Goal: Feedback & Contribution: Contribute content

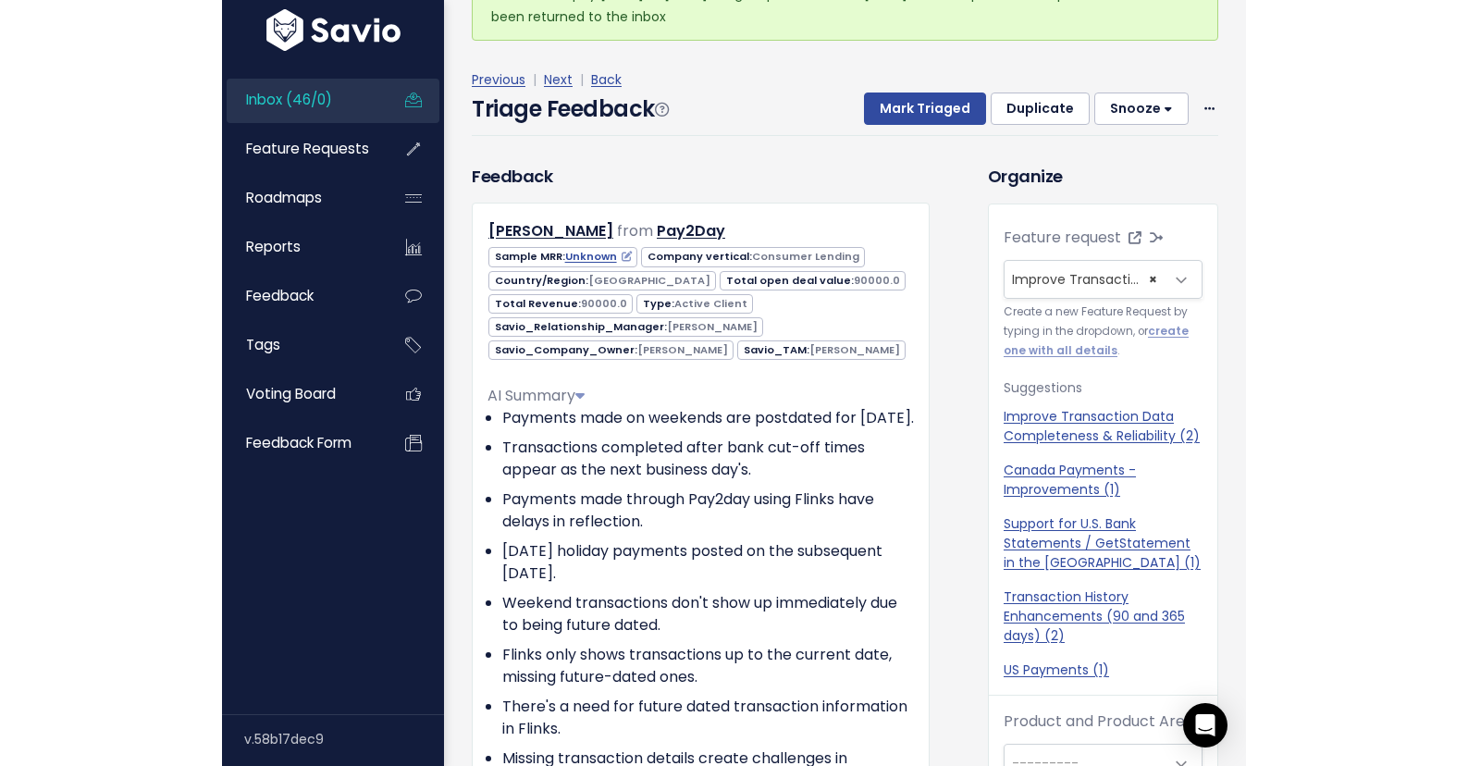
scroll to position [132, 0]
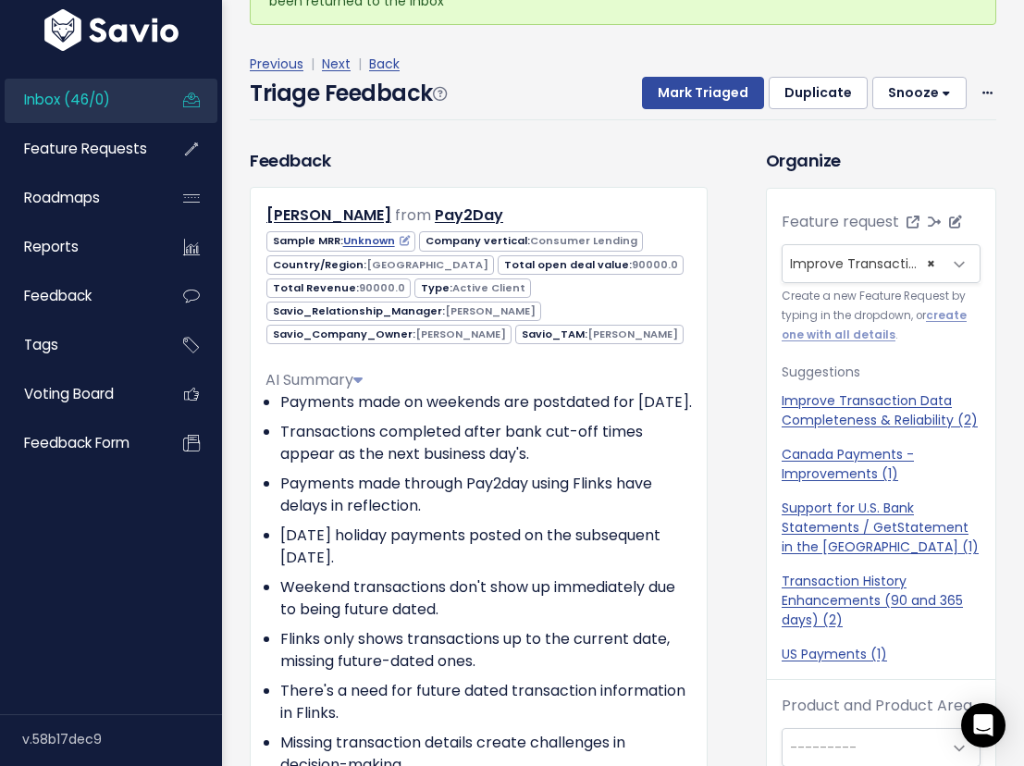
click at [829, 263] on span "Improve Transaction Data Completeness & Reliability (2)" at bounding box center [975, 263] width 370 height 19
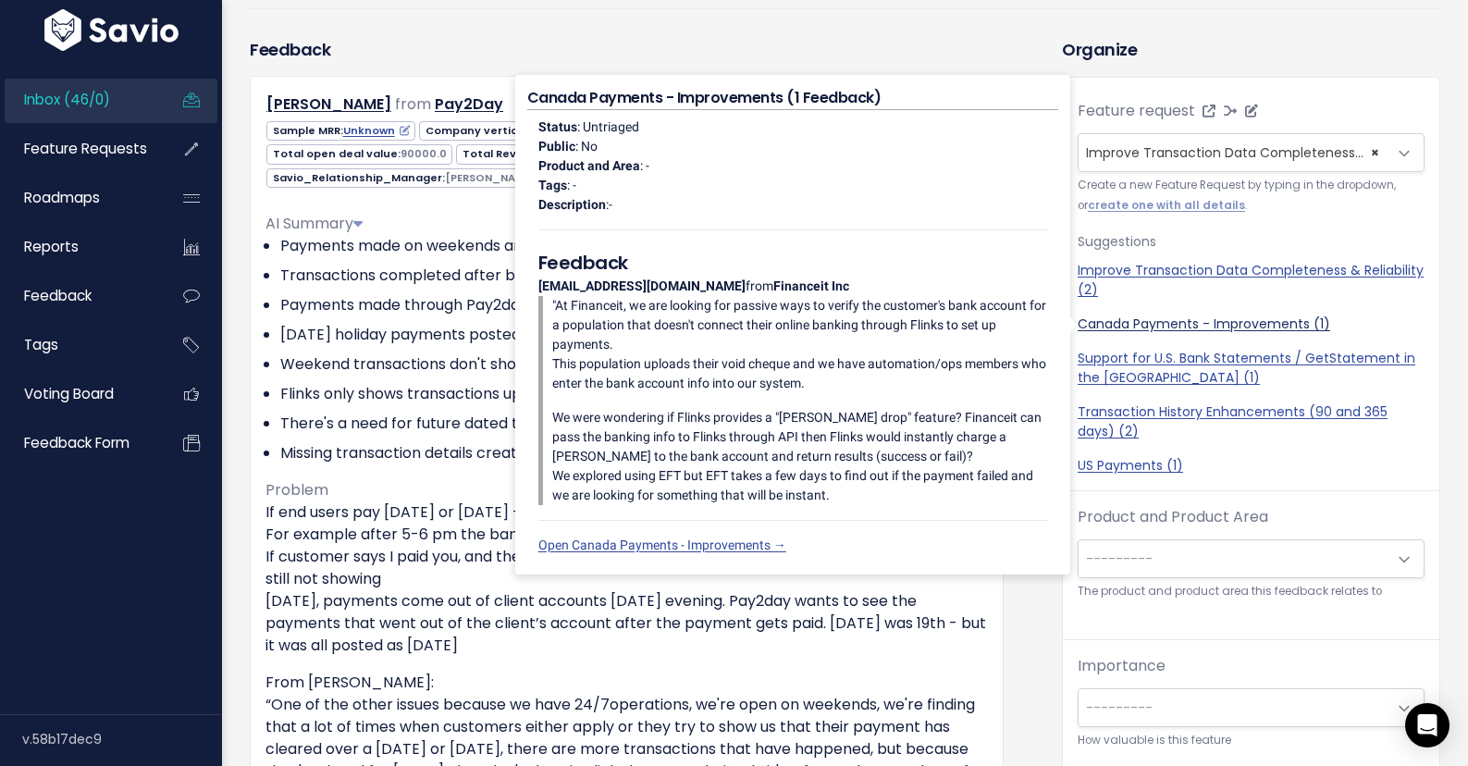
scroll to position [209, 0]
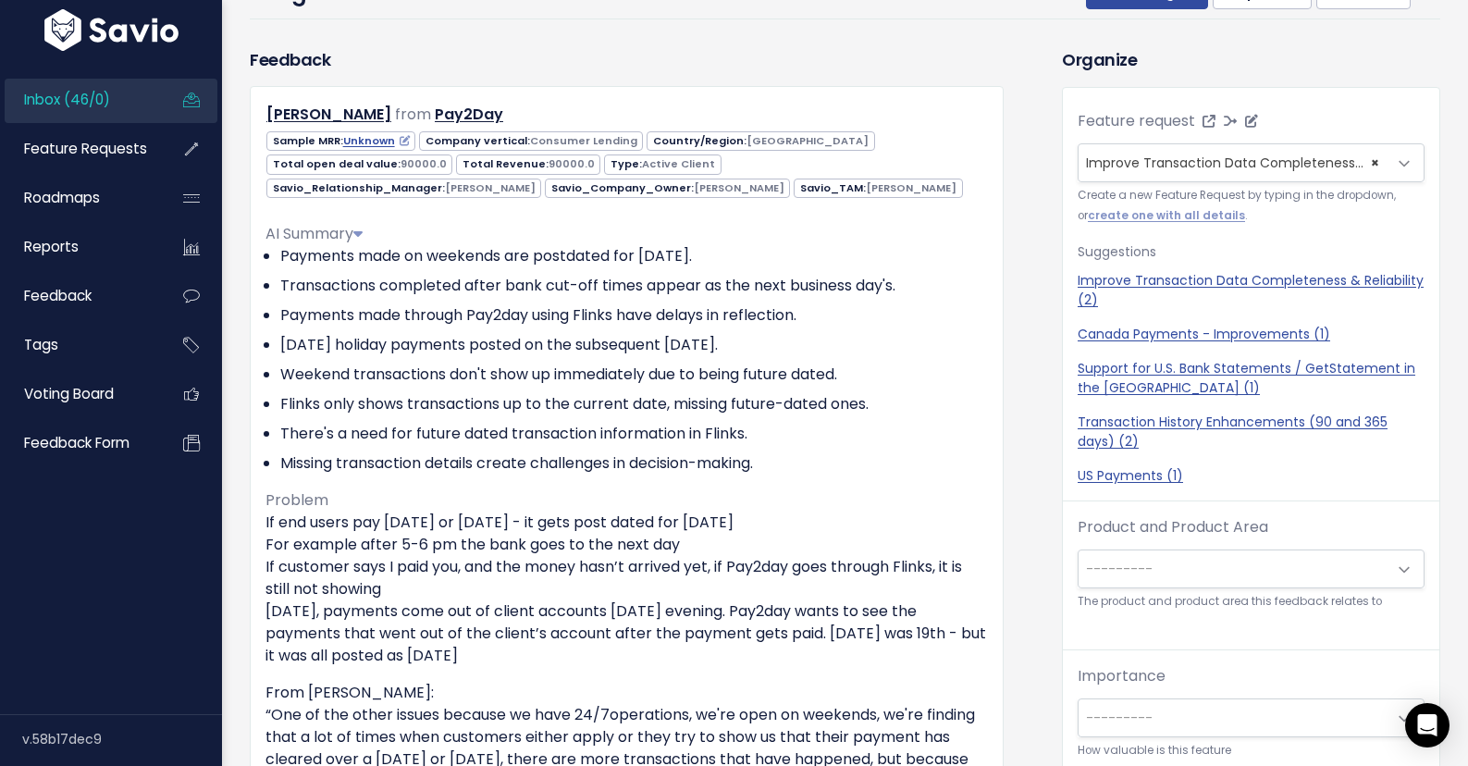
click at [1290, 169] on span "Improve Transaction Data Completeness & Reliability (2)" at bounding box center [1271, 163] width 370 height 19
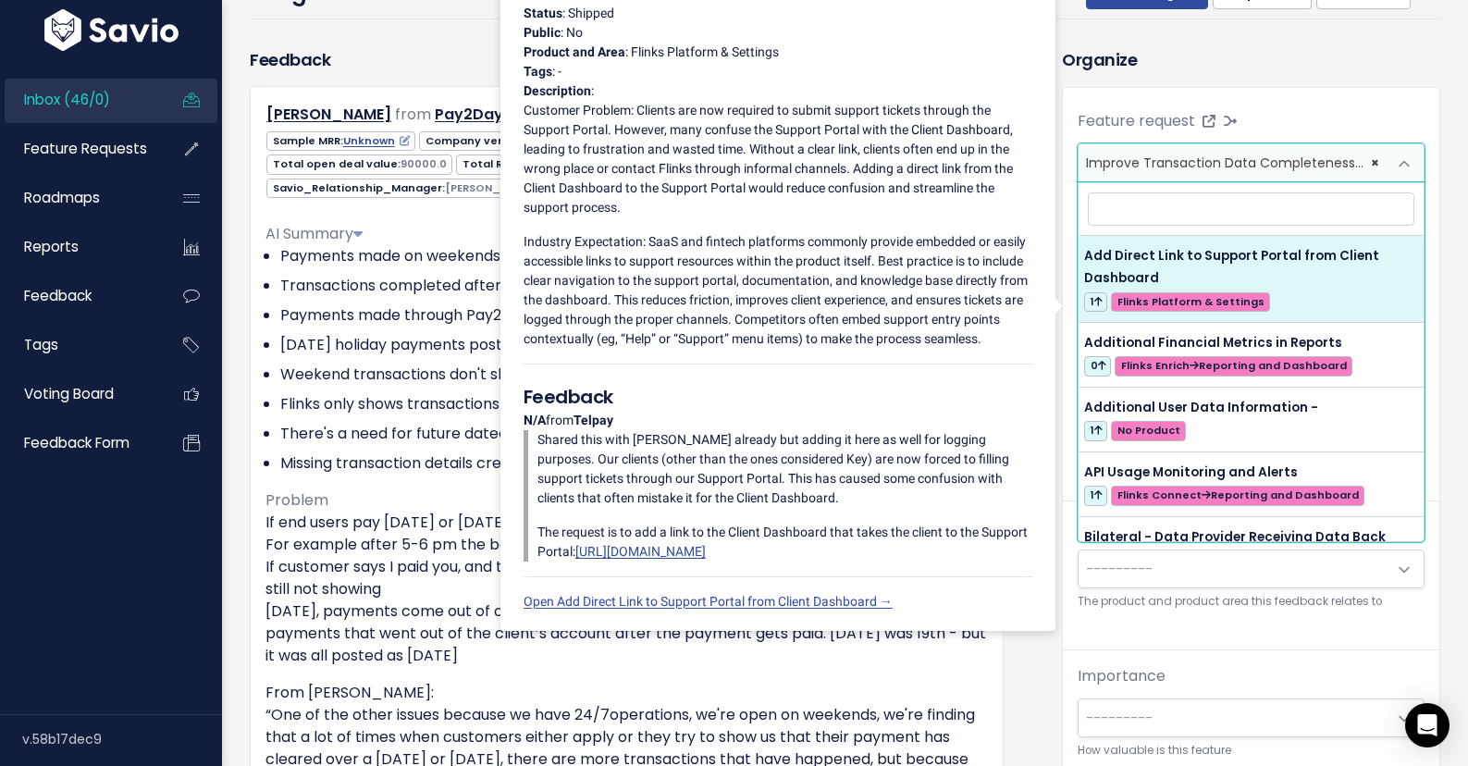
scroll to position [82, 0]
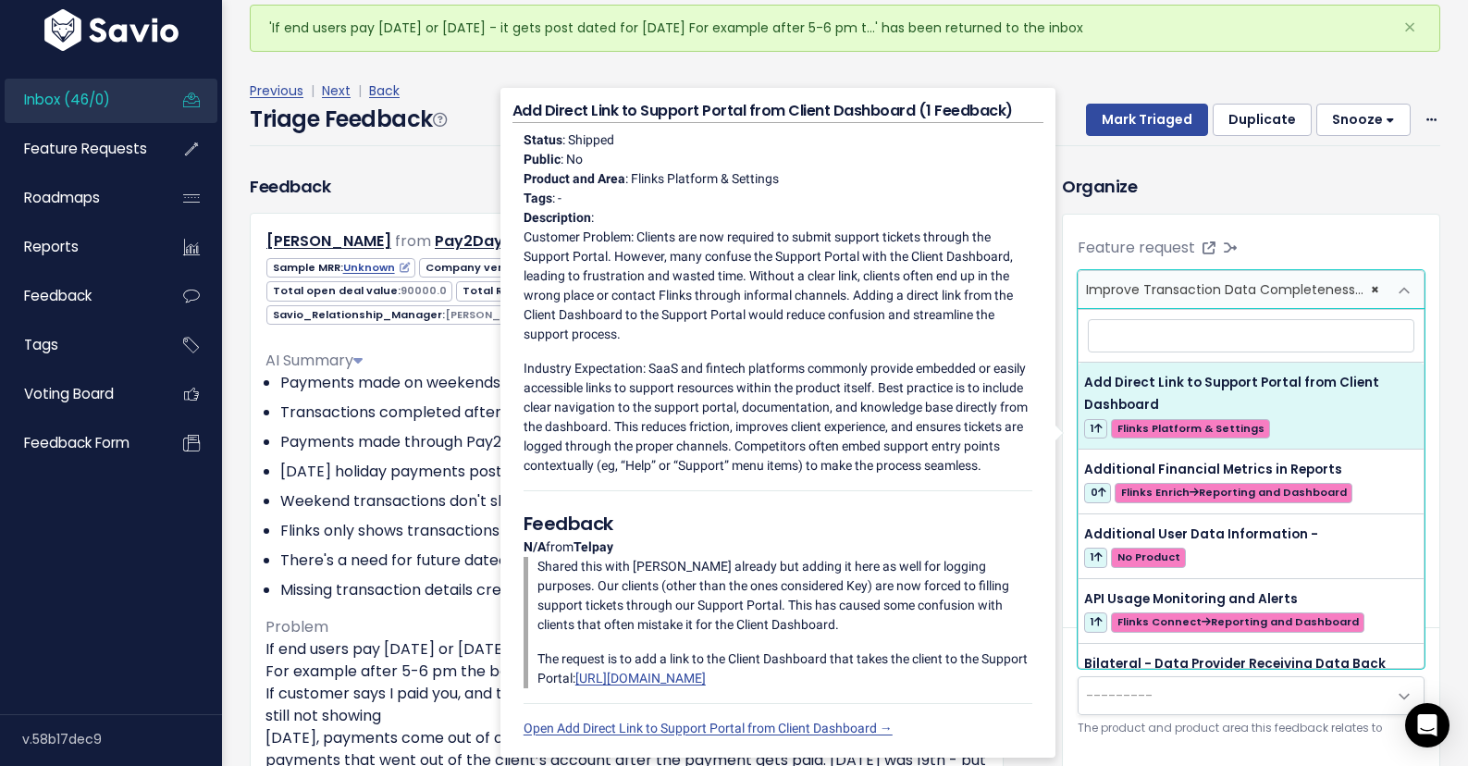
click at [1255, 171] on div "Previous | Next | Back Triage Feedback Mark Triaged Duplicate Snooze 1 day 3 da…" at bounding box center [852, 113] width 1205 height 122
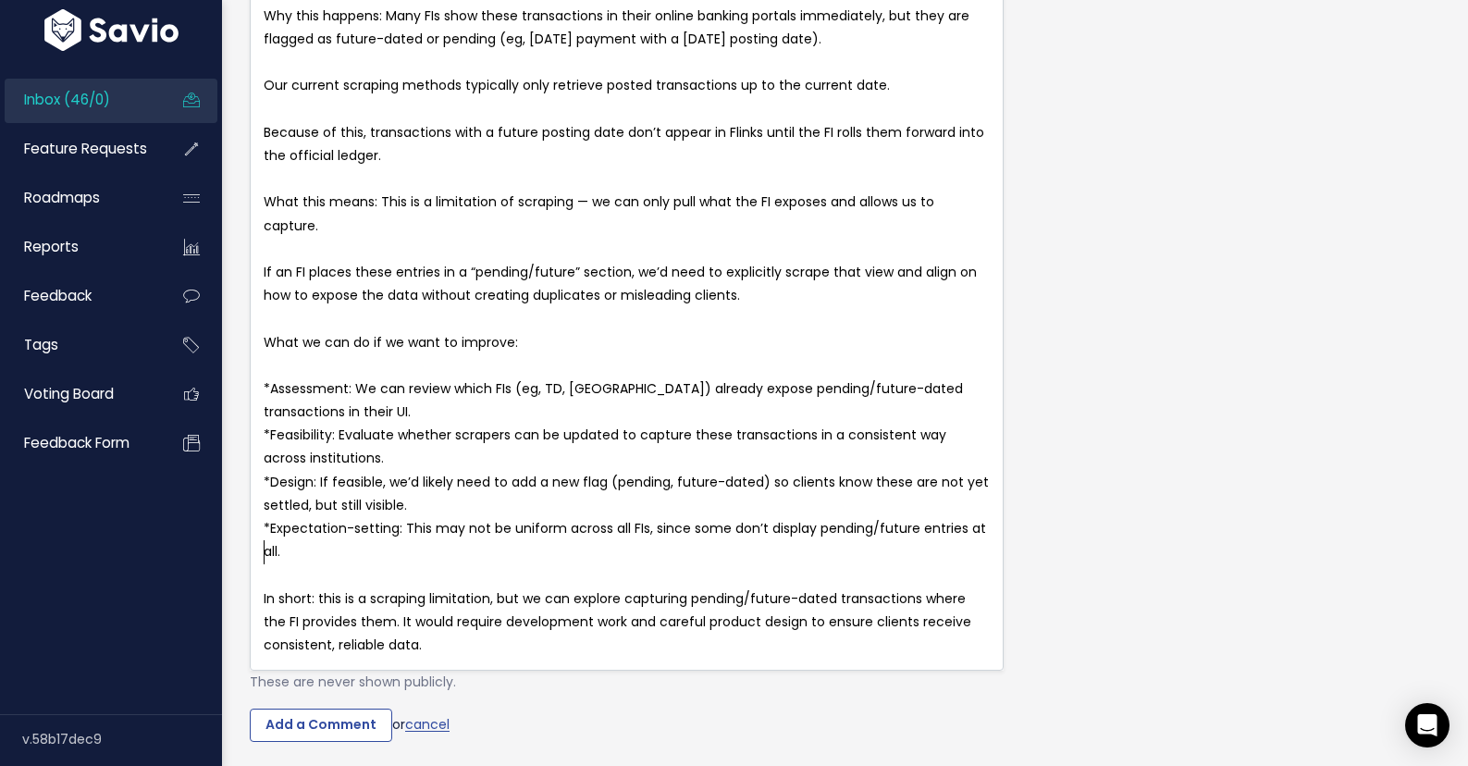
scroll to position [6, 0]
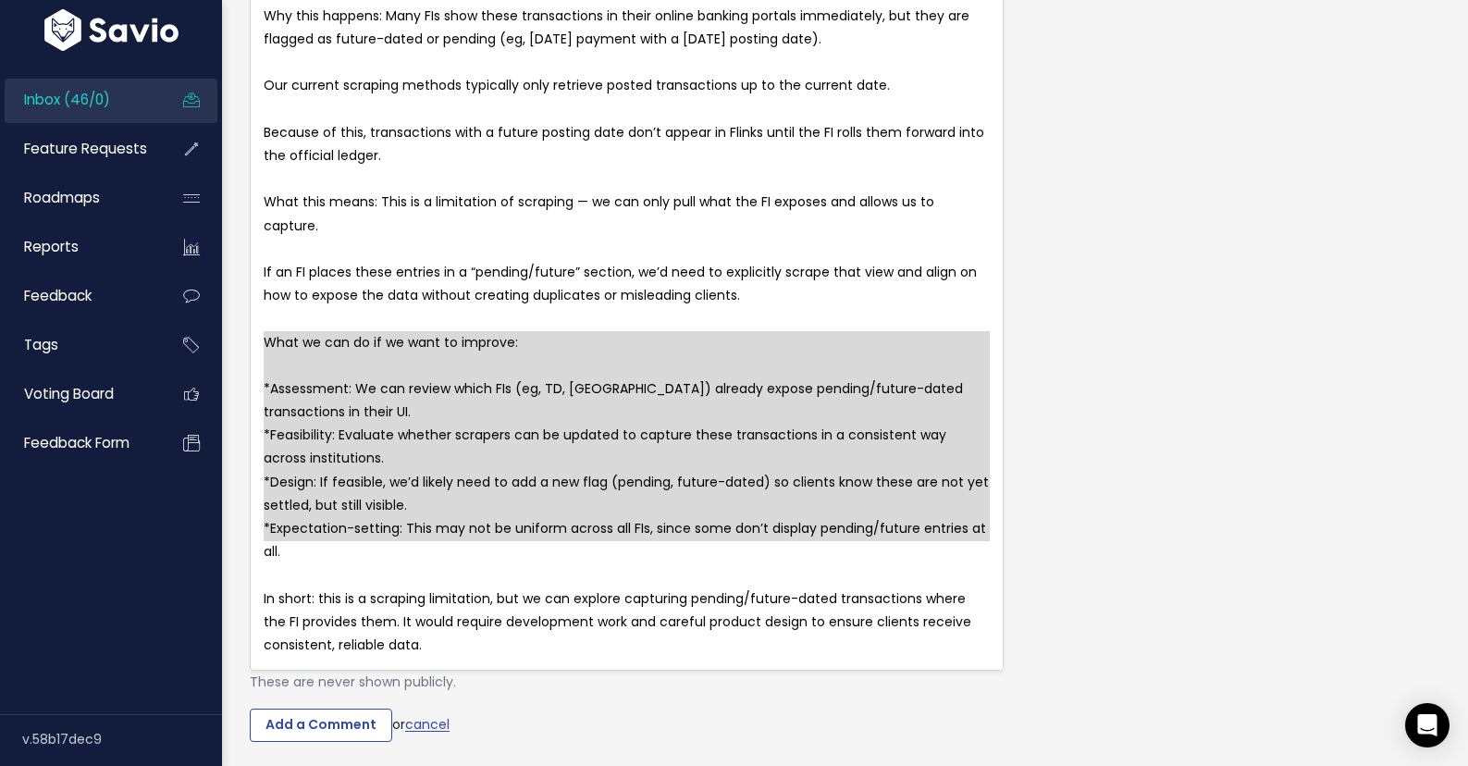
type textarea "What we can do if we want to improve: * Assessment: We can review which FIs (eg…"
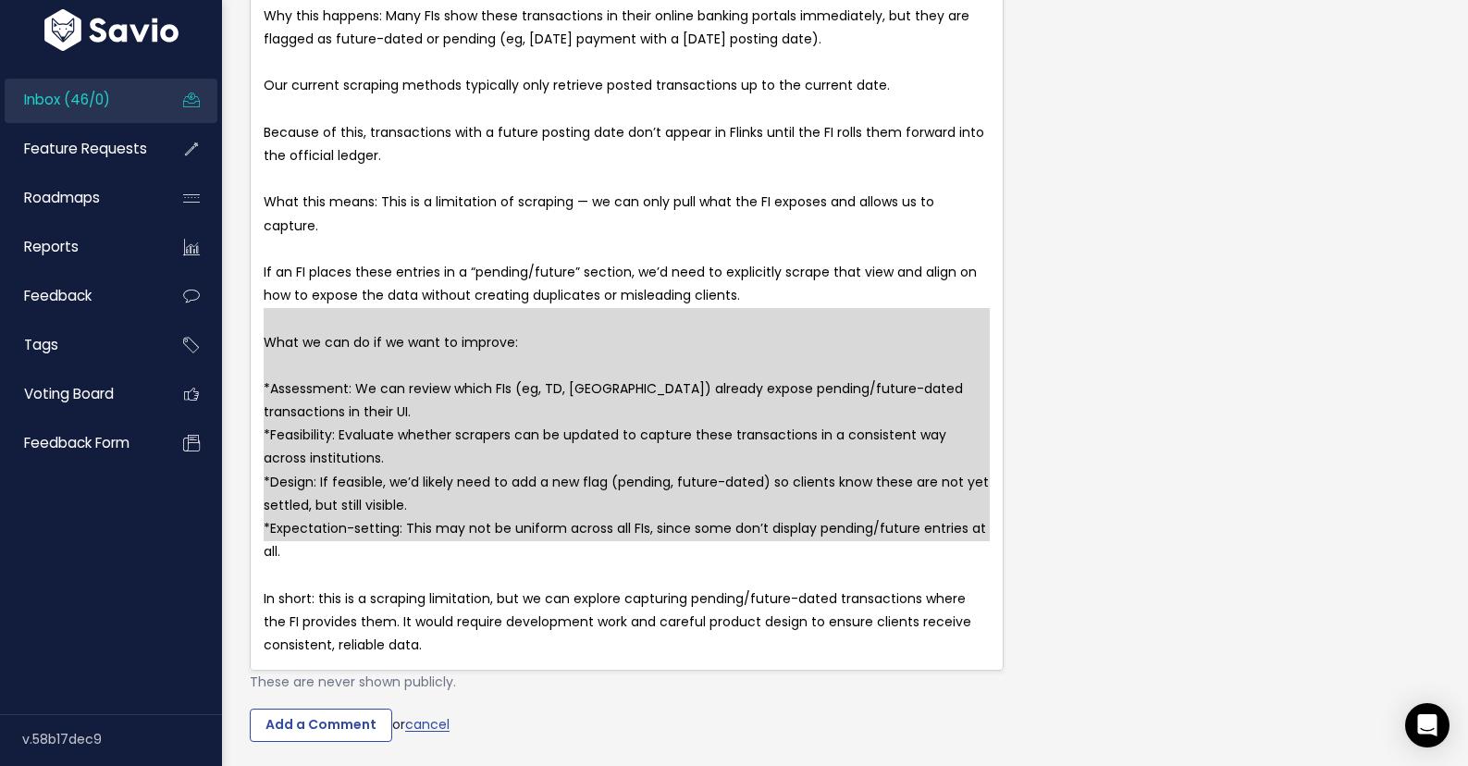
drag, startPoint x: 318, startPoint y: 545, endPoint x: 234, endPoint y: 332, distance: 228.8
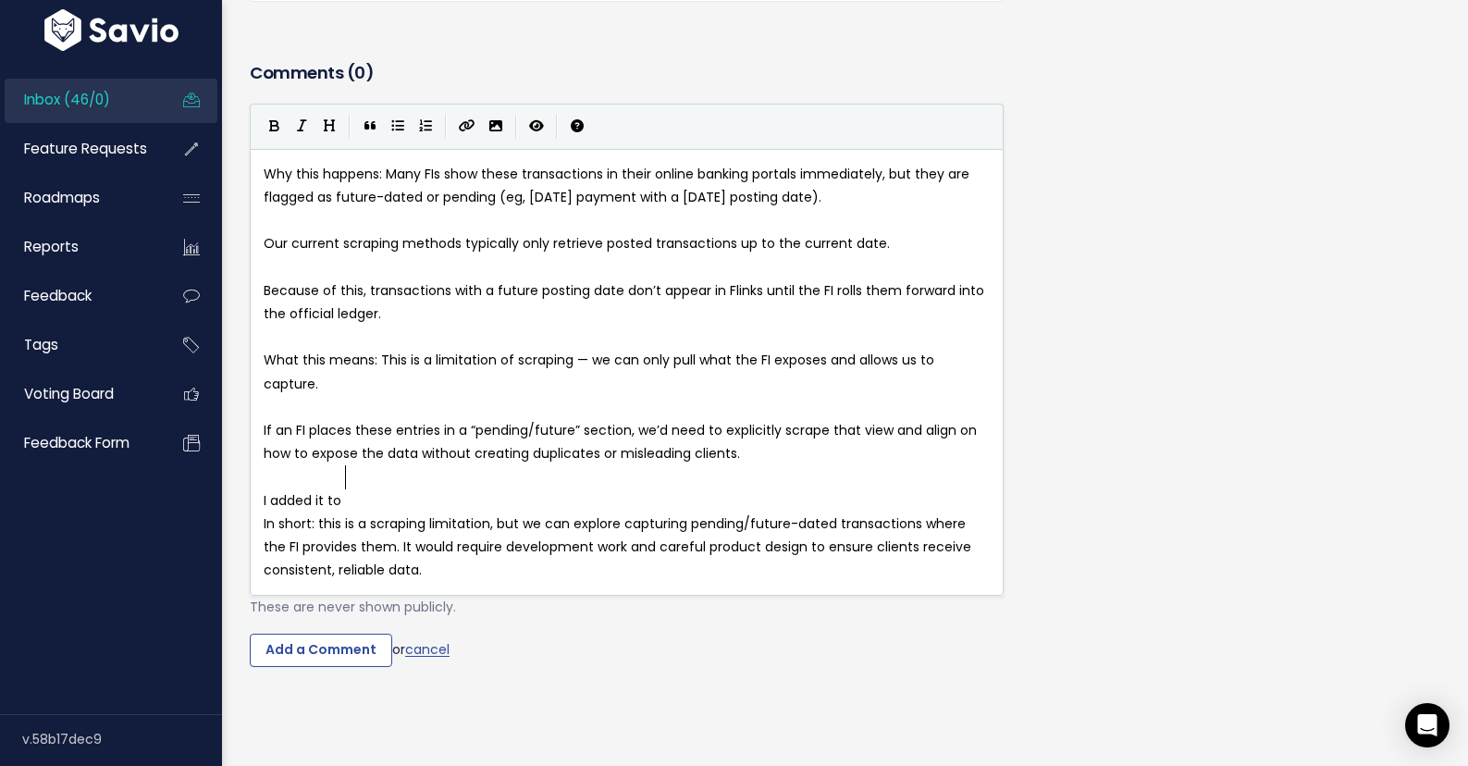
type textarea "I added it to our"
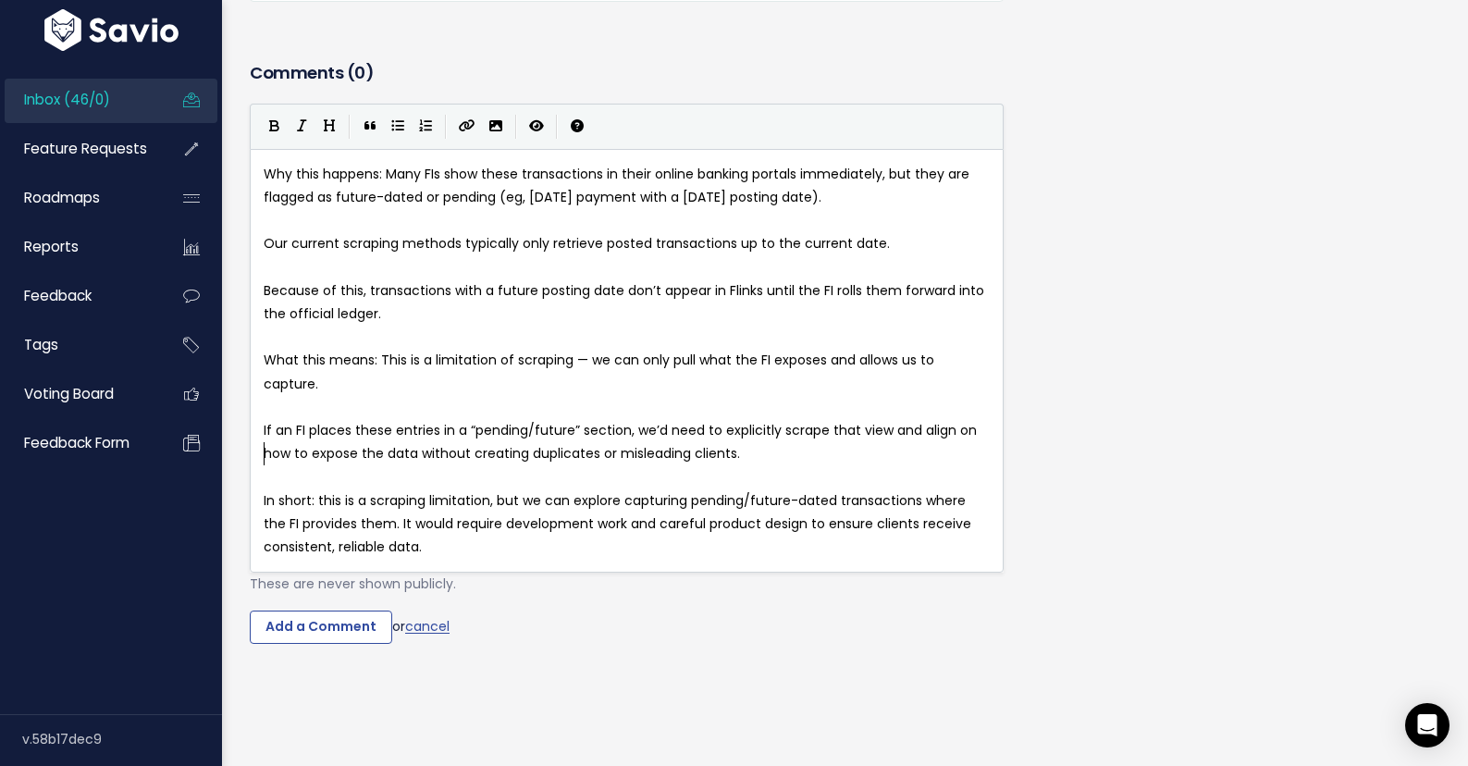
scroll to position [1218, 0]
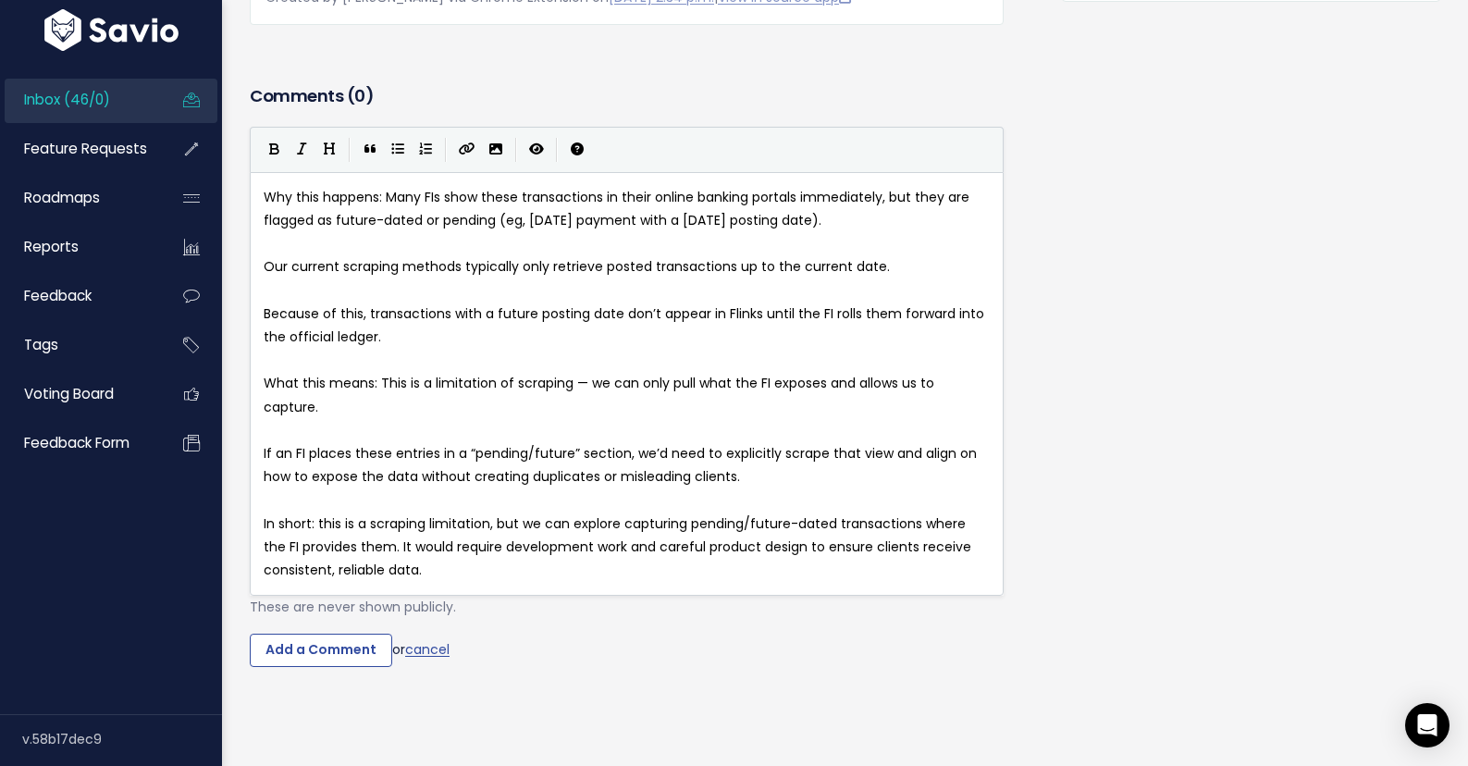
click at [476, 548] on pre "In short: this is a scraping limitation, but we can explore capturing pending/f…" at bounding box center [627, 548] width 734 height 70
type textarea "Not in"
type textarea "in 2025"
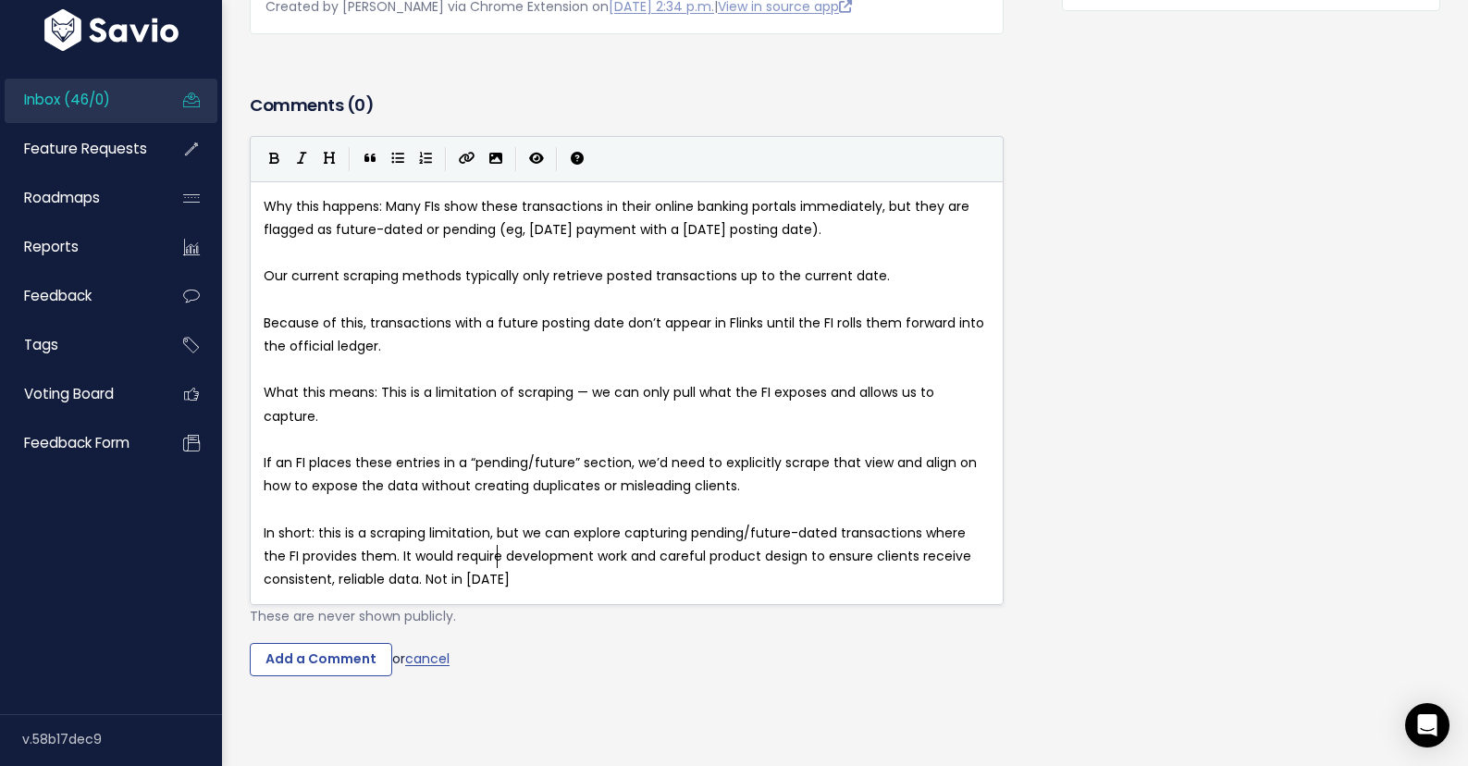
scroll to position [1218, 0]
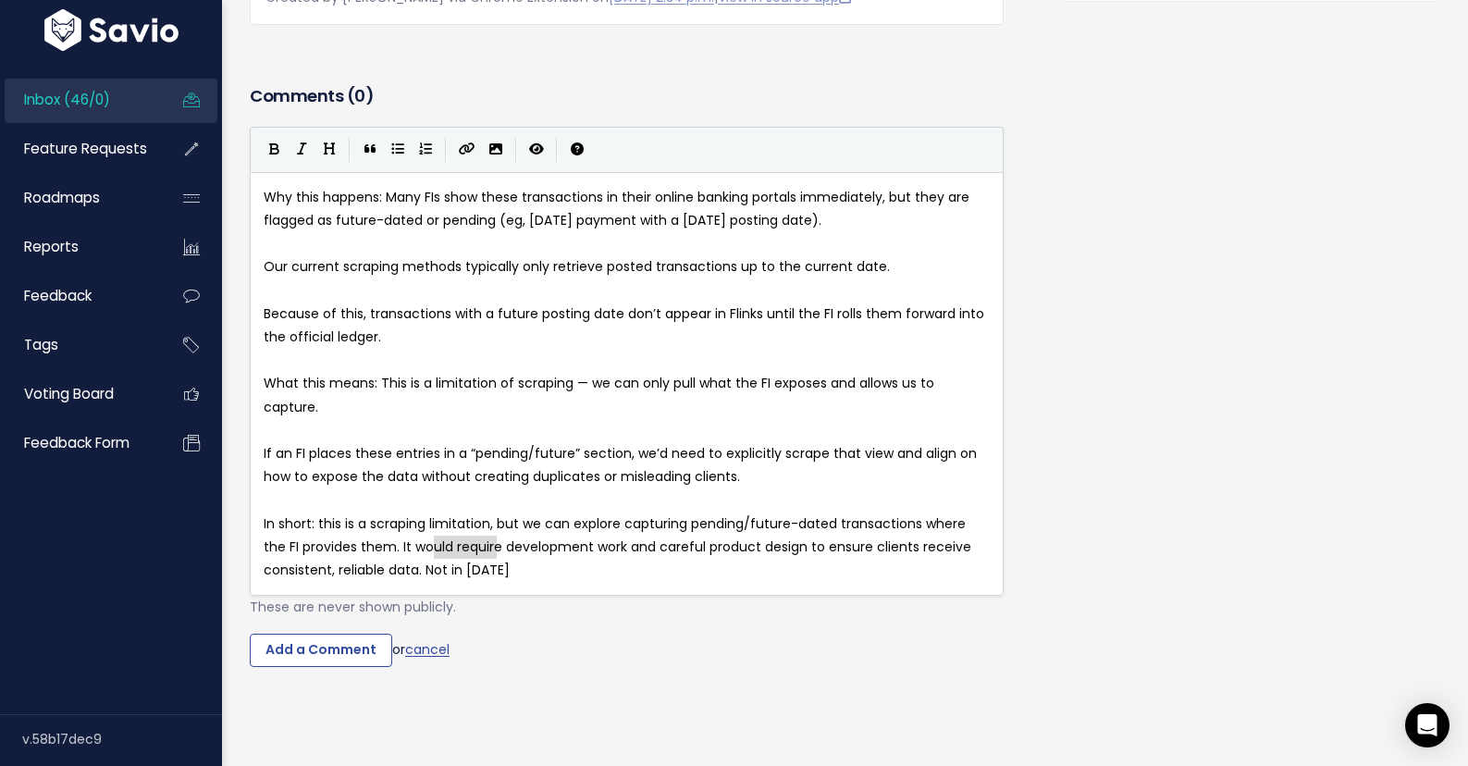
type textarea "Not in 2025"
drag, startPoint x: 554, startPoint y: 549, endPoint x: 428, endPoint y: 548, distance: 125.8
click at [302, 634] on input "Add a Comment" at bounding box center [321, 650] width 142 height 33
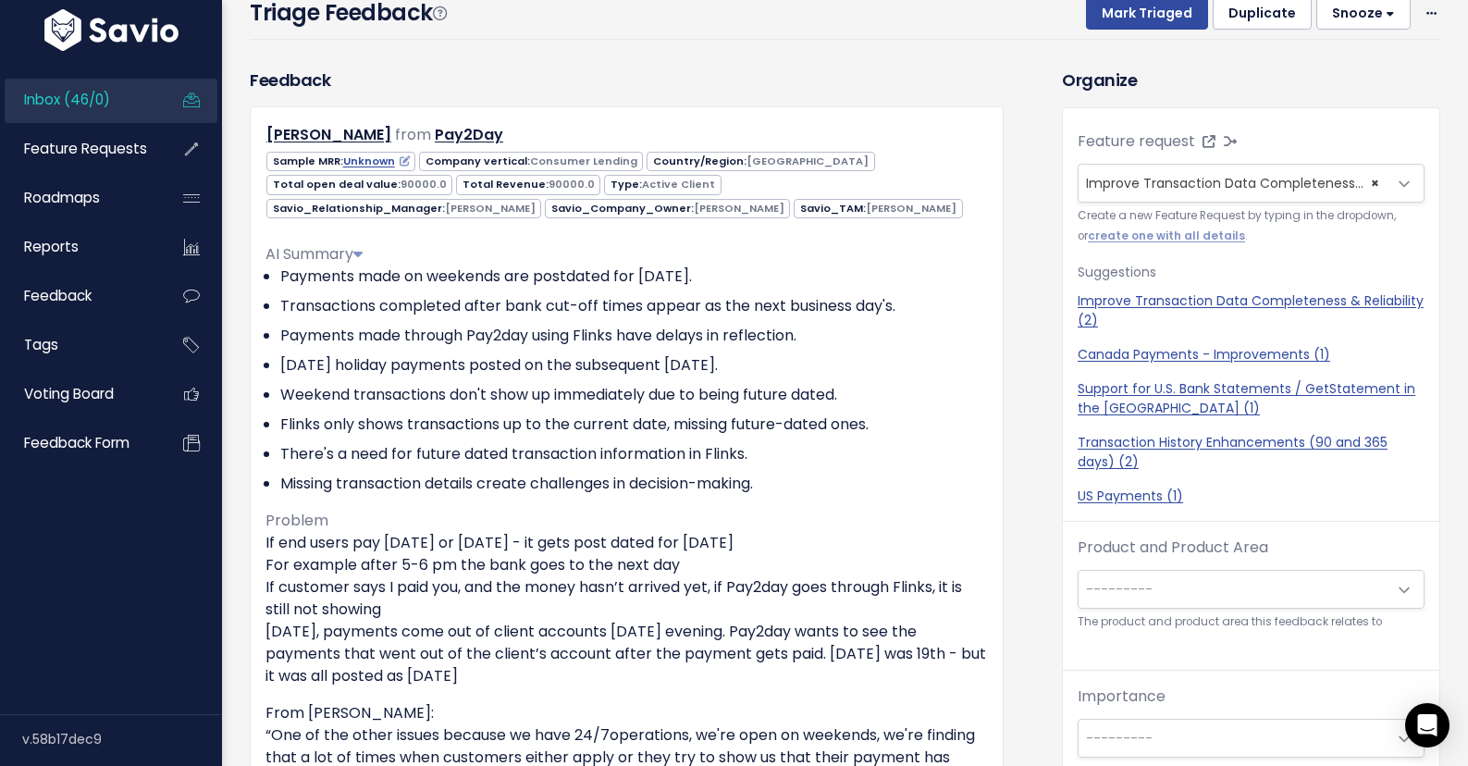
scroll to position [0, 0]
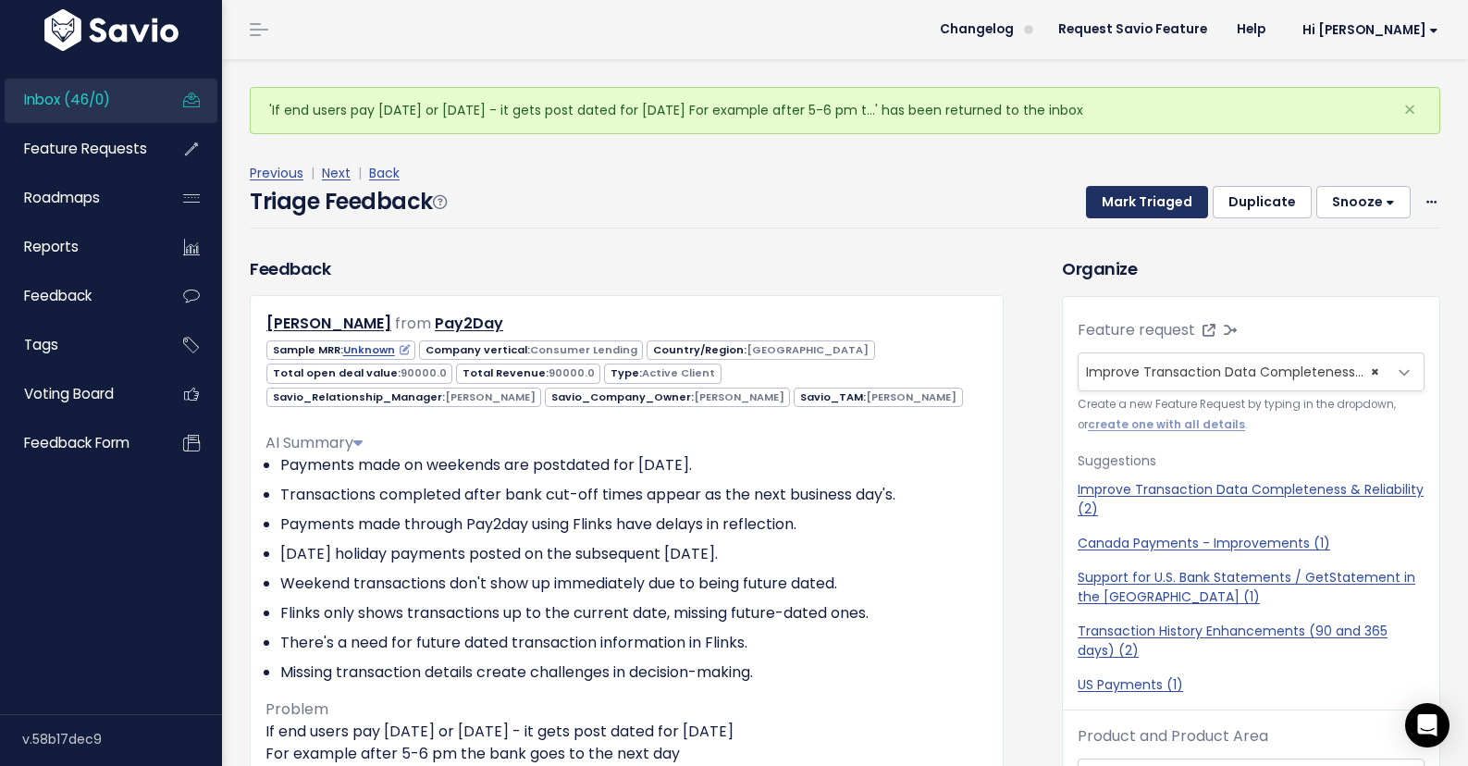
click at [1158, 207] on button "Mark Triaged" at bounding box center [1147, 202] width 122 height 33
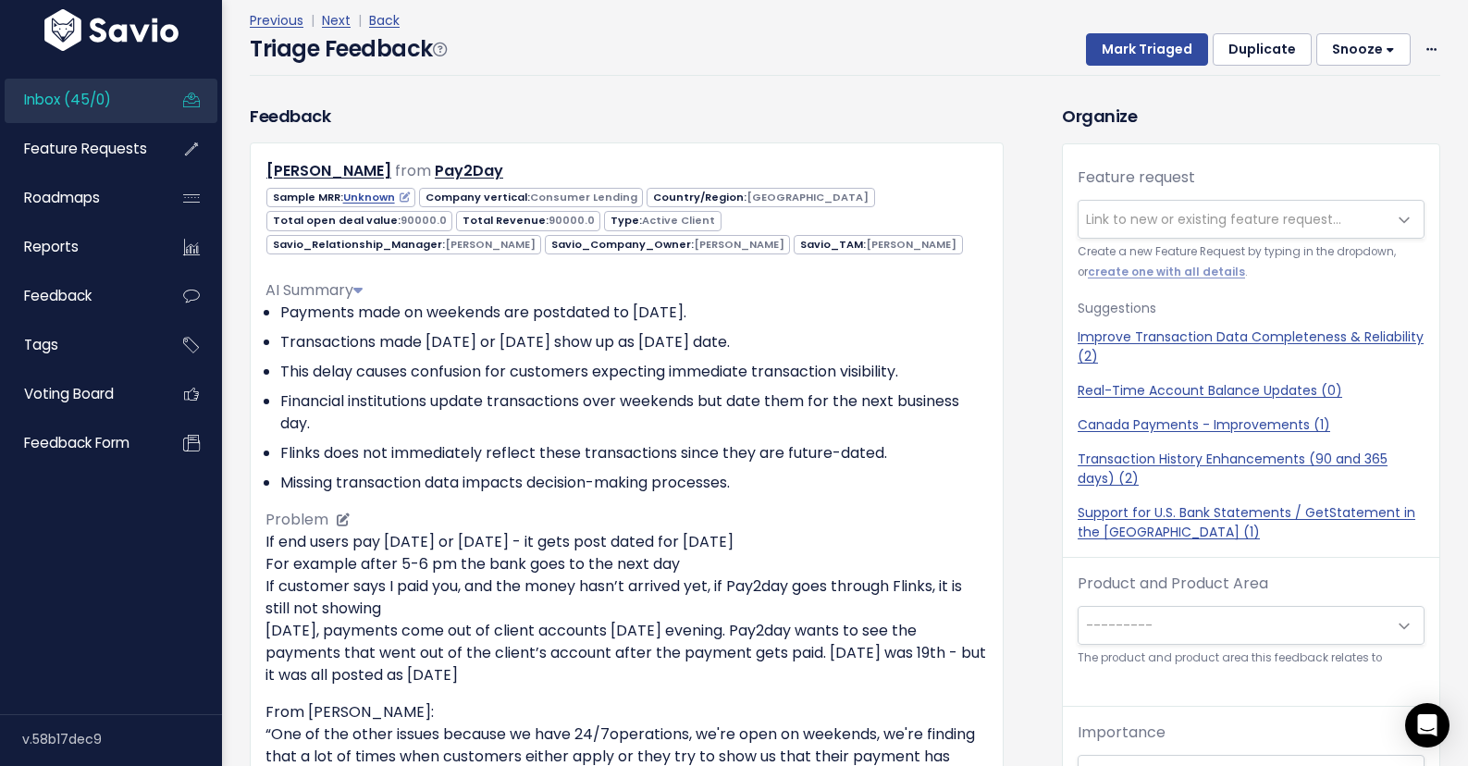
scroll to position [113, 0]
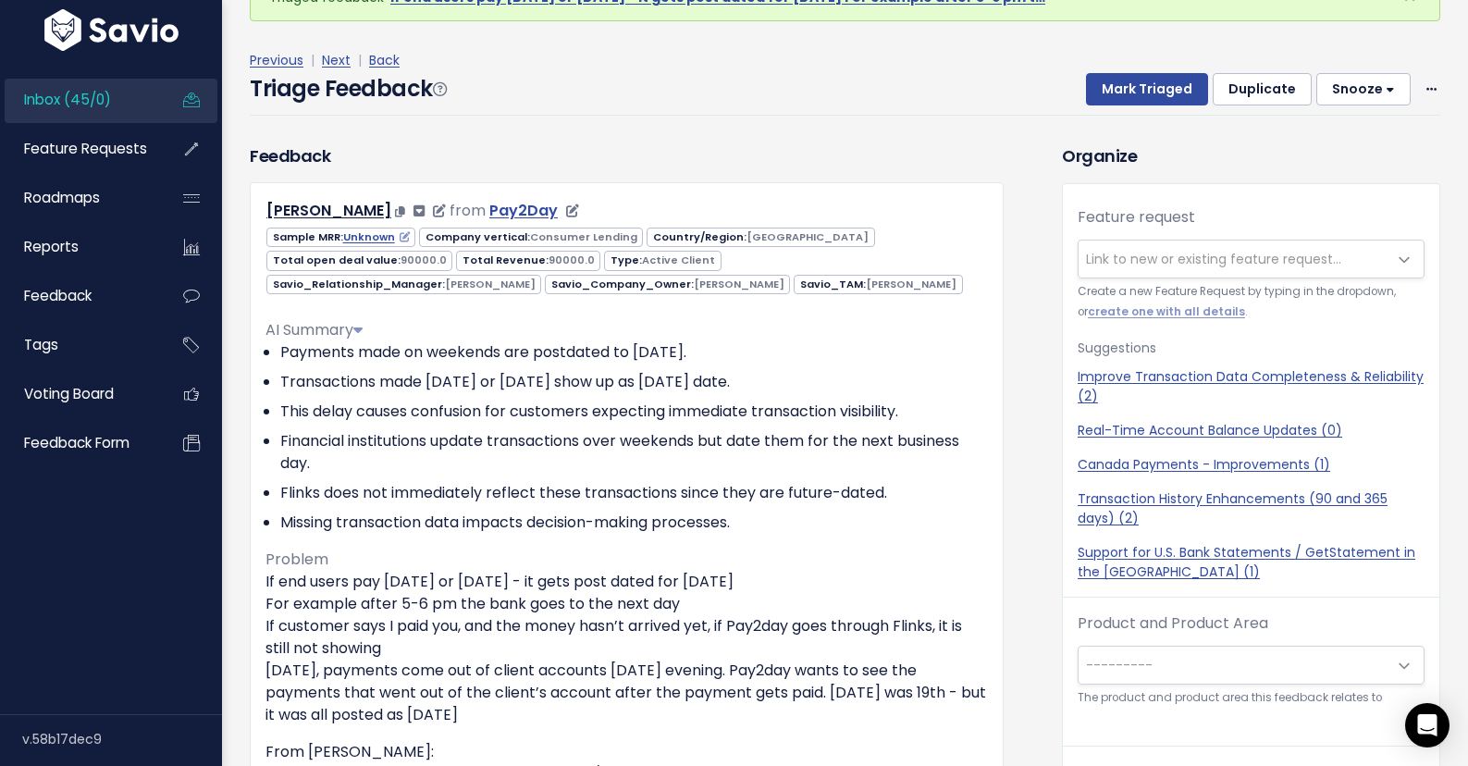
click at [504, 214] on link "Pay2Day" at bounding box center [523, 210] width 68 height 21
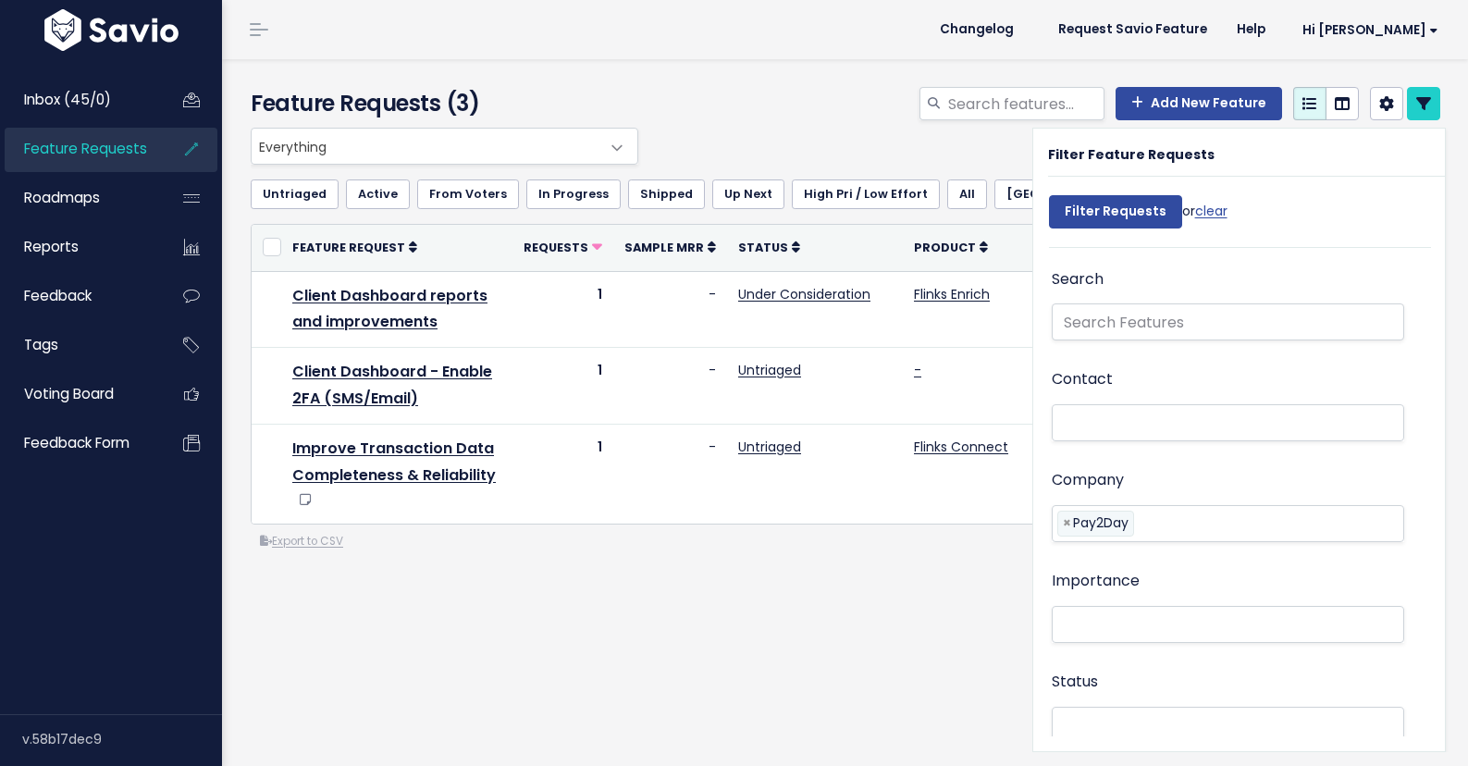
select select
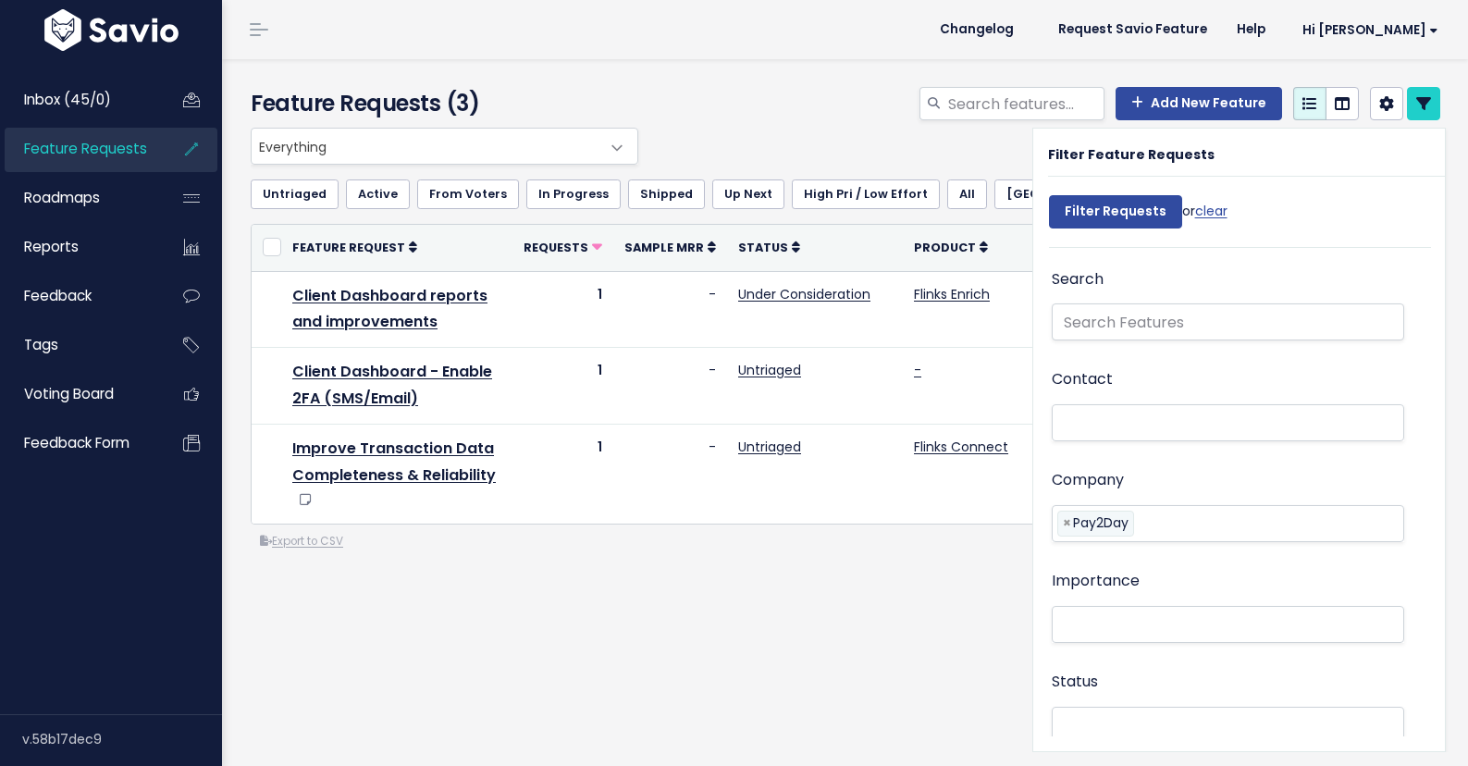
select select
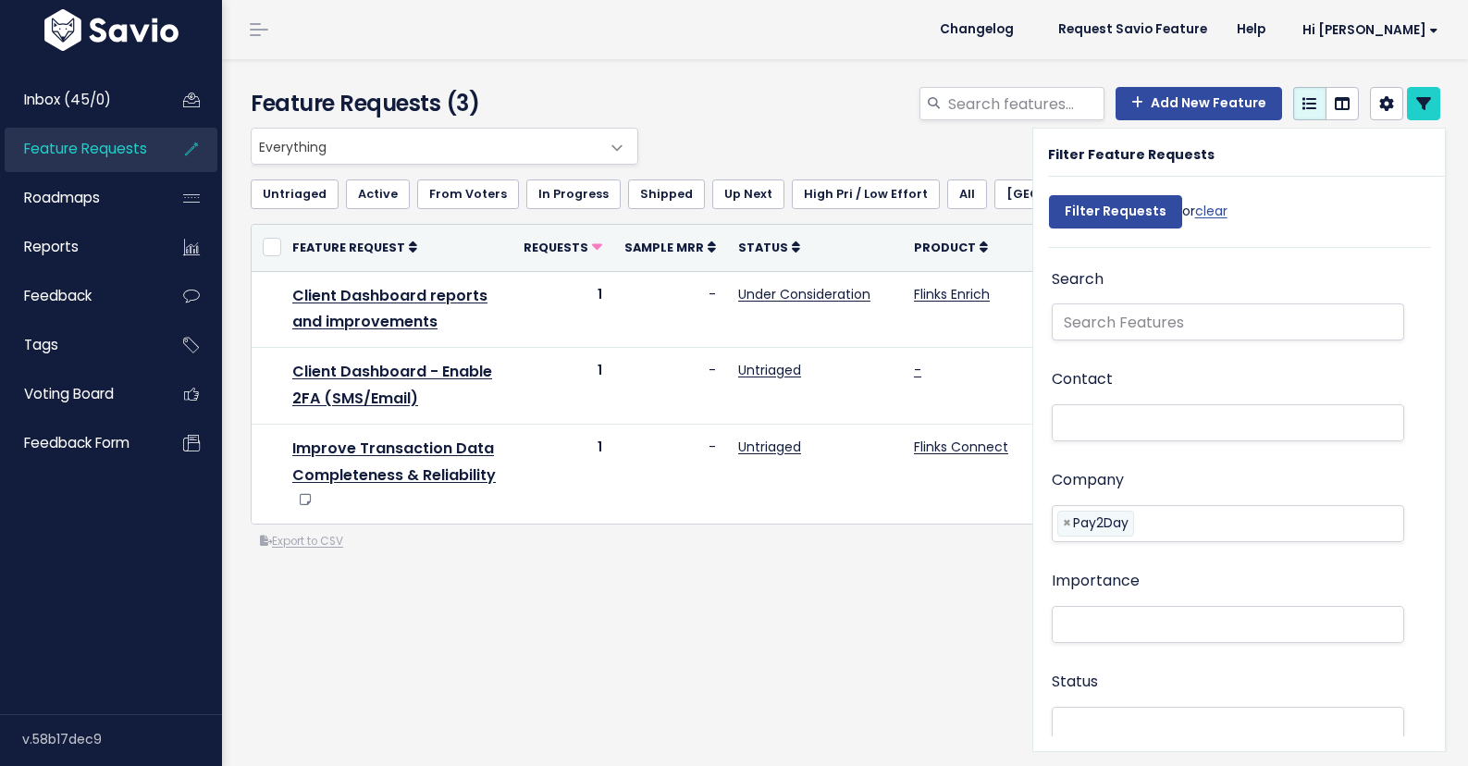
select select
click at [823, 632] on div "Everything Any Product: Any Product Area Any Product: No Product Area No Produc…" at bounding box center [846, 414] width 1218 height 572
click at [84, 92] on span "Inbox (45/0)" at bounding box center [67, 99] width 87 height 19
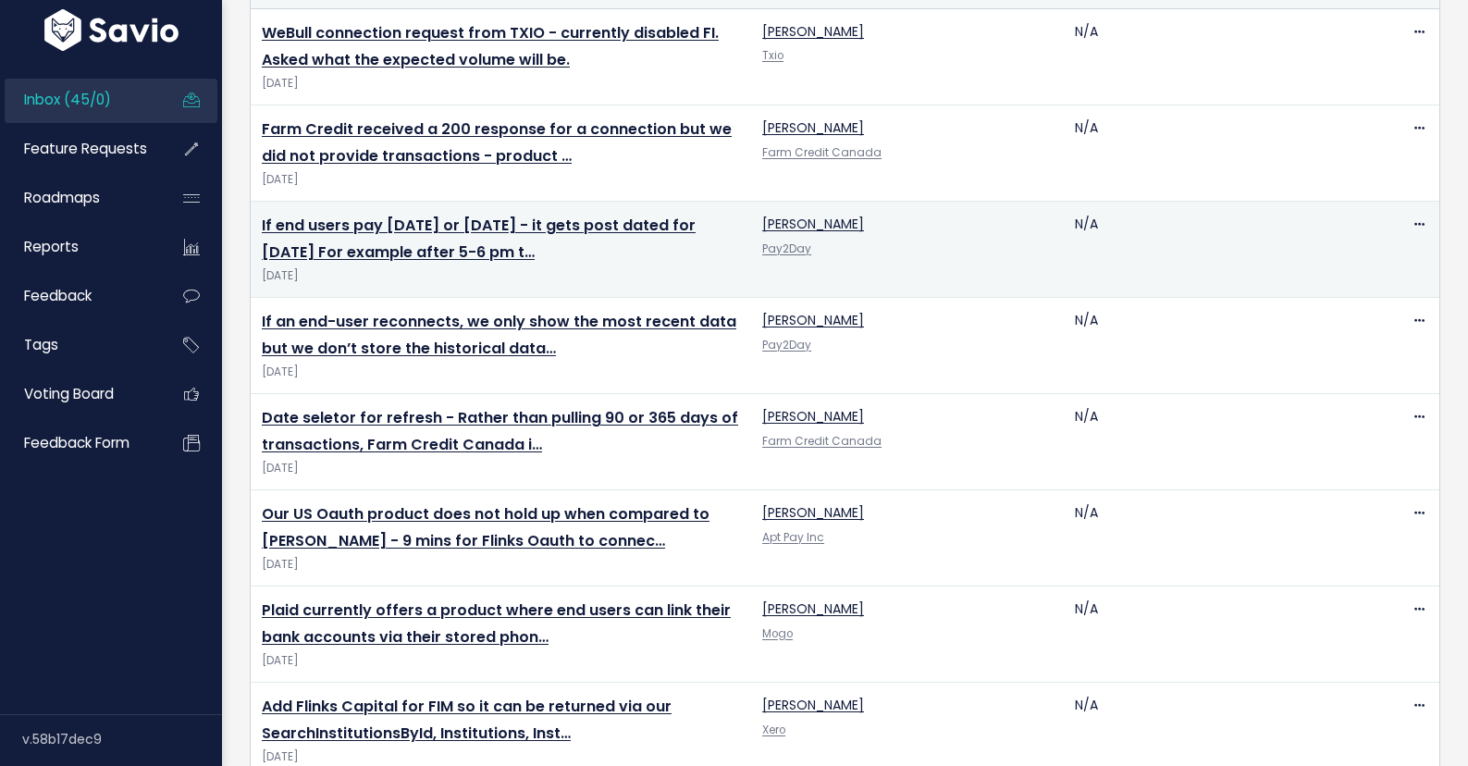
scroll to position [545, 0]
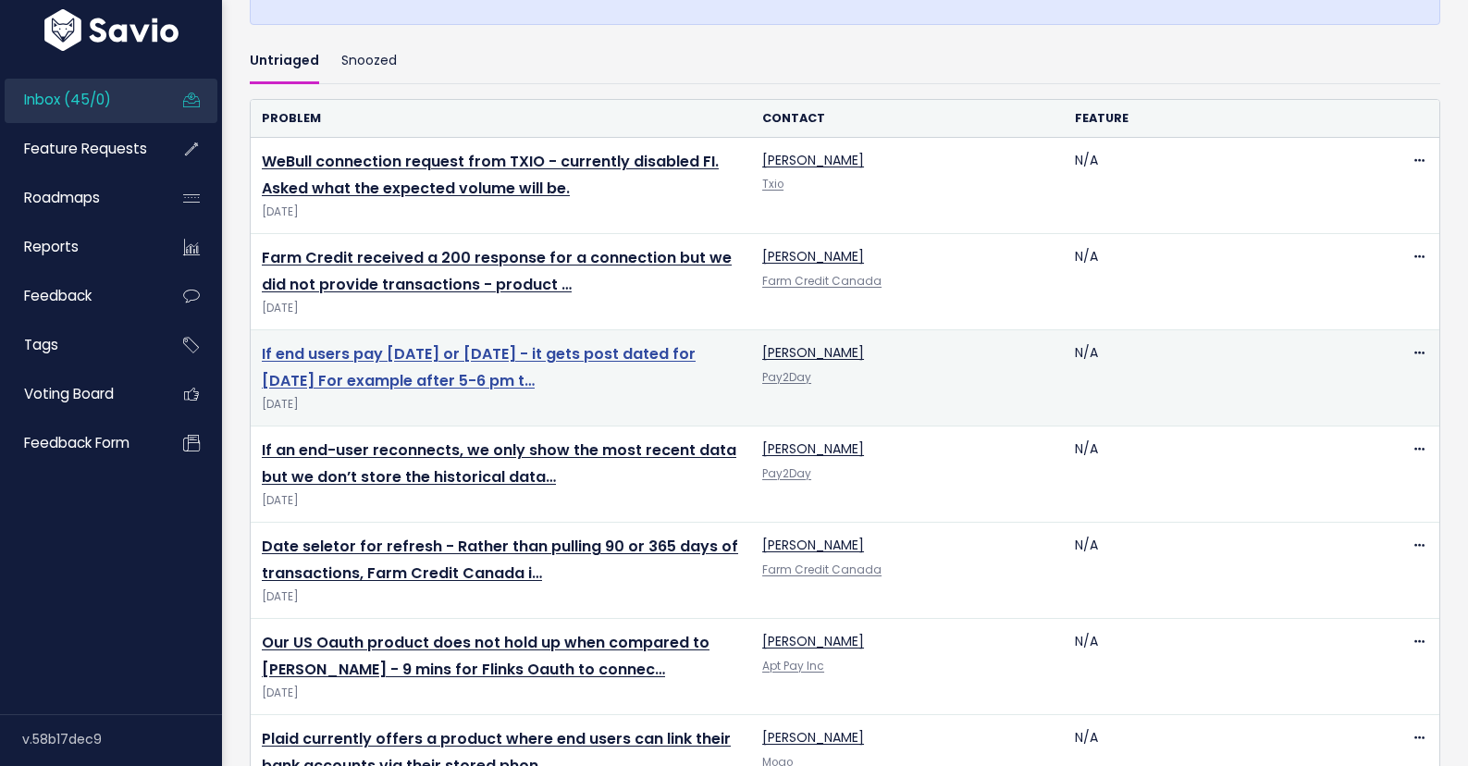
click at [473, 358] on link "If end users pay on Saturday or Sunday - it gets post dated for Monday For exam…" at bounding box center [479, 367] width 434 height 48
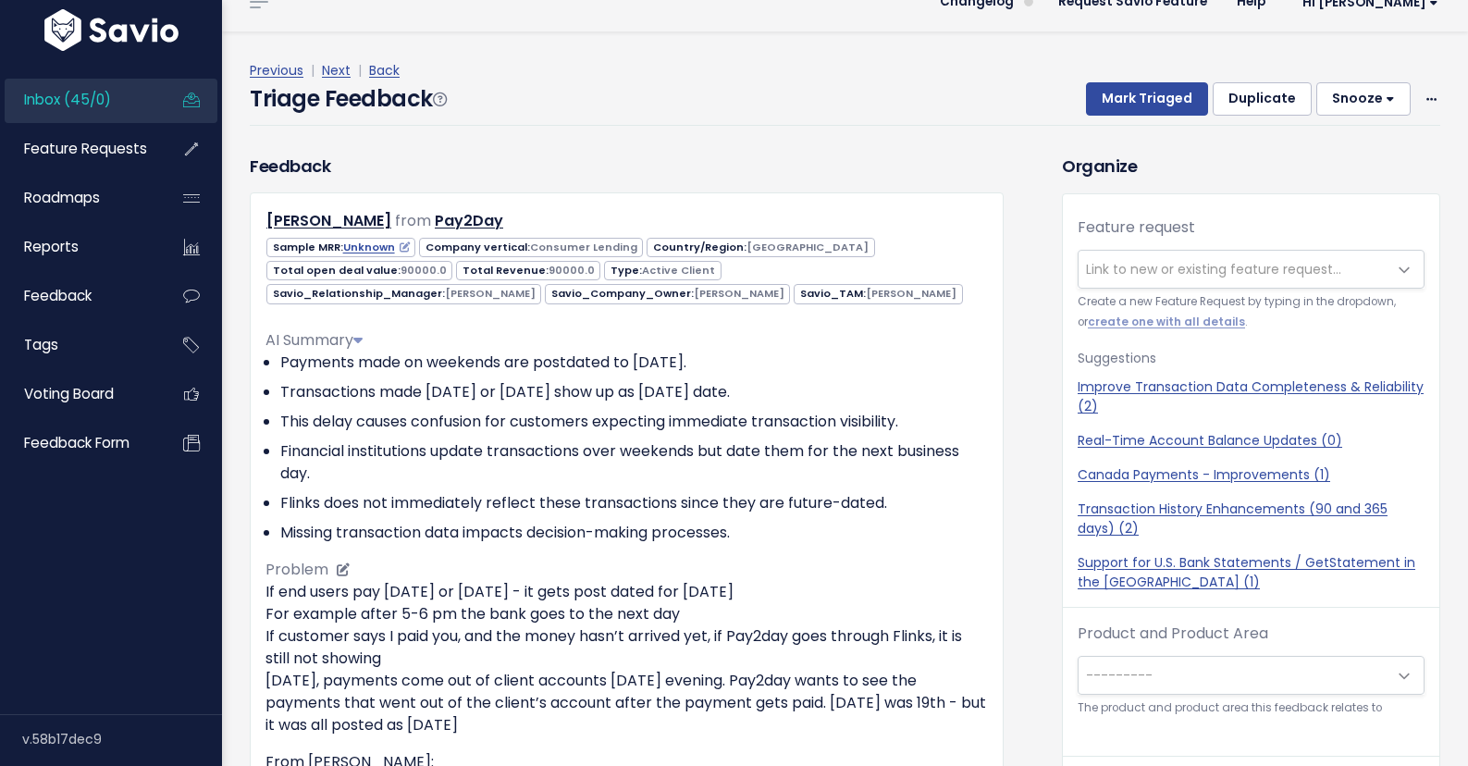
scroll to position [32, 0]
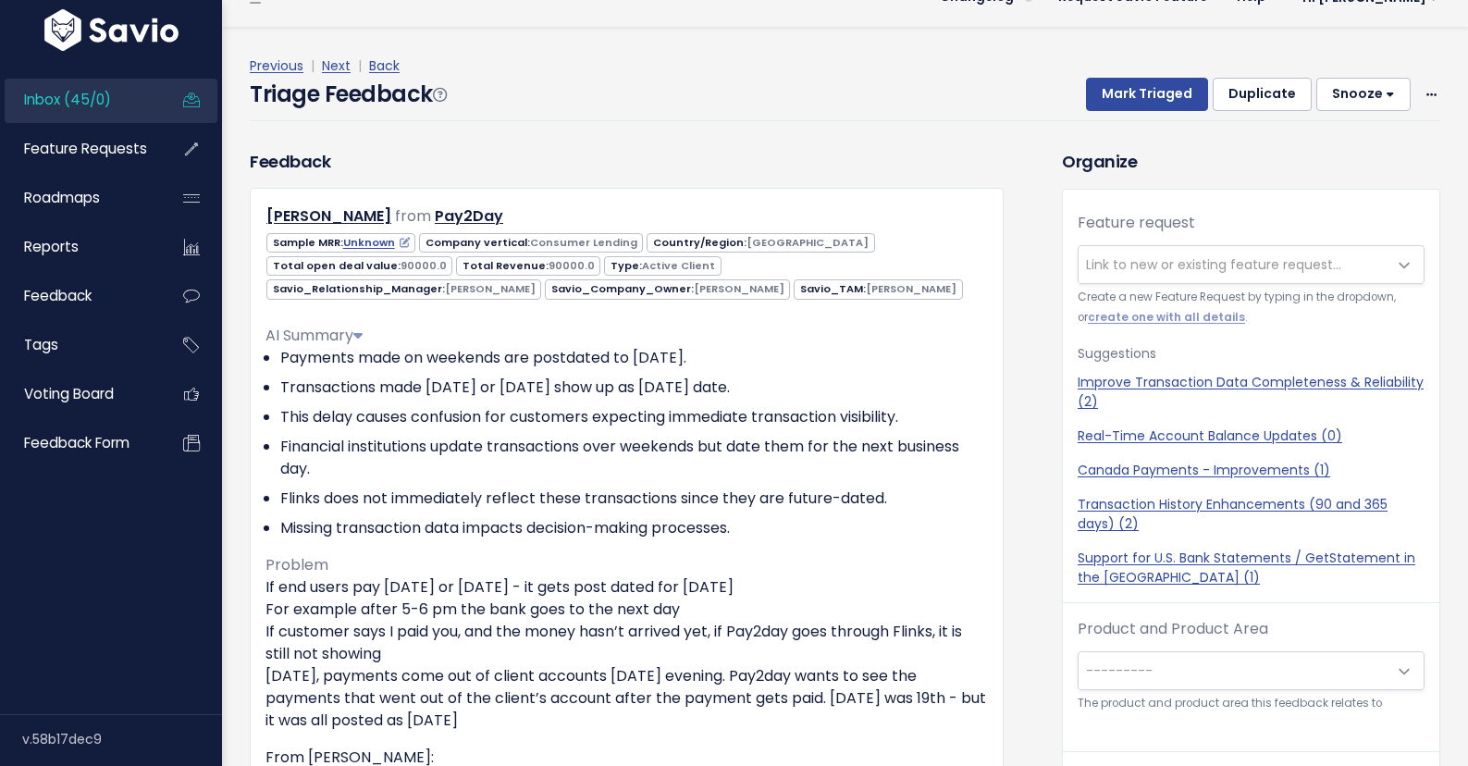
click at [1183, 262] on span "Link to new or existing feature request..." at bounding box center [1213, 264] width 255 height 19
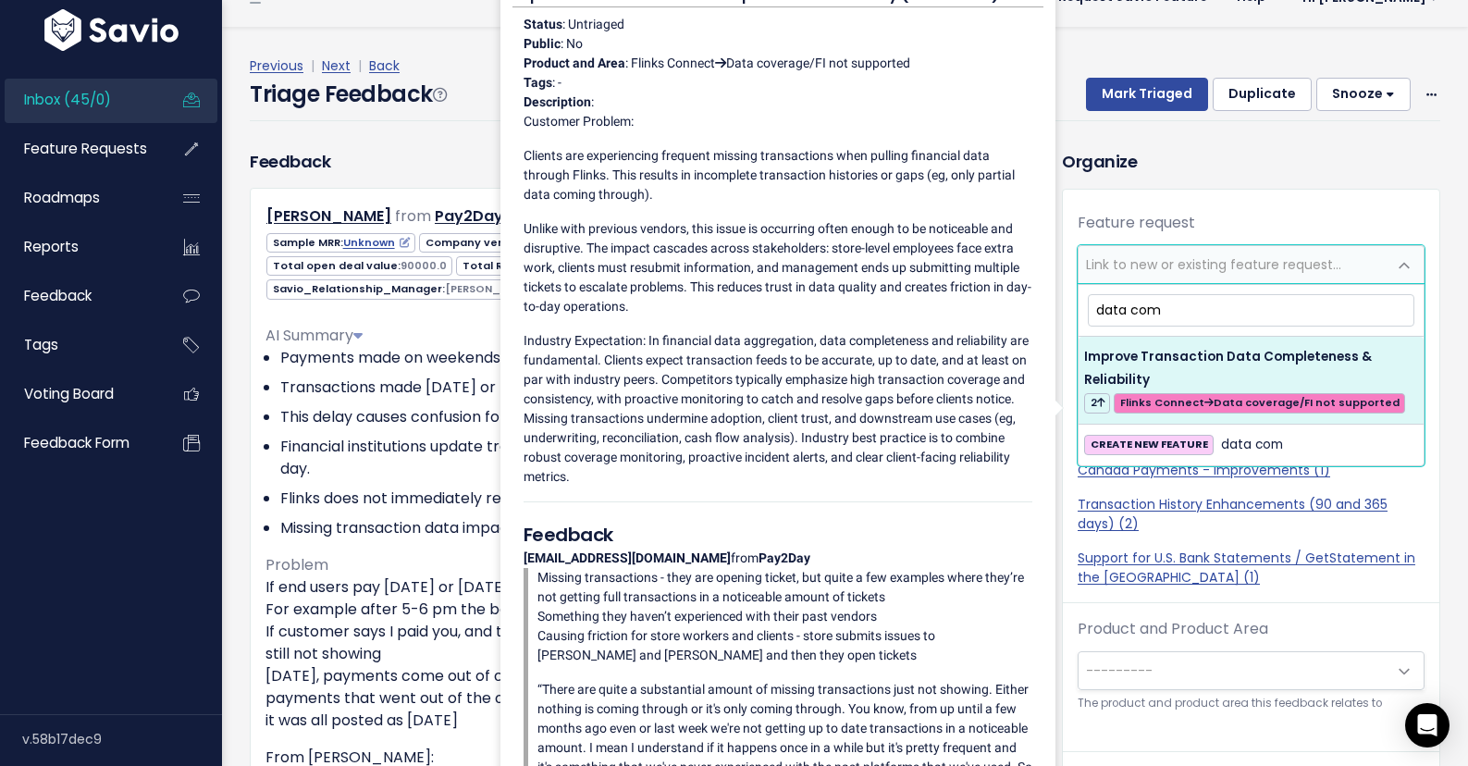
type input "data com"
select select "63767"
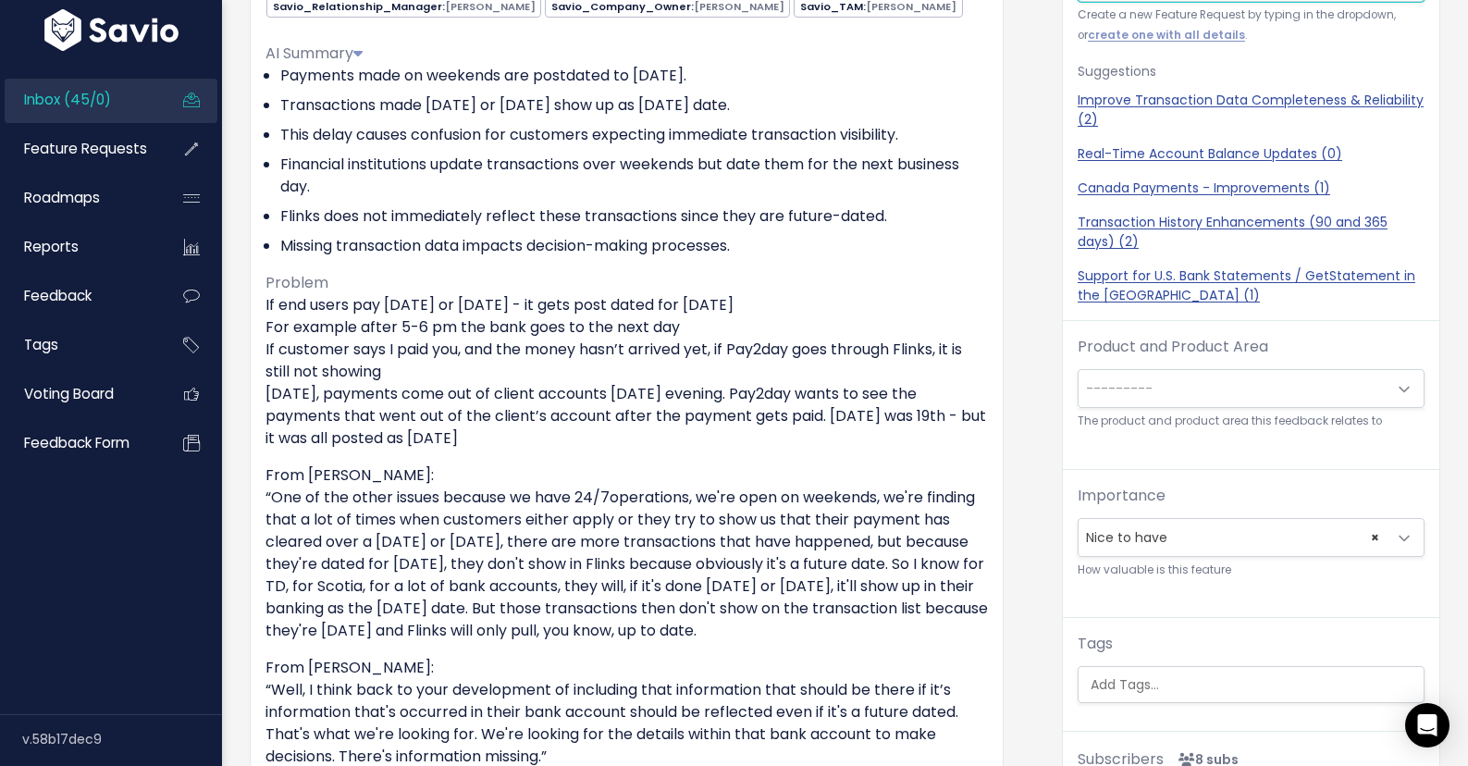
scroll to position [0, 0]
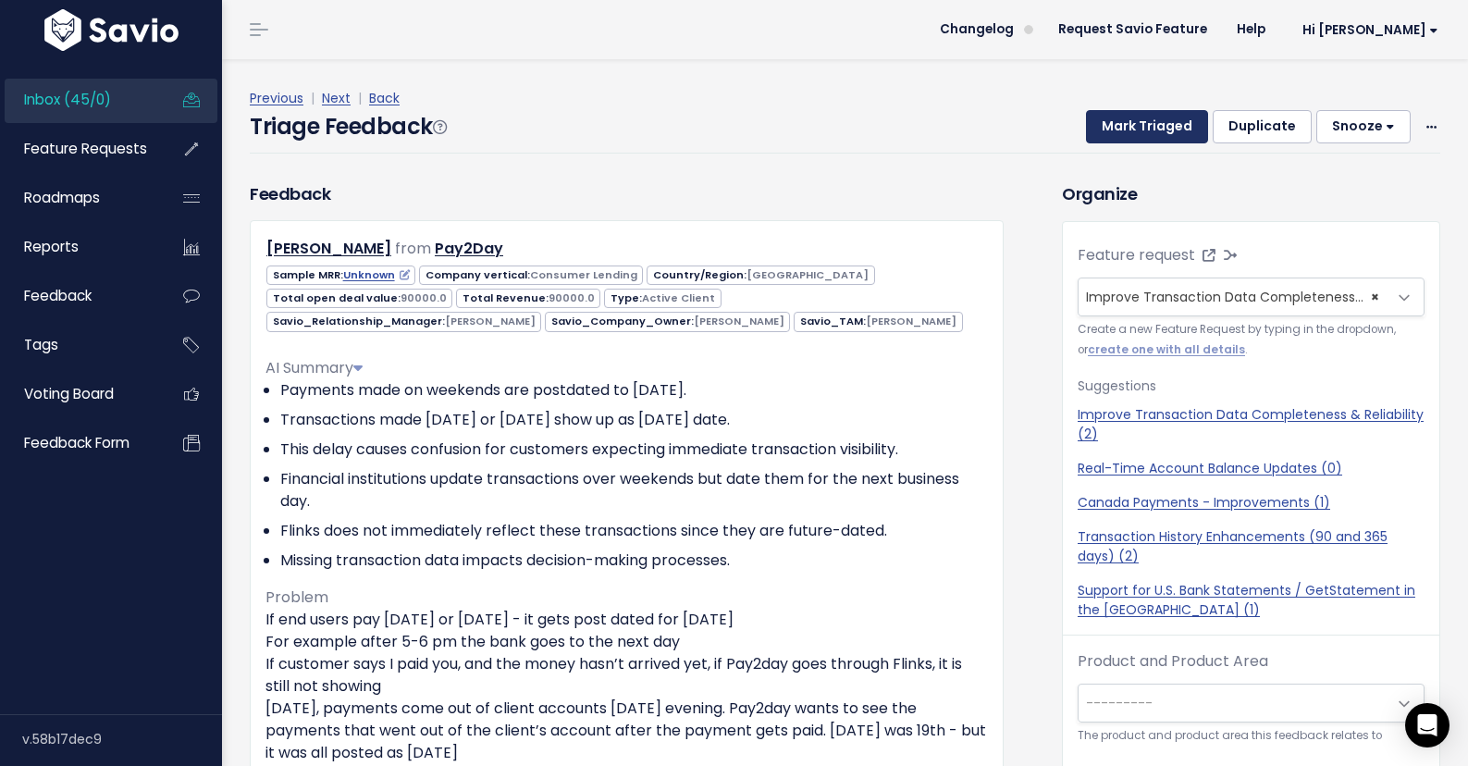
click at [1155, 125] on button "Mark Triaged" at bounding box center [1147, 126] width 122 height 33
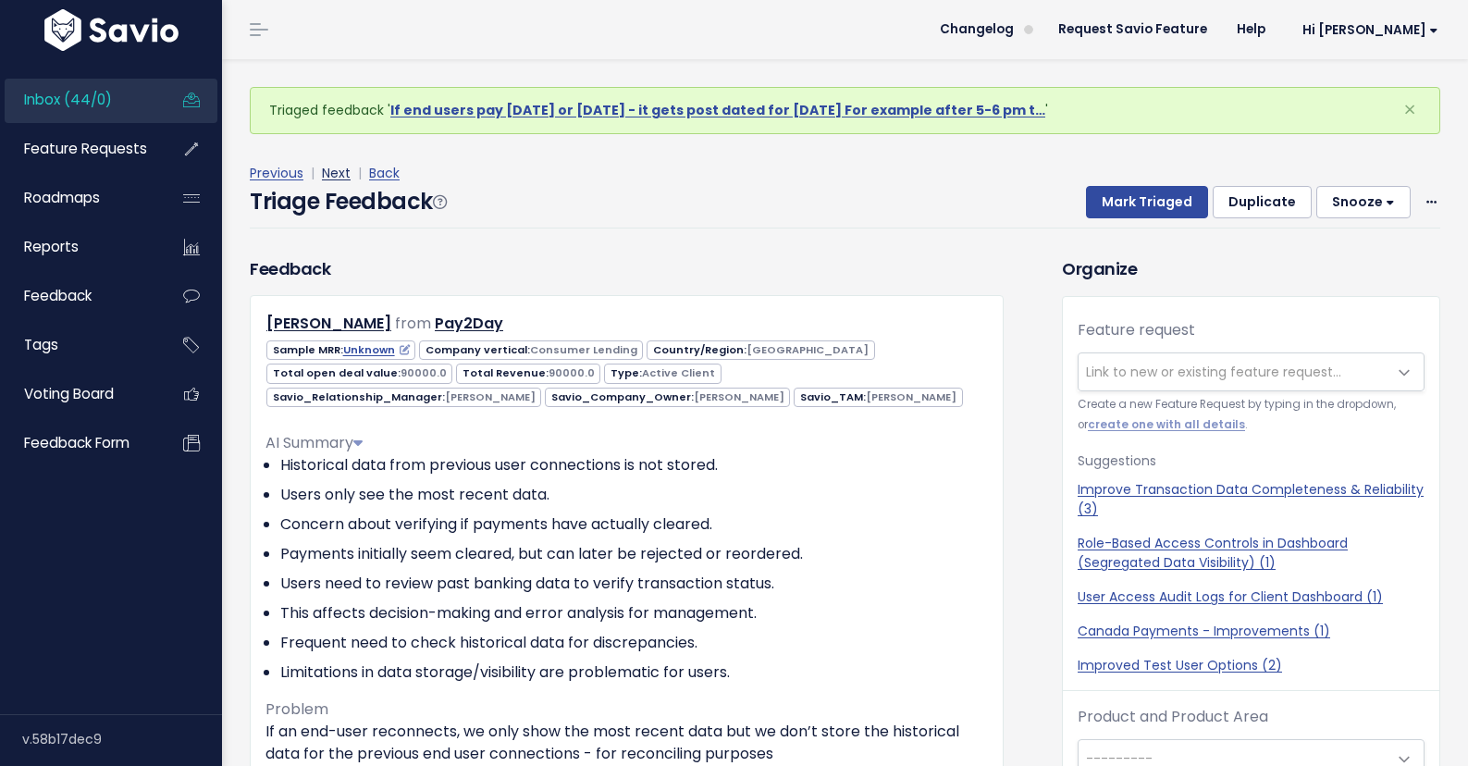
click at [341, 177] on link "Next" at bounding box center [336, 173] width 29 height 19
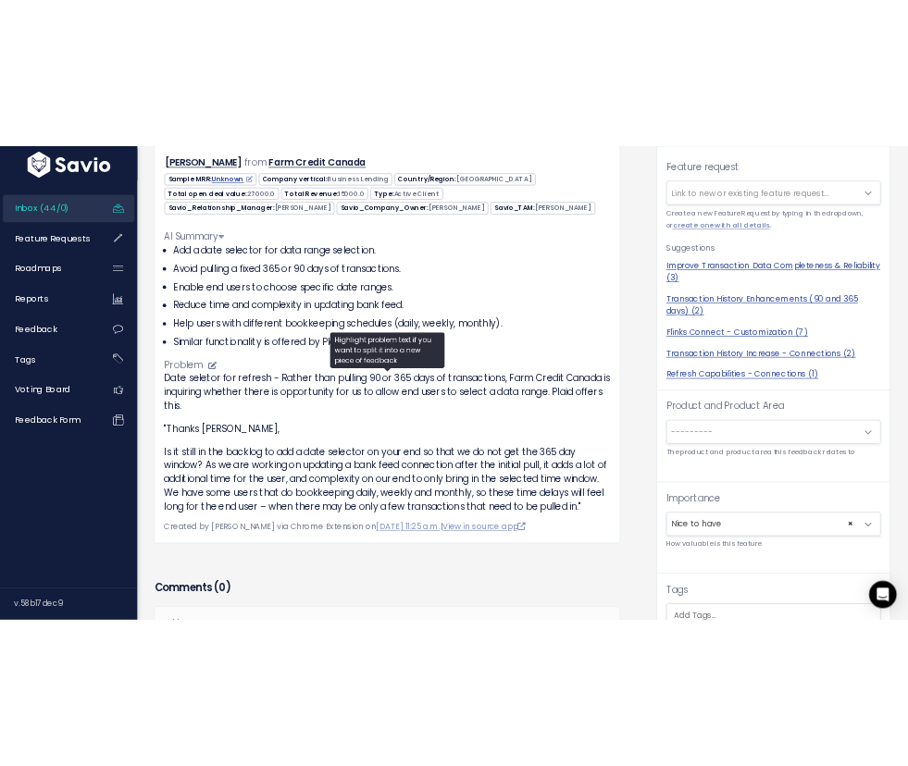
scroll to position [163, 0]
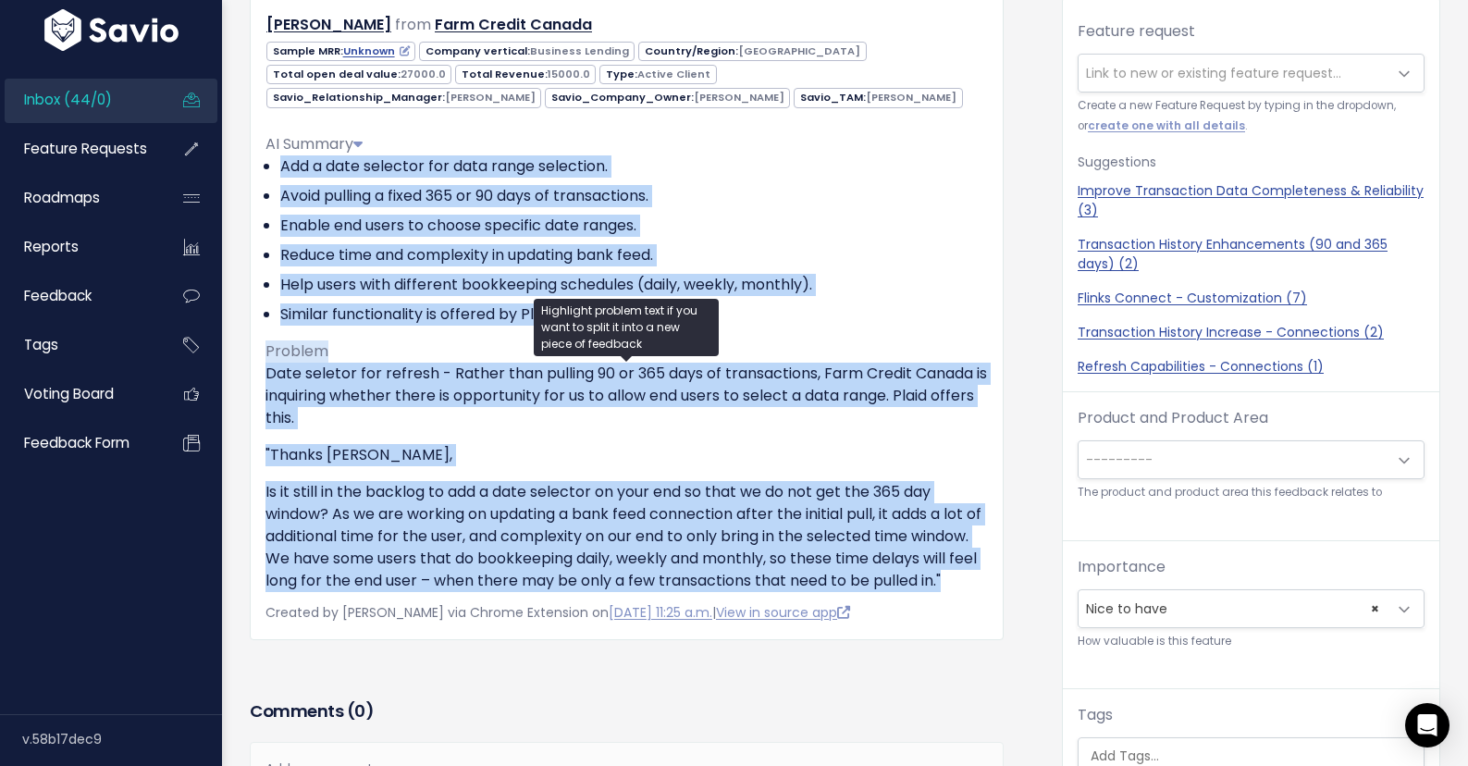
drag, startPoint x: 370, startPoint y: 607, endPoint x: 263, endPoint y: 165, distance: 455.1
click at [263, 165] on div "Janelle Wells from Farm Credit Canada" at bounding box center [627, 318] width 754 height 644
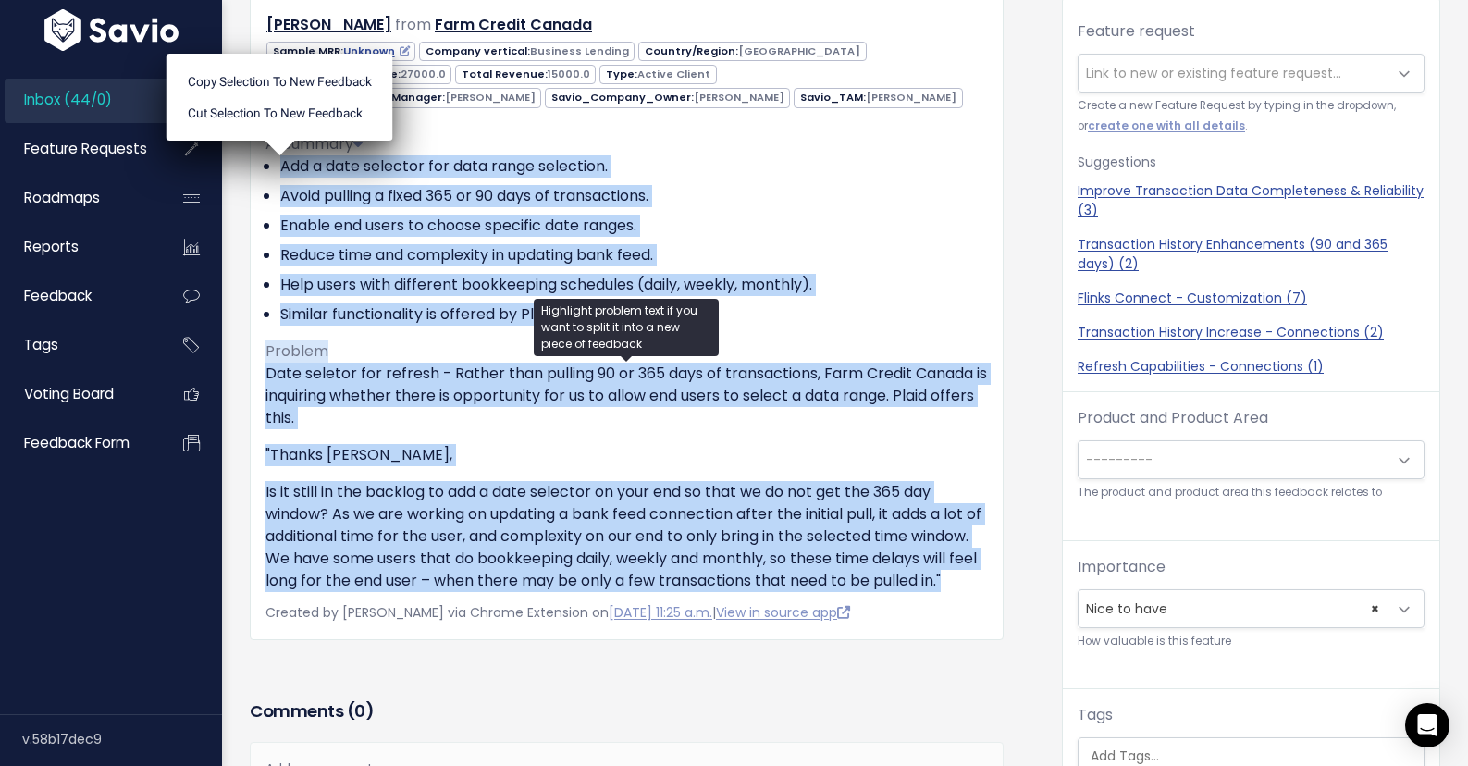
copy div "Add a date selector for data range selection. Avoid pulling a fixed 365 or 90 d…"
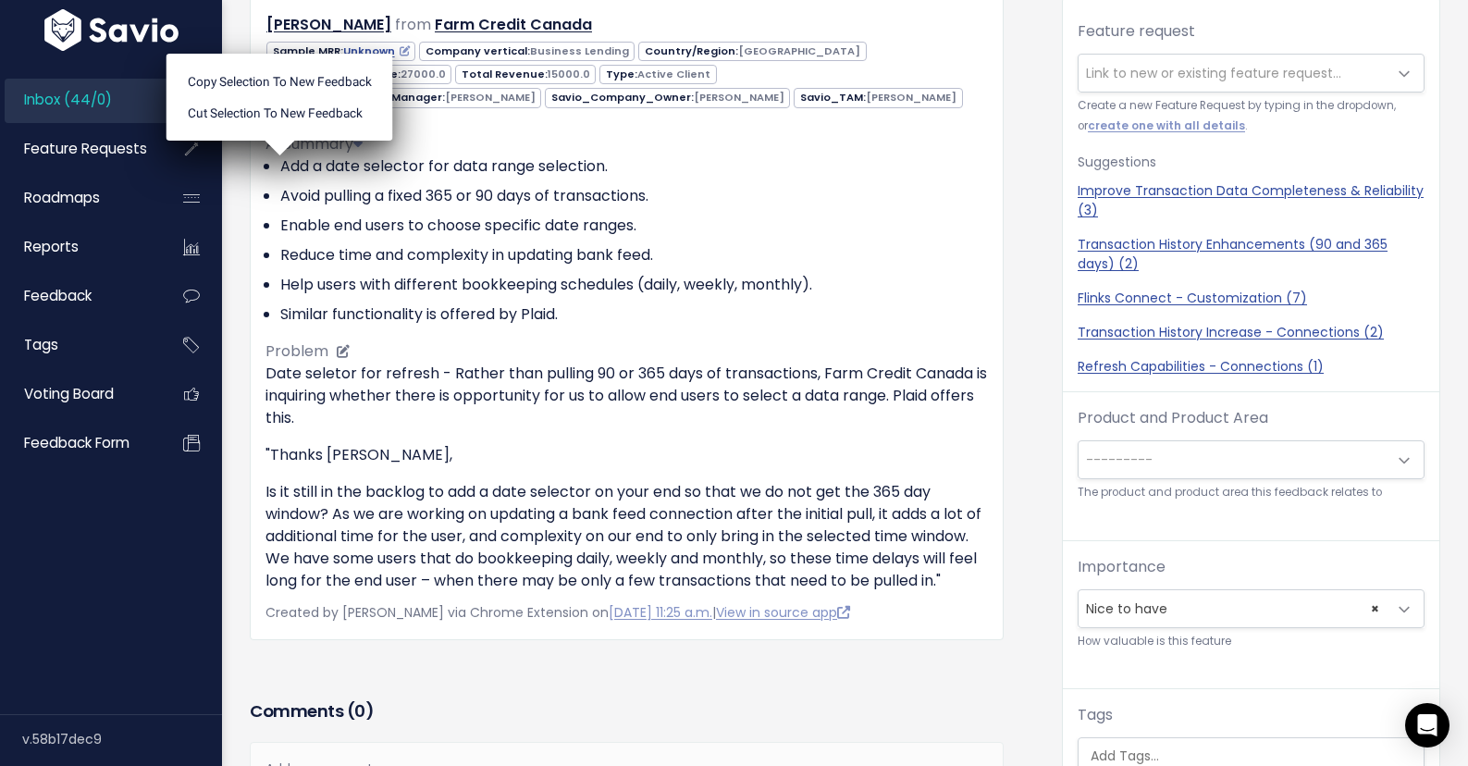
click at [802, 216] on li "Enable end users to choose specific date ranges." at bounding box center [634, 226] width 708 height 22
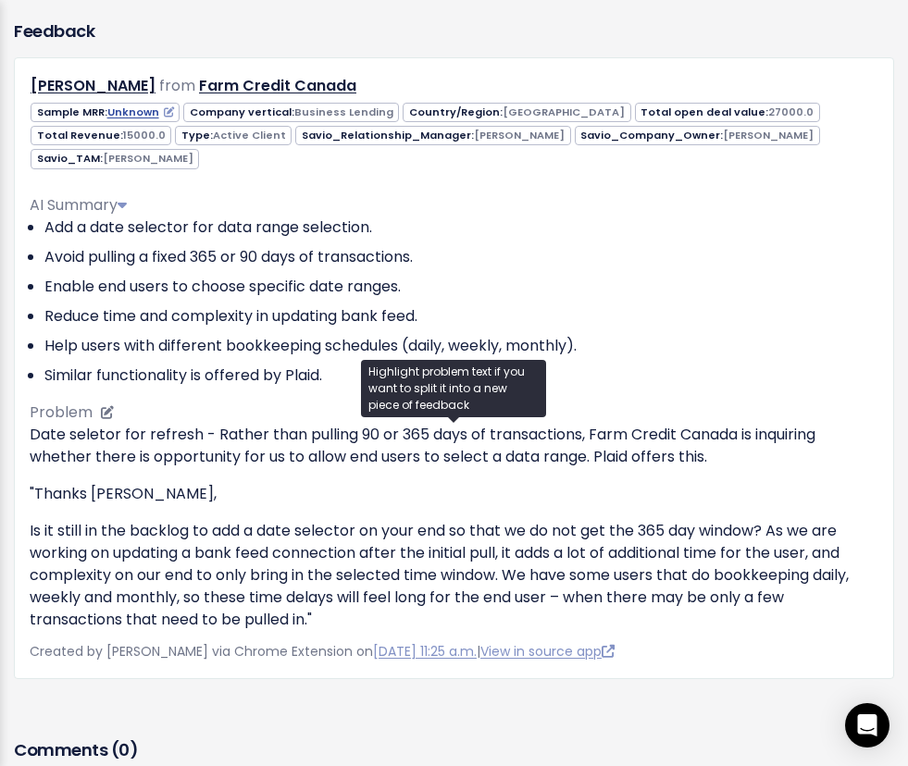
scroll to position [0, 0]
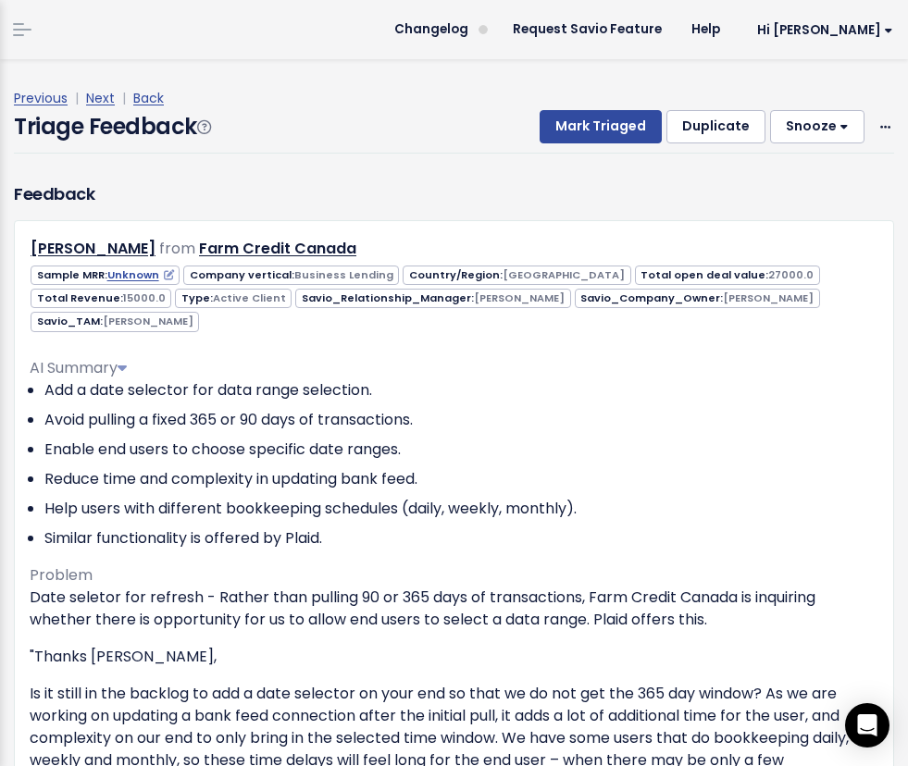
click at [20, 31] on span at bounding box center [22, 30] width 19 height 2
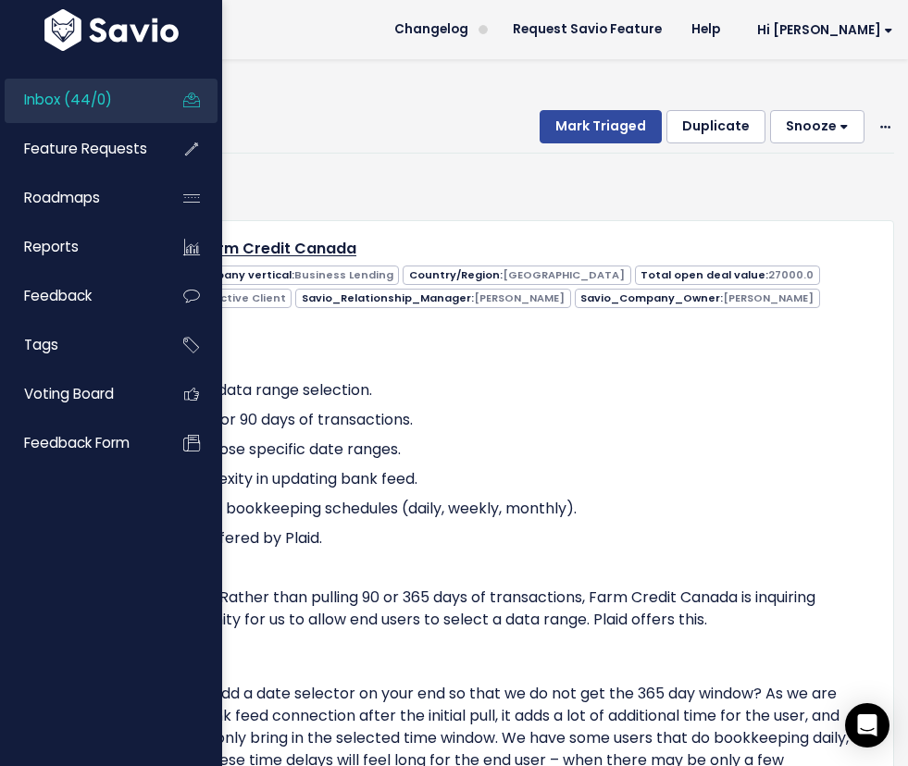
click at [81, 99] on span "Inbox (44/0)" at bounding box center [68, 99] width 88 height 19
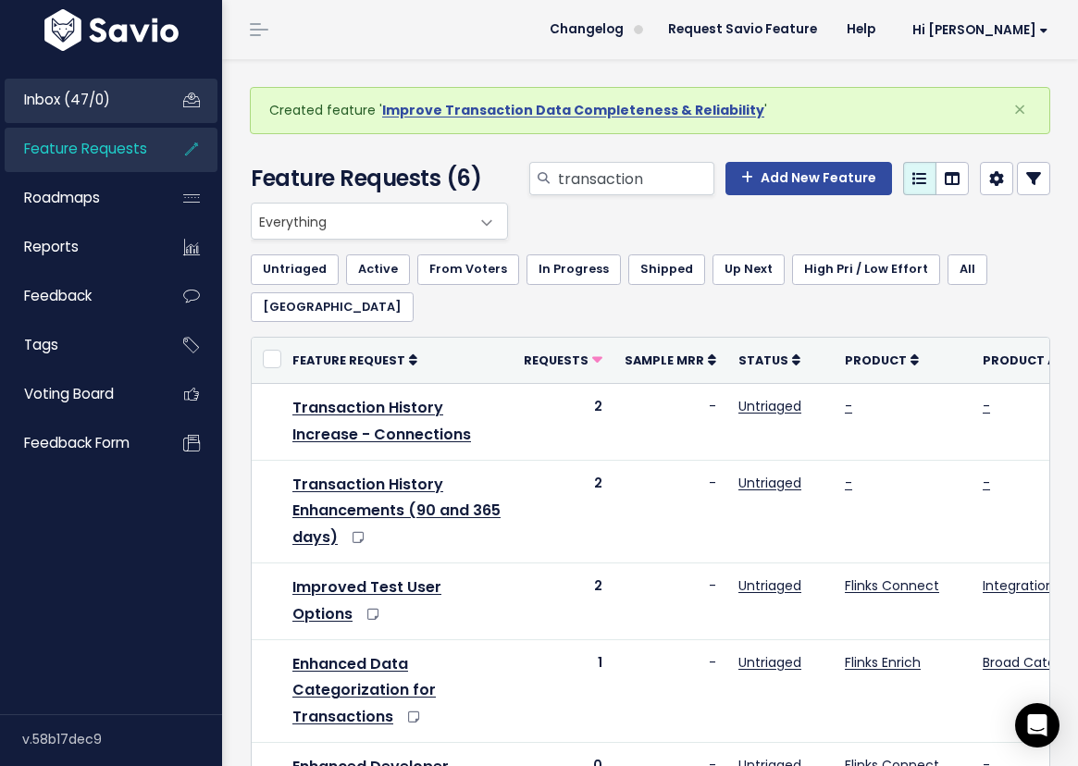
click at [113, 97] on link "Inbox (47/0)" at bounding box center [79, 100] width 149 height 43
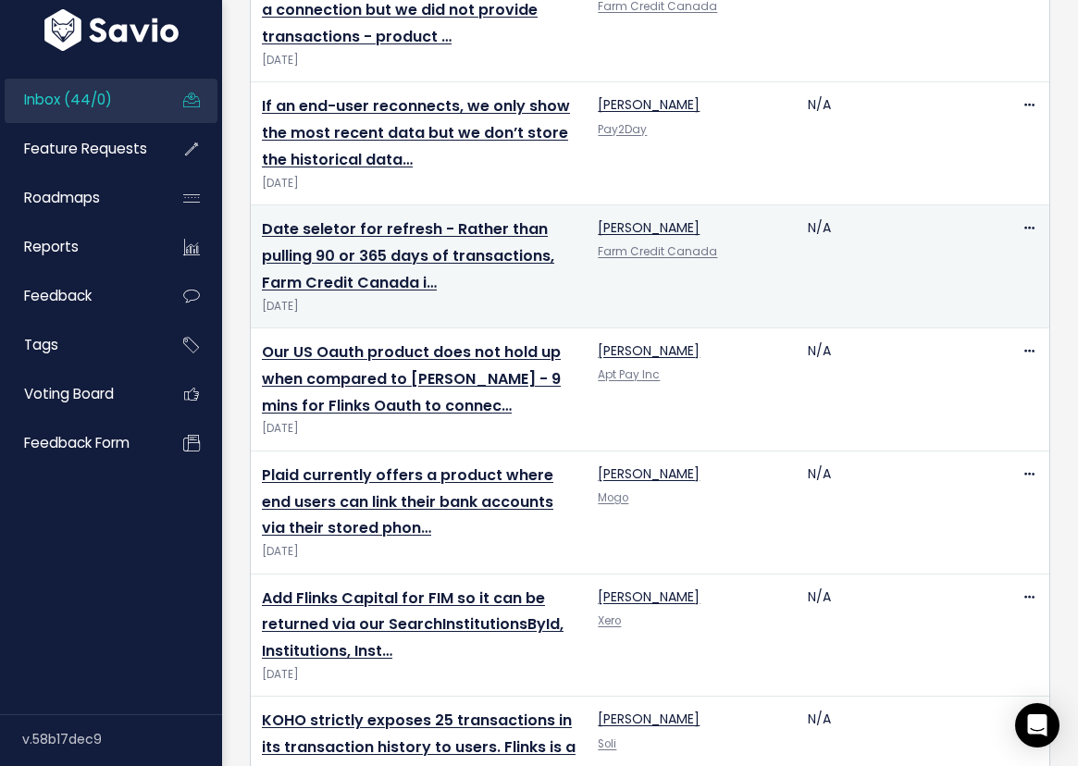
scroll to position [880, 0]
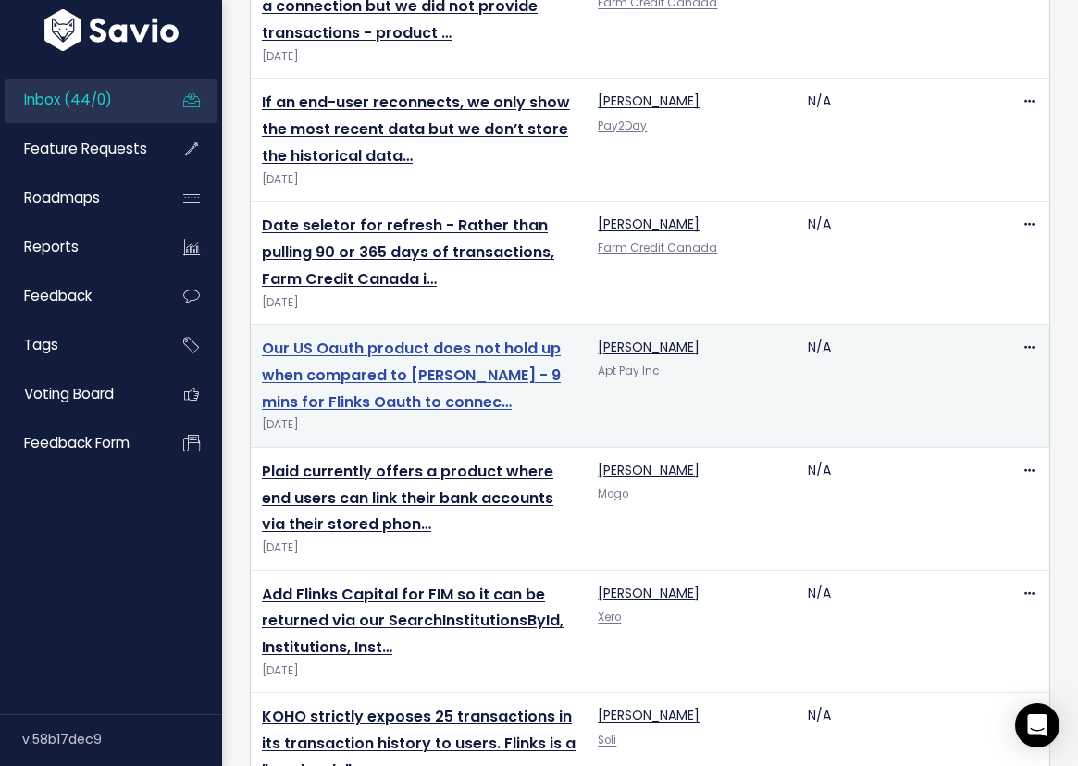
click at [389, 377] on link "Our US Oauth product does not hold up when compared to [PERSON_NAME] - 9 mins f…" at bounding box center [411, 375] width 299 height 75
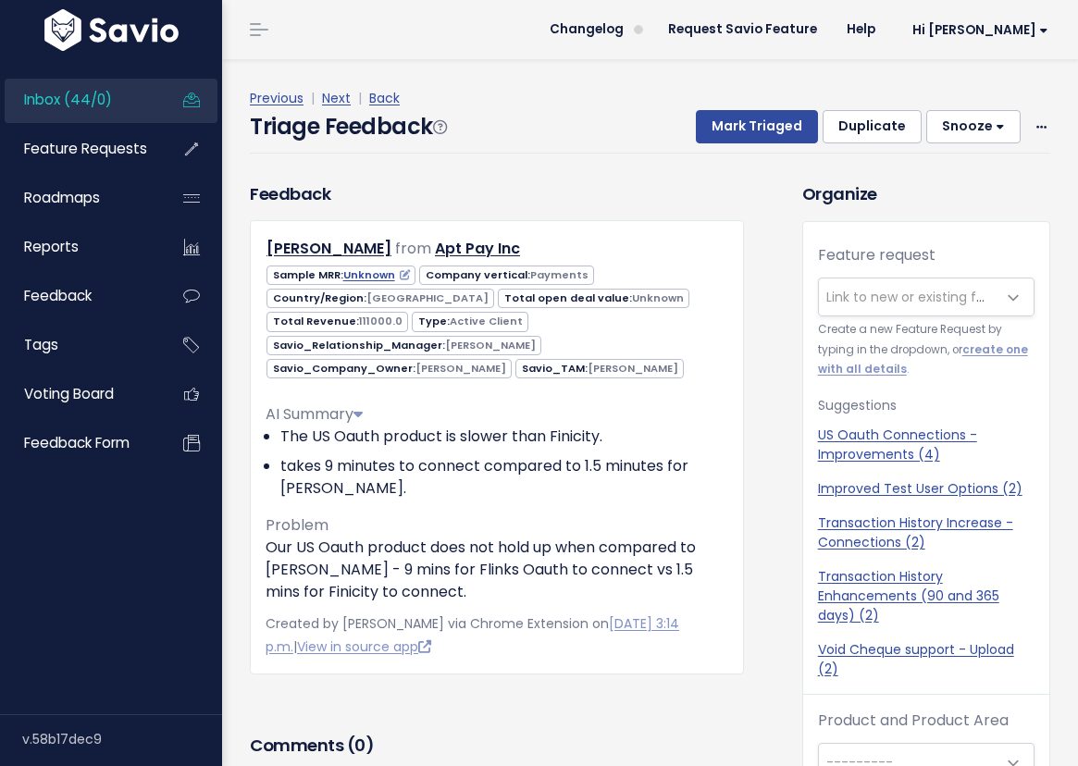
scroll to position [61, 0]
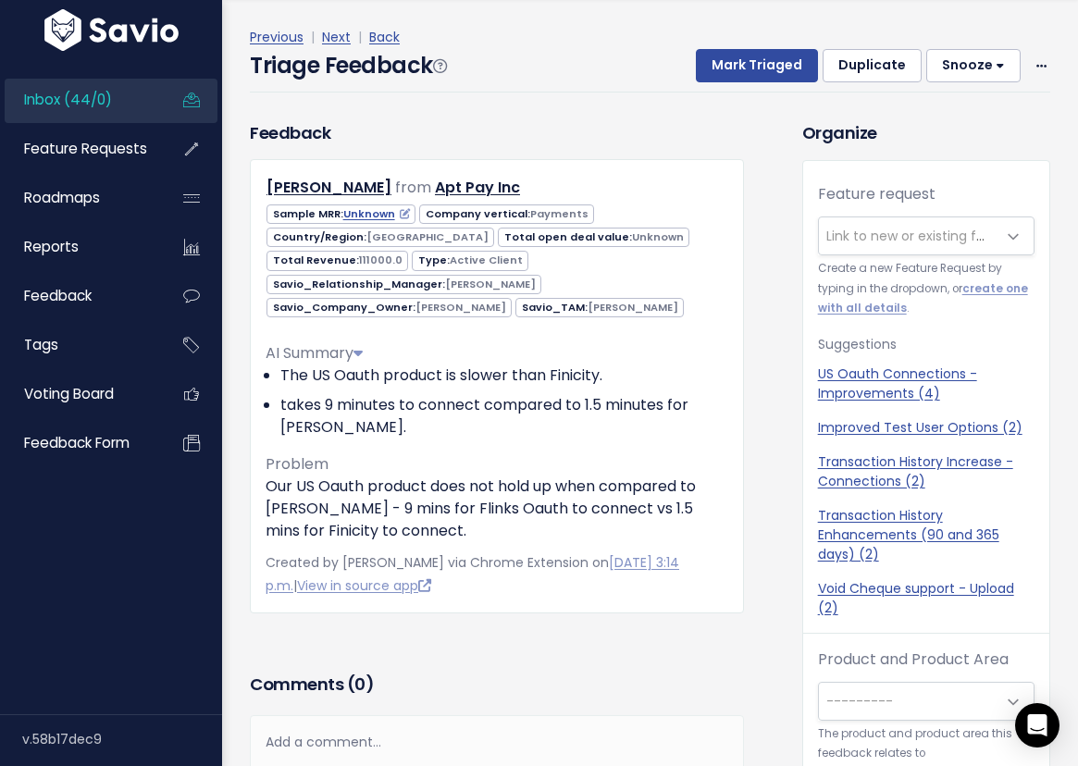
click at [909, 239] on span "Link to new or existing feature request..." at bounding box center [953, 236] width 255 height 19
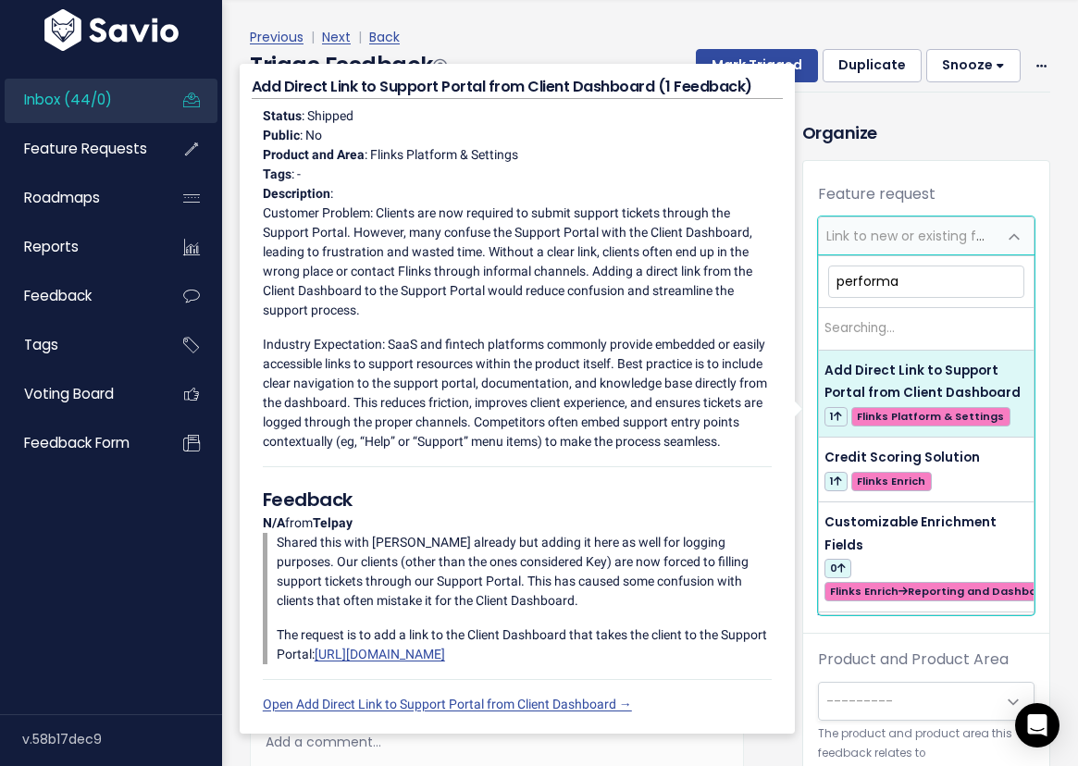
type input "performan"
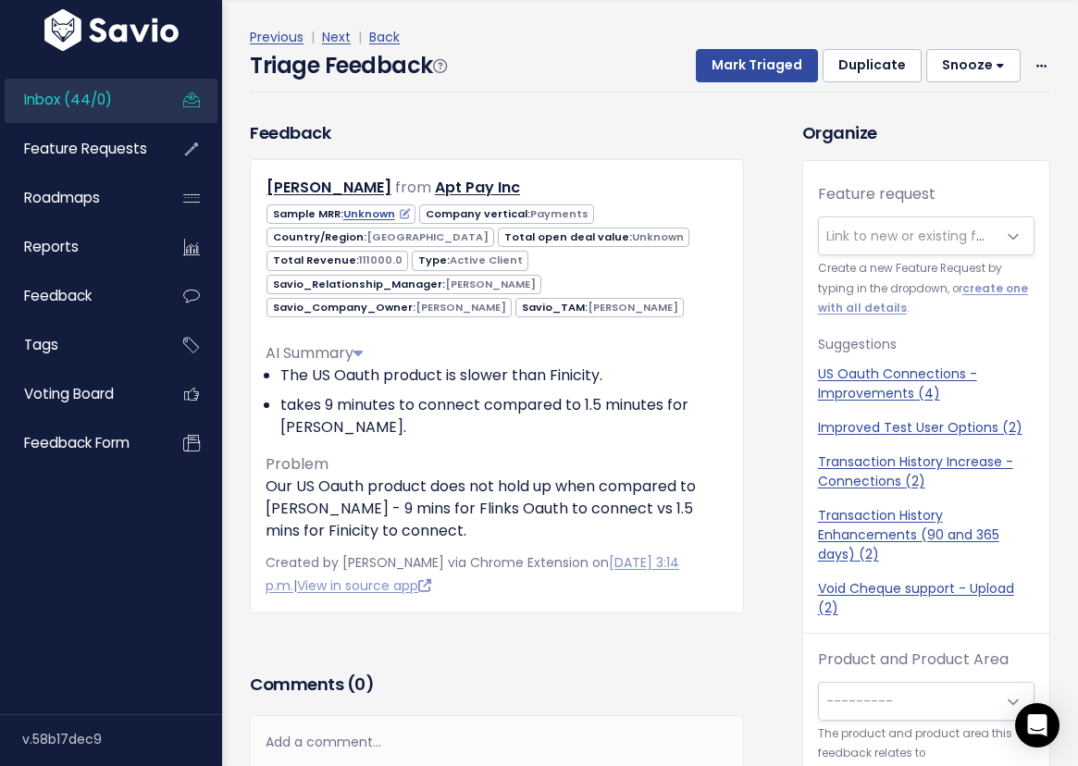
click at [936, 157] on div "Organize Feature request --------- Link to new or existing feature request... C…" at bounding box center [926, 640] width 276 height 1041
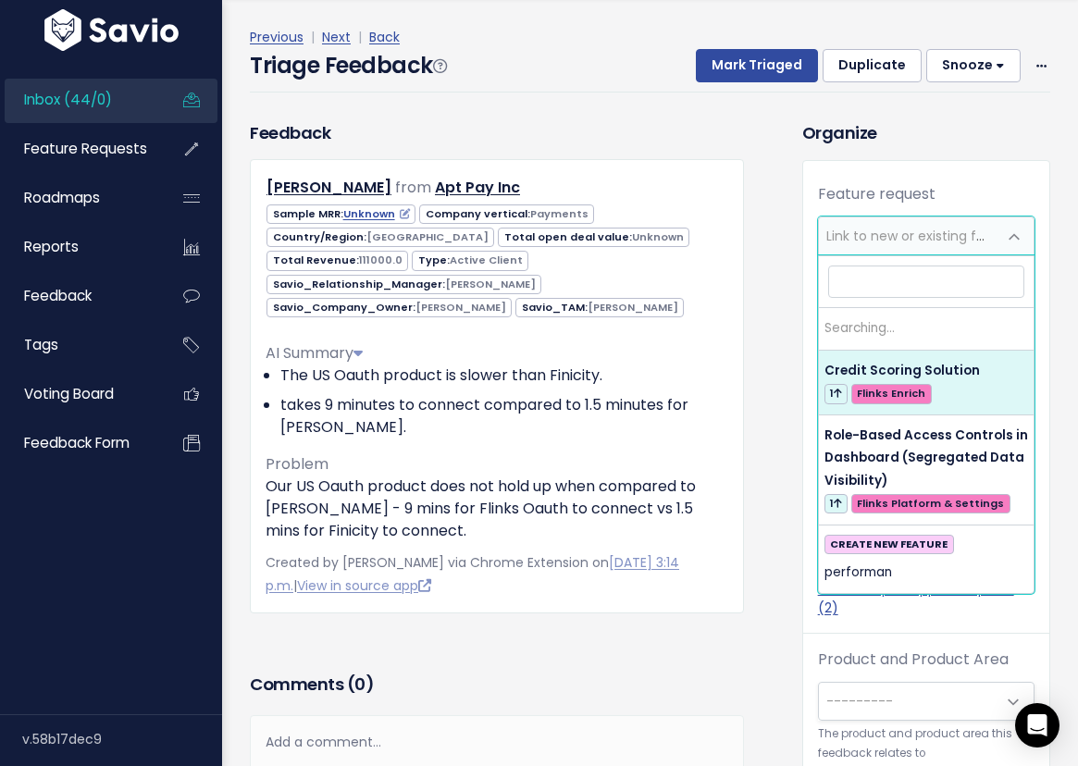
click at [907, 241] on span "Link to new or existing feature request..." at bounding box center [953, 236] width 255 height 19
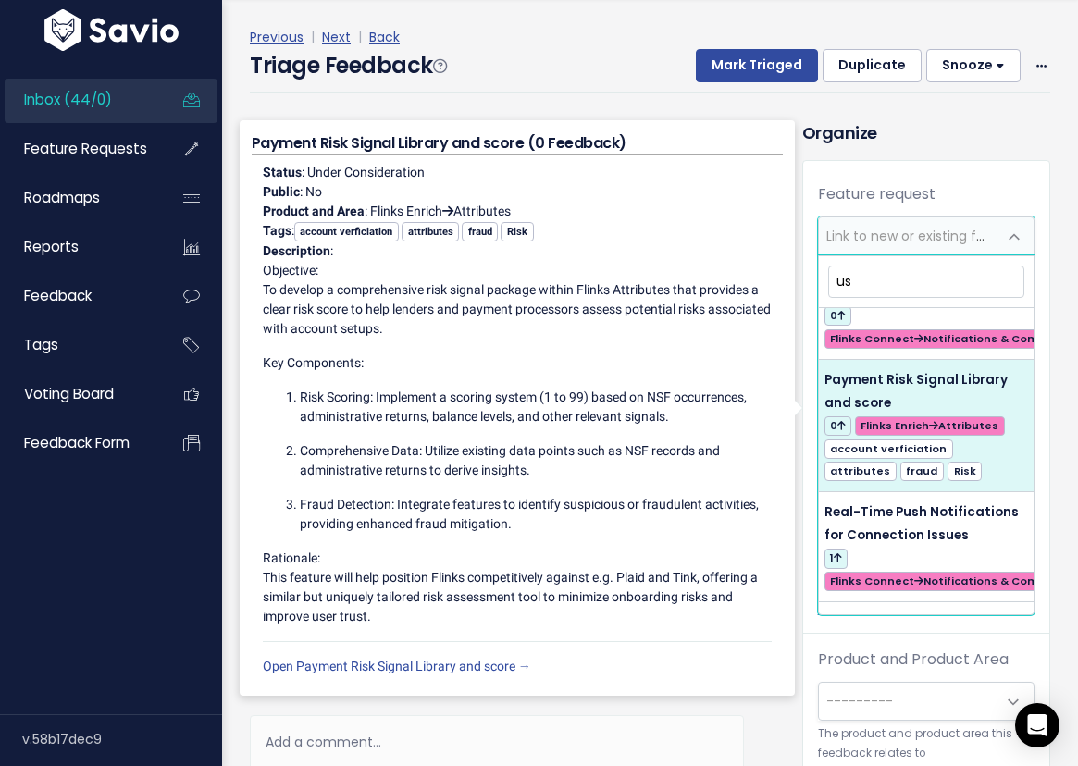
scroll to position [2529, 0]
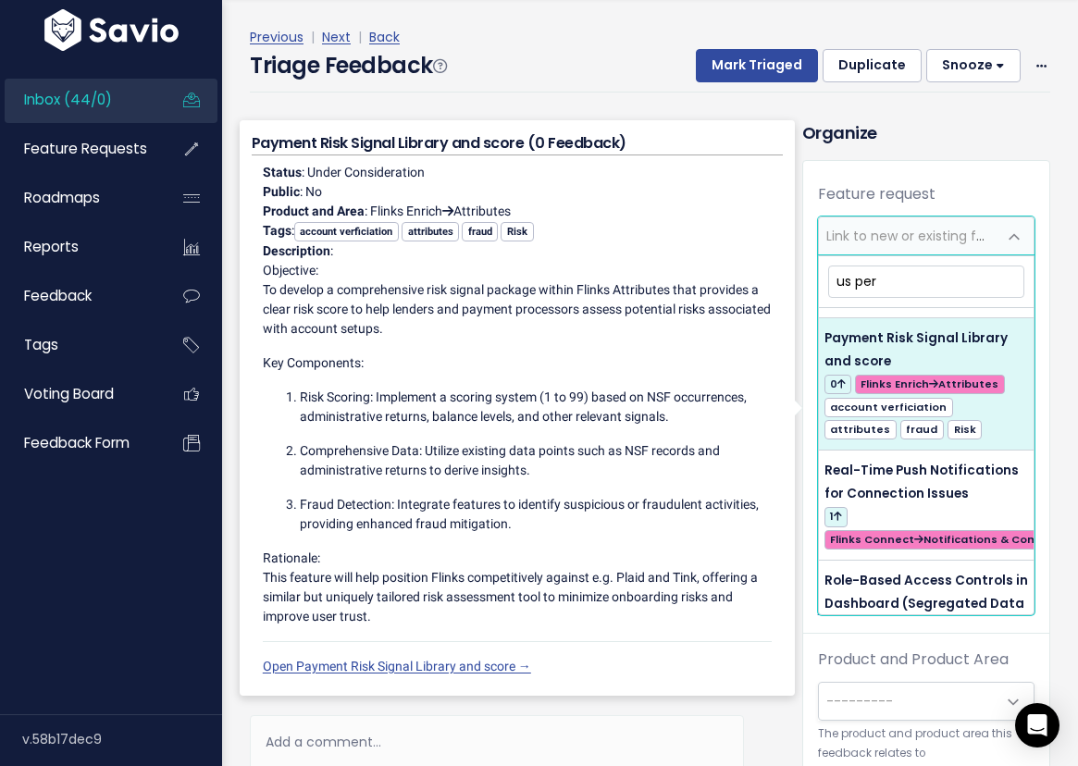
type input "us perf"
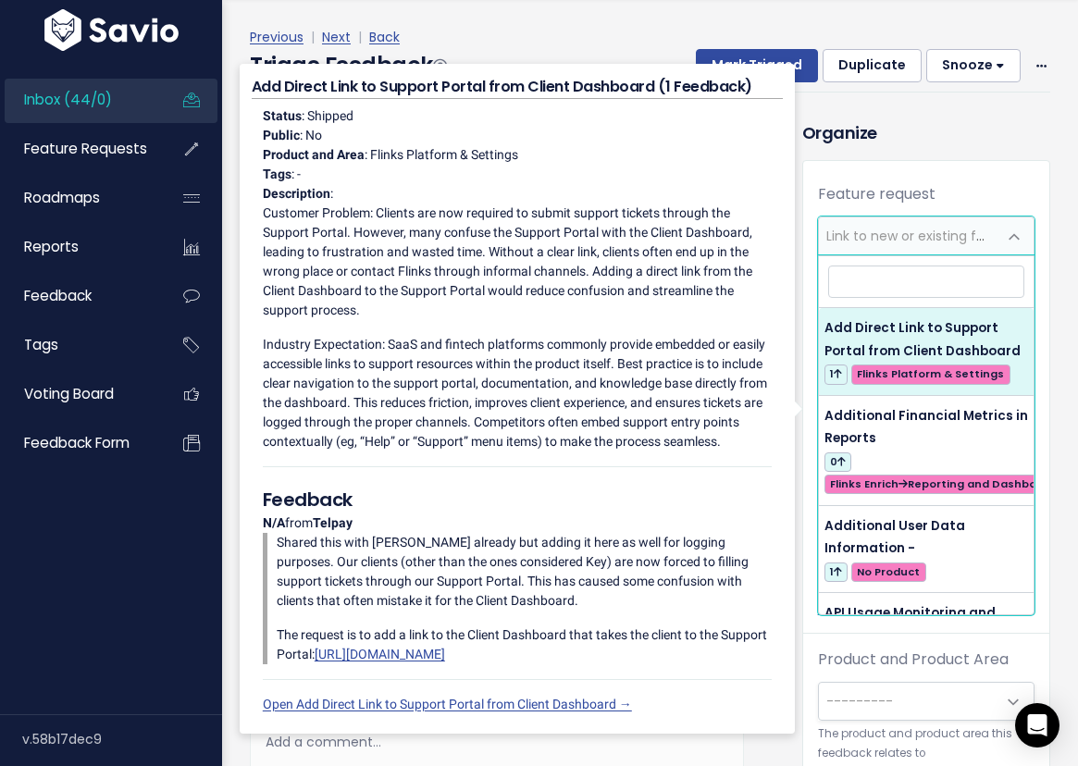
click at [129, 97] on link "Inbox (44/0)" at bounding box center [79, 100] width 149 height 43
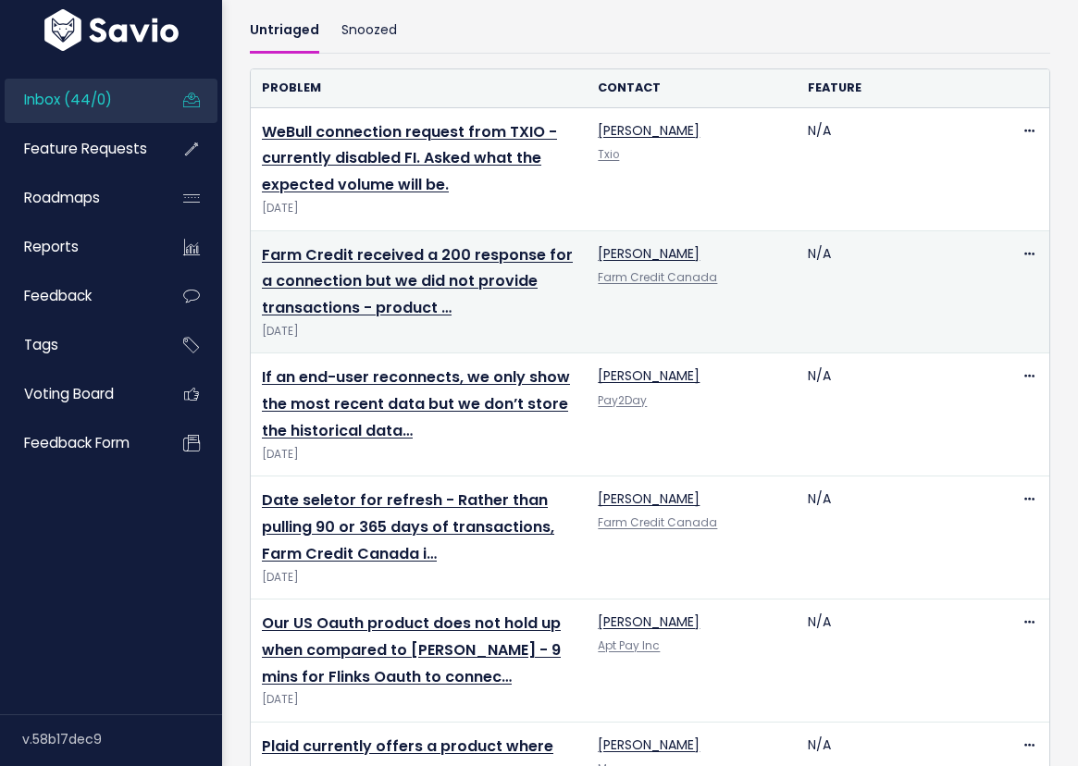
scroll to position [606, 0]
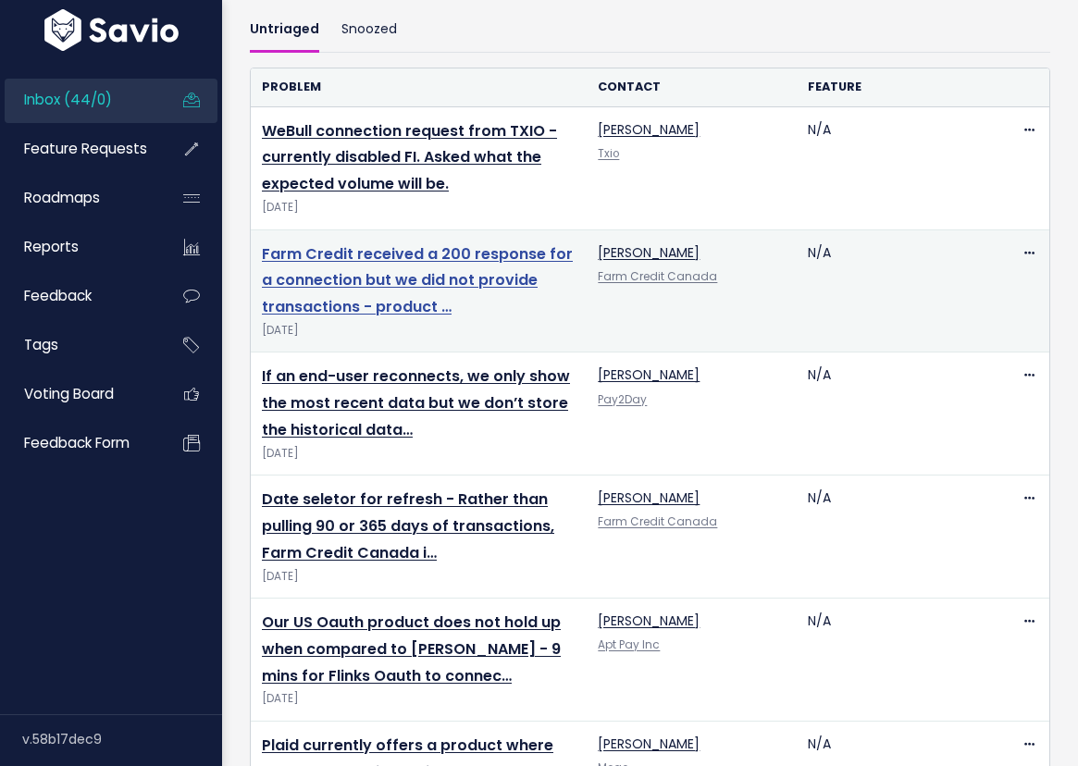
click at [447, 283] on link "Farm Credit received a 200 response for a connection but we did not provide tra…" at bounding box center [417, 280] width 311 height 75
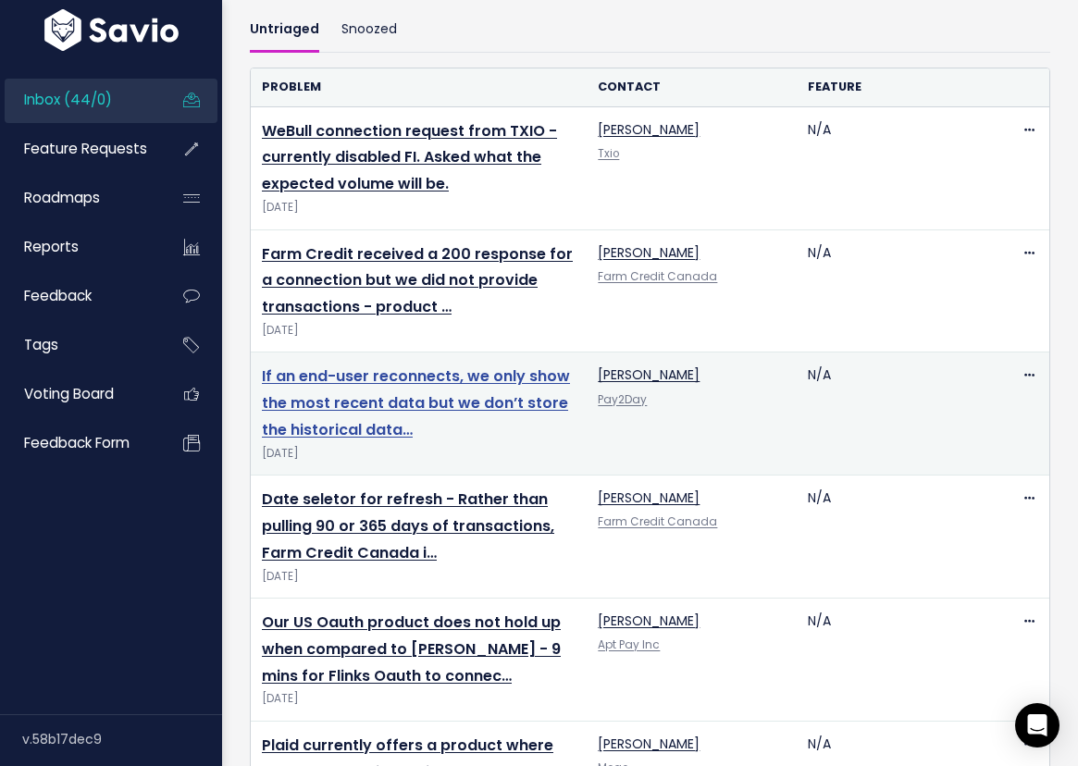
scroll to position [784, 0]
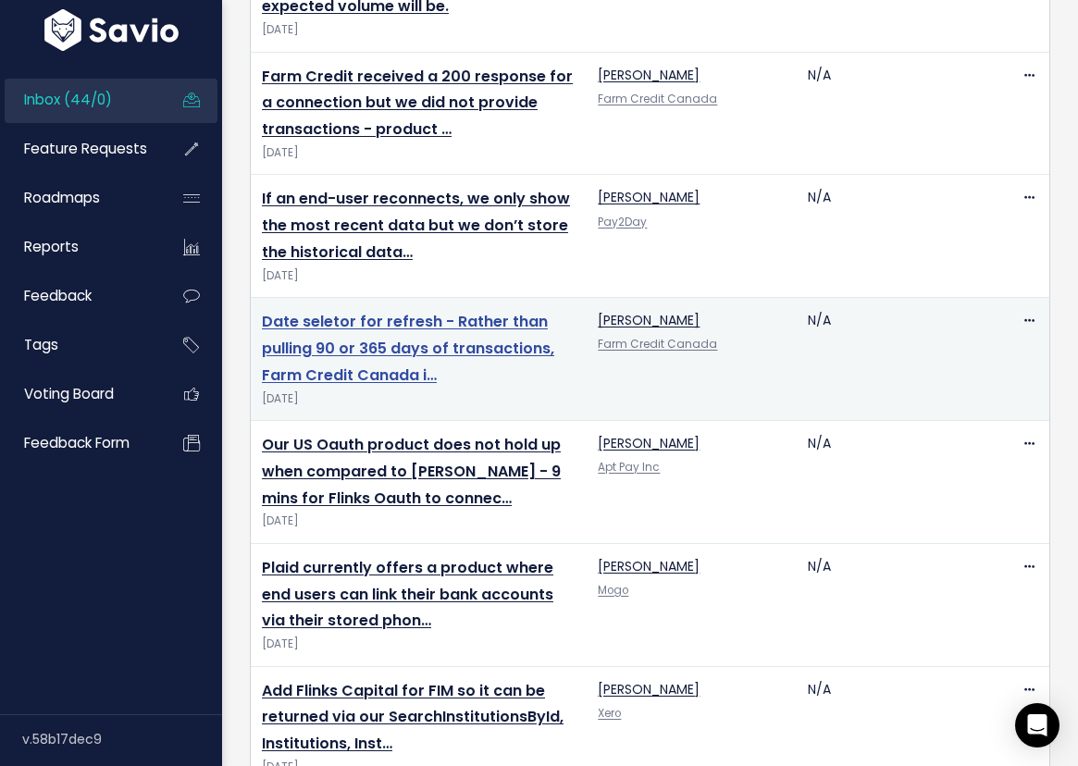
click at [405, 341] on link "Date seletor for refresh - Rather than pulling 90 or 365 days of transactions, …" at bounding box center [408, 348] width 292 height 75
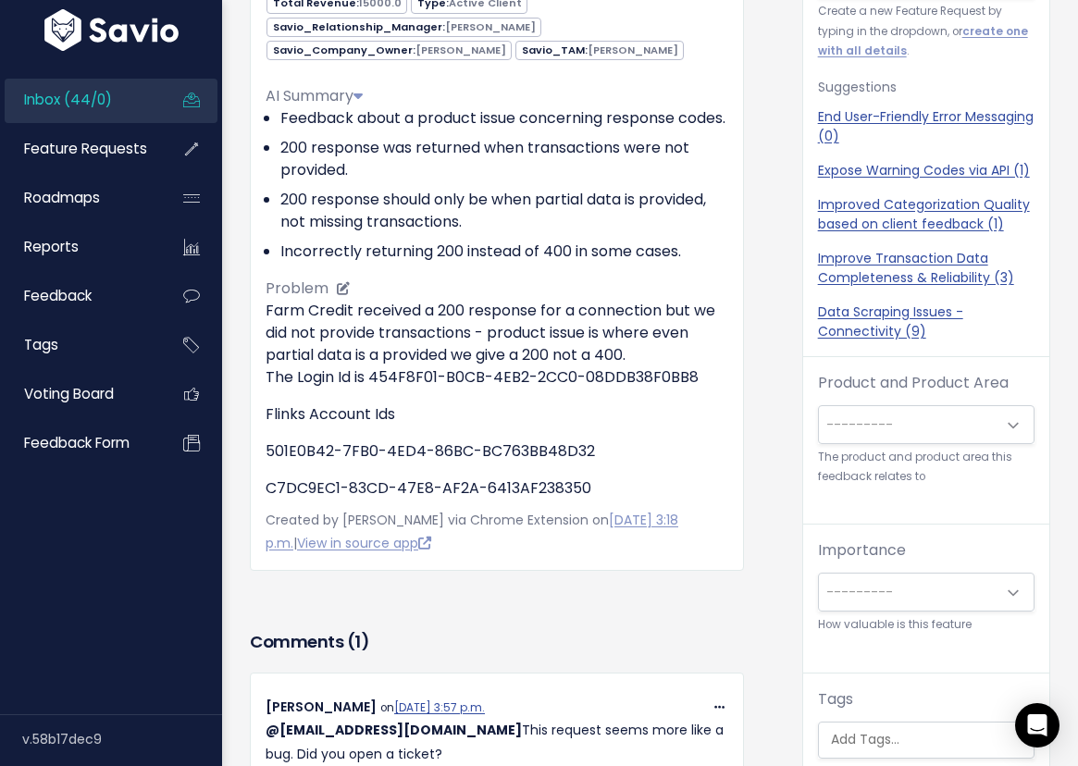
scroll to position [94, 0]
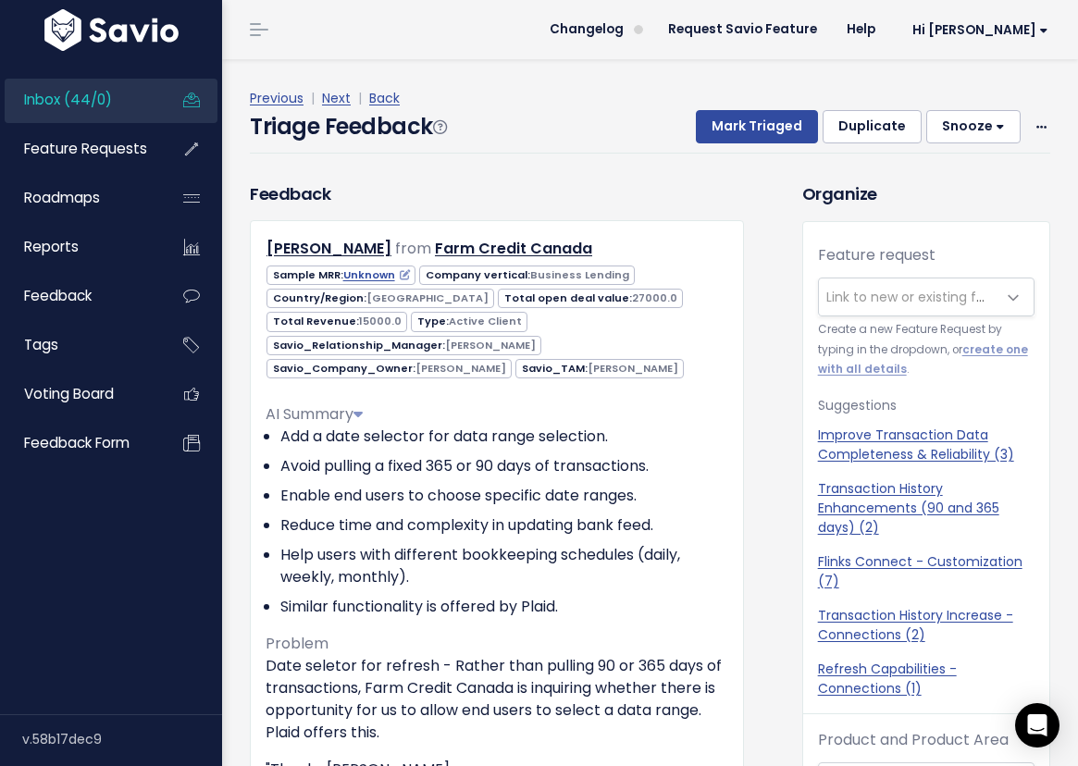
click at [901, 299] on span "Link to new or existing feature request..." at bounding box center [953, 297] width 255 height 19
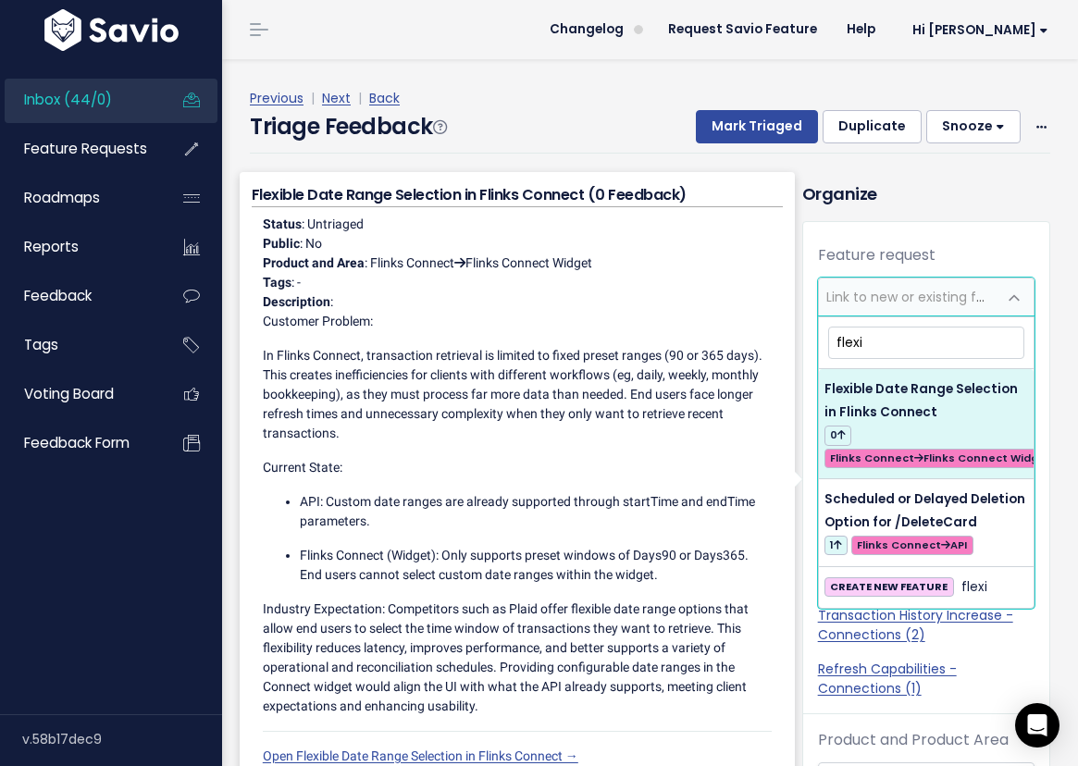
type input "flexi"
select select "63770"
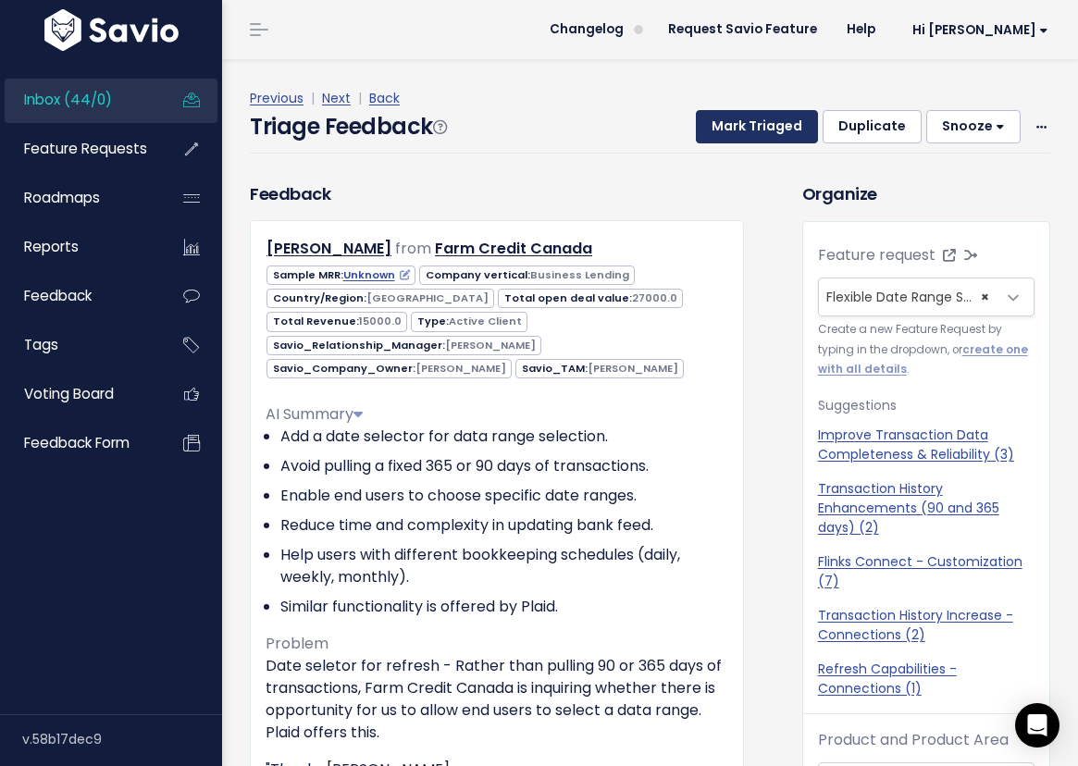
click at [730, 132] on button "Mark Triaged" at bounding box center [757, 126] width 122 height 33
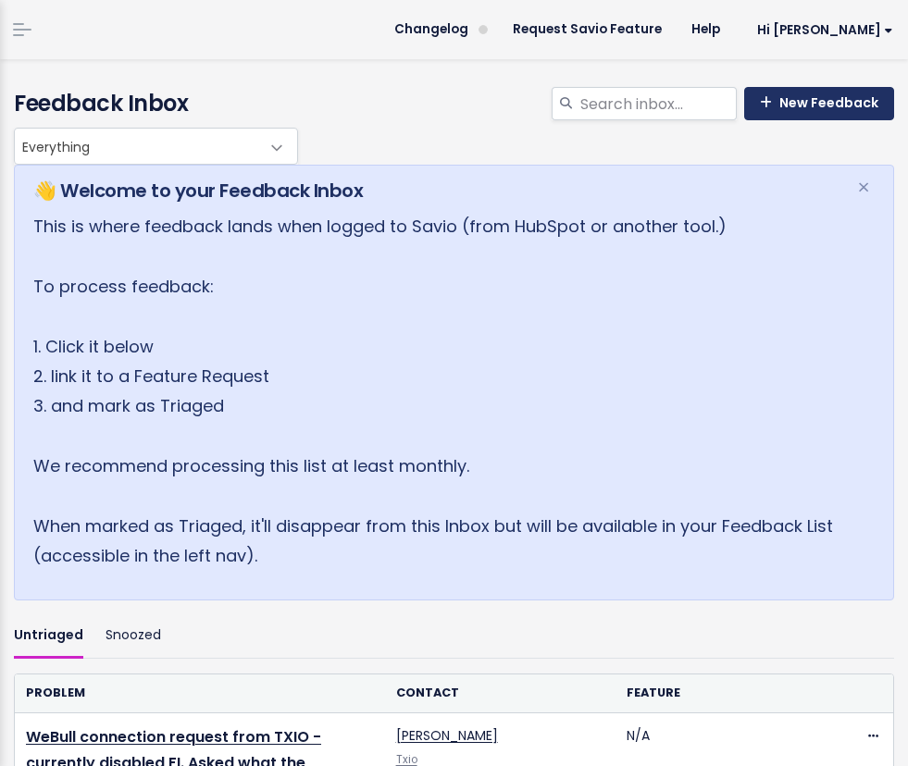
click at [787, 109] on link "New Feedback" at bounding box center [819, 103] width 150 height 33
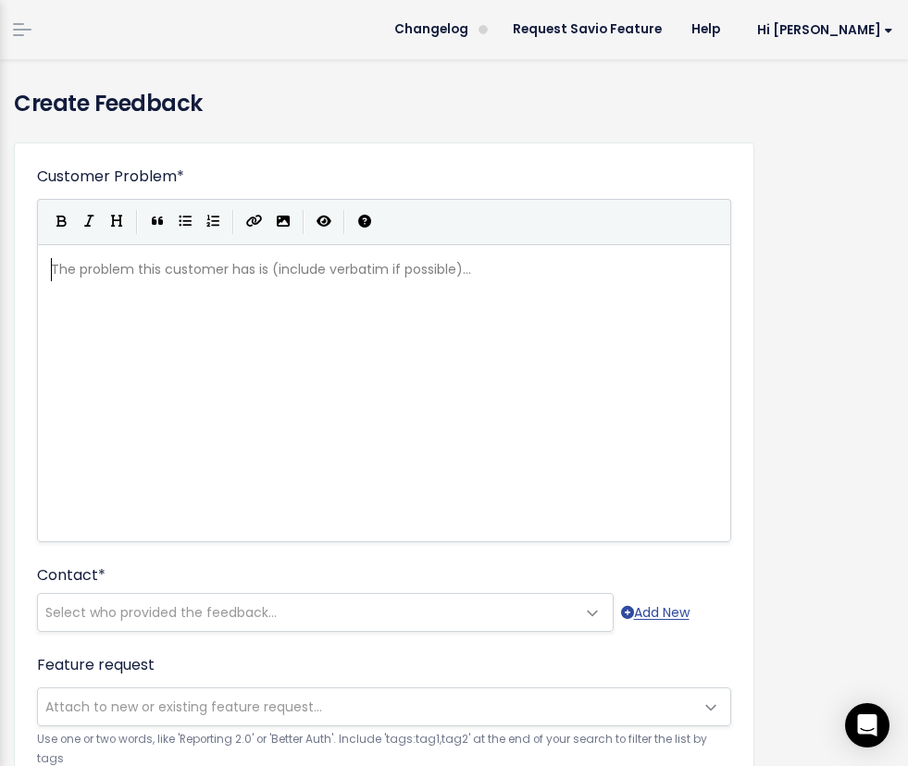
scroll to position [1, 0]
click at [344, 344] on div "The problem this customer has is (include verbatim if possible)... xxxxxxxxxx ​" at bounding box center [407, 415] width 720 height 324
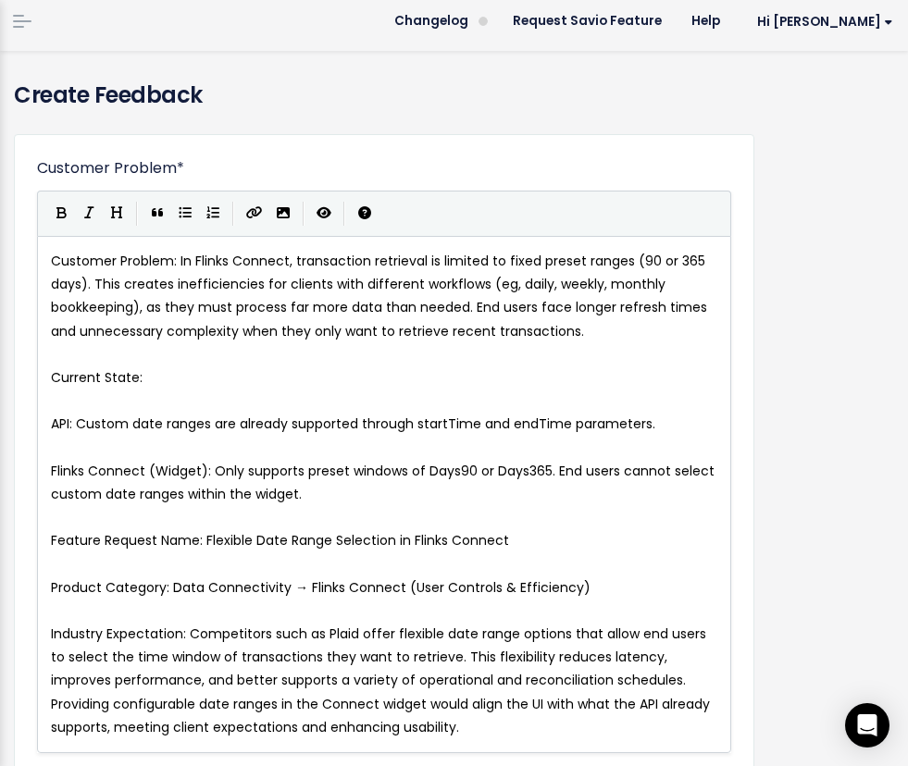
scroll to position [9, 0]
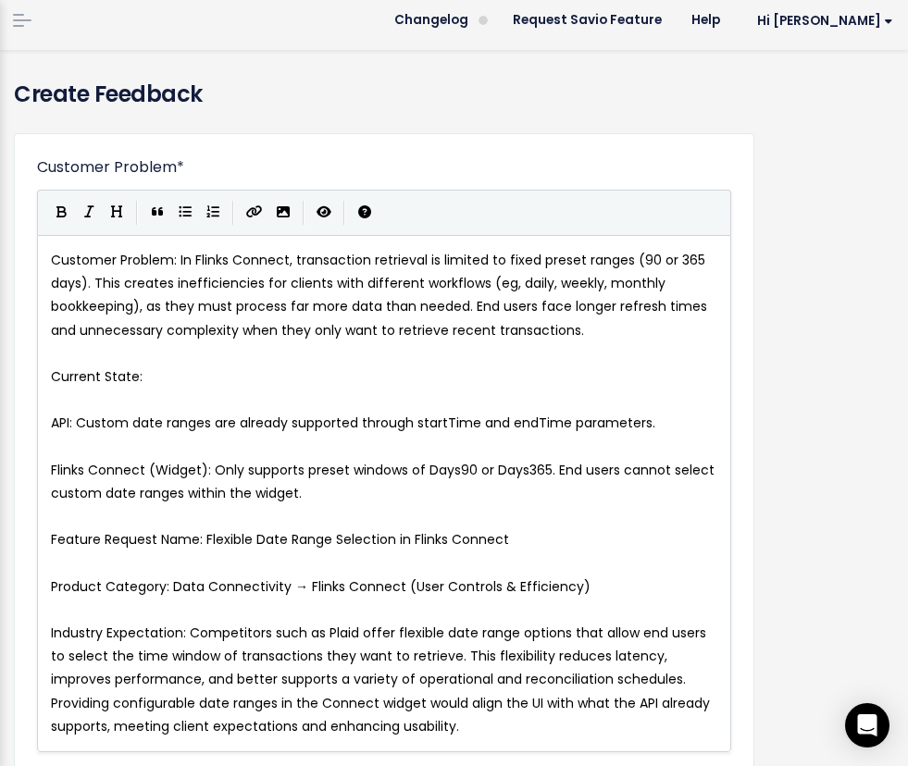
click at [176, 258] on span "Customer Problem: In Flinks Connect, transaction retrieval is limited to fixed …" at bounding box center [381, 295] width 660 height 89
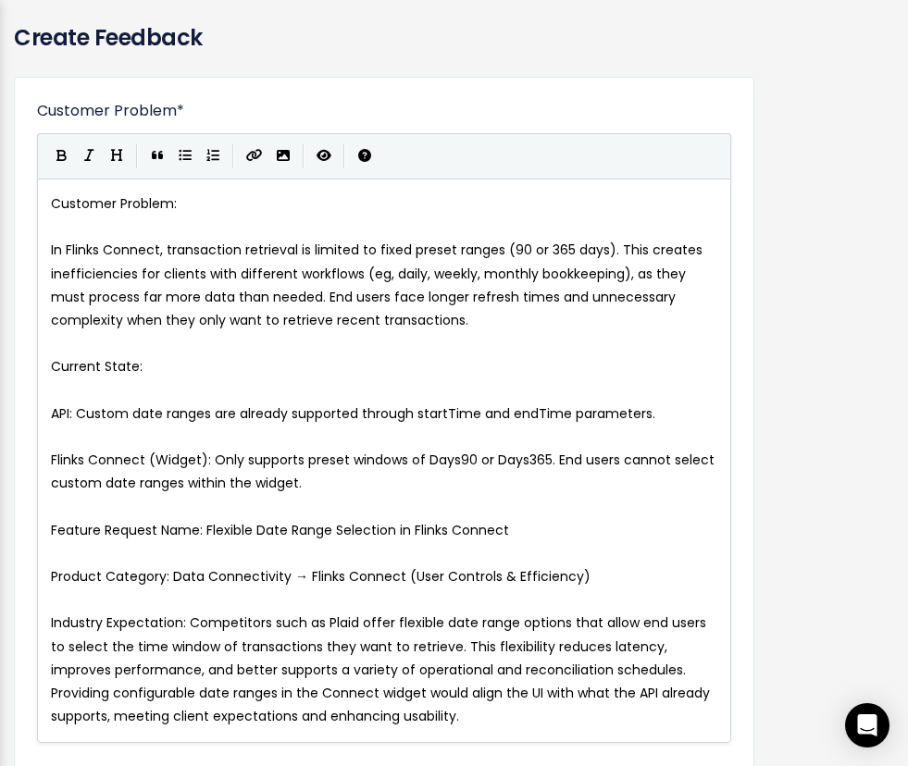
scroll to position [67, 0]
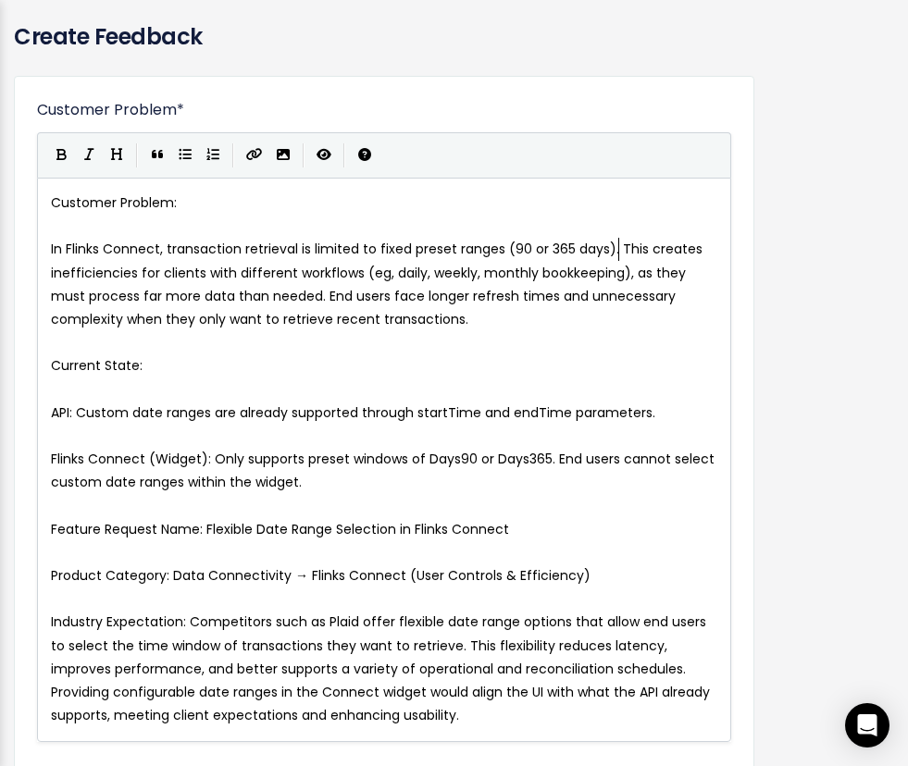
click at [618, 248] on span "In Flinks Connect, transaction retrieval is limited to fixed preset ranges (90 …" at bounding box center [378, 284] width 655 height 89
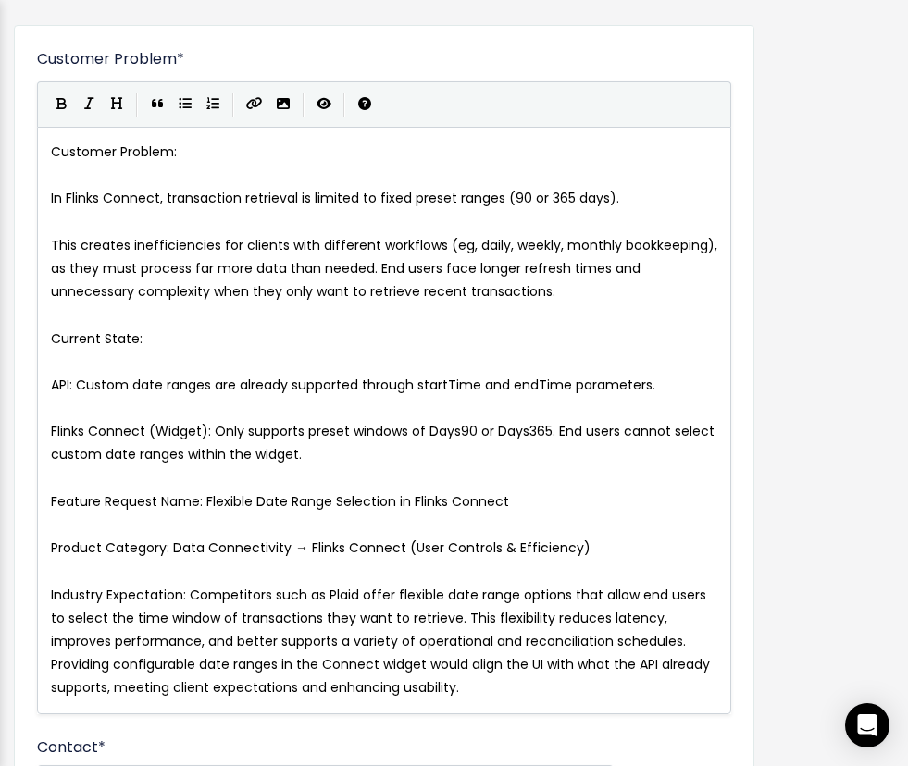
scroll to position [121, 0]
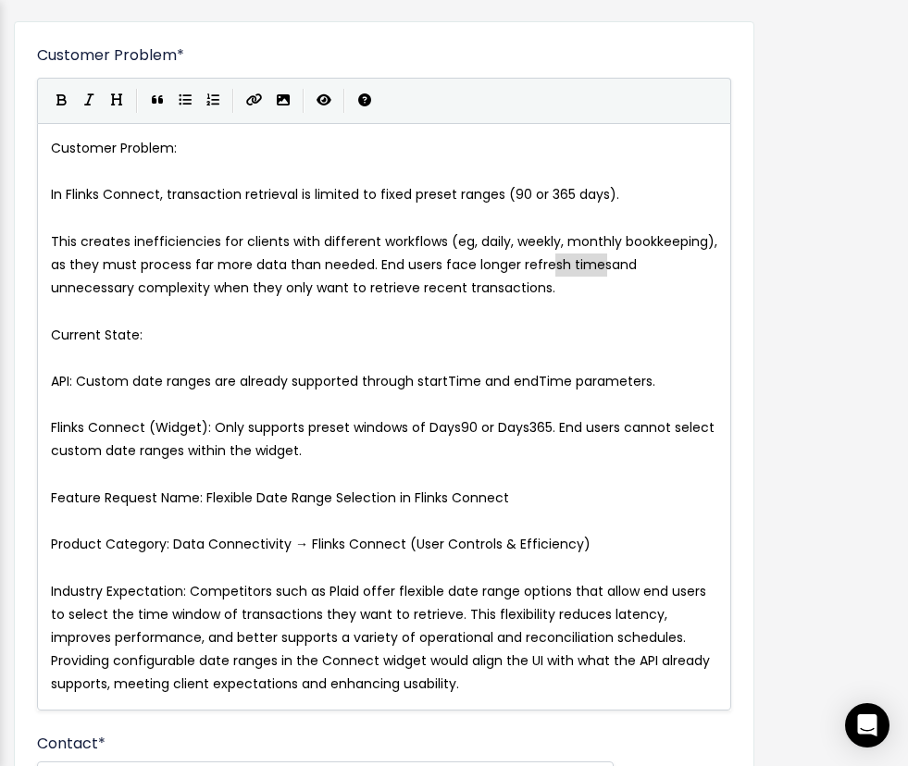
type textarea "refresh times"
drag, startPoint x: 605, startPoint y: 267, endPoint x: 519, endPoint y: 265, distance: 86.1
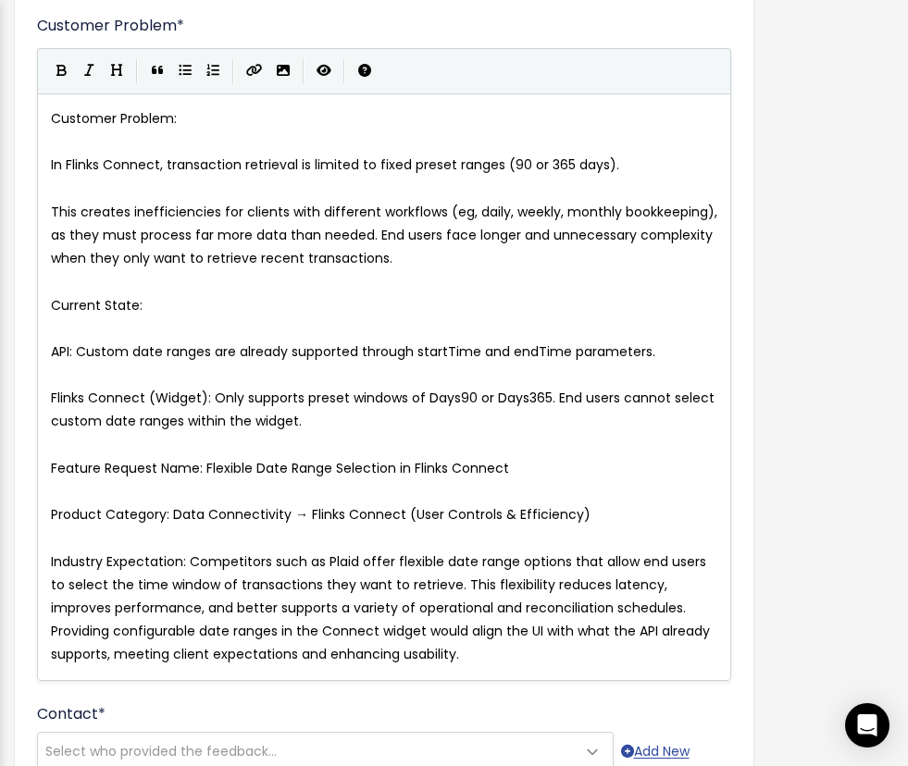
scroll to position [155, 0]
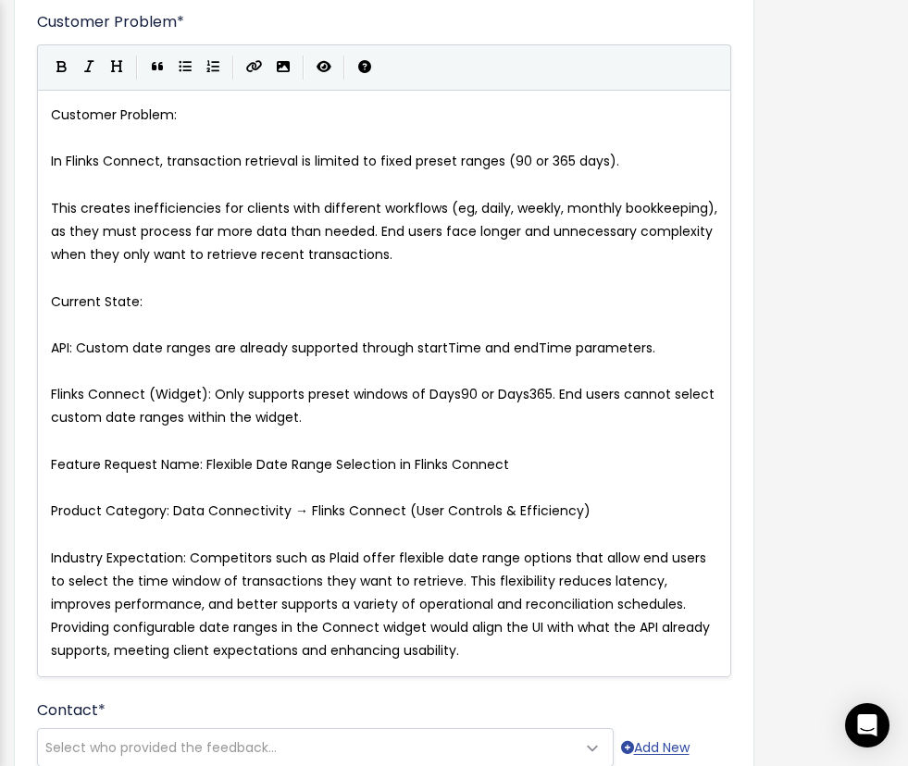
click at [50, 349] on pre "API: Custom date ranges are already supported through startTime and endTime par…" at bounding box center [384, 348] width 674 height 23
type textarea "-"
click at [192, 64] on button "Generic List" at bounding box center [185, 68] width 28 height 28
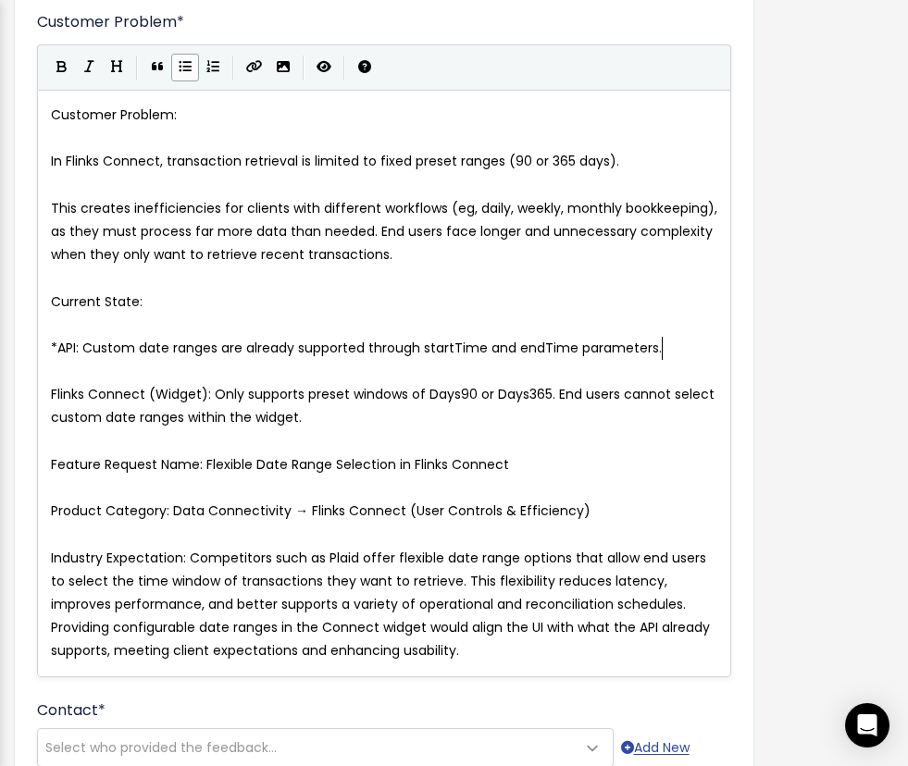
click at [51, 397] on span "Flinks Connect (Widget): Only supports preset windows of Days90 or Days365. End…" at bounding box center [384, 406] width 667 height 42
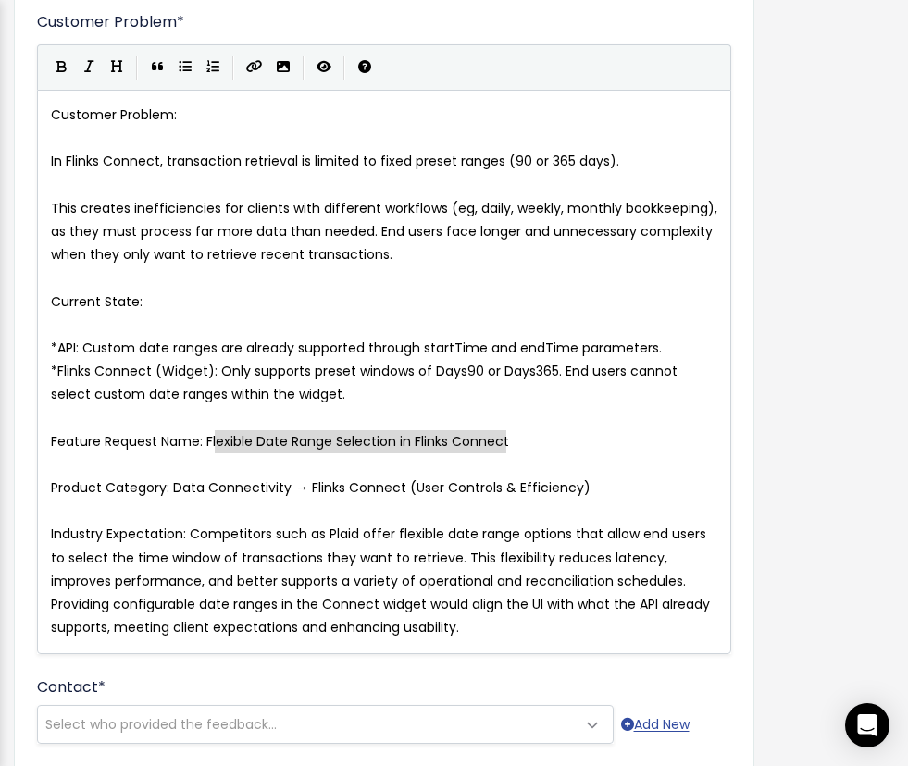
type textarea "Flexible Date Range Selection in Flinks Connect"
drag, startPoint x: 524, startPoint y: 446, endPoint x: 207, endPoint y: 433, distance: 316.7
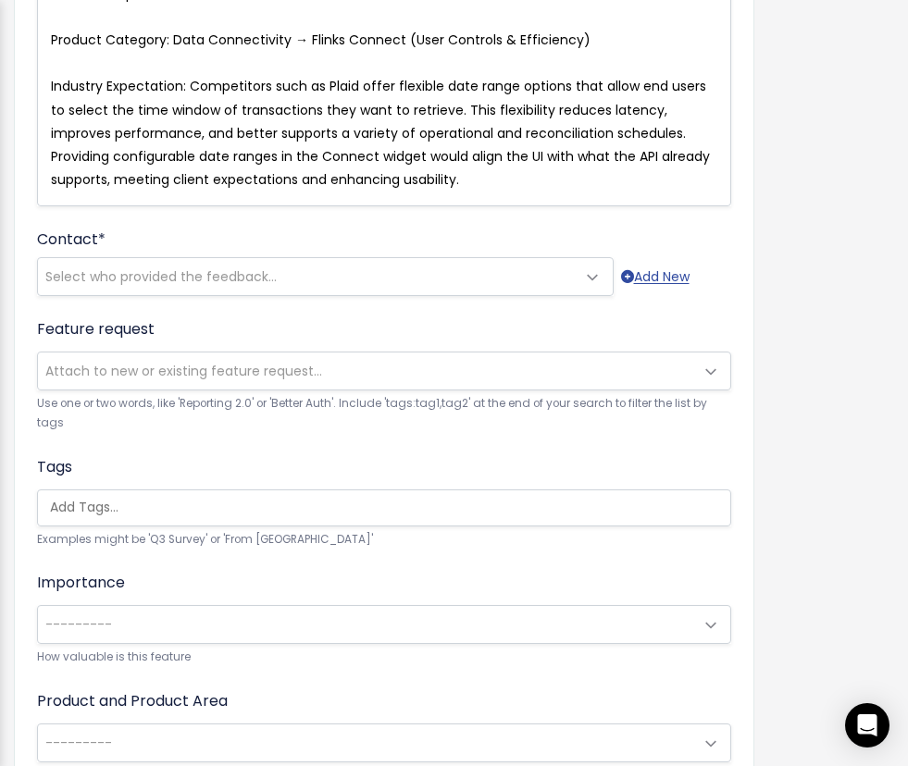
scroll to position [772, 0]
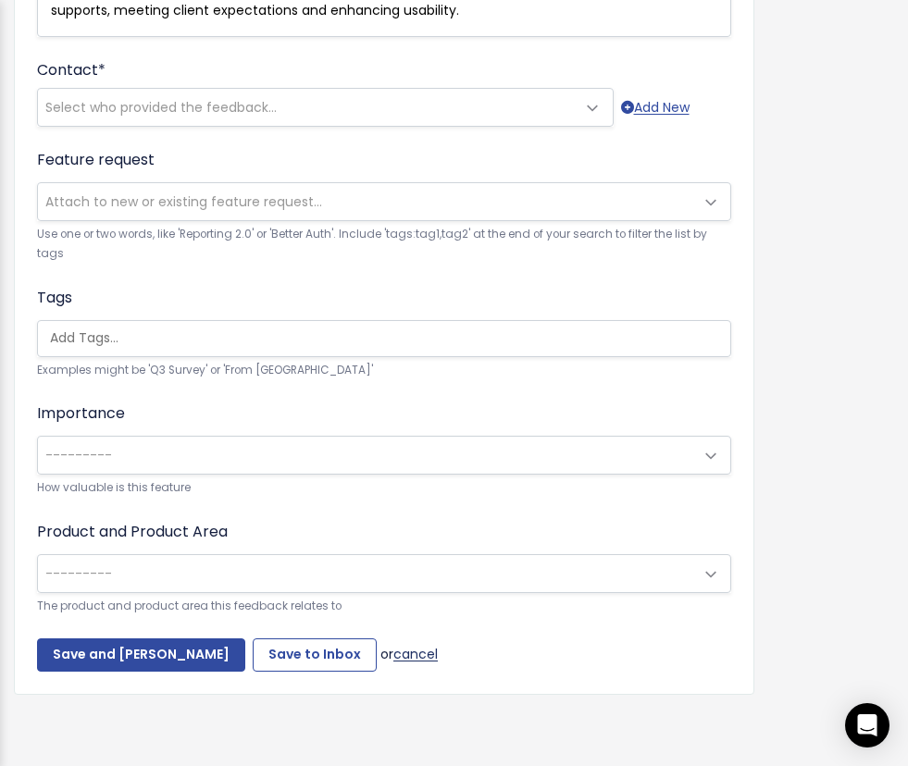
click at [394, 654] on link "cancel" at bounding box center [415, 654] width 44 height 19
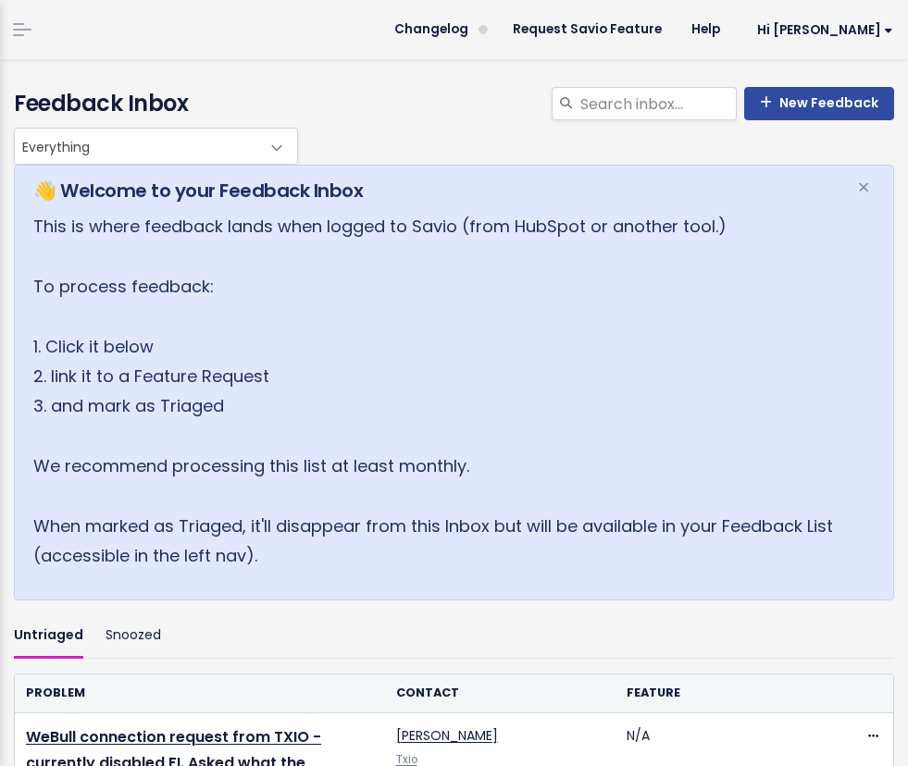
click at [19, 38] on li at bounding box center [18, 30] width 37 height 52
click at [24, 18] on li at bounding box center [18, 30] width 37 height 52
click at [20, 39] on li at bounding box center [18, 30] width 37 height 52
click at [19, 30] on span at bounding box center [22, 30] width 19 height 2
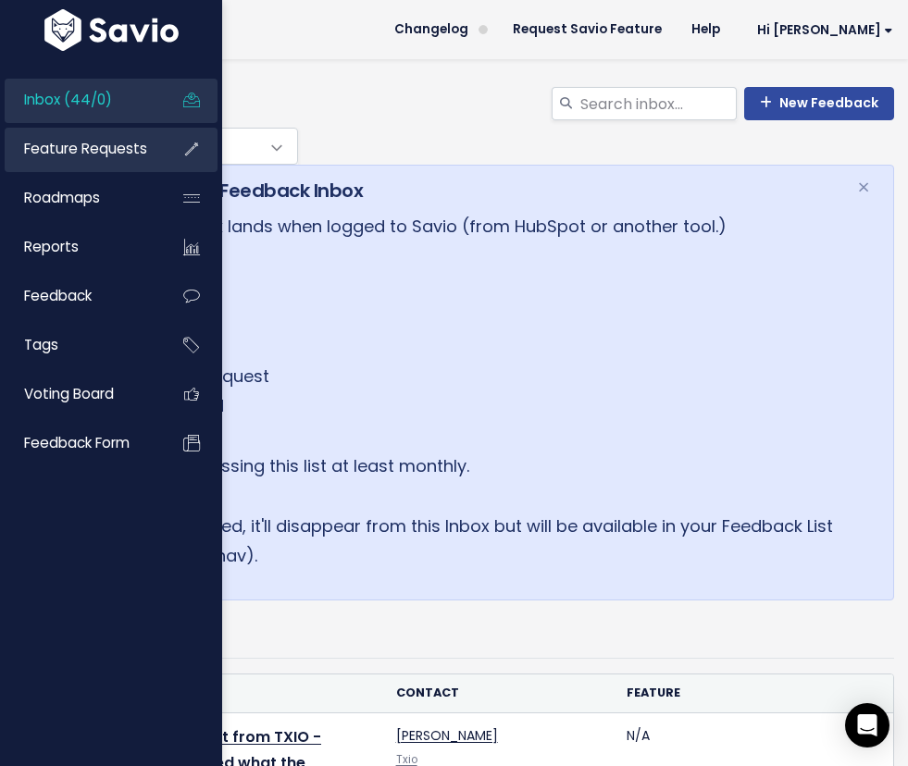
click at [102, 142] on span "Feature Requests" at bounding box center [85, 148] width 123 height 19
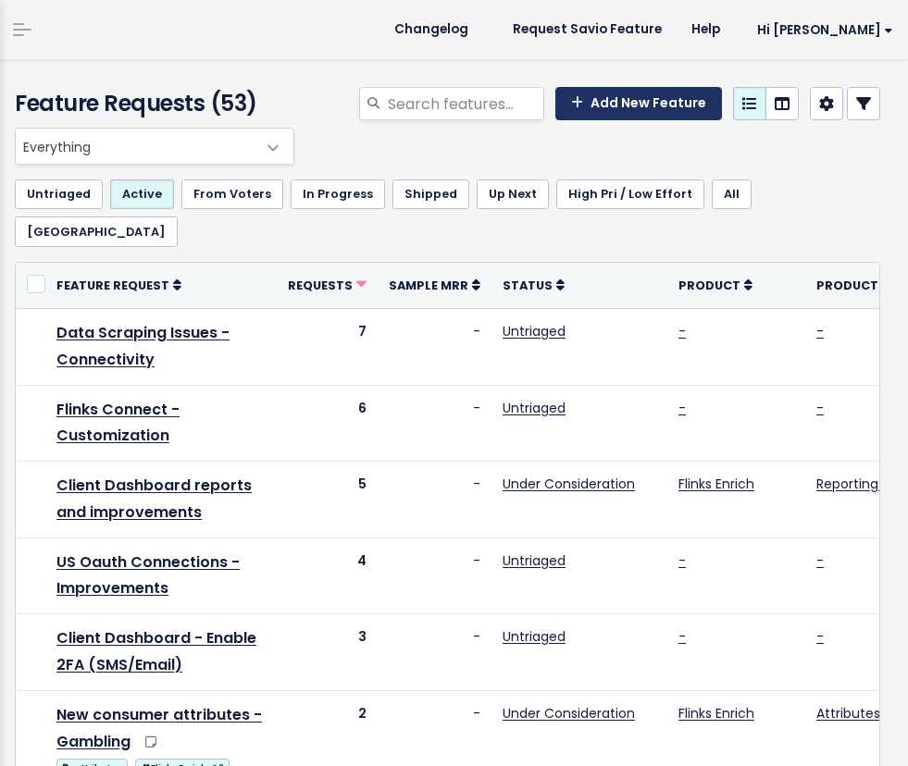
click at [610, 101] on link "Add New Feature" at bounding box center [638, 103] width 167 height 33
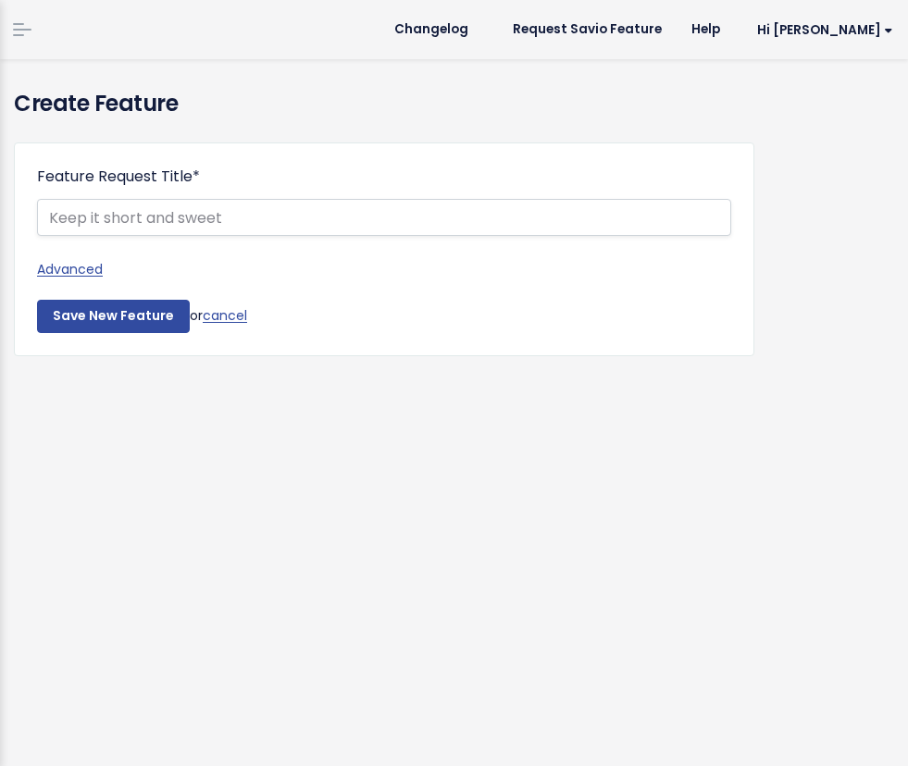
select select
click at [78, 269] on link "Advanced" at bounding box center [384, 269] width 694 height 23
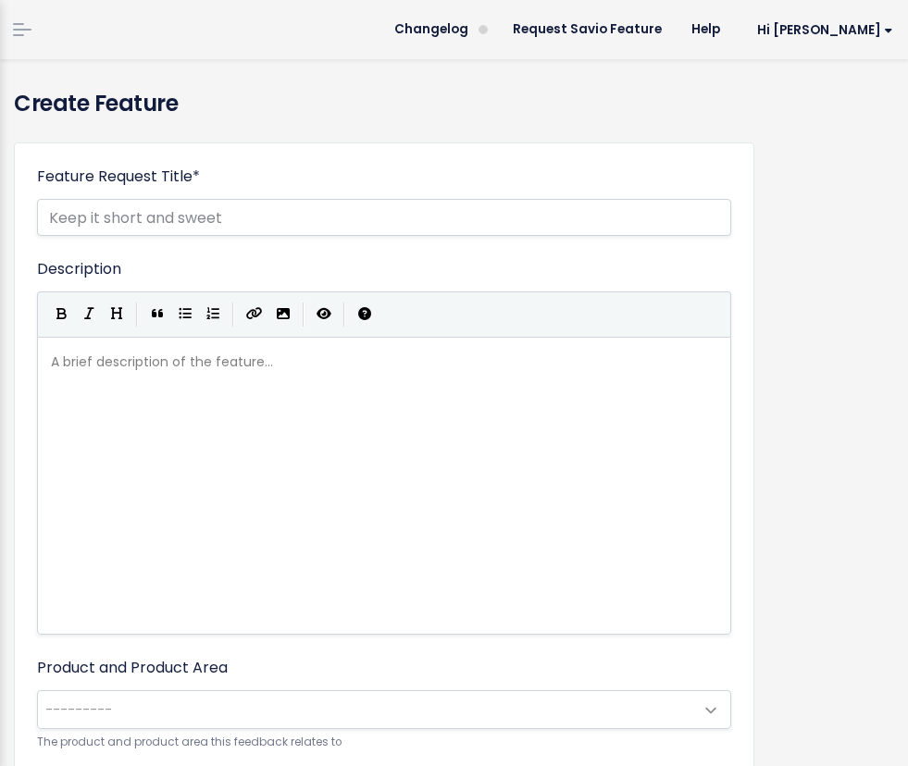
click at [167, 467] on div "A brief description of the feature... xxxxxxxxxx" at bounding box center [407, 509] width 720 height 324
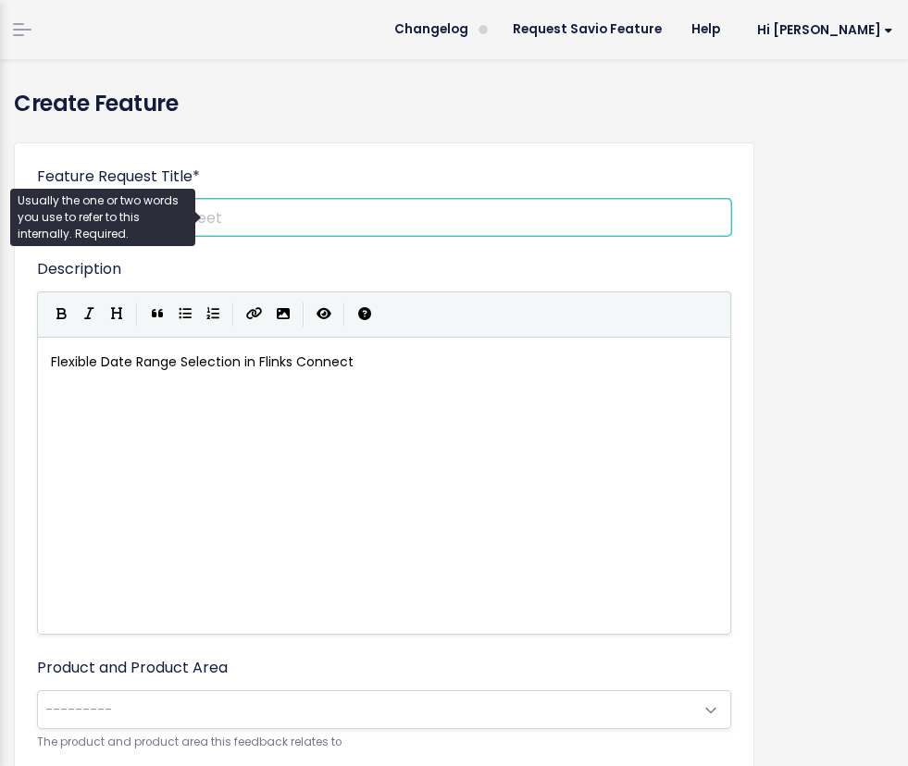
click at [235, 215] on input "Feature Request Title *" at bounding box center [384, 217] width 694 height 37
paste input "Flexible Date Range Selection in Flinks Connect"
type input "Flexible Date Range Selection in Flinks Connect"
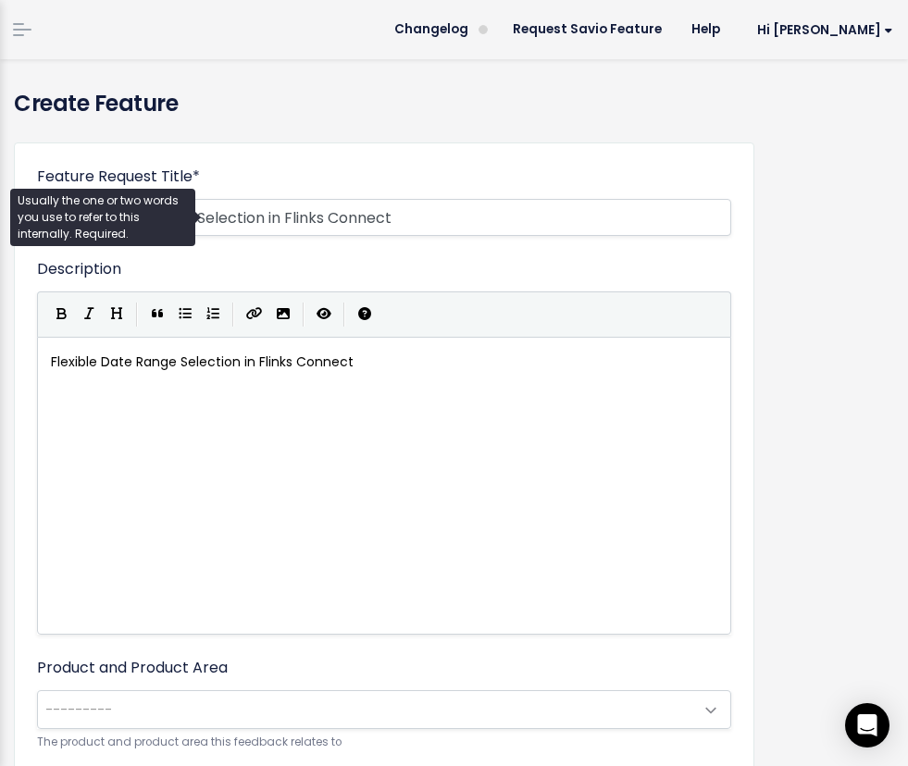
click at [377, 392] on div "xxxxxxxxxx Flexible Date Range Selection in Flinks Connect" at bounding box center [407, 509] width 720 height 324
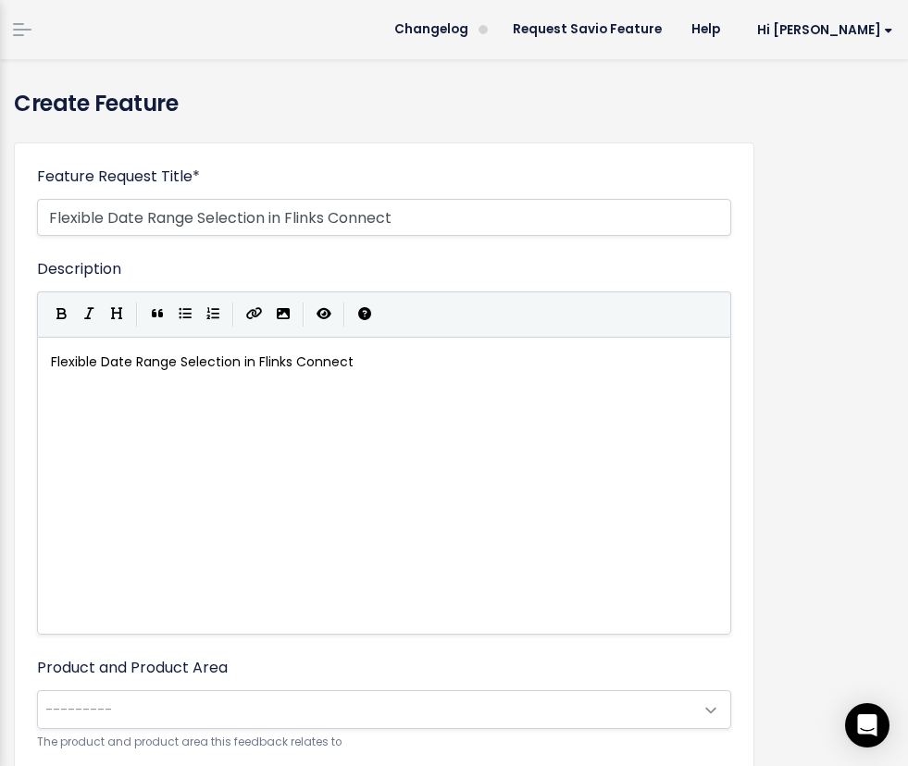
type textarea "Flexible Date Range Selection in Flinks Connect"
drag, startPoint x: 397, startPoint y: 377, endPoint x: 8, endPoint y: 369, distance: 388.6
paste textarea "y)"
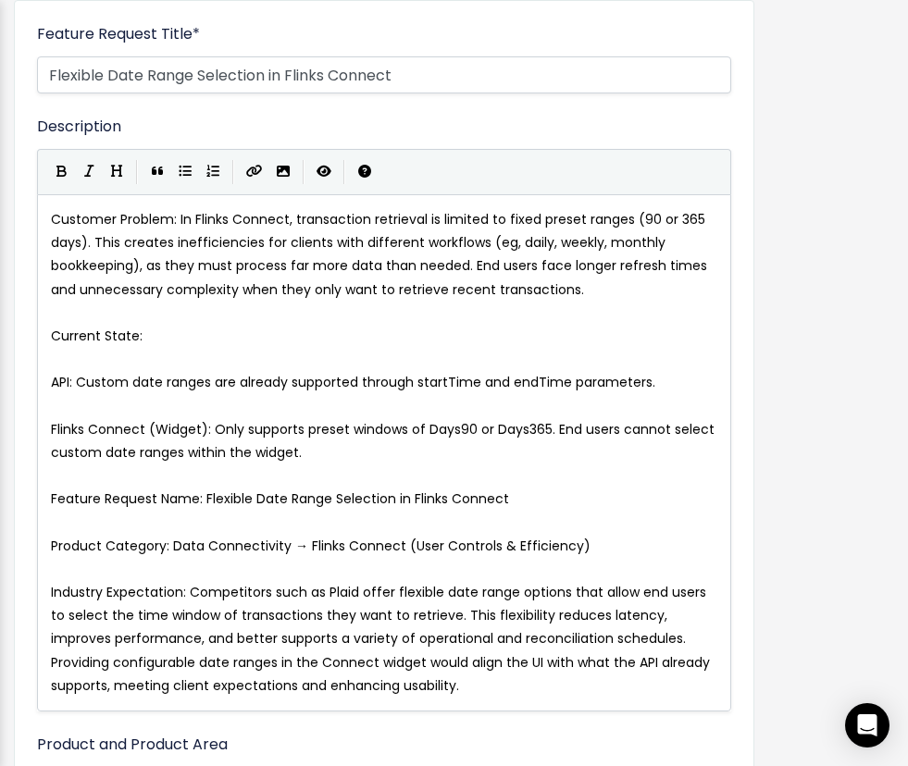
scroll to position [166, 0]
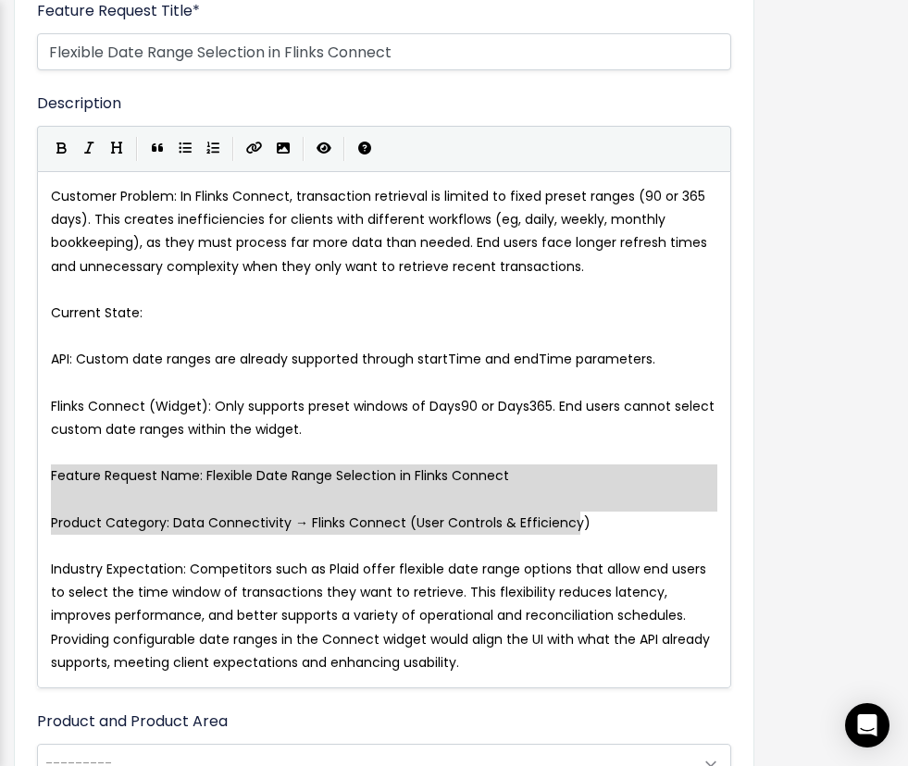
type textarea "Feature Request Name: Flexible Date Range Selection in Flinks Connect Product C…"
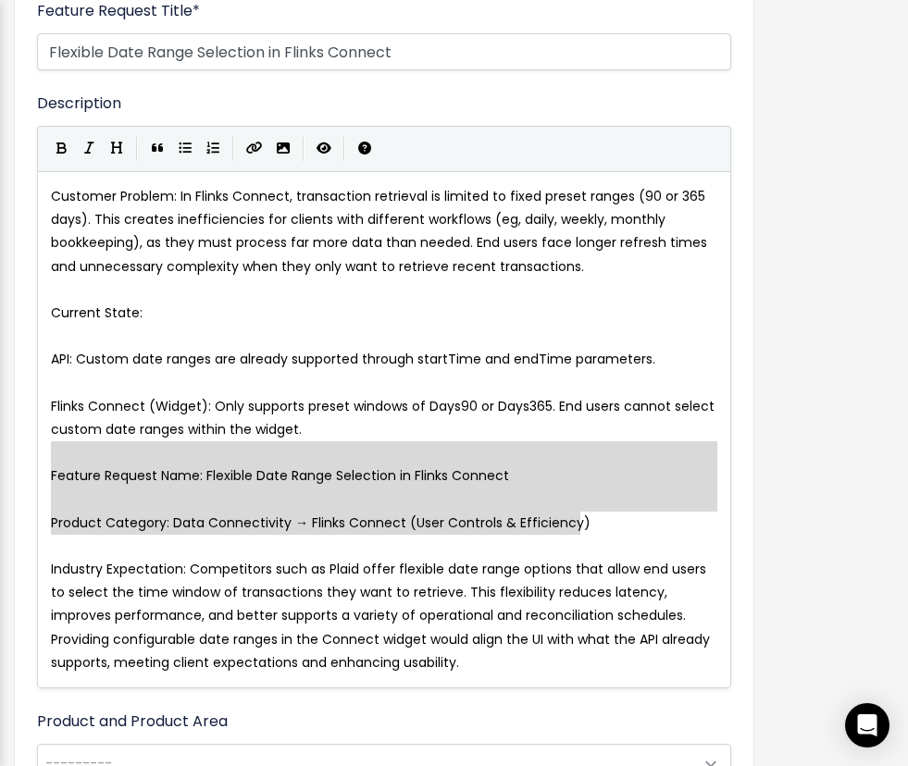
drag, startPoint x: 601, startPoint y: 521, endPoint x: -20, endPoint y: 453, distance: 625.4
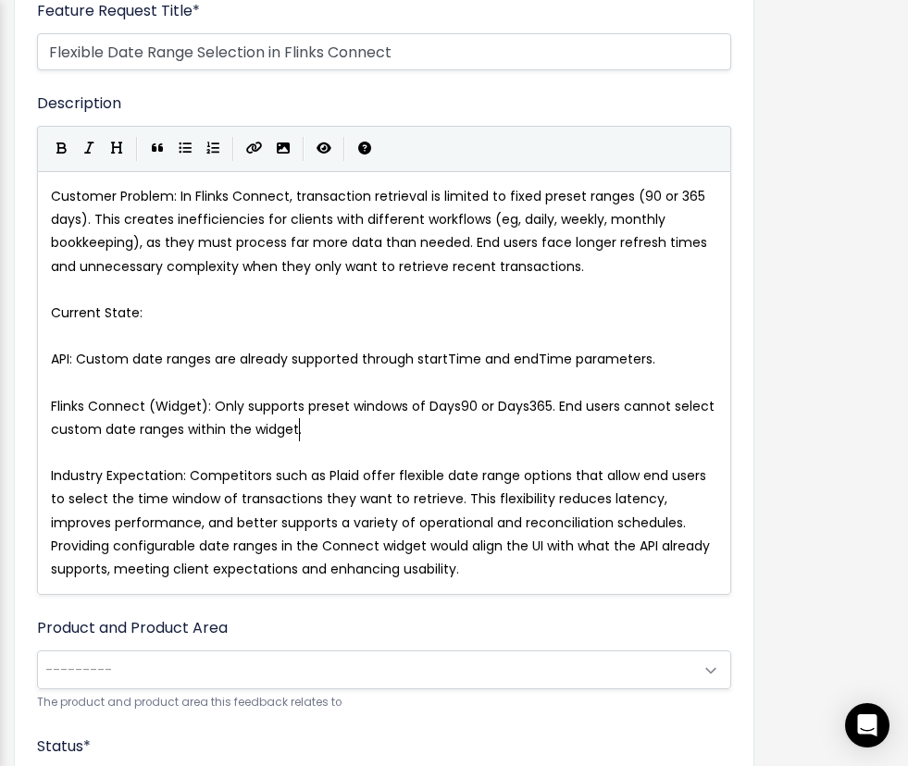
click at [56, 378] on pre "​" at bounding box center [384, 383] width 674 height 23
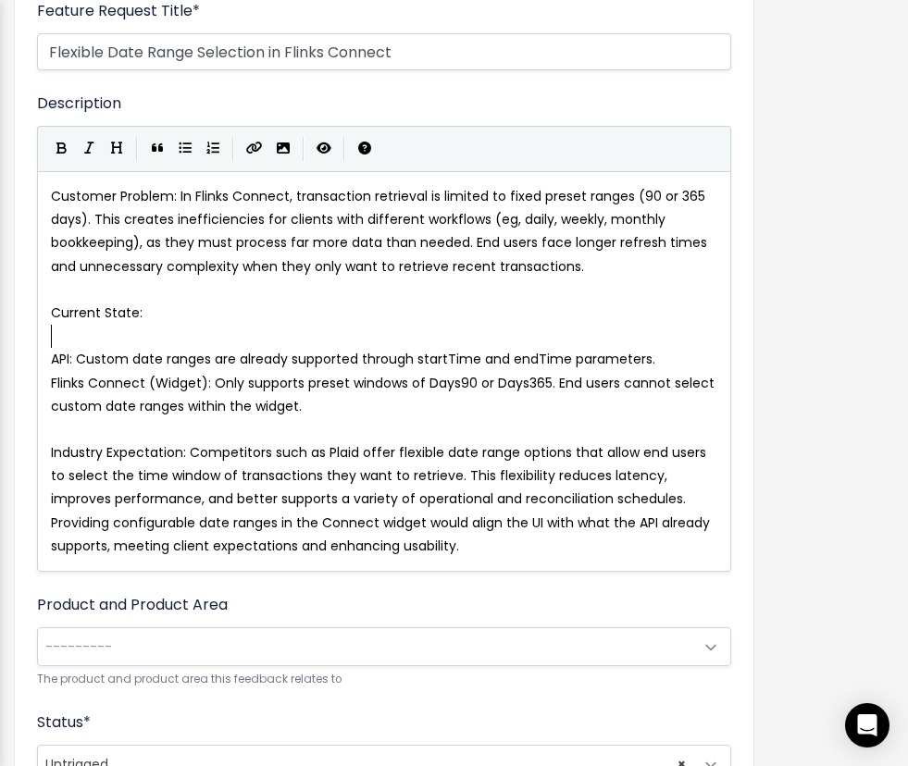
click at [47, 339] on pre "​" at bounding box center [384, 336] width 674 height 23
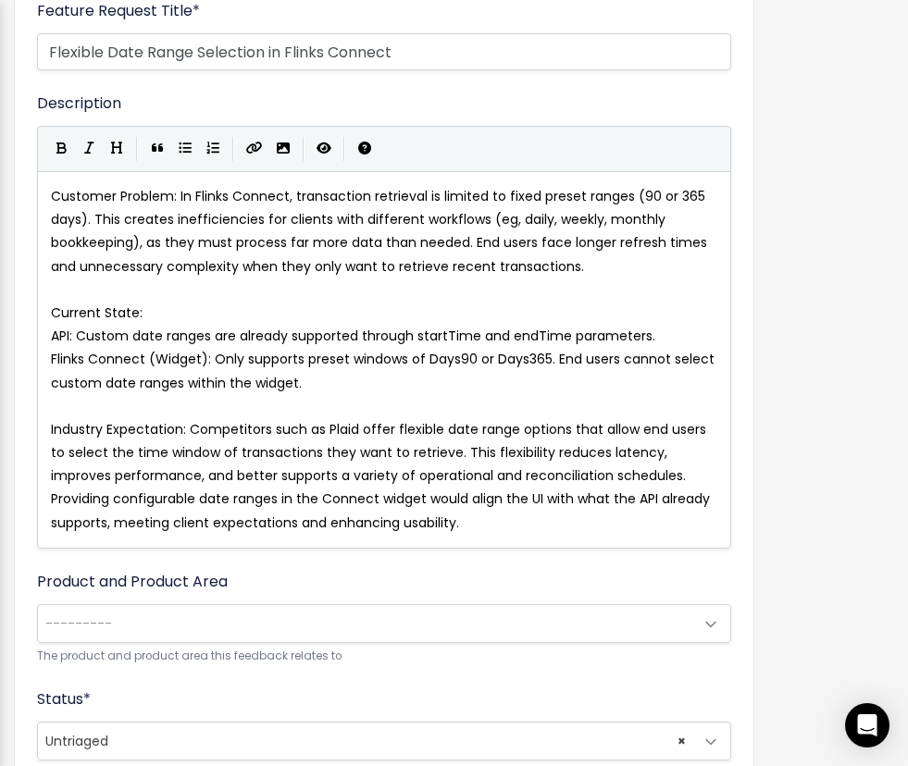
click at [45, 340] on div "x Customer Problem: In Flinks Connect, transaction retrieval is limited to fixe…" at bounding box center [384, 359] width 694 height 377
click at [53, 329] on span "API: Custom date ranges are already supported through startTime and endTime par…" at bounding box center [353, 336] width 604 height 19
click at [186, 147] on icon "Generic List" at bounding box center [185, 148] width 13 height 13
click at [52, 364] on span "Flinks Connect (Widget): Only supports preset windows of Days90 or Days365. End…" at bounding box center [384, 371] width 667 height 42
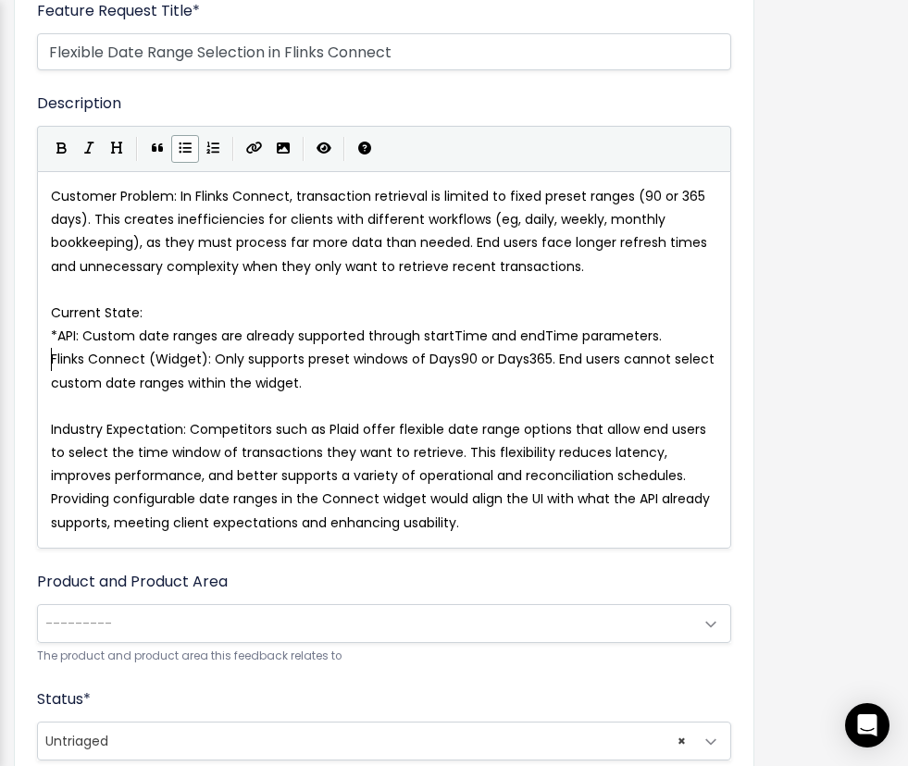
click at [176, 154] on button "Generic List" at bounding box center [185, 149] width 28 height 28
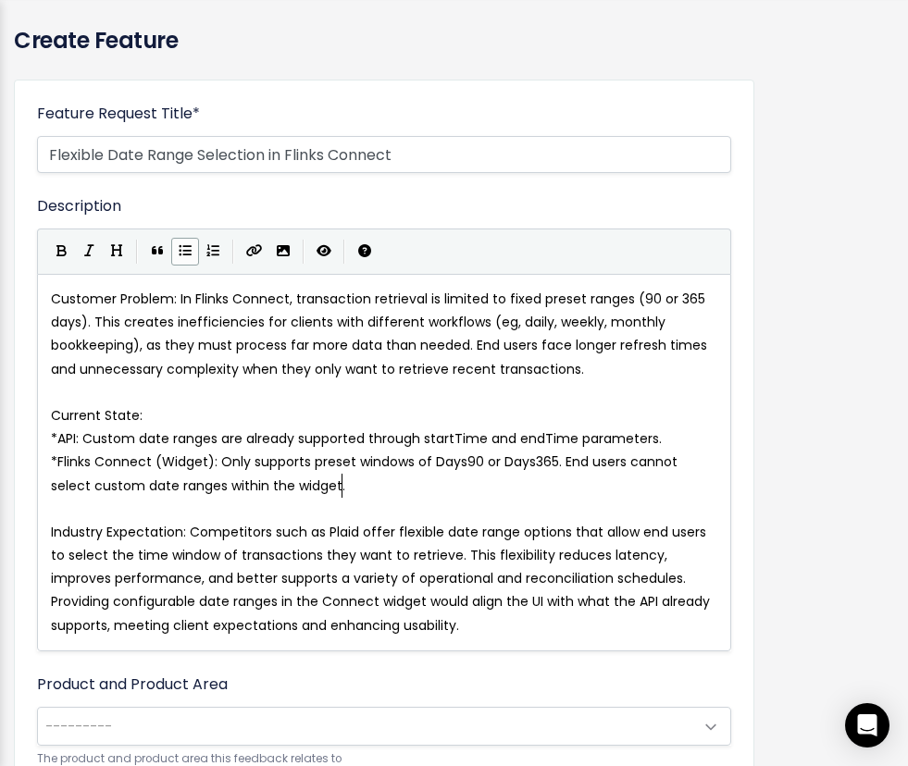
scroll to position [53, 0]
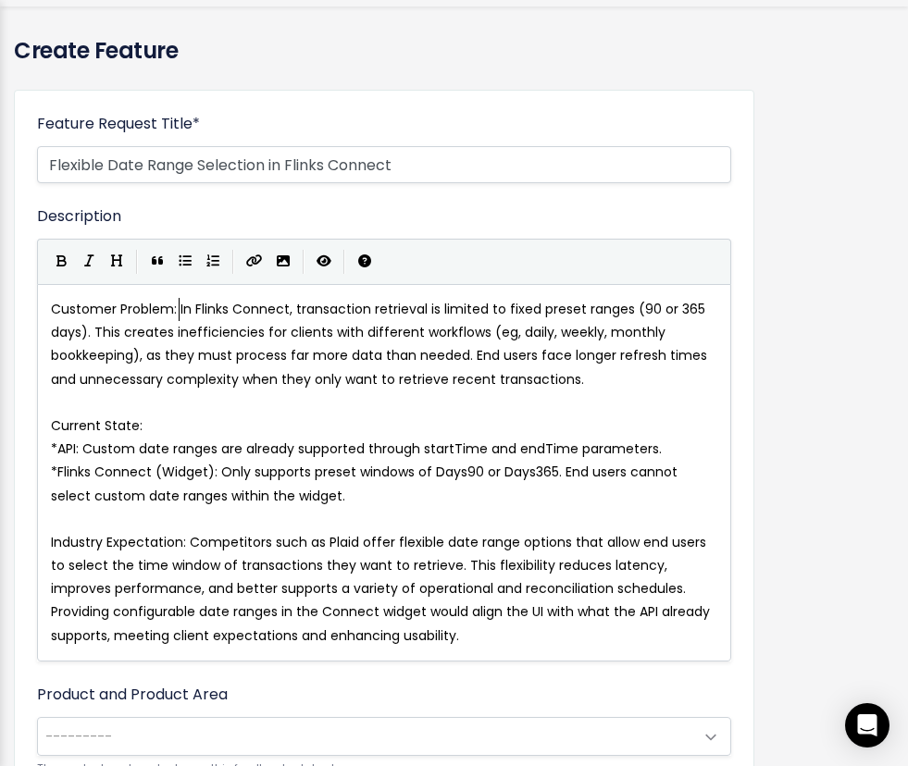
click at [178, 313] on span "Customer Problem: In Flinks Connect, transaction retrieval is limited to fixed …" at bounding box center [381, 344] width 660 height 89
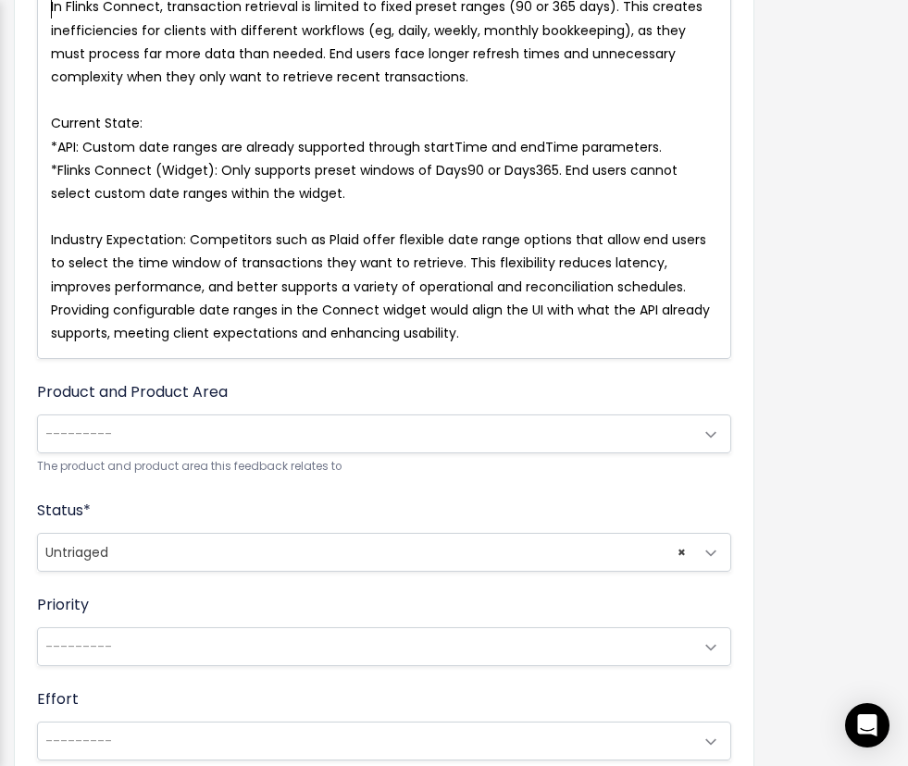
scroll to position [402, 0]
click at [292, 422] on span "---------" at bounding box center [365, 432] width 655 height 37
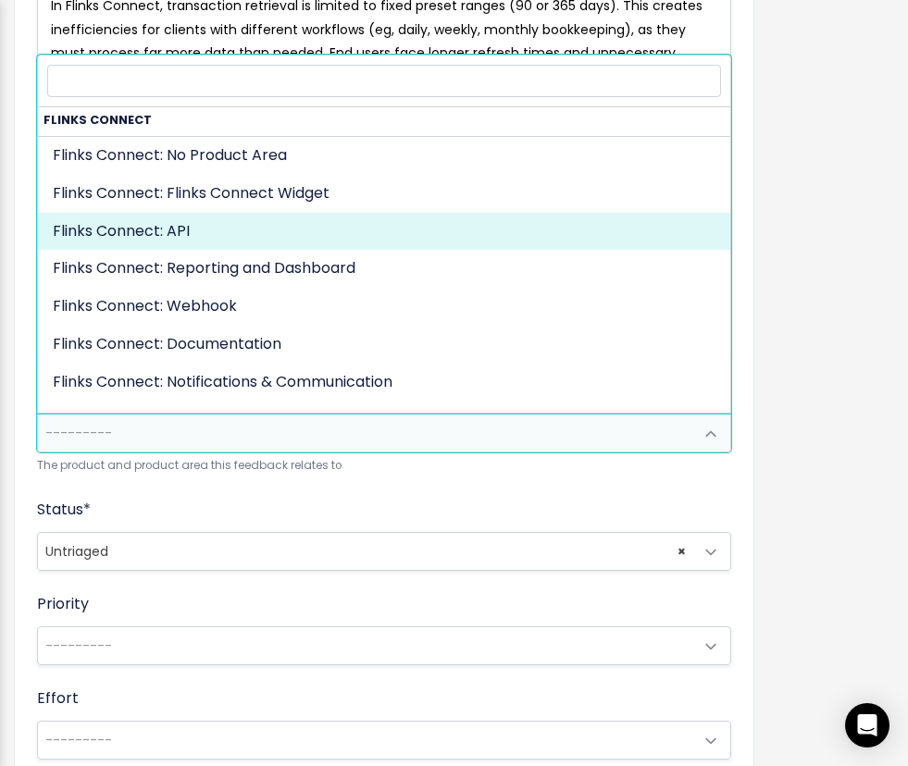
scroll to position [489, 0]
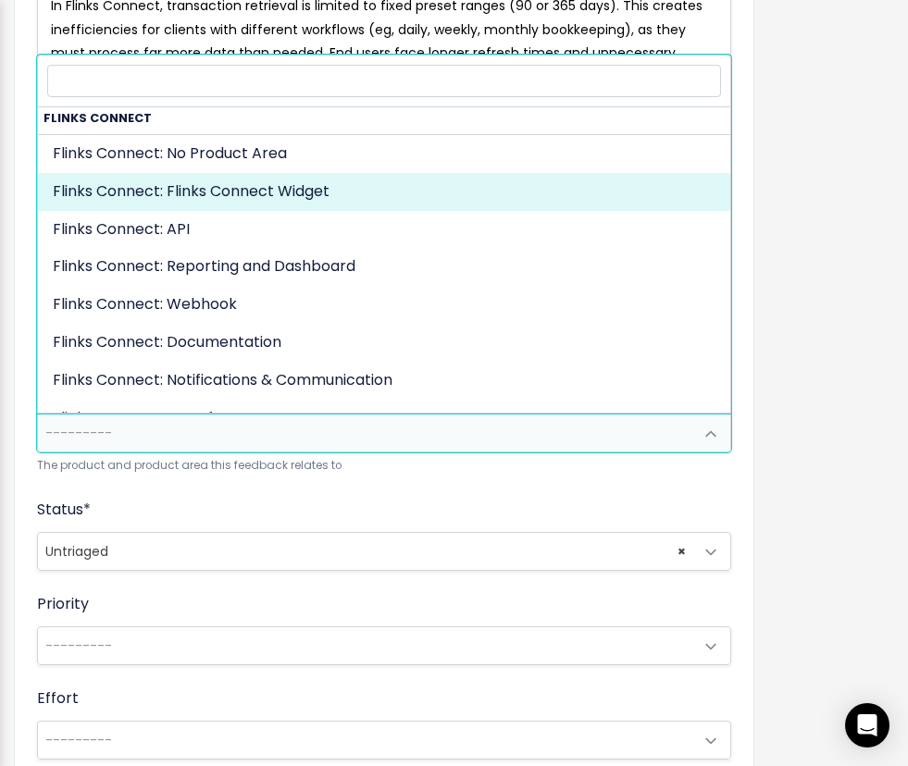
select select "CONNECTIVITY:FLINKS_CONNECT_WIDGET"
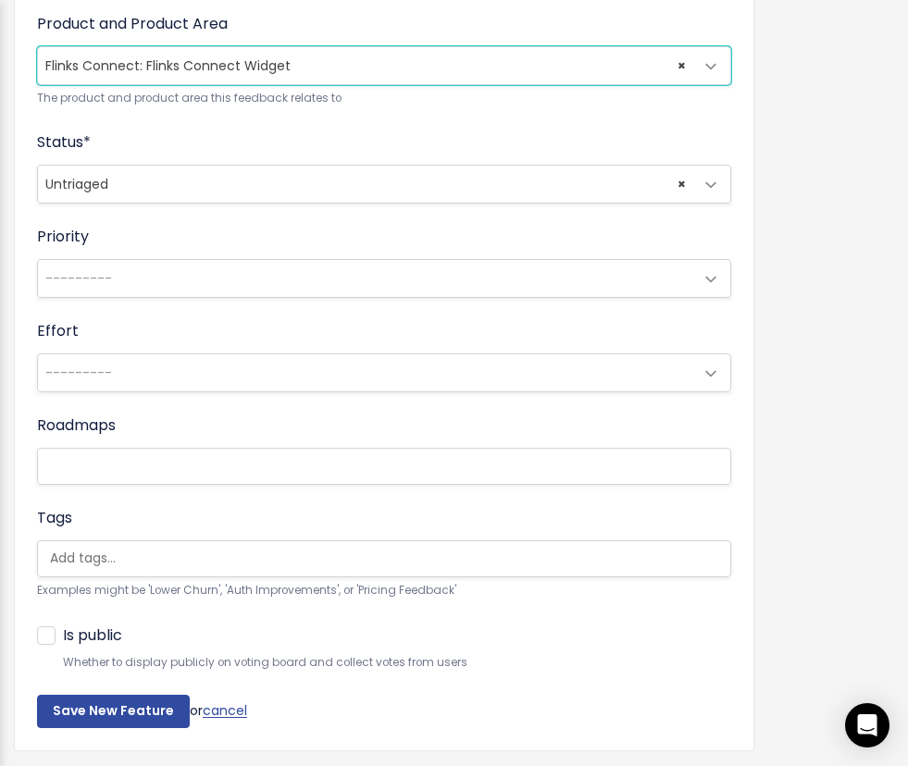
scroll to position [773, 0]
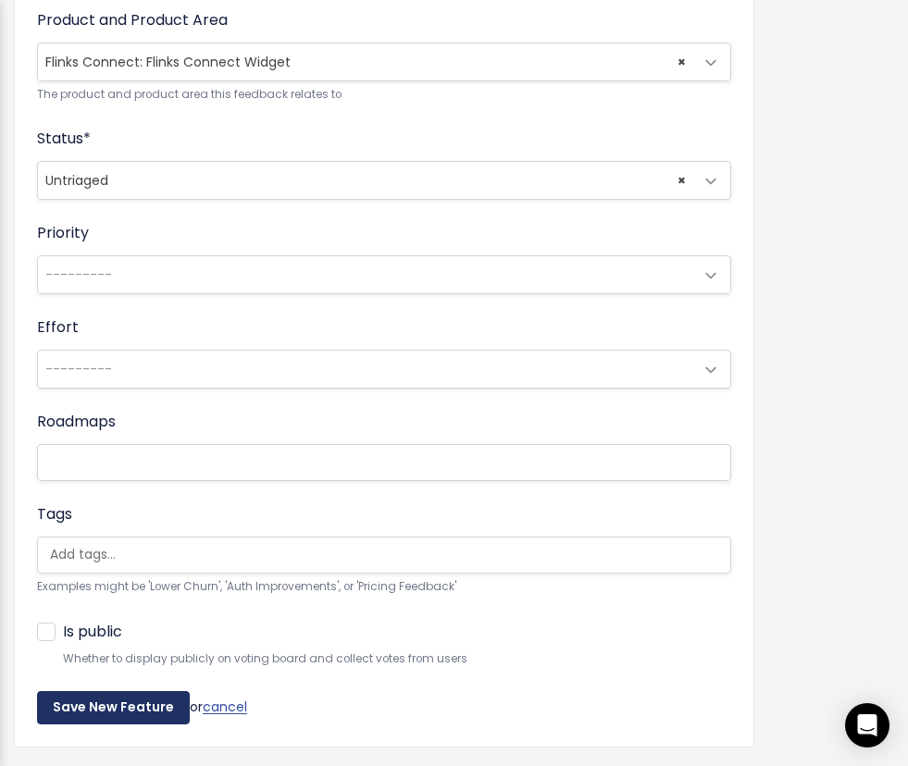
click at [135, 710] on input "Save New Feature" at bounding box center [113, 707] width 153 height 33
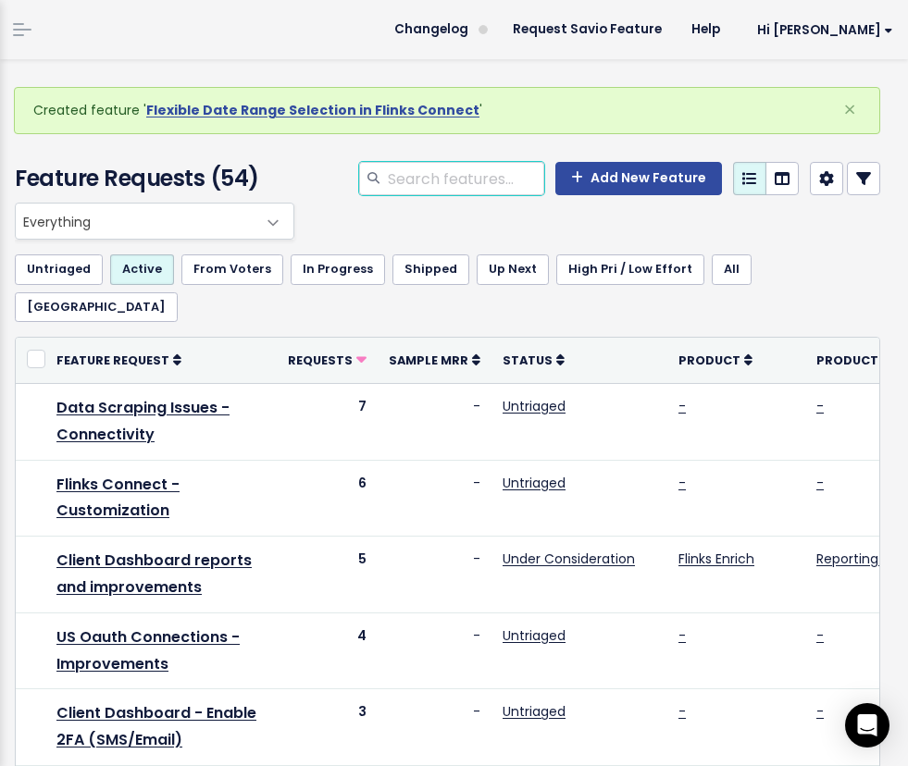
click at [426, 186] on input "search" at bounding box center [465, 178] width 158 height 33
type input "US"
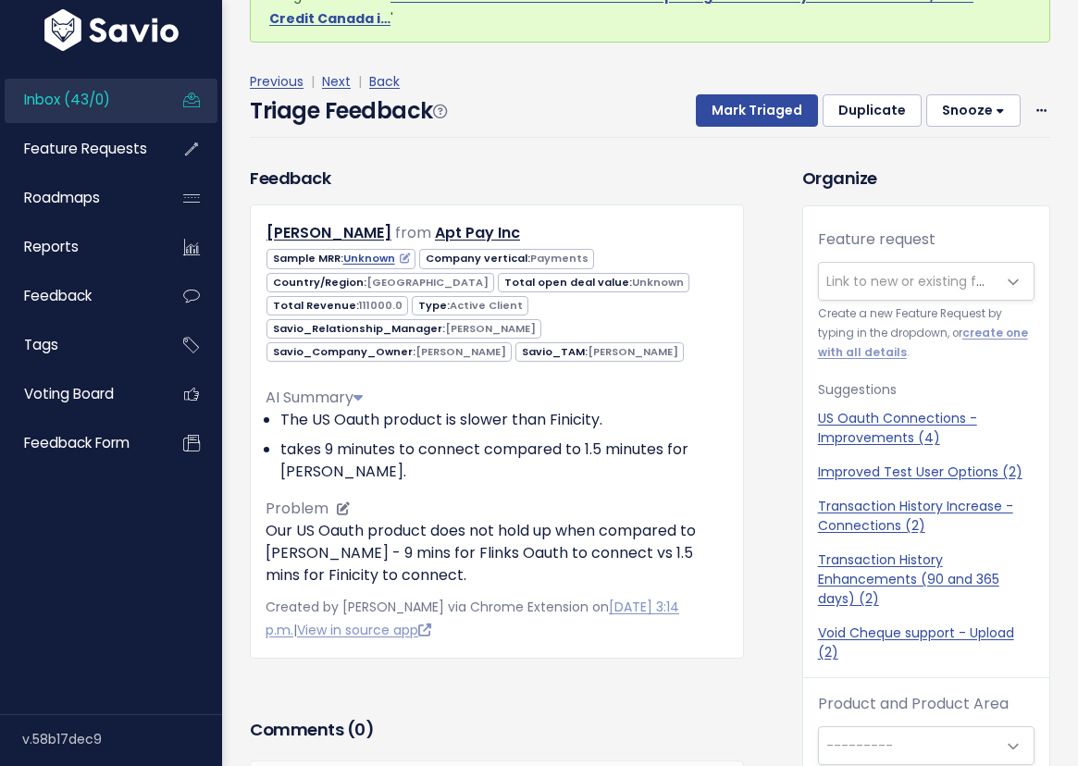
scroll to position [61, 0]
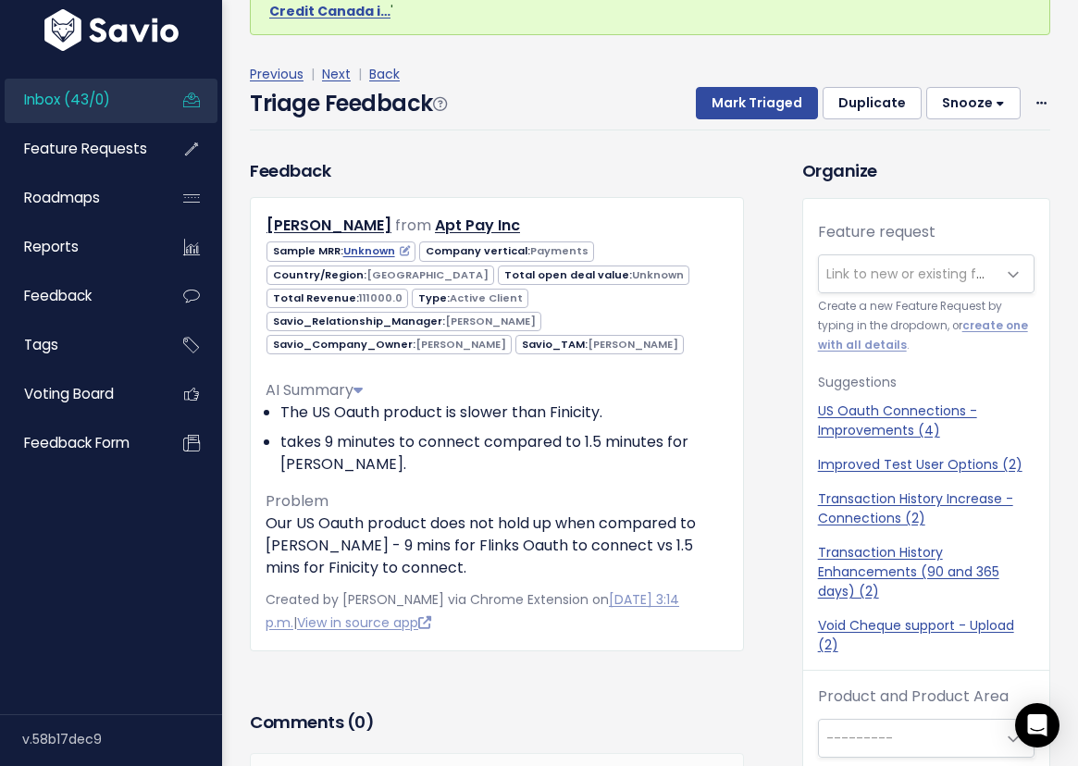
click at [909, 270] on span "Link to new or existing feature request..." at bounding box center [953, 274] width 255 height 19
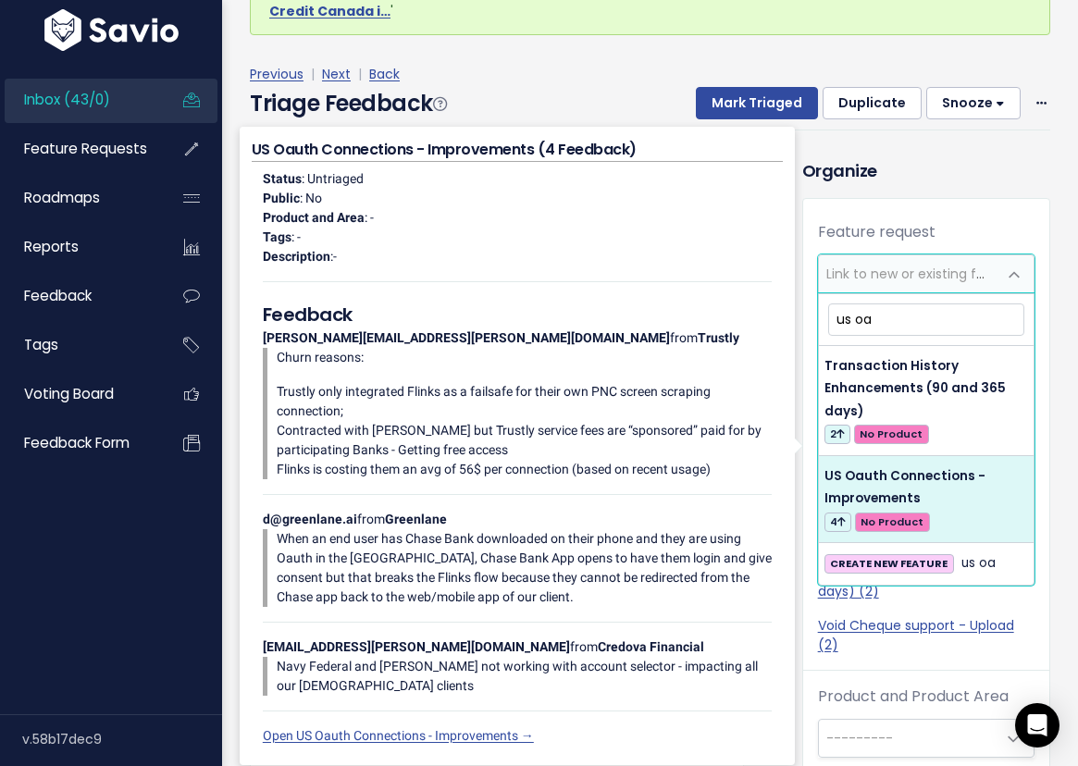
type input "us oa"
select select "57526"
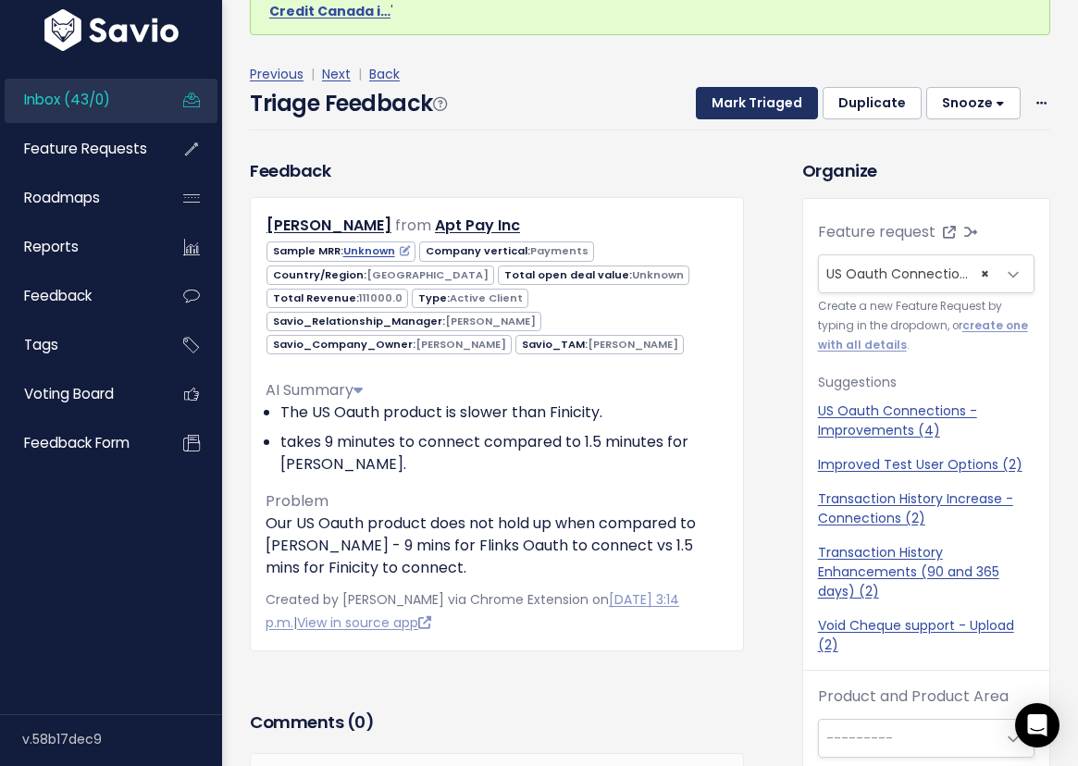
click at [774, 112] on button "Mark Triaged" at bounding box center [757, 103] width 122 height 33
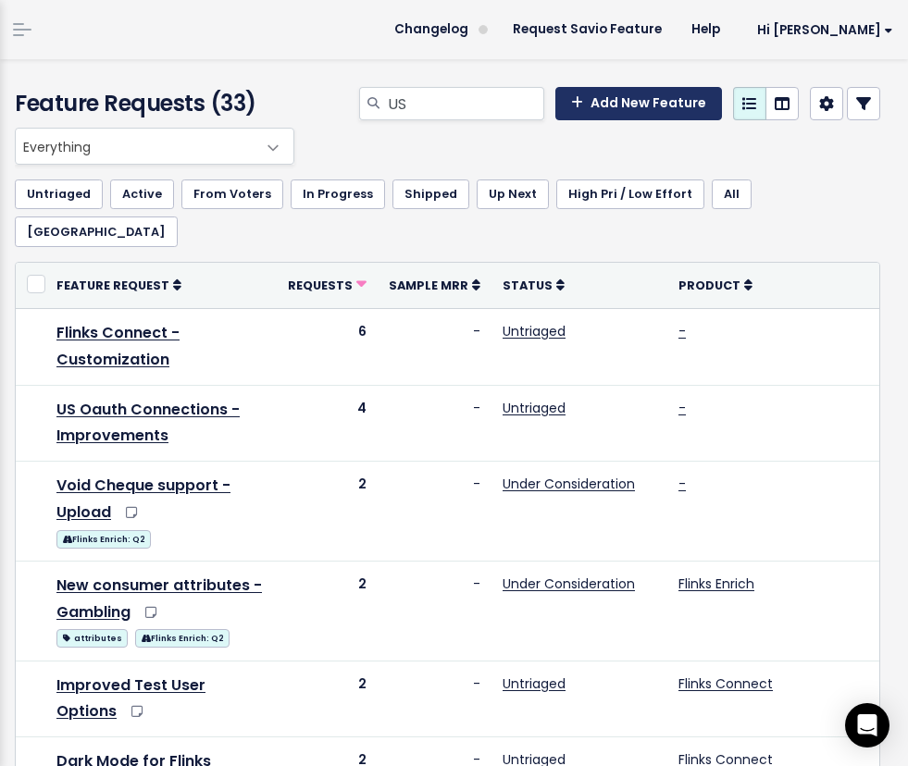
click at [618, 99] on link "Add New Feature" at bounding box center [638, 103] width 167 height 33
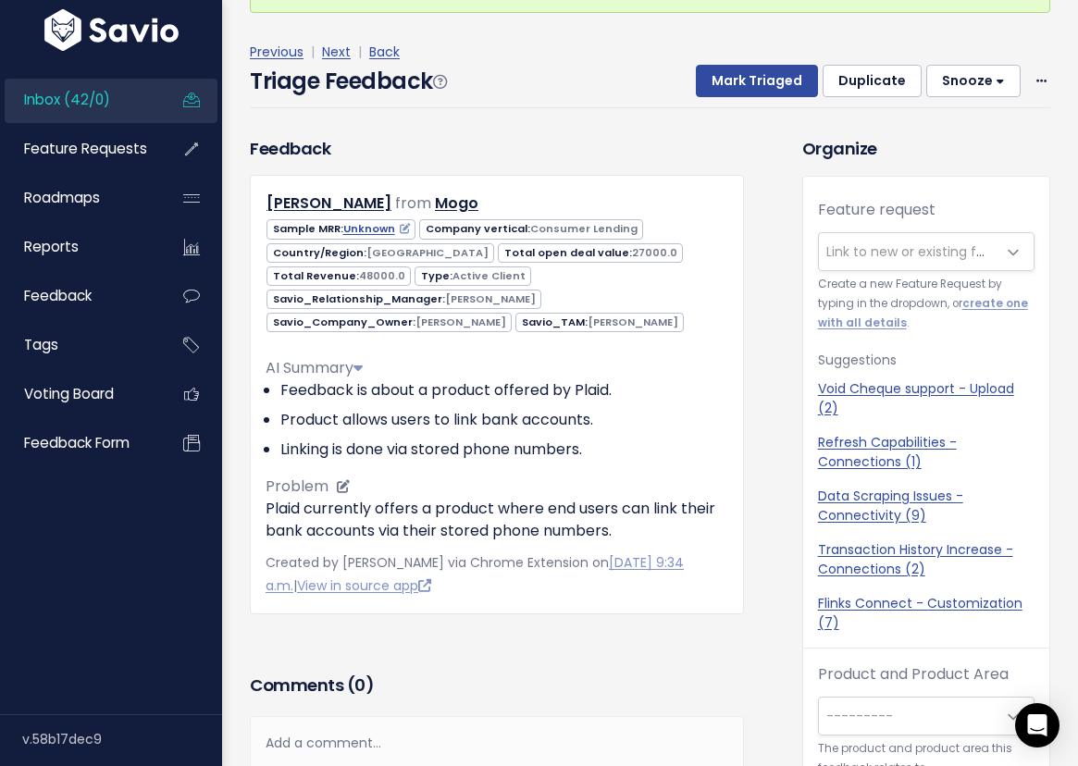
scroll to position [85, 0]
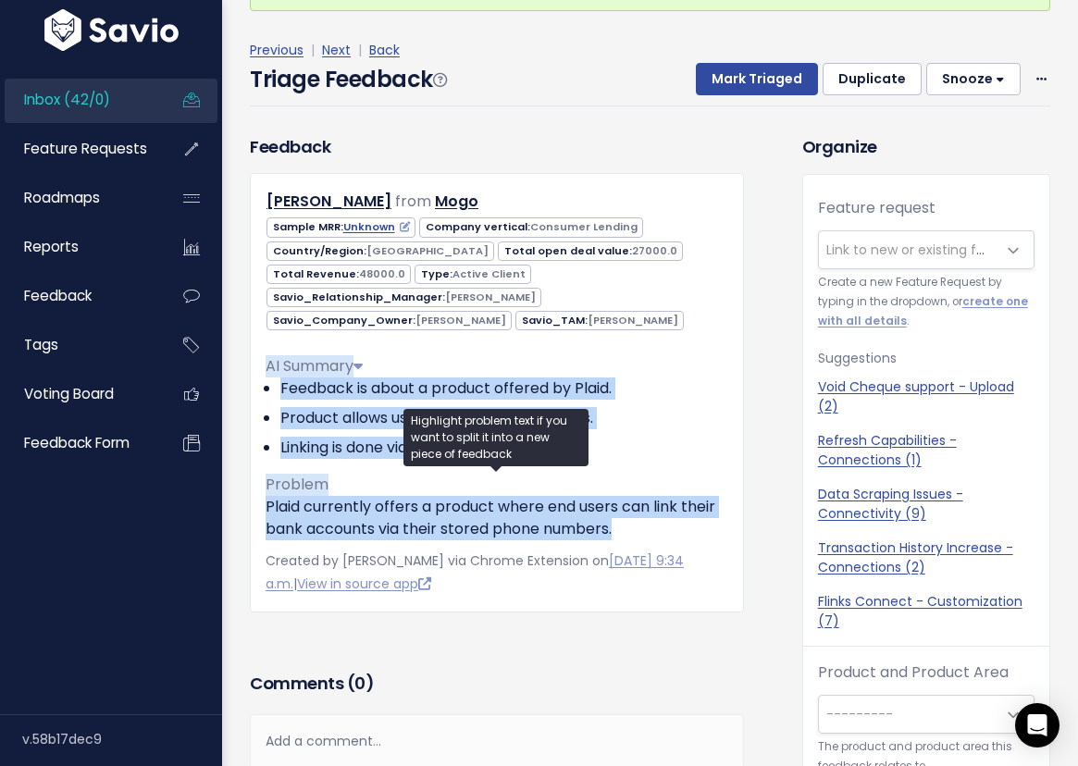
drag, startPoint x: 636, startPoint y: 509, endPoint x: 253, endPoint y: 343, distance: 416.4
click at [253, 343] on div "[PERSON_NAME] from [GEOGRAPHIC_DATA] Unknown" at bounding box center [497, 392] width 494 height 439
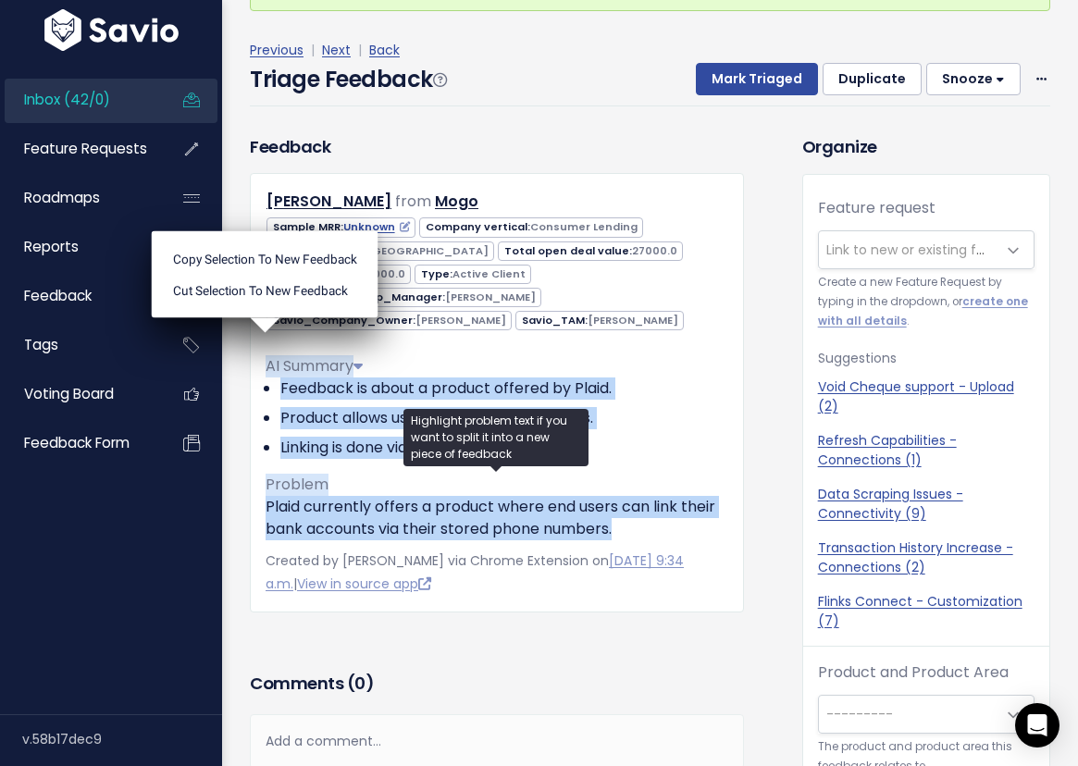
copy div "AI Summary Feedback is about a product offered by [PERSON_NAME]. Product allows…"
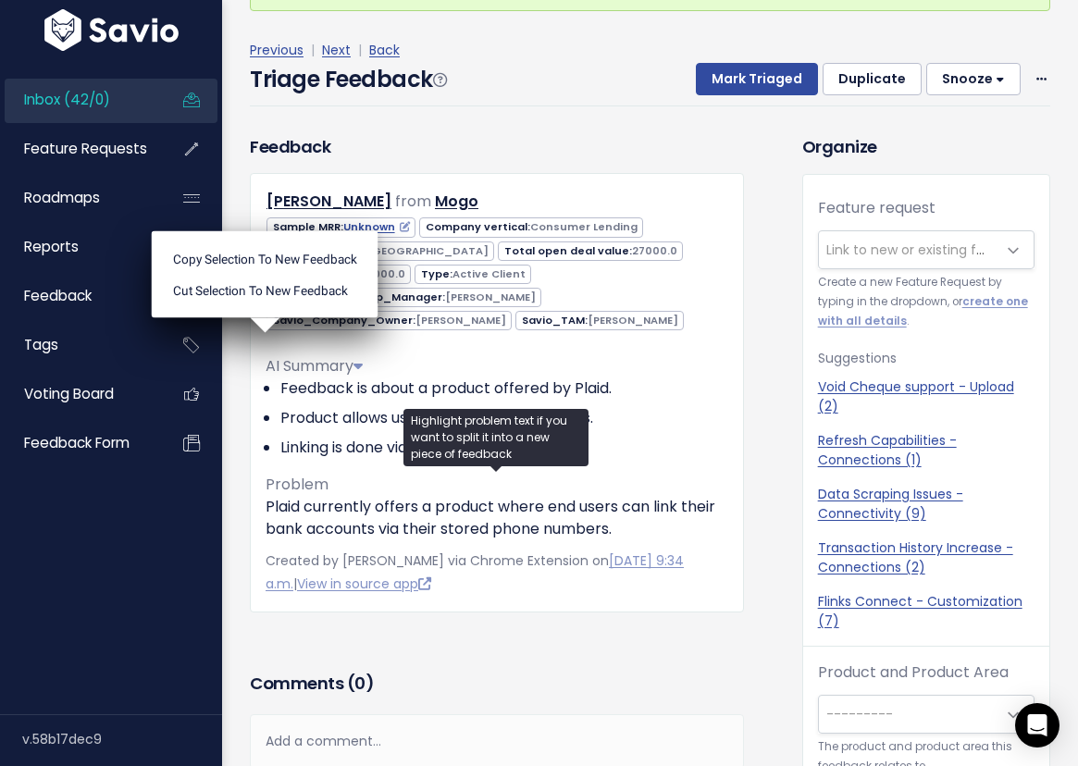
click at [747, 365] on div "Feedback [PERSON_NAME] from [GEOGRAPHIC_DATA]" at bounding box center [497, 373] width 522 height 478
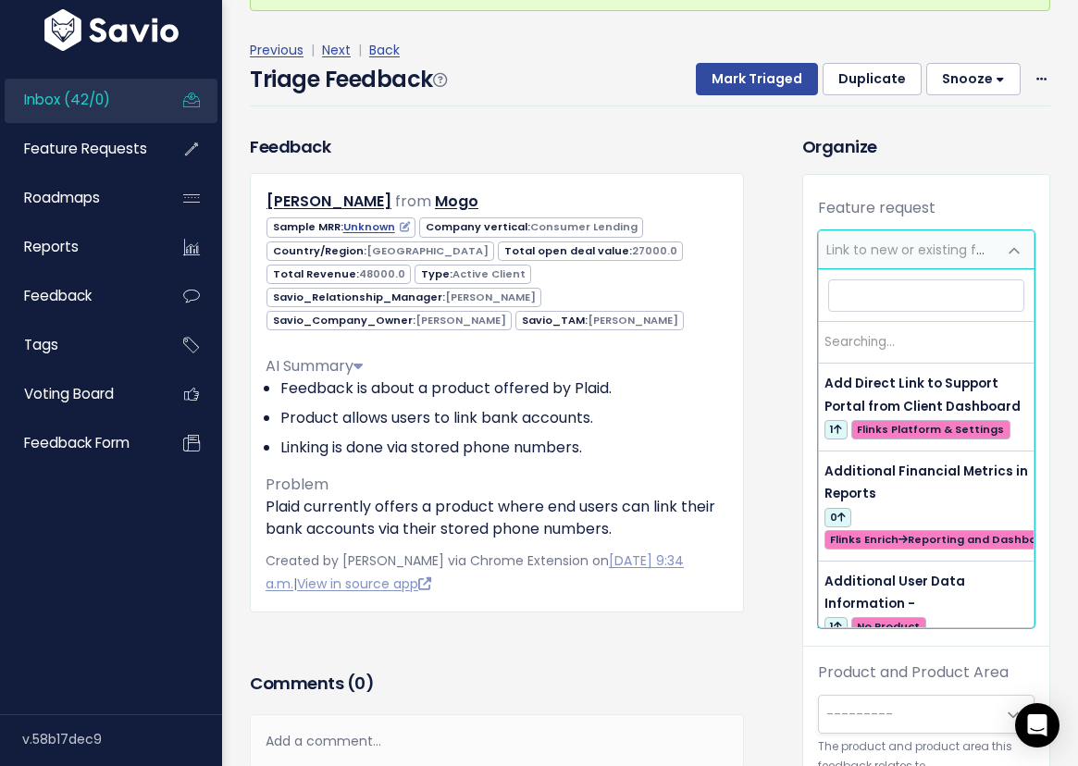
click at [896, 246] on span "Link to new or existing feature request..." at bounding box center [953, 250] width 255 height 19
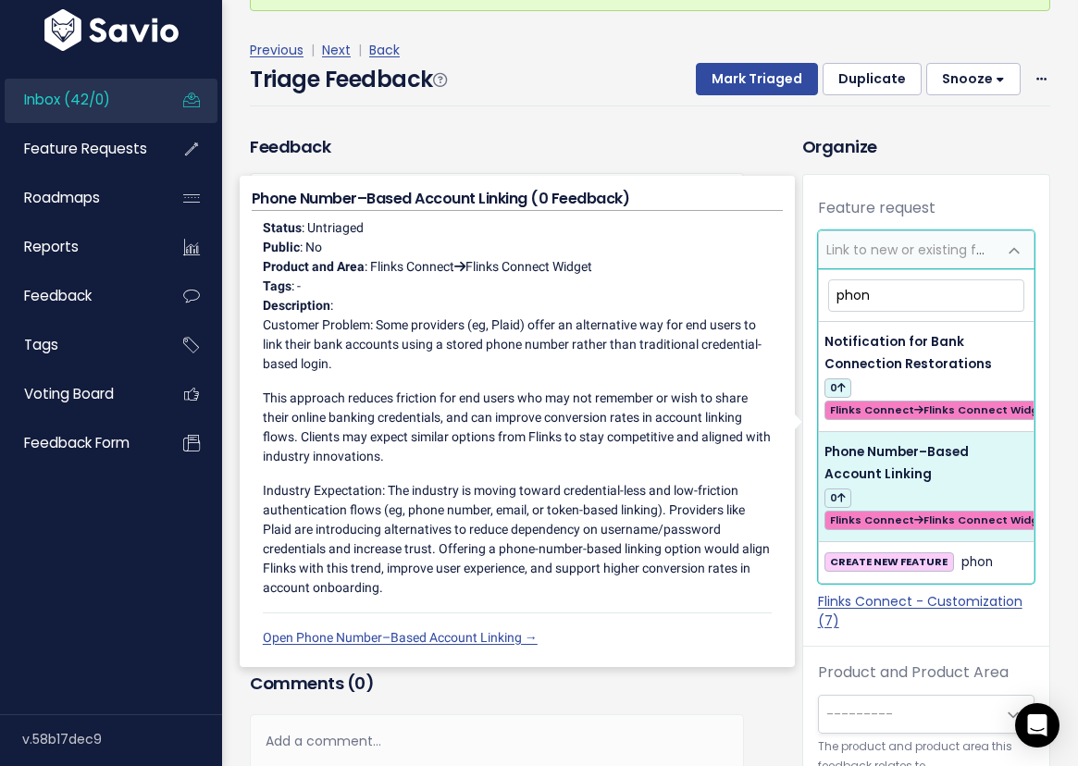
type input "phon"
select select "63771"
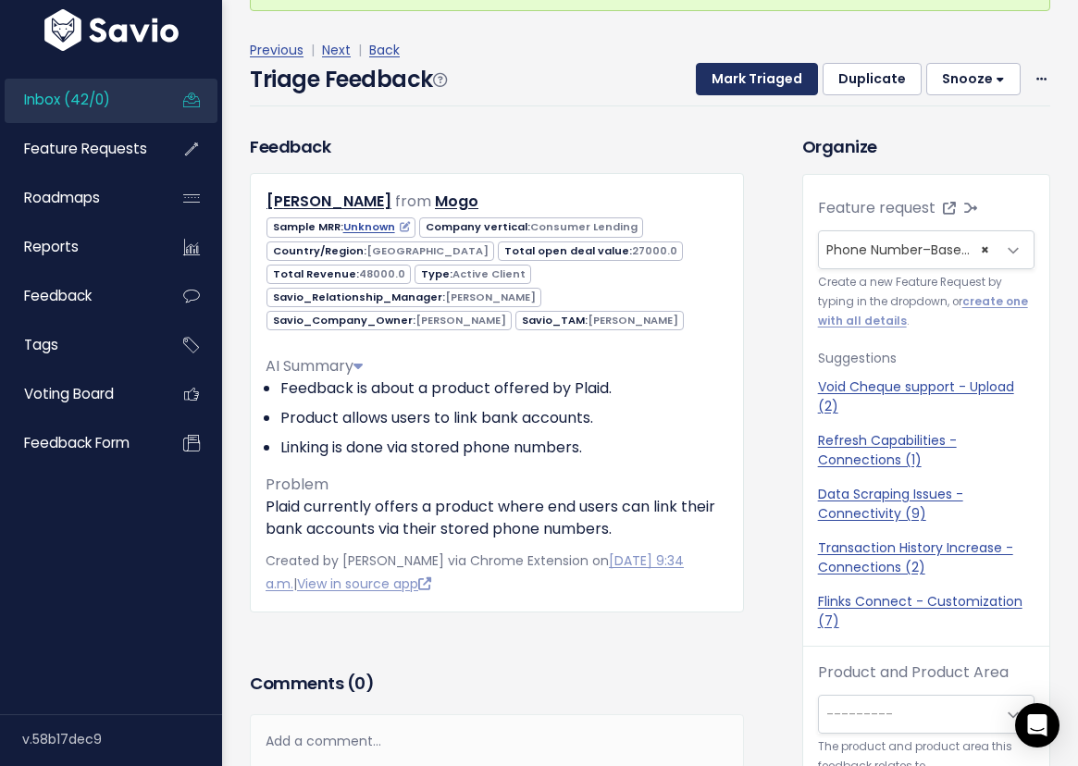
click at [767, 86] on button "Mark Triaged" at bounding box center [757, 79] width 122 height 33
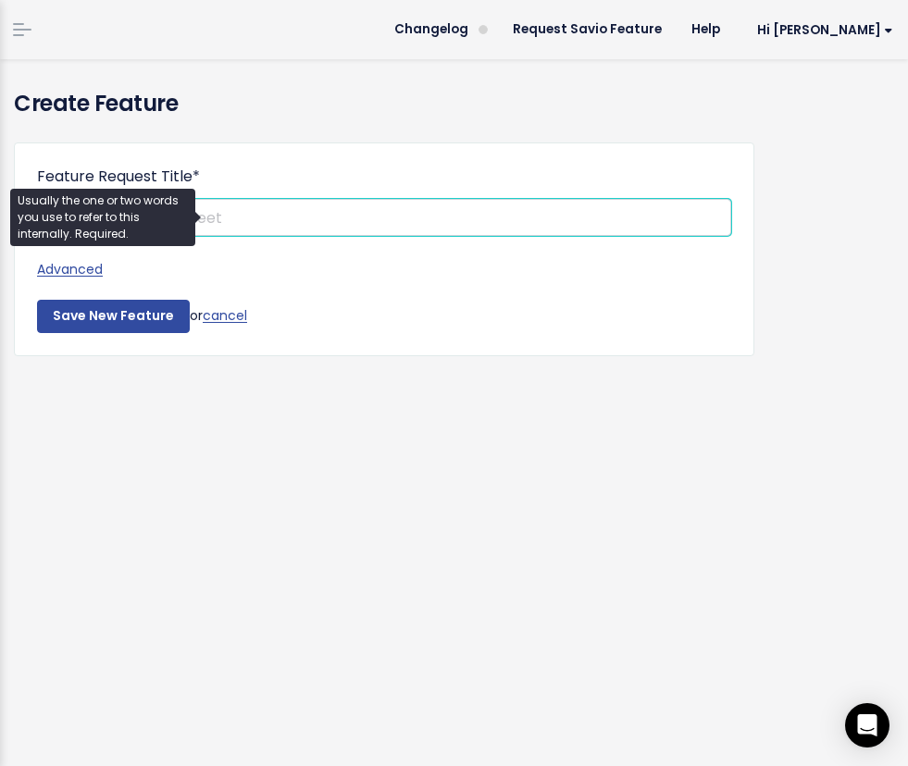
click at [487, 228] on input "Feature Request Title *" at bounding box center [384, 217] width 694 height 37
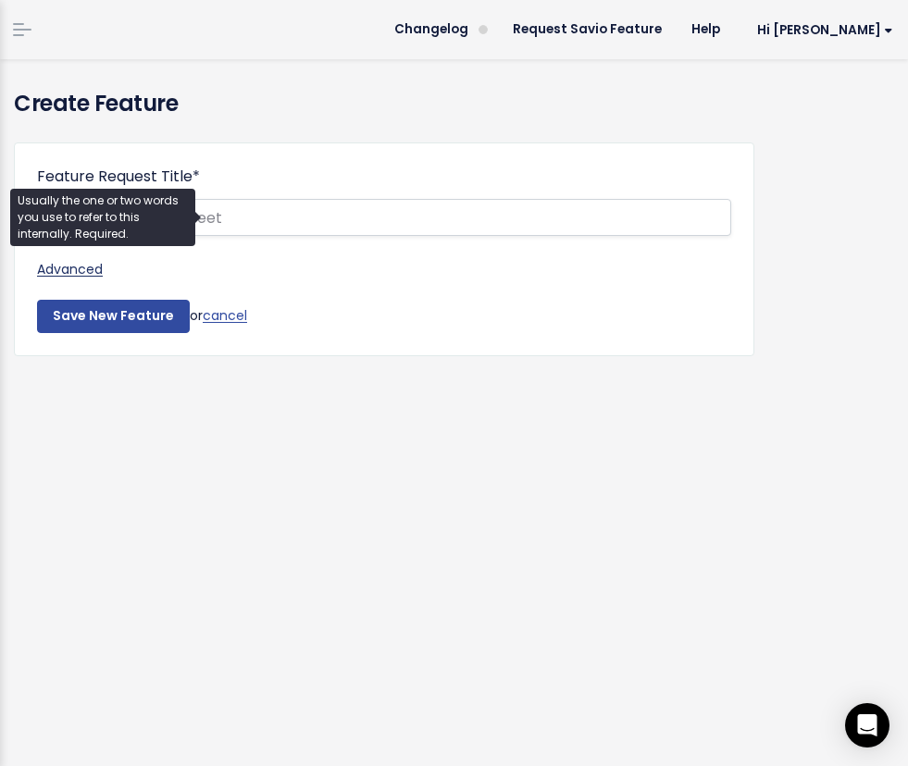
click at [92, 271] on link "Advanced" at bounding box center [384, 269] width 694 height 23
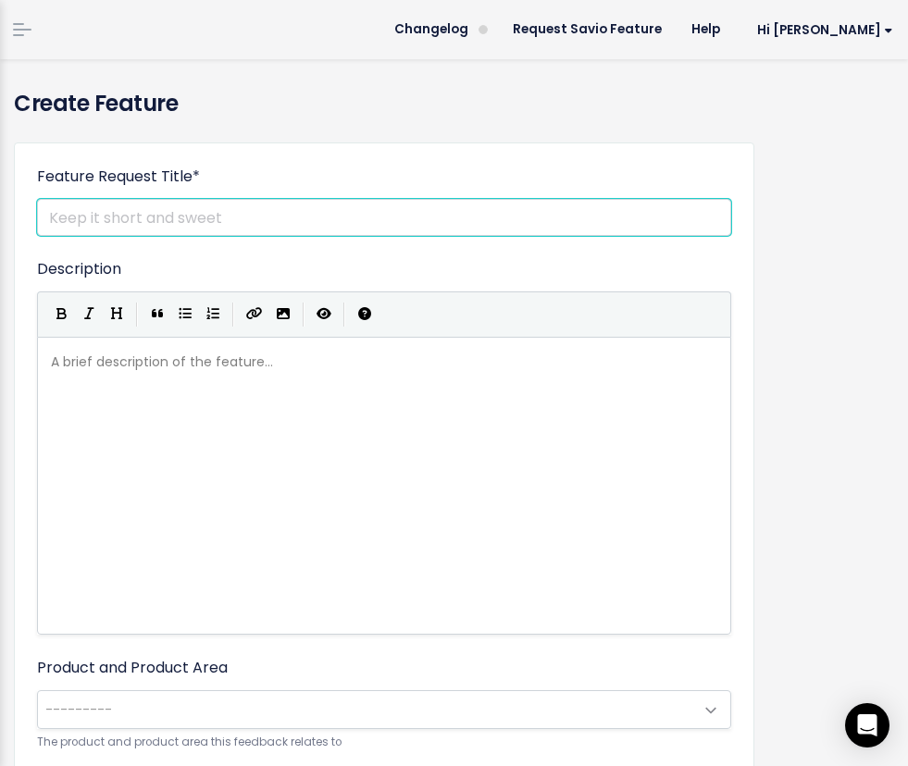
click at [265, 211] on input "Feature Request Title *" at bounding box center [384, 217] width 694 height 37
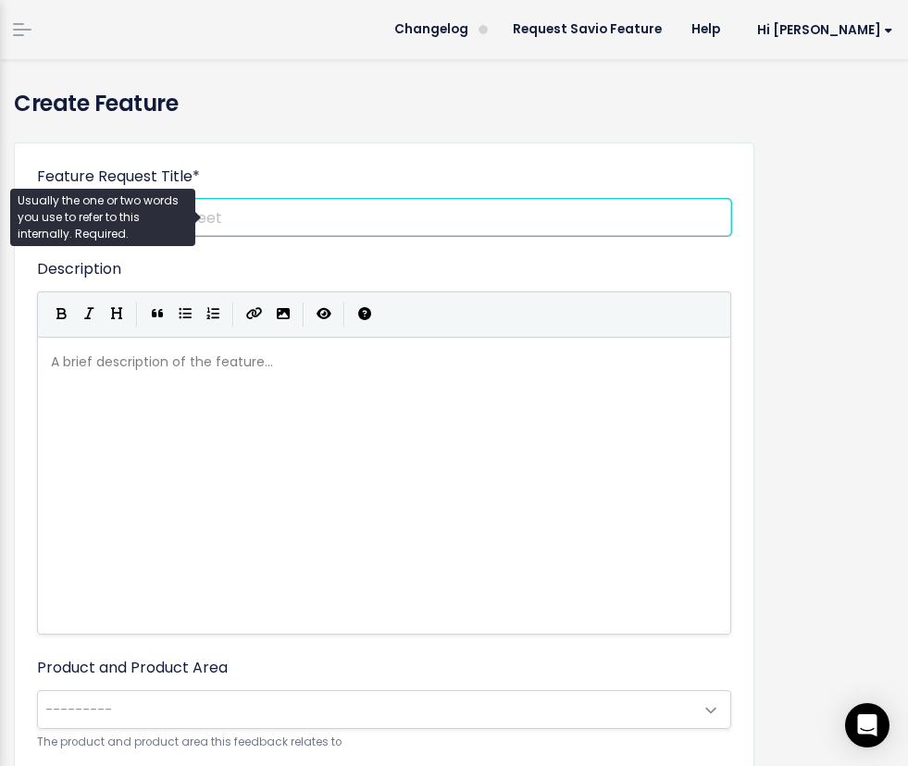
paste input "Phone Number–Based Account Linking"
type input "Phone Number–Based Account Linking"
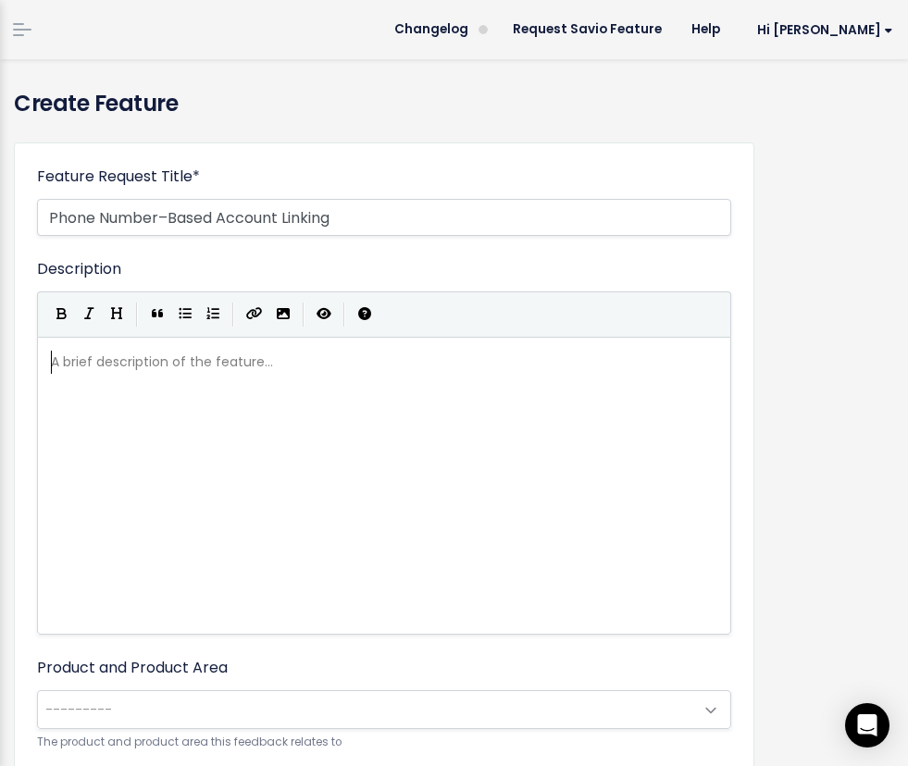
click at [235, 482] on div "A brief description of the feature... ​" at bounding box center [407, 509] width 720 height 324
click at [510, 433] on div "A brief description of the feature... ​" at bounding box center [407, 509] width 720 height 324
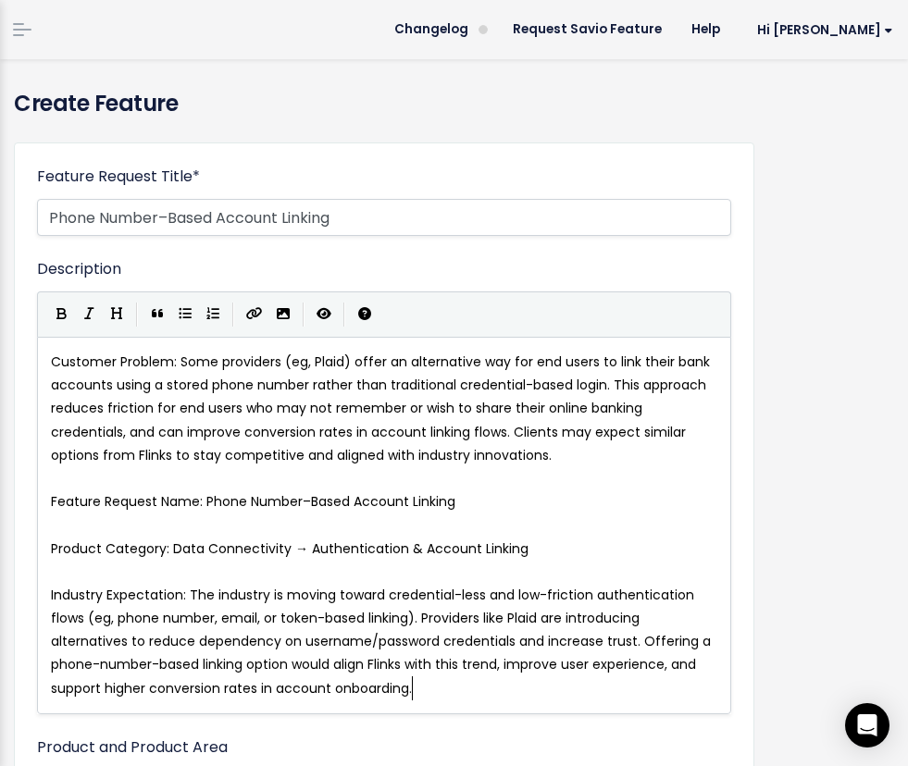
click at [612, 385] on span "Customer Problem: Some providers (eg, Plaid) offer an alternative way for end u…" at bounding box center [382, 408] width 662 height 112
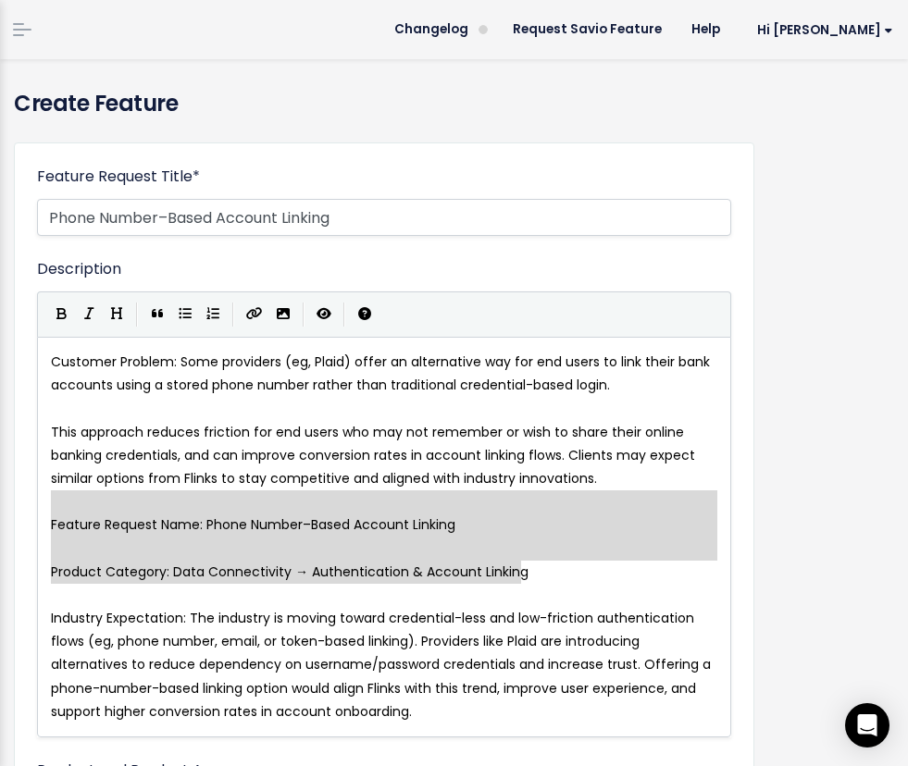
type textarea "Feature Request Name: Phone Number–Based Account Linking Product Category: Data…"
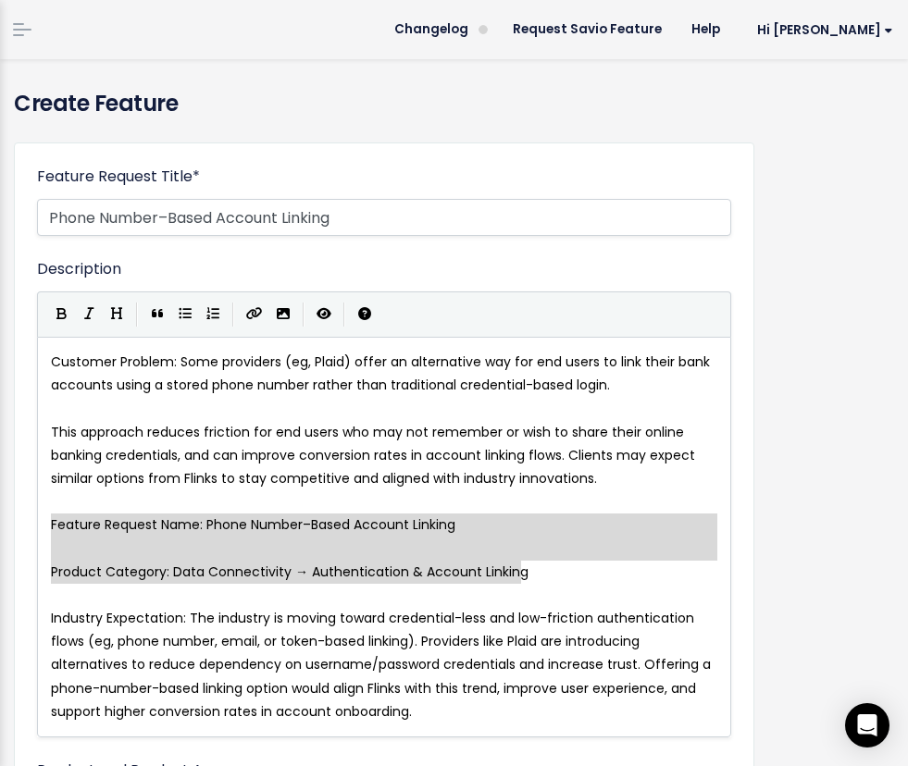
drag, startPoint x: 534, startPoint y: 570, endPoint x: -35, endPoint y: 523, distance: 570.9
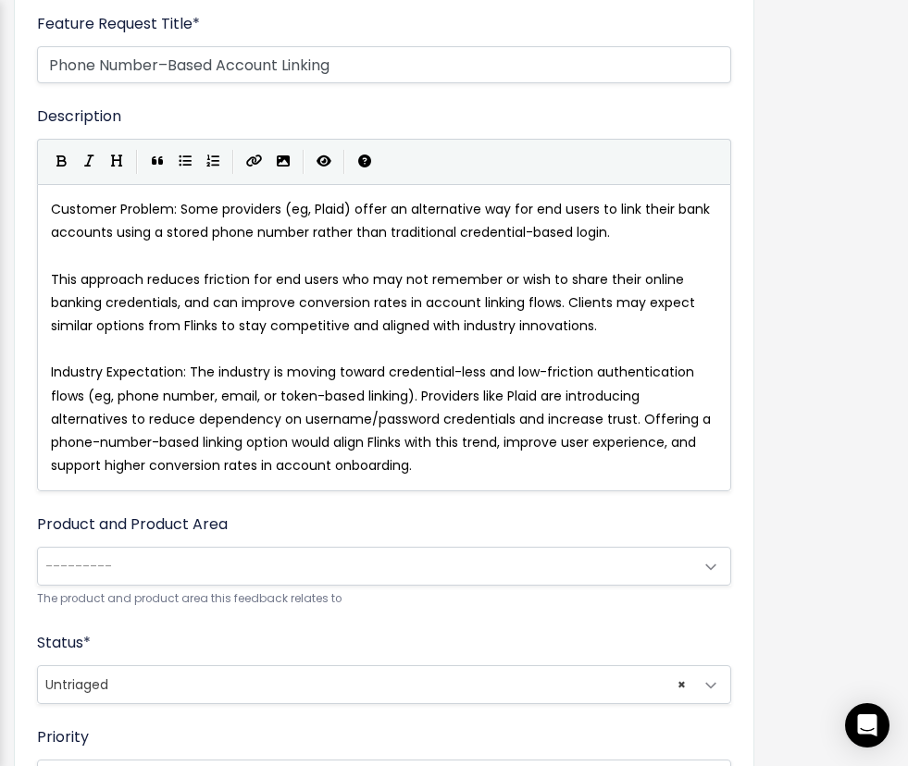
scroll to position [162, 0]
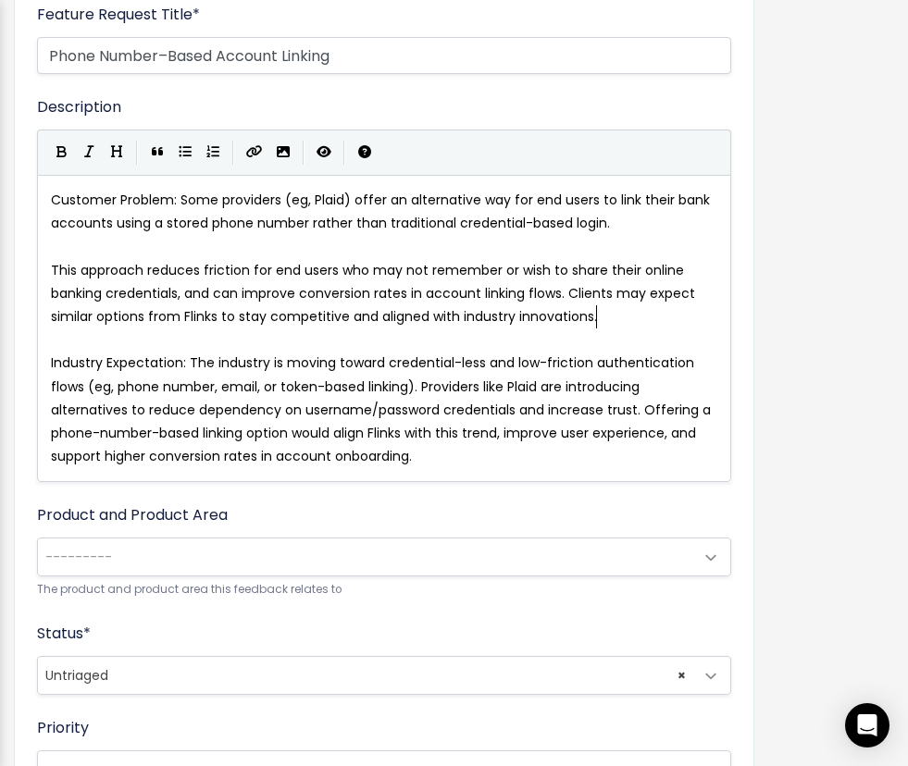
click at [267, 569] on span "---------" at bounding box center [365, 556] width 655 height 37
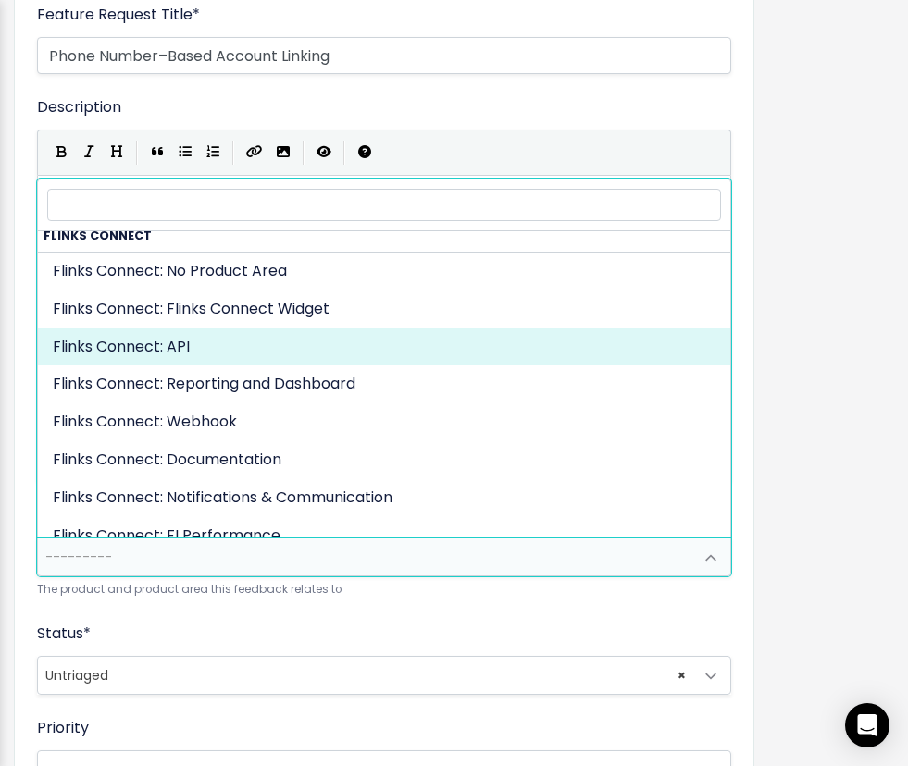
scroll to position [489, 0]
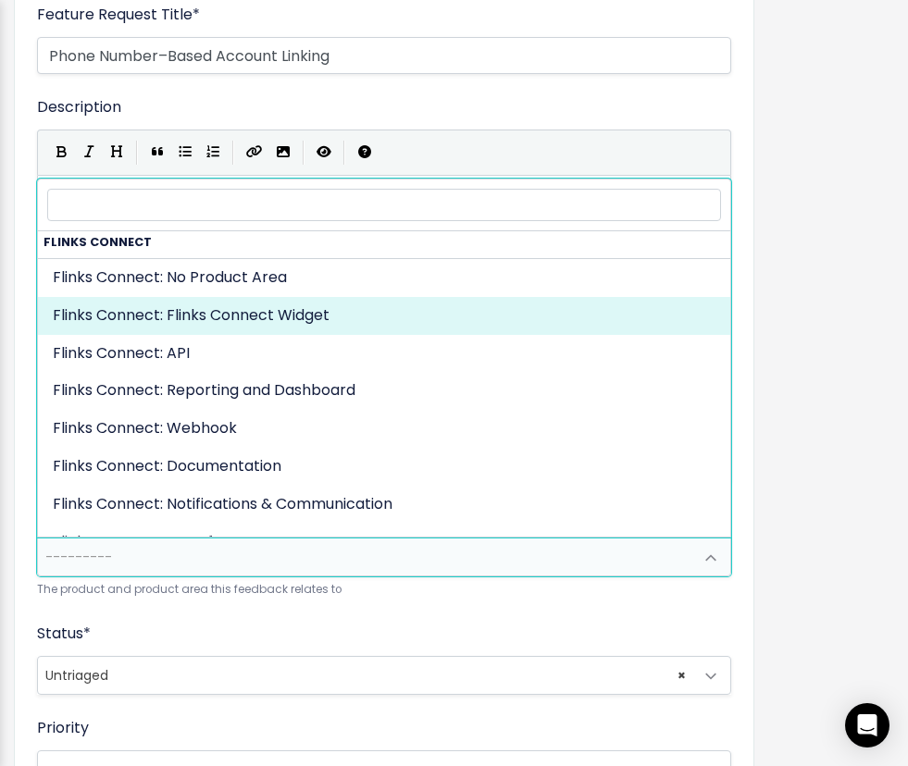
select select "CONNECTIVITY:FLINKS_CONNECT_WIDGET"
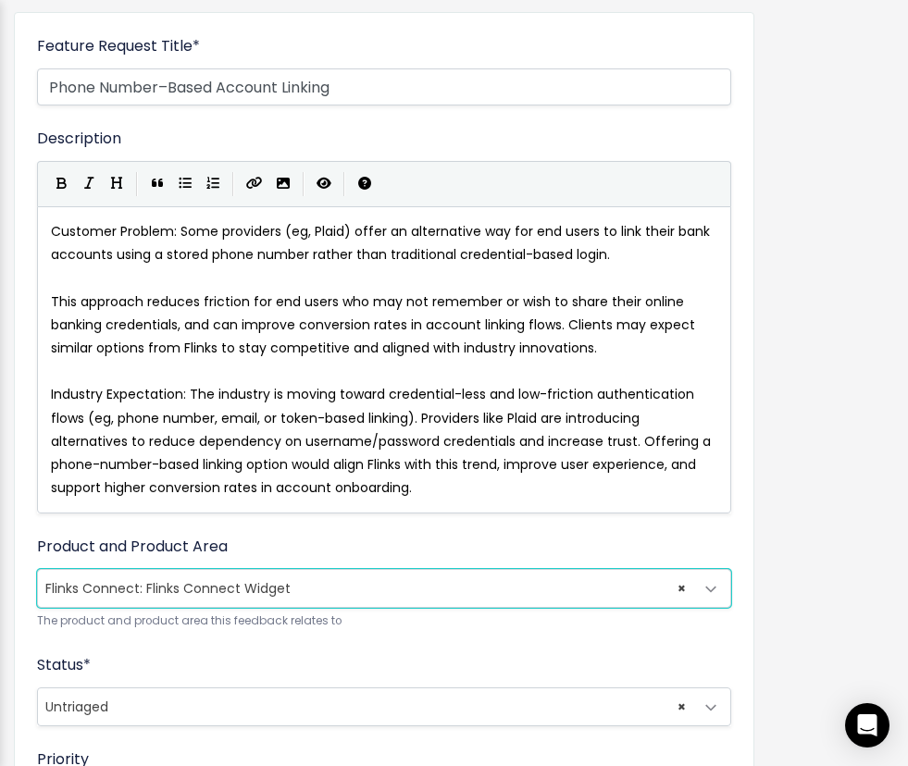
scroll to position [711, 0]
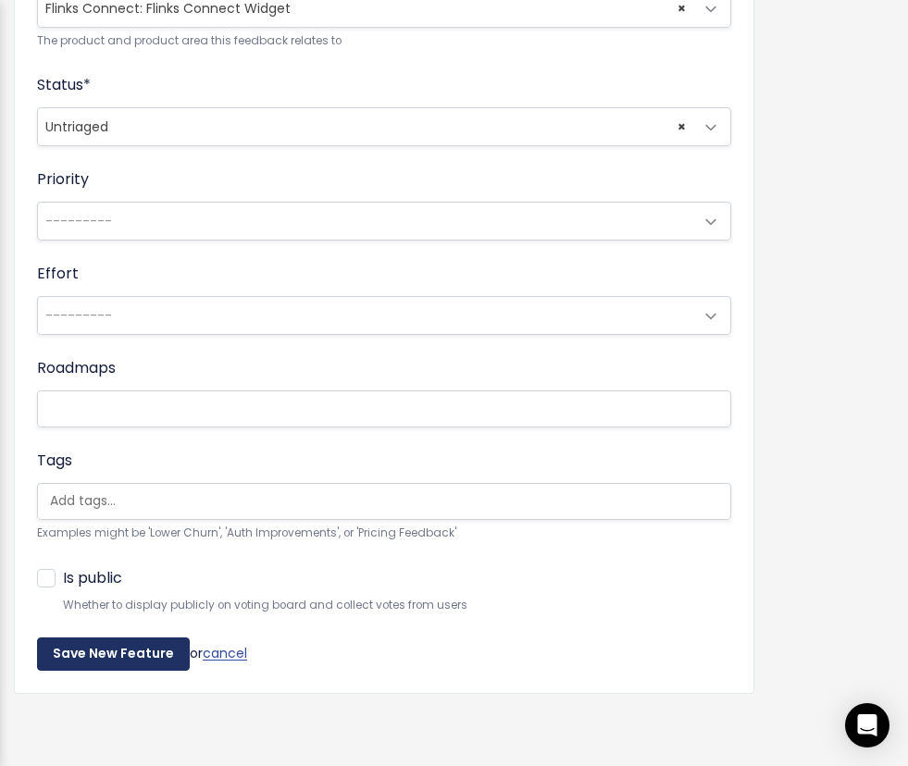
click at [155, 649] on input "Save New Feature" at bounding box center [113, 653] width 153 height 33
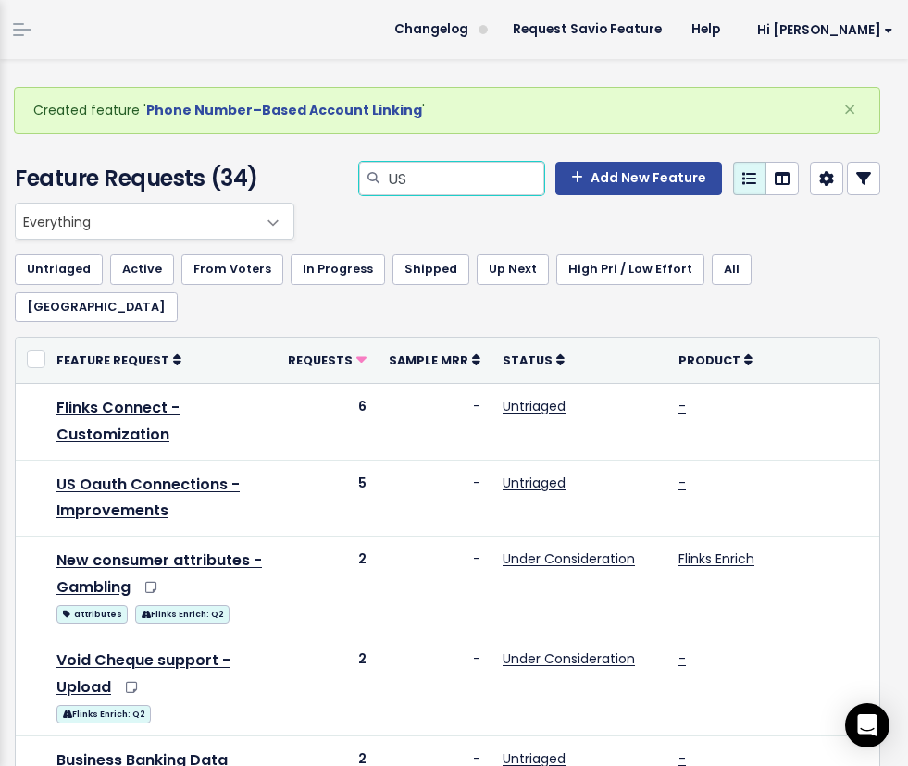
click at [464, 178] on input "US" at bounding box center [465, 178] width 158 height 33
drag, startPoint x: 464, startPoint y: 178, endPoint x: 180, endPoint y: 161, distance: 284.5
click at [180, 161] on div "Feature Requests (34) [GEOGRAPHIC_DATA] Add New Feature" at bounding box center [444, 168] width 916 height 68
type input "koho"
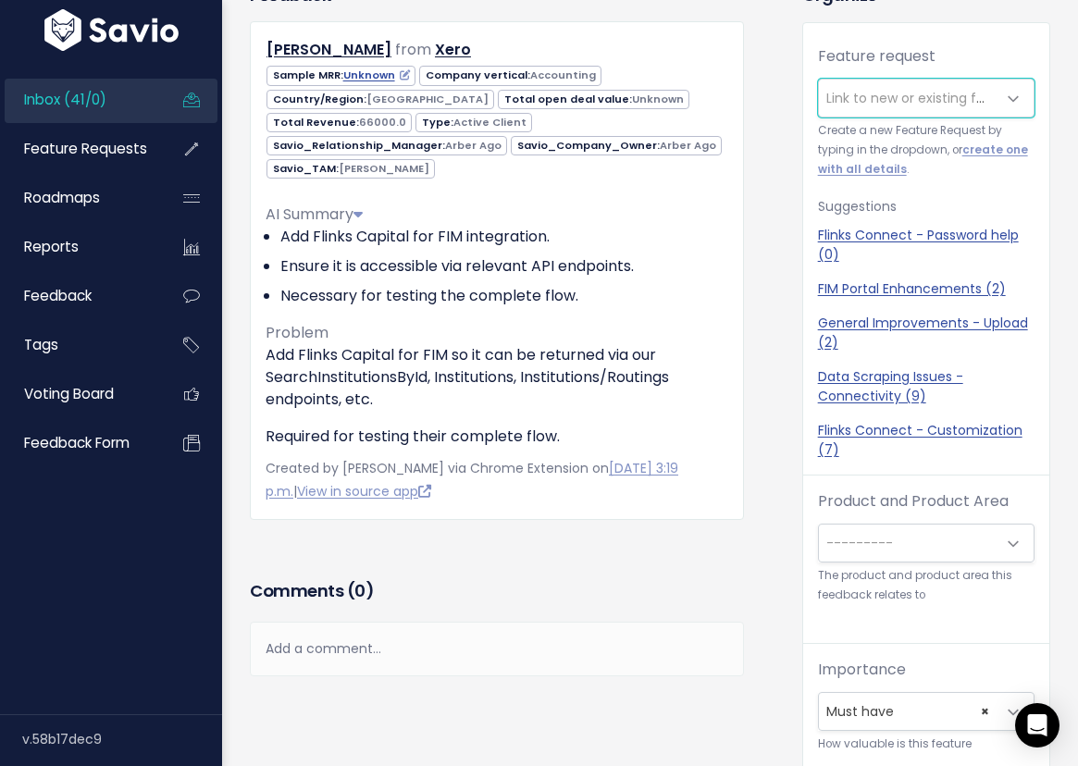
scroll to position [250, 0]
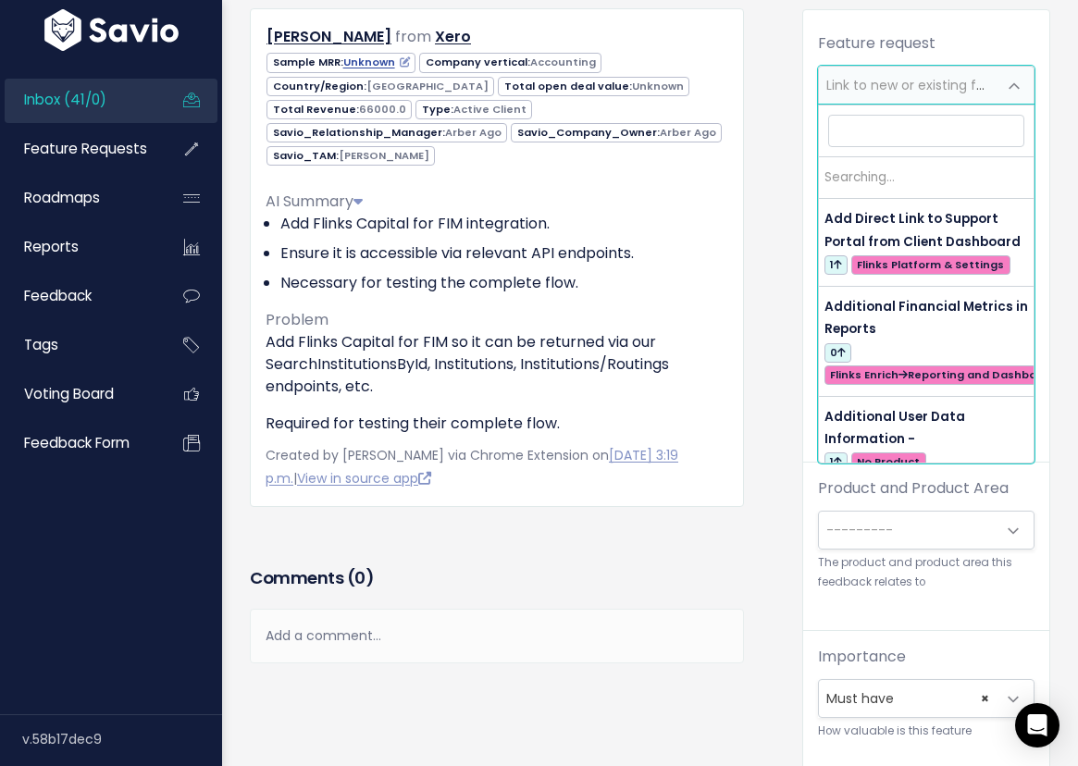
click at [925, 93] on span "Link to new or existing feature request..." at bounding box center [953, 85] width 255 height 19
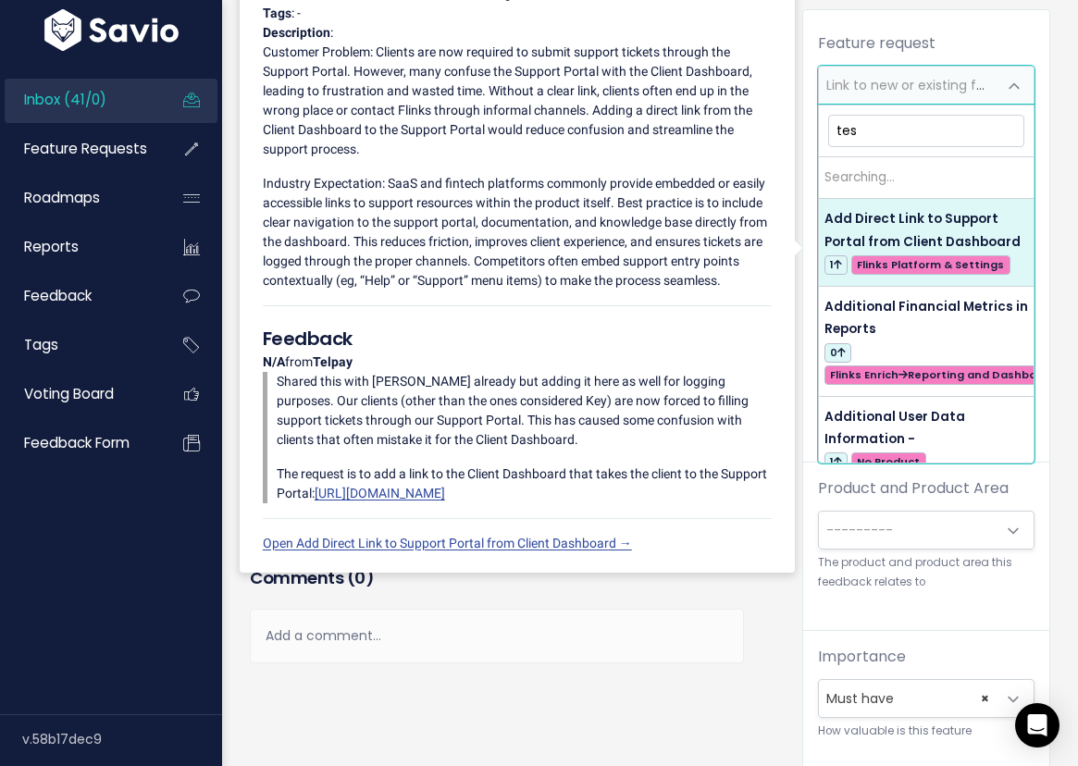
type input "test"
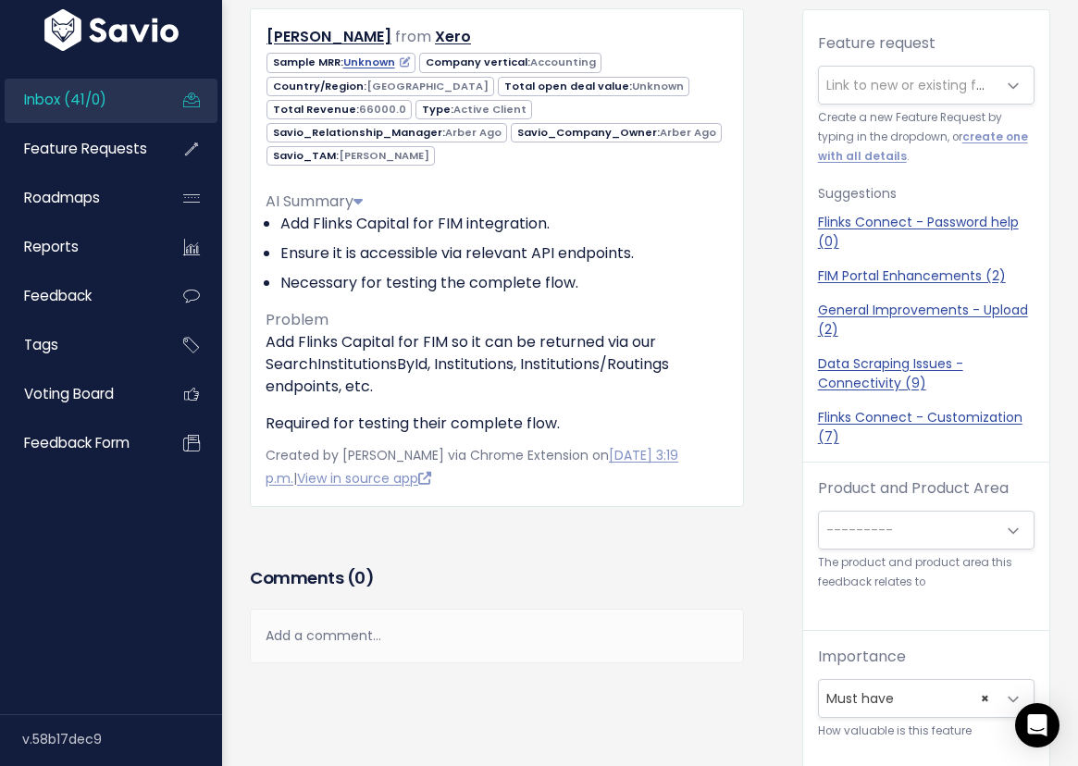
click at [236, 427] on div "Feedback Maryene Muniz from Xero" at bounding box center [497, 238] width 522 height 538
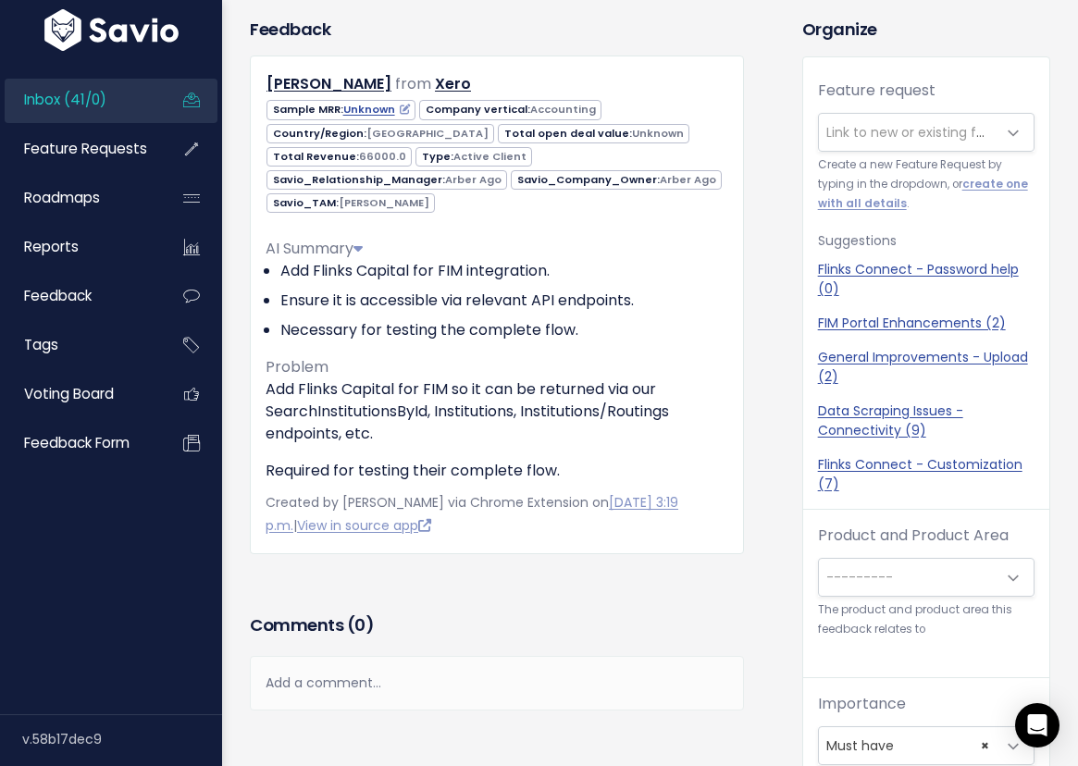
scroll to position [0, 0]
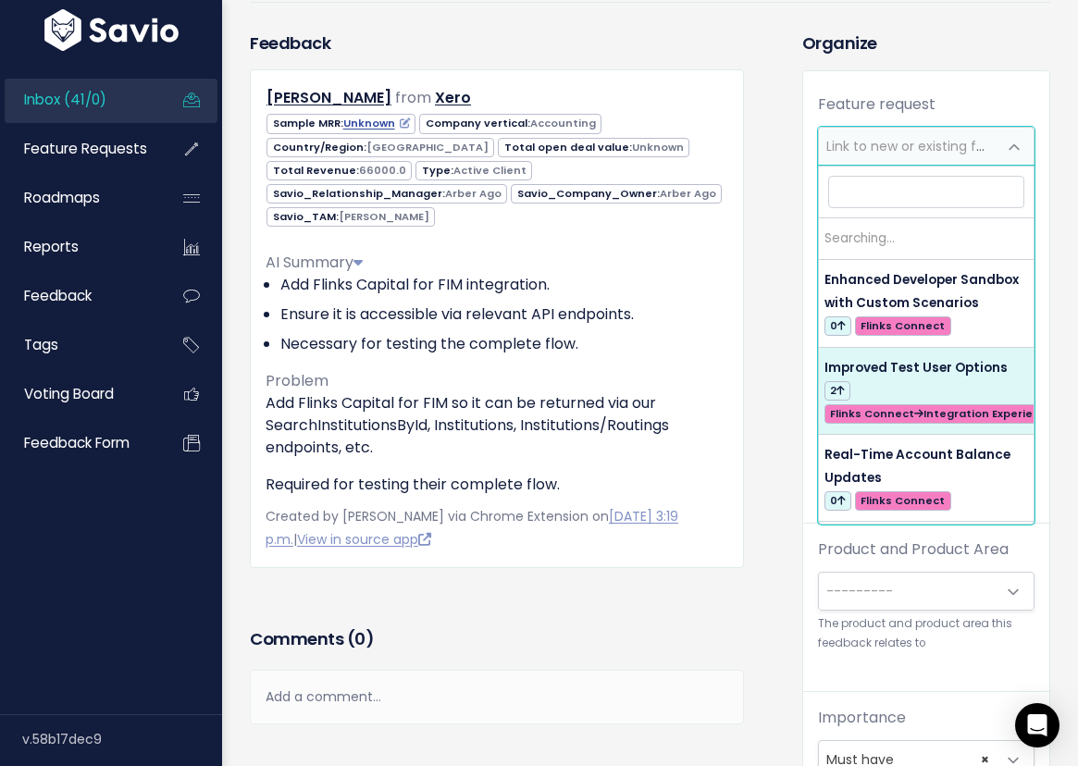
click at [922, 144] on span "Link to new or existing feature request..." at bounding box center [953, 146] width 255 height 19
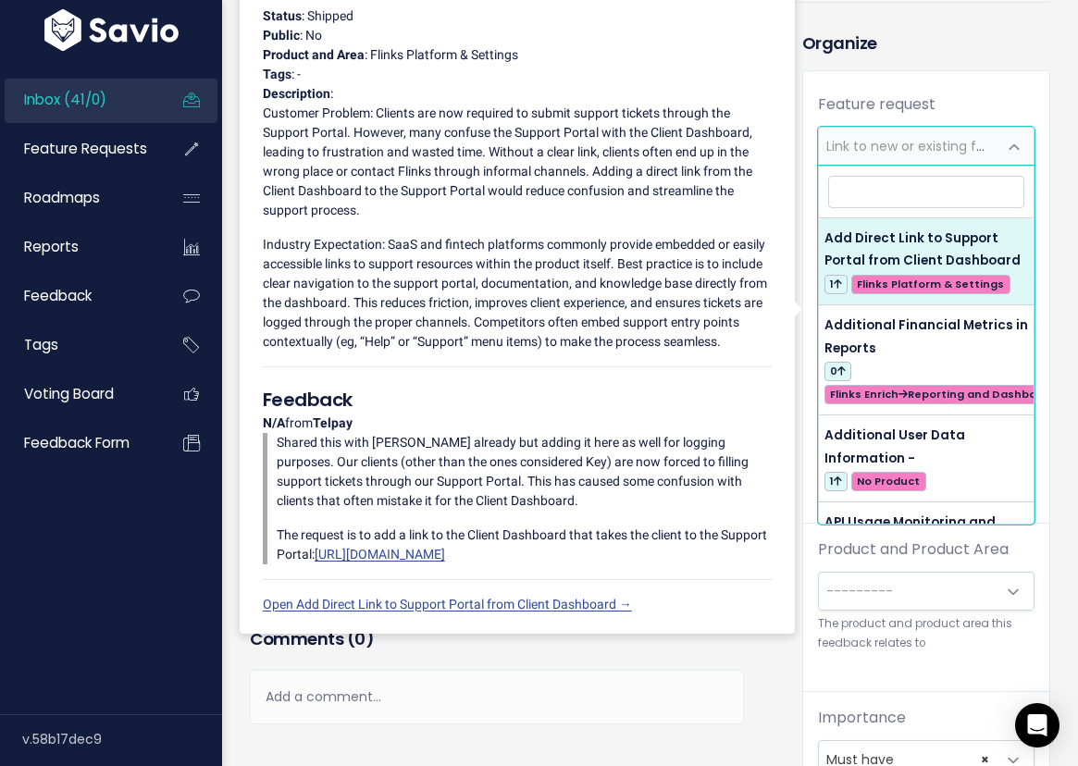
click at [938, 68] on div "Organize Feature request --------- Link to new or existing feature request... C…" at bounding box center [926, 541] width 276 height 1021
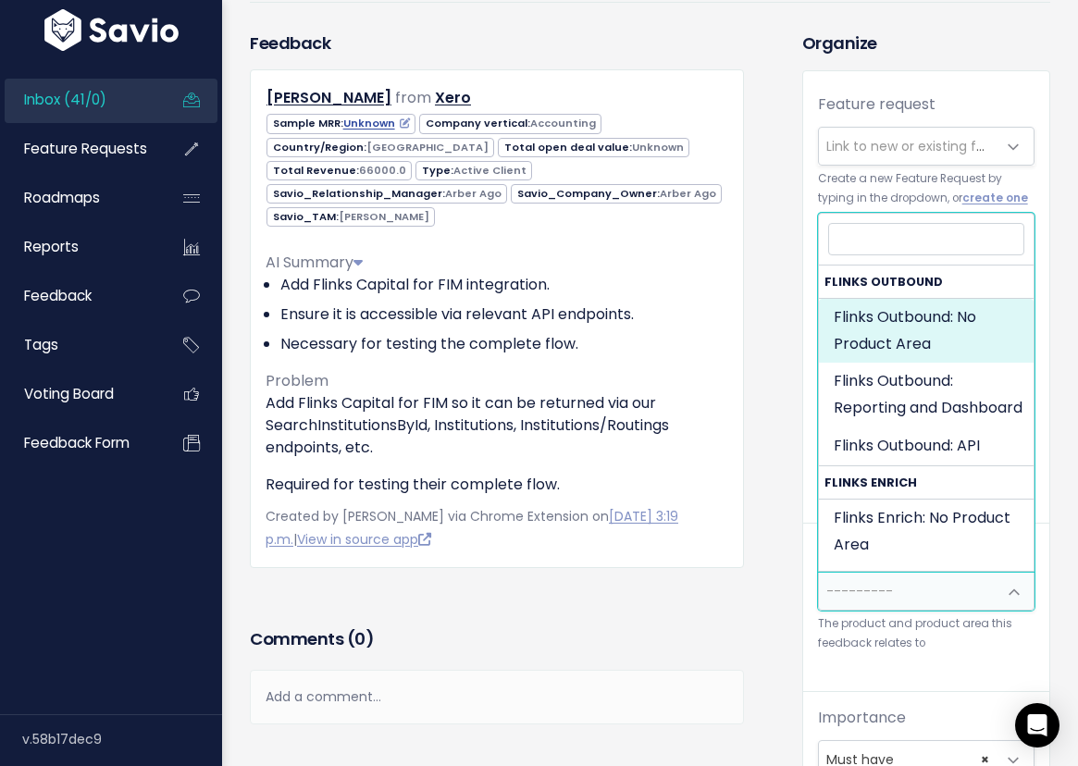
click at [884, 593] on span "---------" at bounding box center [859, 591] width 67 height 19
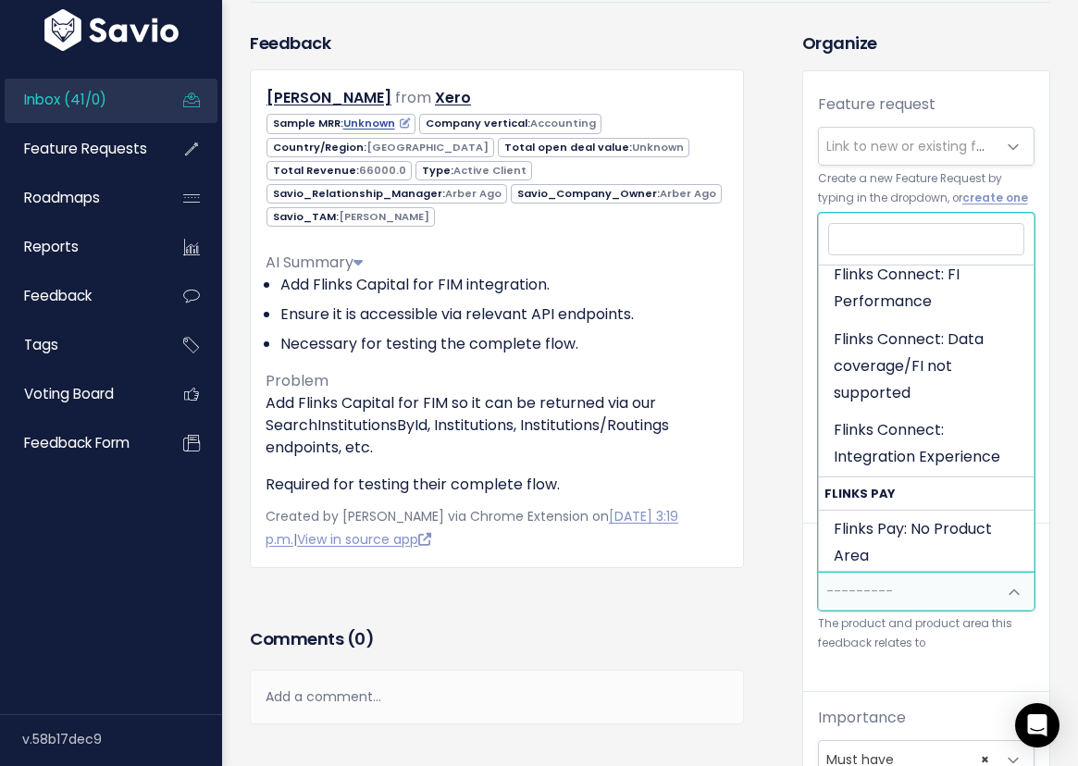
scroll to position [1166, 0]
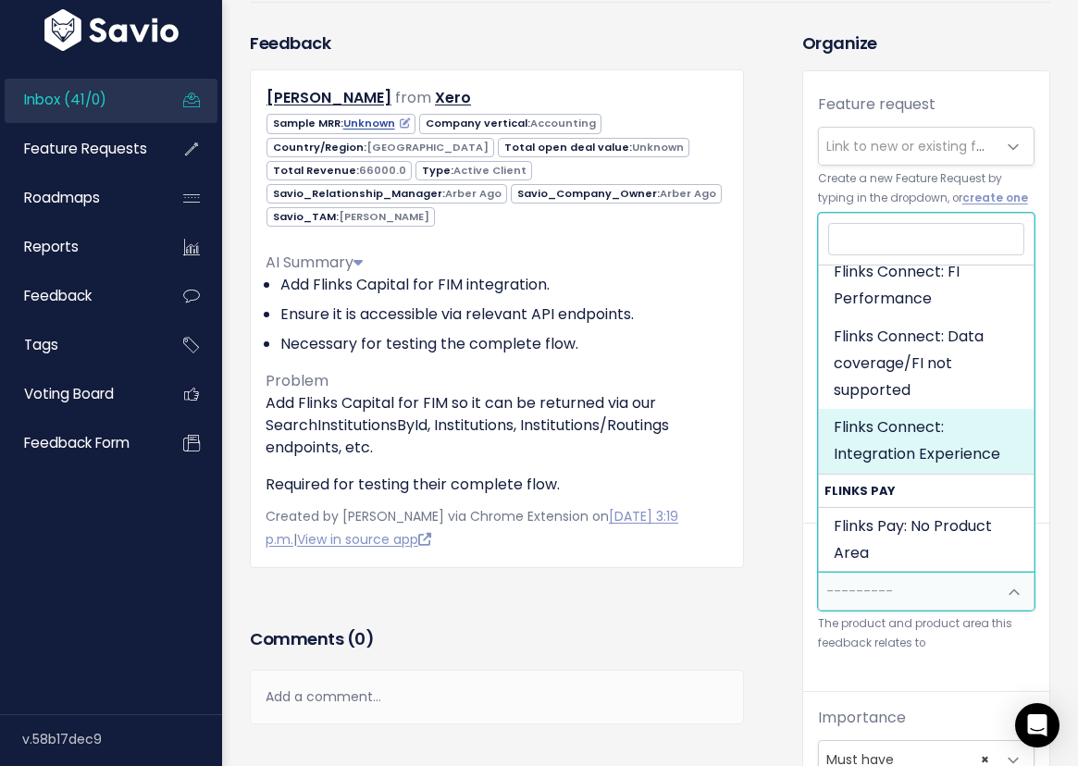
select select "CONNECTIVITY:INTEGRATION_EXPERIENCE"
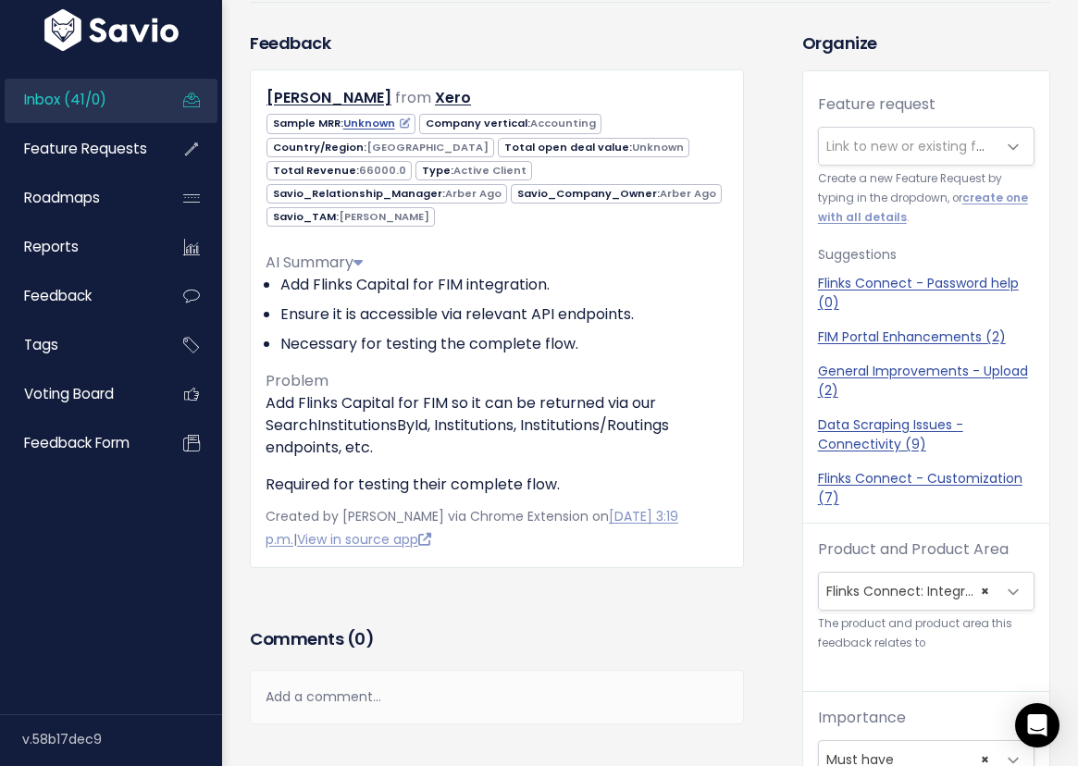
click at [747, 631] on div "Comments ( 0 ) Add a comment... | | | | Add a comment... xxxxxxxxxx These are n…" at bounding box center [497, 674] width 522 height 101
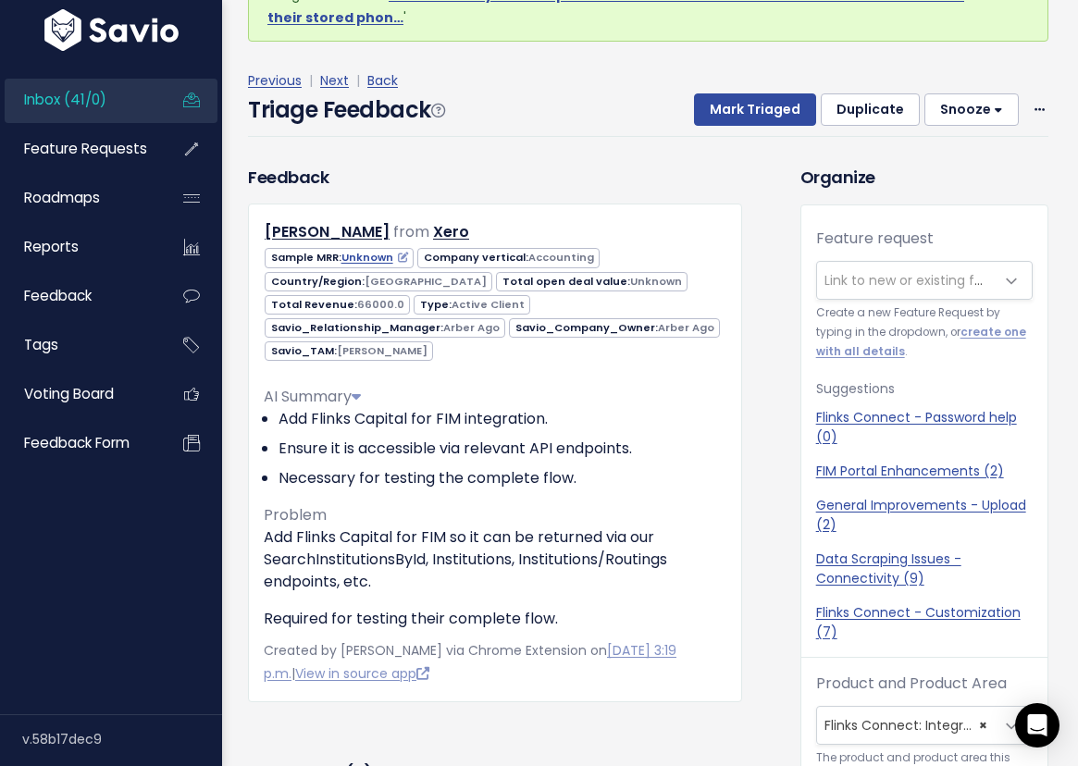
scroll to position [0, 0]
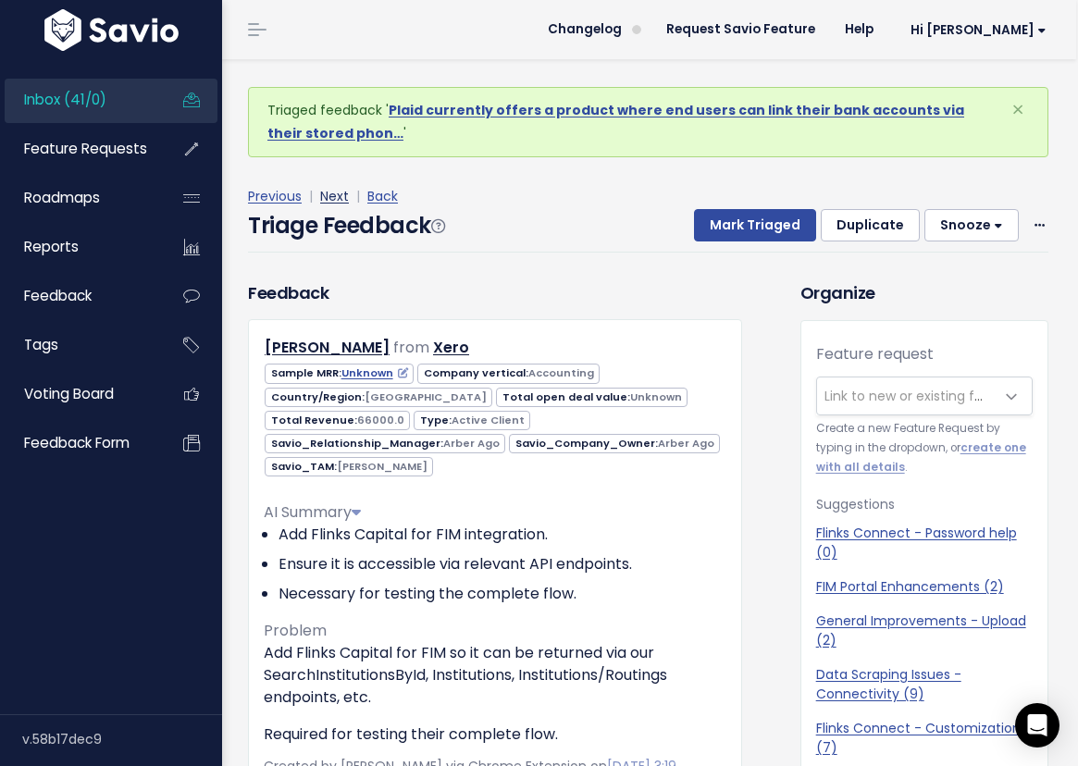
click at [323, 201] on link "Next" at bounding box center [334, 196] width 29 height 19
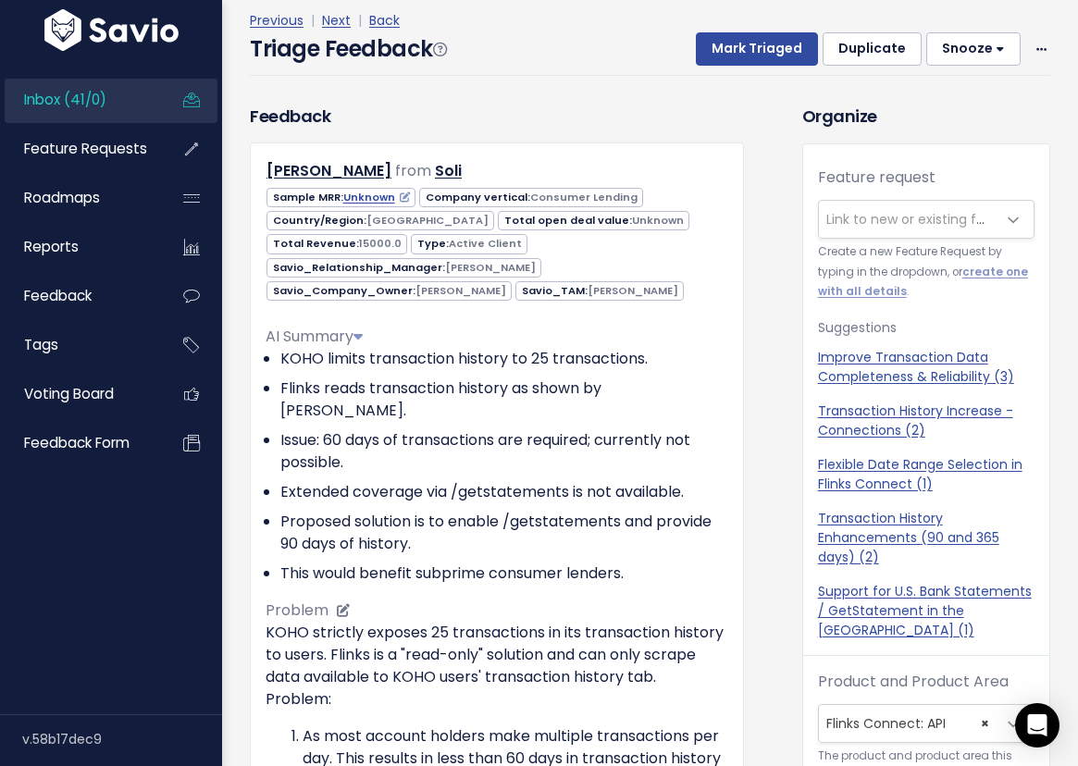
scroll to position [14, 0]
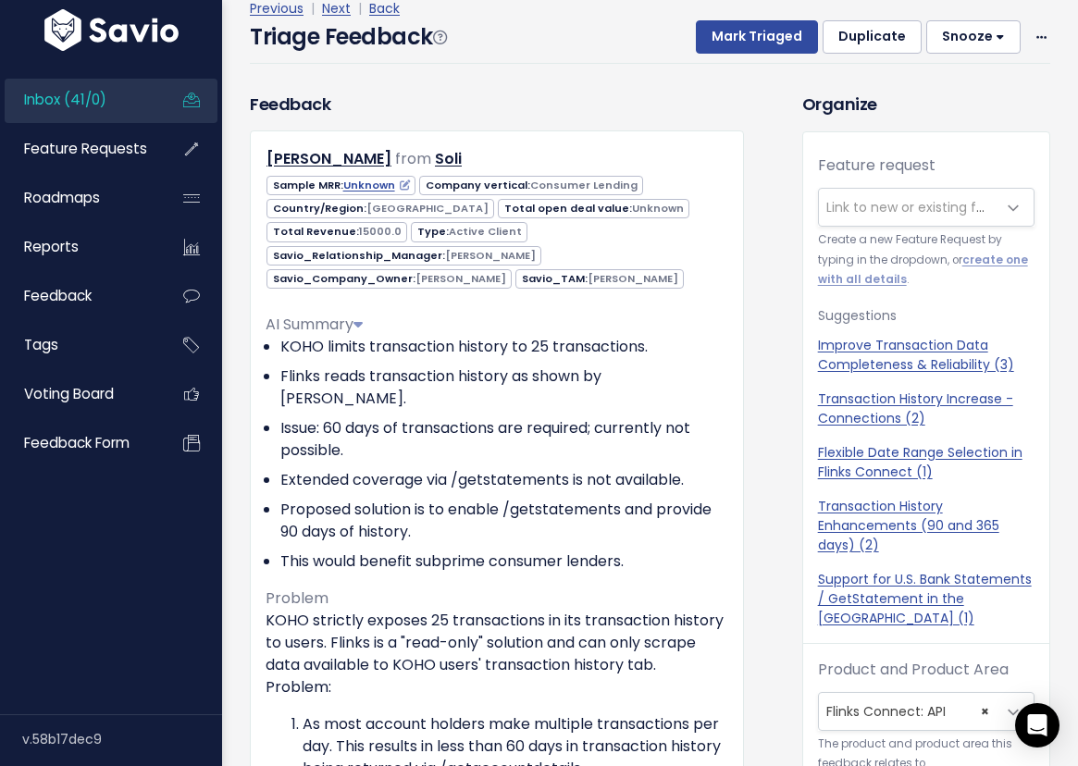
click at [968, 200] on span "Link to new or existing feature request..." at bounding box center [953, 207] width 255 height 19
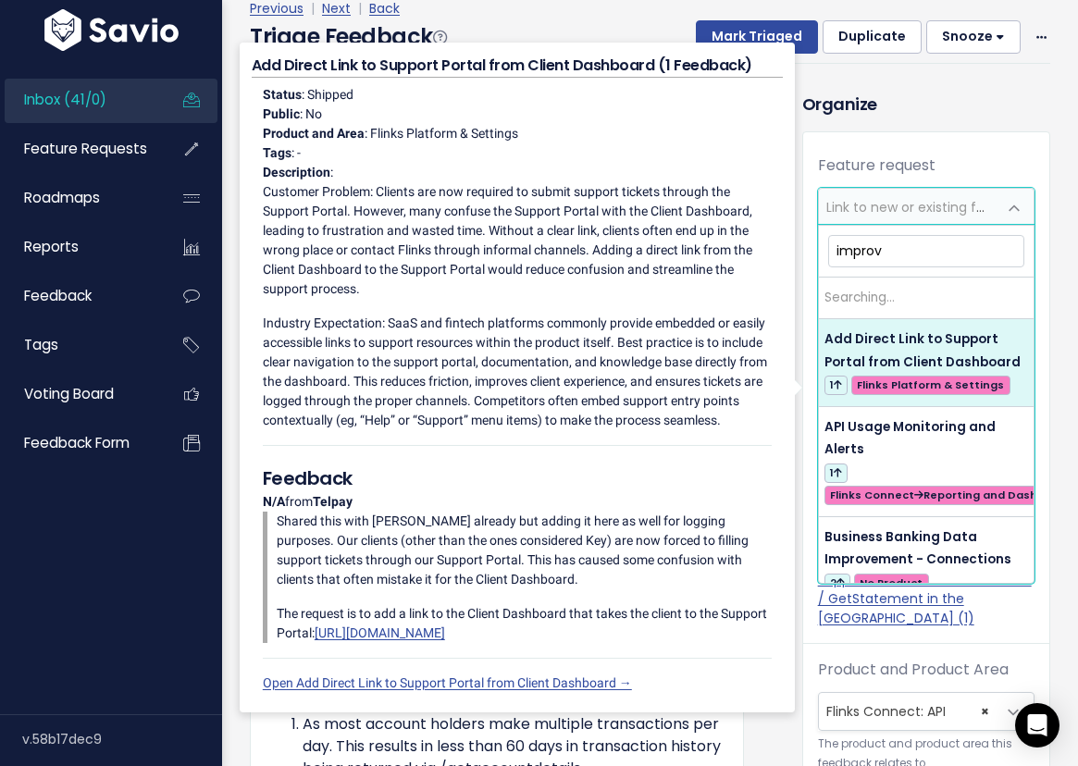
type input "improve"
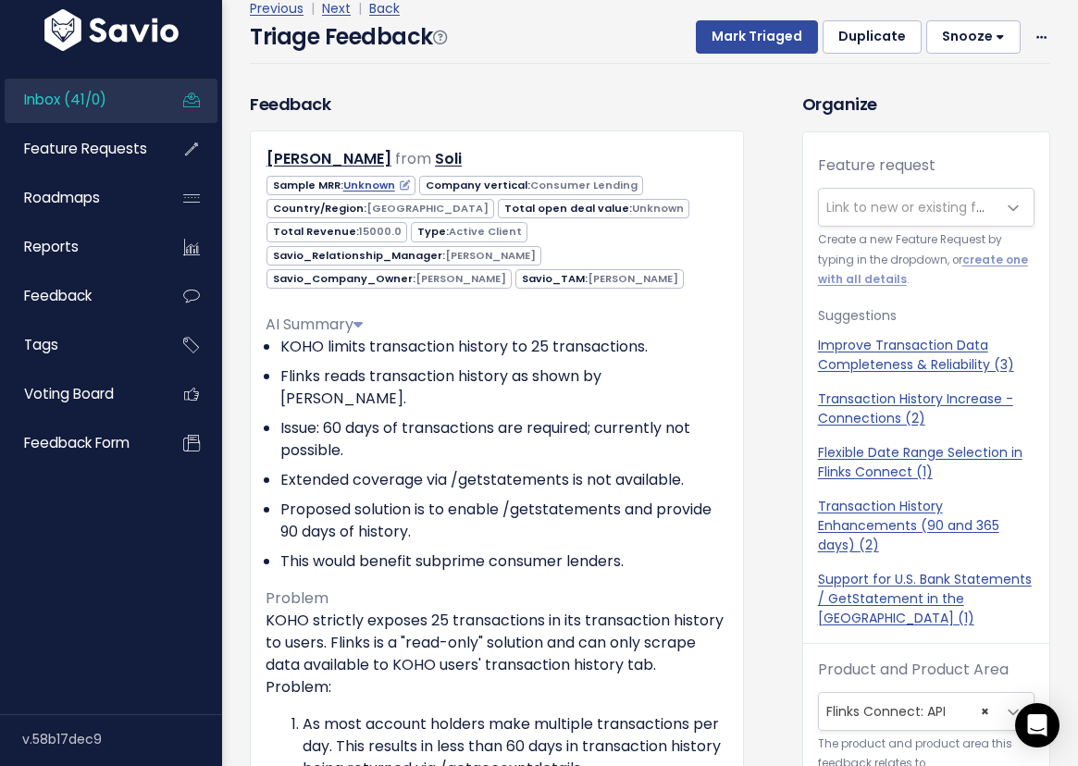
click at [956, 92] on h3 "Organize" at bounding box center [926, 104] width 248 height 25
click at [457, 76] on div "Previous | Next | Back Triage Feedback Mark Triaged Duplicate Snooze 1 day 3 da…" at bounding box center [657, 30] width 814 height 122
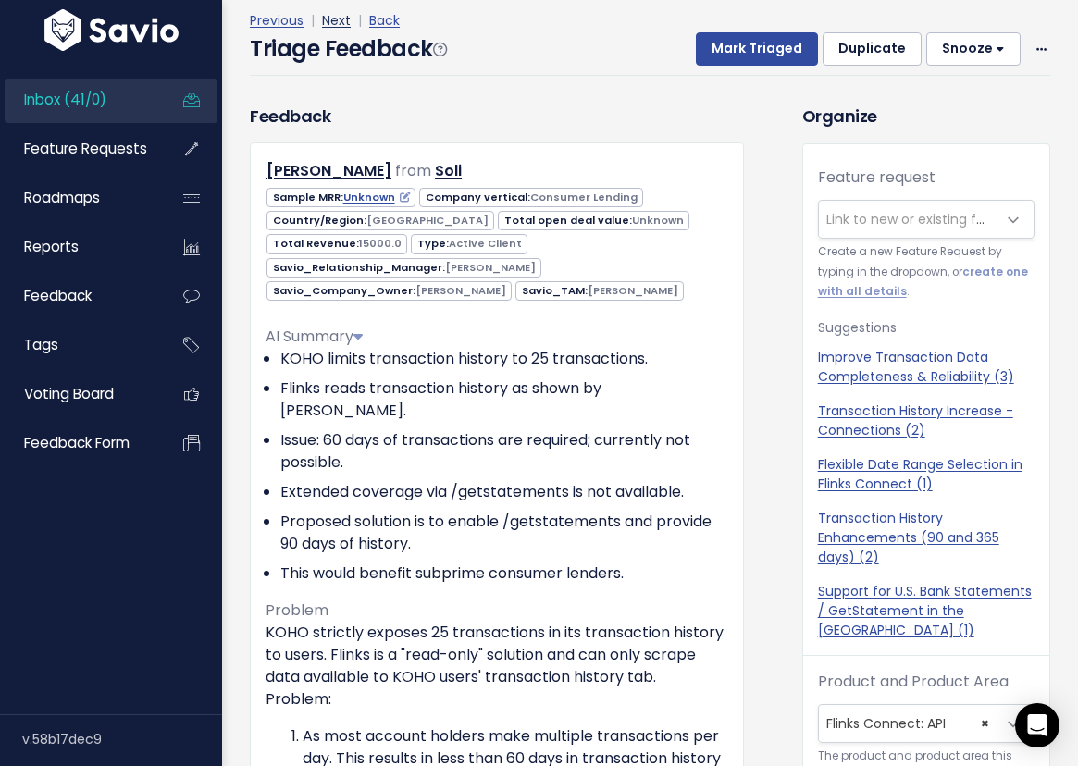
click at [327, 14] on link "Next" at bounding box center [336, 20] width 29 height 19
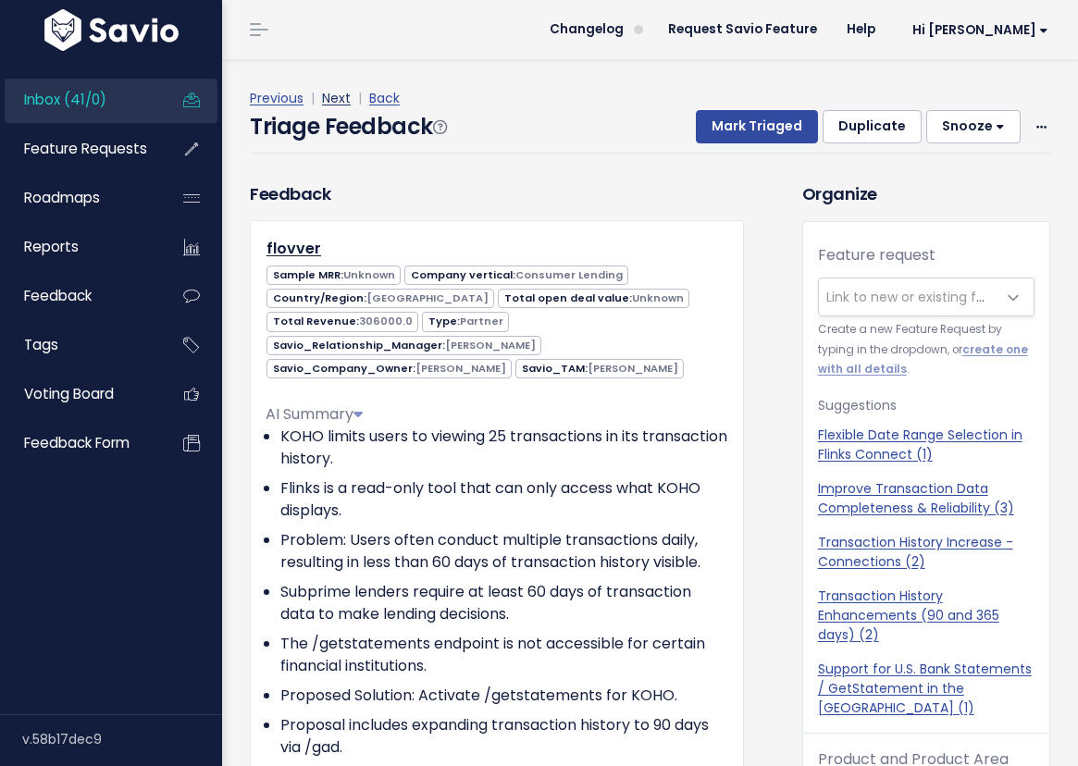
click at [340, 104] on link "Next" at bounding box center [336, 98] width 29 height 19
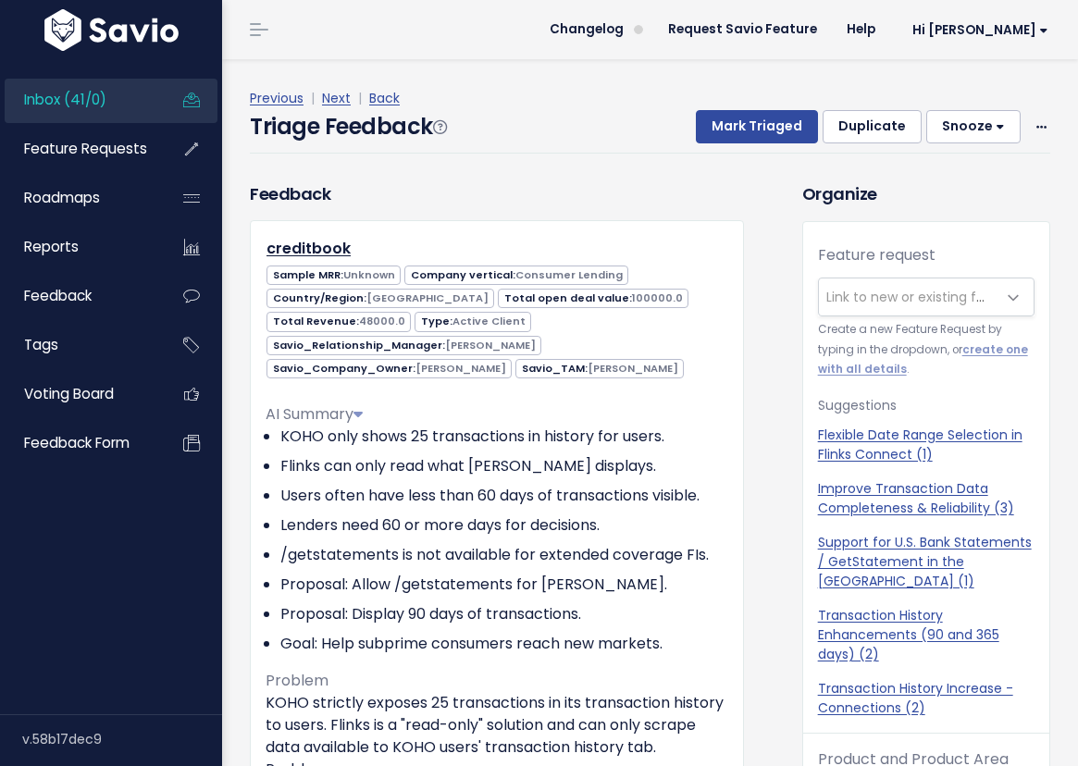
click at [340, 104] on link "Next" at bounding box center [336, 98] width 29 height 19
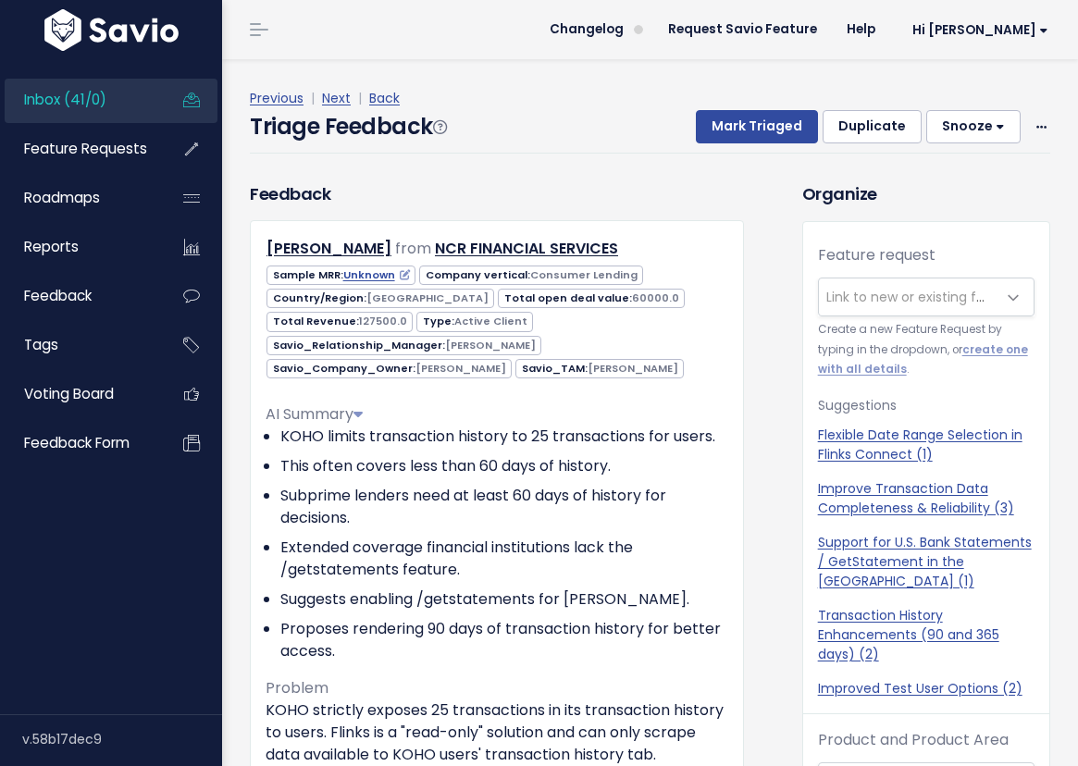
click at [342, 108] on div "Previous | Next | Back" at bounding box center [650, 98] width 800 height 23
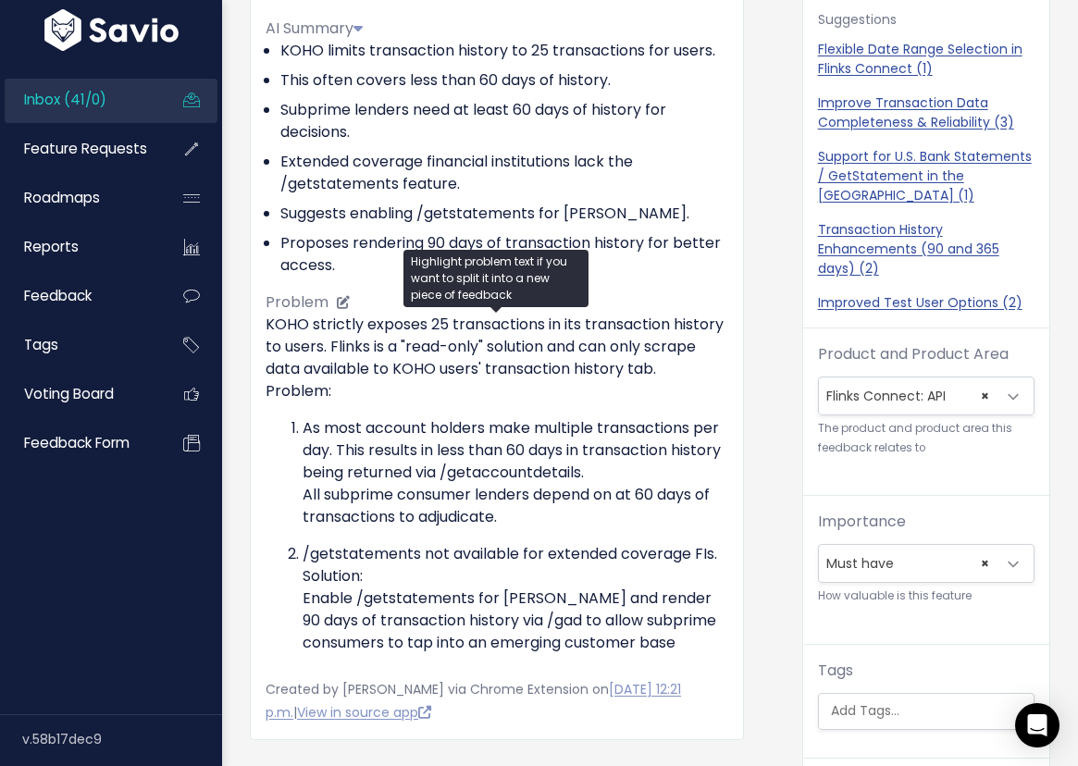
scroll to position [448, 0]
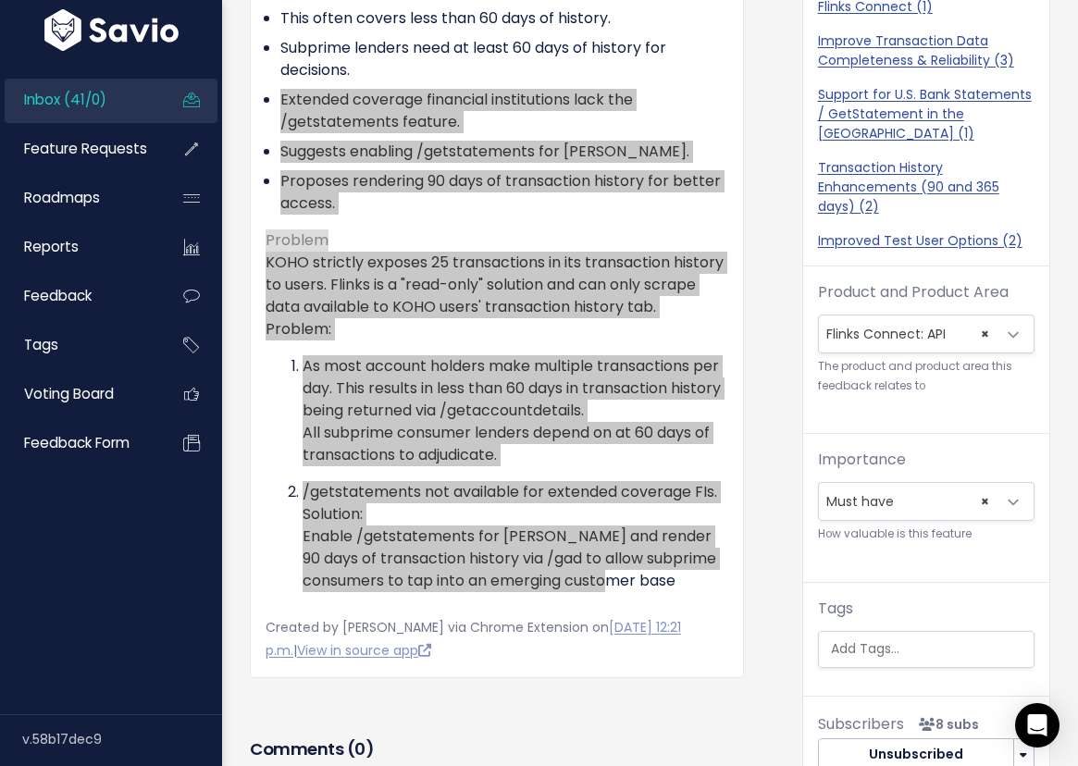
drag, startPoint x: 680, startPoint y: 583, endPoint x: 263, endPoint y: 84, distance: 650.2
click at [263, 84] on div "[PERSON_NAME] from NCR FINANCIAL SERVICES" at bounding box center [497, 225] width 494 height 906
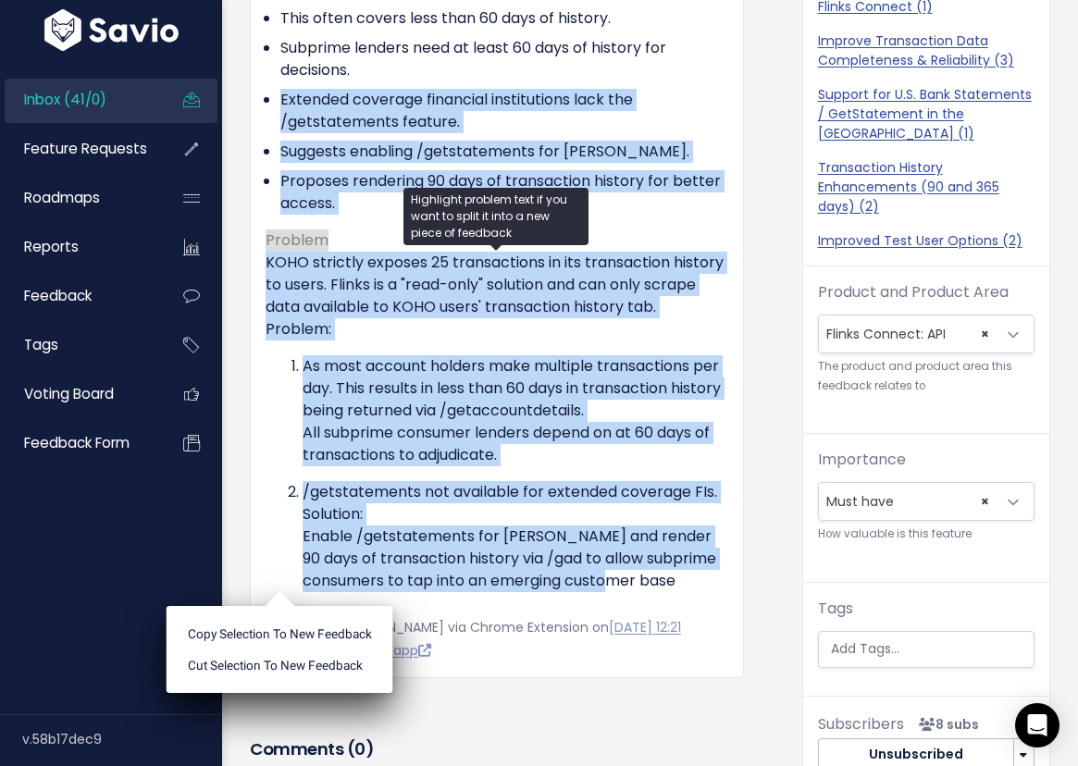
click at [105, 104] on span "Inbox (41/0)" at bounding box center [65, 99] width 82 height 19
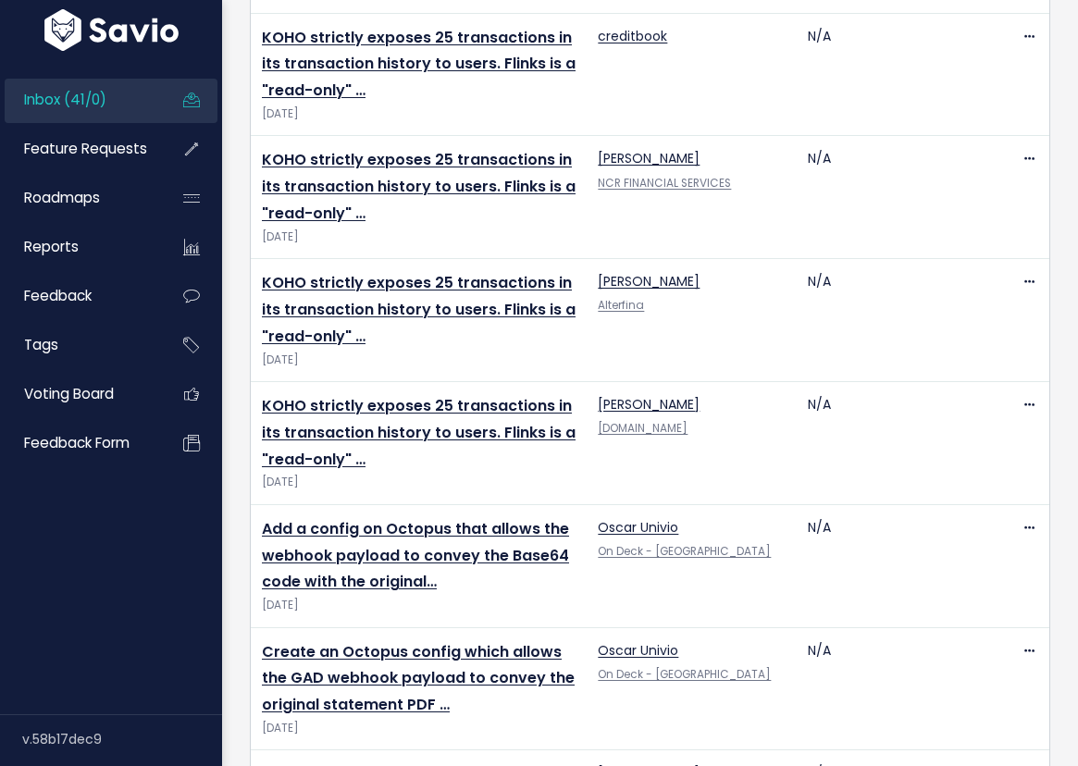
scroll to position [1431, 0]
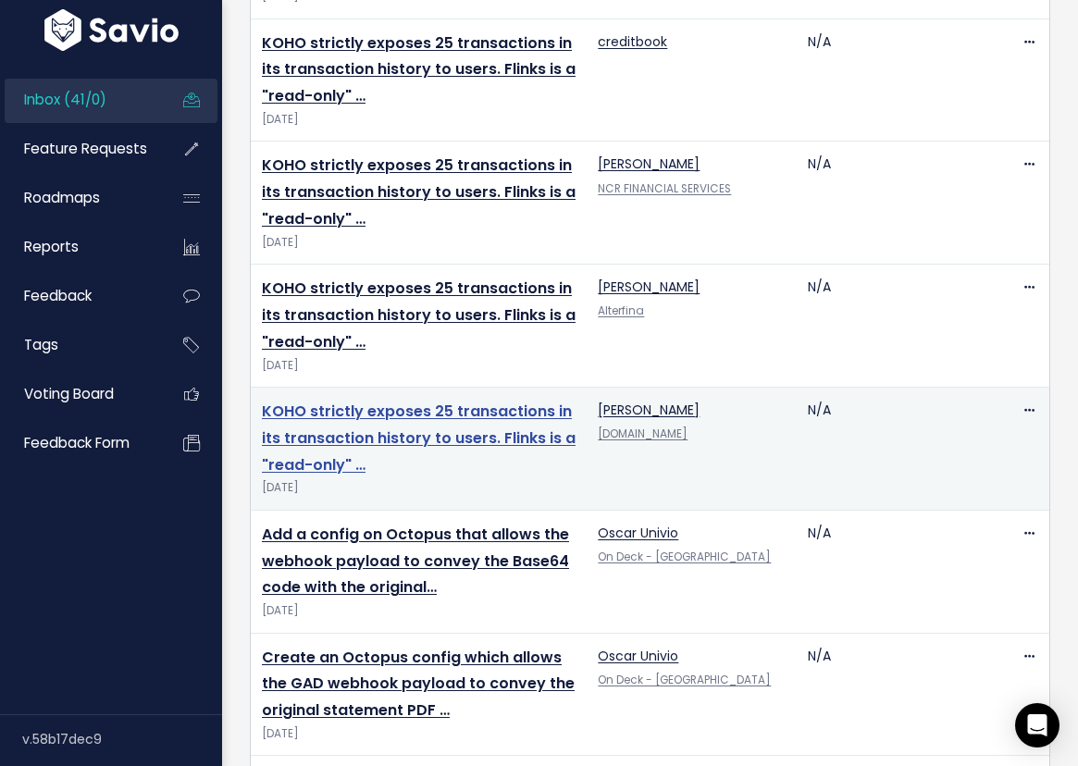
click at [408, 436] on link "KOHO strictly exposes 25 transactions in its transaction history to users. Flin…" at bounding box center [419, 438] width 314 height 75
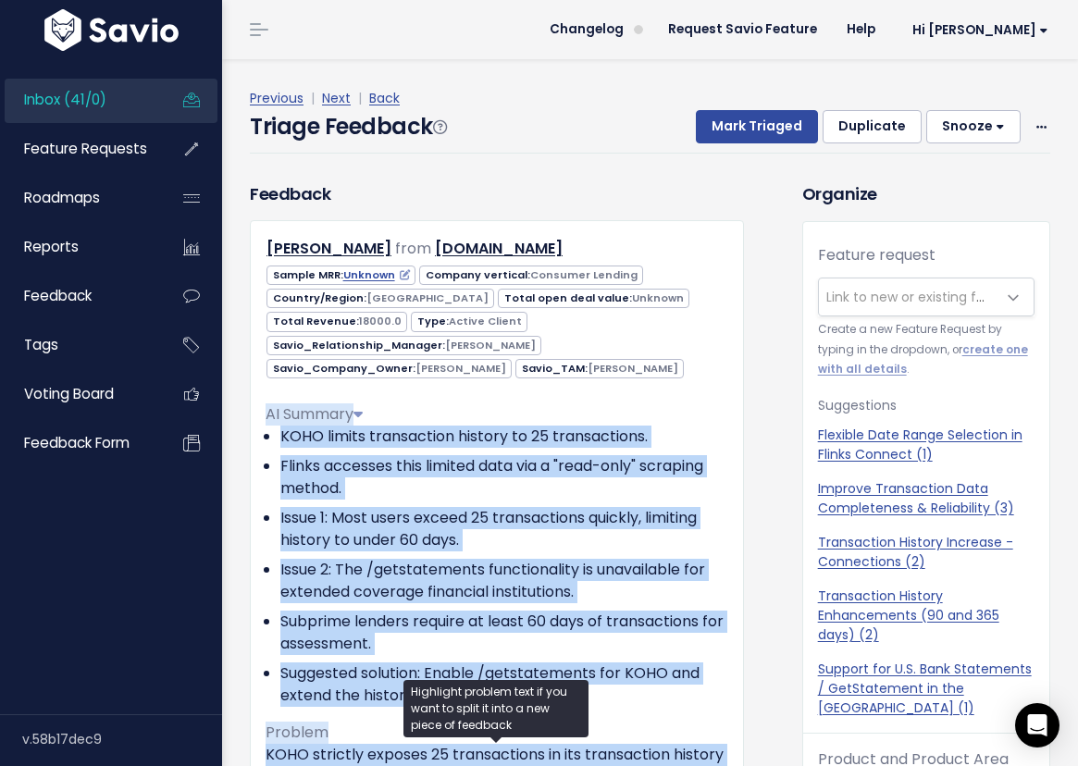
drag, startPoint x: 690, startPoint y: 410, endPoint x: 253, endPoint y: 418, distance: 436.8
click at [253, 418] on div "[PERSON_NAME] from [DOMAIN_NAME]" at bounding box center [497, 695] width 494 height 950
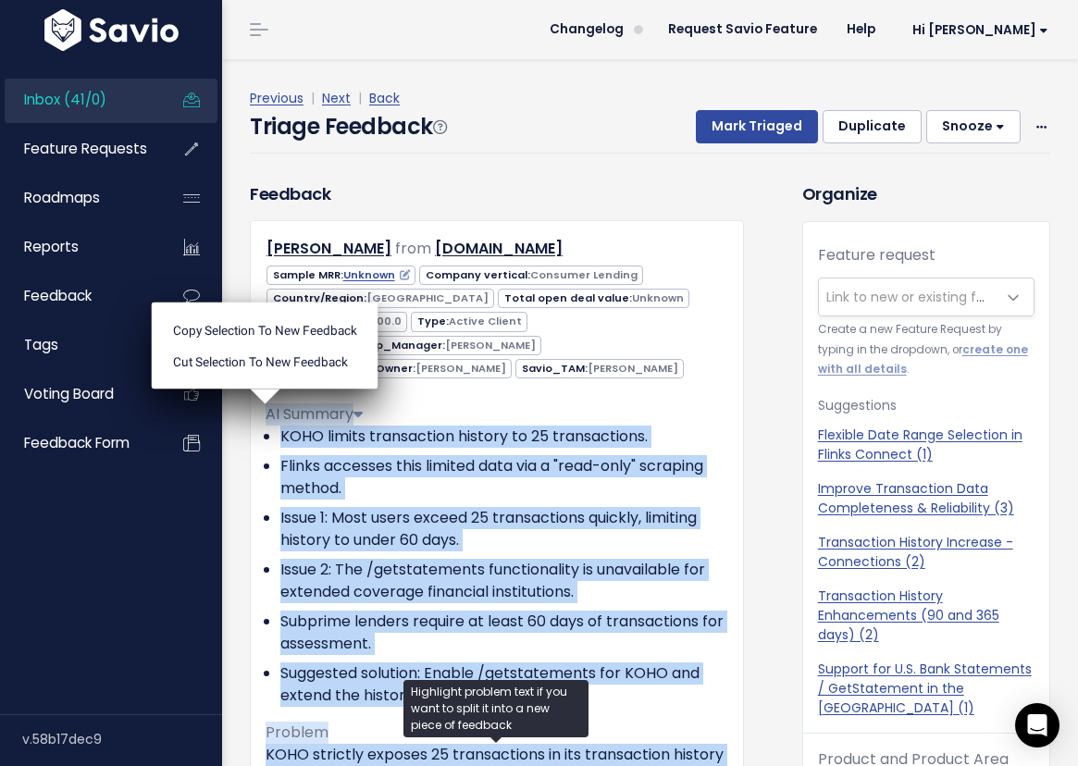
copy div "AI Summary KOHO limits transaction history to 25 transactions. Flinks accesses …"
click at [539, 451] on ul "KOHO limits transaction history to 25 transactions. Flinks accesses this limite…" at bounding box center [497, 566] width 463 height 281
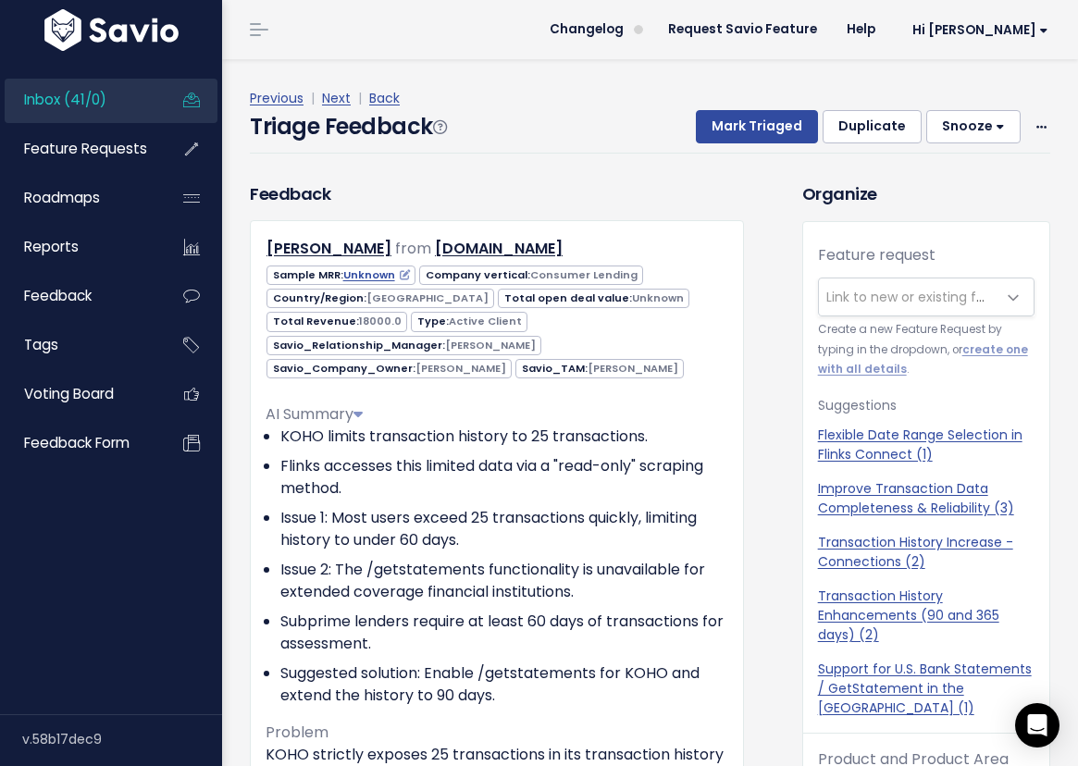
click at [909, 301] on span "Link to new or existing feature request..." at bounding box center [953, 297] width 255 height 19
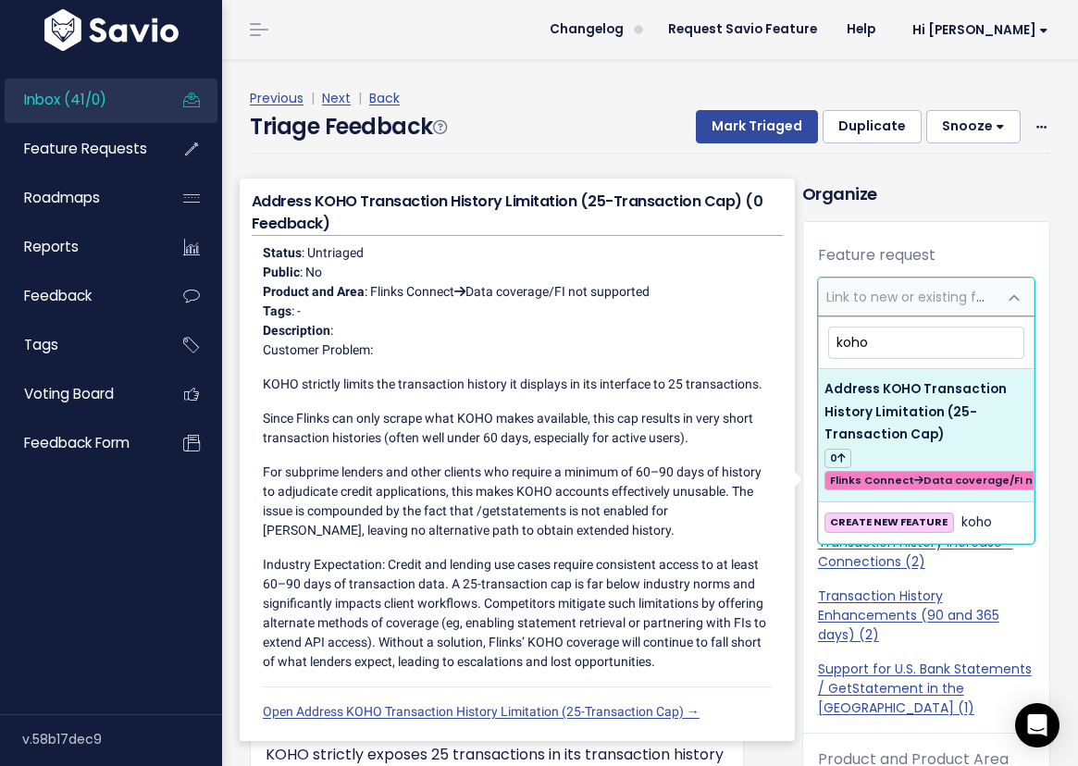
type input "koho"
select select "63772"
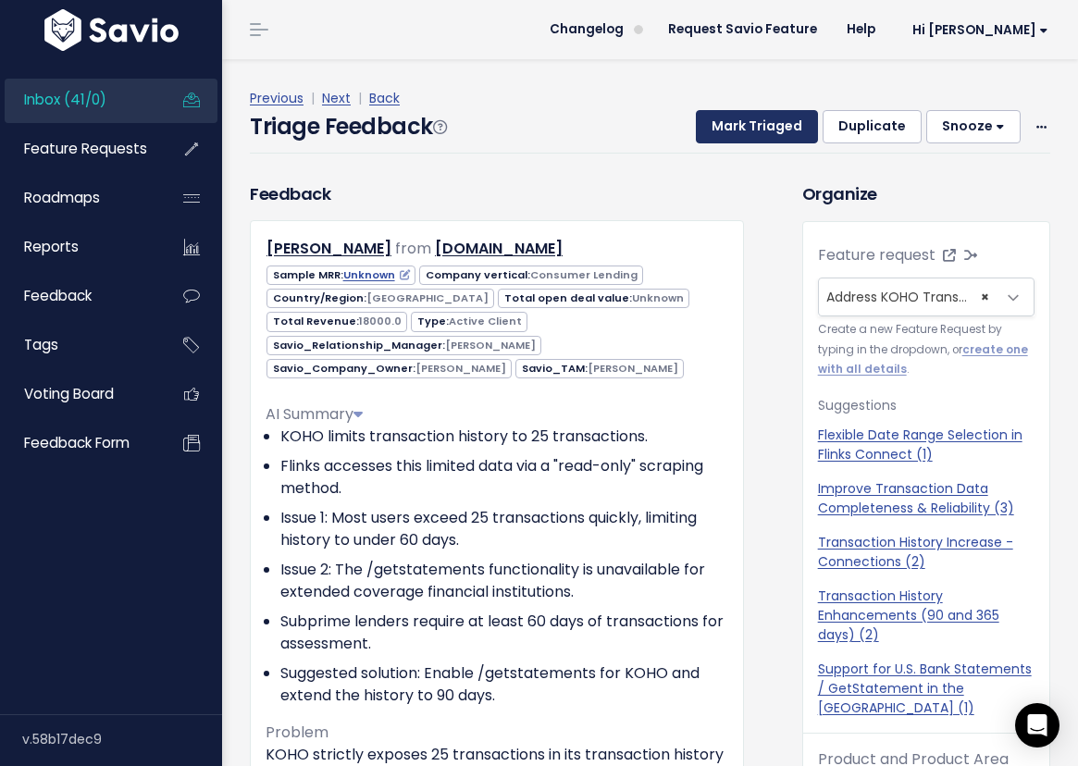
click at [752, 127] on button "Mark Triaged" at bounding box center [757, 126] width 122 height 33
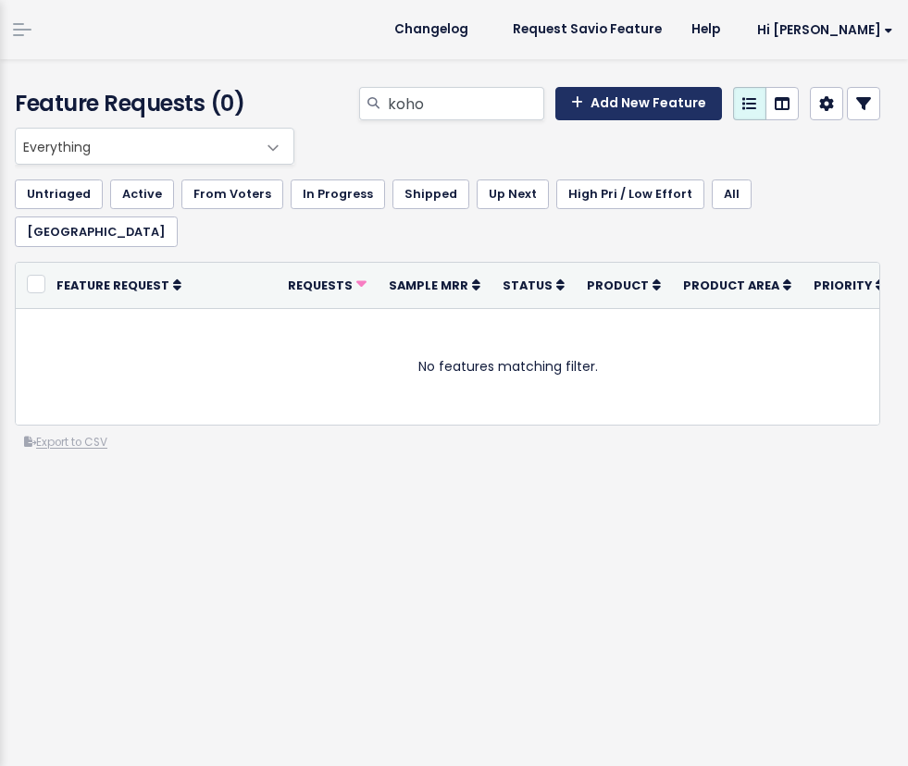
click at [609, 90] on link "Add New Feature" at bounding box center [638, 103] width 167 height 33
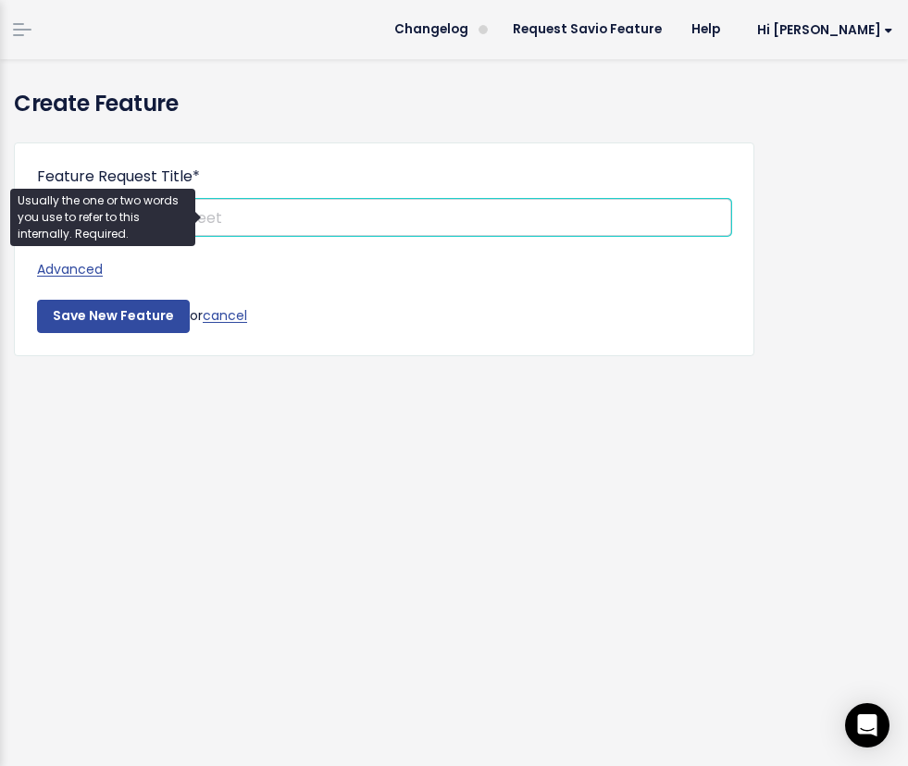
click at [270, 208] on input "Feature Request Title *" at bounding box center [384, 217] width 694 height 37
paste input "Address KOHO Transaction History Limitation (25-Transaction Cap)"
type input "Address KOHO Transaction History Limitation (25-Transaction Cap)"
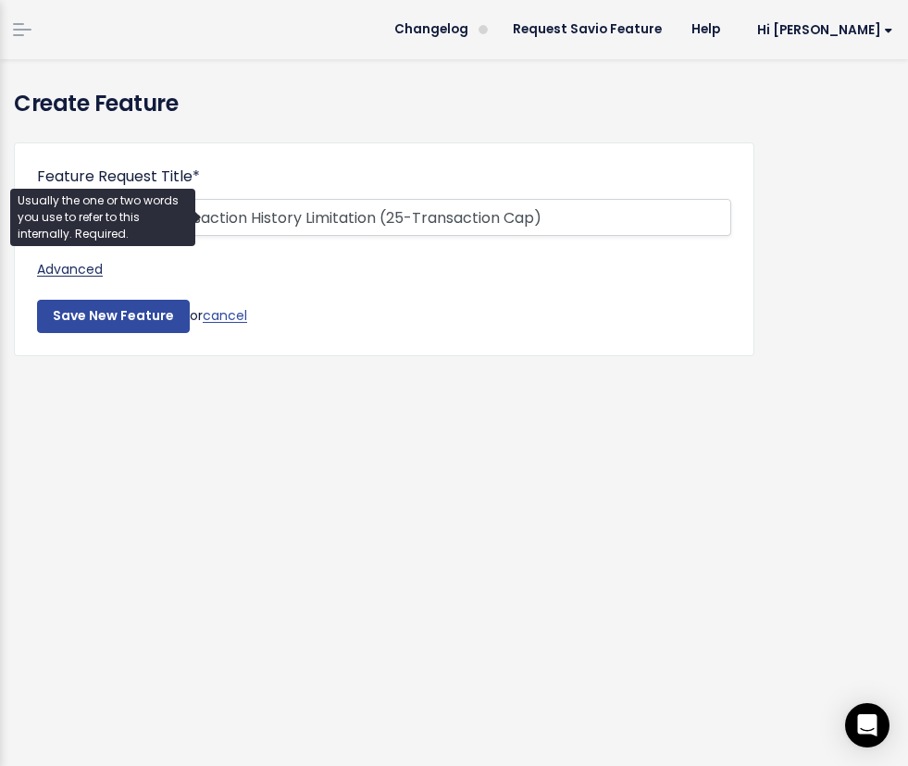
click at [74, 266] on link "Advanced" at bounding box center [384, 269] width 694 height 23
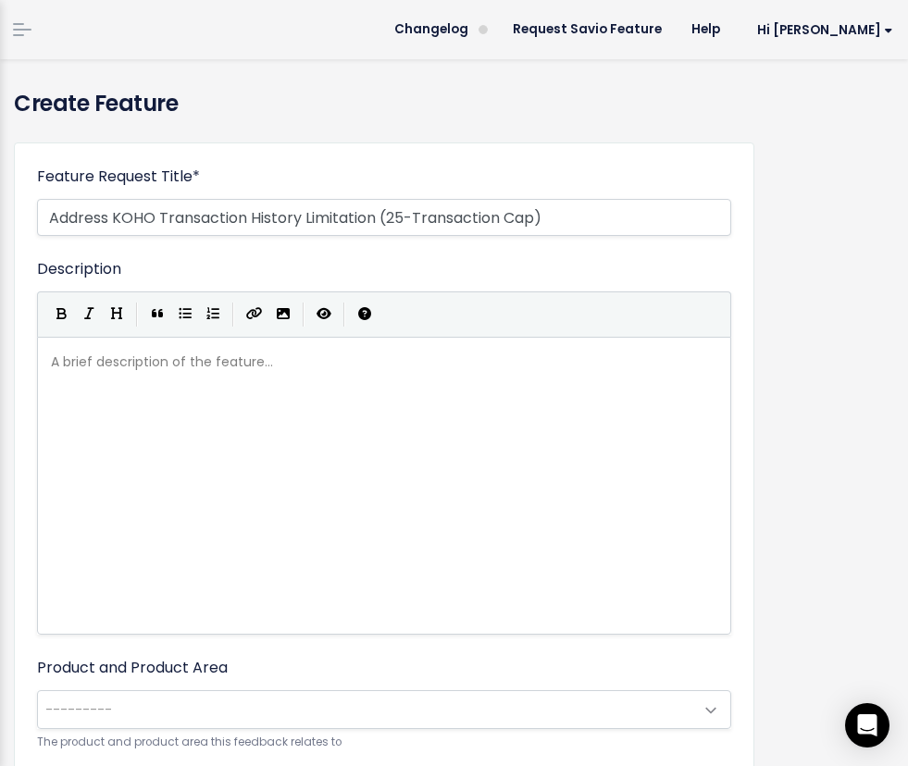
click at [142, 390] on div "A brief description of the feature... xxxxxxxxxx" at bounding box center [407, 509] width 720 height 324
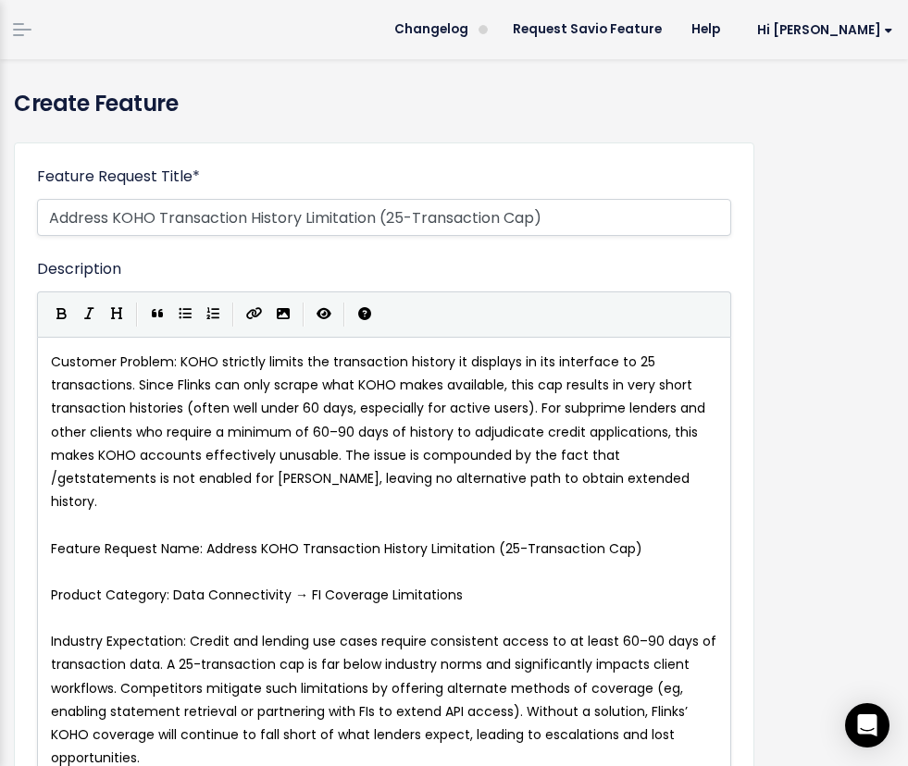
click at [179, 360] on span "Customer Problem: KOHO strictly limits the transaction history it displays in i…" at bounding box center [380, 431] width 658 height 158
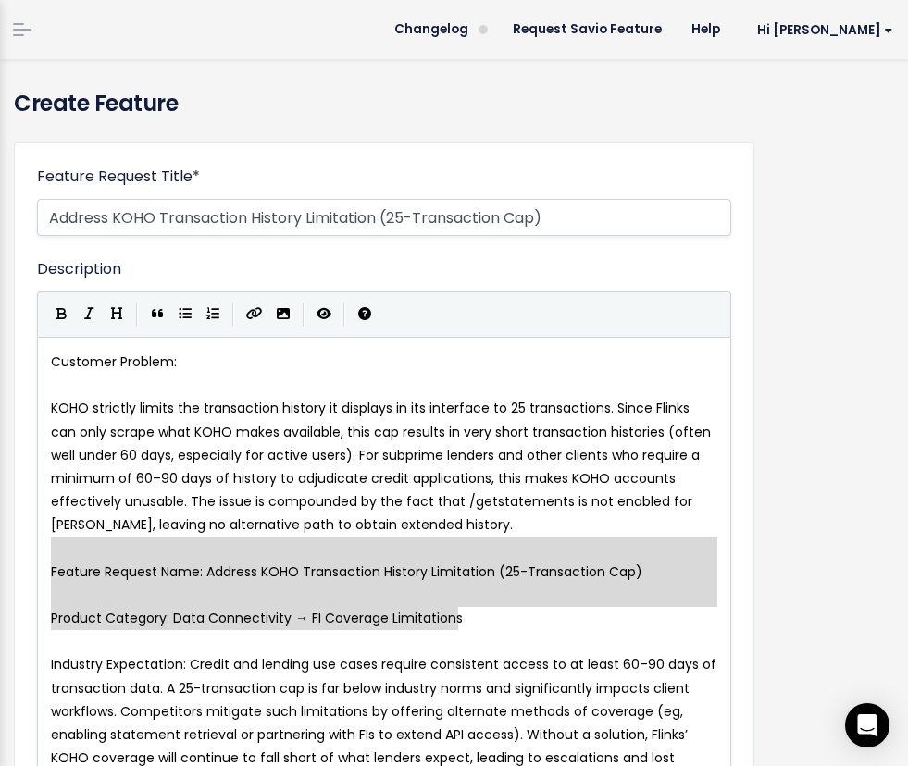
type textarea "KOHO, leaving no alternative path to obtain extended history. Feature Request N…"
drag, startPoint x: 494, startPoint y: 614, endPoint x: 31, endPoint y: 537, distance: 470.0
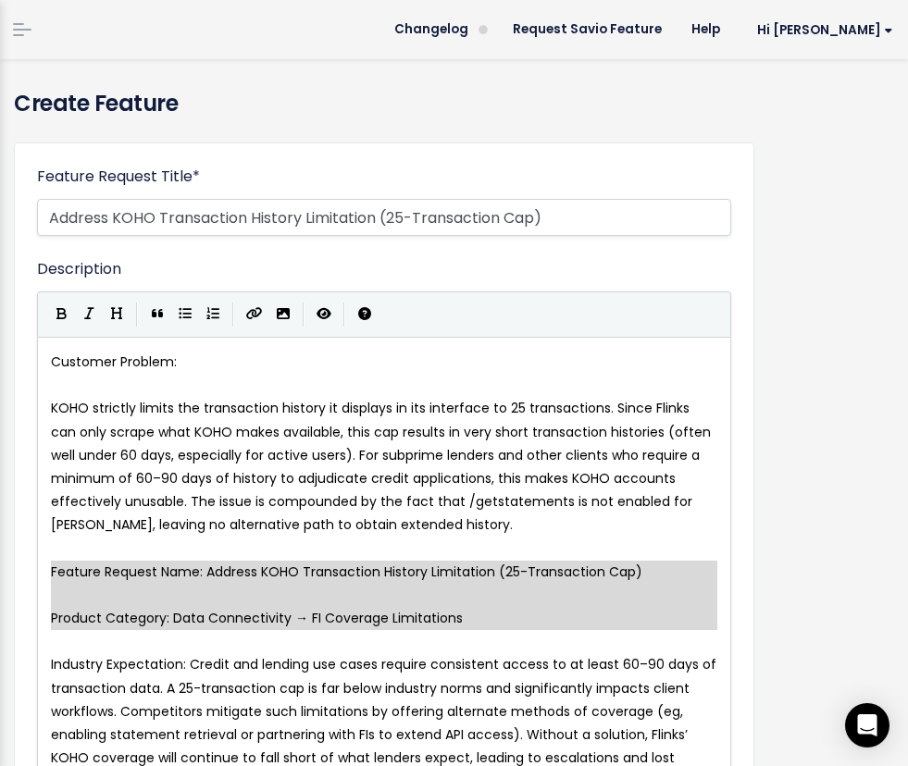
type textarea "Feature Request Name: Address KOHO Transaction History Limitation (25-Transacti…"
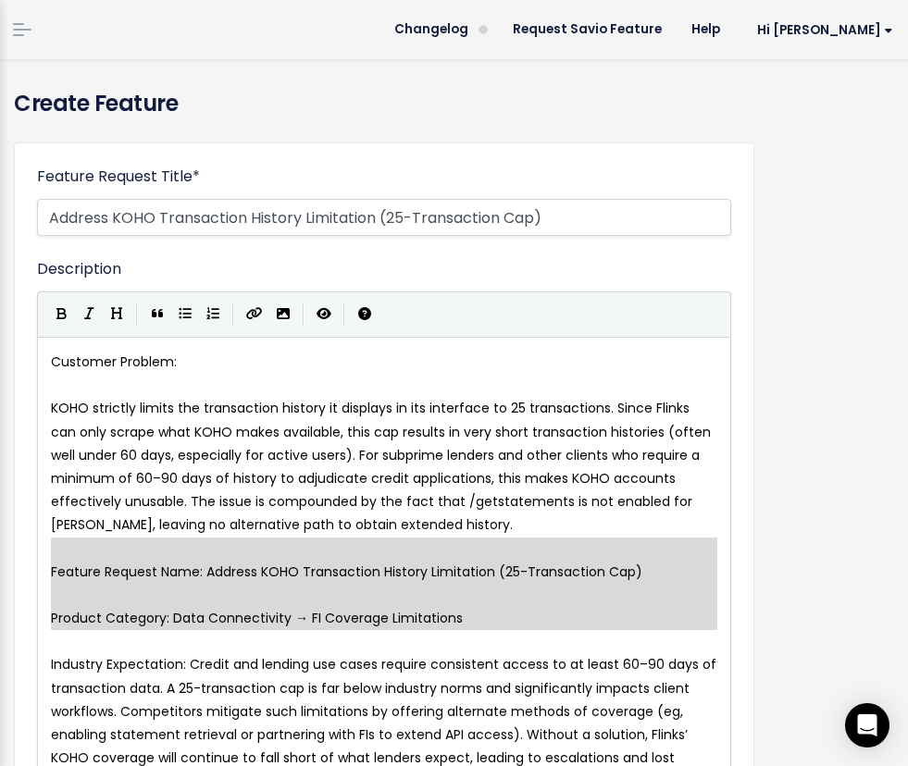
drag, startPoint x: 482, startPoint y: 632, endPoint x: -99, endPoint y: 553, distance: 586.3
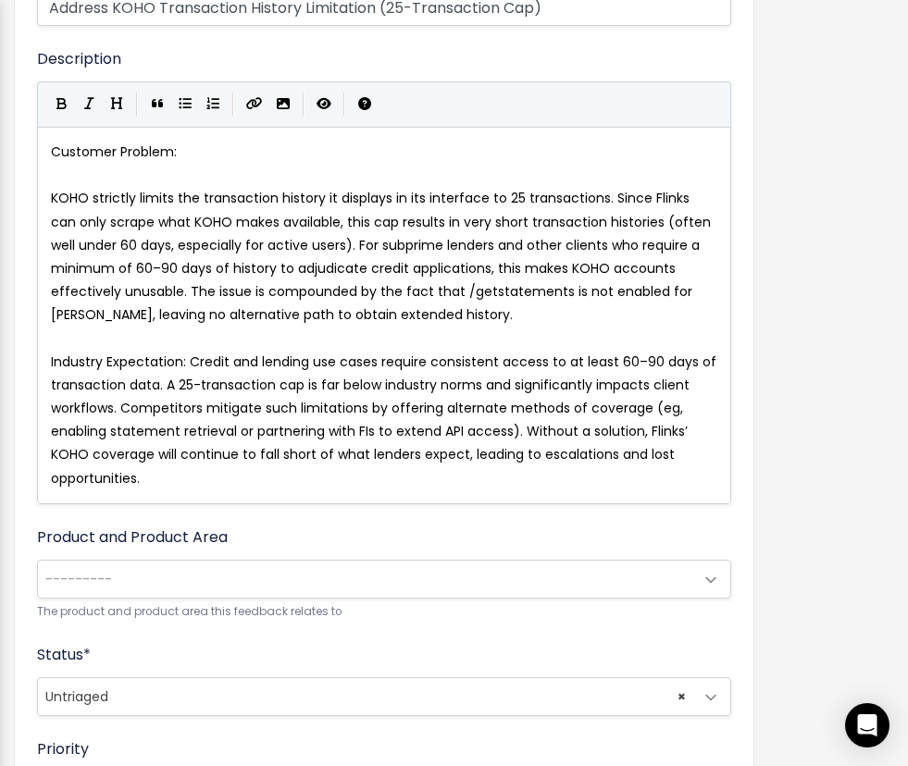
scroll to position [228, 0]
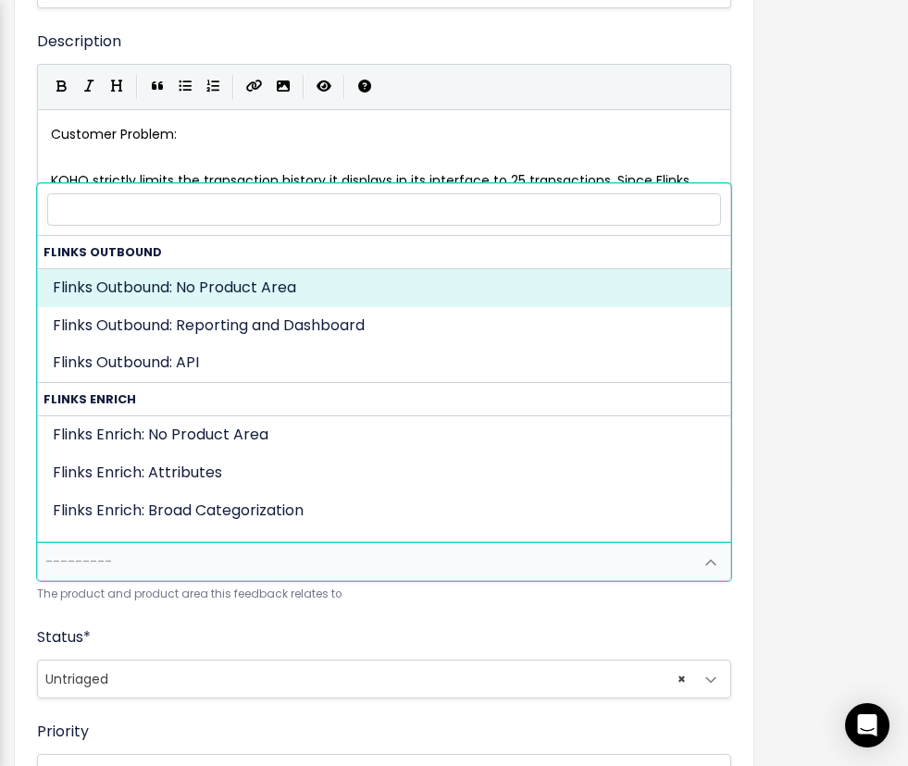
click at [138, 550] on span "---------" at bounding box center [365, 561] width 655 height 37
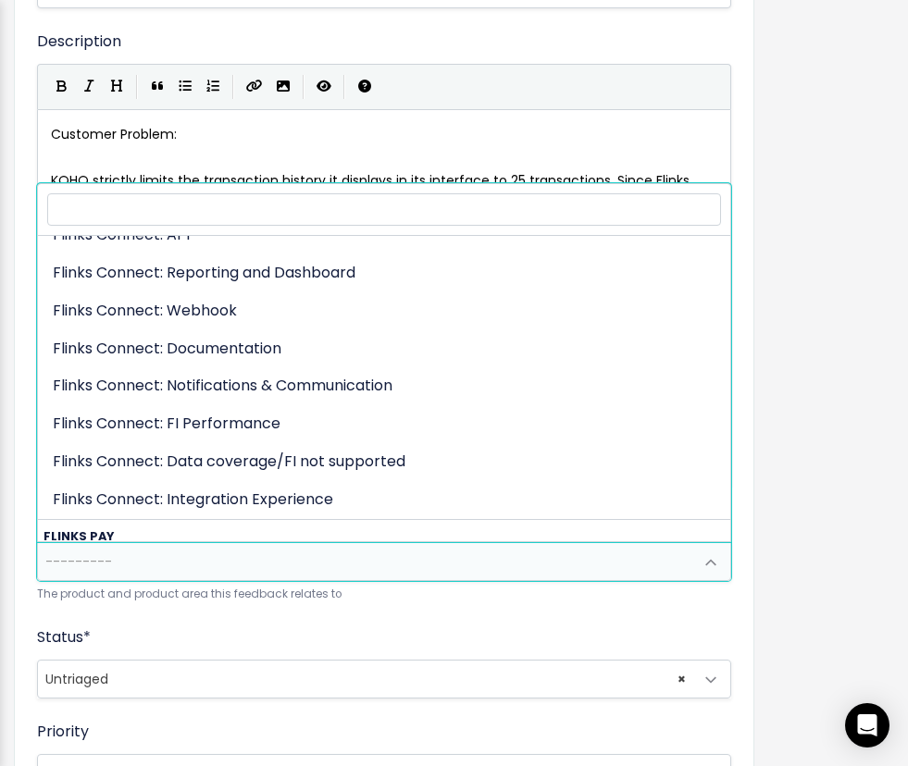
scroll to position [629, 0]
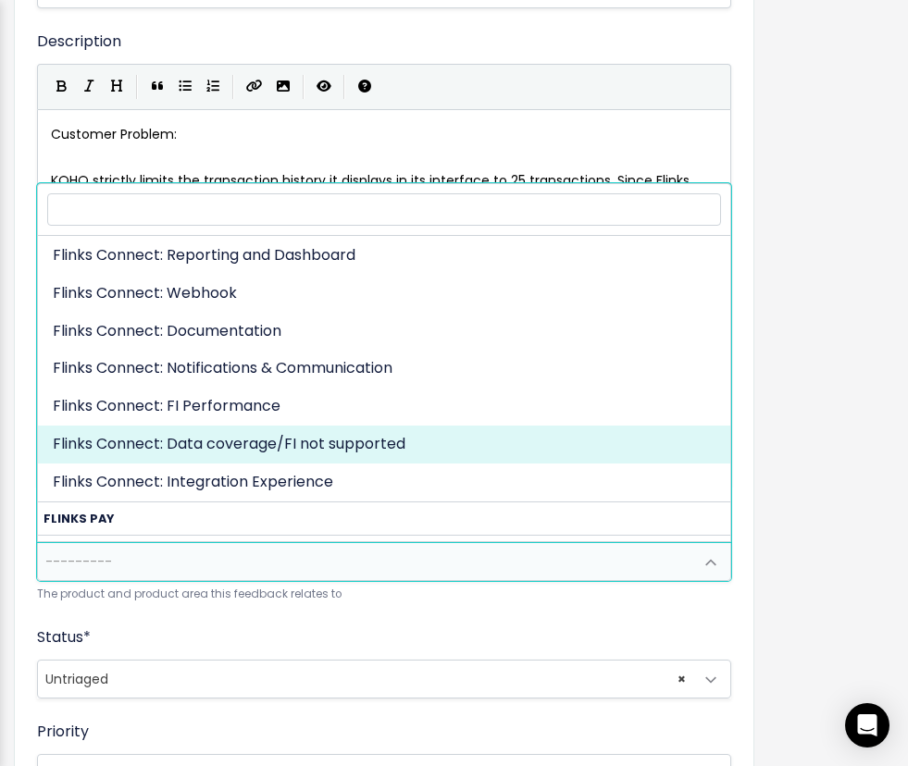
select select "CONNECTIVITY:DATA_COVERAGEFI_NOT_SUPPORTED"
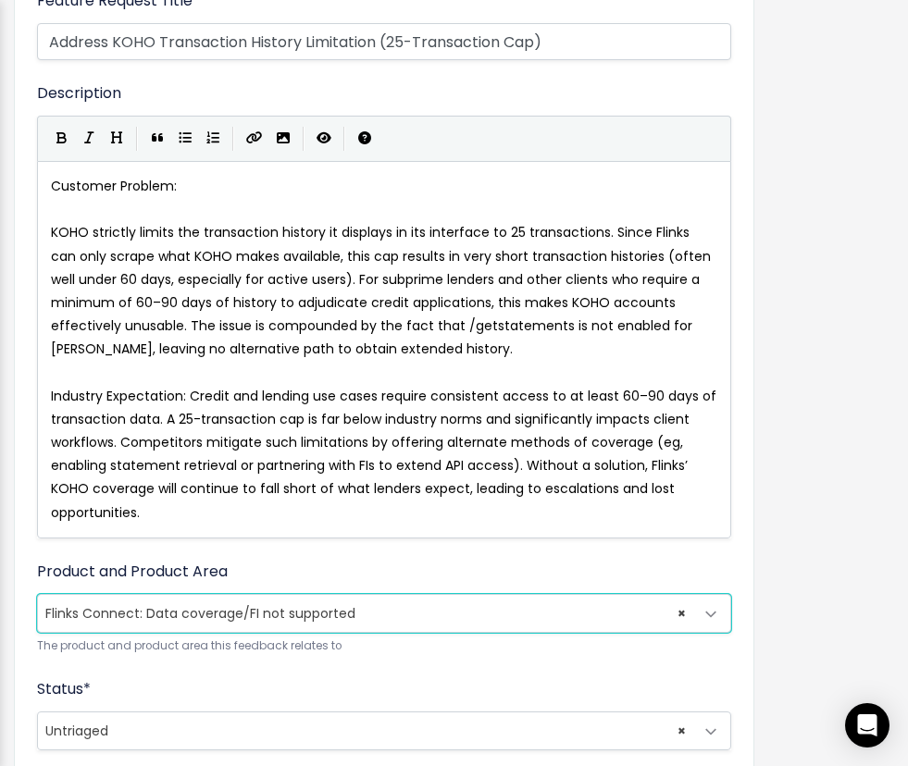
scroll to position [171, 0]
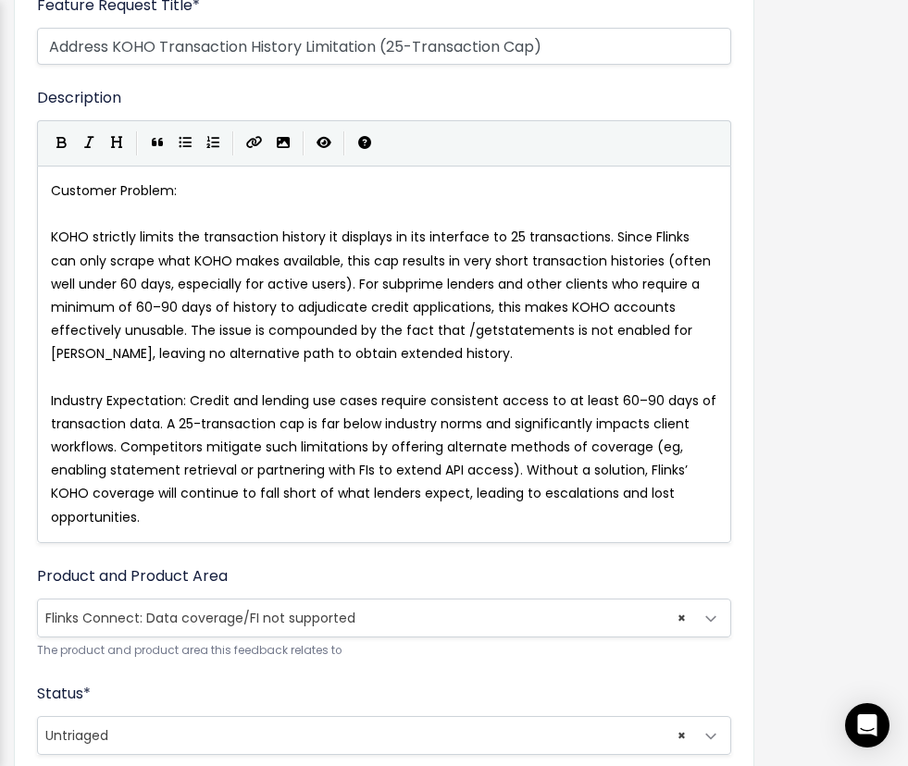
click at [611, 240] on span "KOHO strictly limits the transaction history it displays in its interface to 25…" at bounding box center [382, 295] width 663 height 135
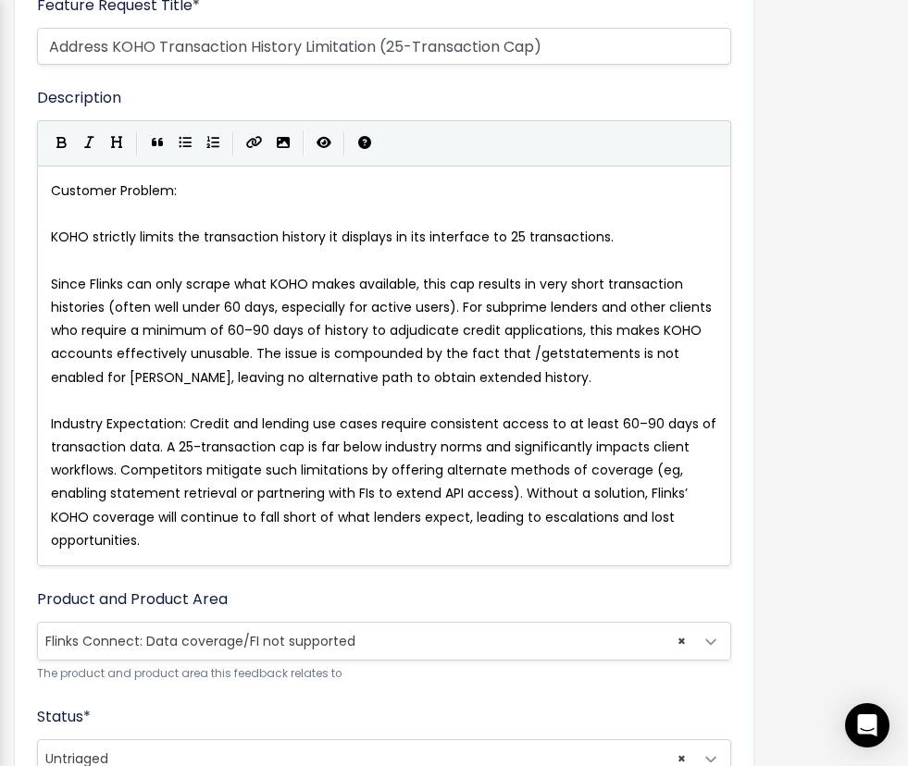
click at [459, 308] on span "Since Flinks can only scrape what KOHO makes available, this cap results in ver…" at bounding box center [383, 331] width 664 height 112
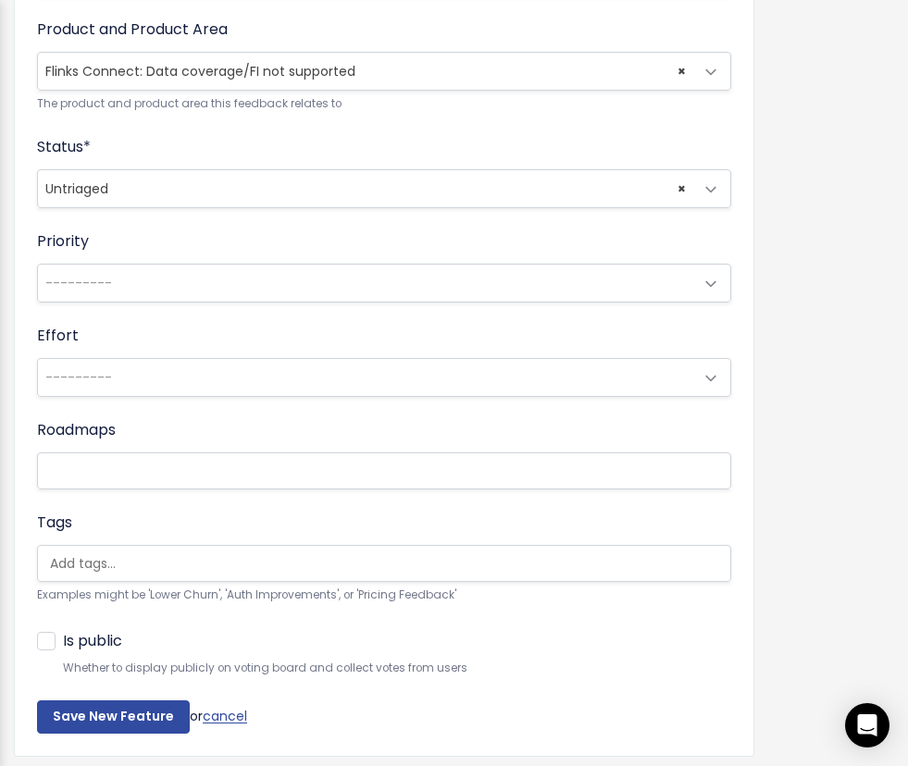
scroll to position [850, 0]
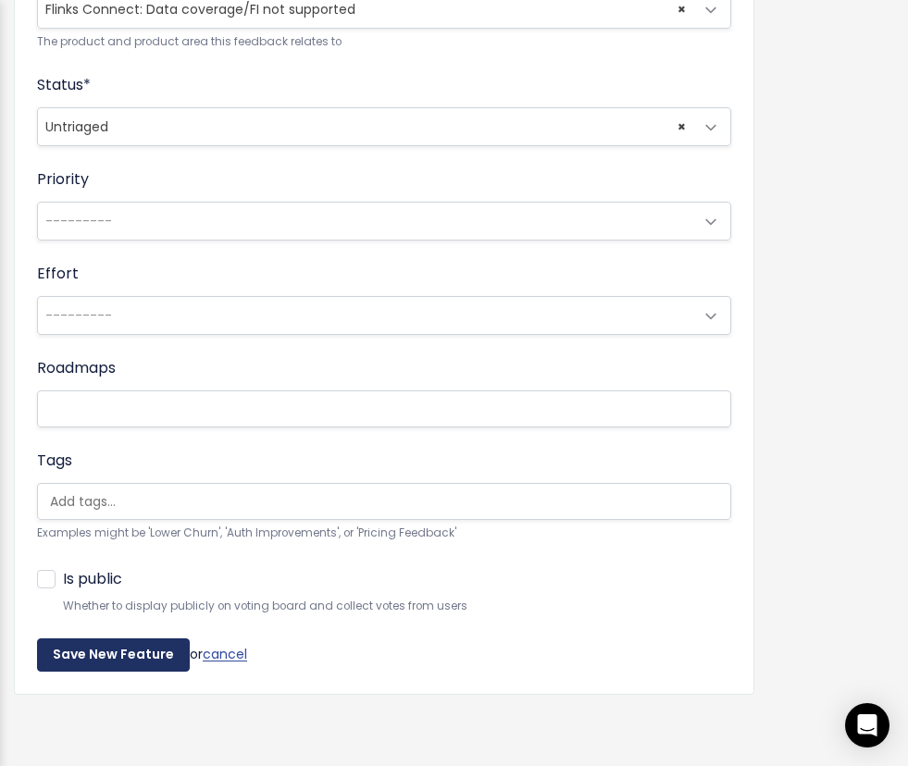
click at [113, 649] on input "Save New Feature" at bounding box center [113, 654] width 153 height 33
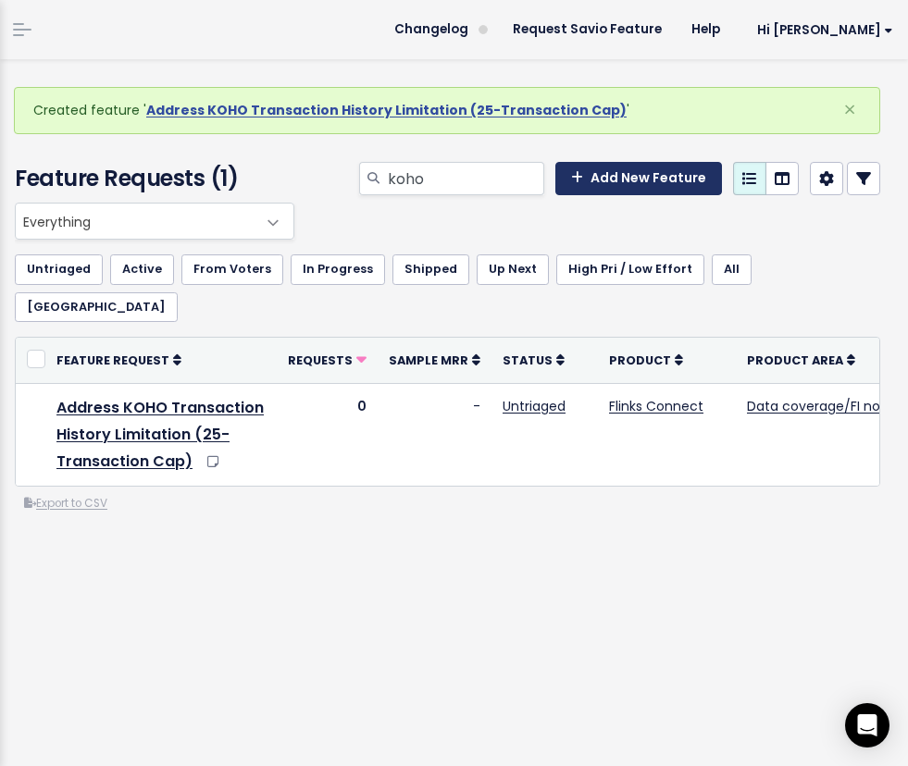
click at [598, 177] on link "Add New Feature" at bounding box center [638, 178] width 167 height 33
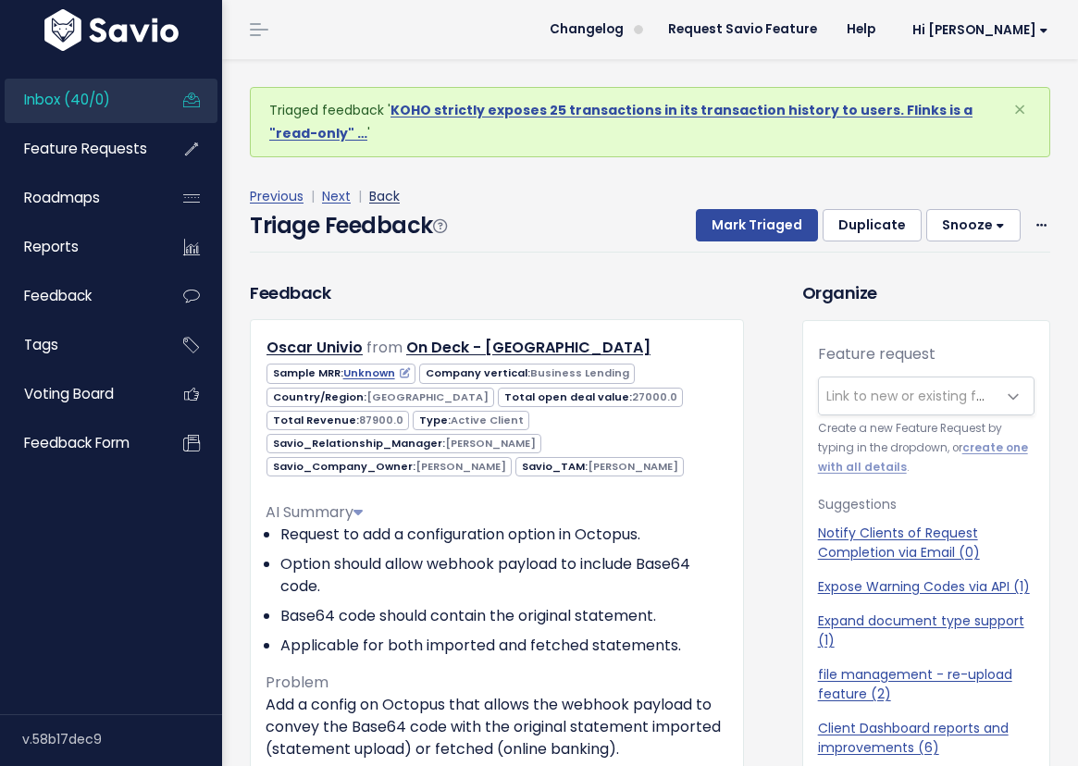
click at [371, 191] on link "Back" at bounding box center [384, 196] width 31 height 19
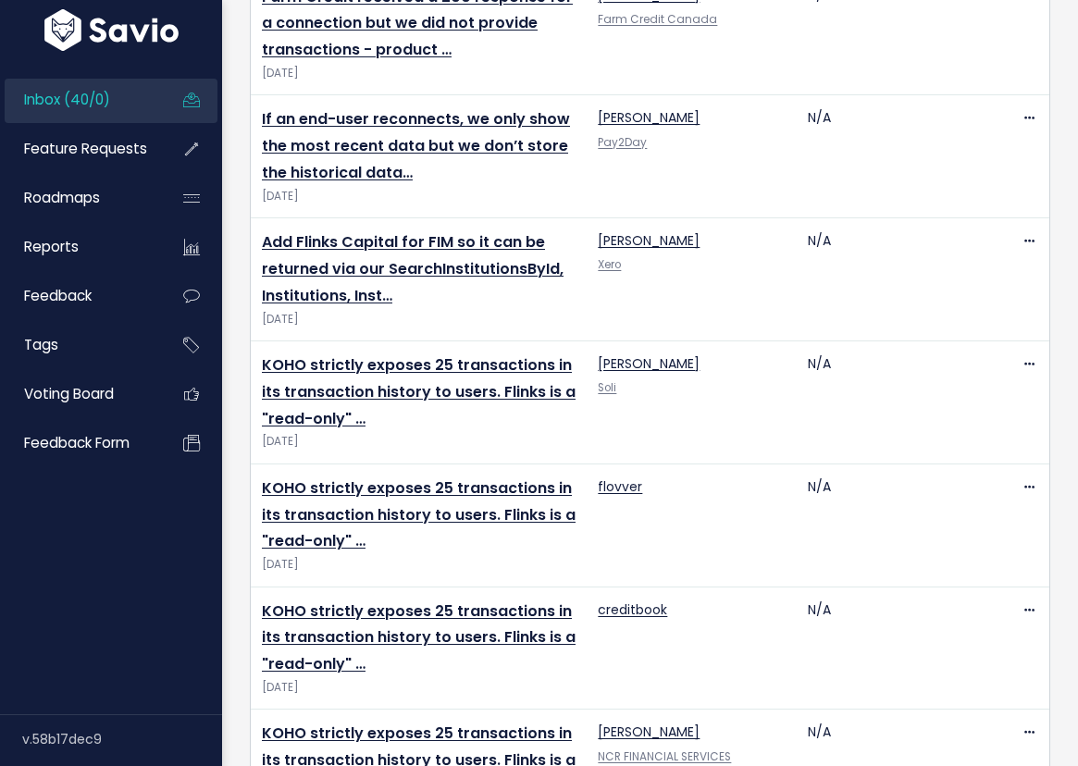
scroll to position [835, 0]
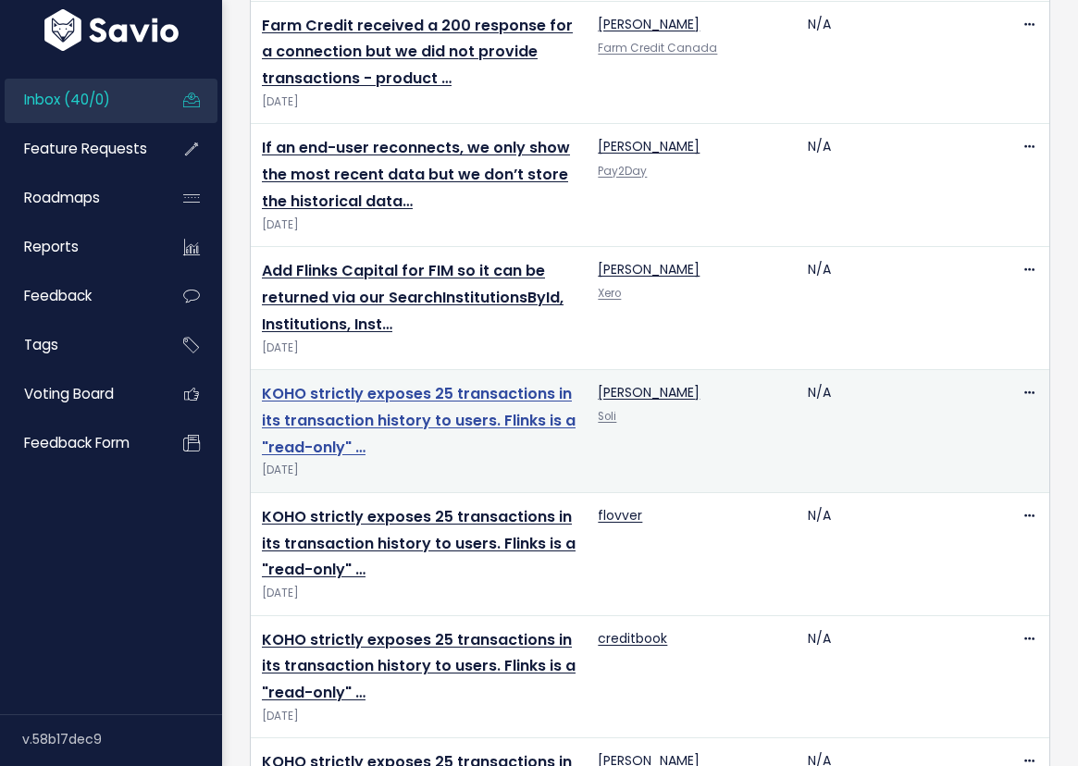
click at [350, 419] on link "KOHO strictly exposes 25 transactions in its transaction history to users. Flin…" at bounding box center [419, 420] width 314 height 75
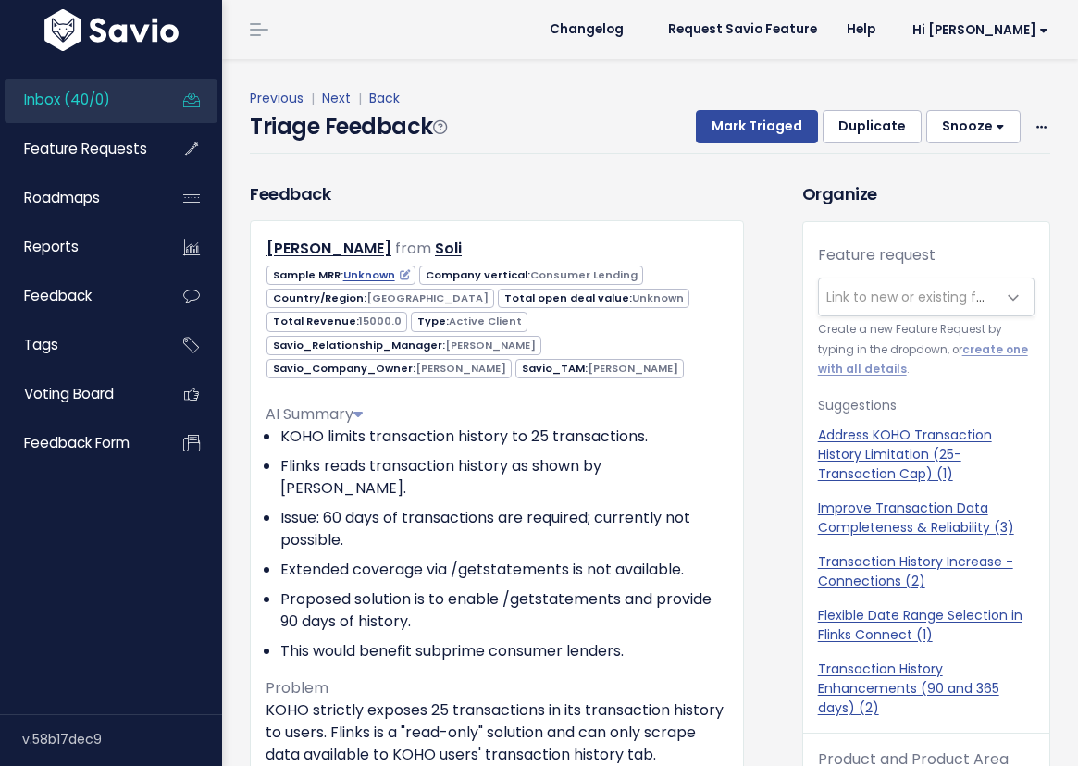
click at [948, 316] on div "Feature request --------- Link to new or existing feature request... Create a n…" at bounding box center [926, 488] width 246 height 488
click at [932, 297] on span "Link to new or existing feature request..." at bounding box center [953, 297] width 255 height 19
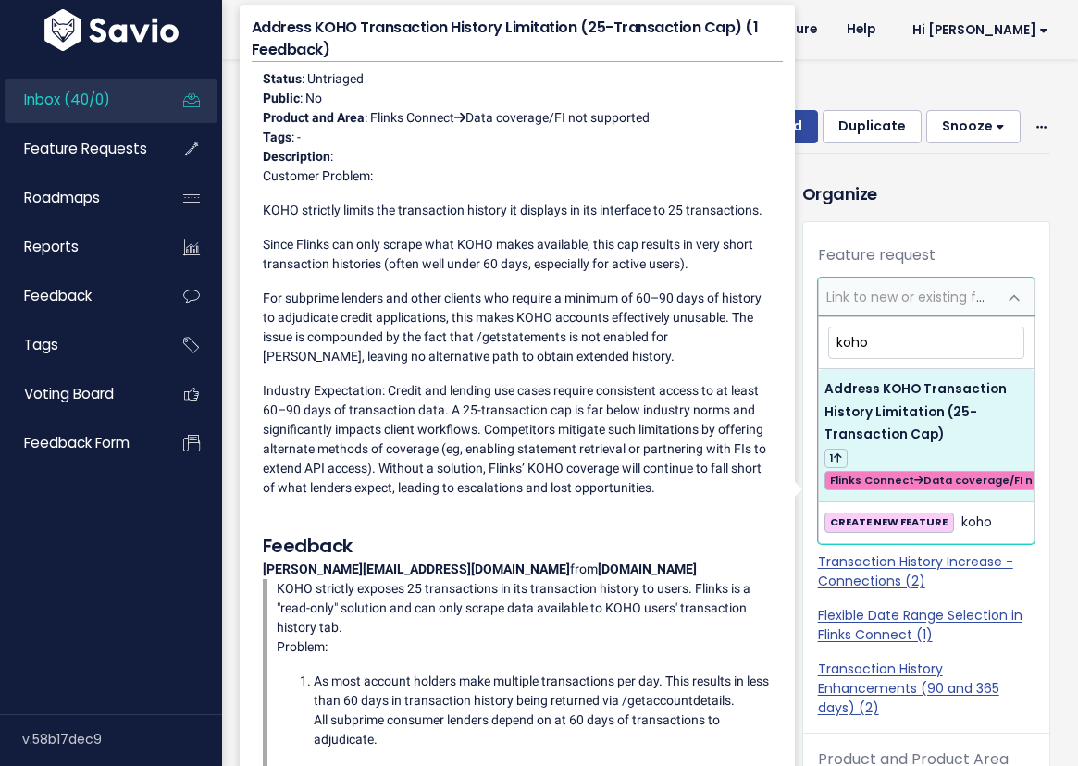
type input "koho"
select select "63772"
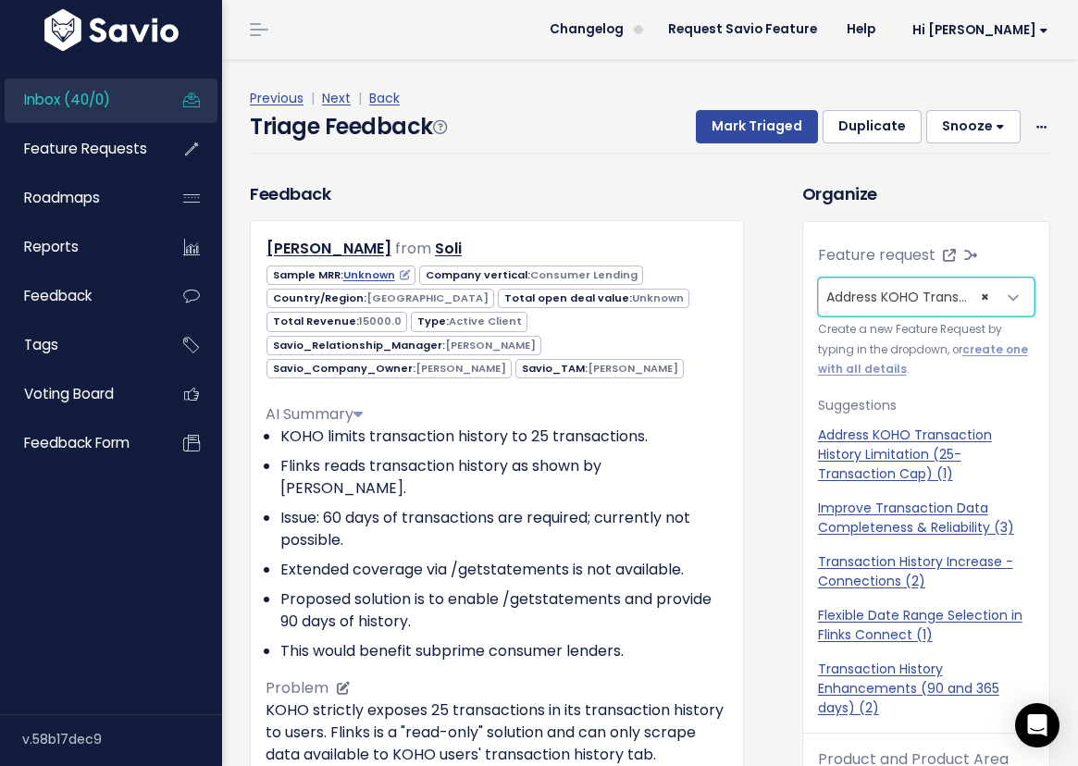
scroll to position [33, 0]
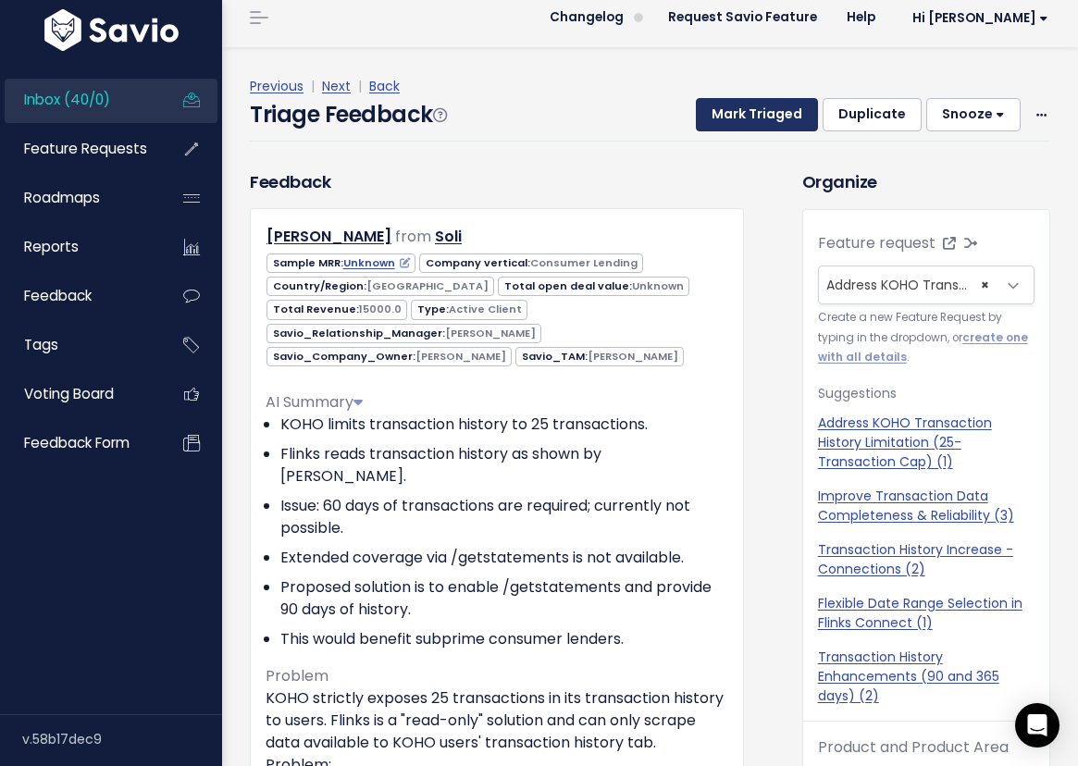
click at [739, 98] on button "Mark Triaged" at bounding box center [757, 114] width 122 height 33
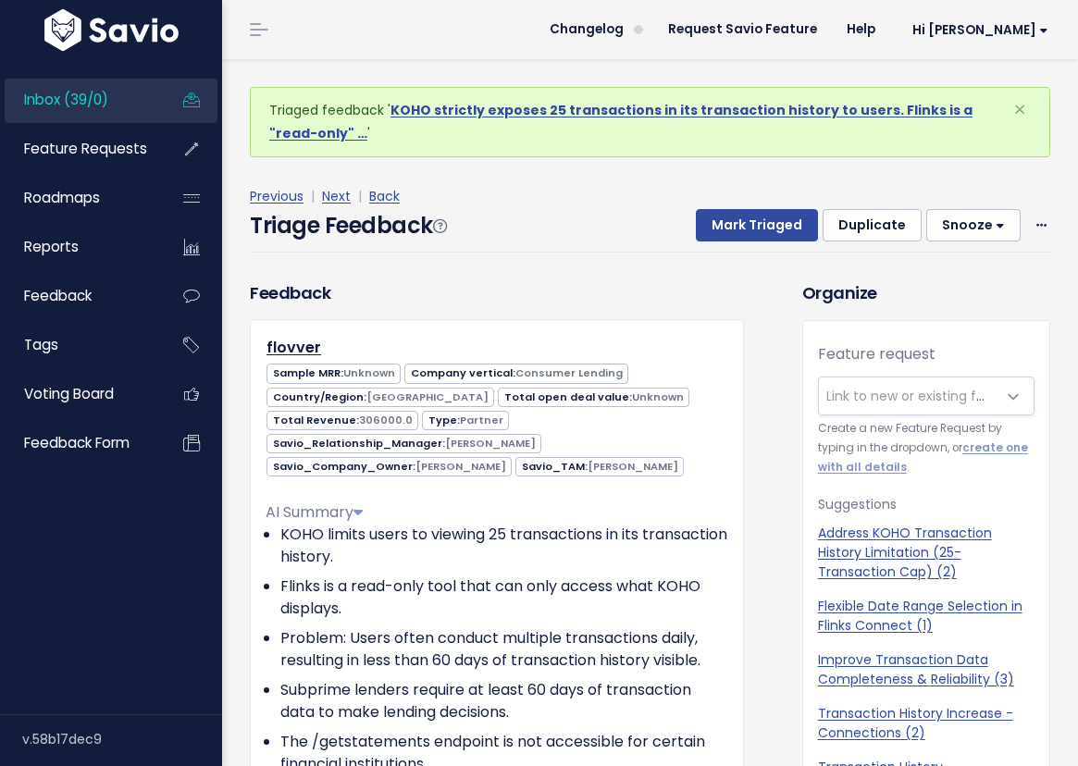
click at [891, 381] on span "Link to new or existing feature request..." at bounding box center [908, 395] width 178 height 37
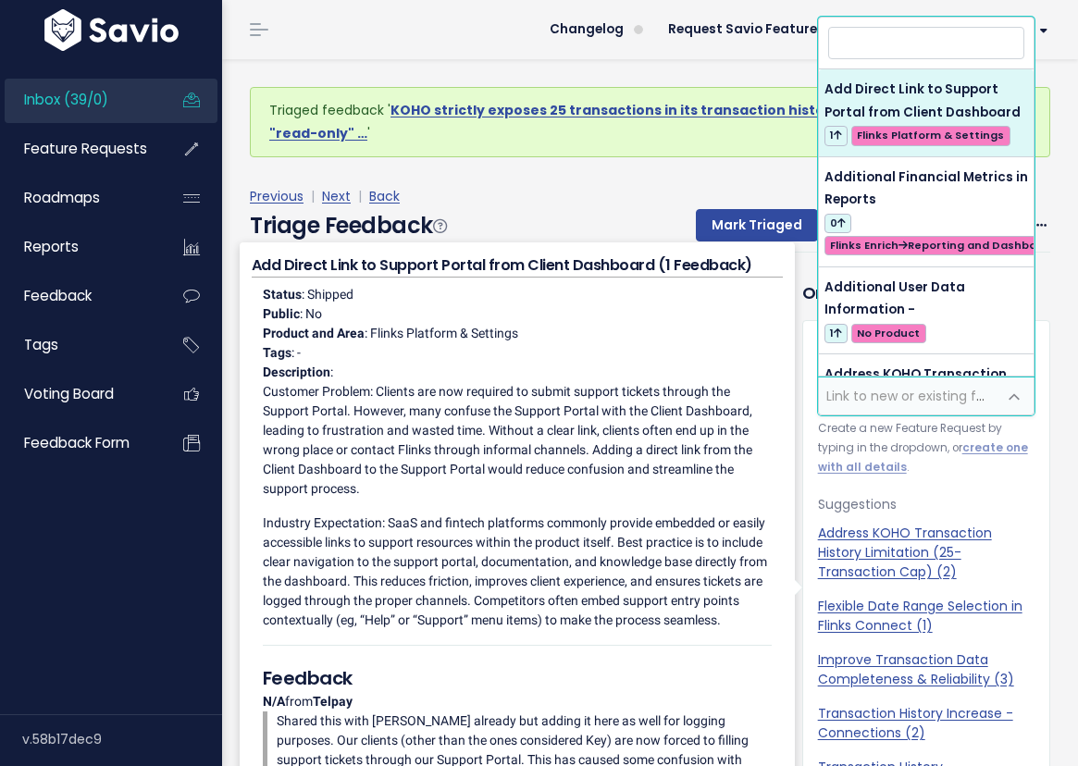
click at [891, 396] on span "Link to new or existing feature request..." at bounding box center [953, 396] width 255 height 19
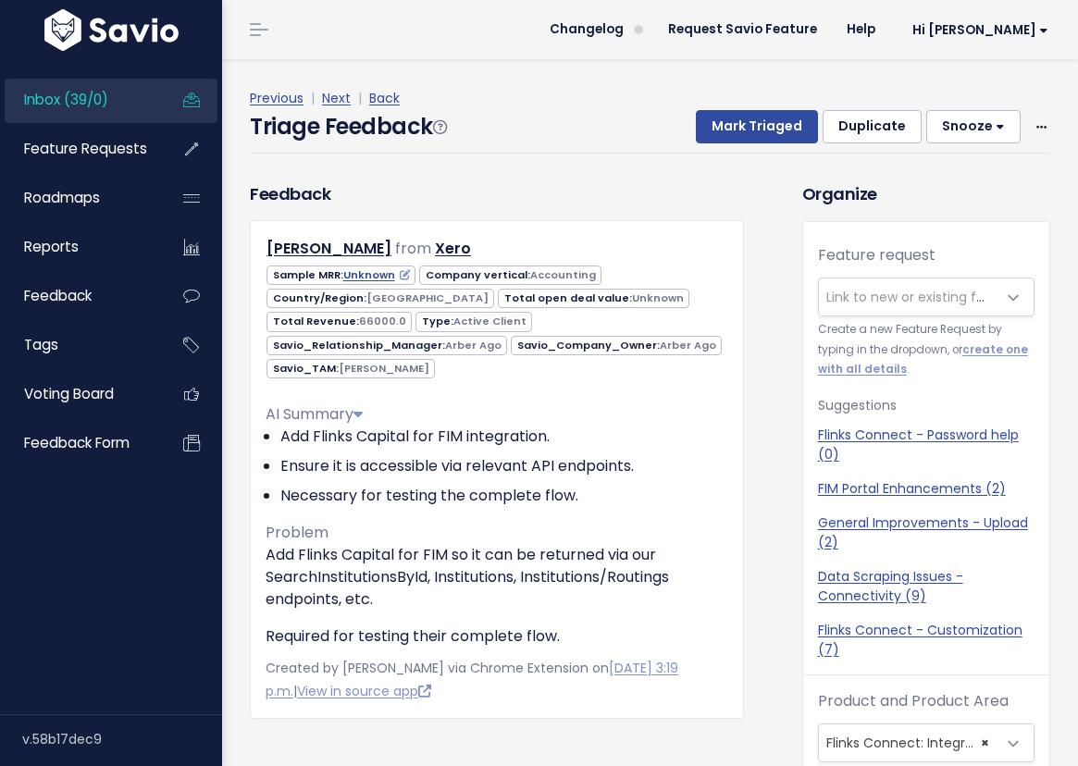
click at [662, 183] on div "Feedback [PERSON_NAME] from Xero" at bounding box center [497, 450] width 494 height 538
click at [274, 94] on link "Previous" at bounding box center [277, 98] width 54 height 19
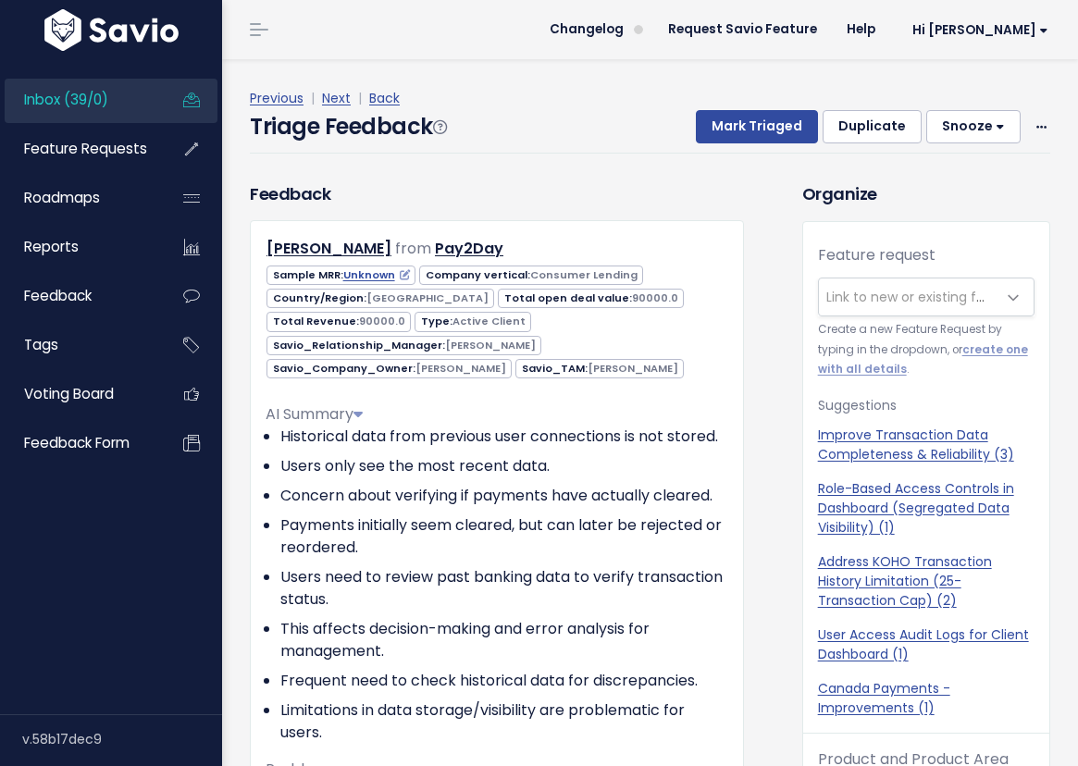
click at [105, 101] on span "Inbox (39/0)" at bounding box center [66, 99] width 84 height 19
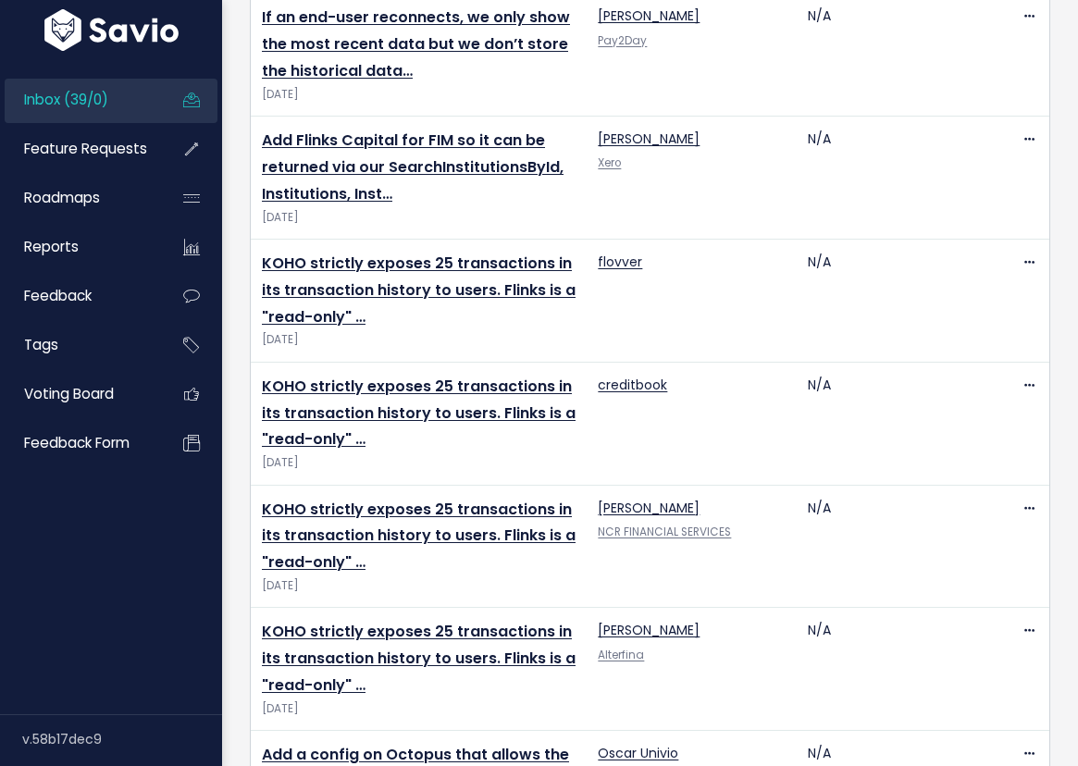
scroll to position [979, 0]
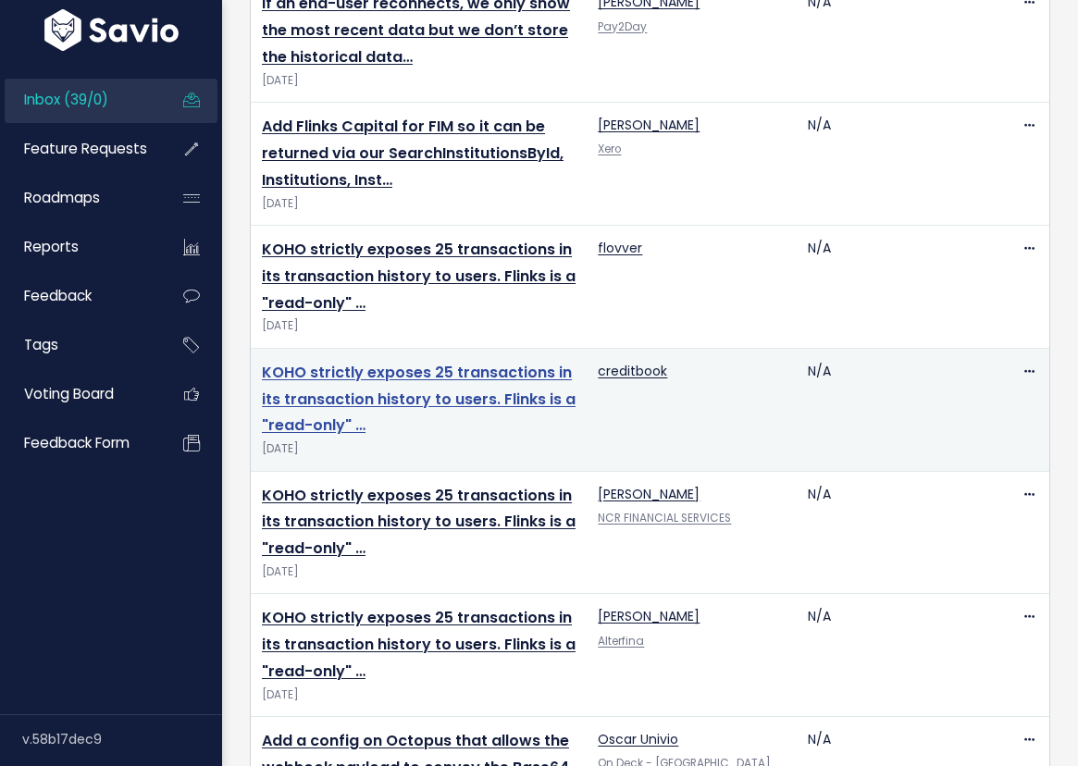
click at [366, 393] on link "KOHO strictly exposes 25 transactions in its transaction history to users. Flin…" at bounding box center [419, 399] width 314 height 75
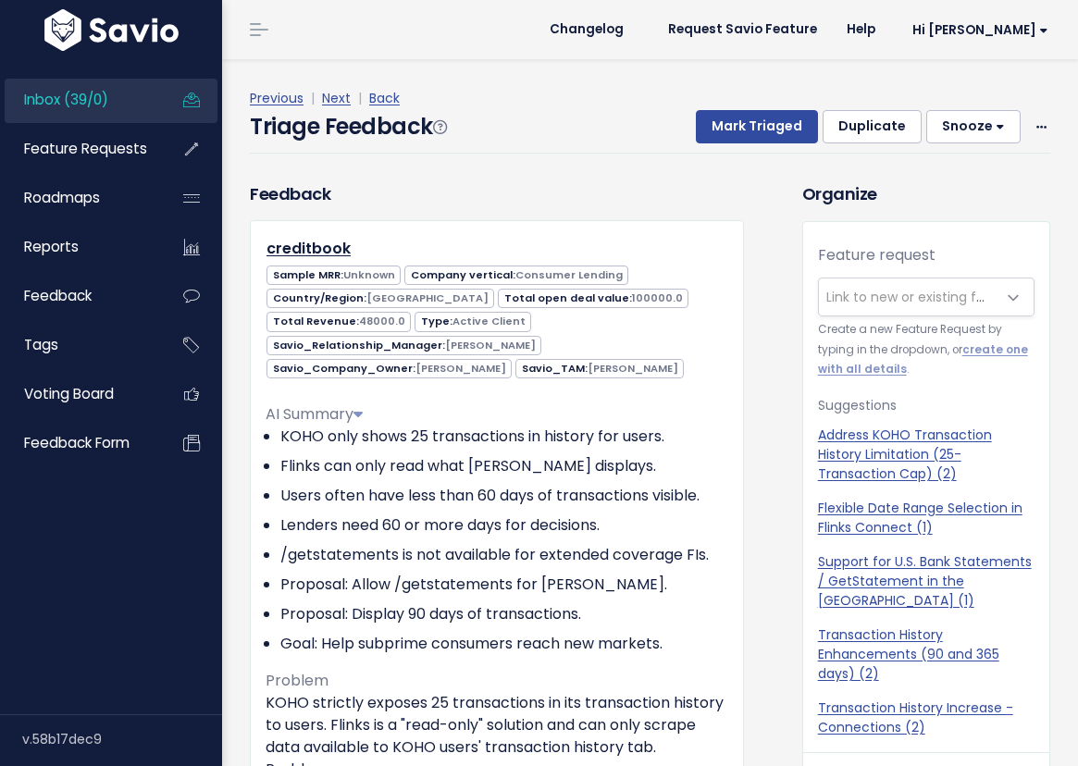
click at [903, 304] on span "Link to new or existing feature request..." at bounding box center [953, 297] width 255 height 19
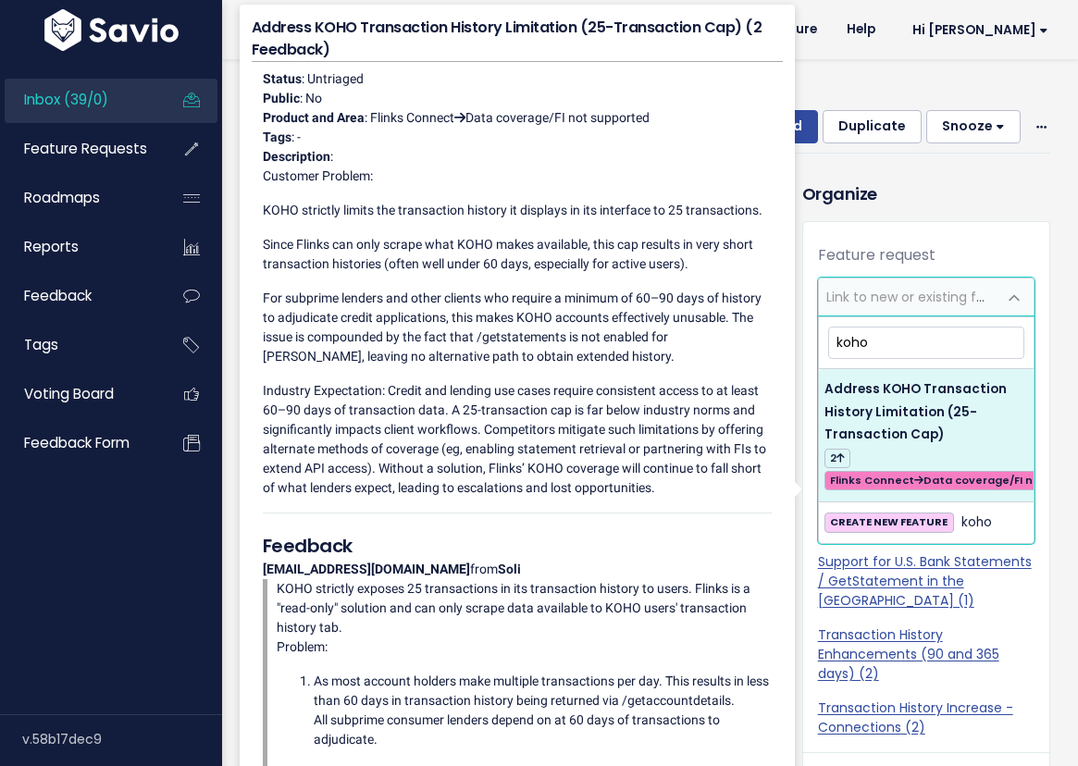
type input "koho"
select select "63772"
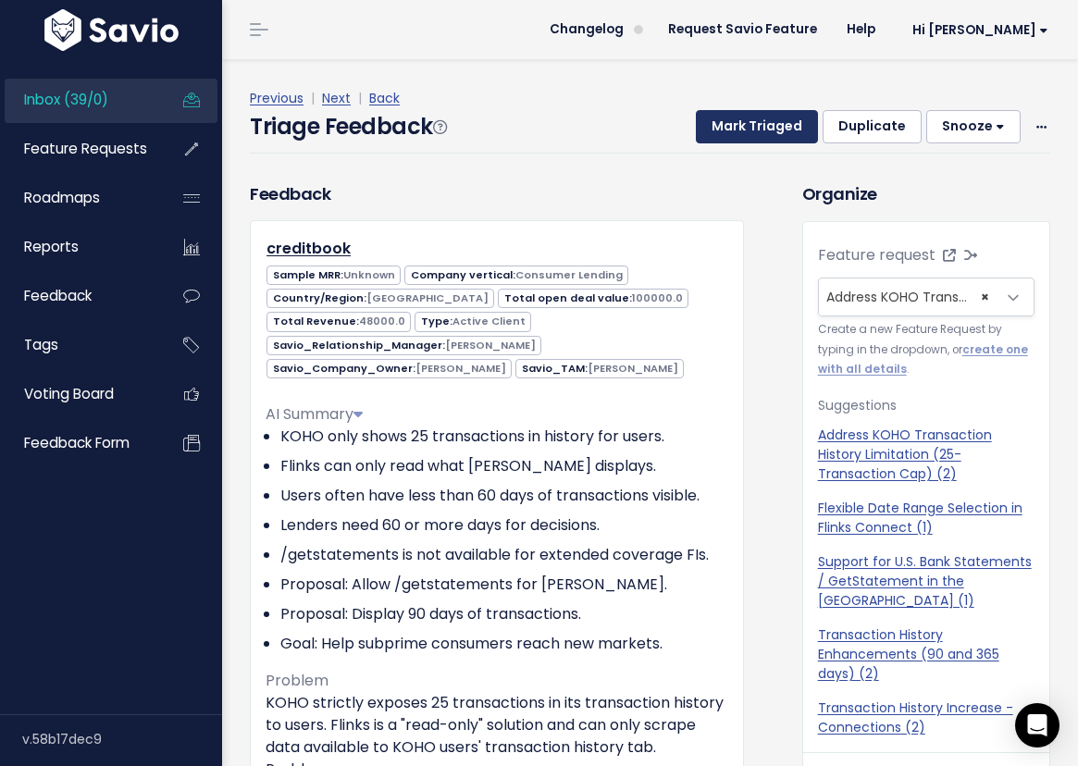
click at [755, 137] on button "Mark Triaged" at bounding box center [757, 126] width 122 height 33
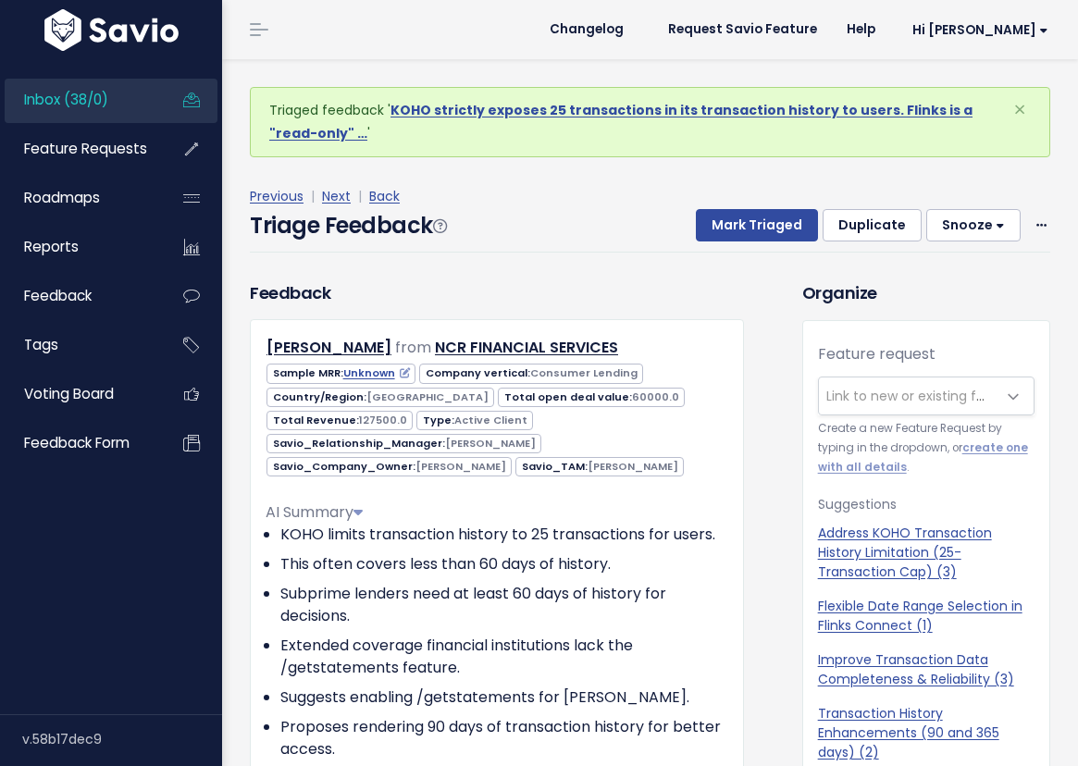
click at [101, 105] on span "Inbox (38/0)" at bounding box center [66, 99] width 84 height 19
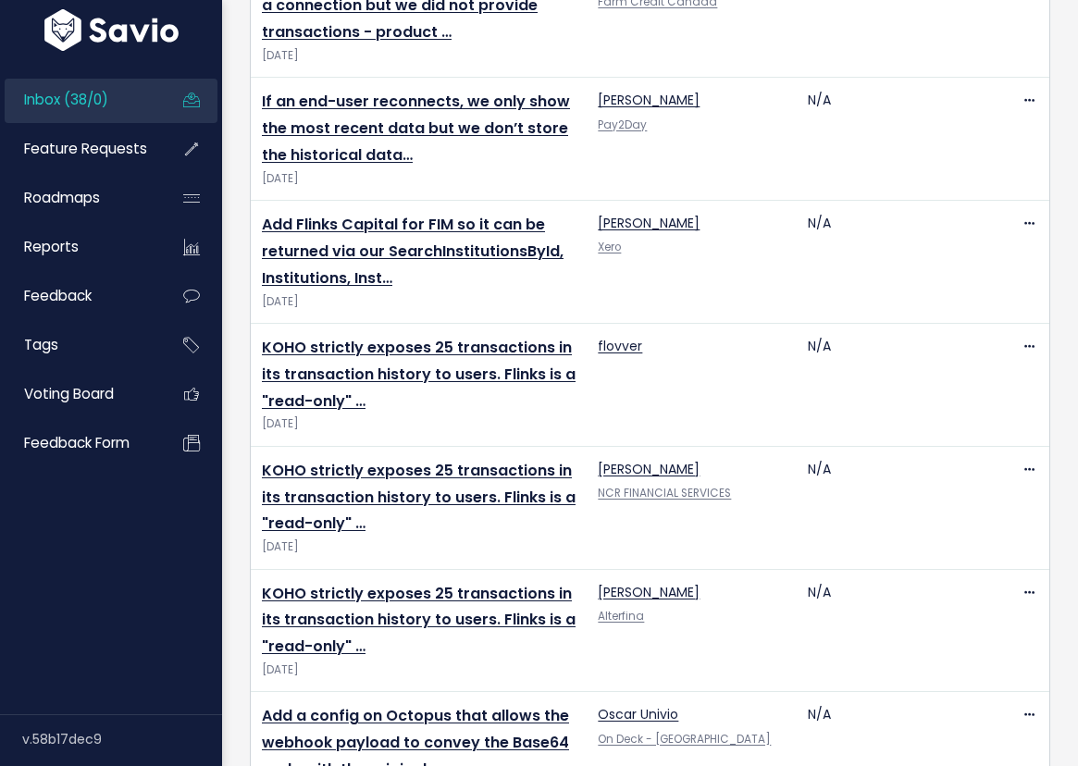
scroll to position [900, 0]
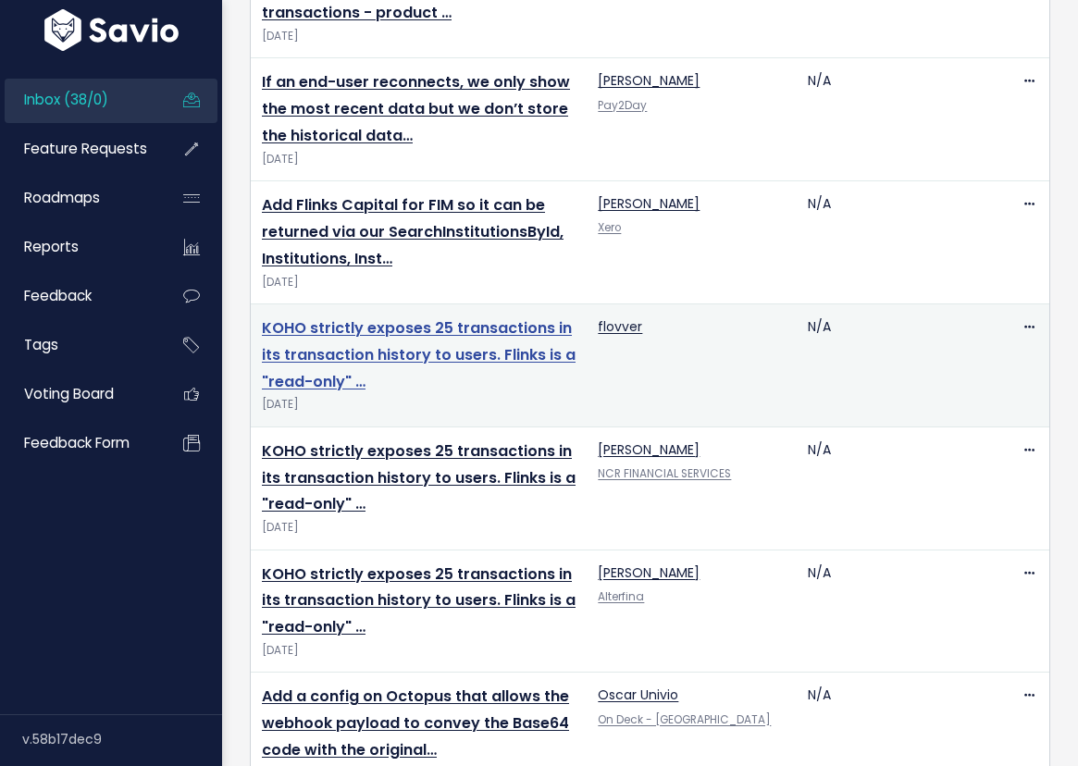
click at [359, 351] on link "KOHO strictly exposes 25 transactions in its transaction history to users. Flin…" at bounding box center [419, 354] width 314 height 75
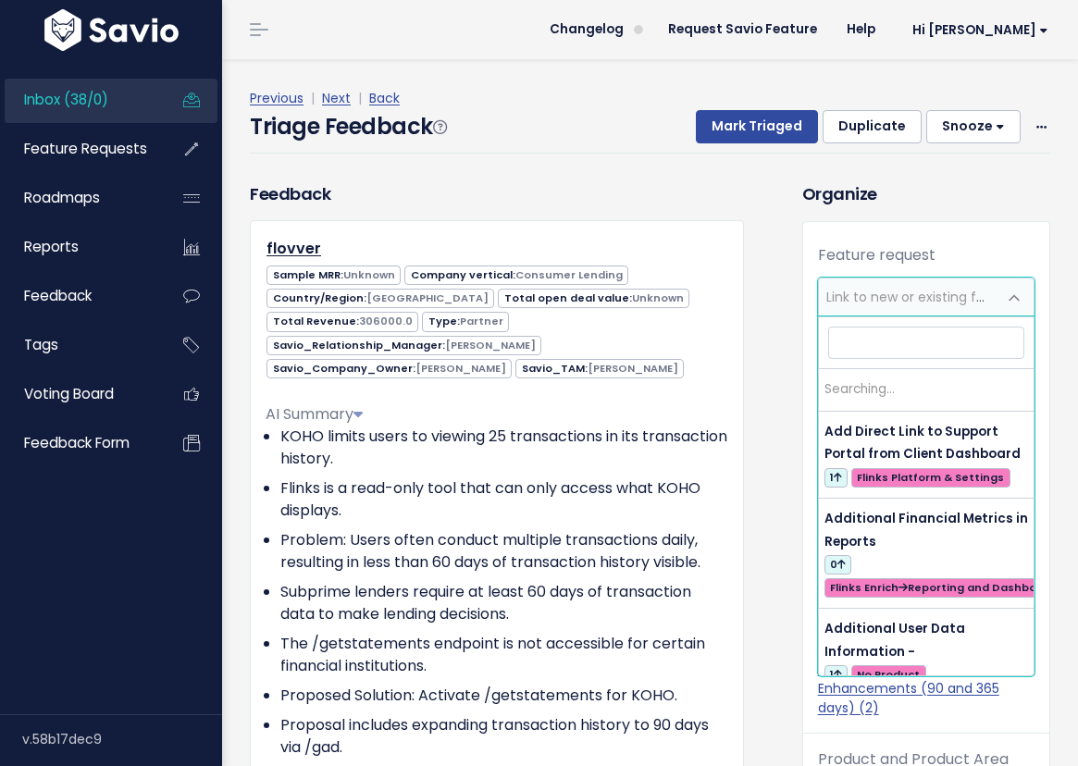
click at [884, 302] on span "Link to new or existing feature request..." at bounding box center [953, 297] width 255 height 19
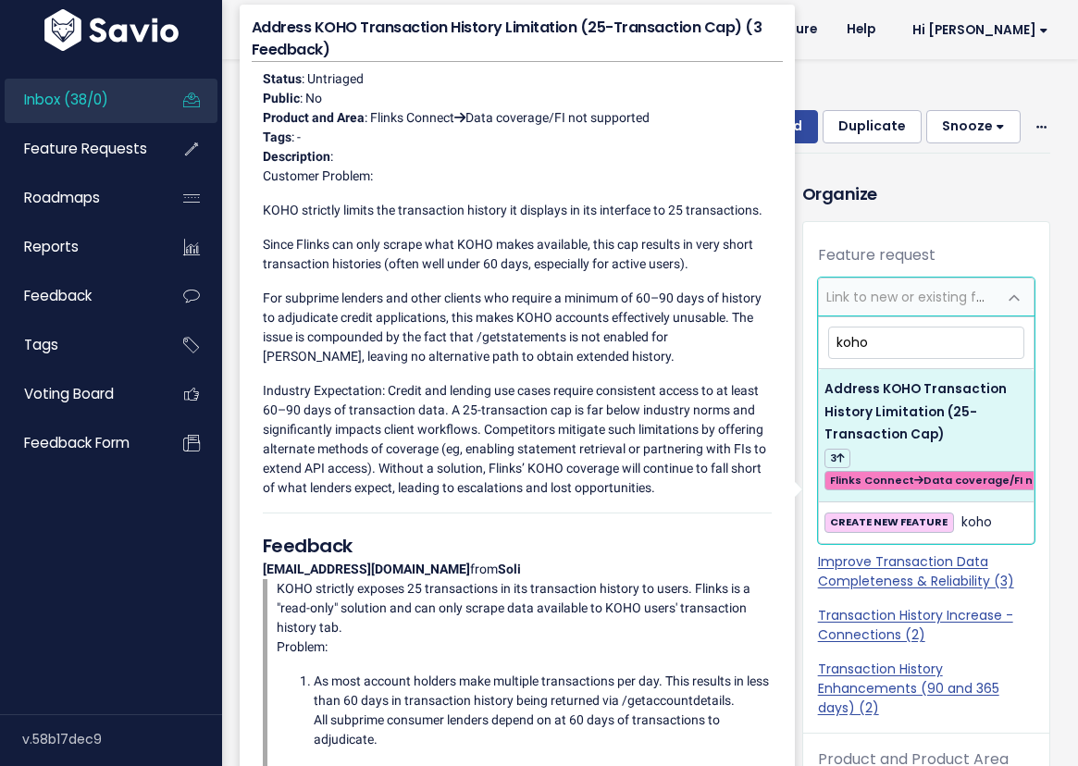
type input "koho"
select select "63772"
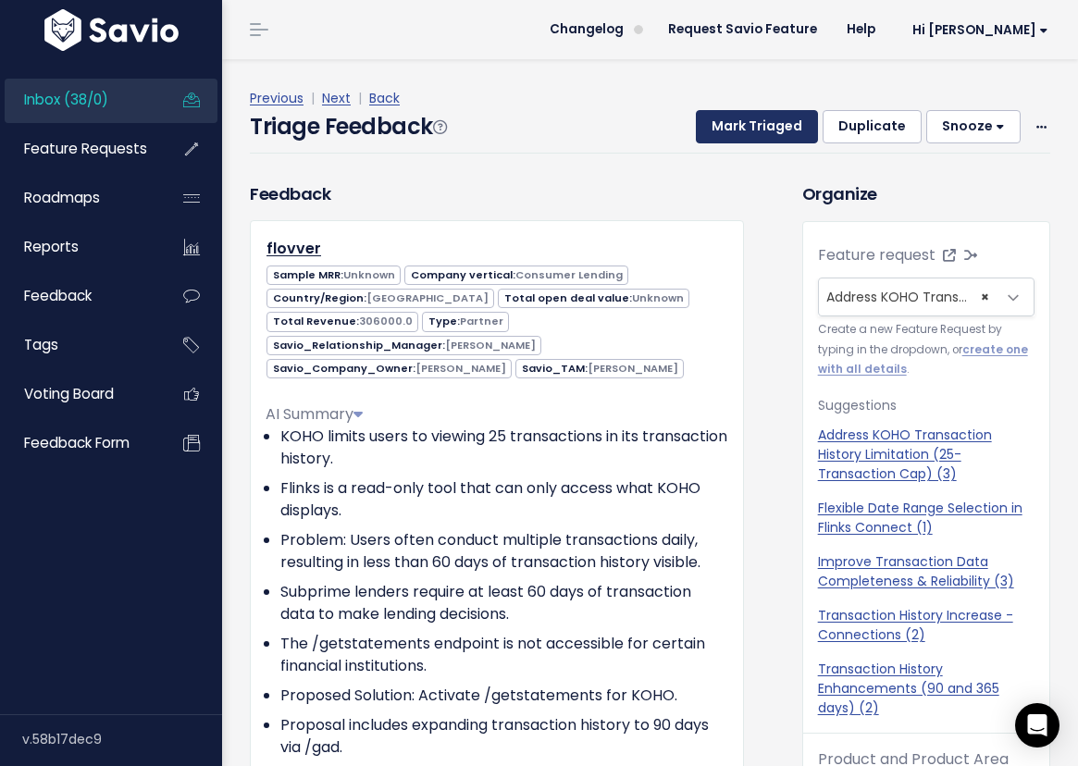
click at [766, 130] on button "Mark Triaged" at bounding box center [757, 126] width 122 height 33
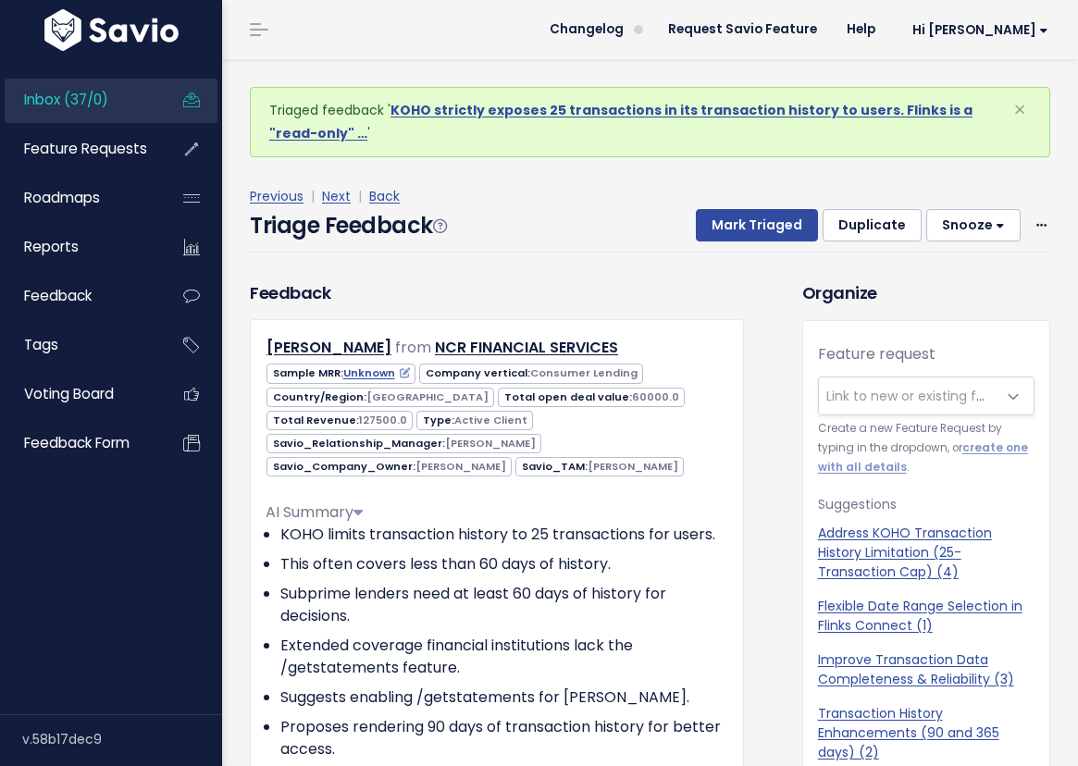
click at [116, 81] on link "Inbox (37/0)" at bounding box center [79, 100] width 149 height 43
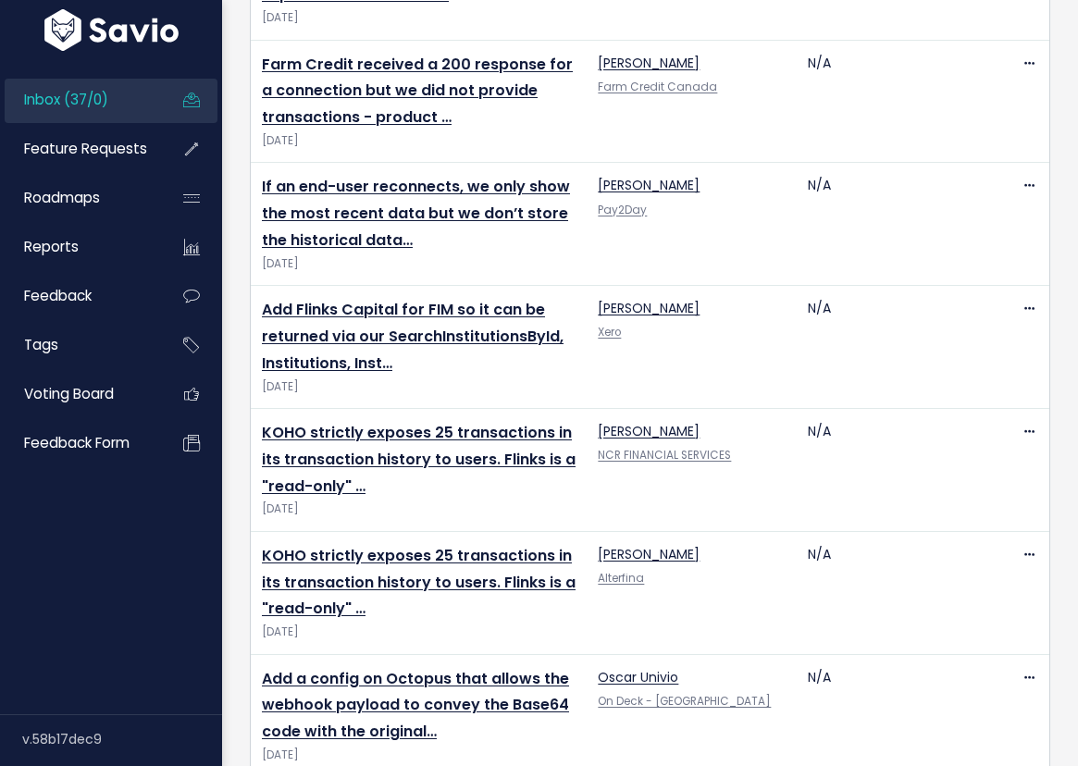
scroll to position [861, 0]
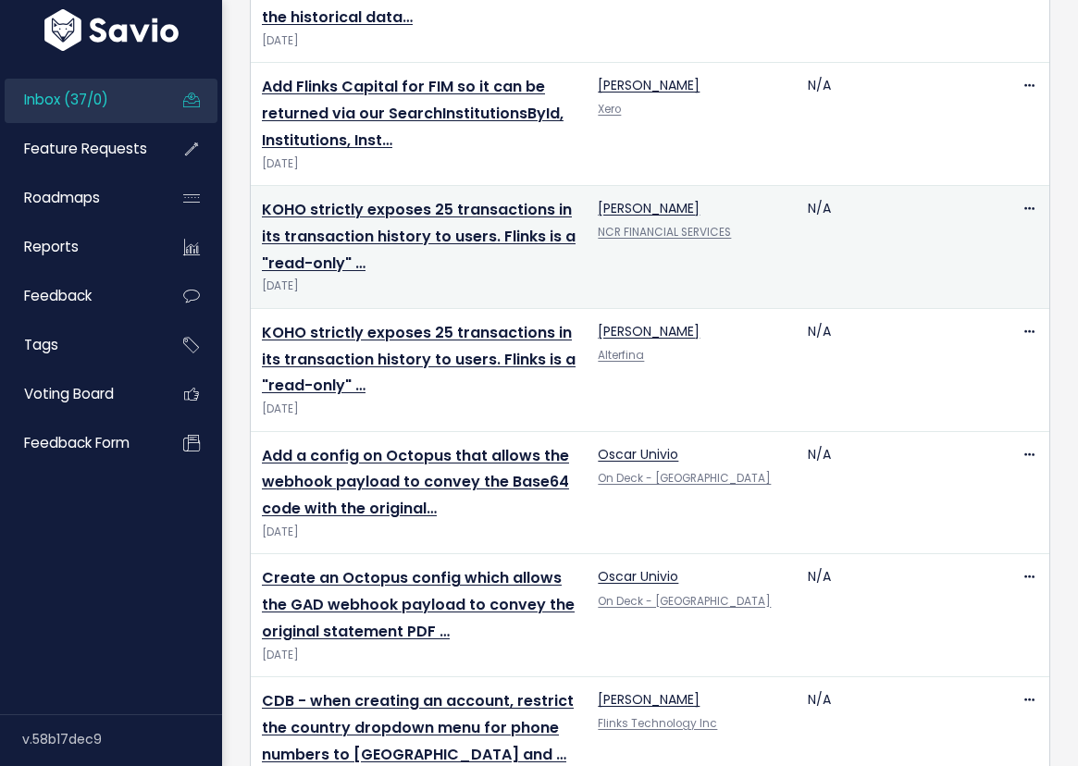
scroll to position [1018, 0]
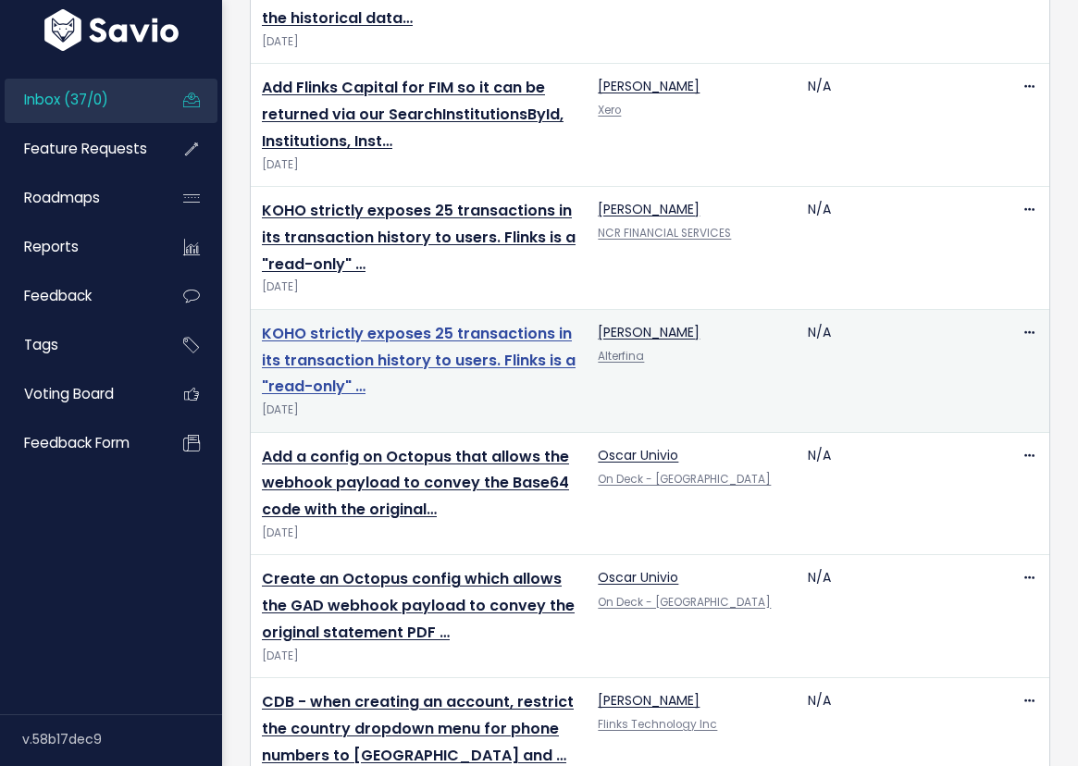
click at [424, 356] on link "KOHO strictly exposes 25 transactions in its transaction history to users. Flin…" at bounding box center [419, 360] width 314 height 75
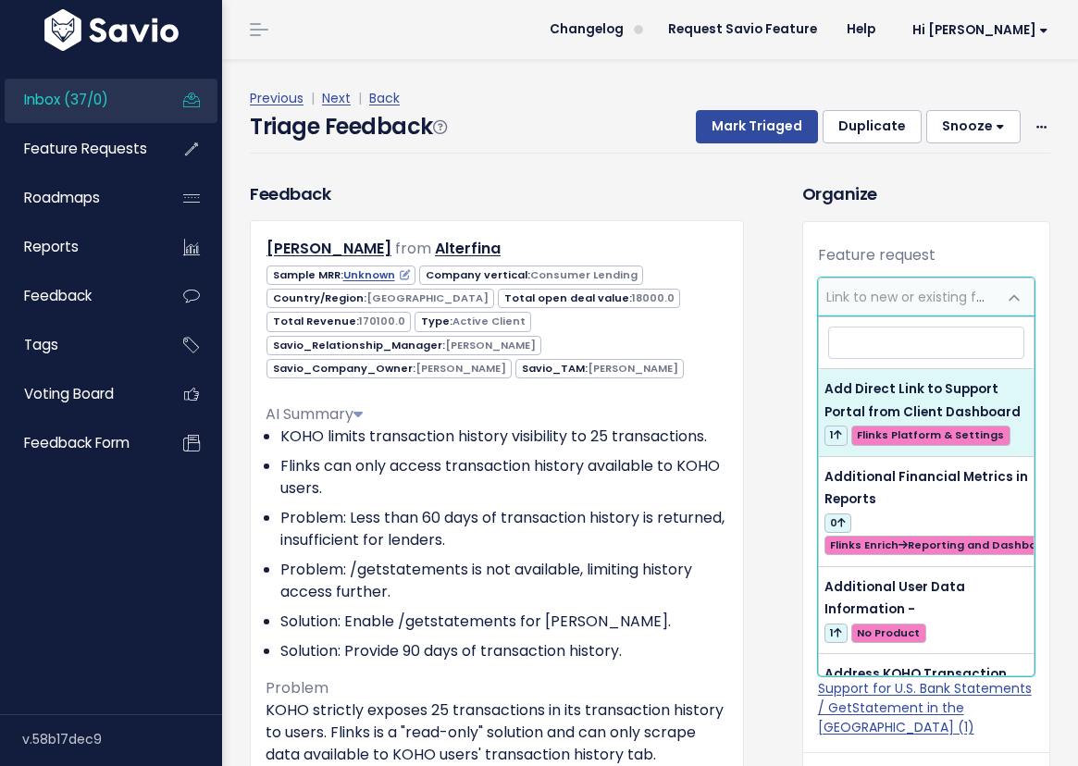
click at [943, 299] on span "Link to new or existing feature request..." at bounding box center [953, 297] width 255 height 19
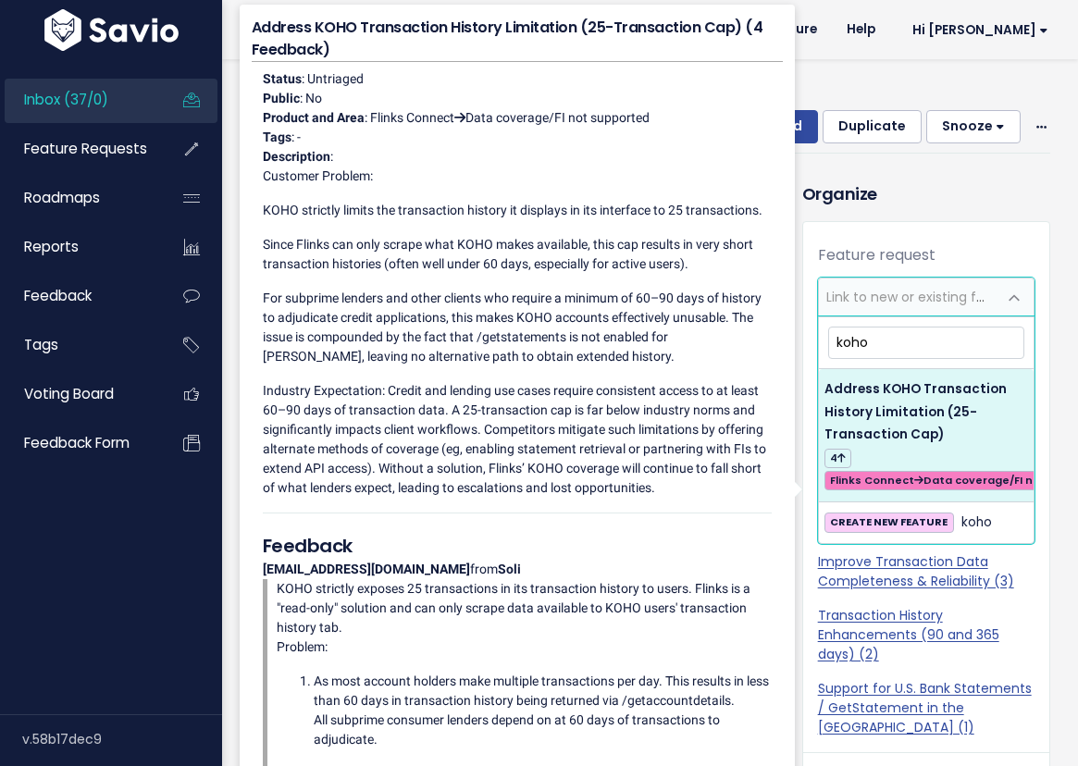
type input "koho"
select select "63772"
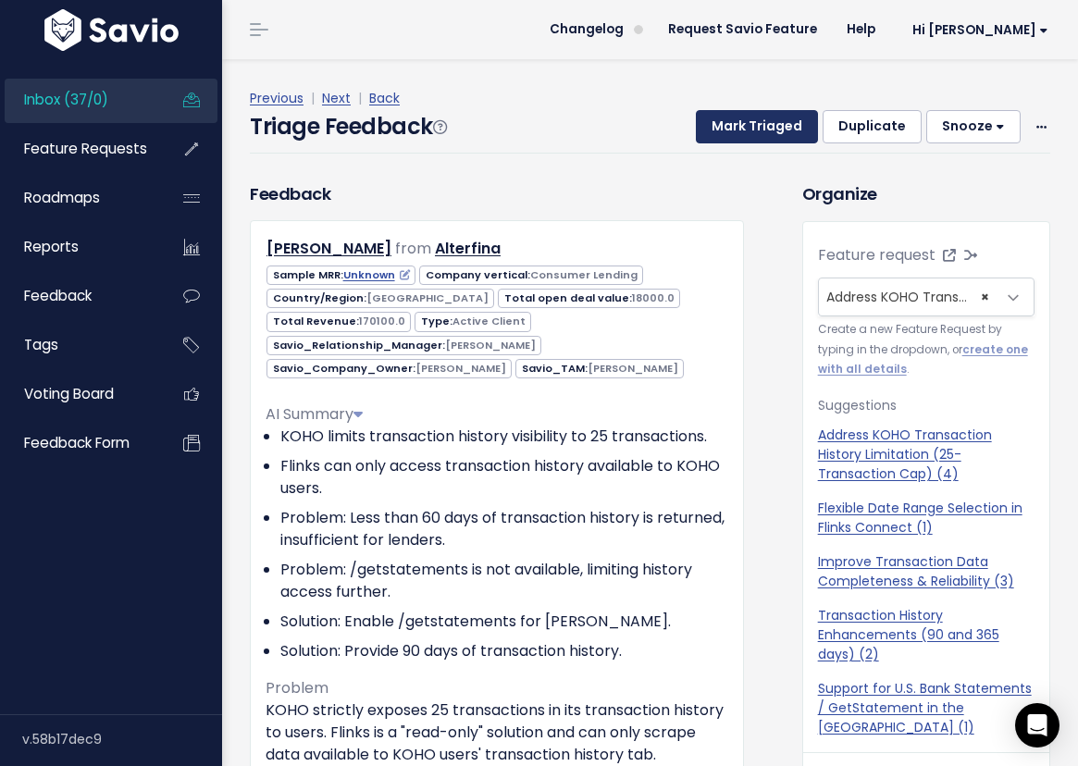
click at [740, 121] on button "Mark Triaged" at bounding box center [757, 126] width 122 height 33
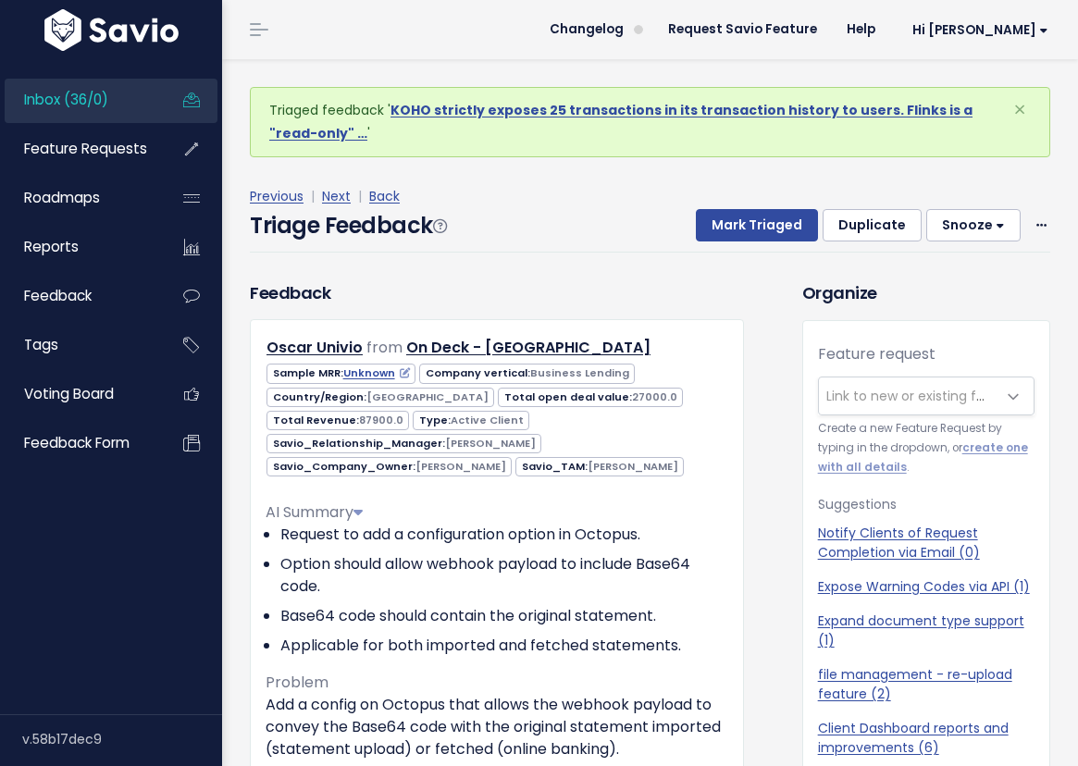
click at [100, 92] on span "Inbox (36/0)" at bounding box center [66, 99] width 84 height 19
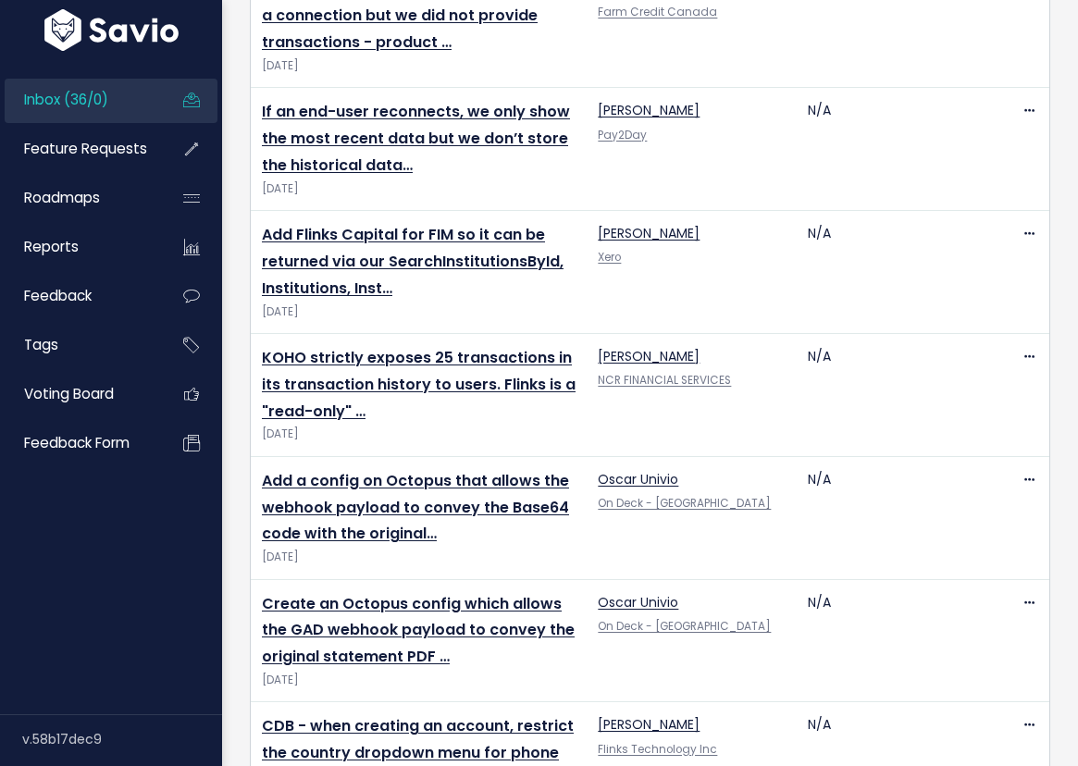
scroll to position [891, 0]
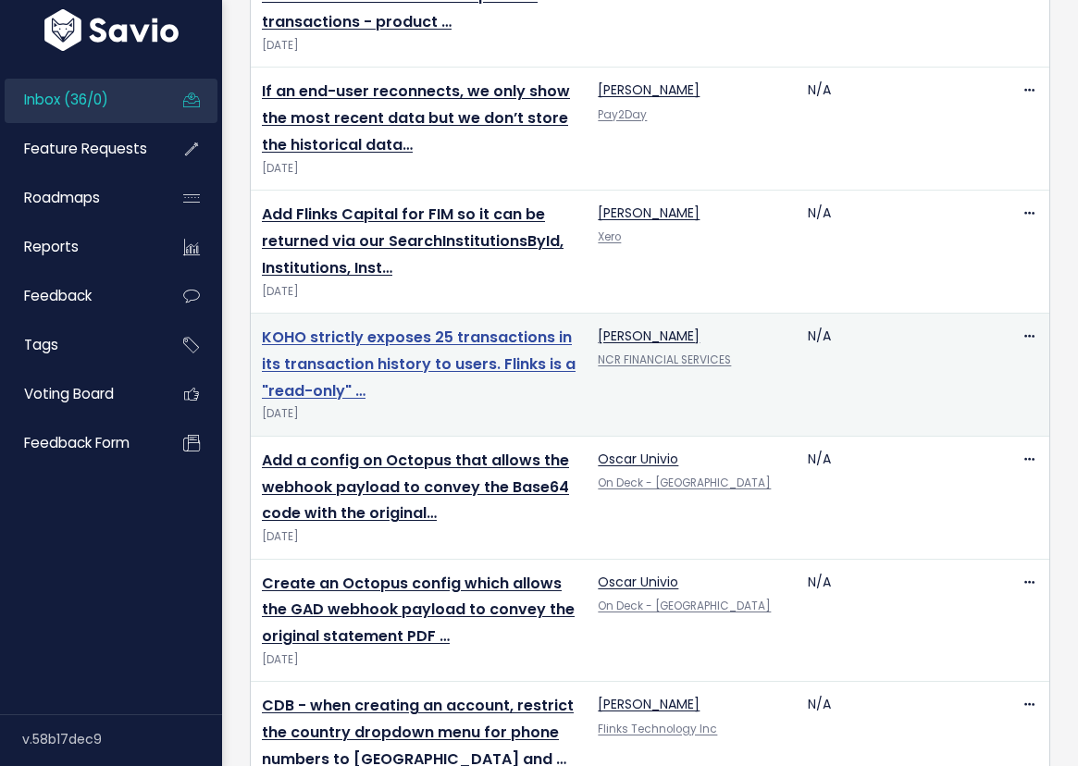
click at [364, 358] on link "KOHO strictly exposes 25 transactions in its transaction history to users. Flin…" at bounding box center [419, 364] width 314 height 75
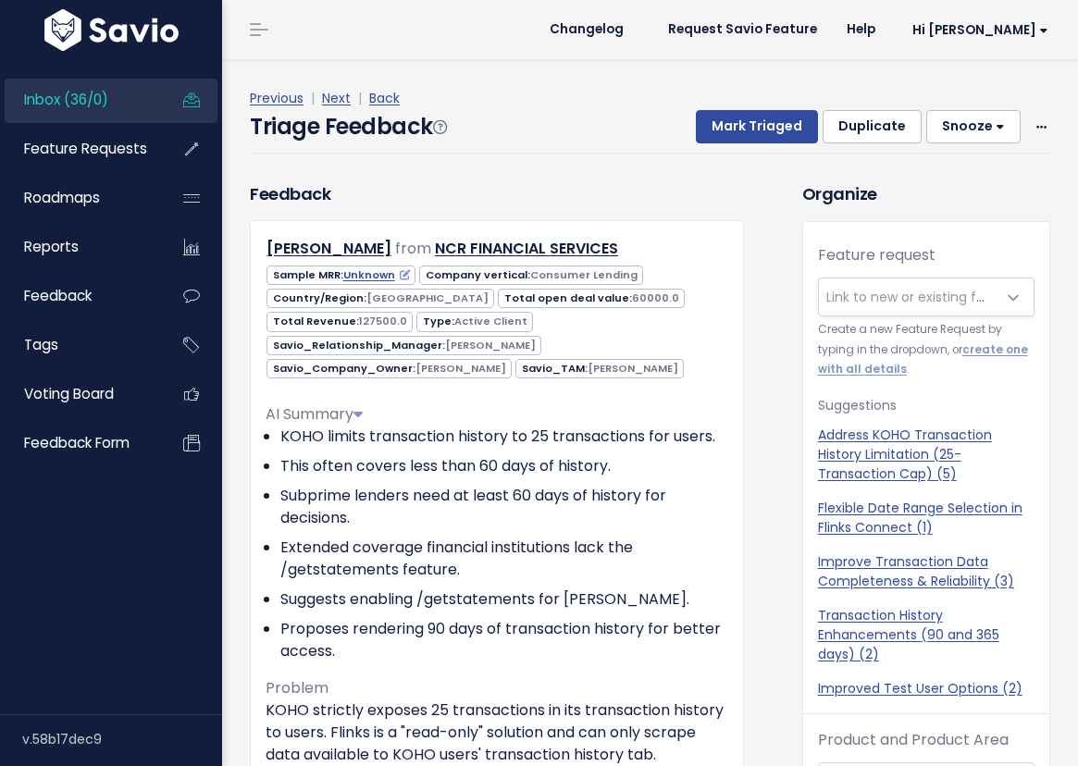
click at [895, 291] on span "Link to new or existing feature request..." at bounding box center [953, 297] width 255 height 19
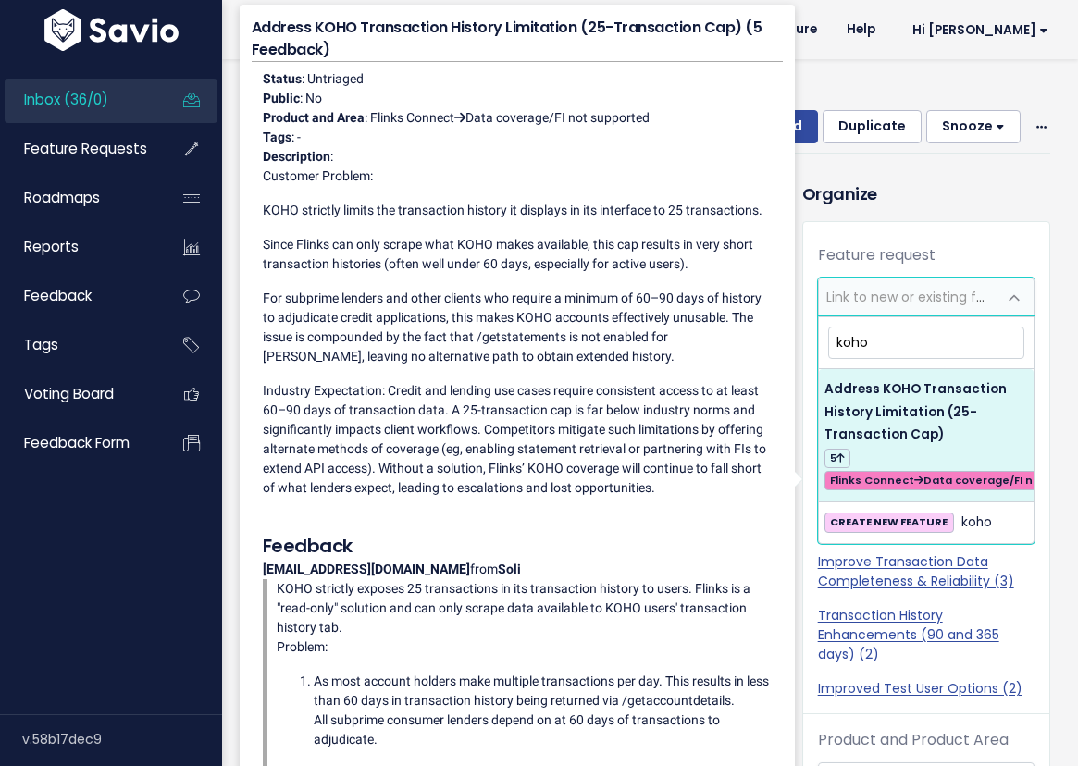
type input "koho"
select select "63772"
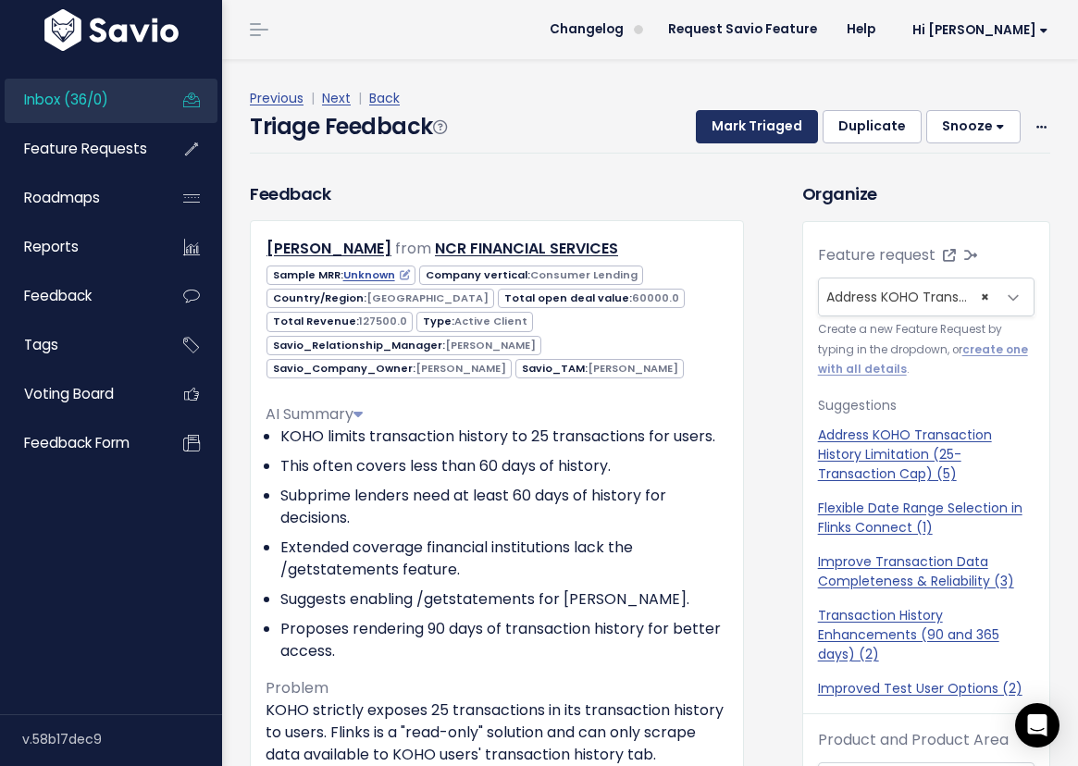
click at [766, 133] on button "Mark Triaged" at bounding box center [757, 126] width 122 height 33
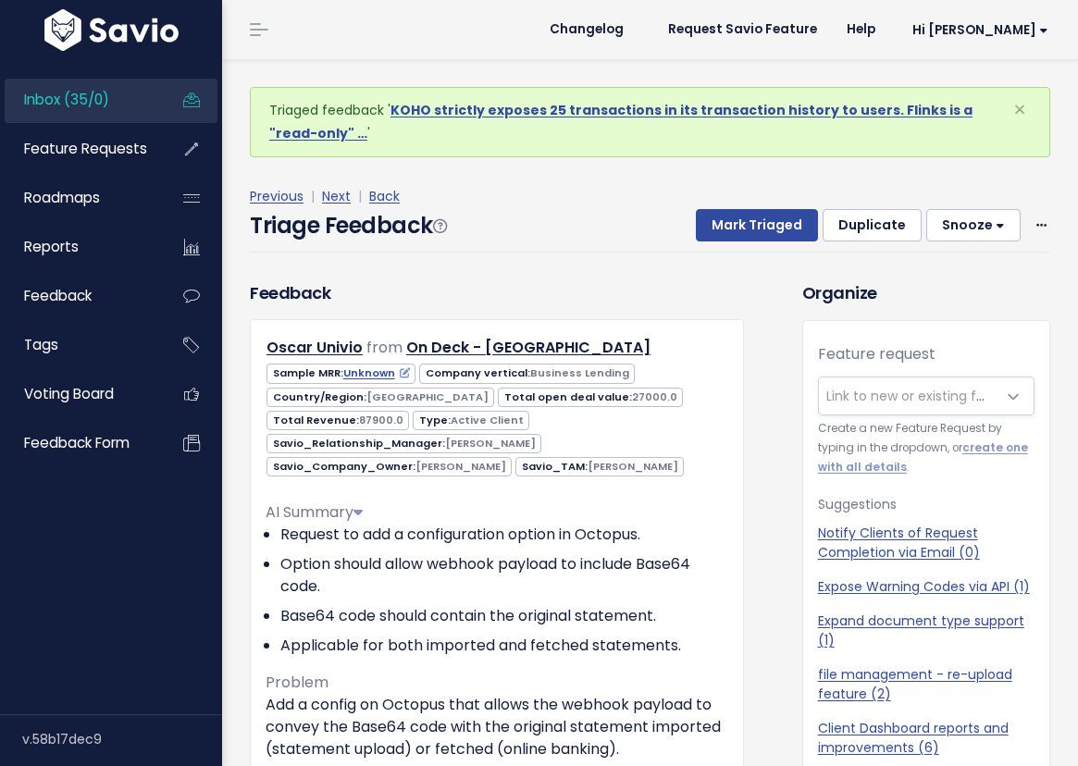
click at [102, 100] on span "Inbox (35/0)" at bounding box center [66, 99] width 85 height 19
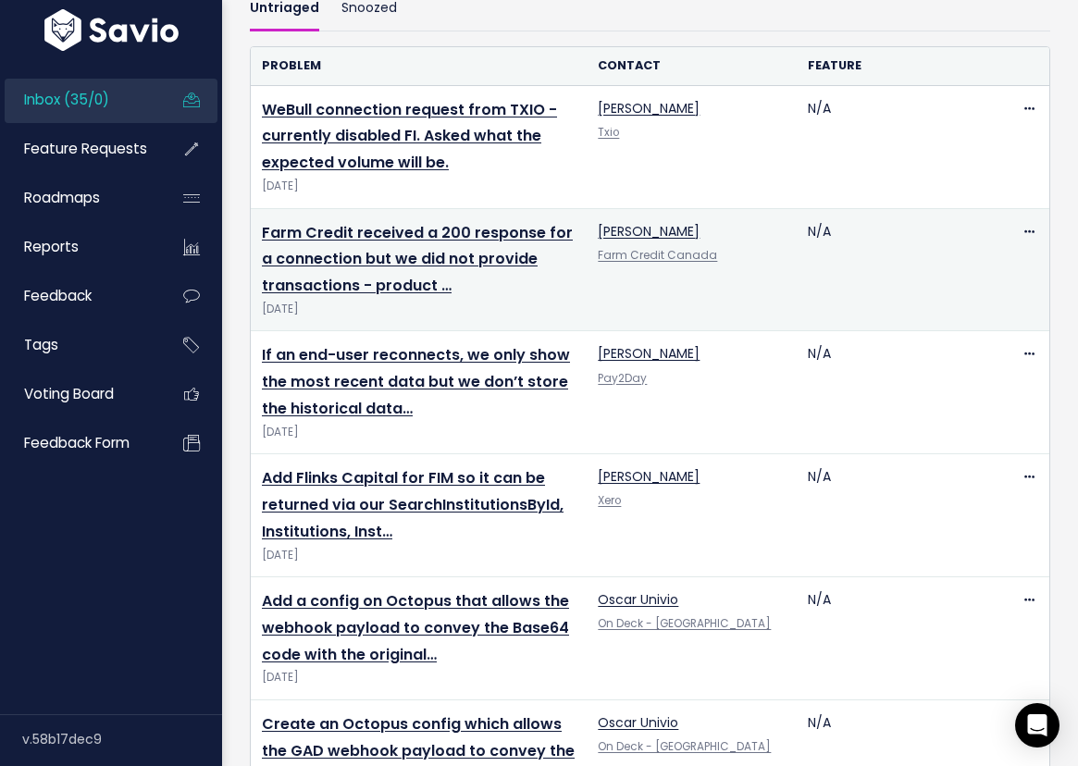
scroll to position [628, 0]
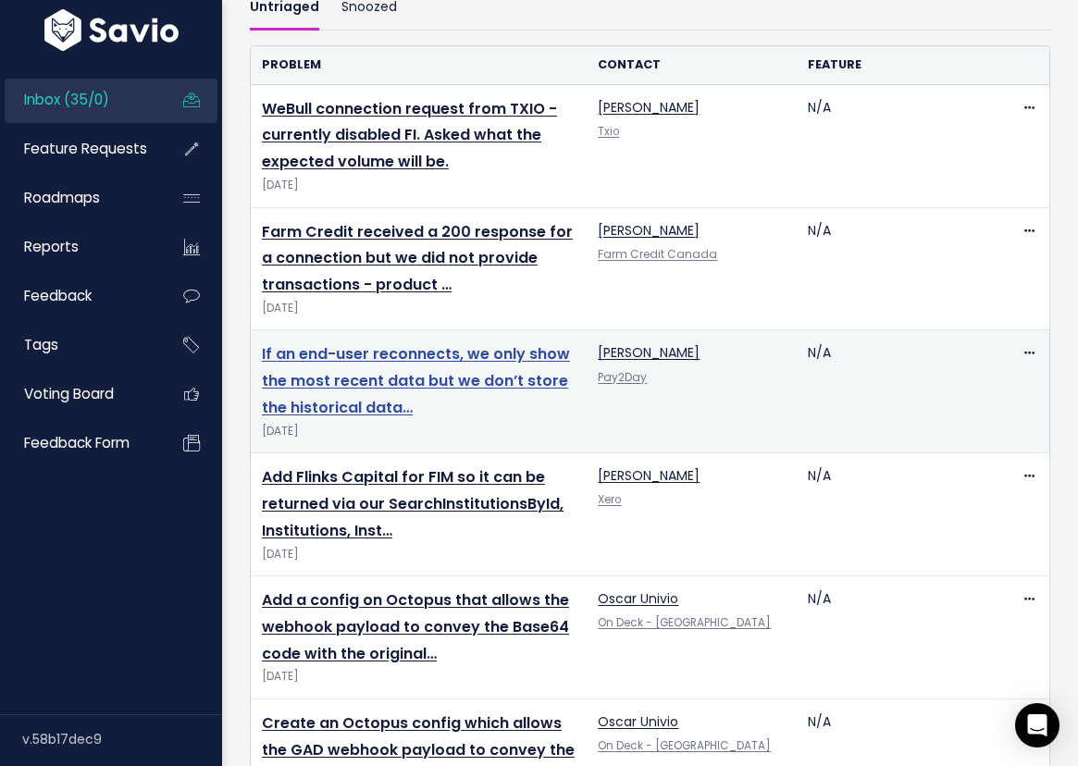
click at [392, 377] on link "If an end-user reconnects, we only show the most recent data but we don’t store…" at bounding box center [416, 380] width 308 height 75
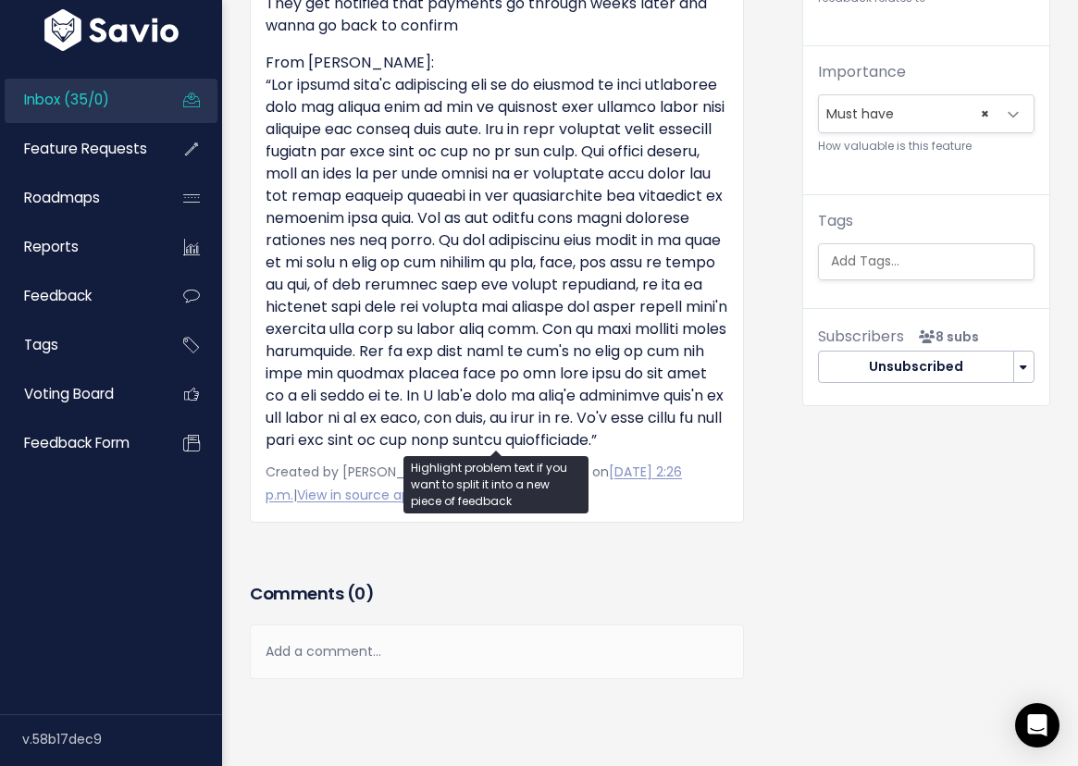
scroll to position [838, 0]
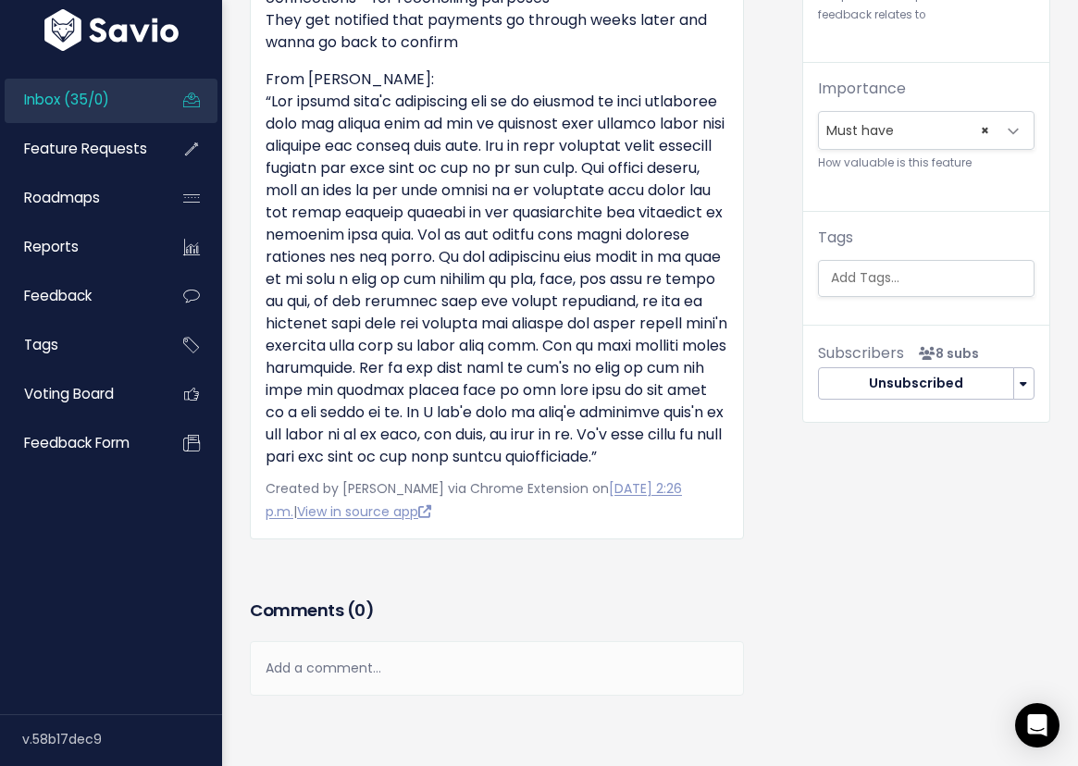
click at [135, 98] on link "Inbox (35/0)" at bounding box center [79, 100] width 149 height 43
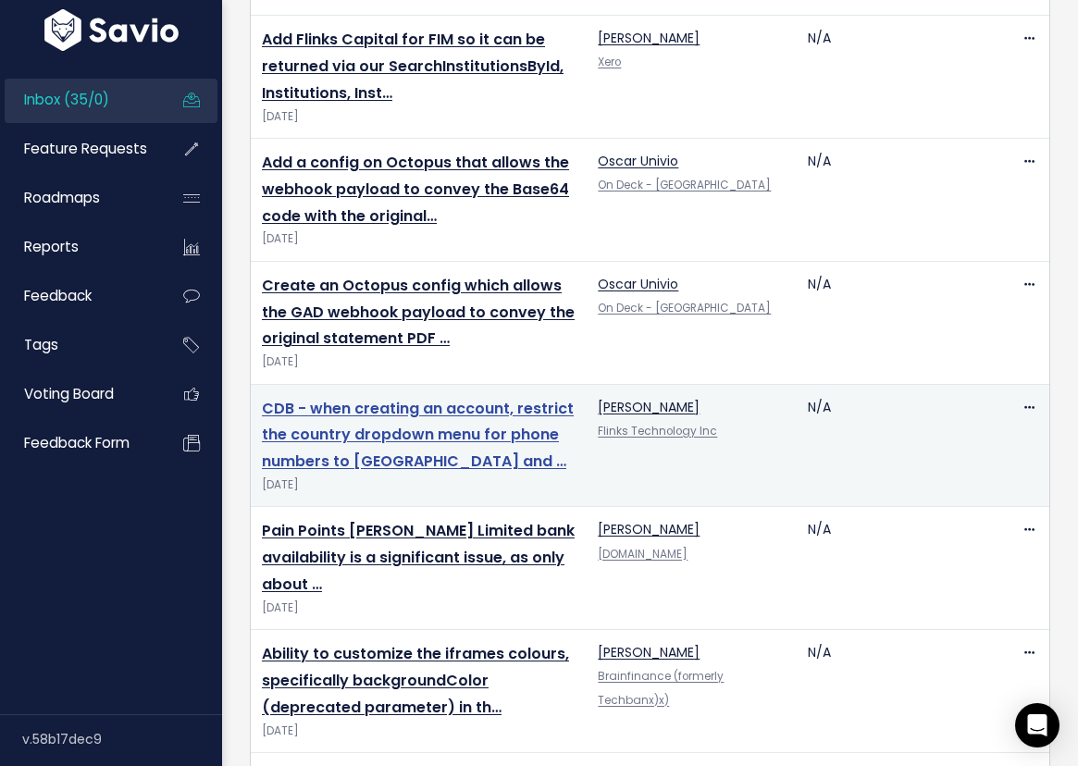
scroll to position [1199, 0]
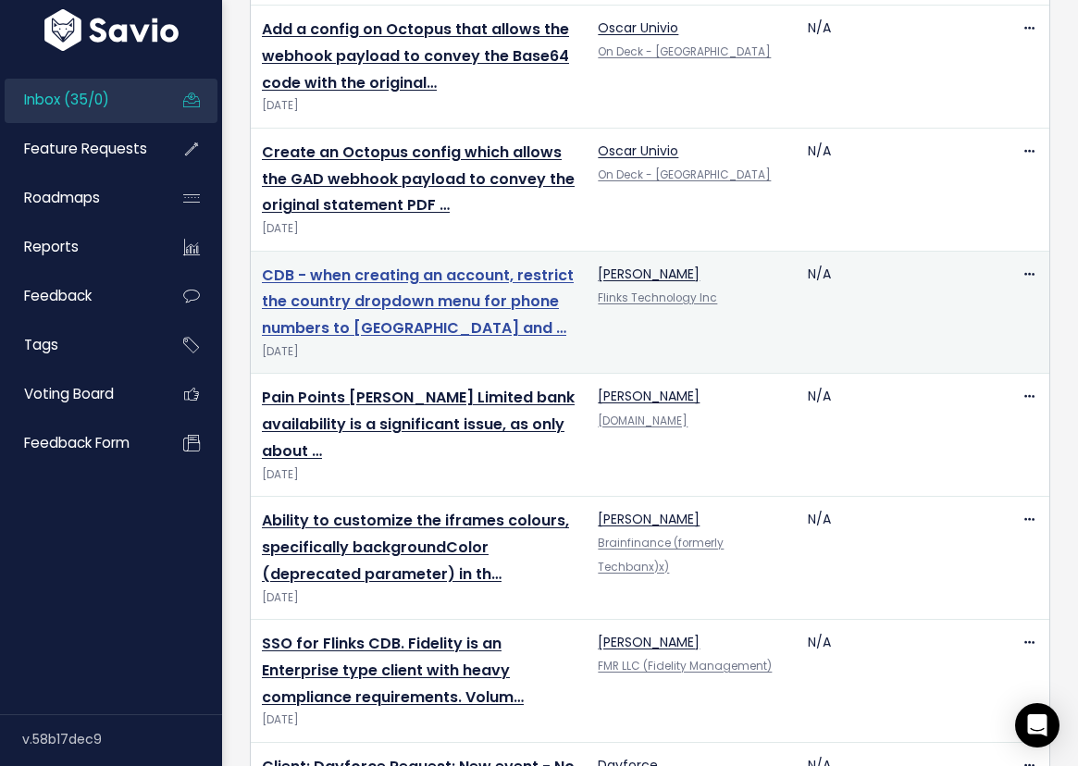
click at [375, 311] on link "CDB - when creating an account, restrict the country dropdown menu for phone nu…" at bounding box center [418, 302] width 312 height 75
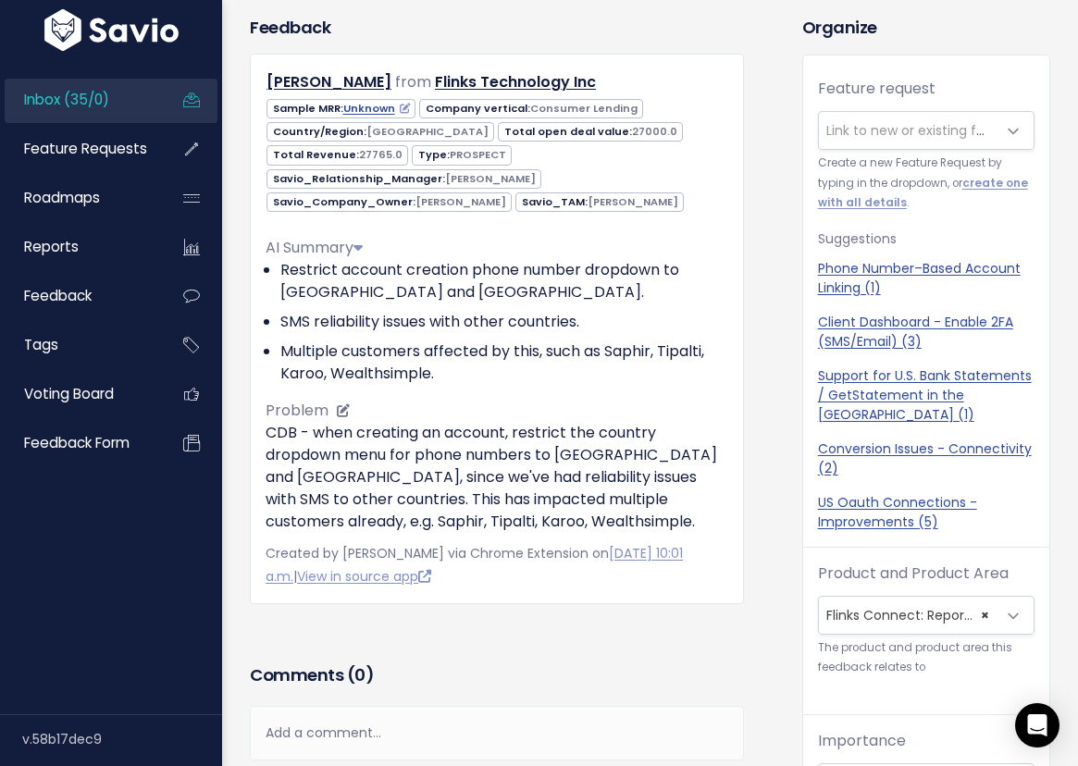
scroll to position [155, 0]
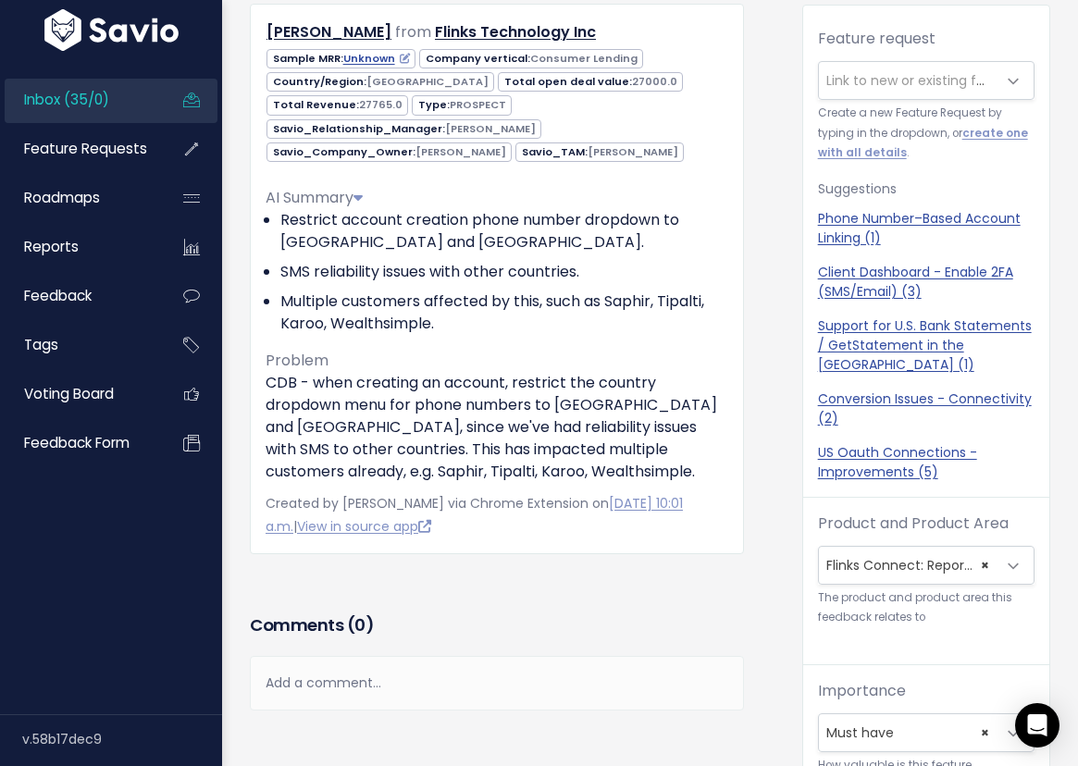
click at [139, 106] on link "Inbox (35/0)" at bounding box center [79, 100] width 149 height 43
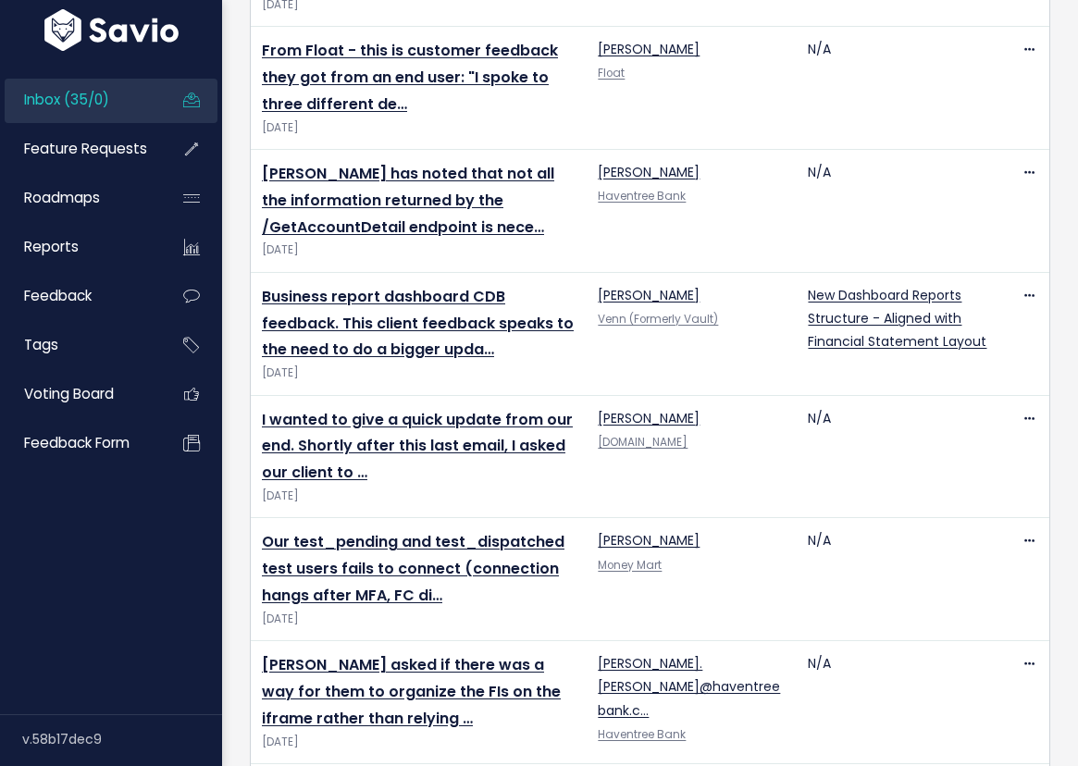
scroll to position [2949, 0]
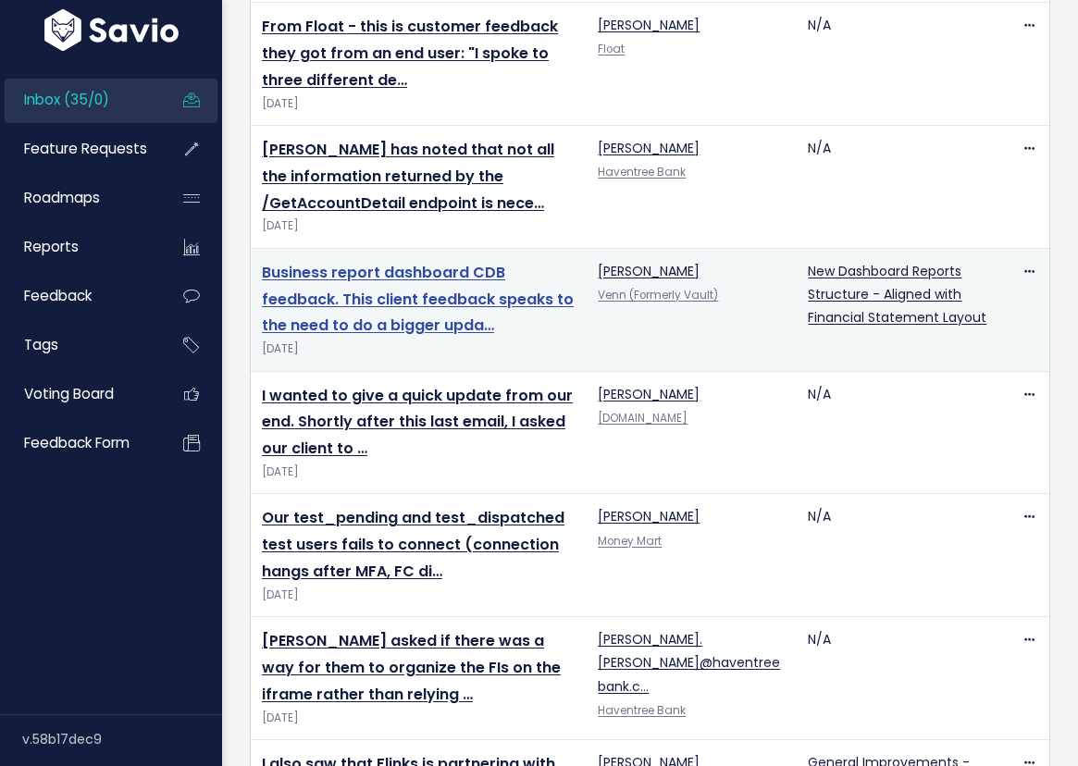
click at [399, 277] on link "Business report dashboard CDB feedback. This client feedback speaks to the need…" at bounding box center [418, 299] width 312 height 75
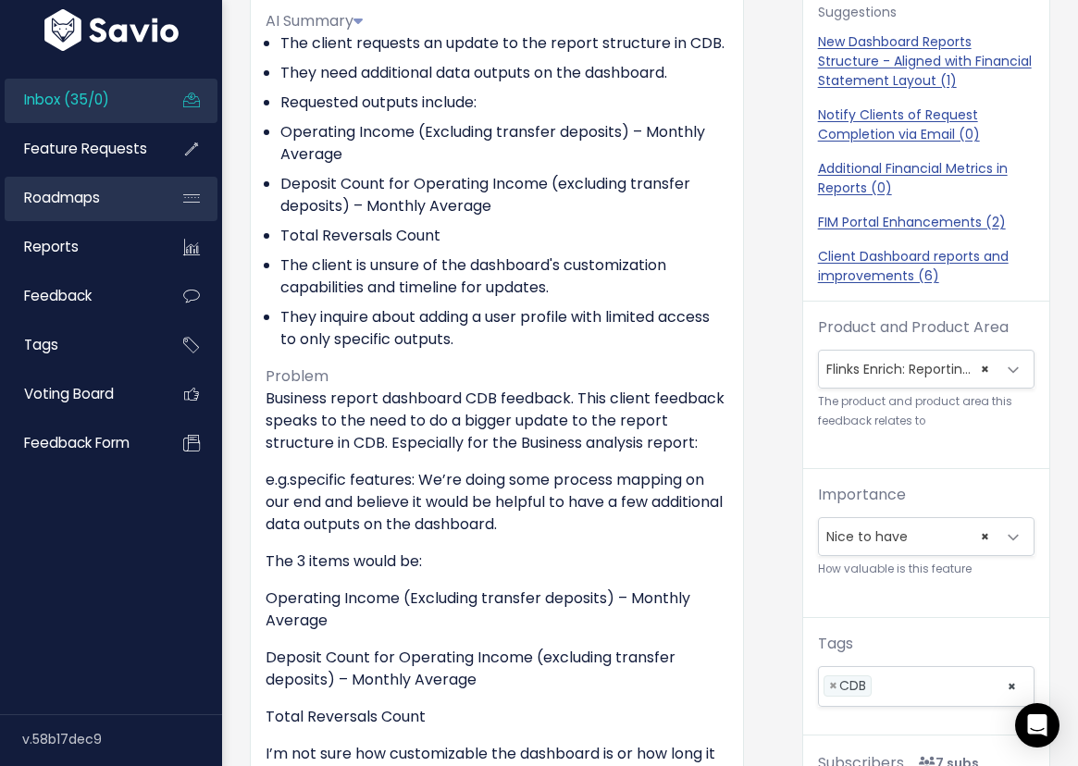
scroll to position [507, 0]
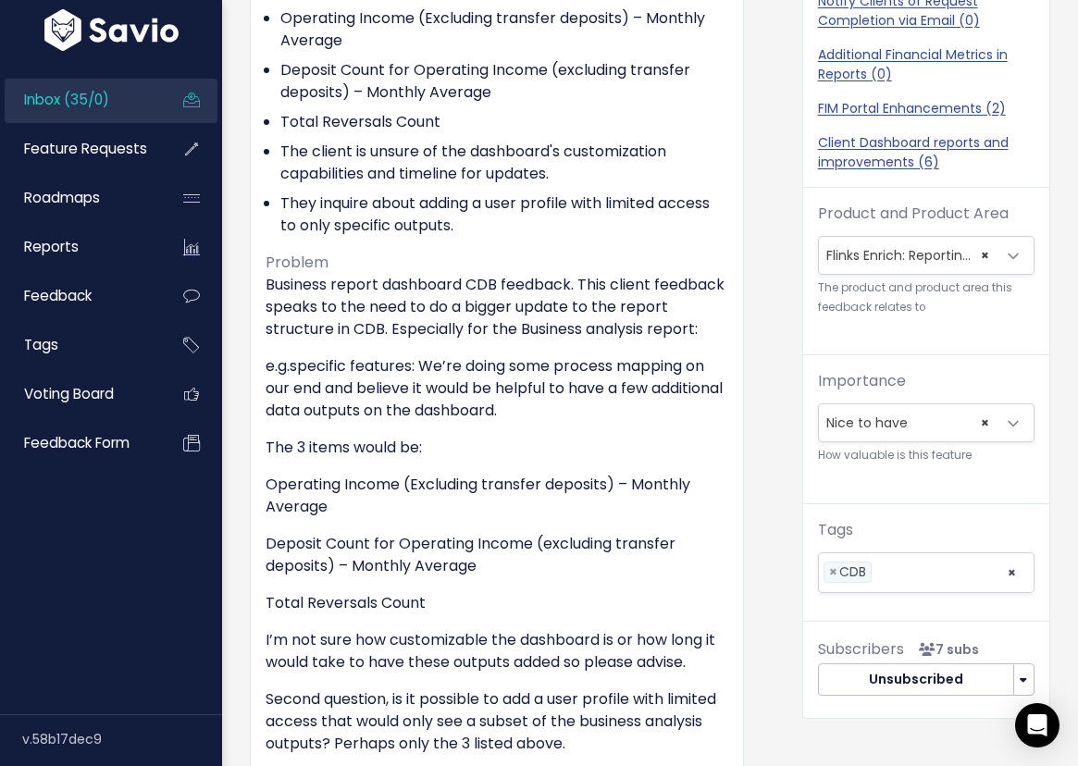
click at [77, 111] on link "Inbox (35/0)" at bounding box center [79, 100] width 149 height 43
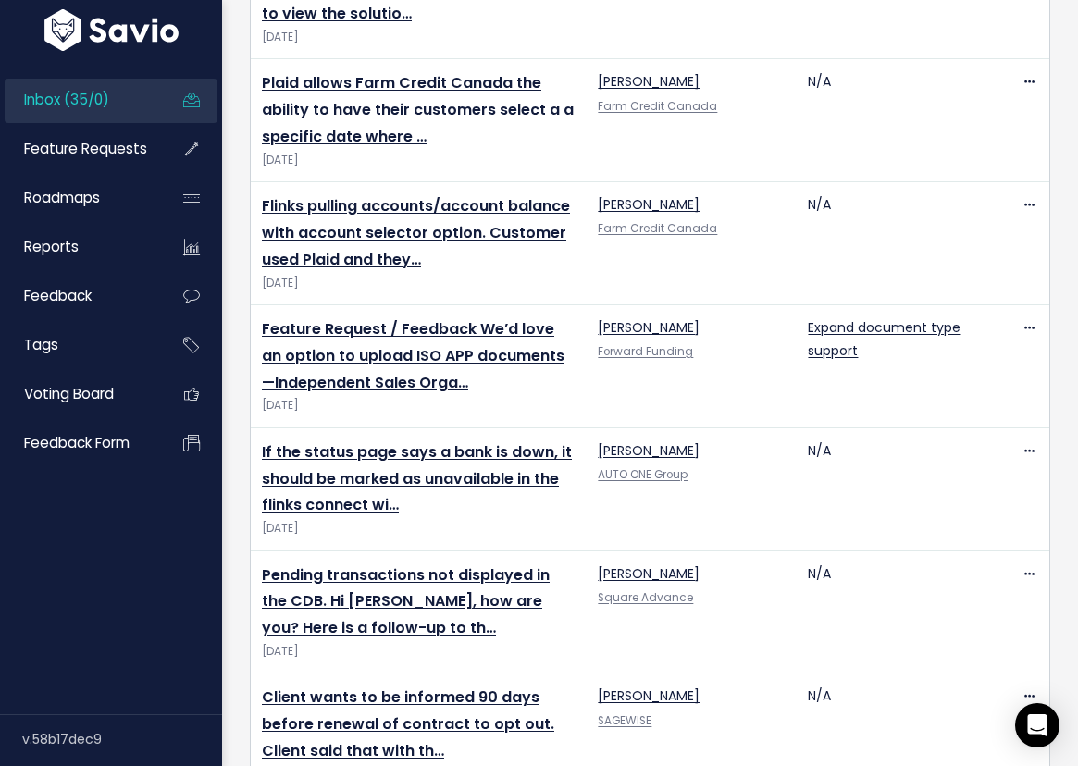
scroll to position [3924, 0]
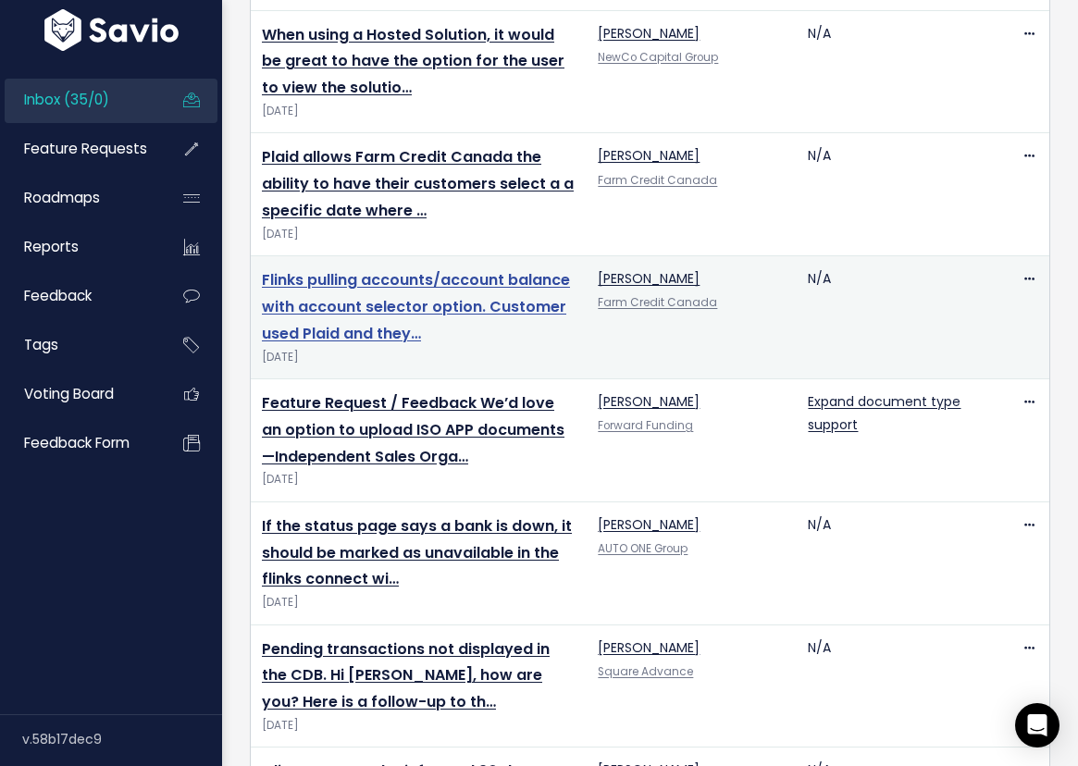
click at [358, 277] on link "Flinks pulling accounts/account balance with account selector option. Customer …" at bounding box center [416, 306] width 308 height 75
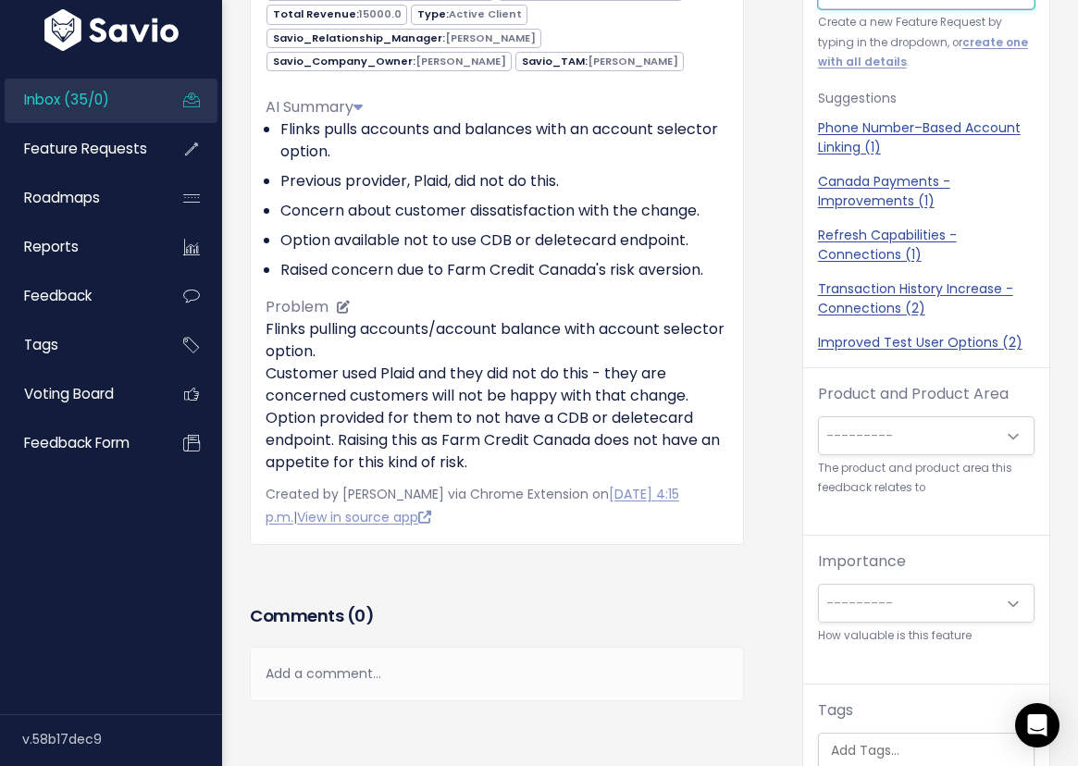
scroll to position [229, 0]
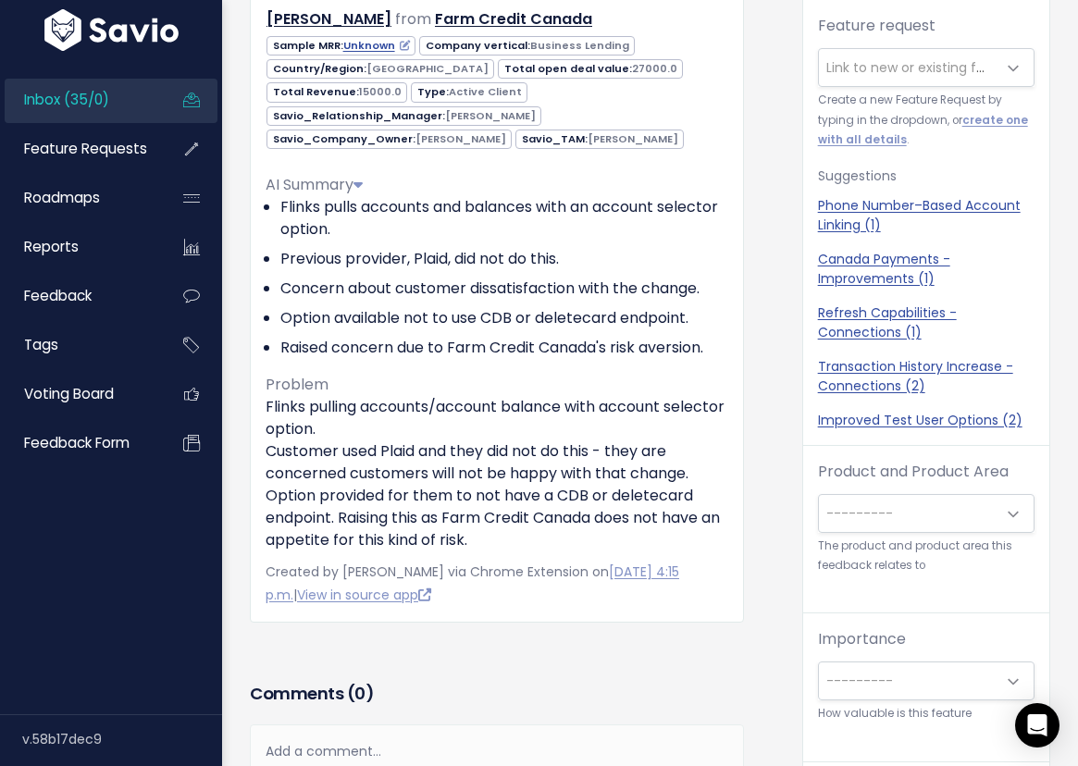
click at [98, 103] on span "Inbox (35/0)" at bounding box center [66, 99] width 85 height 19
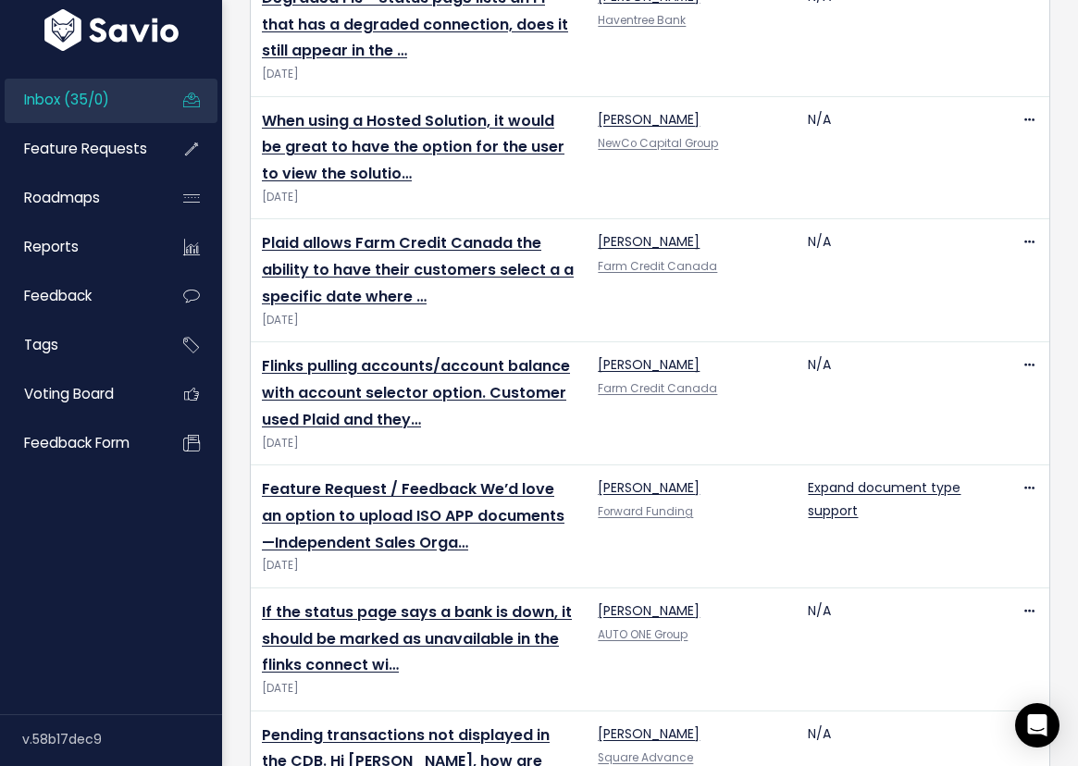
scroll to position [4277, 0]
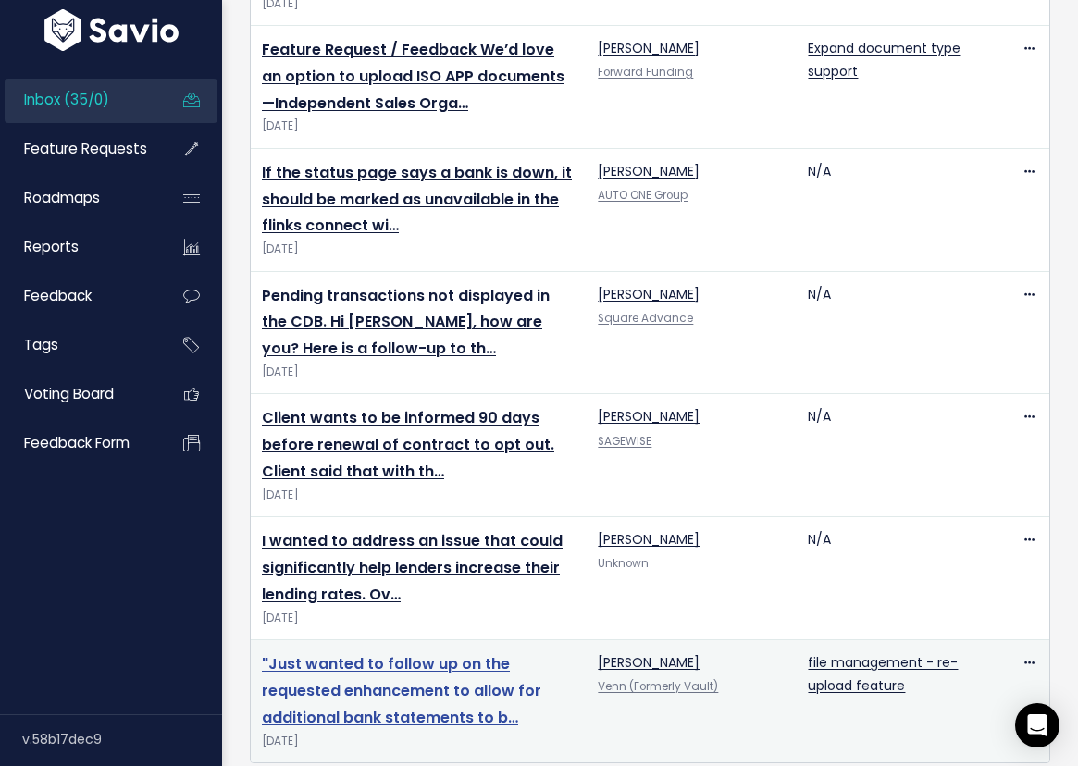
click at [341, 655] on link ""Just wanted to follow up on the requested enhancement to allow for additional …" at bounding box center [401, 690] width 279 height 75
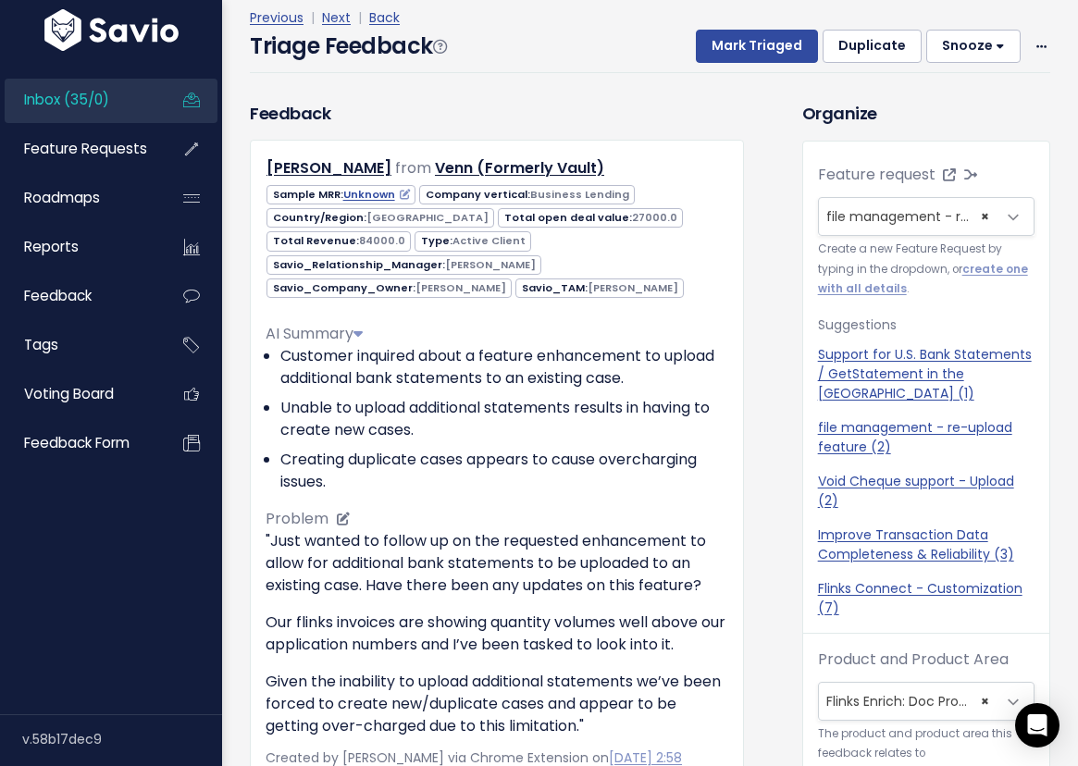
scroll to position [13, 0]
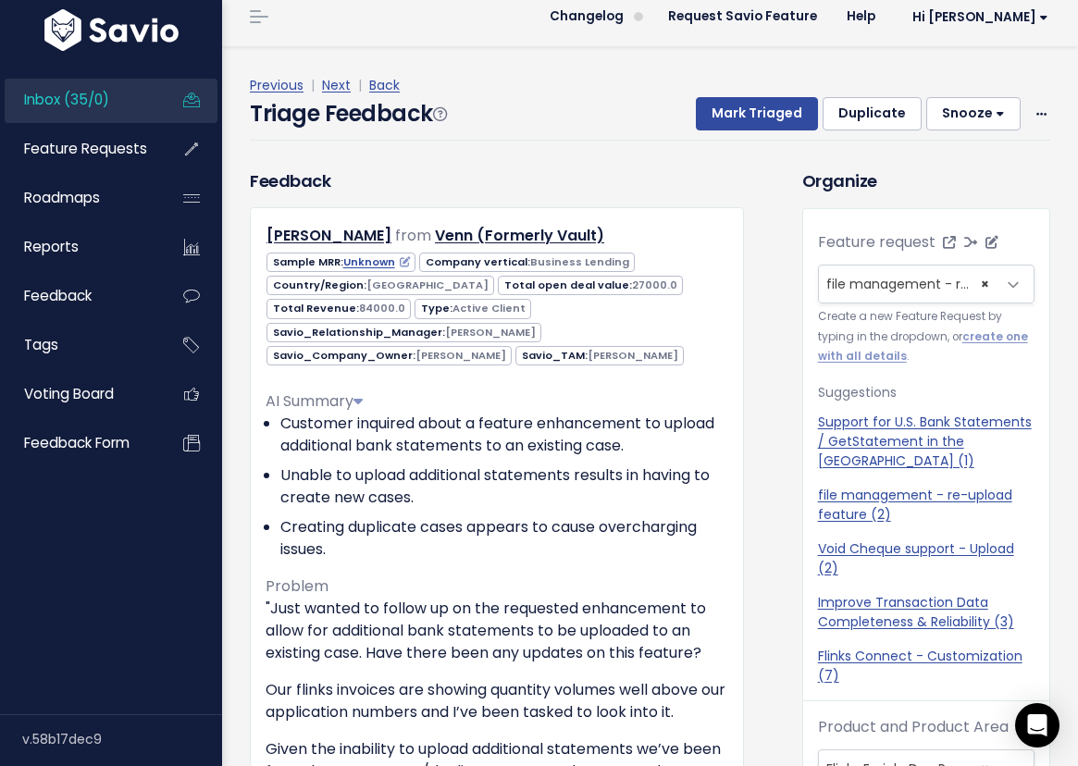
click at [872, 294] on span "× file management - re-upload feature (2)" at bounding box center [908, 284] width 178 height 37
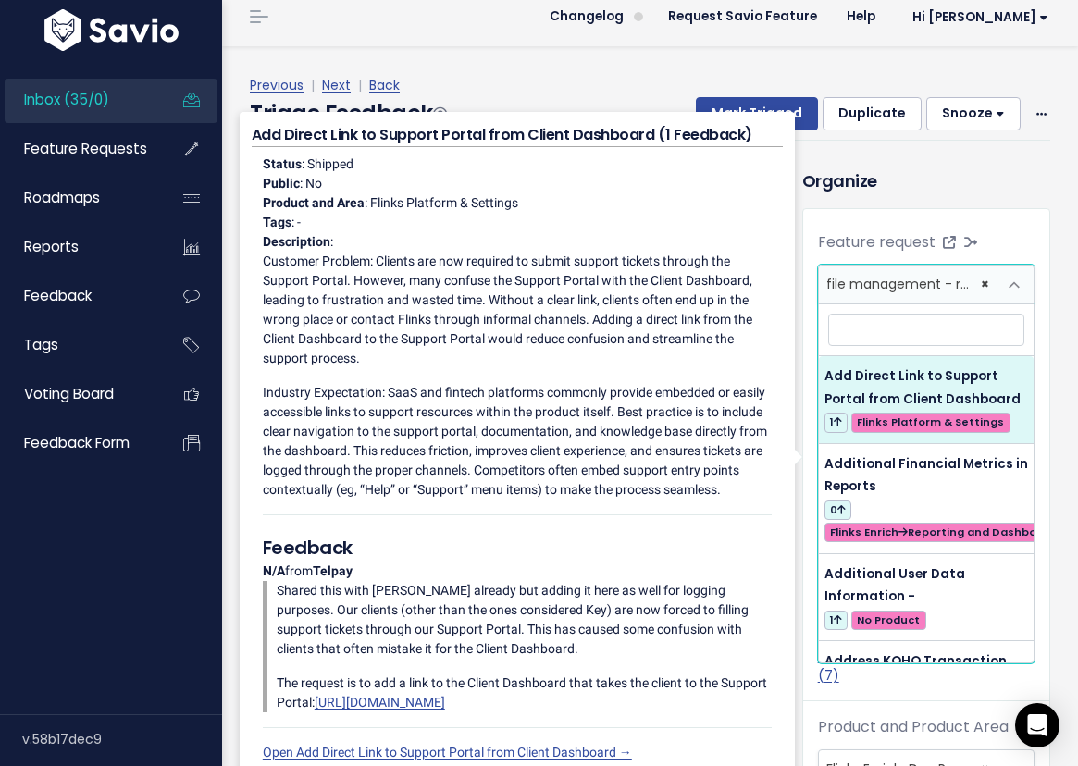
click at [900, 176] on h3 "Organize" at bounding box center [926, 180] width 248 height 25
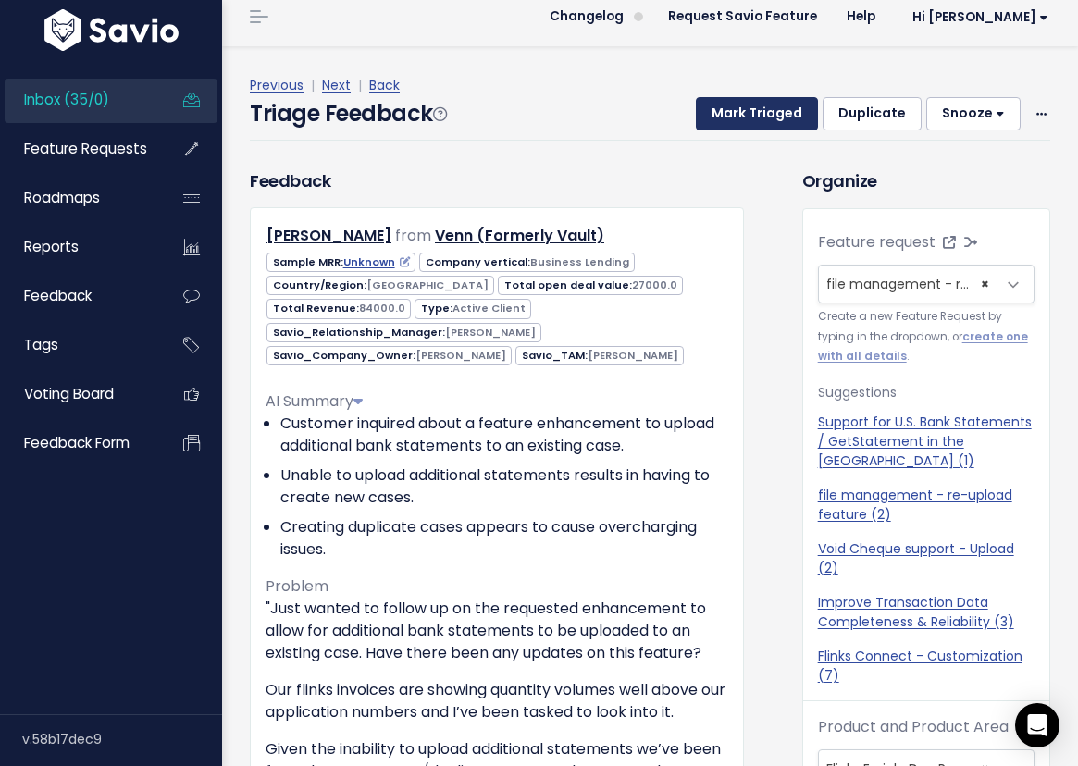
click at [773, 126] on button "Mark Triaged" at bounding box center [757, 113] width 122 height 33
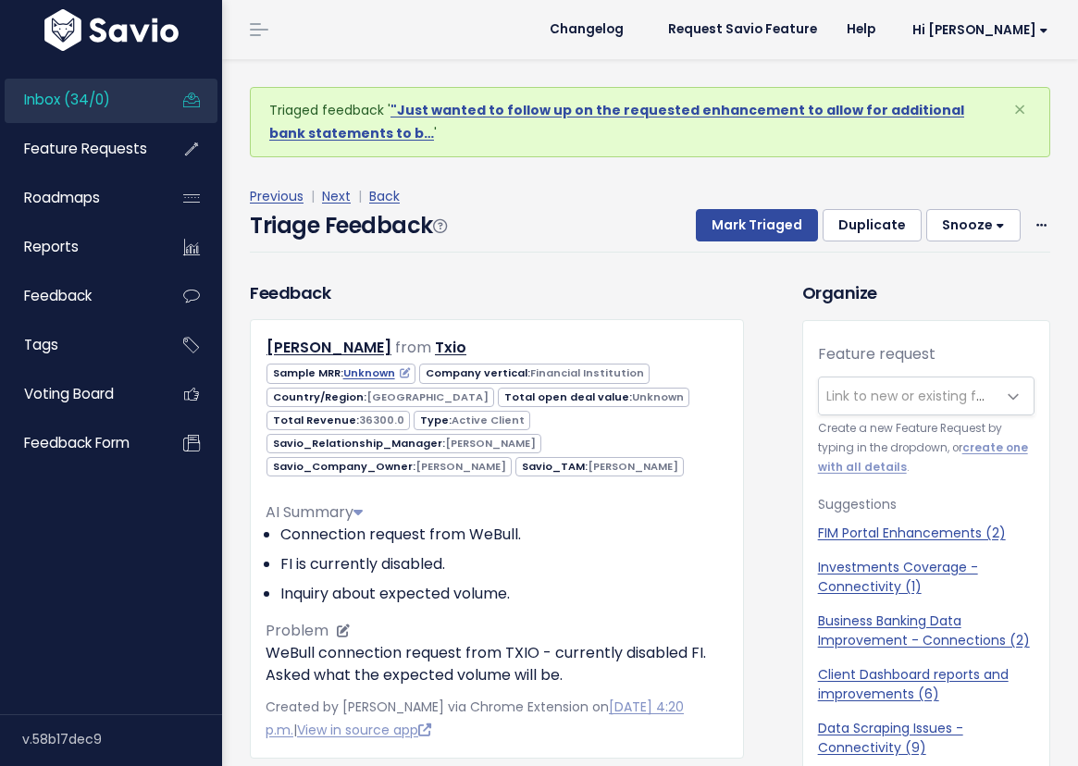
scroll to position [61, 0]
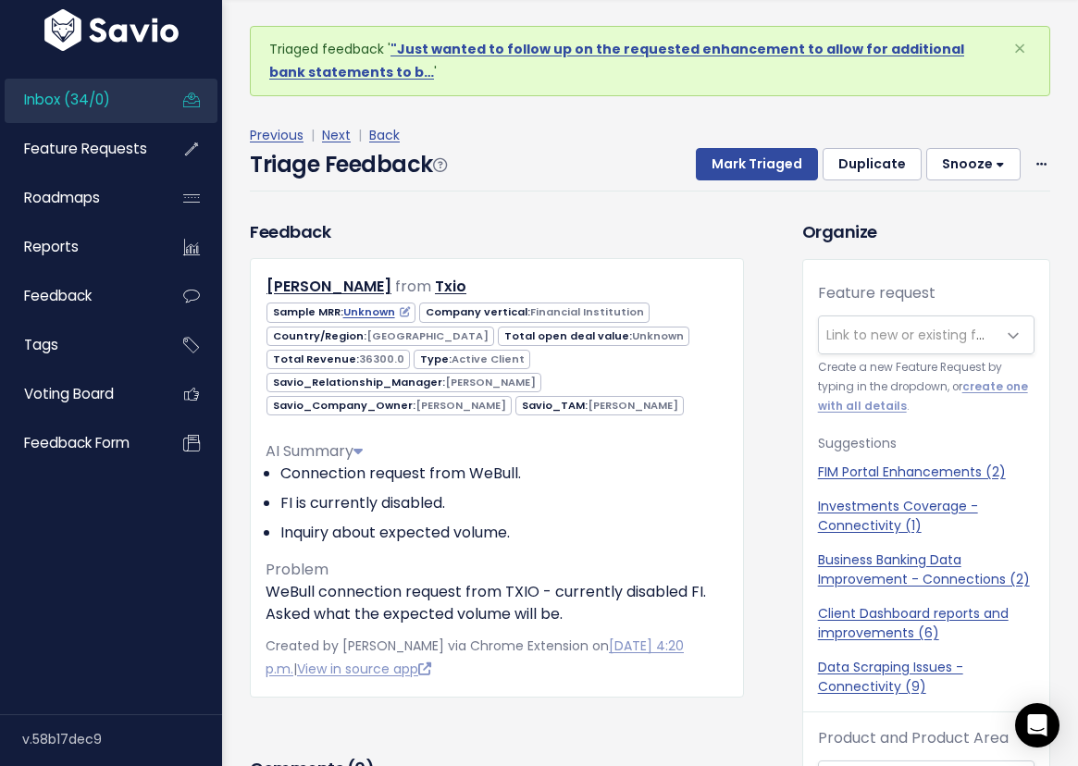
click at [141, 105] on link "Inbox (34/0)" at bounding box center [79, 100] width 149 height 43
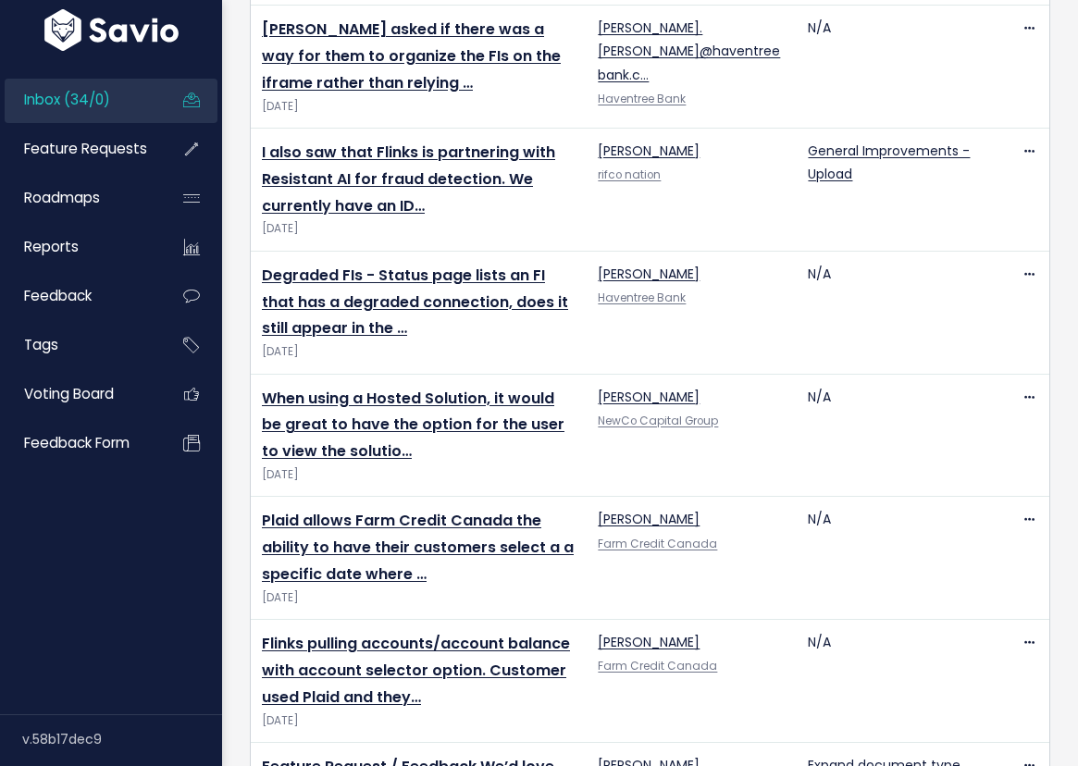
scroll to position [4154, 0]
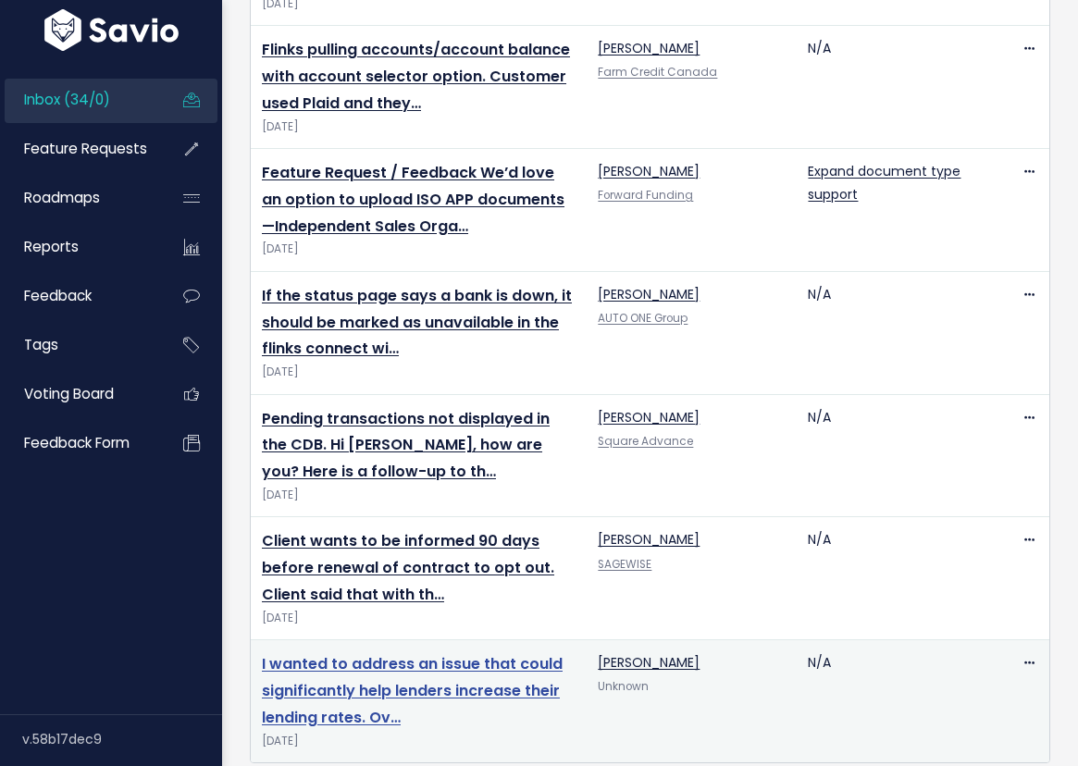
click at [428, 653] on link "I wanted to address an issue that could significantly help lenders increase the…" at bounding box center [412, 690] width 301 height 75
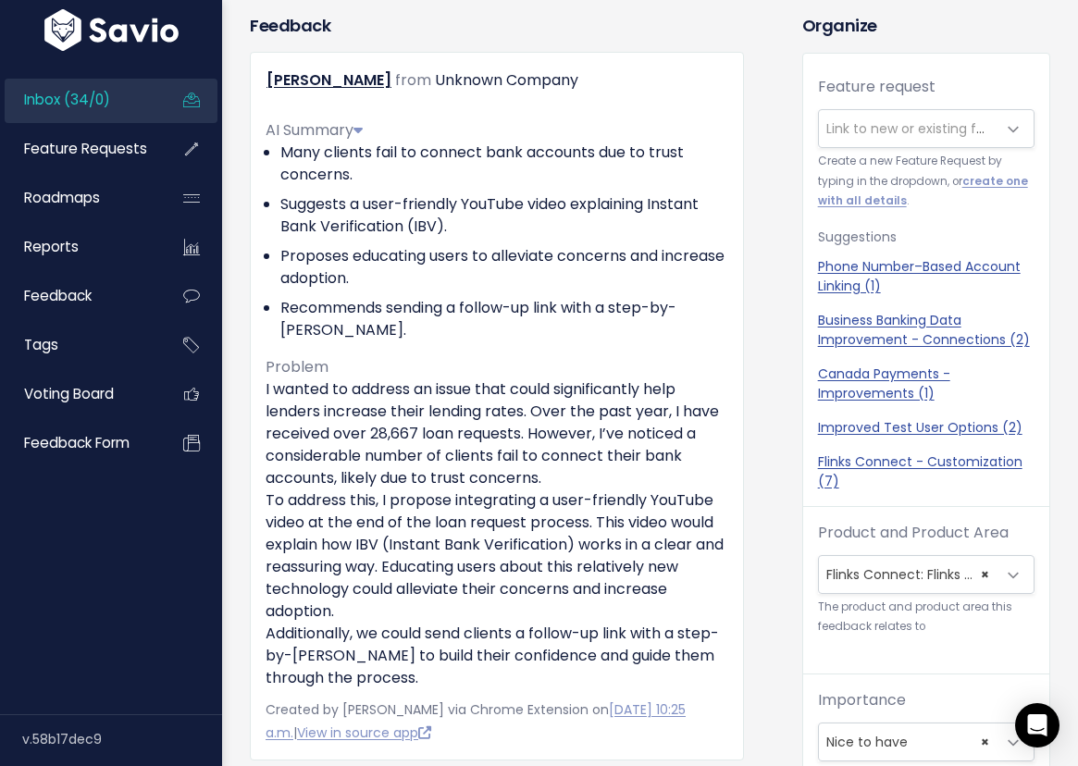
scroll to position [61, 0]
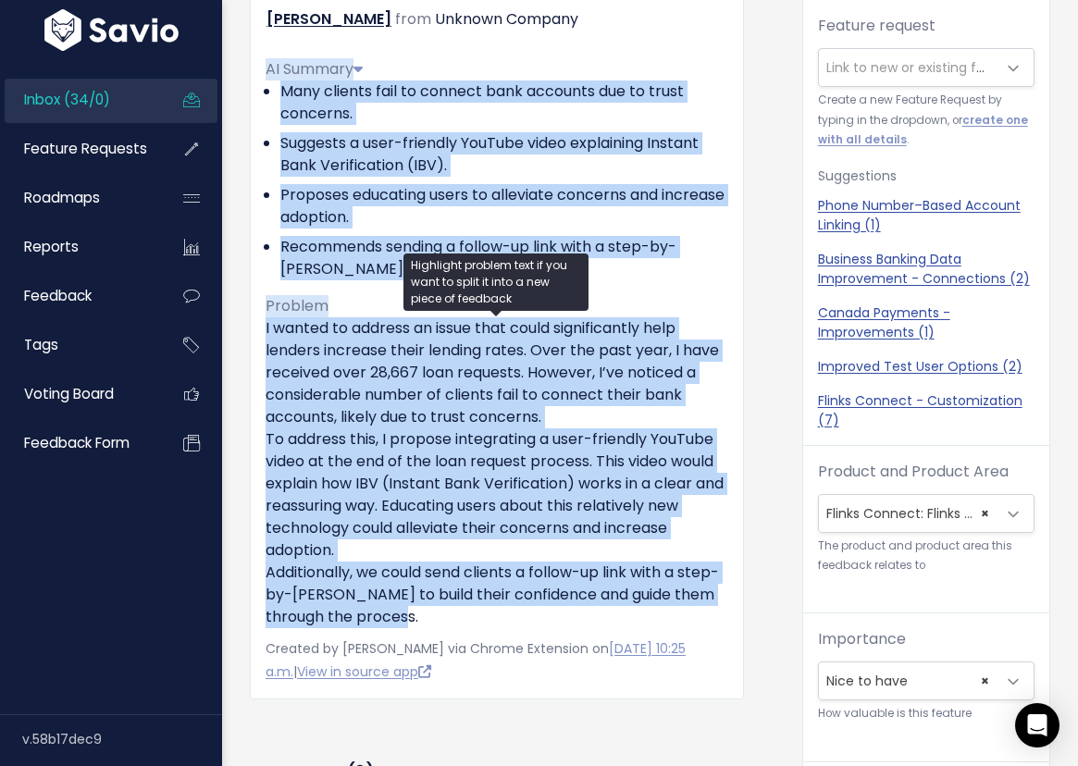
drag, startPoint x: 438, startPoint y: 622, endPoint x: 263, endPoint y: 72, distance: 576.7
click at [263, 72] on div "ricardo faria from Unknown Company AI Summary Many clients fail to connect bank…" at bounding box center [497, 345] width 494 height 709
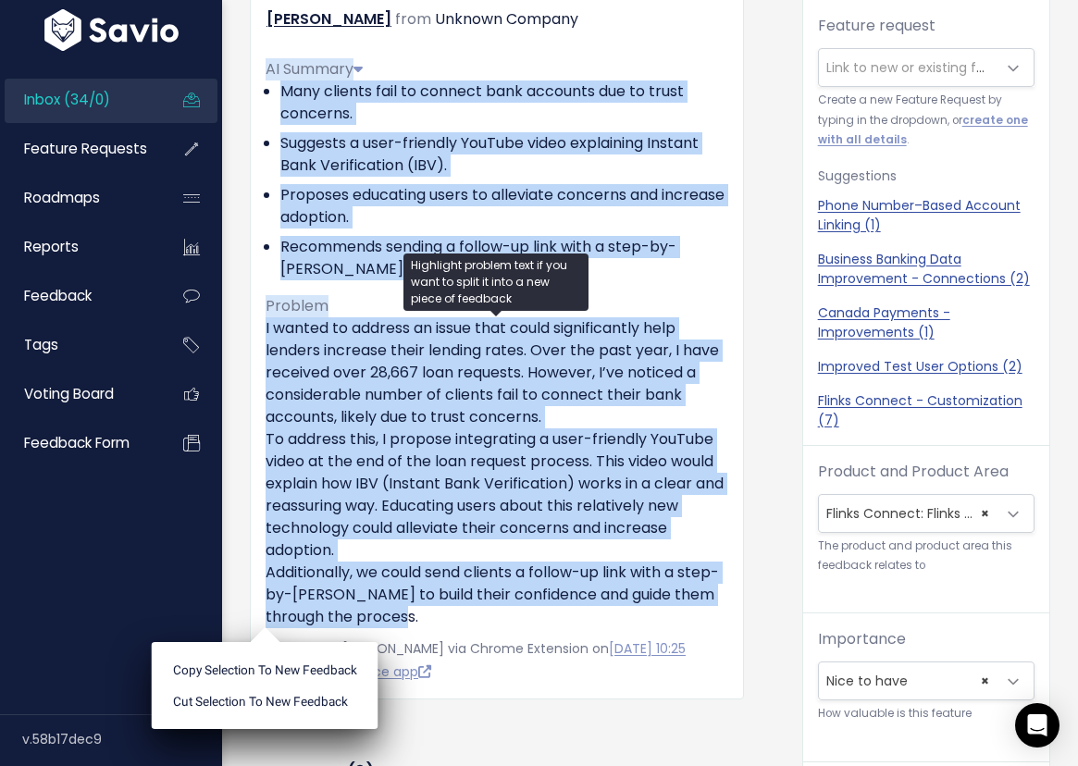
copy div "AI Summary Many clients fail to connect bank accounts due to trust concerns. Su…"
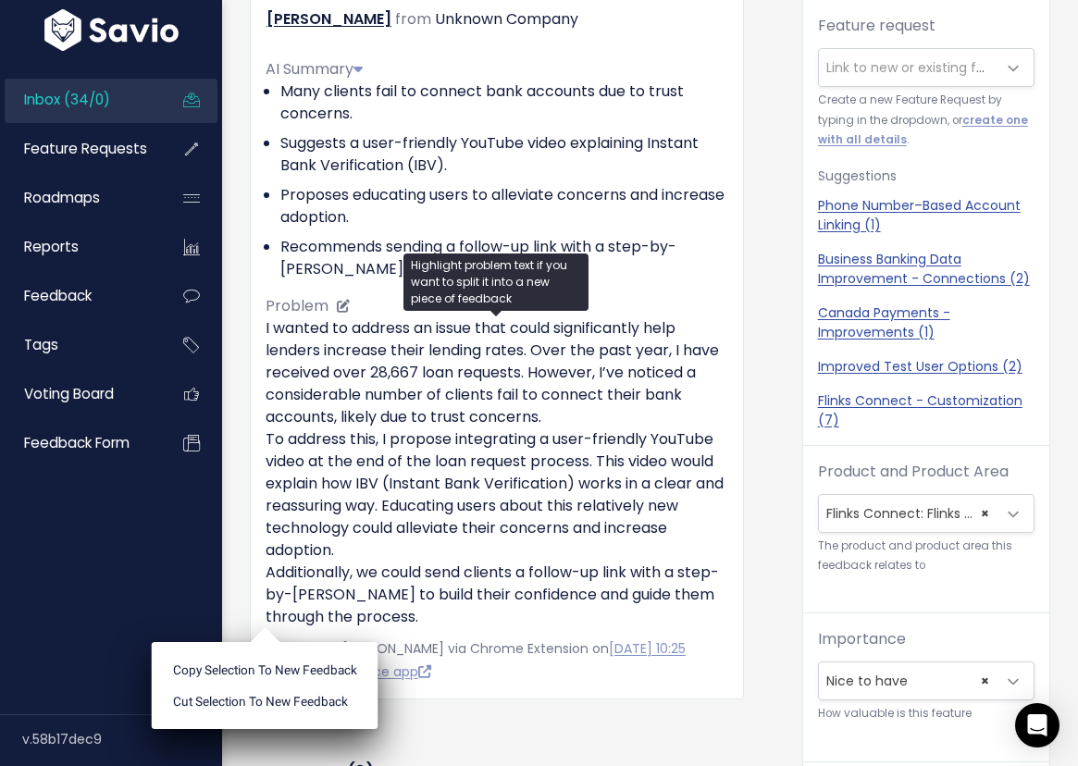
click at [464, 409] on p "I wanted to address an issue that could significantly help lenders increase the…" at bounding box center [497, 472] width 463 height 311
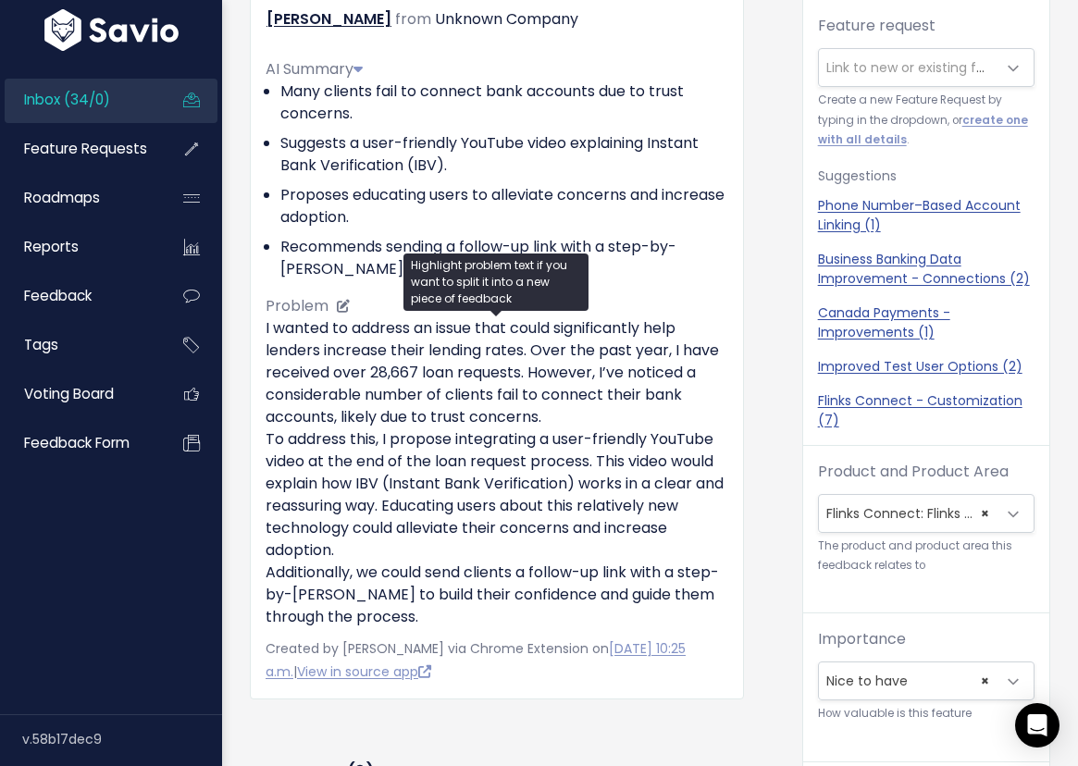
click at [707, 354] on p "I wanted to address an issue that could significantly help lenders increase the…" at bounding box center [497, 472] width 463 height 311
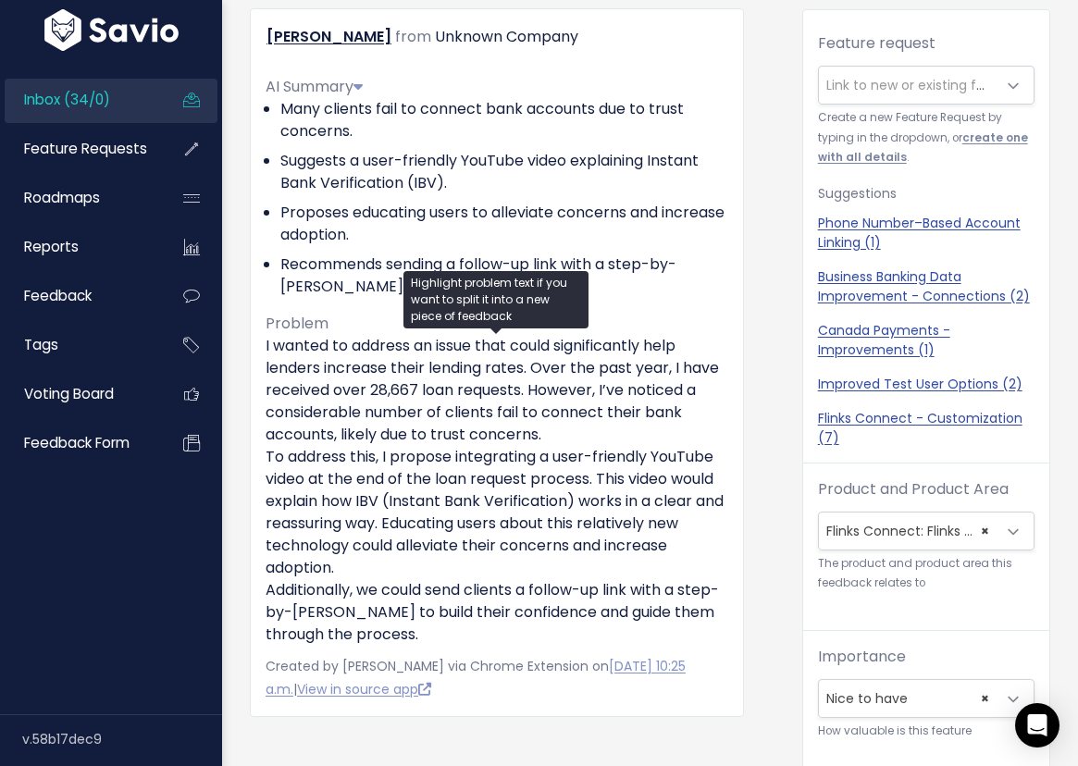
scroll to position [0, 0]
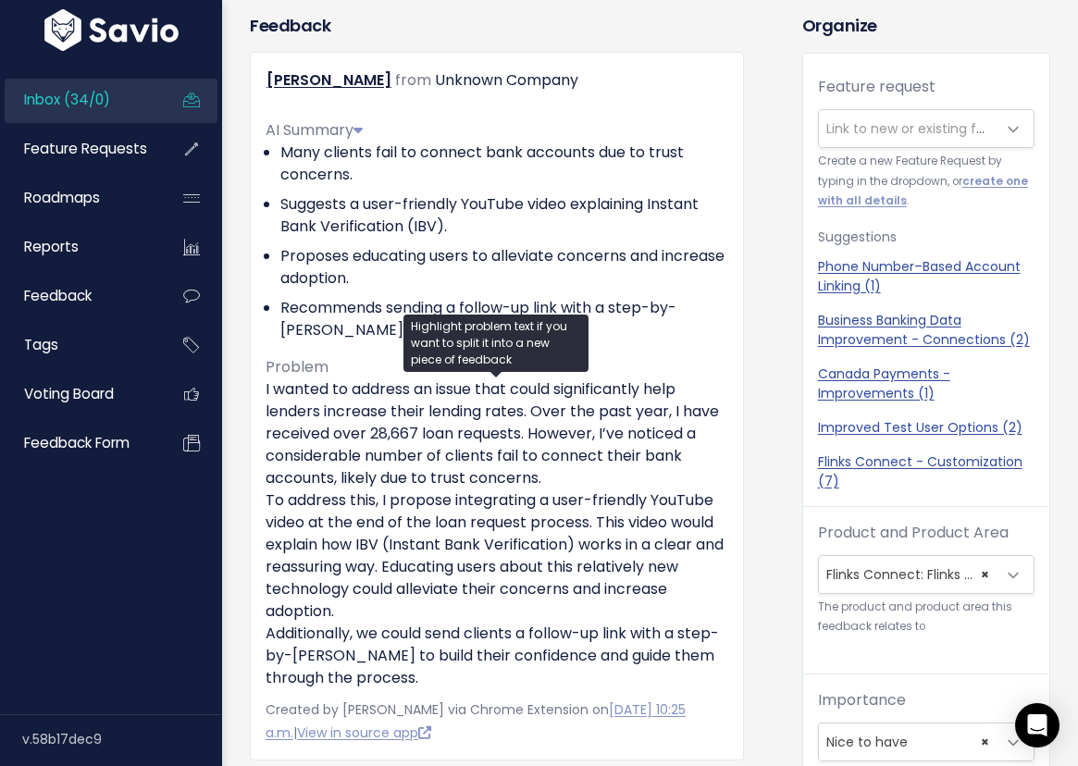
click at [883, 123] on span "Link to new or existing feature request..." at bounding box center [953, 128] width 255 height 19
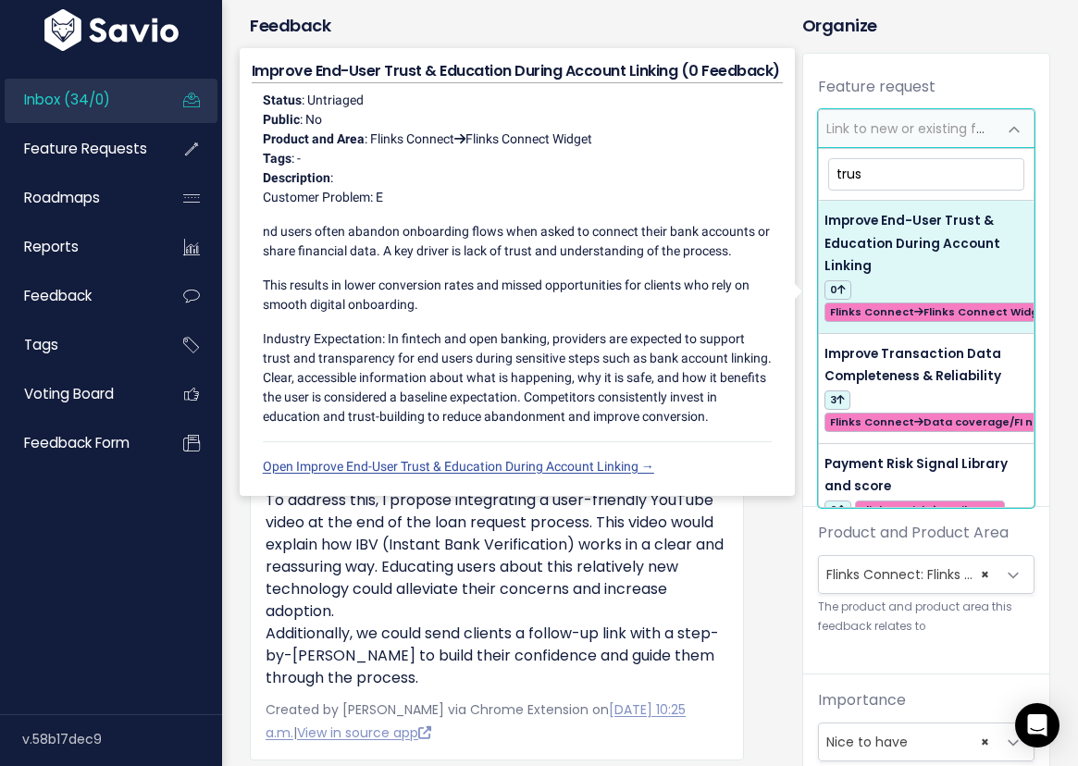
type input "trus"
select select "63773"
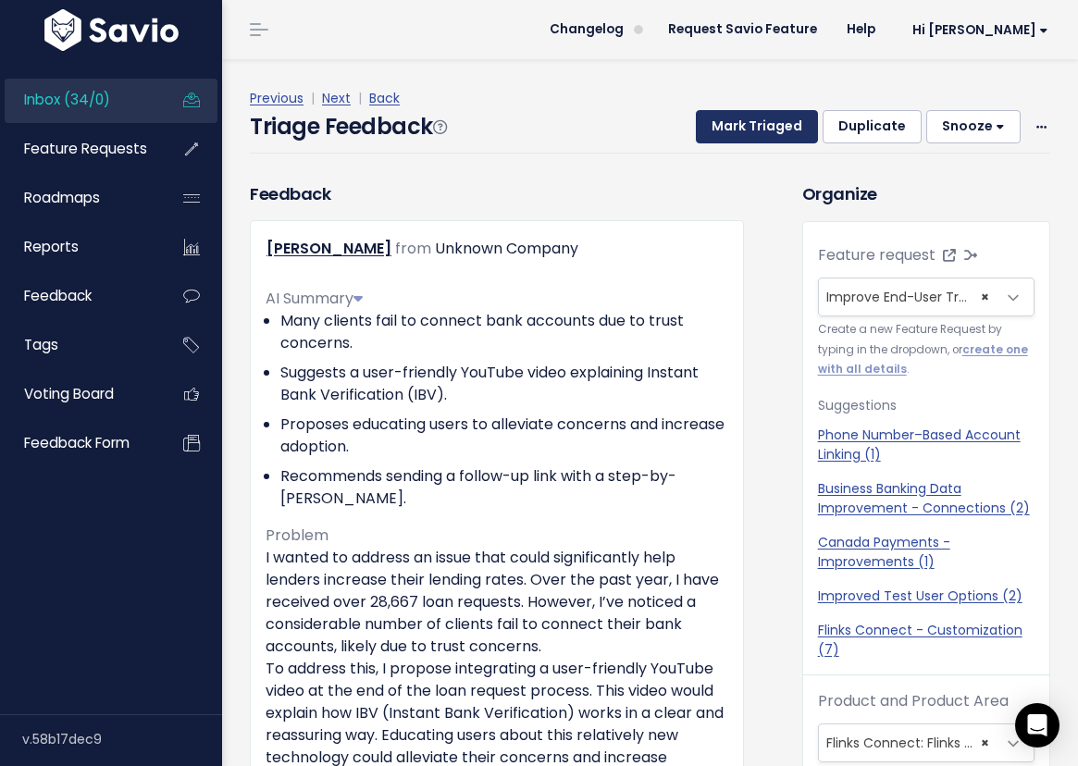
click at [780, 129] on button "Mark Triaged" at bounding box center [757, 126] width 122 height 33
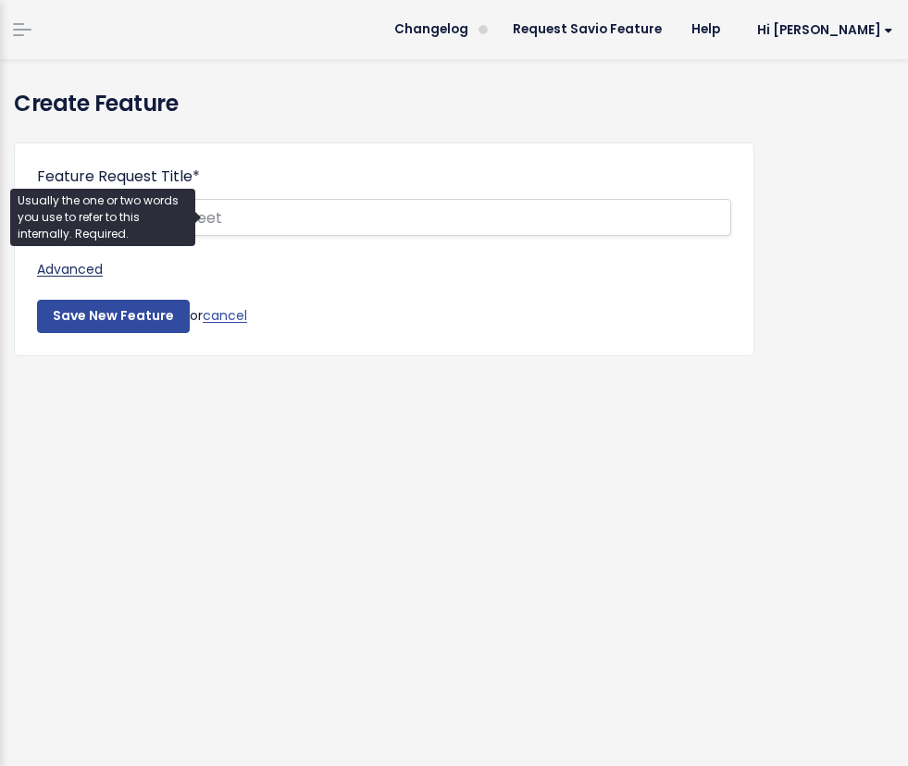
click at [57, 267] on link "Advanced" at bounding box center [384, 269] width 694 height 23
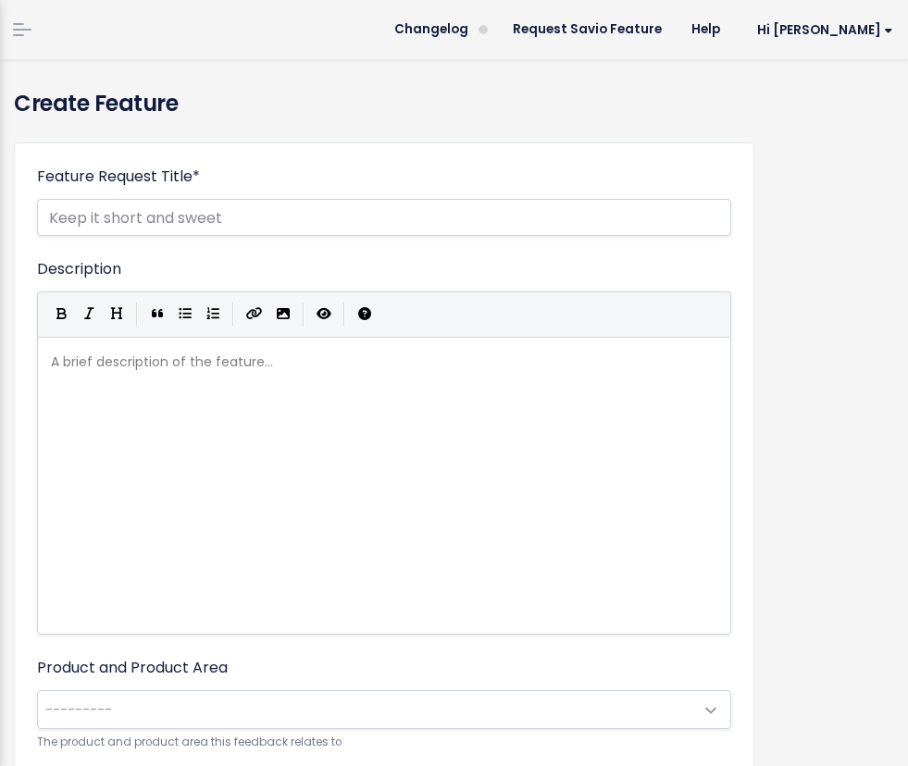
click at [159, 403] on div "A brief description of the feature... xxxxxxxxxx" at bounding box center [407, 509] width 720 height 324
paste textarea "Linking"
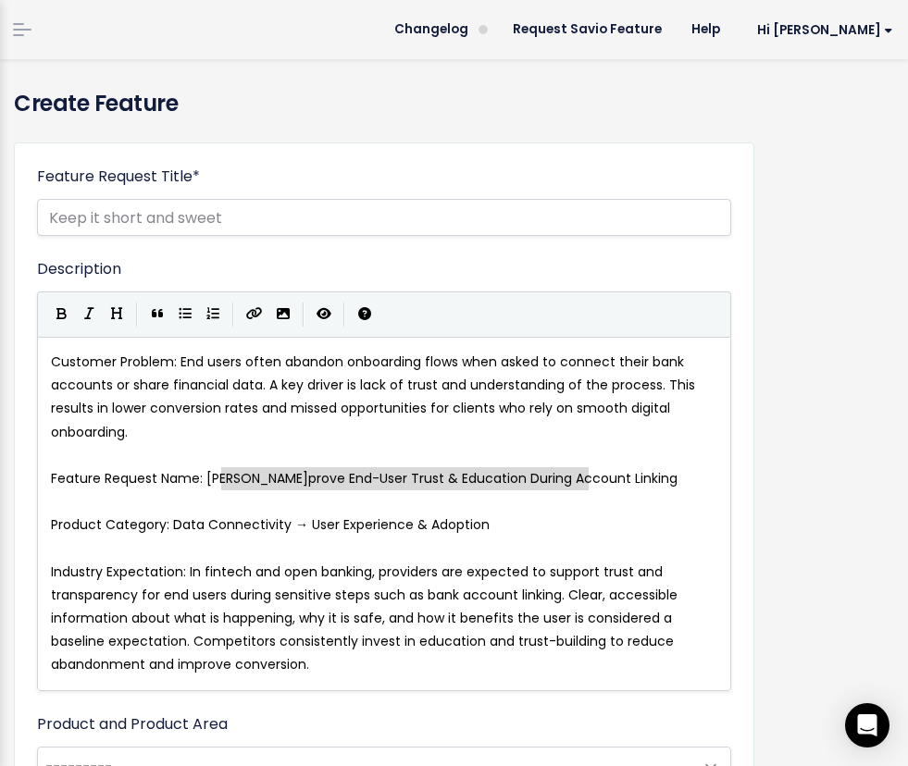
type textarea "Improve End-User Trust & Education During Account Linking"
drag, startPoint x: 618, startPoint y: 471, endPoint x: 213, endPoint y: 482, distance: 405.4
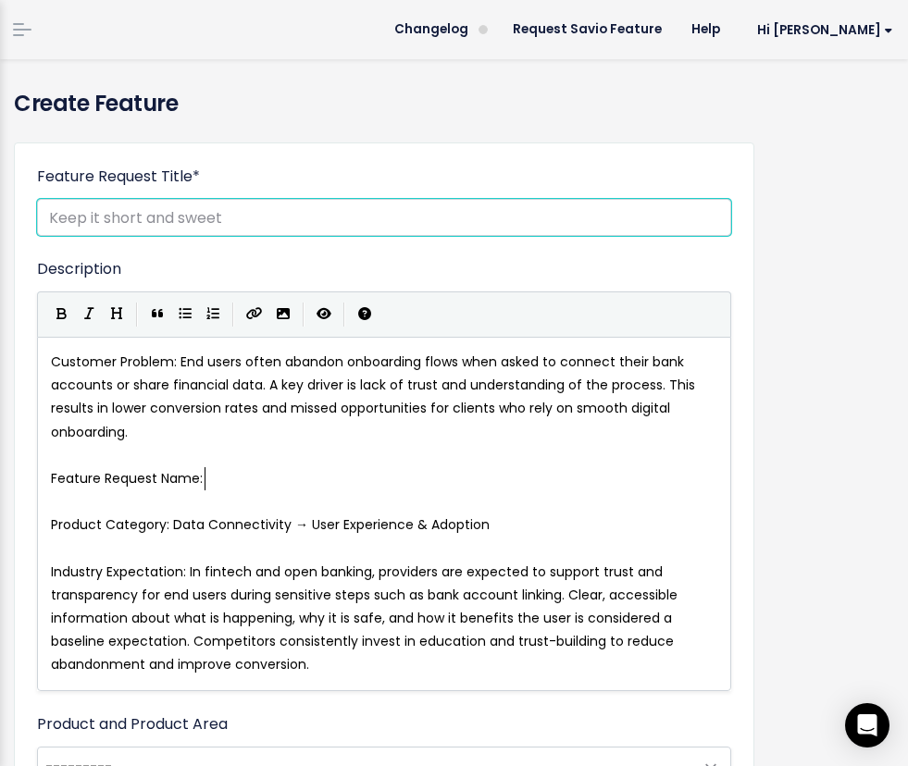
click at [120, 215] on body "Inbox (34/0) Feature Requests Roadmaps ×" at bounding box center [454, 762] width 908 height 1524
paste input "Improve End-User Trust & Education During Account Linking"
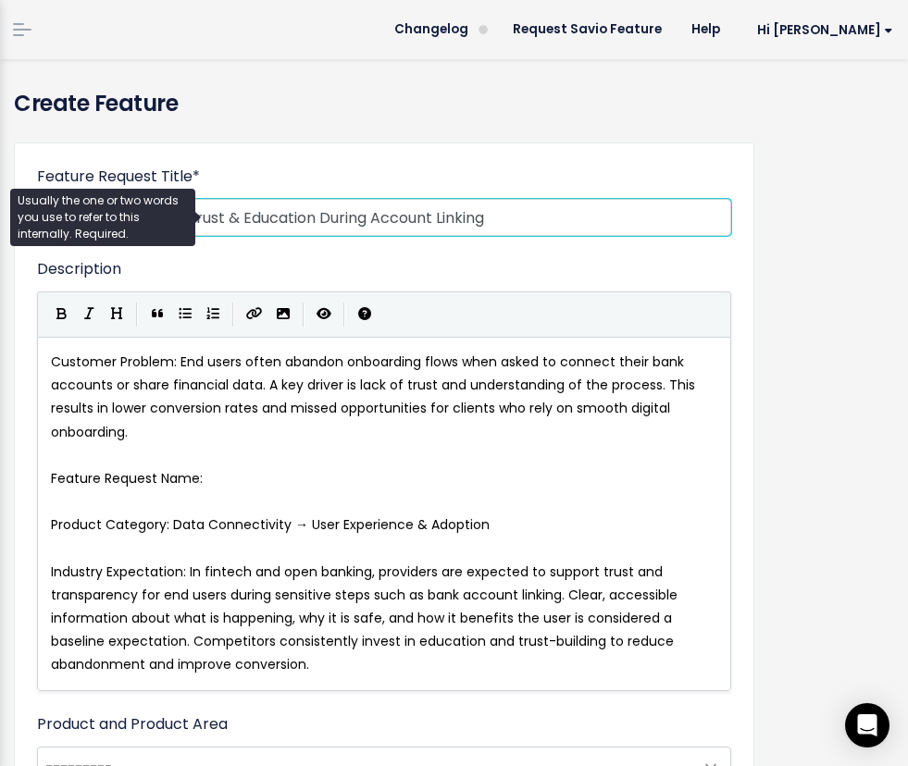
type input "Improve End-User Trust & Education During Account Linking"
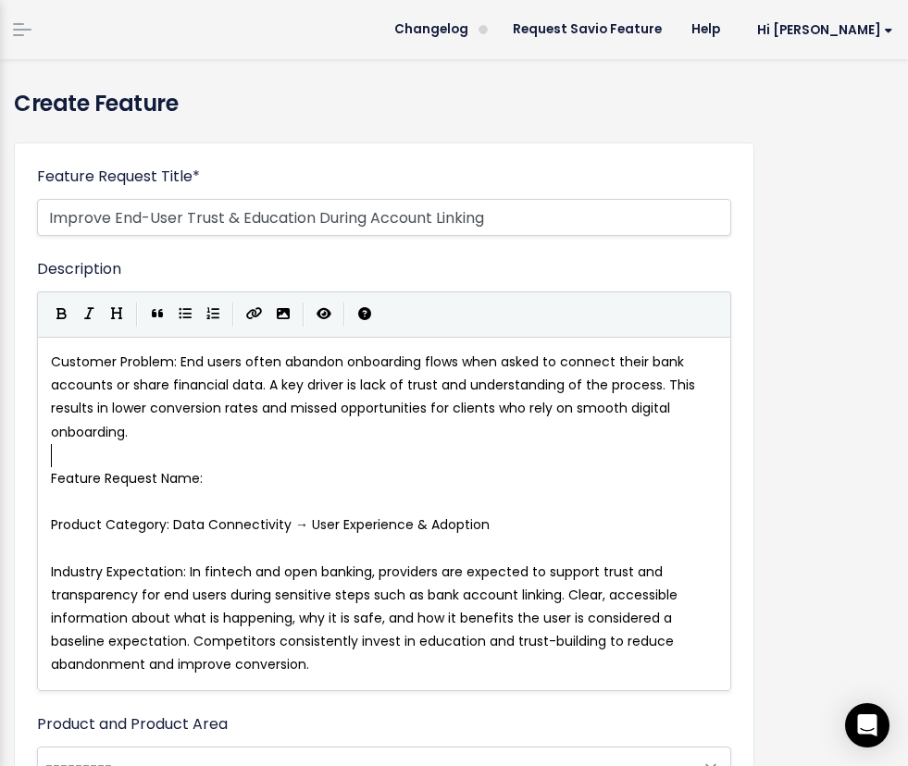
click at [238, 467] on pre "Feature Request Name:" at bounding box center [384, 478] width 674 height 23
click at [236, 476] on pre "Feature Request Name:" at bounding box center [384, 478] width 674 height 23
type textarea "Feature Request Name: Product Category: Data Connectivity → User Experience & A…"
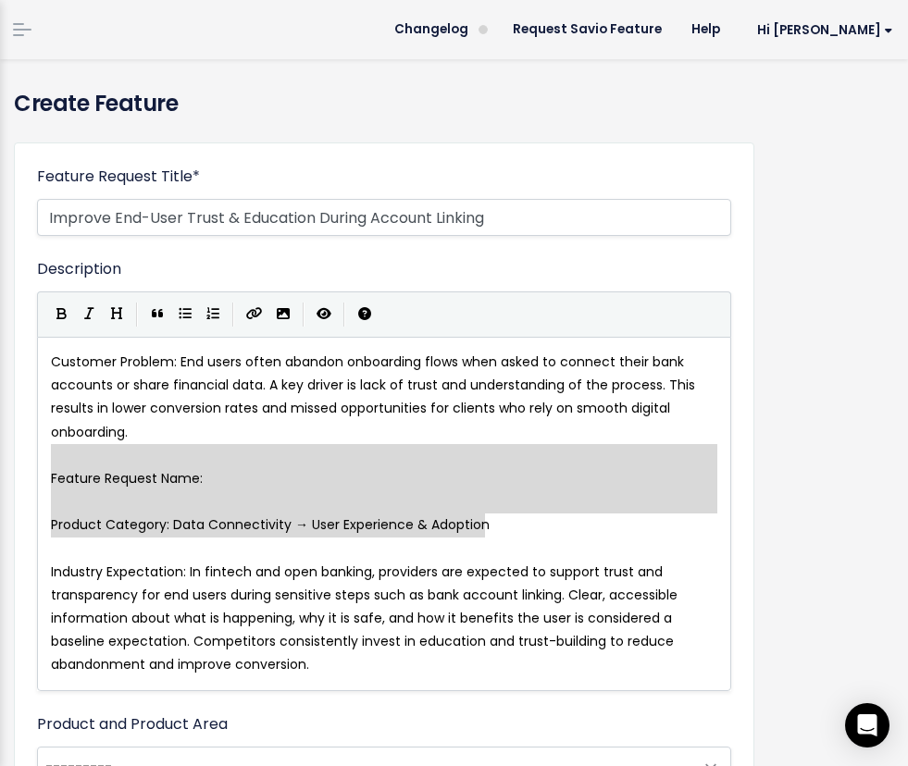
drag, startPoint x: 501, startPoint y: 525, endPoint x: -19, endPoint y: 461, distance: 524.8
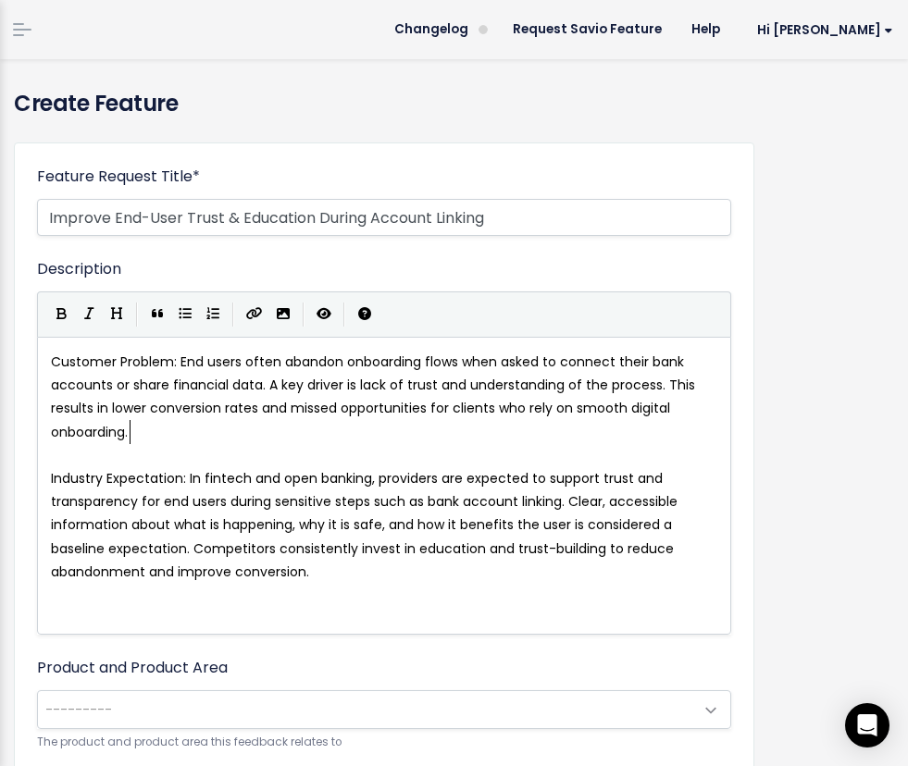
click at [182, 362] on span "Customer Problem: End users often abandon onboarding flows when asked to connec…" at bounding box center [375, 396] width 648 height 89
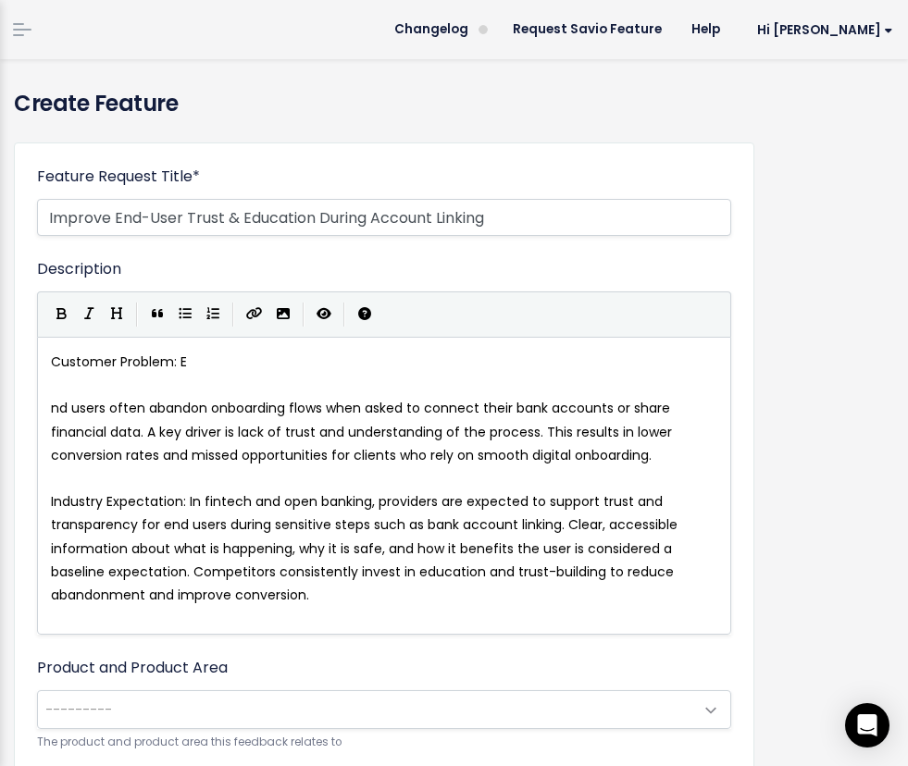
click at [542, 429] on span "nd users often abandon onboarding flows when asked to connect their bank accoun…" at bounding box center [363, 431] width 624 height 65
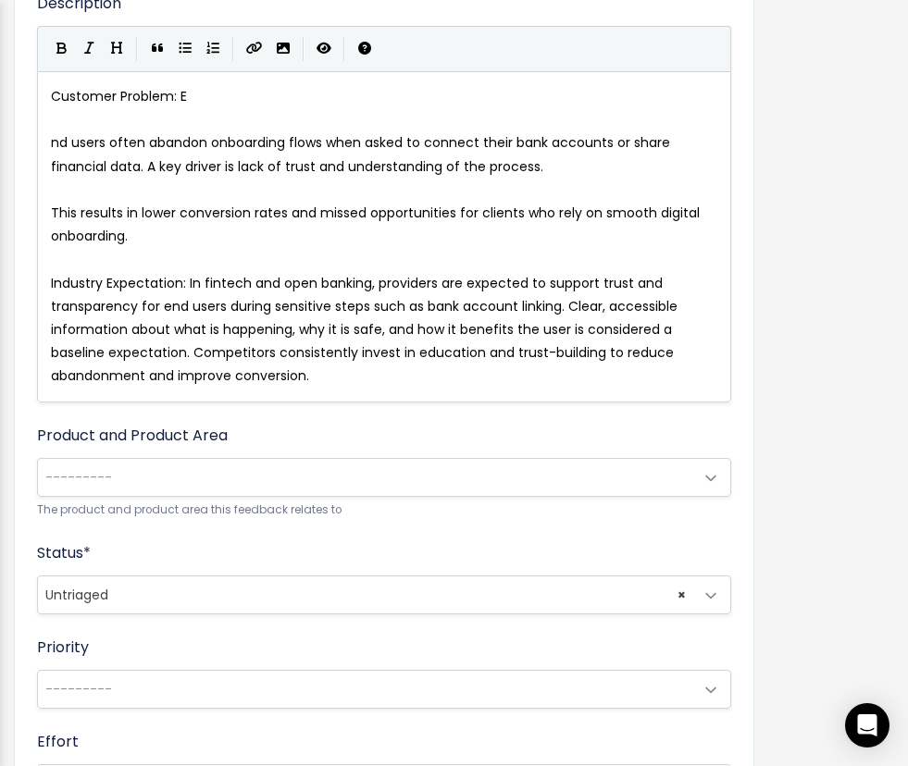
scroll to position [285, 0]
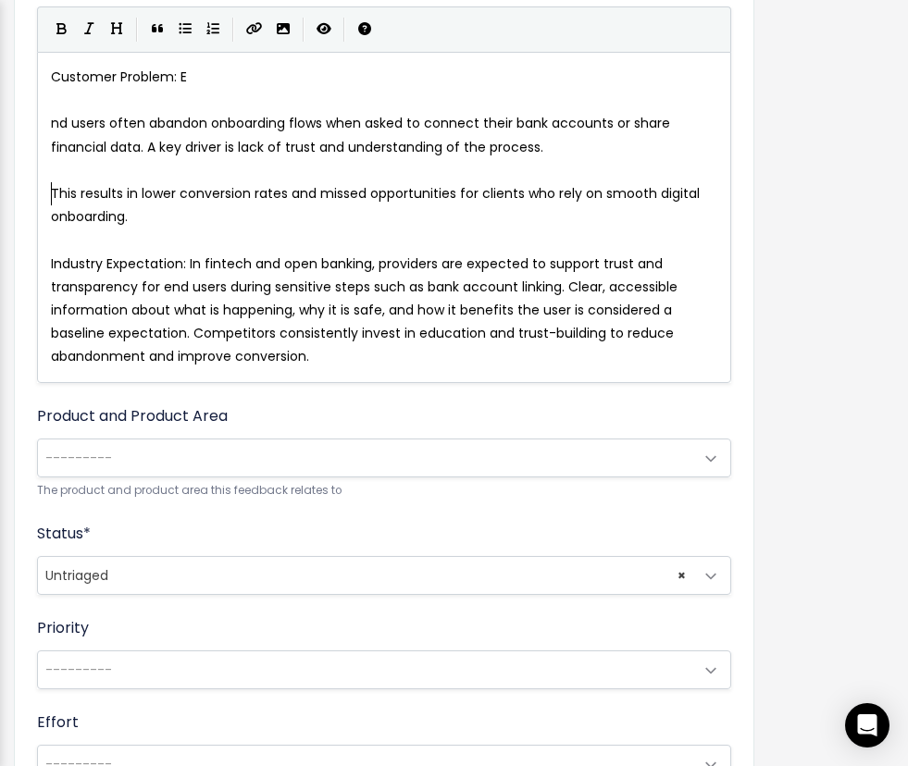
click at [281, 454] on span "---------" at bounding box center [365, 457] width 655 height 37
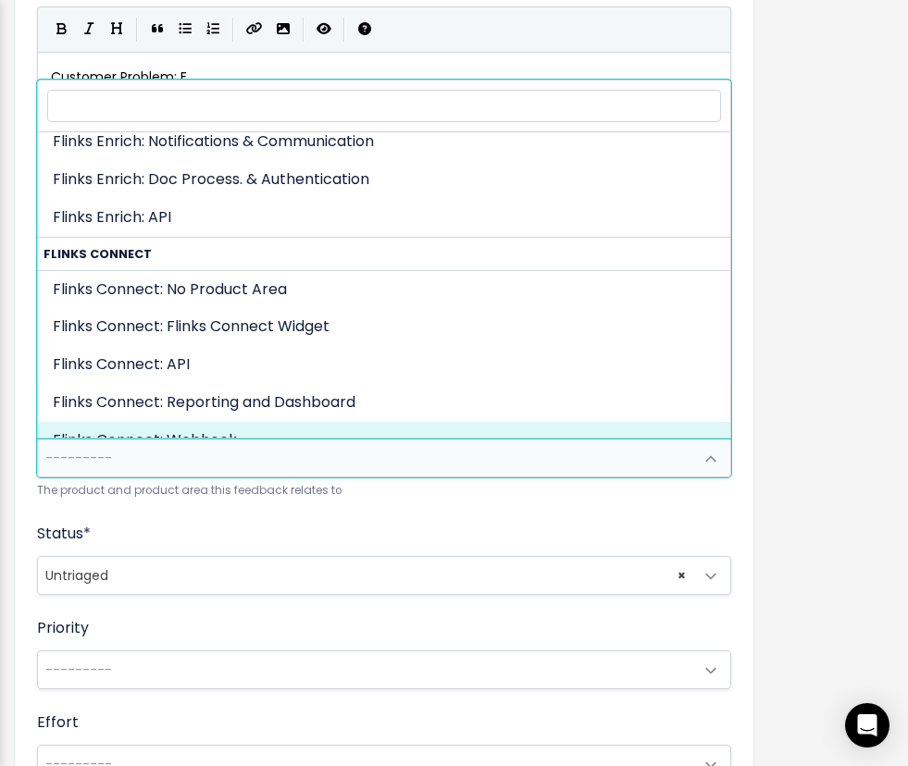
scroll to position [347, 0]
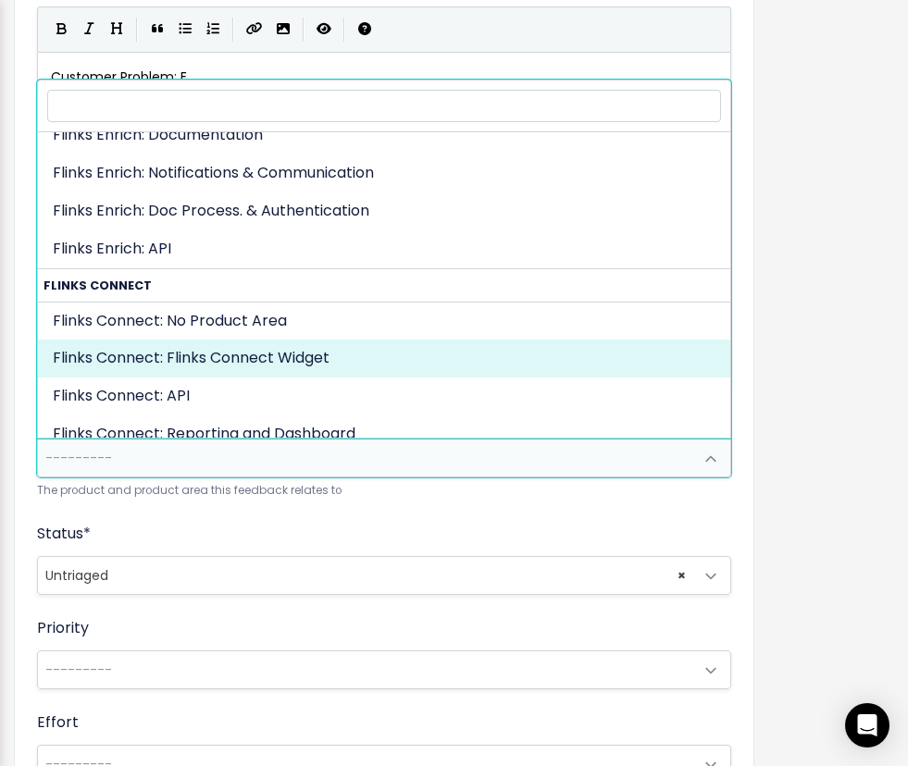
select select "CONNECTIVITY:FLINKS_CONNECT_WIDGET"
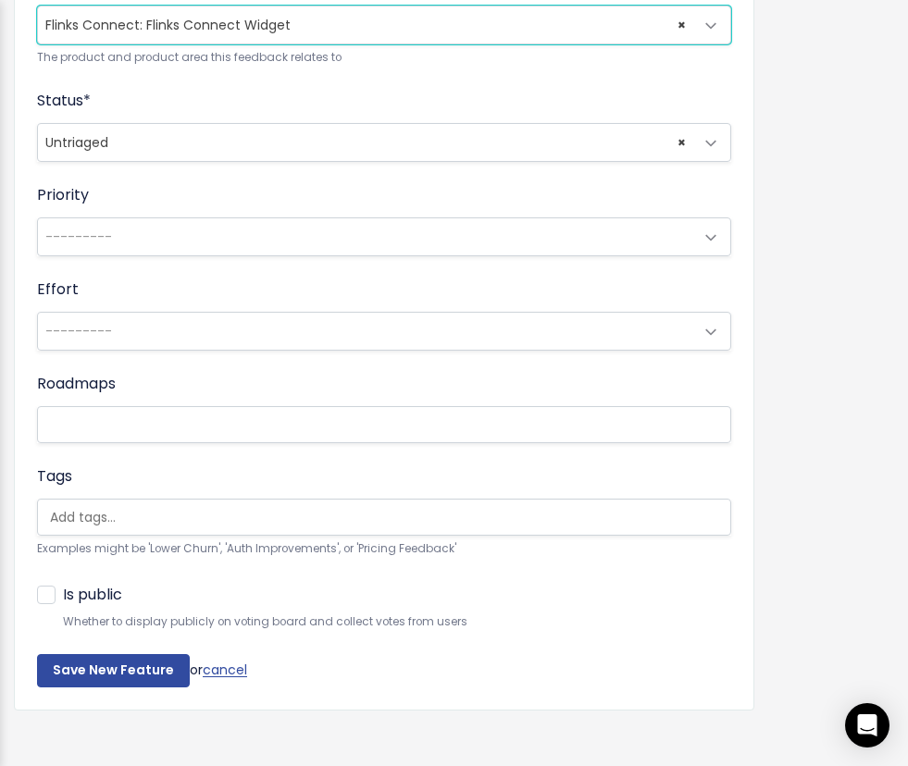
scroll to position [734, 0]
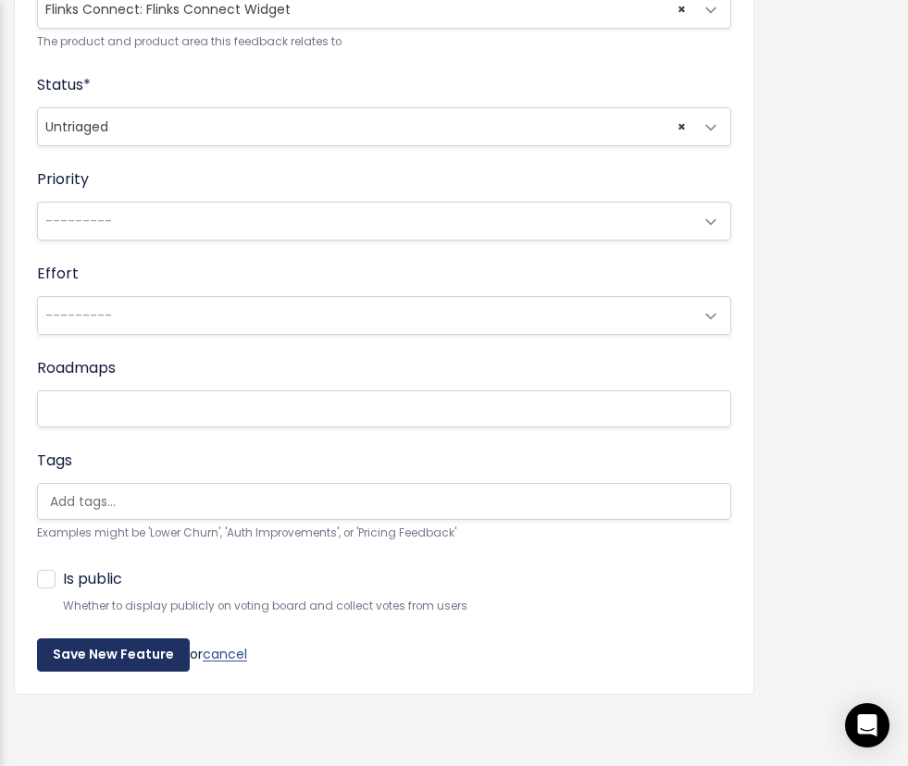
click at [106, 662] on input "Save New Feature" at bounding box center [113, 654] width 153 height 33
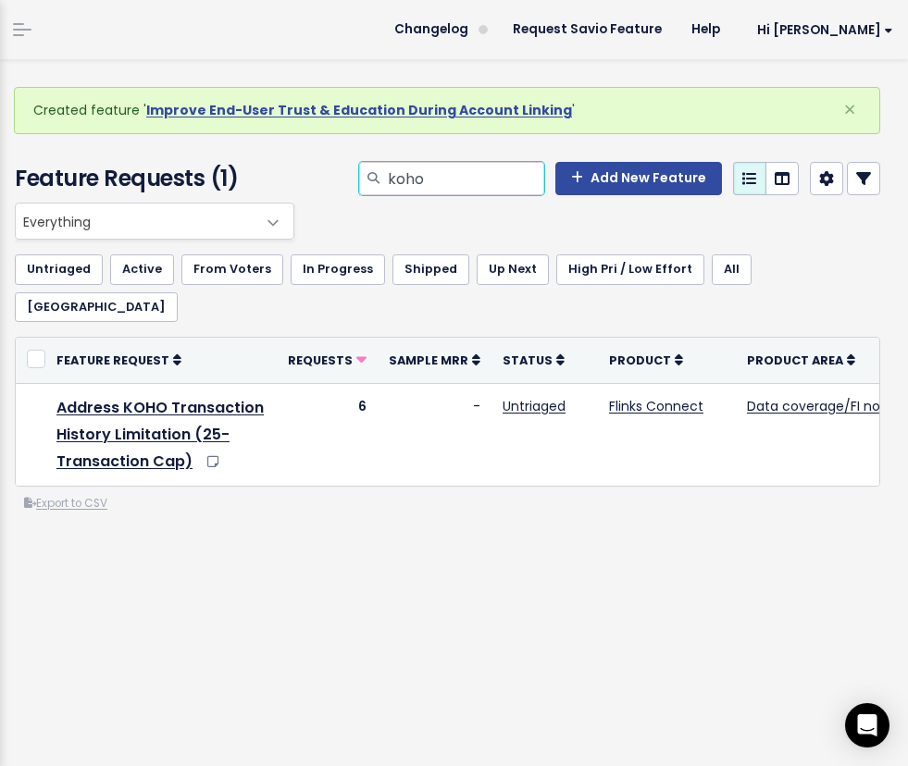
click at [451, 179] on input "koho" at bounding box center [465, 178] width 158 height 33
type input "identity"
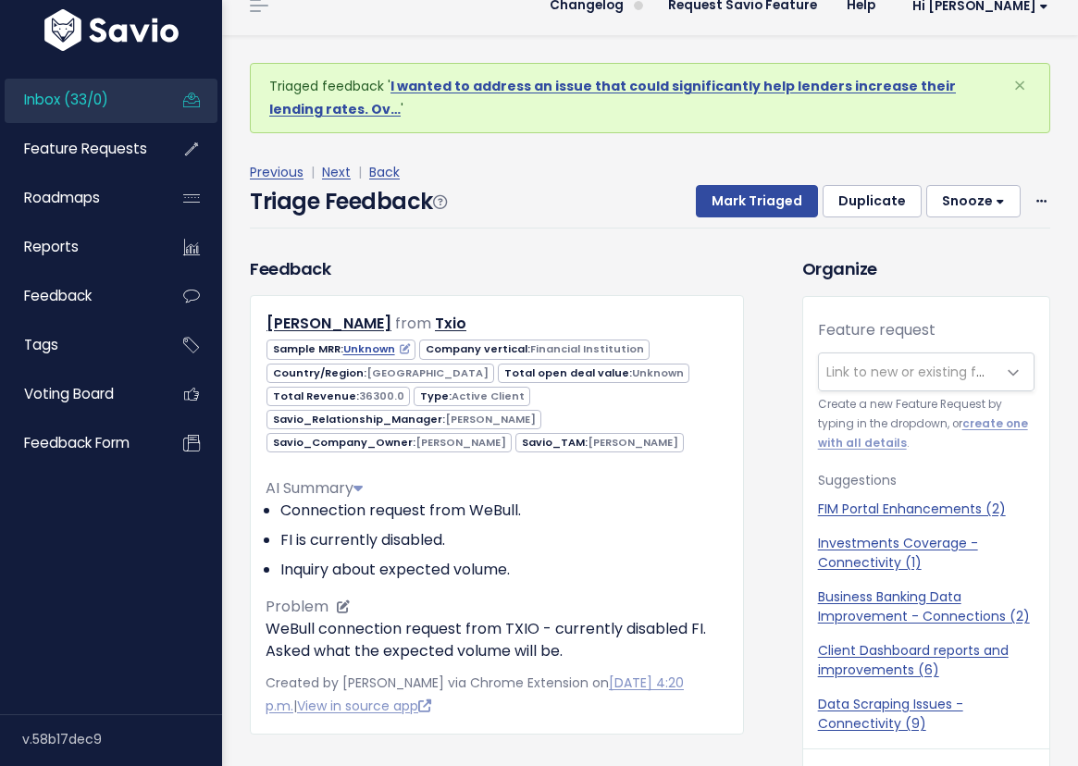
scroll to position [20, 0]
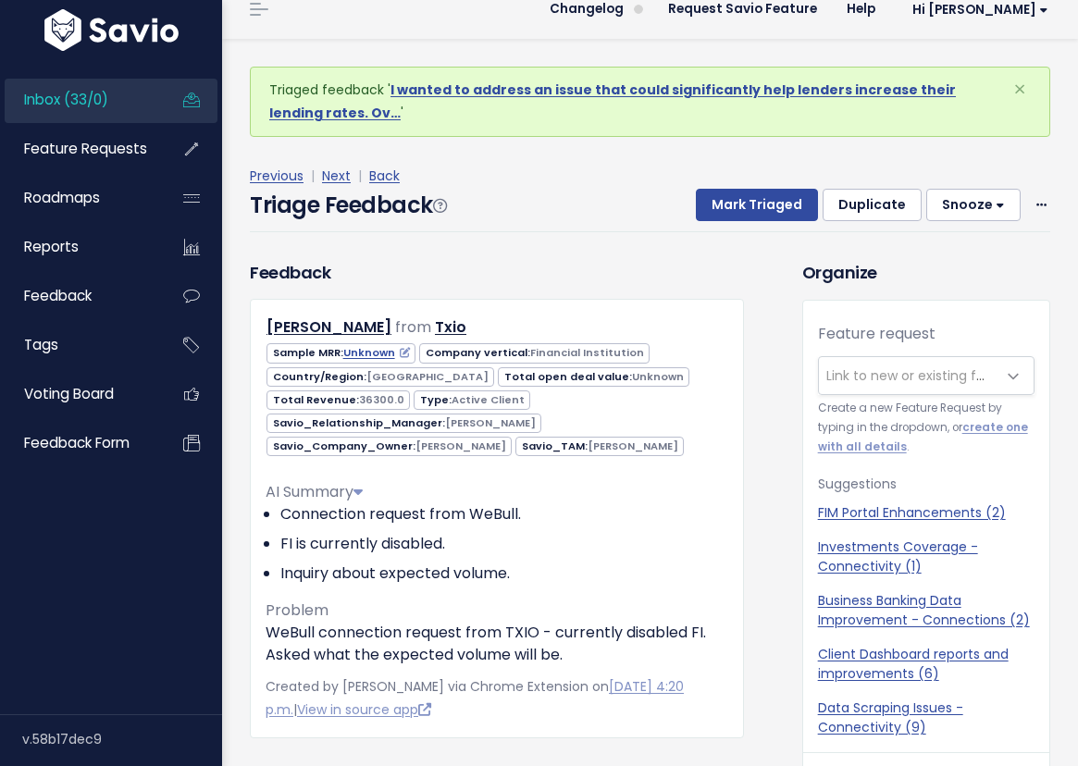
click at [89, 107] on span "Inbox (33/0)" at bounding box center [66, 99] width 84 height 19
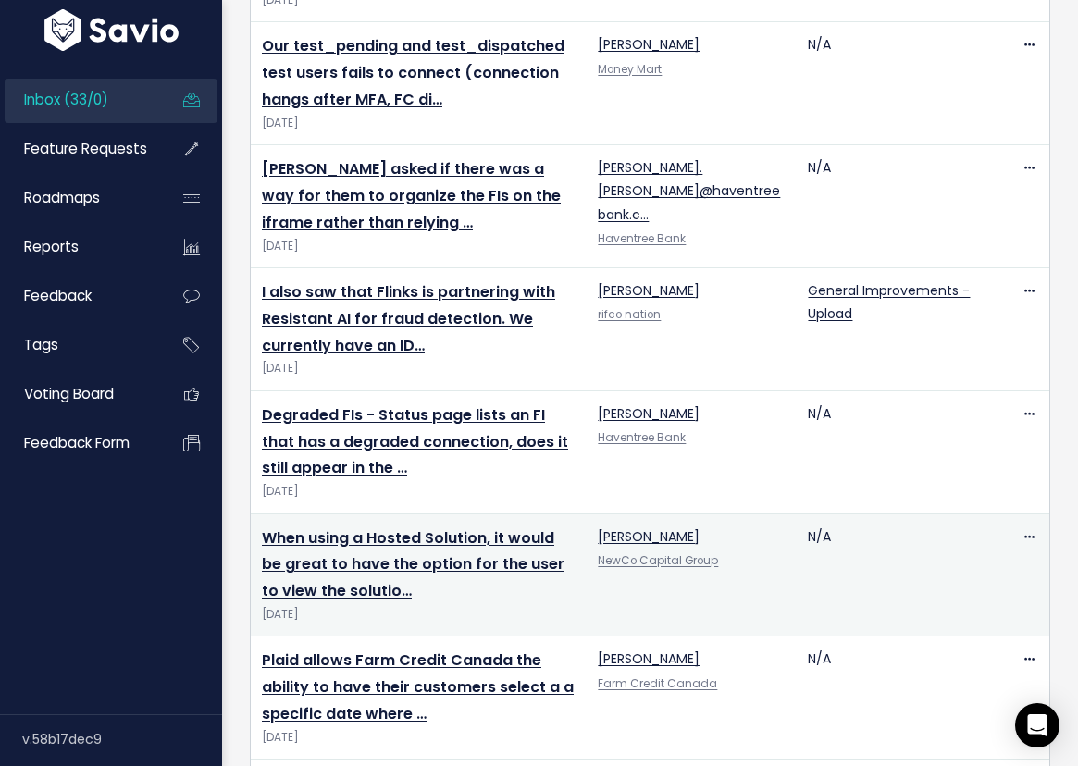
scroll to position [3419, 0]
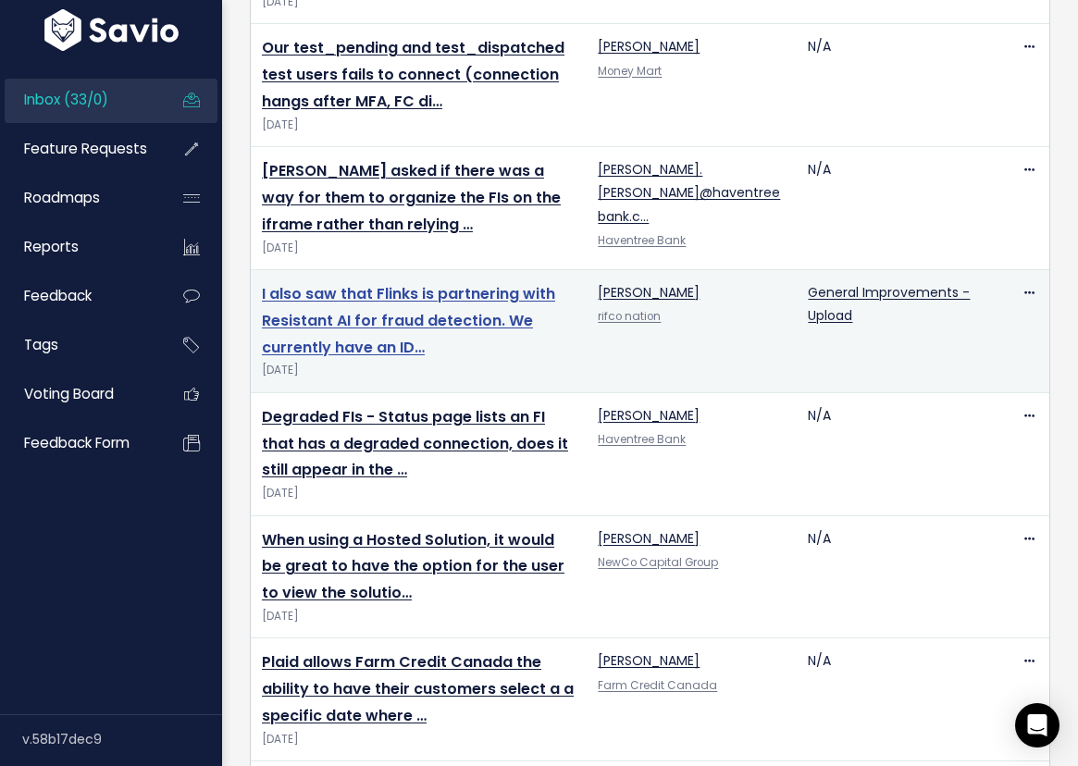
click at [478, 292] on link "I also saw that Flinks is partnering with Resistant AI for fraud detection. We …" at bounding box center [408, 320] width 293 height 75
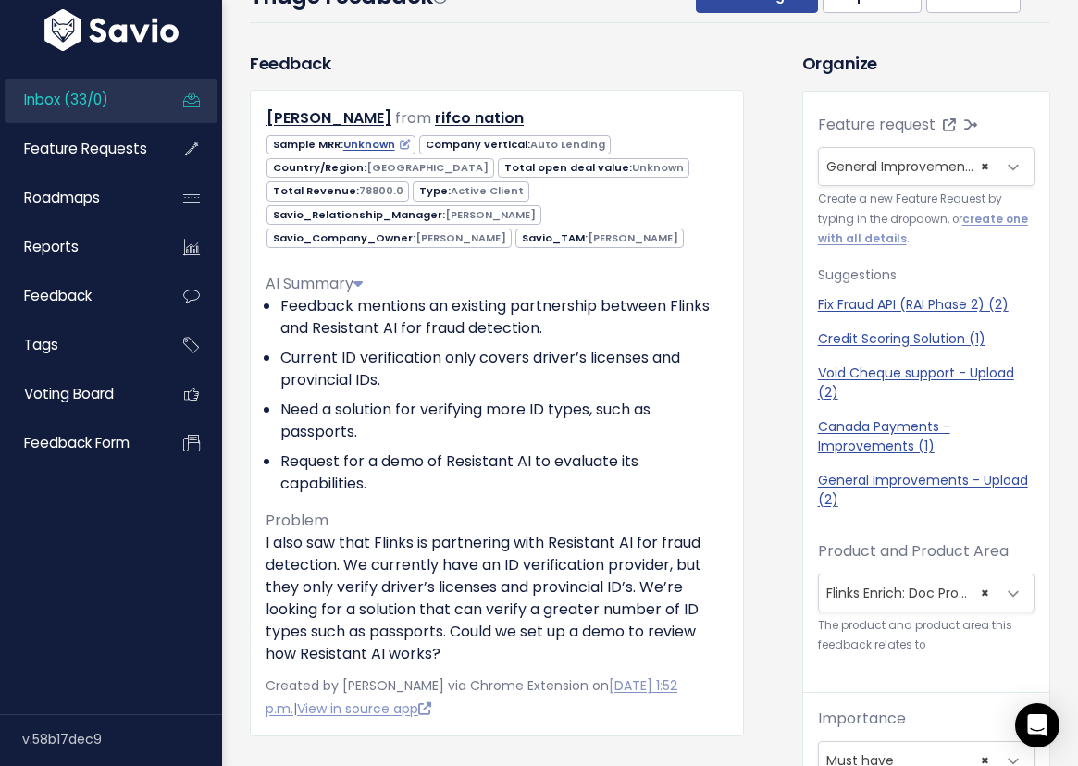
scroll to position [30, 0]
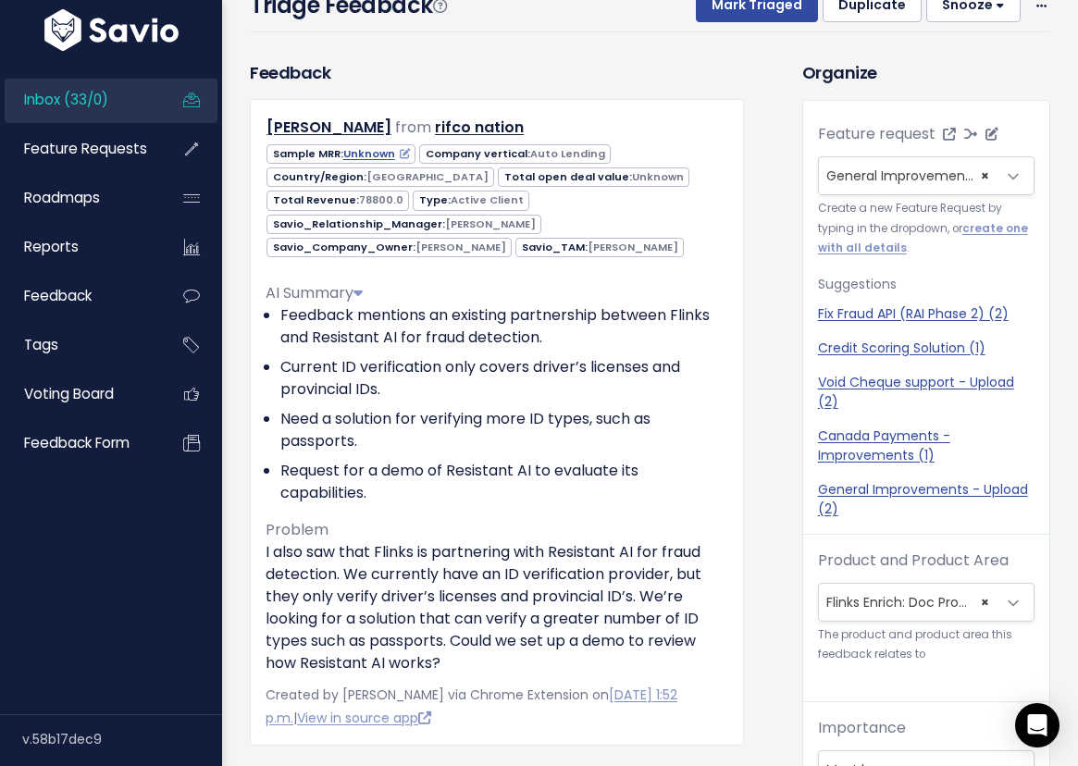
click at [895, 179] on span "General Improvements - Upload (2)" at bounding box center [943, 176] width 234 height 19
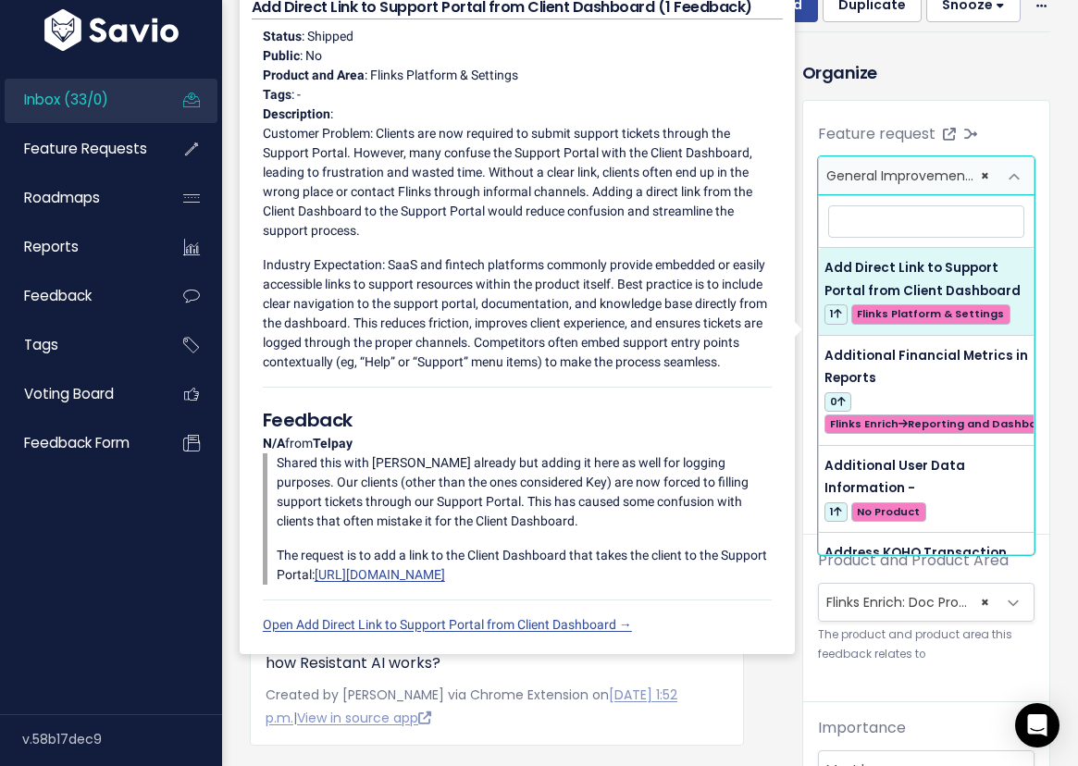
click at [1003, 105] on div "Feature request --------- General Improvements - Upload (2) × General Improveme…" at bounding box center [926, 537] width 246 height 872
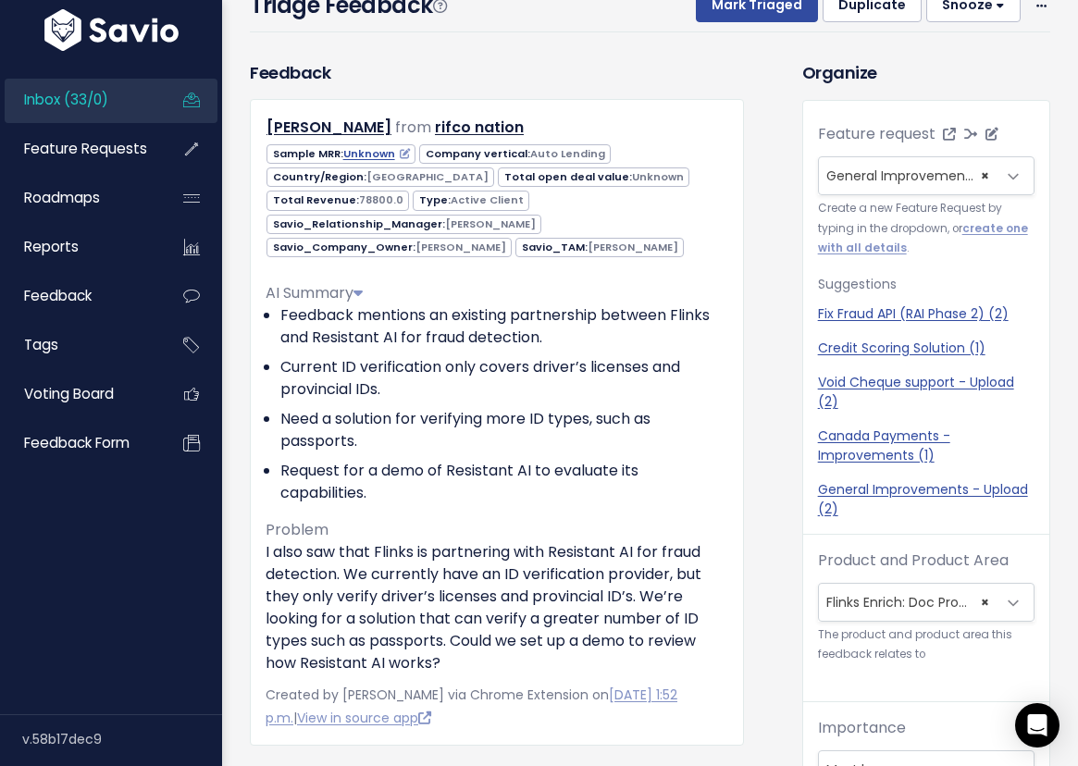
select select
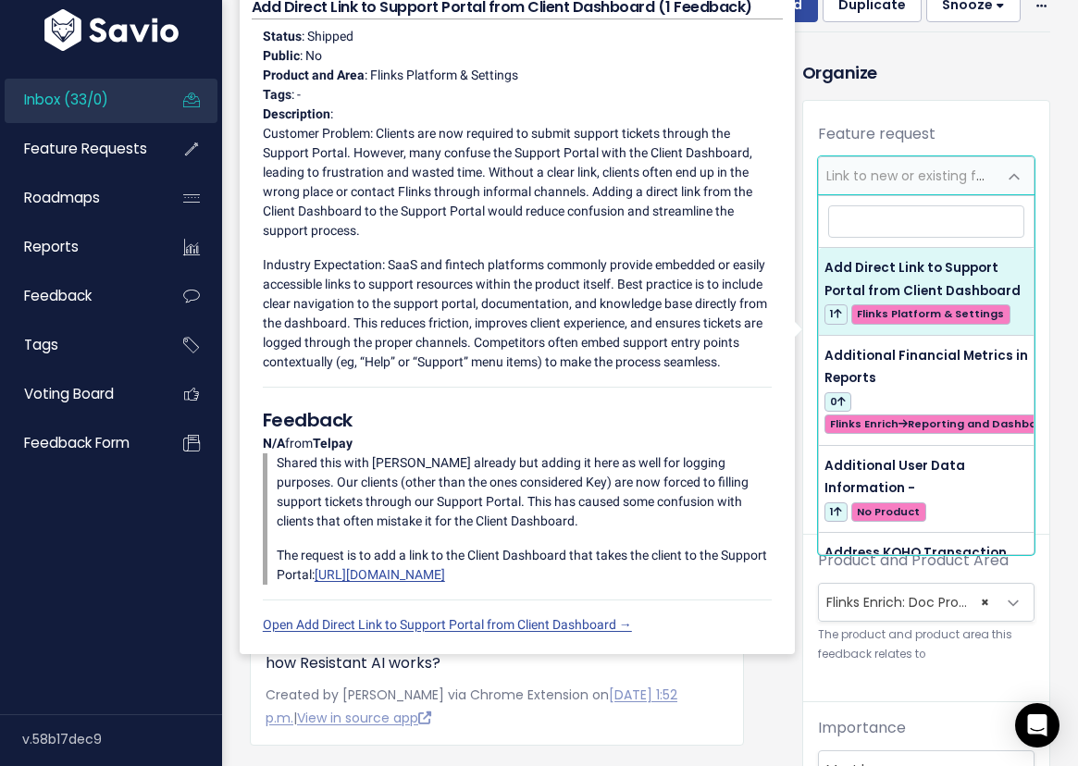
click at [928, 105] on div "Feature request --------- General Improvements - Upload (2) Link to new or exis…" at bounding box center [926, 537] width 246 height 872
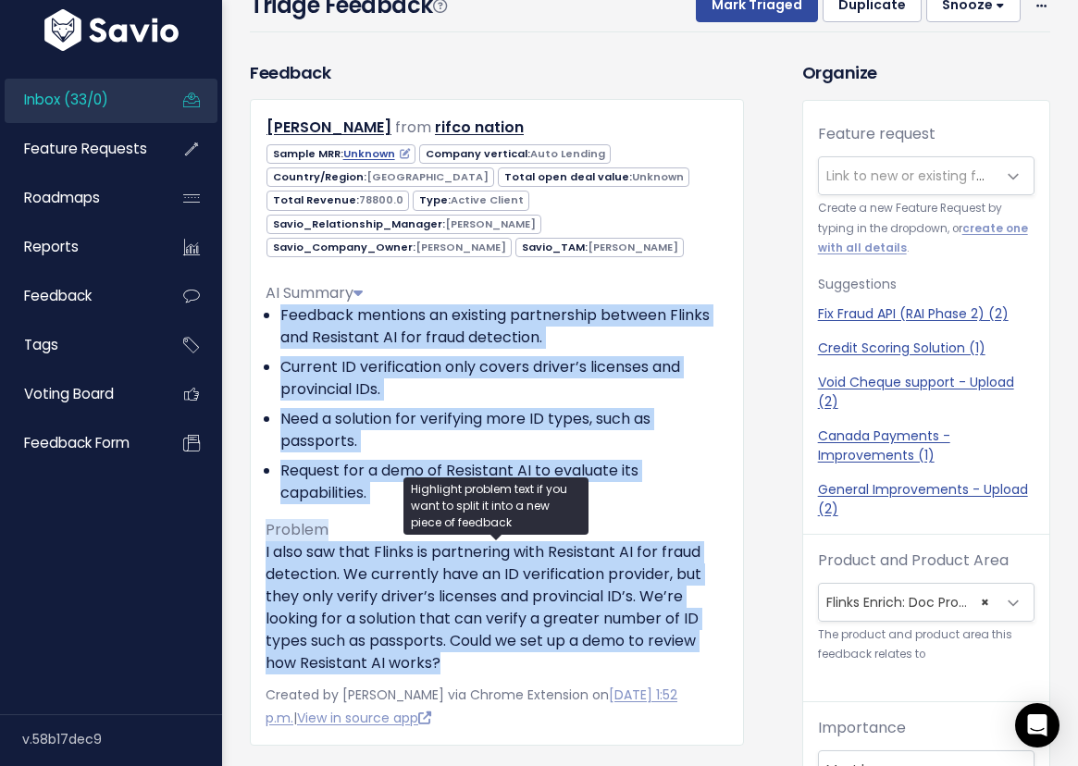
drag, startPoint x: 464, startPoint y: 666, endPoint x: 253, endPoint y: 316, distance: 407.9
click at [253, 316] on div "Brenna Elefson from rifco nation Canada" at bounding box center [497, 422] width 494 height 647
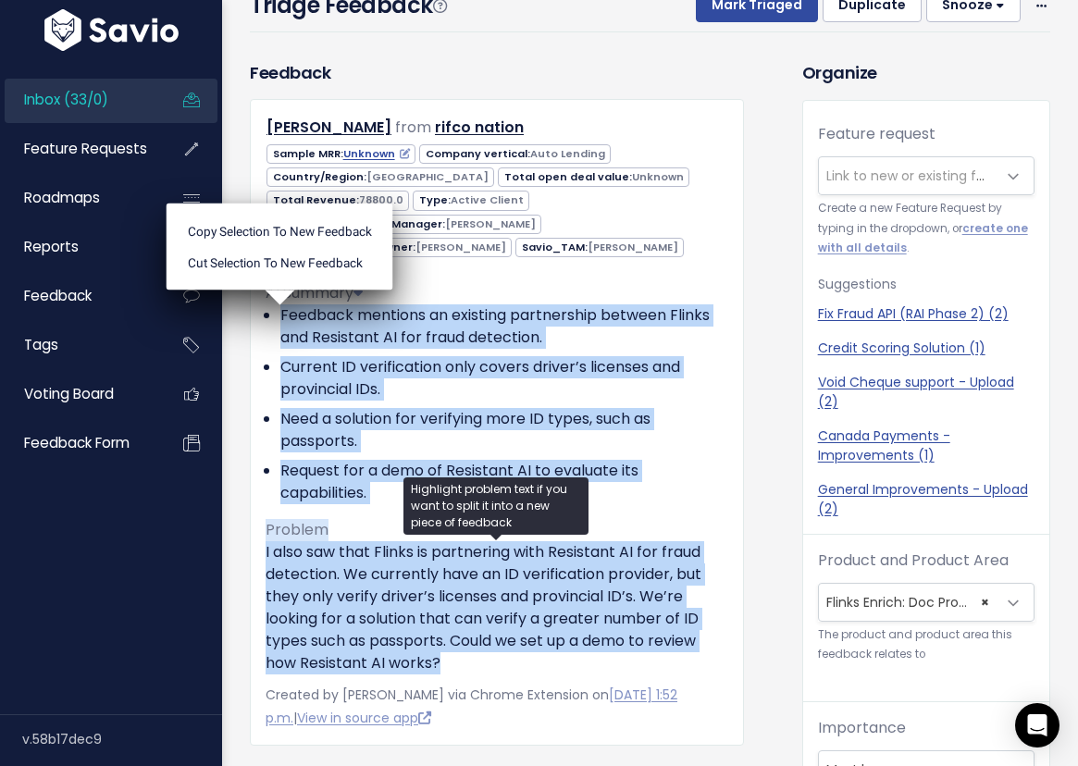
copy div "Feedback mentions an existing partnership between Flinks and Resistant AI for f…"
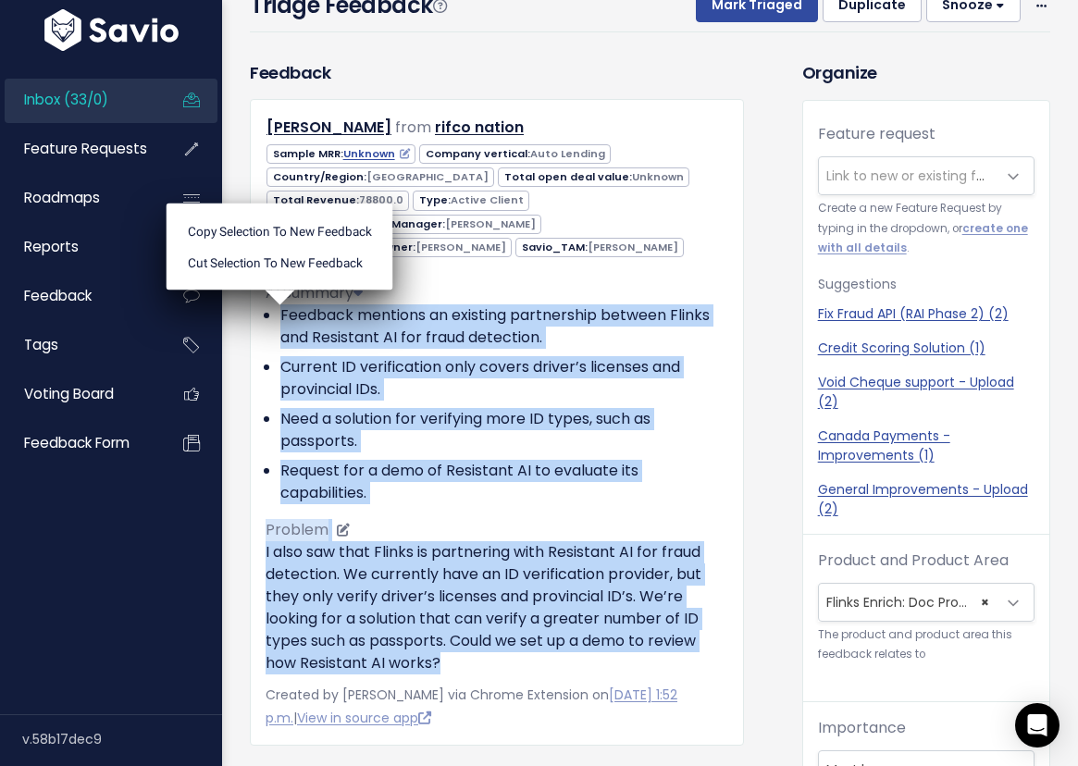
click at [571, 415] on li "Need a solution for verifying more ID types, such as passports." at bounding box center [504, 430] width 448 height 44
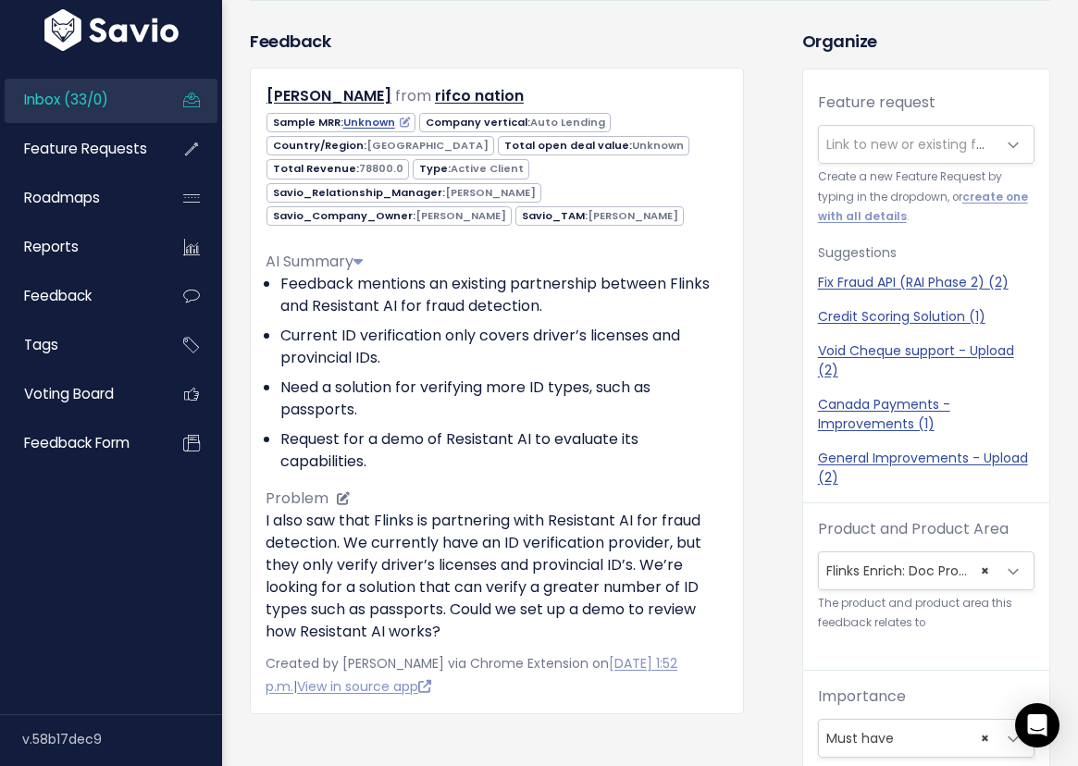
scroll to position [0, 0]
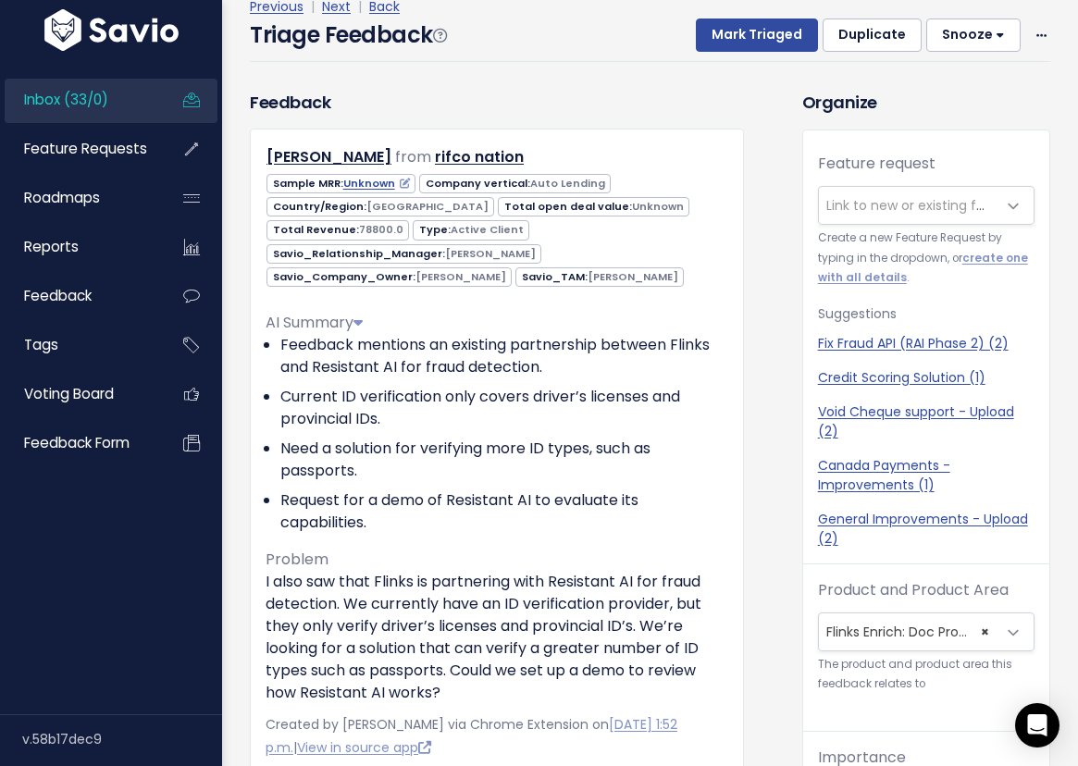
click at [904, 213] on span "Link to new or existing feature request..." at bounding box center [953, 205] width 255 height 19
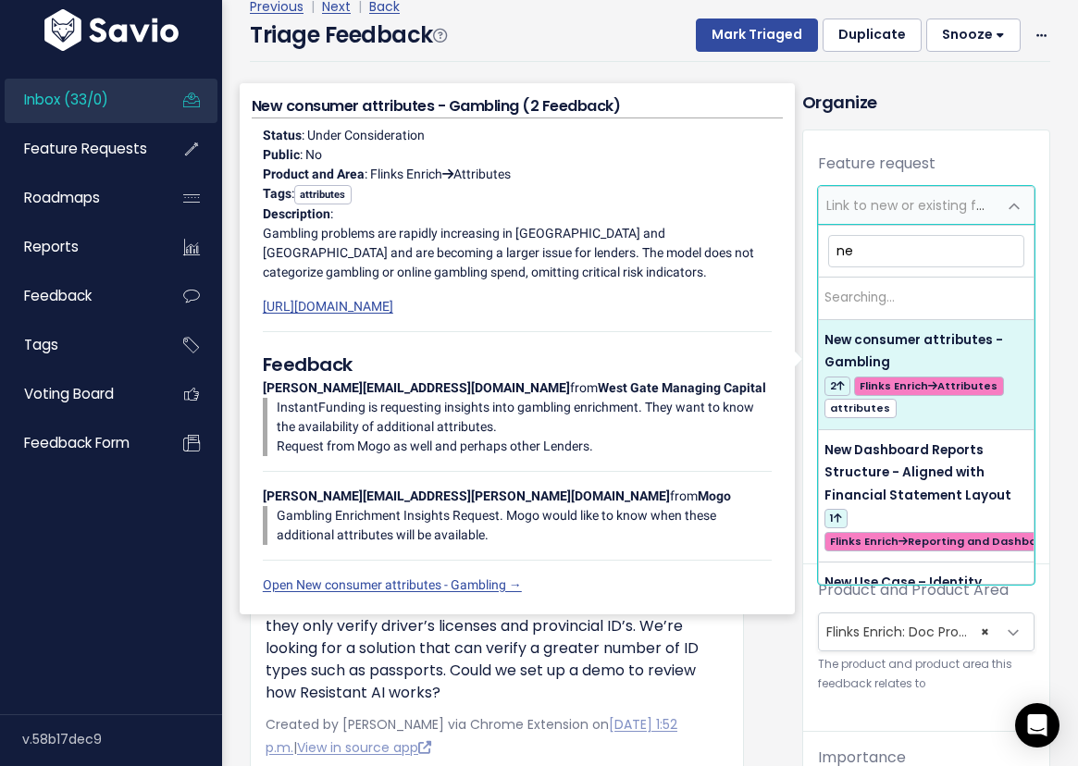
type input "n"
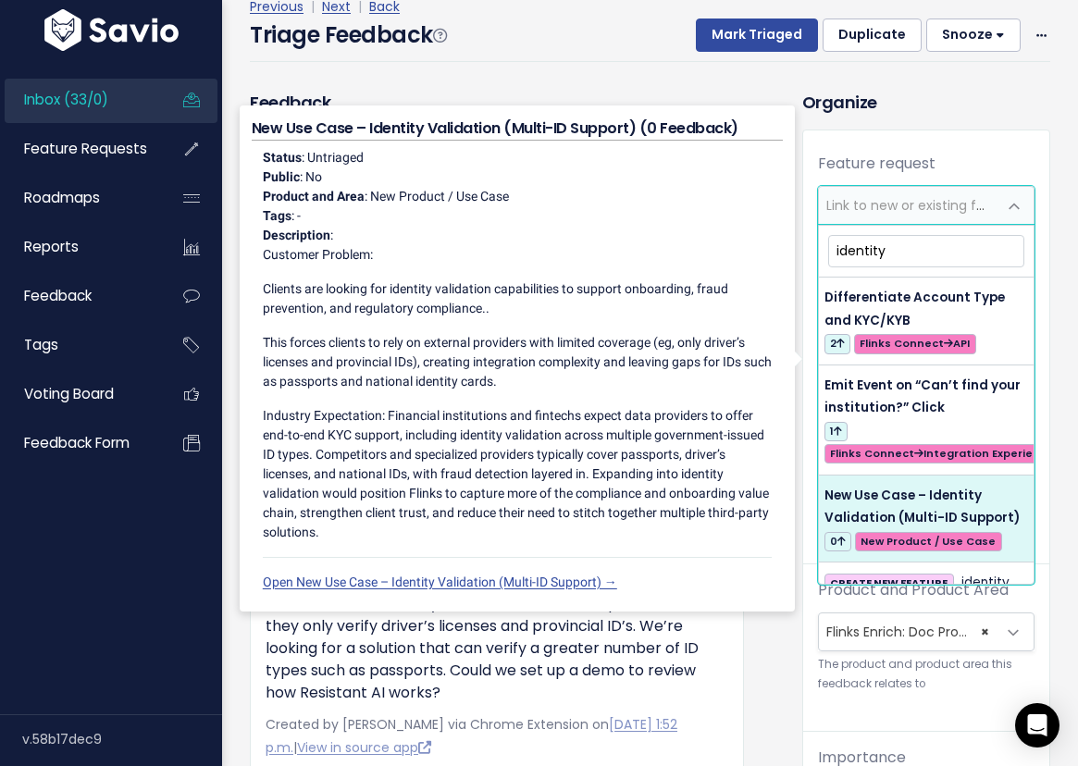
type input "identity"
select select "63774"
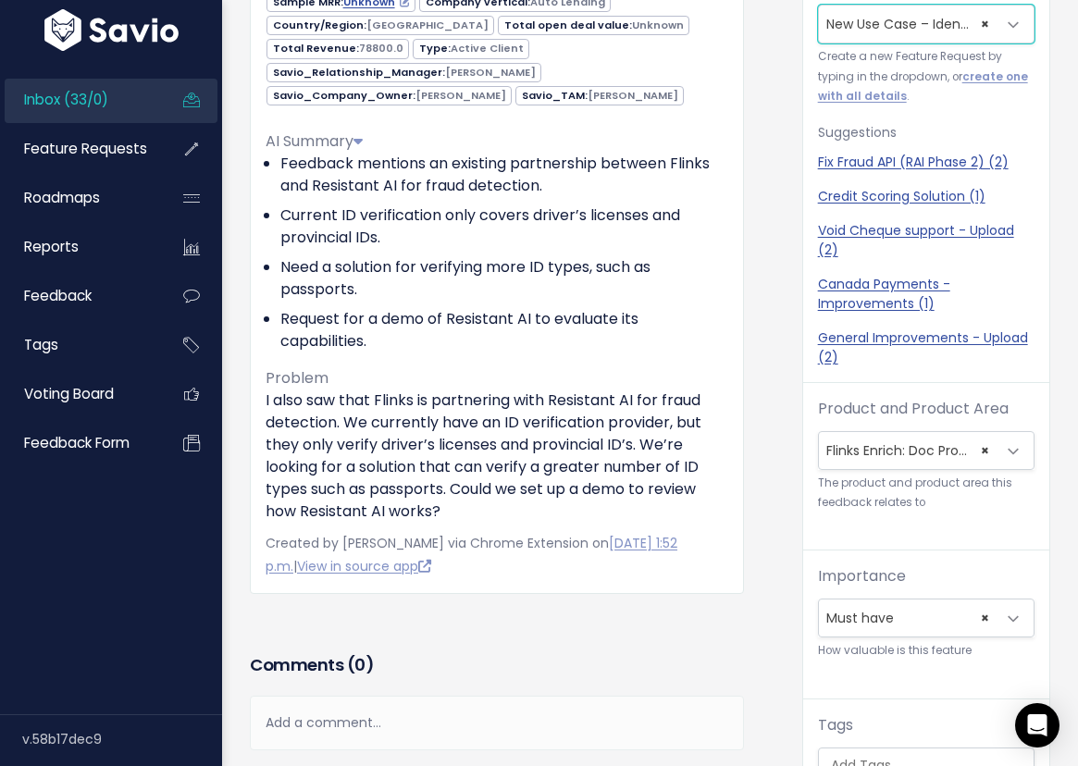
scroll to position [210, 0]
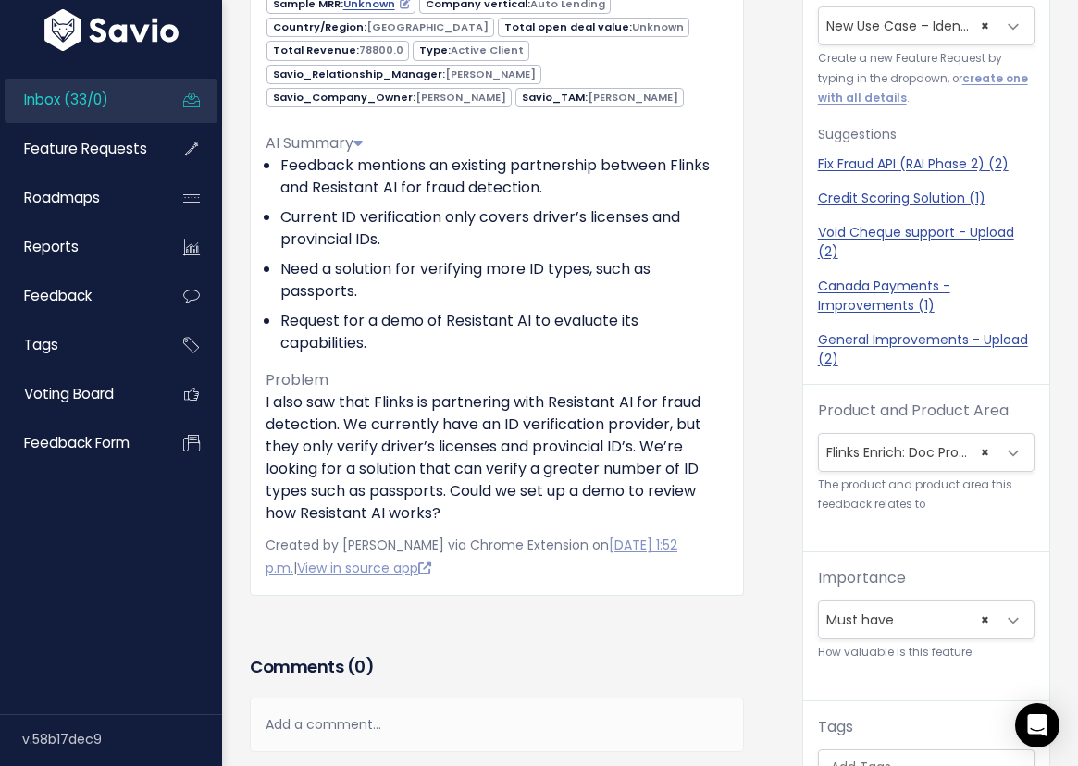
select select
click at [765, 568] on div "Feedback Brenna Elefson from rifco nation" at bounding box center [512, 425] width 552 height 1030
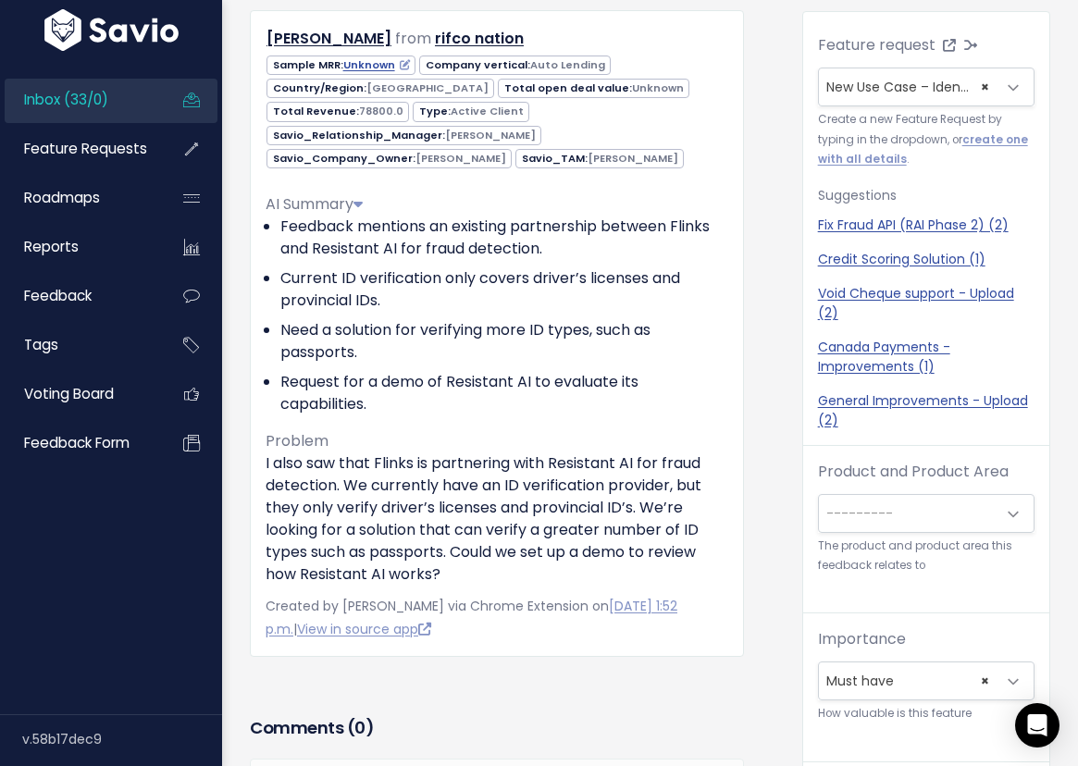
scroll to position [0, 0]
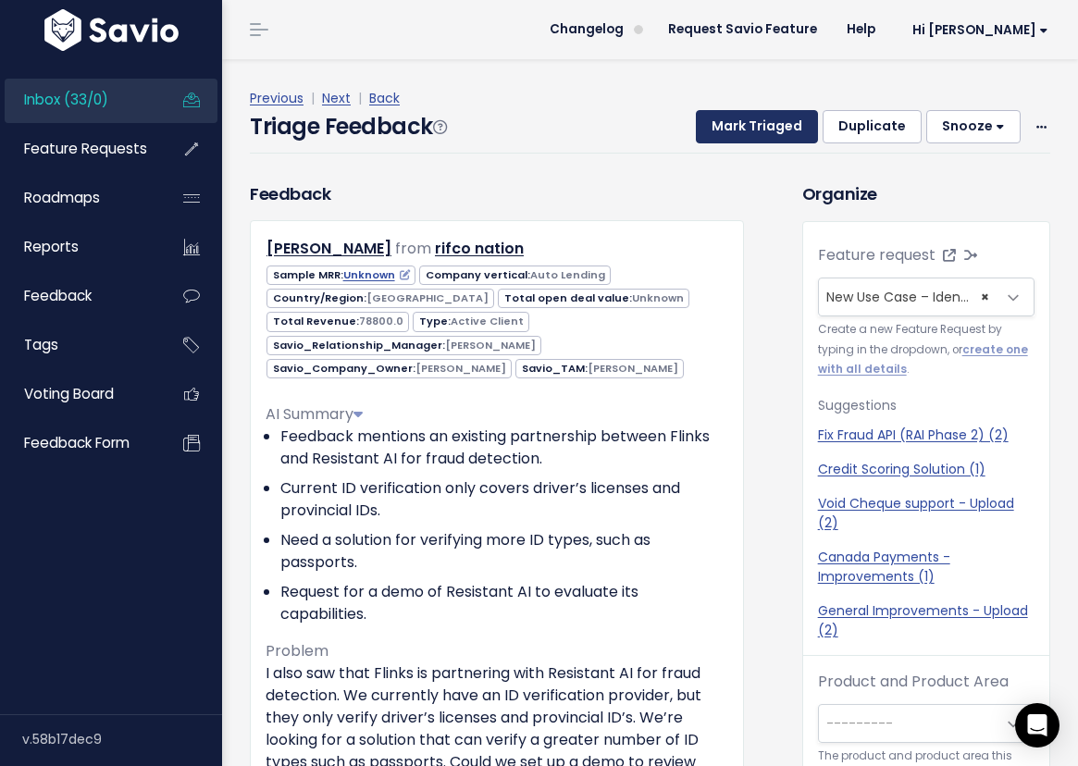
click at [770, 131] on button "Mark Triaged" at bounding box center [757, 126] width 122 height 33
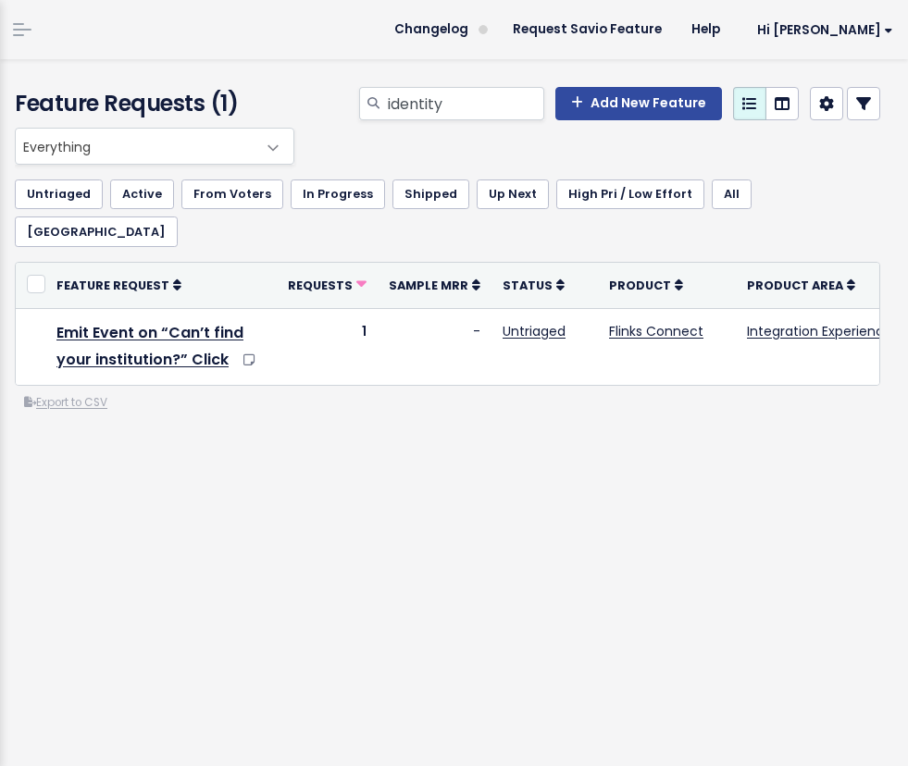
click at [278, 430] on div "Everything Any Product: Any Product Area Any Product: No Product Area No Produc…" at bounding box center [447, 344] width 893 height 433
click at [619, 115] on link "Add New Feature" at bounding box center [638, 103] width 167 height 33
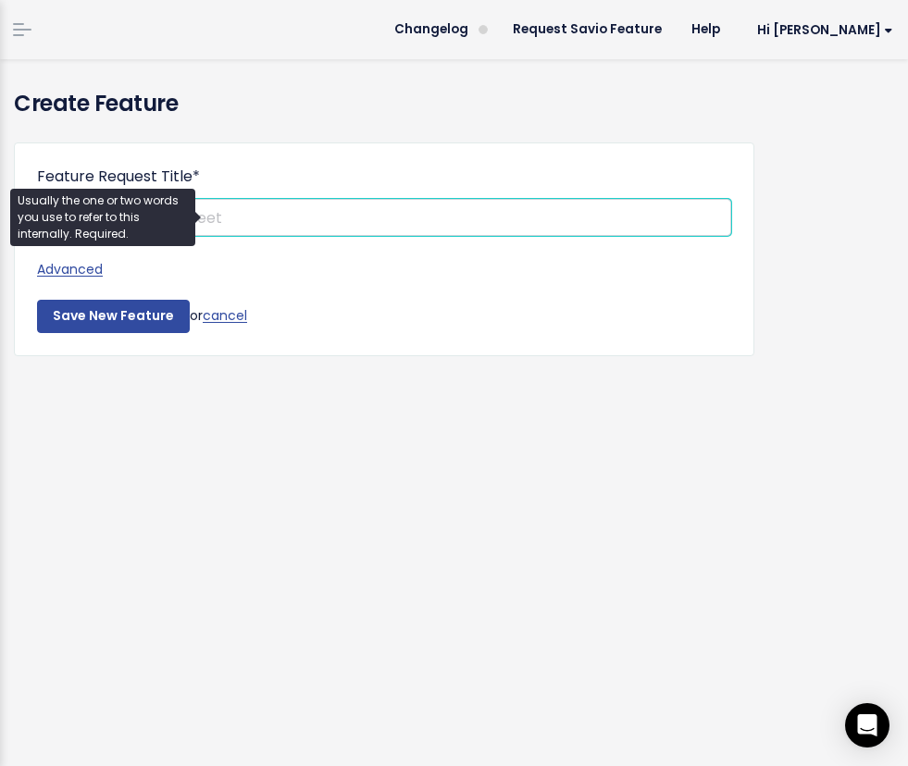
click at [259, 217] on input "Feature Request Title *" at bounding box center [384, 217] width 694 height 37
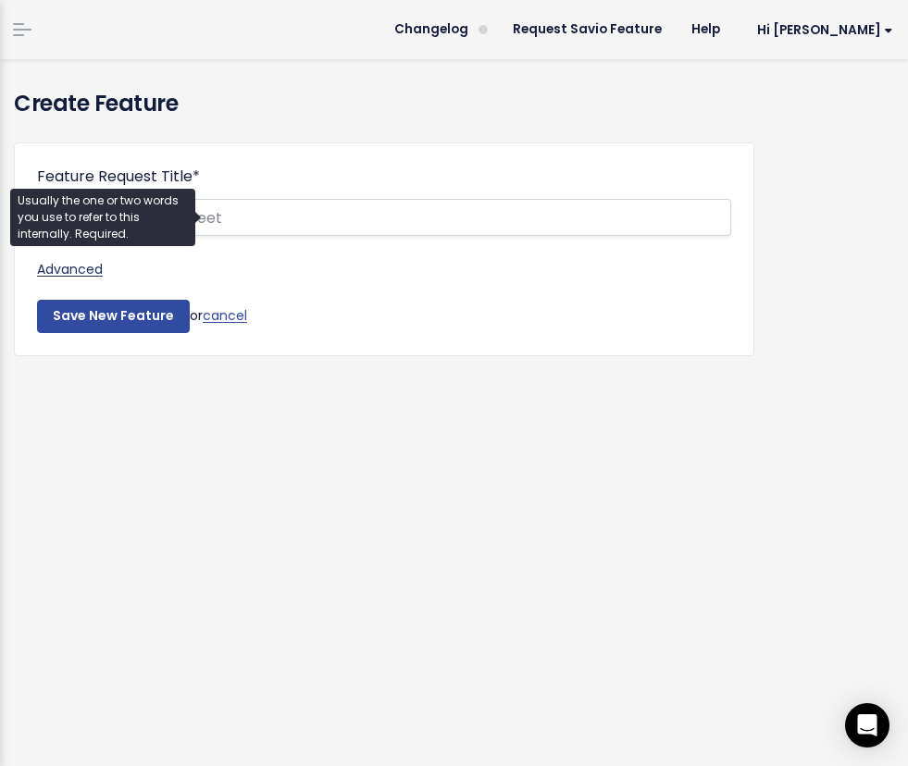
click at [80, 275] on link "Advanced" at bounding box center [384, 269] width 694 height 23
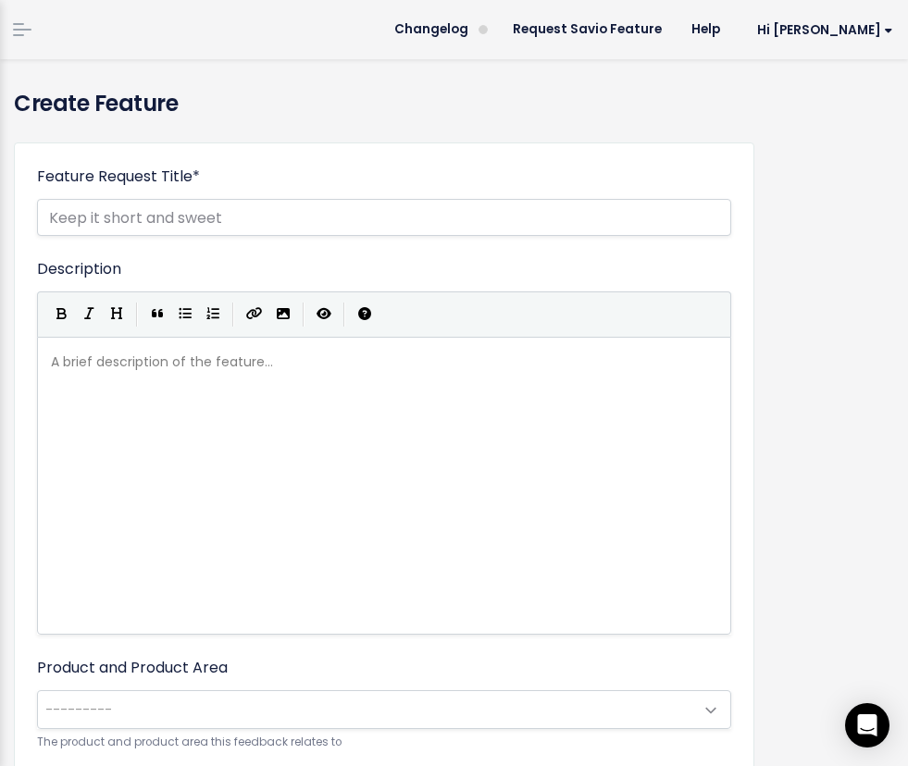
click at [162, 431] on div "A brief description of the feature... xxxxxxxxxx" at bounding box center [407, 509] width 720 height 324
paste textarea "e"
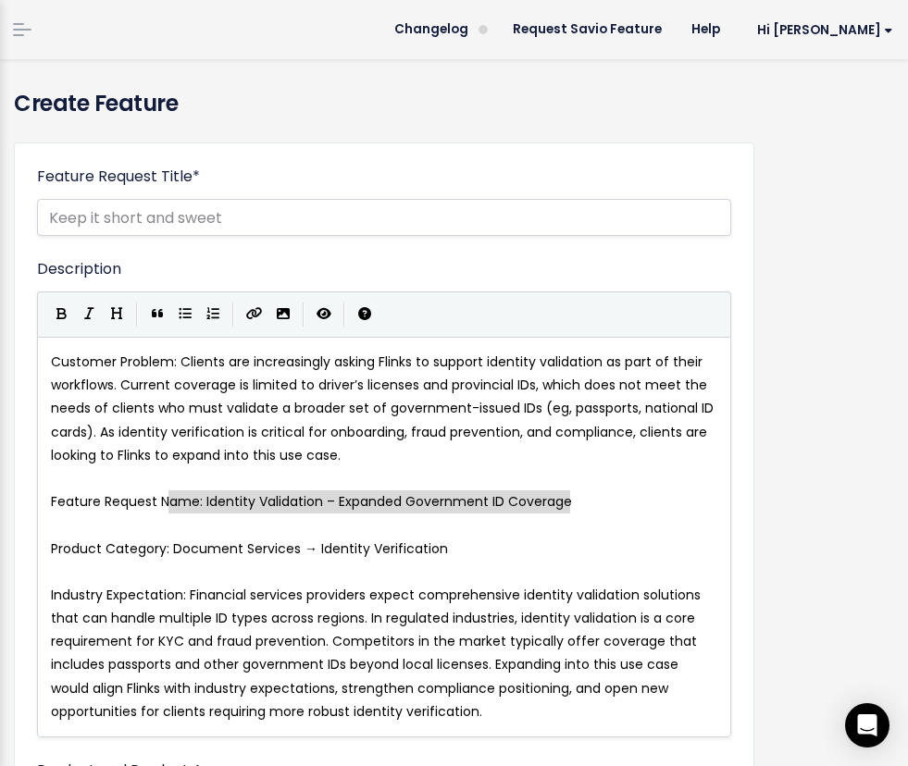
type textarea "Request Name: Identity Validation – Expanded Government ID Coverage"
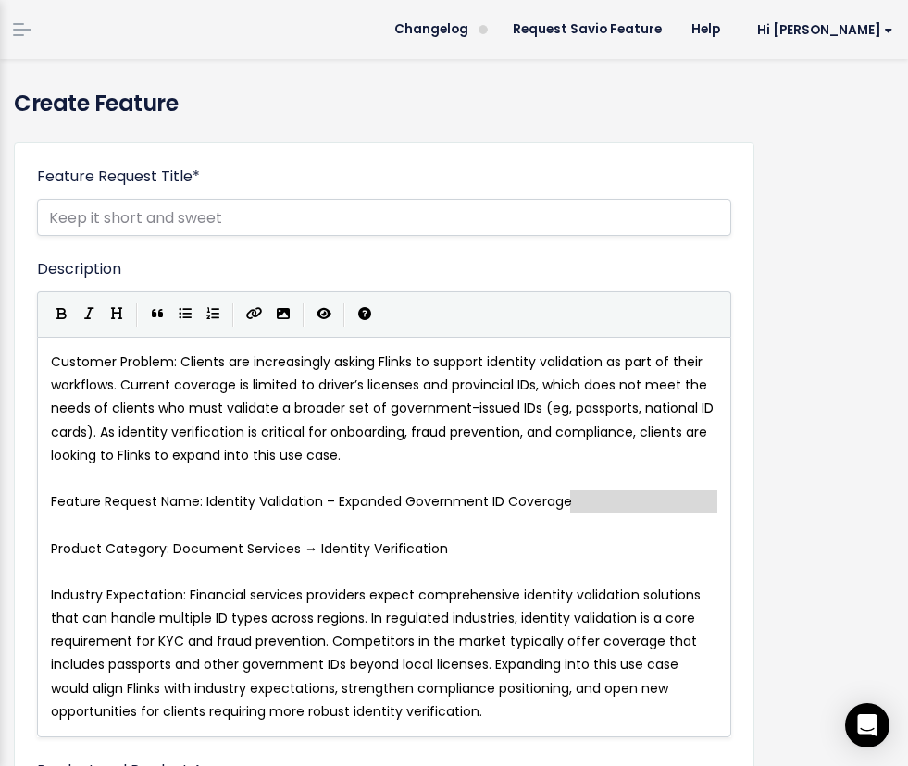
type textarea "Feature Request Name: Identity Validation – Expanded Government ID Coverage"
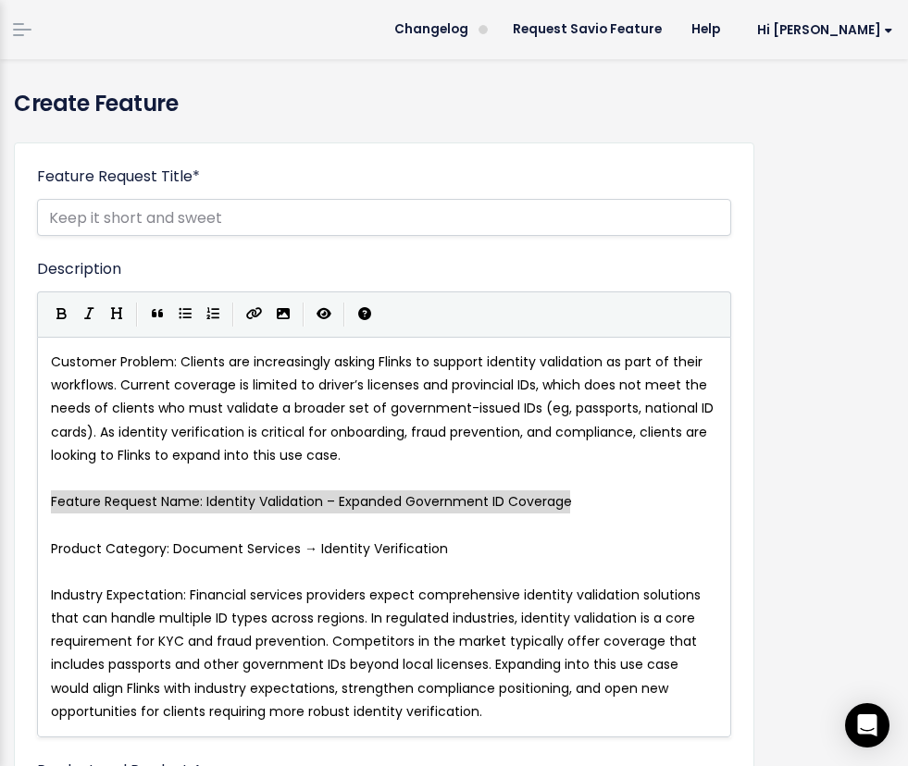
drag, startPoint x: 594, startPoint y: 497, endPoint x: 24, endPoint y: 508, distance: 570.0
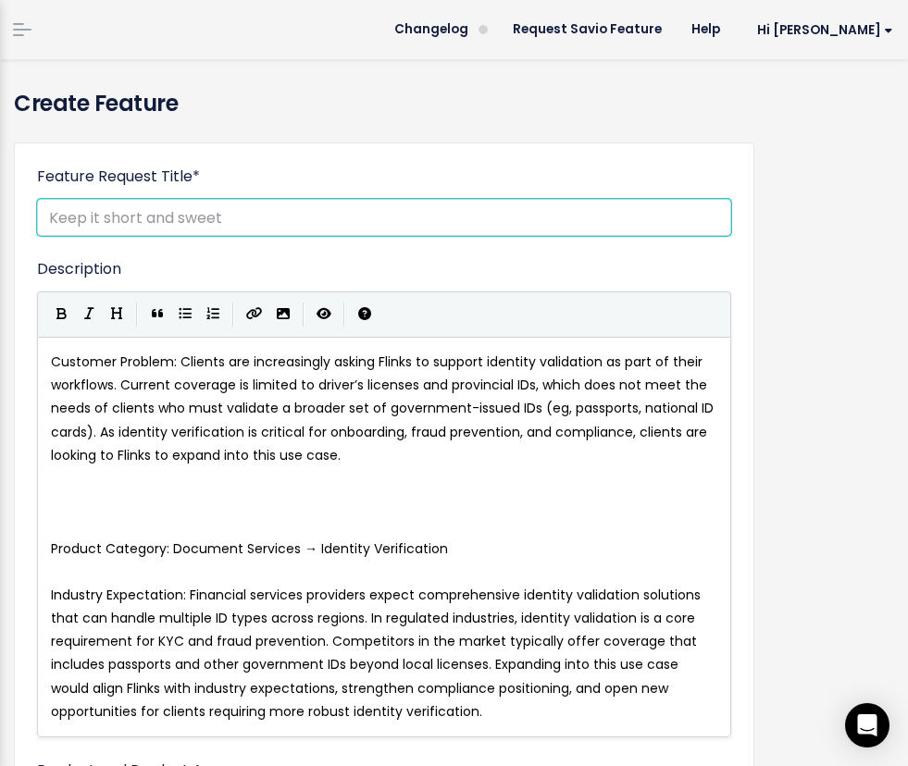
paste input "Feature Request Name: Identity Validation – Expanded Government ID Coverage"
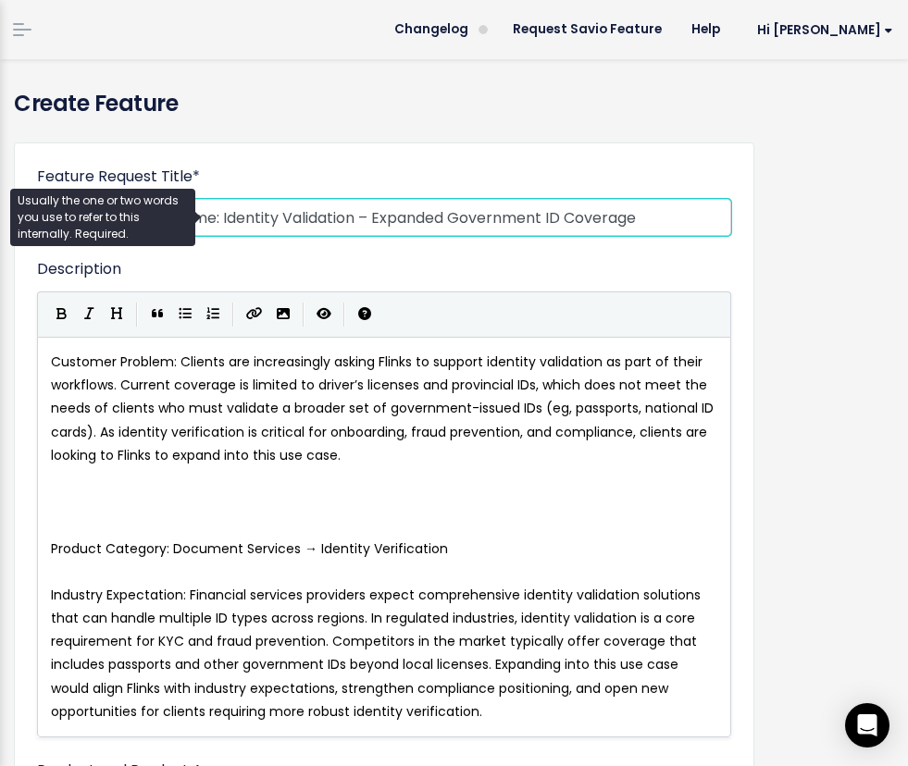
click at [428, 218] on input "Feature Request Name: Identity Validation – Expanded Government ID Coverage" at bounding box center [384, 217] width 694 height 37
drag, startPoint x: 362, startPoint y: 218, endPoint x: 745, endPoint y: 215, distance: 383.0
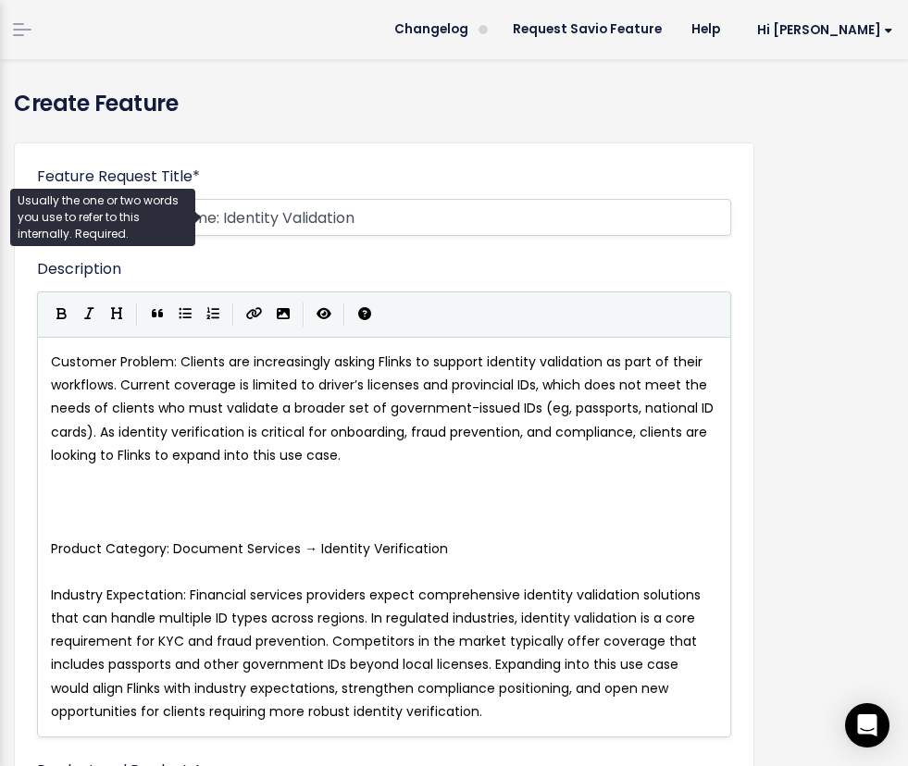
click at [499, 279] on div "Description | | | | x Customer Problem: Clients are increasingly asking Flinks …" at bounding box center [384, 497] width 694 height 479
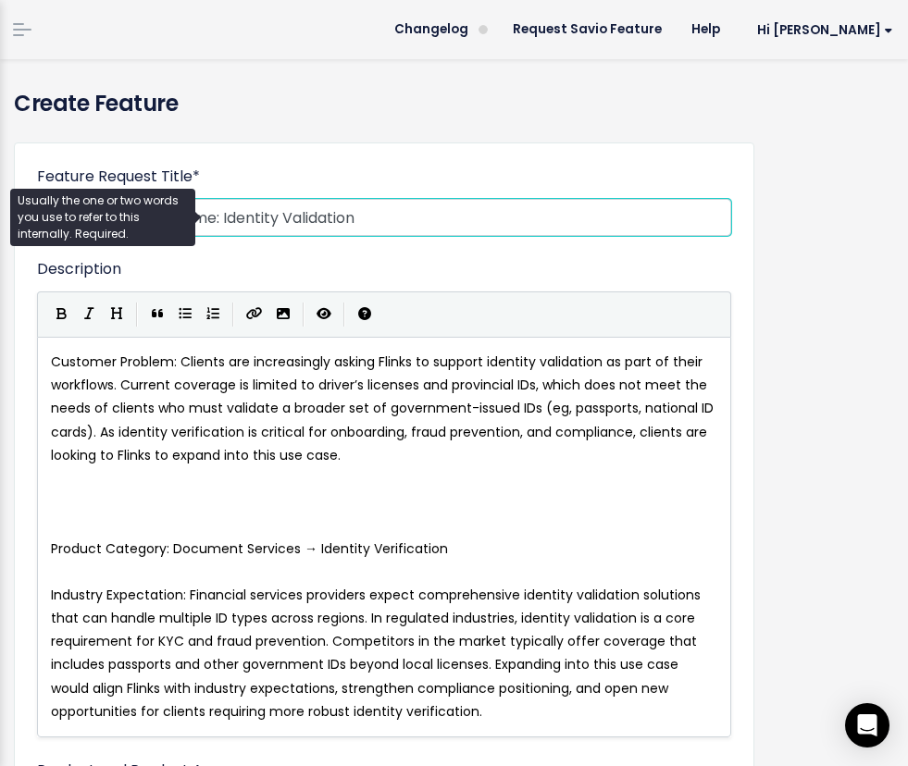
drag, startPoint x: 226, startPoint y: 216, endPoint x: -32, endPoint y: 216, distance: 258.1
click at [0, 216] on html "Inbox (33/0) Feature Requests Roadmaps" at bounding box center [454, 383] width 908 height 766
type input "Identity Validation"
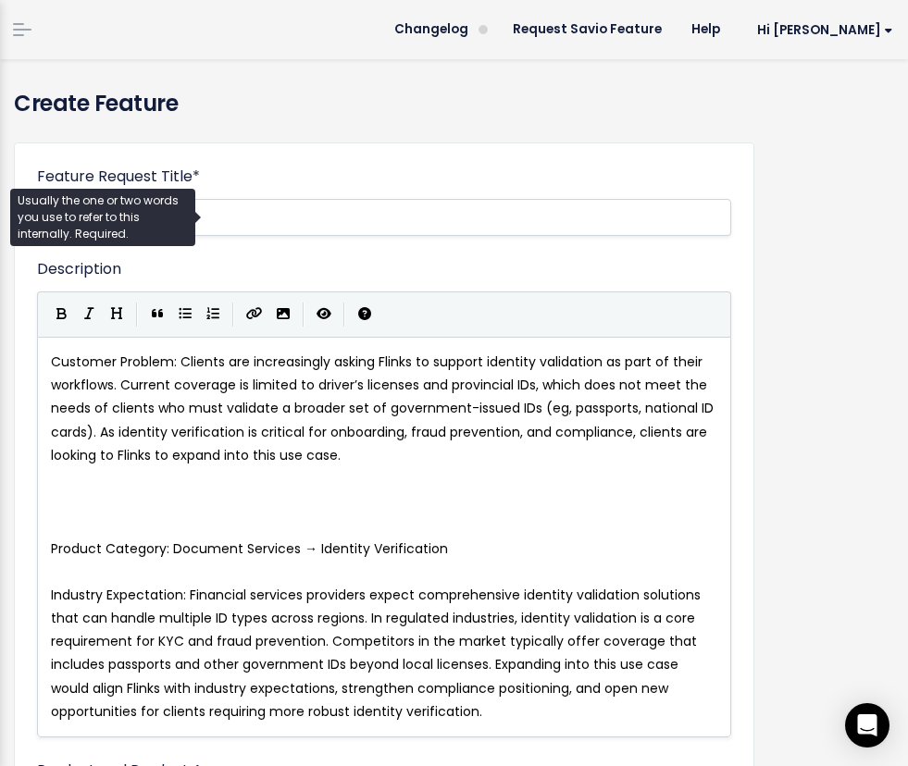
click at [242, 538] on pre "Product Category: Document Services → Identity Verification" at bounding box center [384, 549] width 674 height 23
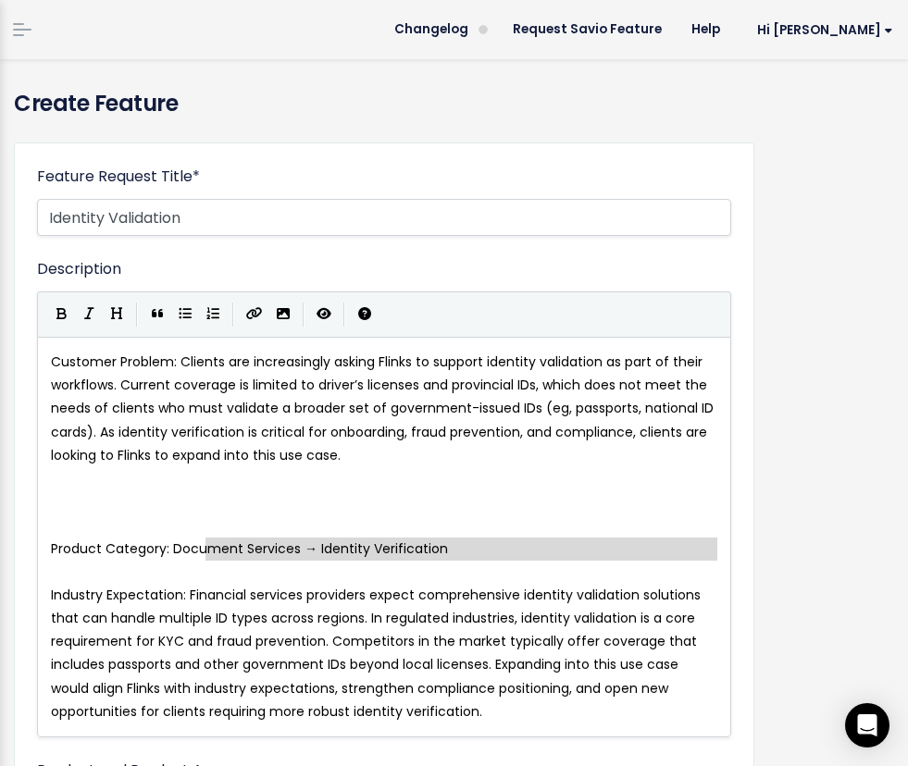
type textarea "Product Category: Document Services → Identity Verification"
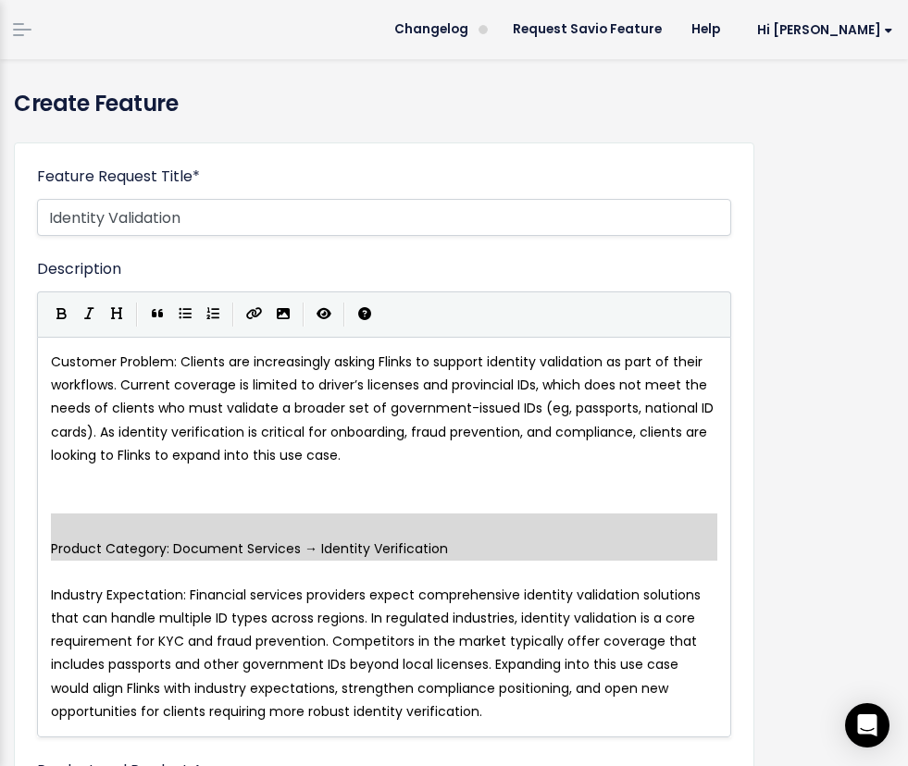
drag, startPoint x: 434, startPoint y: 560, endPoint x: 9, endPoint y: 519, distance: 426.6
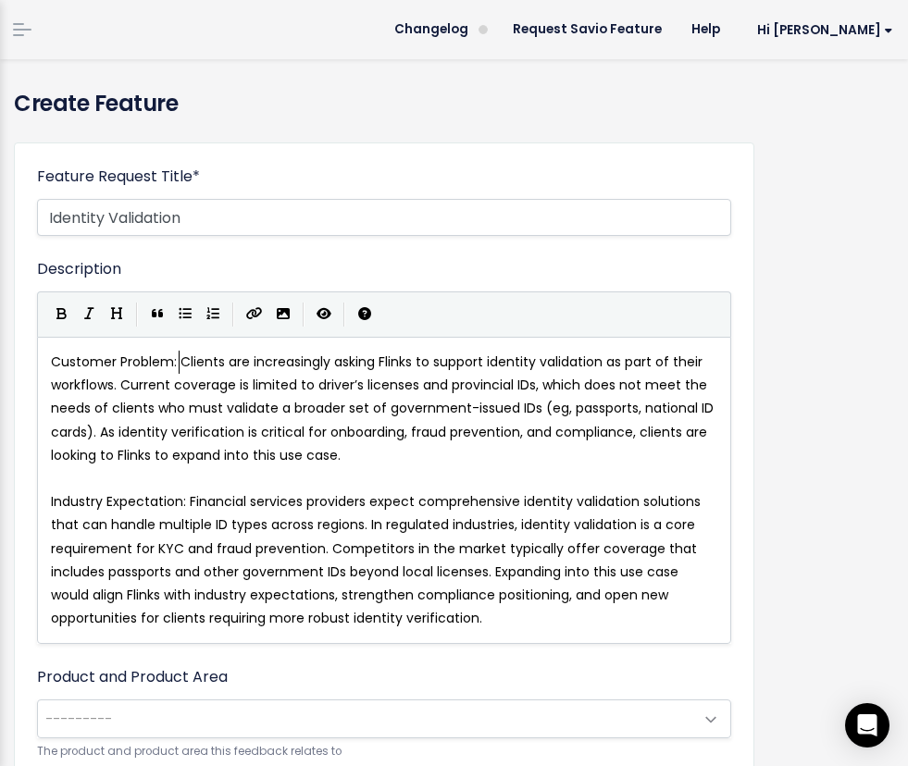
click at [180, 364] on span "Customer Problem: Clients are increasingly asking Flinks to support identity va…" at bounding box center [384, 408] width 666 height 112
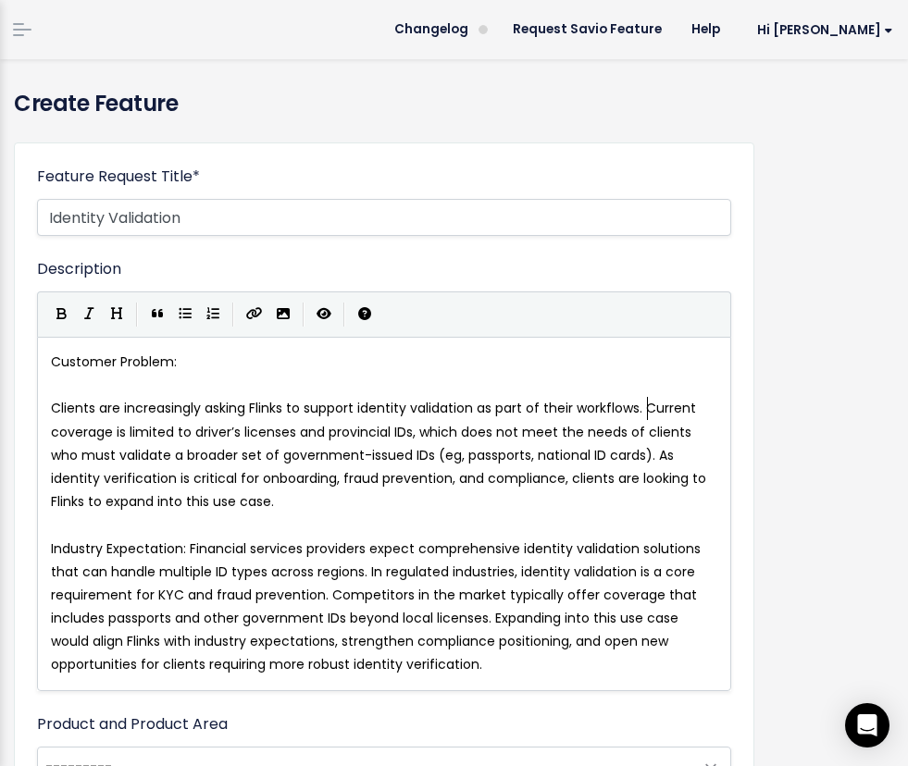
click at [646, 410] on span "Clients are increasingly asking Flinks to support identity validation as part o…" at bounding box center [380, 455] width 659 height 112
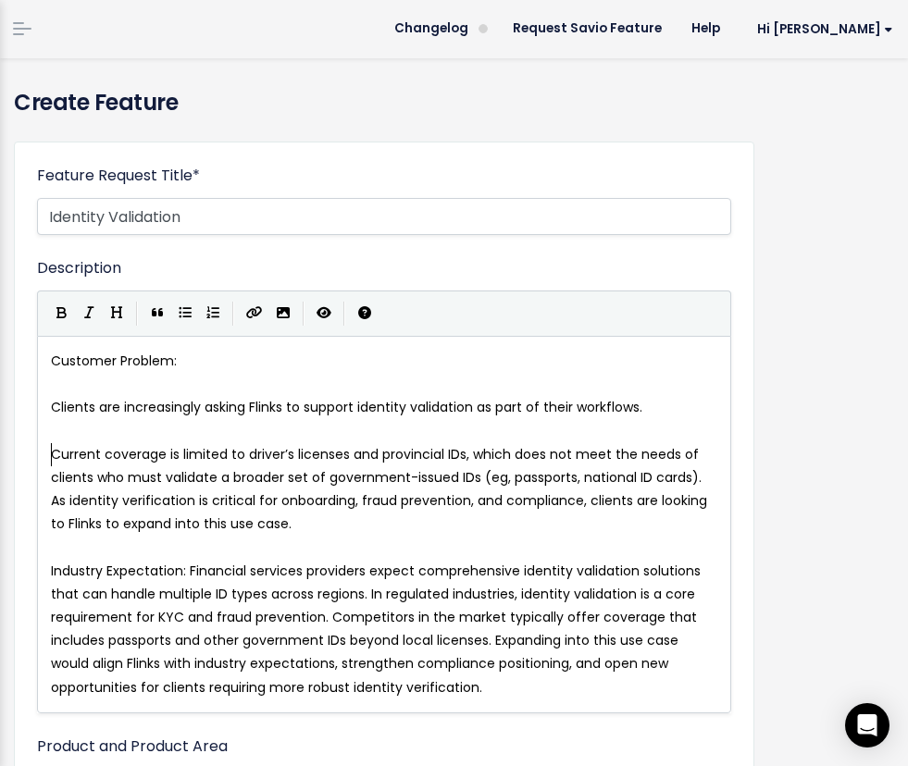
scroll to position [0, 0]
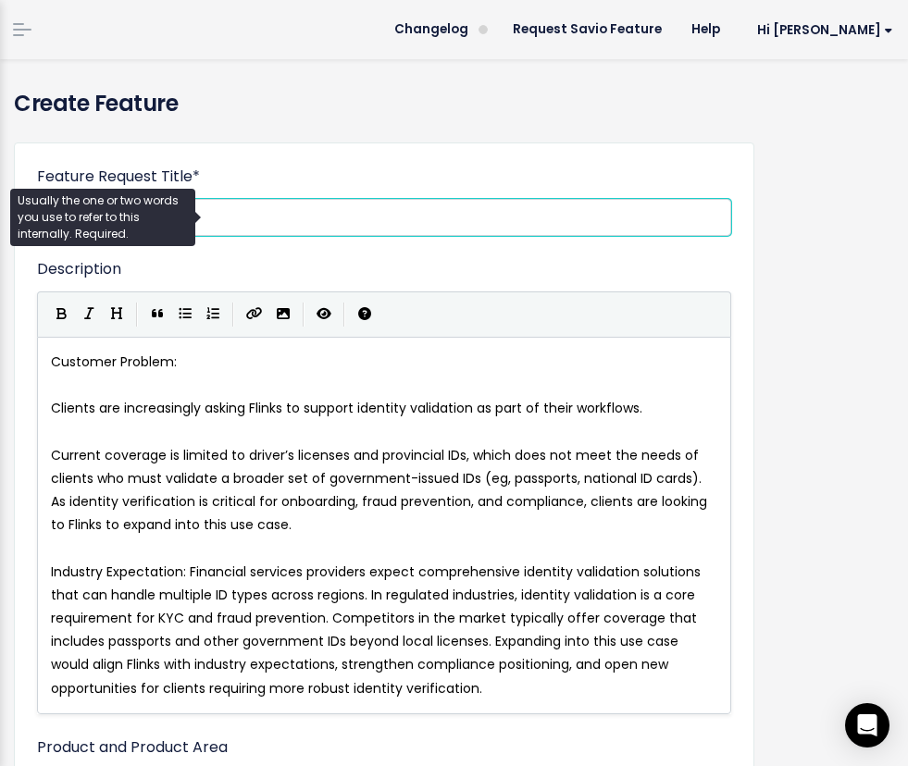
drag, startPoint x: 243, startPoint y: 221, endPoint x: -50, endPoint y: 221, distance: 293.3
click at [0, 221] on html "Inbox (33/0) Feature Requests Roadmaps" at bounding box center [454, 383] width 908 height 766
click at [305, 219] on input "Identity Validation" at bounding box center [384, 217] width 694 height 37
paste input "New Use Case – Identity Validation (Multi-ID Support)"
click at [427, 214] on input "New Use Case – Identity Validation (Multi-ID Support)" at bounding box center [384, 217] width 694 height 37
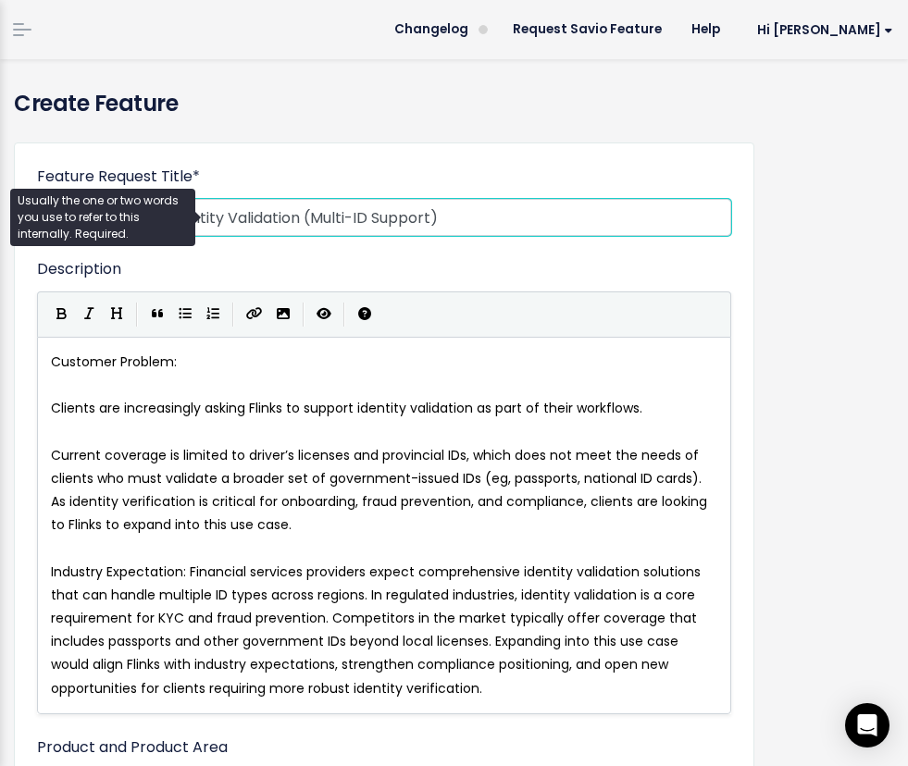
type input "New Use Case – Identity Validation (Multi-ID Support)"
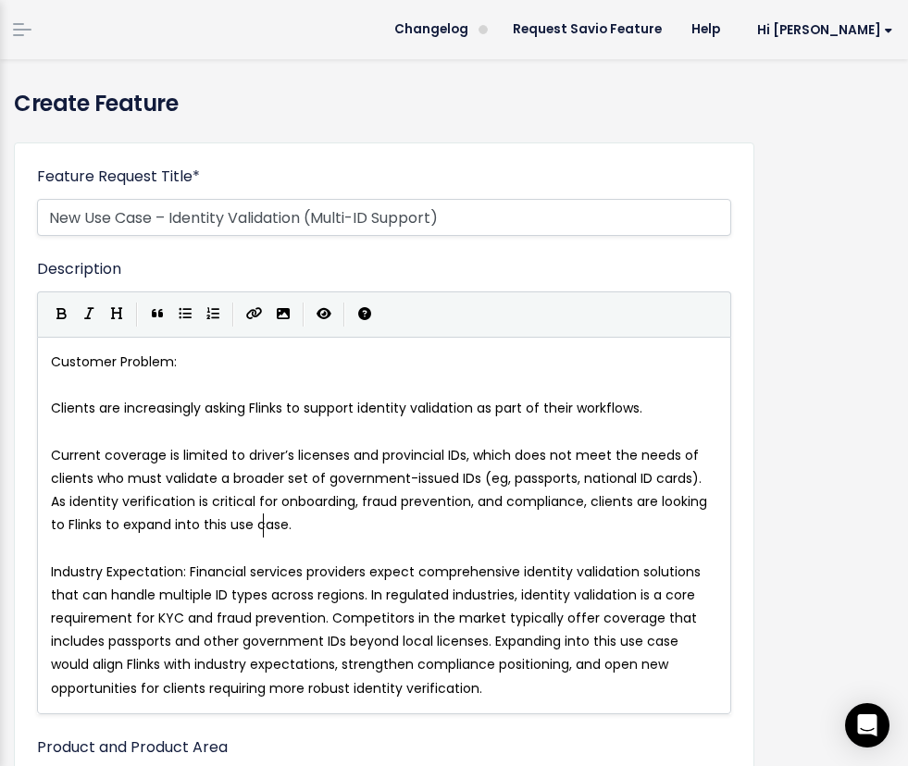
click at [265, 525] on span "Current coverage is limited to driver’s licenses and provincial IDs, which does…" at bounding box center [381, 490] width 660 height 89
type textarea "Customer Problem: Clients are increasingly asking Flinks to support identity va…"
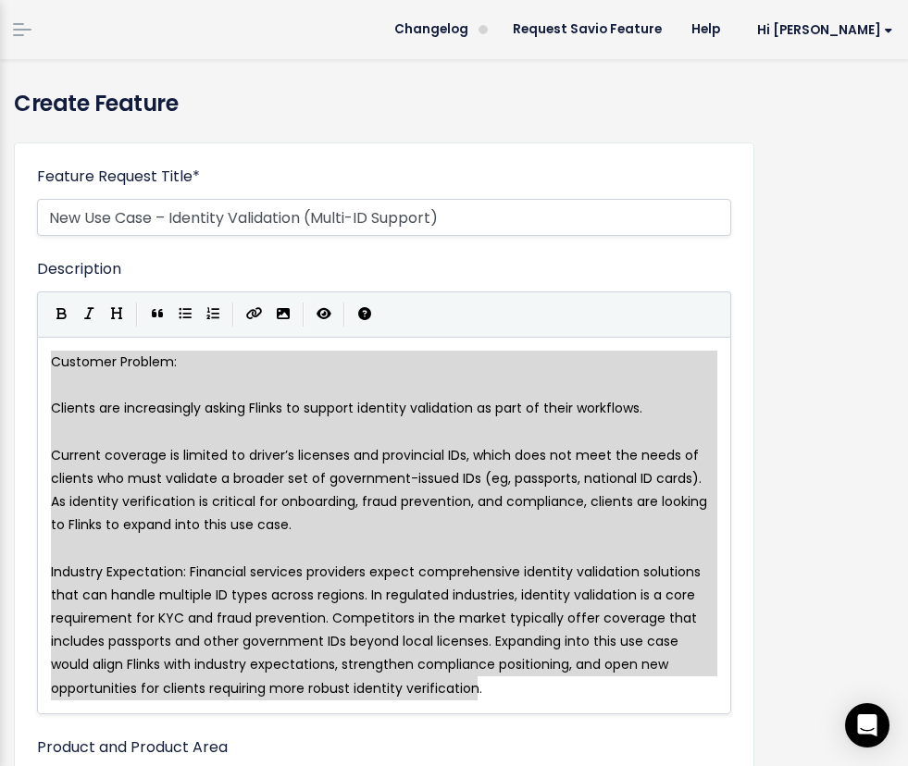
paste textarea
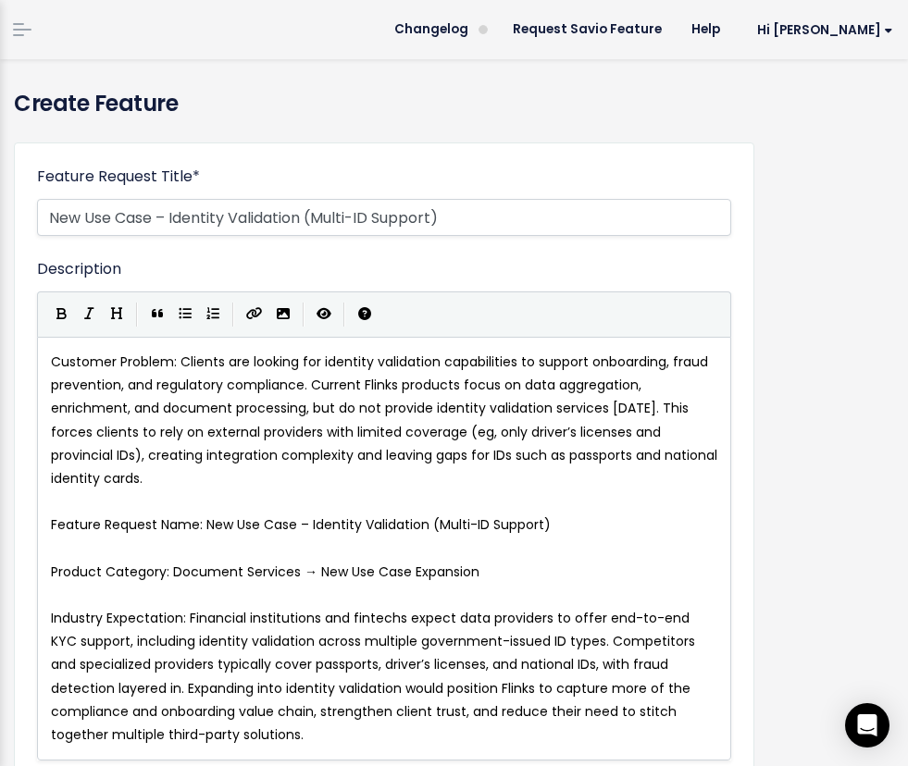
click at [179, 361] on span "Customer Problem: Clients are looking for identity validation capabilities to s…" at bounding box center [386, 419] width 670 height 135
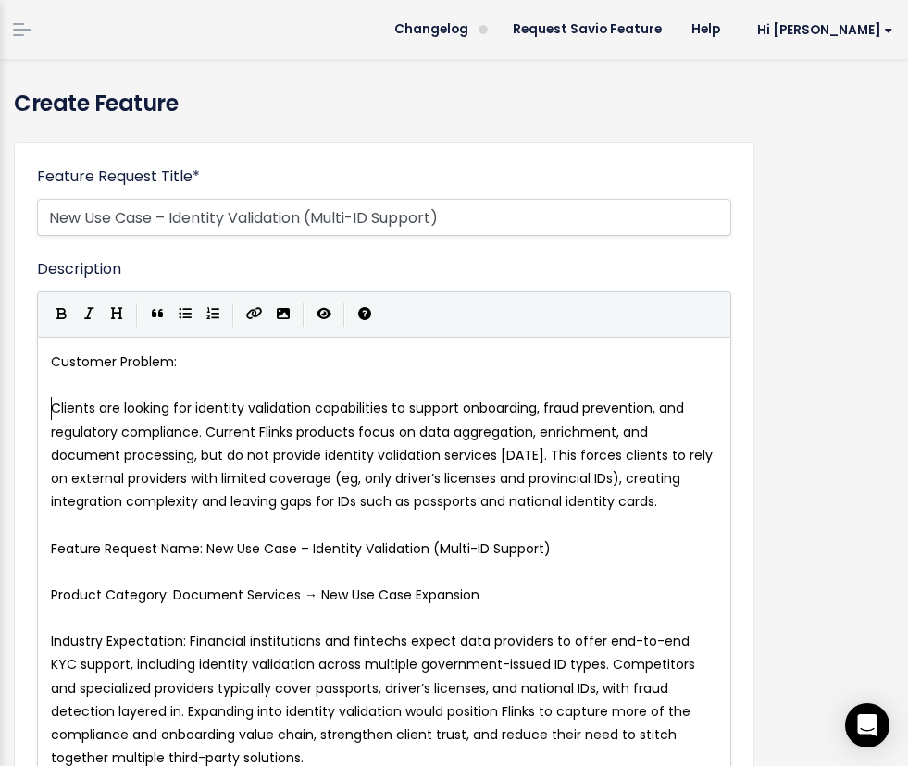
click at [199, 433] on span "Clients are looking for identity validation capabilities to support onboarding,…" at bounding box center [383, 455] width 665 height 112
click at [207, 430] on span "Clients are looking for identity validation capabilities to support onboarding,…" at bounding box center [383, 455] width 665 height 112
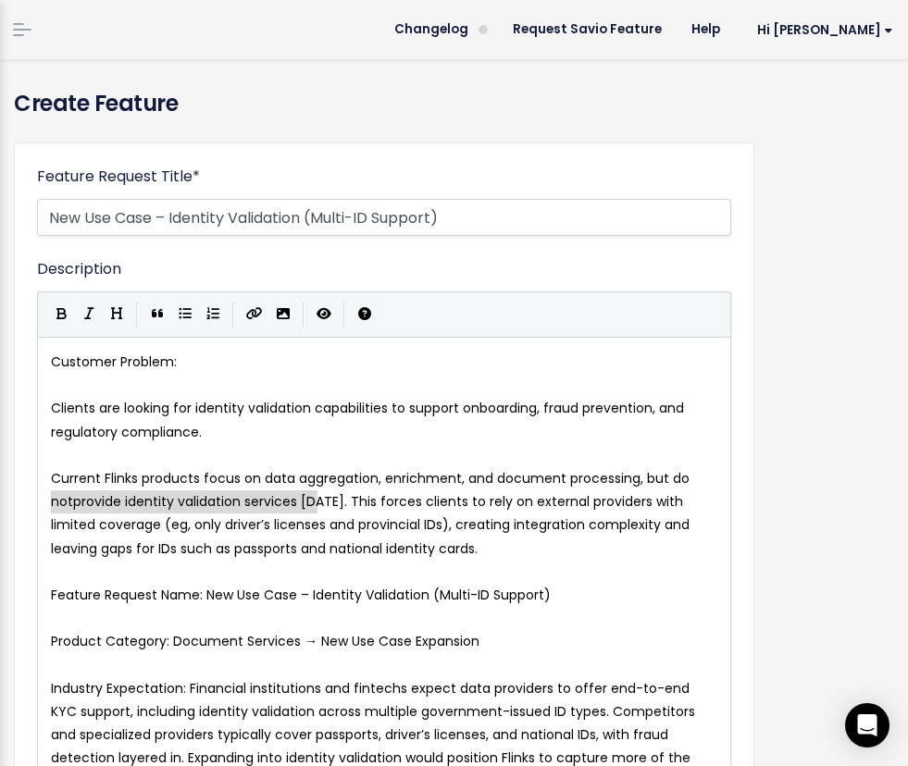
type textarea "Current Flinks products focus on data aggregation, enrichment, and document pro…"
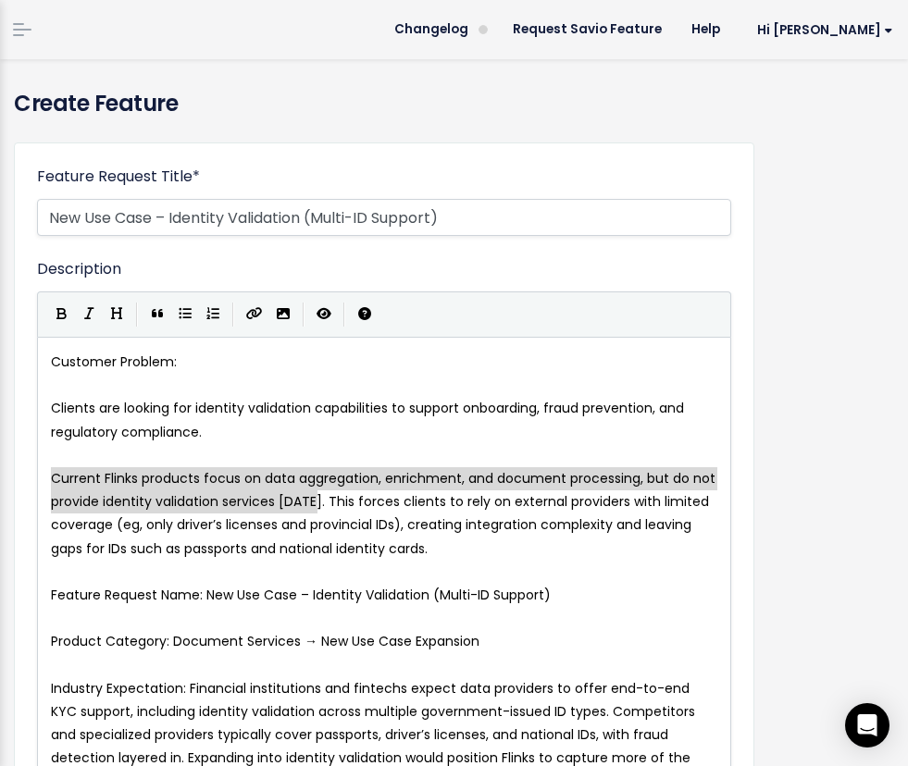
drag, startPoint x: 318, startPoint y: 505, endPoint x: -72, endPoint y: 475, distance: 391.6
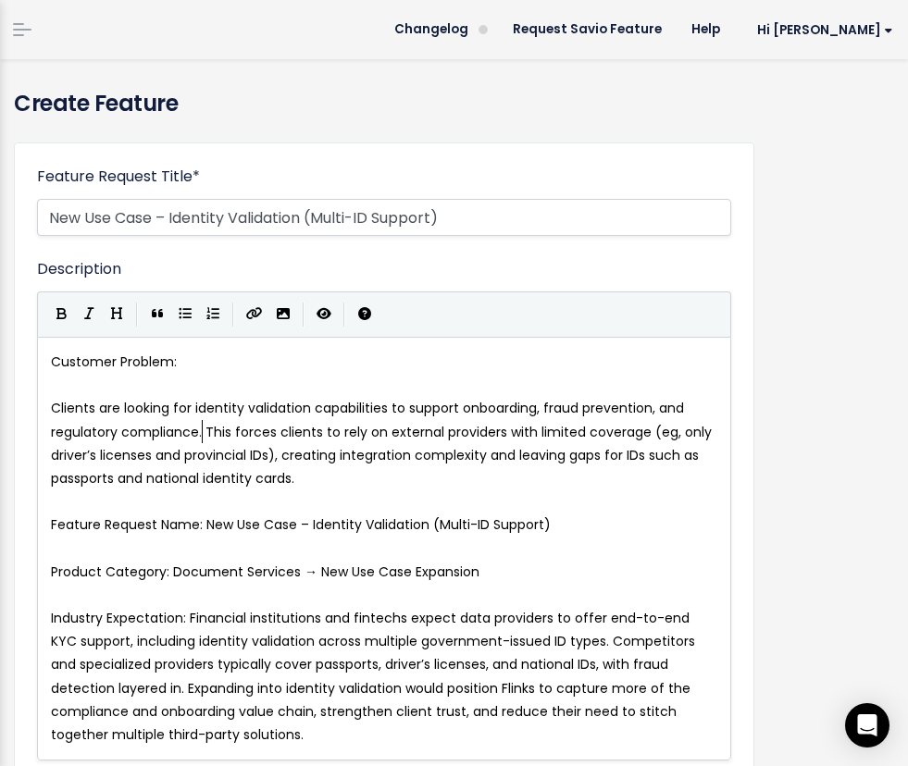
type textarea "."
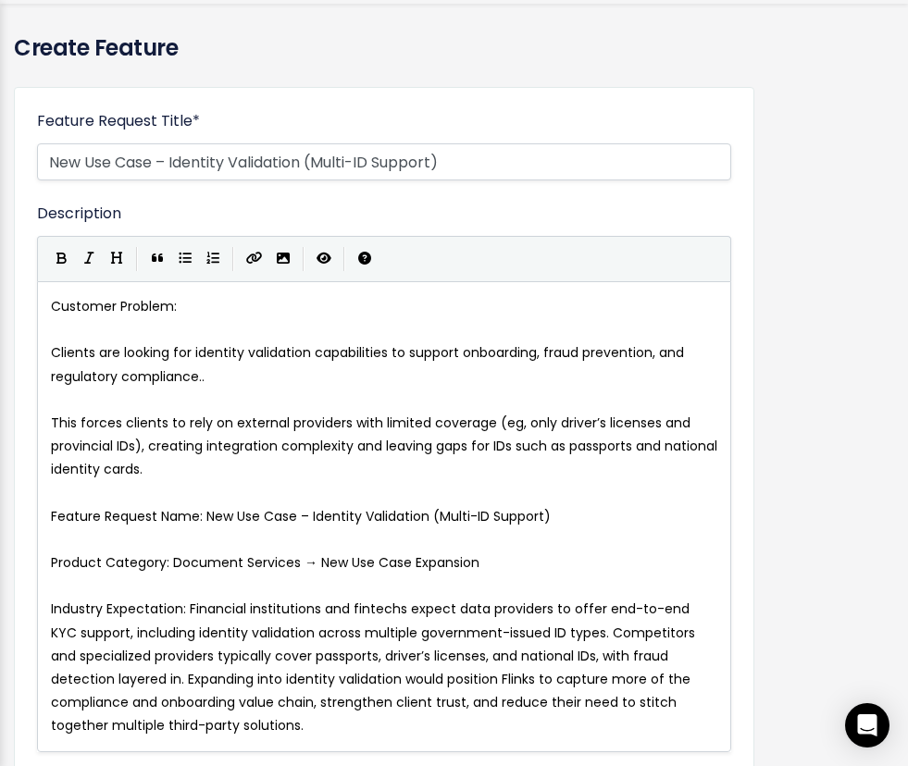
scroll to position [59, 0]
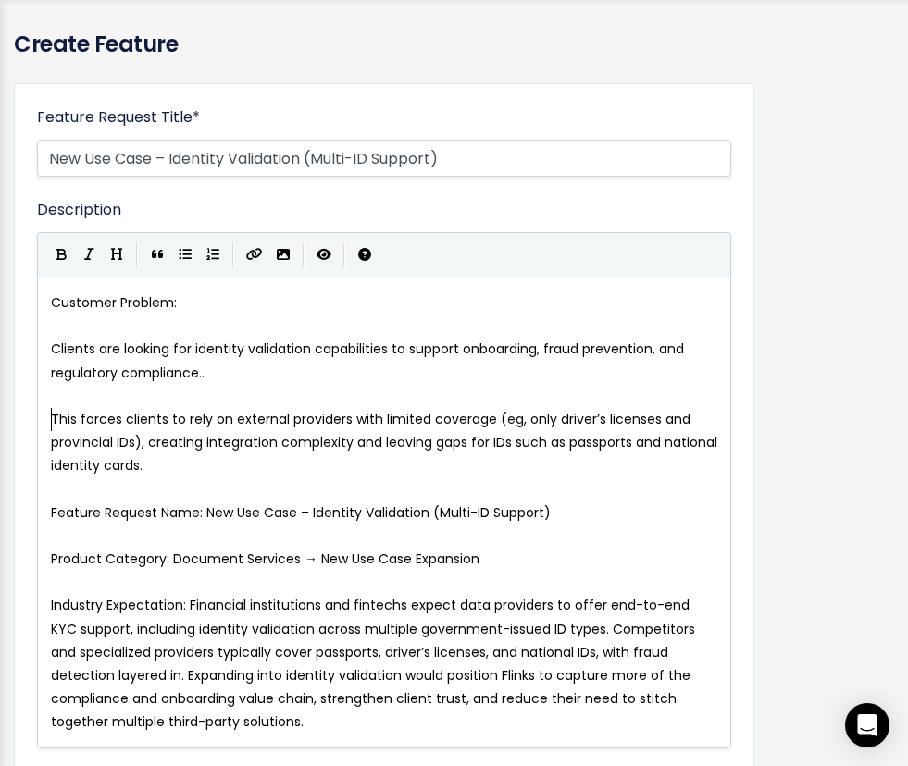
type textarea "Feature Request Name: New Use Case – Identity Validation (Multi-ID Support) Pro…"
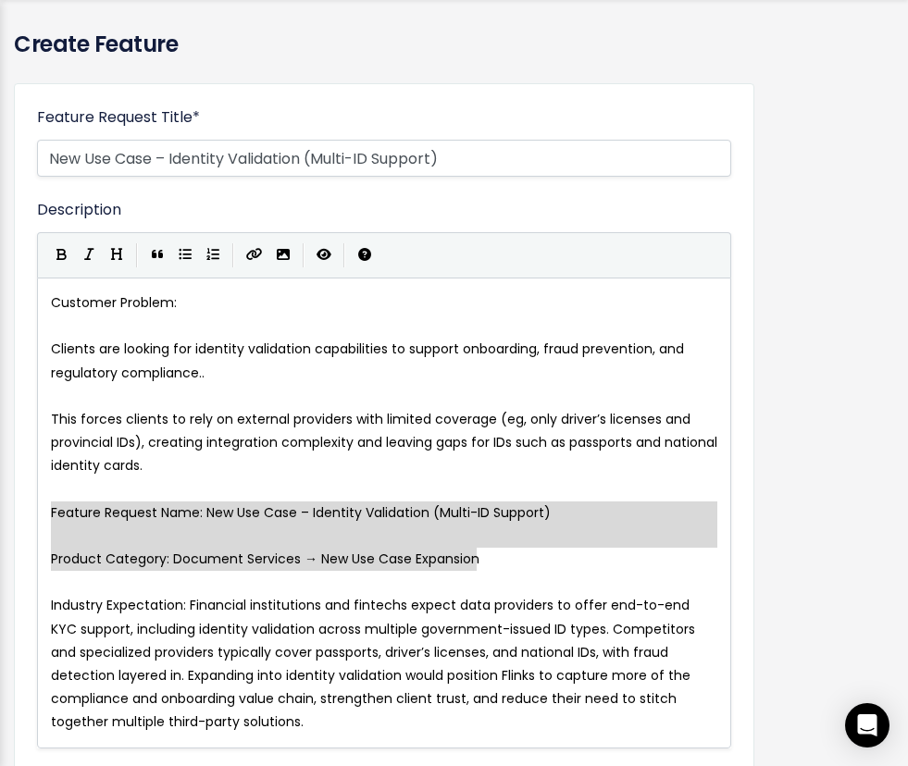
drag, startPoint x: 538, startPoint y: 568, endPoint x: -41, endPoint y: 506, distance: 582.5
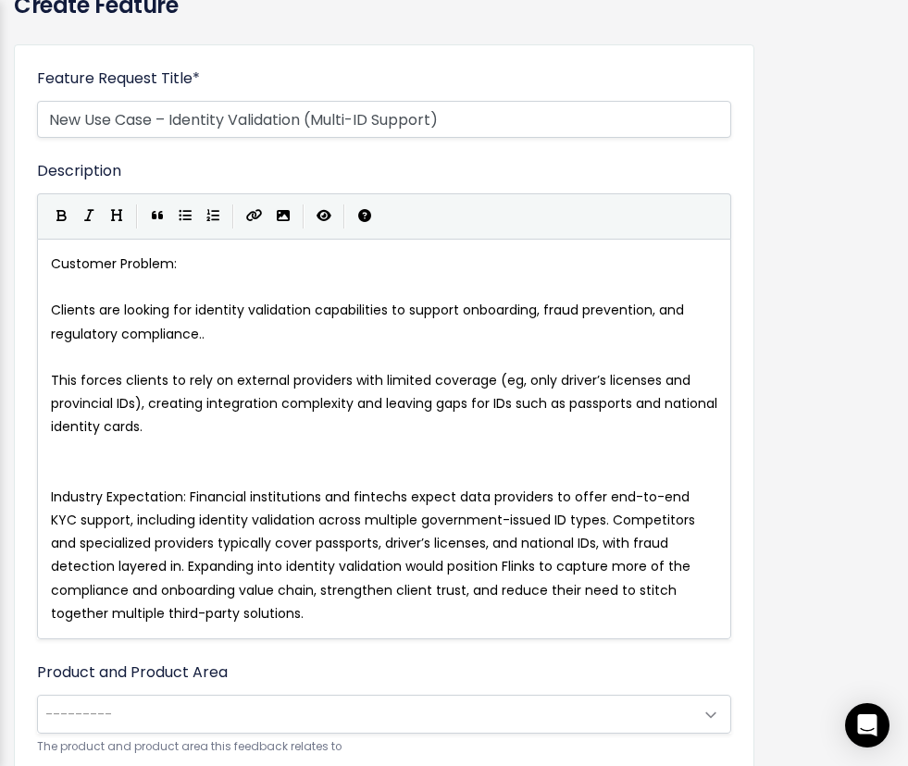
scroll to position [56, 0]
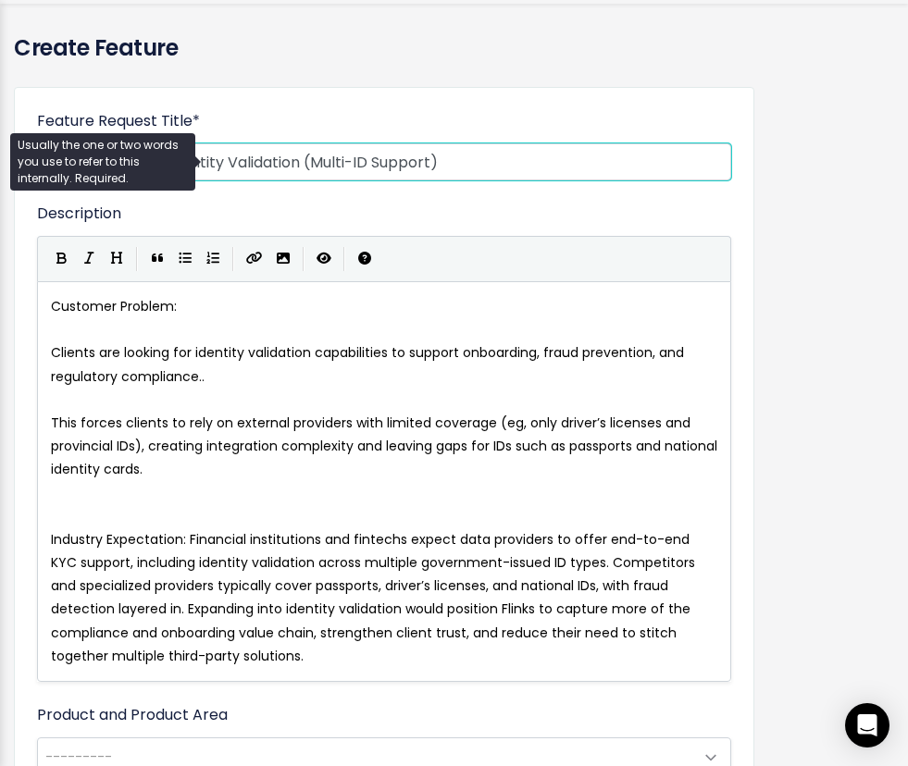
drag, startPoint x: 171, startPoint y: 163, endPoint x: 27, endPoint y: 163, distance: 144.3
click at [27, 163] on body "Inbox (33/0) Feature Requests Roadmaps ×" at bounding box center [454, 729] width 908 height 1570
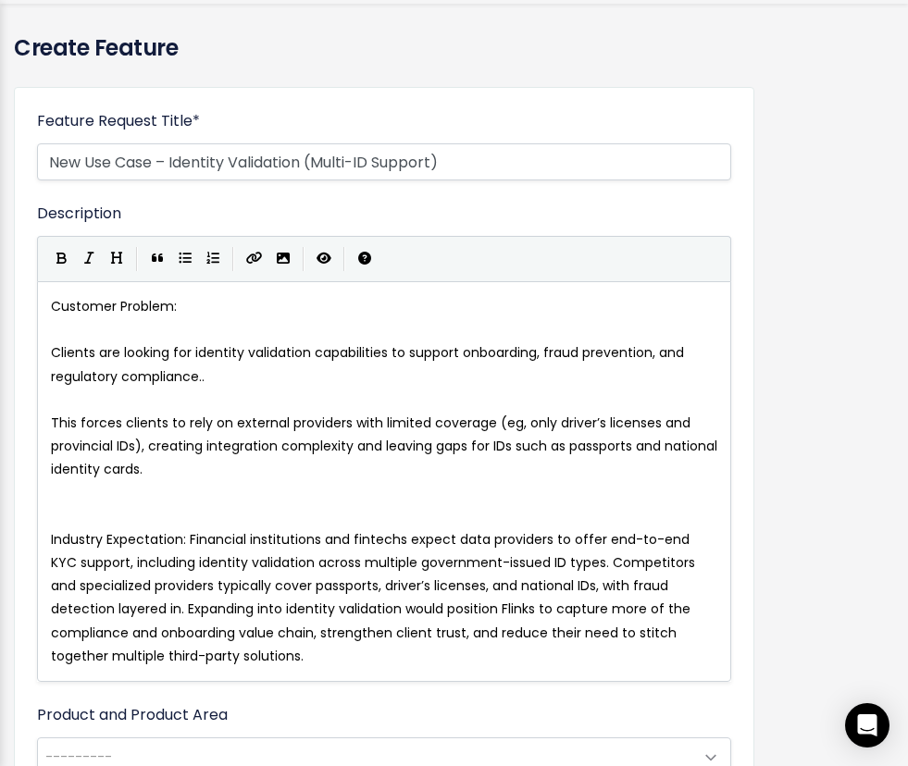
click at [384, 224] on div "Description Customer Problem: Clients are looking for identity validation capab…" at bounding box center [384, 442] width 694 height 479
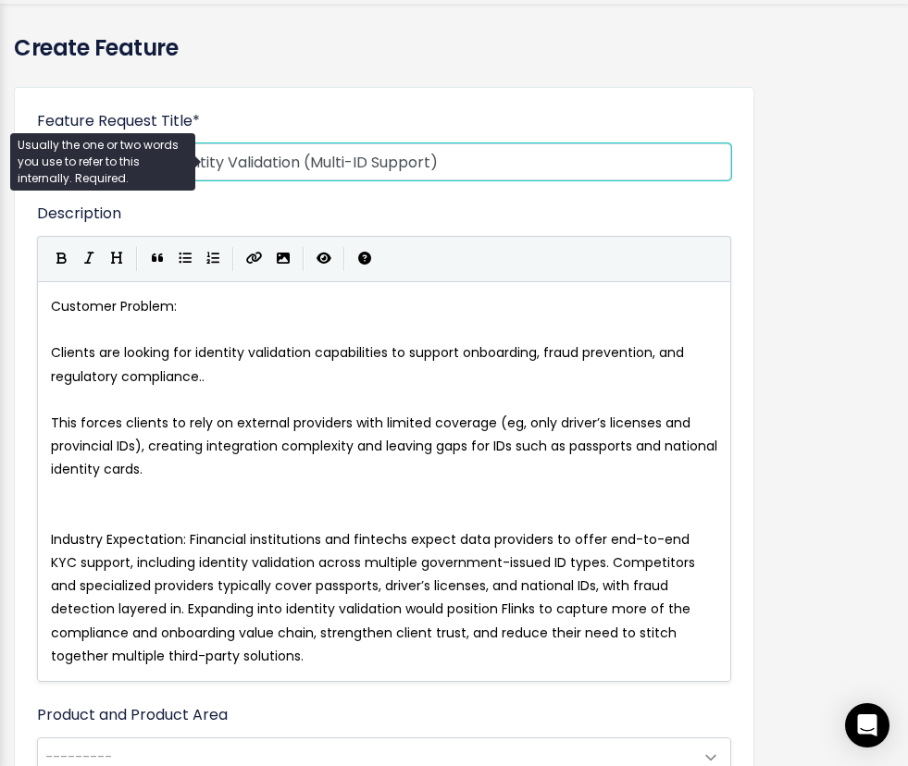
drag, startPoint x: 172, startPoint y: 164, endPoint x: 17, endPoint y: 163, distance: 155.4
click at [17, 163] on body "Inbox (33/0) Feature Requests Roadmaps ×" at bounding box center [454, 729] width 908 height 1570
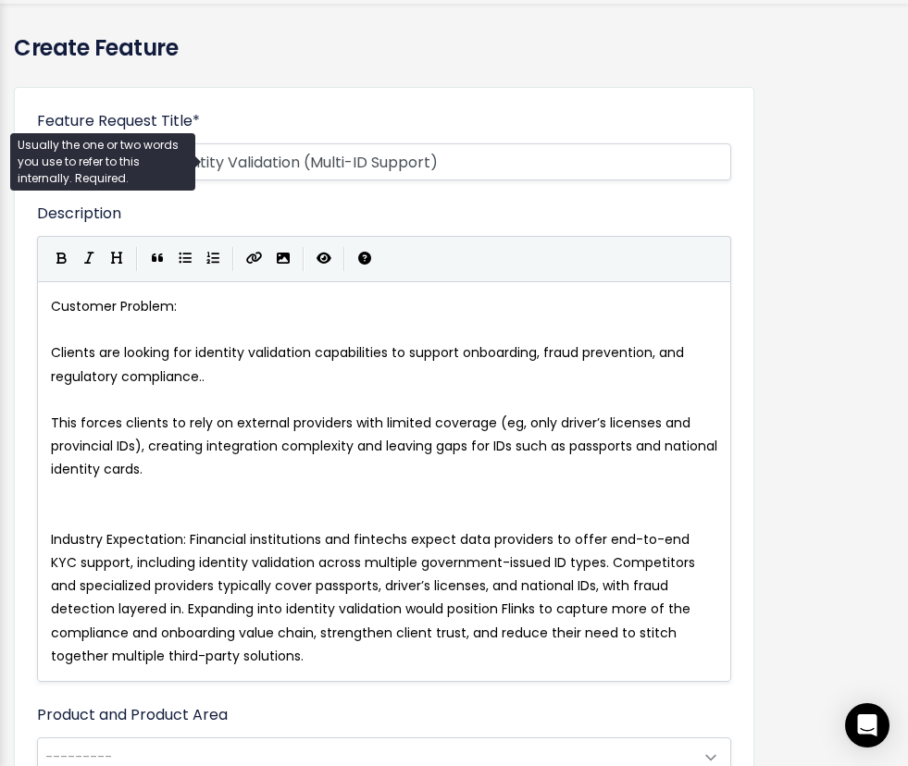
click at [376, 192] on fieldset "Feature Request Title * New Use Case – Identity Validation (Multi-ID Support)" at bounding box center [384, 156] width 694 height 93
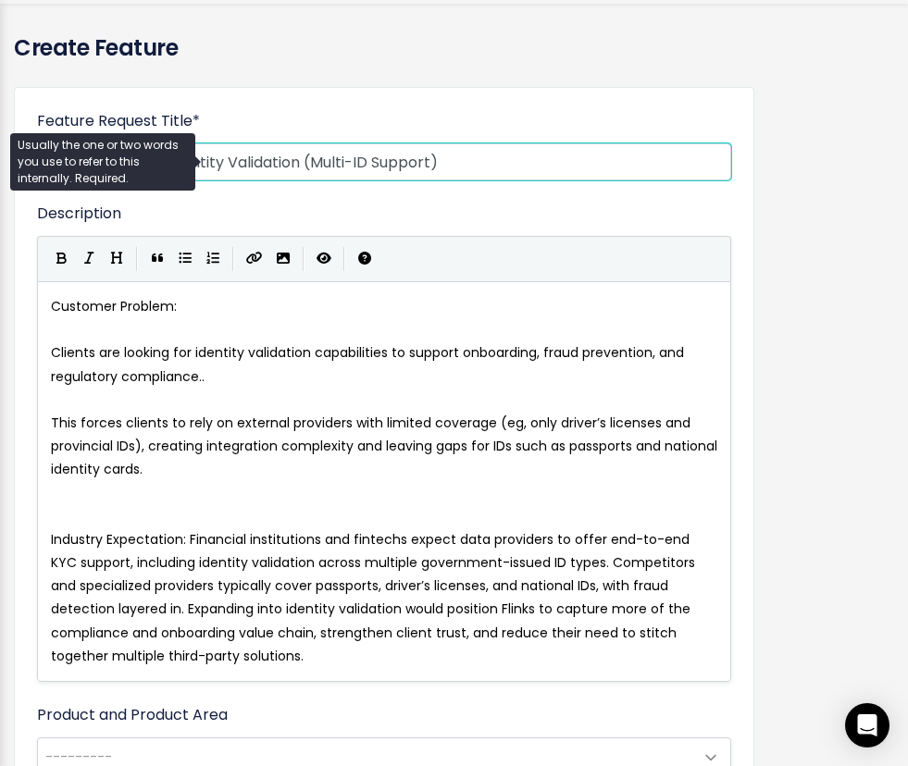
click at [166, 157] on body "Inbox (33/0) Feature Requests Roadmaps ×" at bounding box center [454, 729] width 908 height 1570
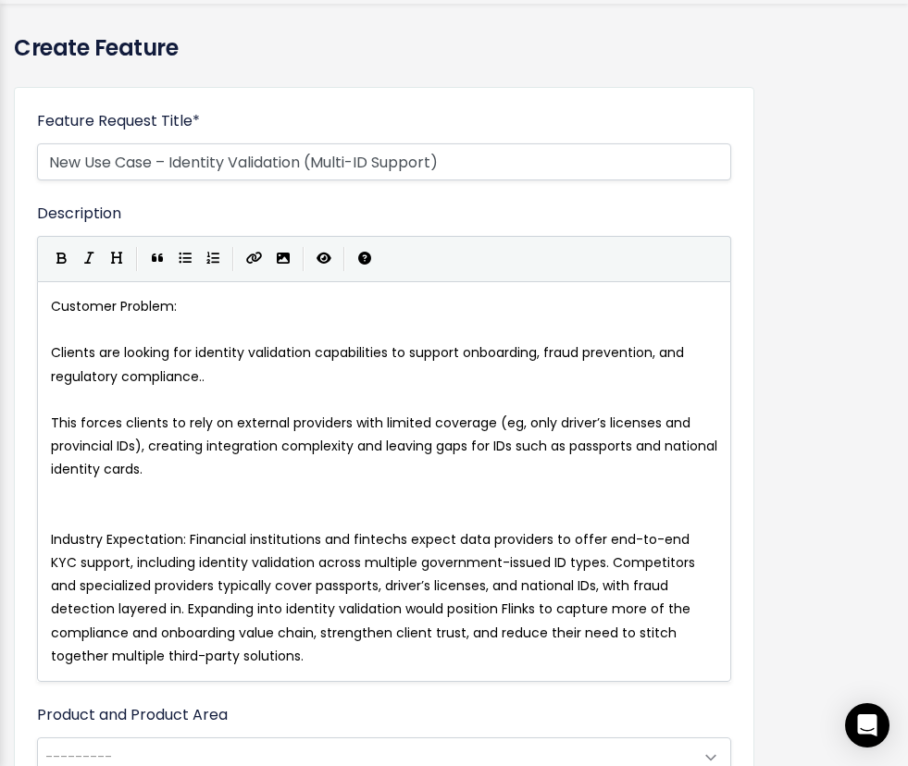
click at [309, 188] on fieldset "Feature Request Title * New Use Case – Identity Validation (Multi-ID Support)" at bounding box center [384, 156] width 694 height 93
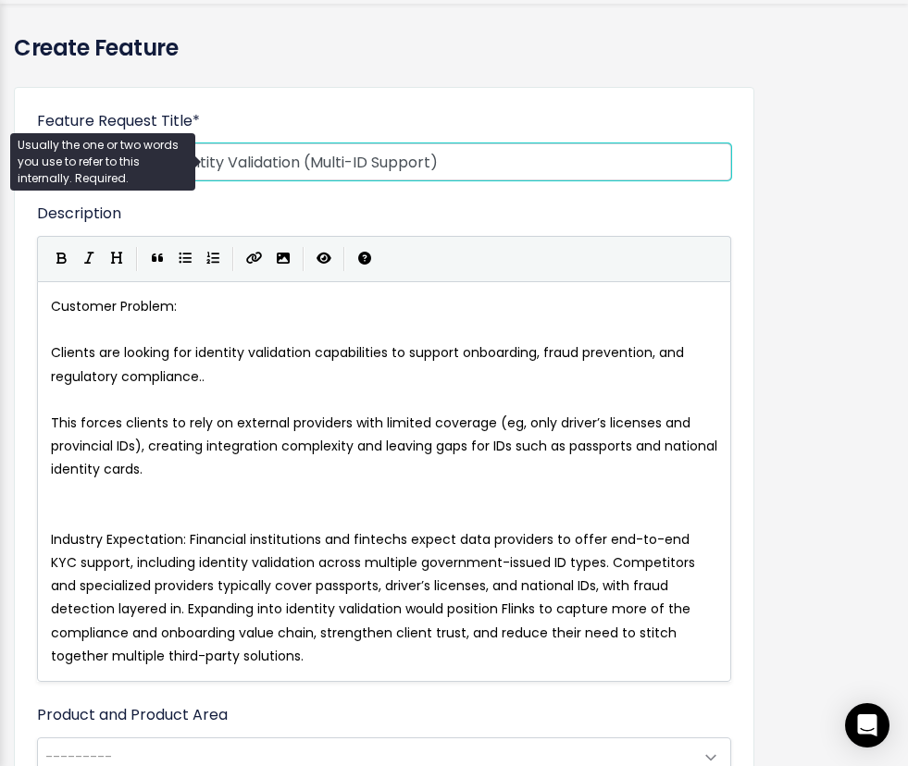
drag, startPoint x: 43, startPoint y: 161, endPoint x: 154, endPoint y: 164, distance: 110.1
click at [154, 164] on body "Inbox (33/0) Feature Requests Roadmaps ×" at bounding box center [454, 729] width 908 height 1570
click at [321, 157] on input "New Use Case – Identity Validation (Multi-ID Support)" at bounding box center [384, 161] width 694 height 37
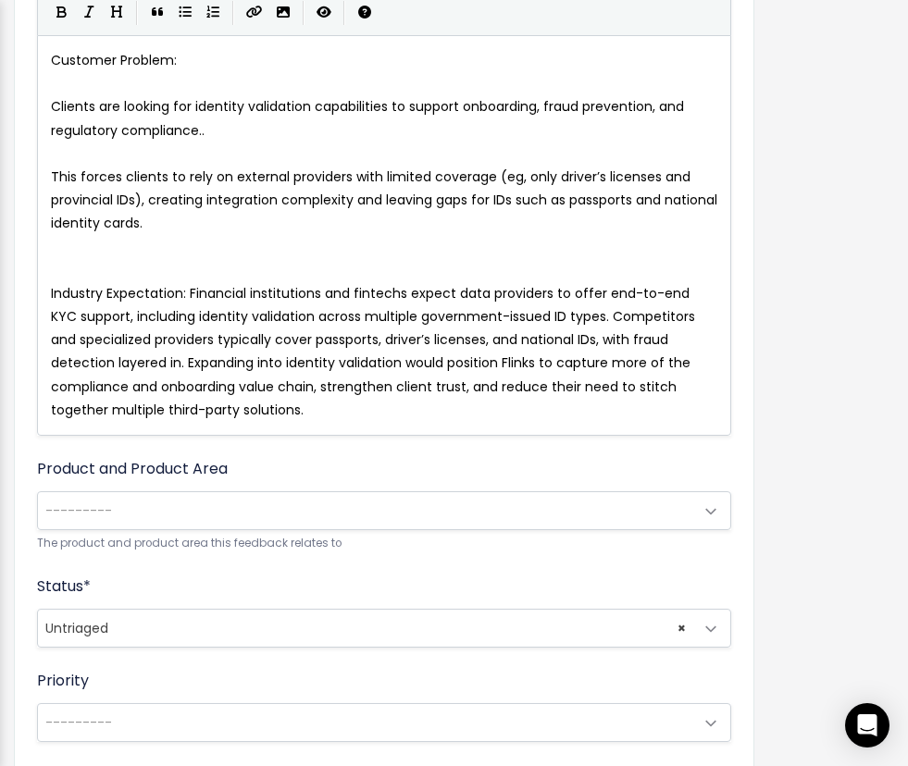
scroll to position [396, 0]
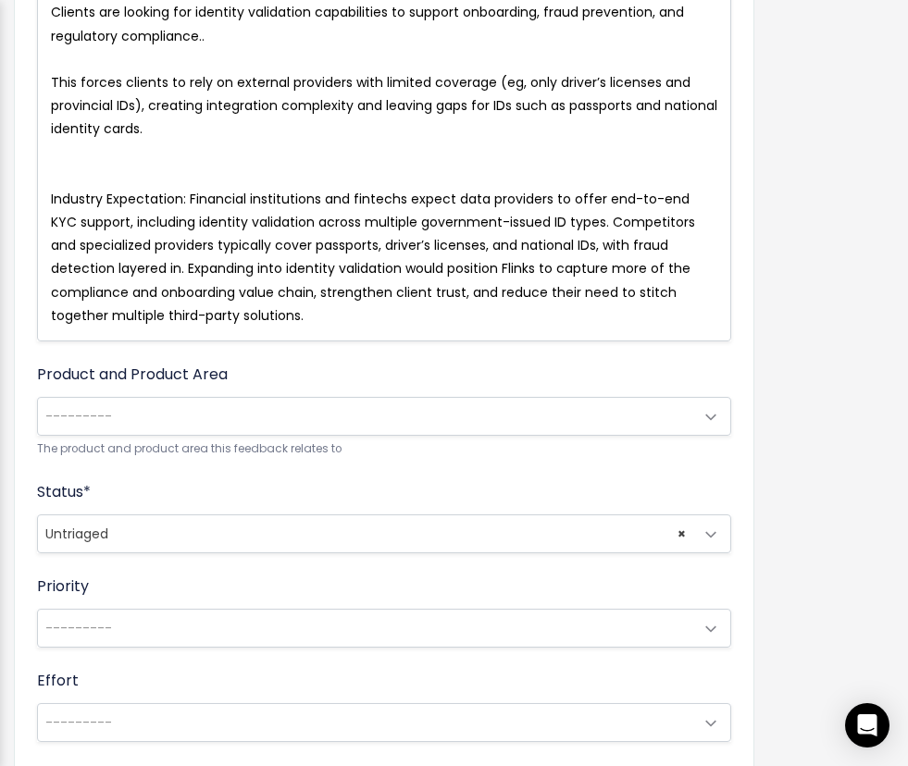
click at [167, 414] on span "---------" at bounding box center [365, 416] width 655 height 37
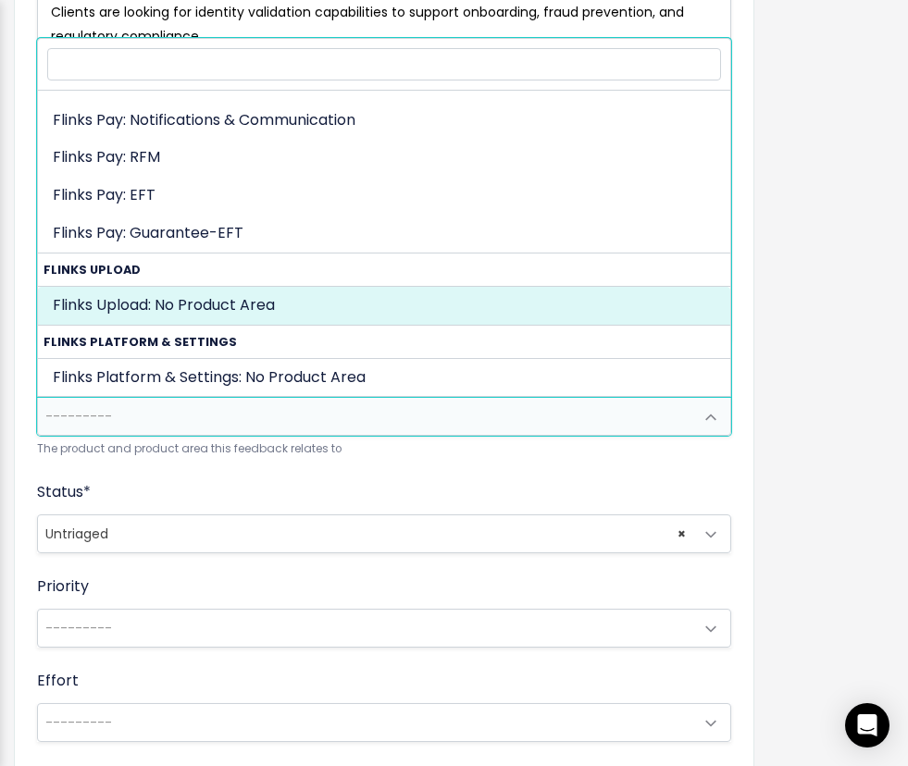
scroll to position [1144, 0]
click at [813, 323] on div "Feature Request Title * New Use Case – Identity Validation (Multi-ID Support) A…" at bounding box center [454, 438] width 908 height 1413
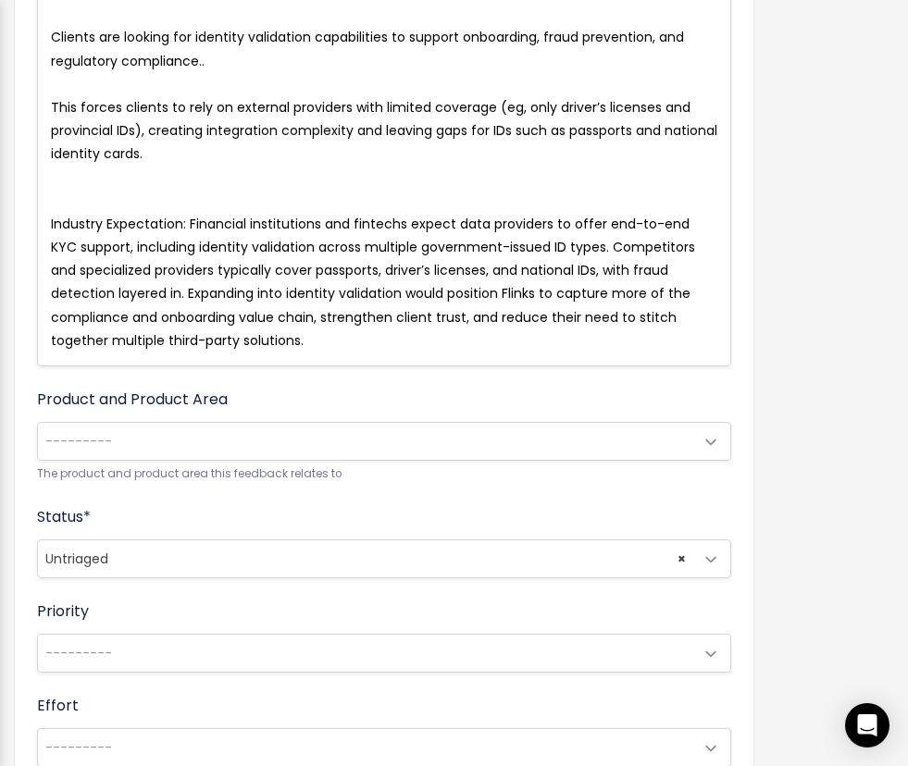
scroll to position [265, 0]
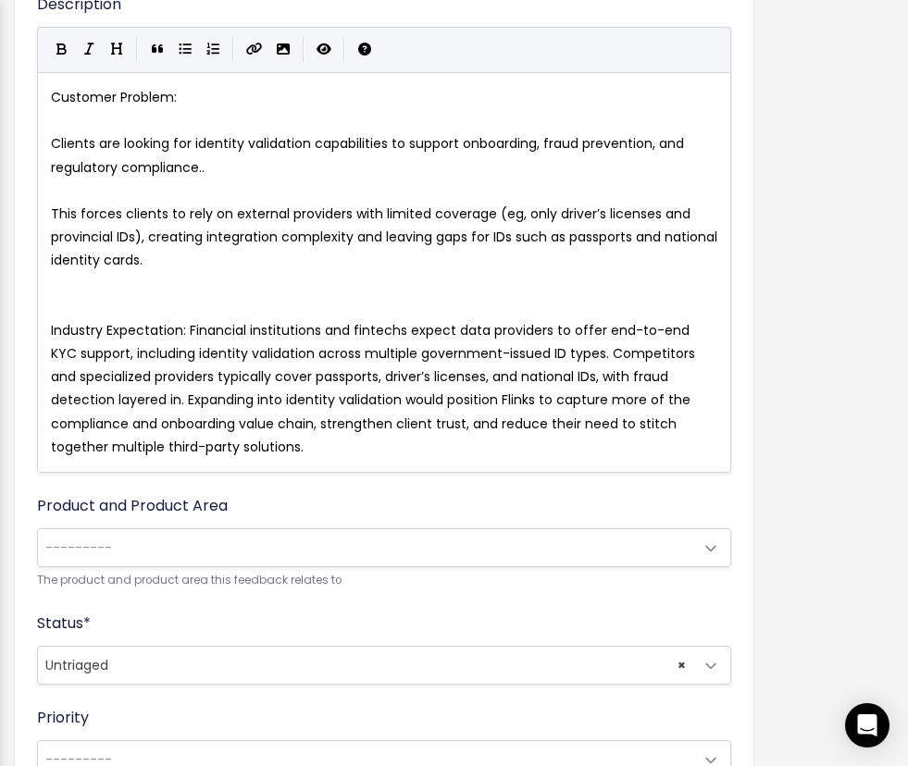
click at [156, 540] on span "---------" at bounding box center [365, 547] width 655 height 37
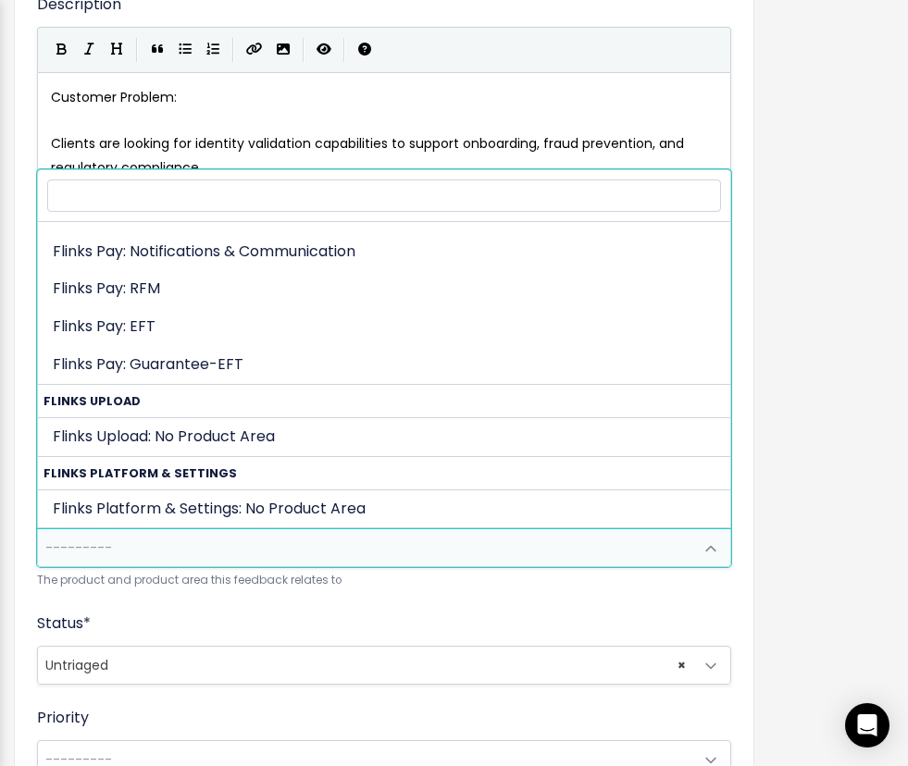
scroll to position [1144, 0]
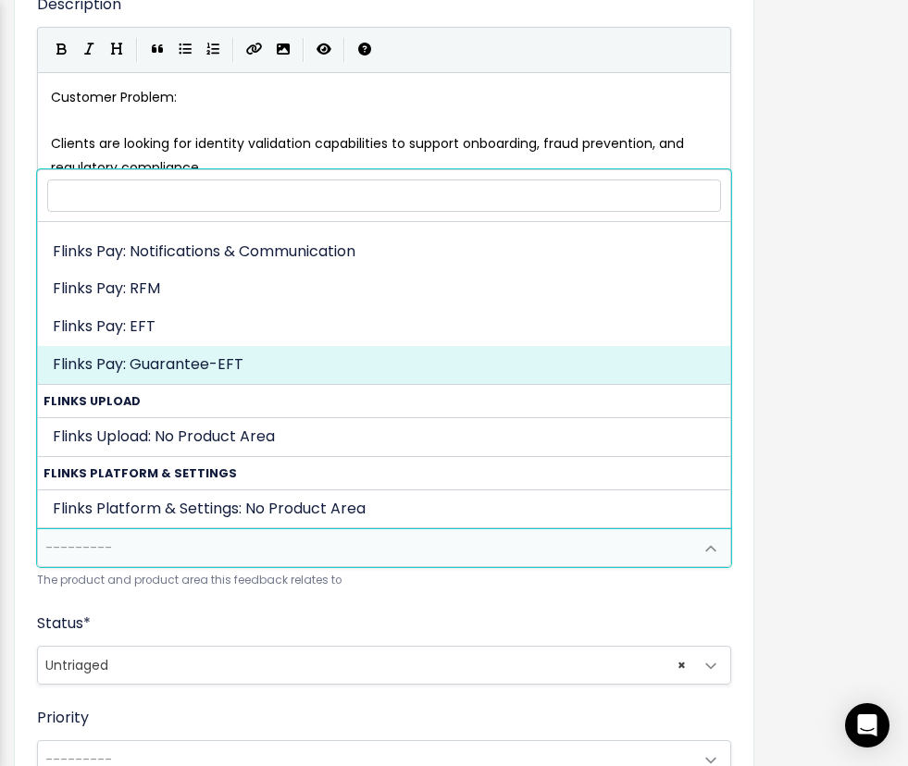
click at [793, 346] on div "Feature Request Title * New Use Case – Identity Validation (Multi-ID Support) A…" at bounding box center [454, 569] width 908 height 1413
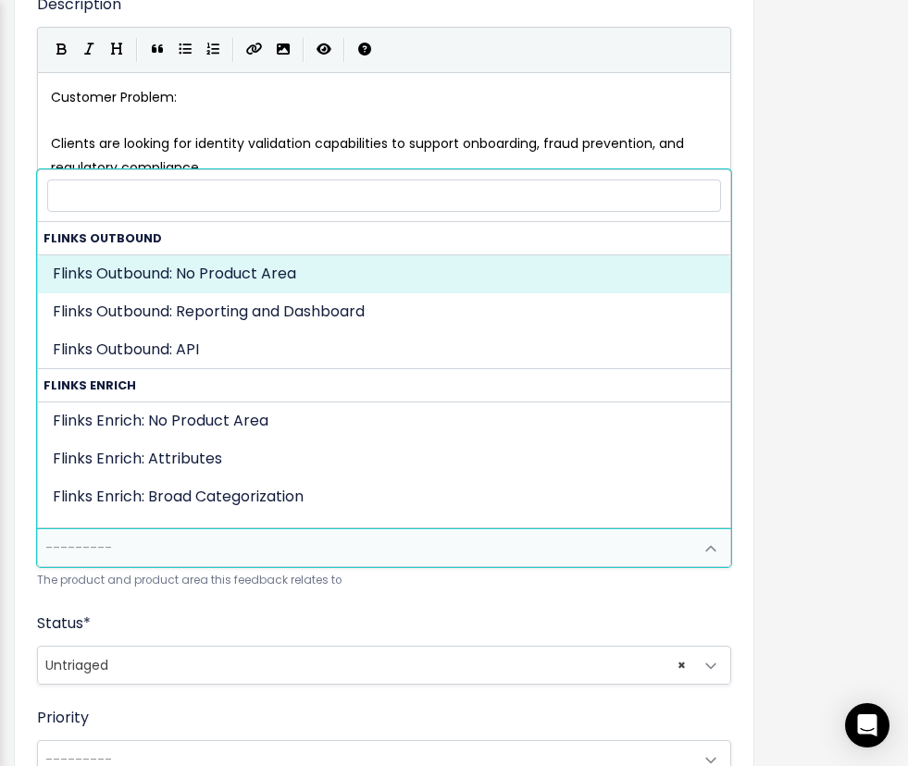
click at [284, 548] on span "---------" at bounding box center [365, 547] width 655 height 37
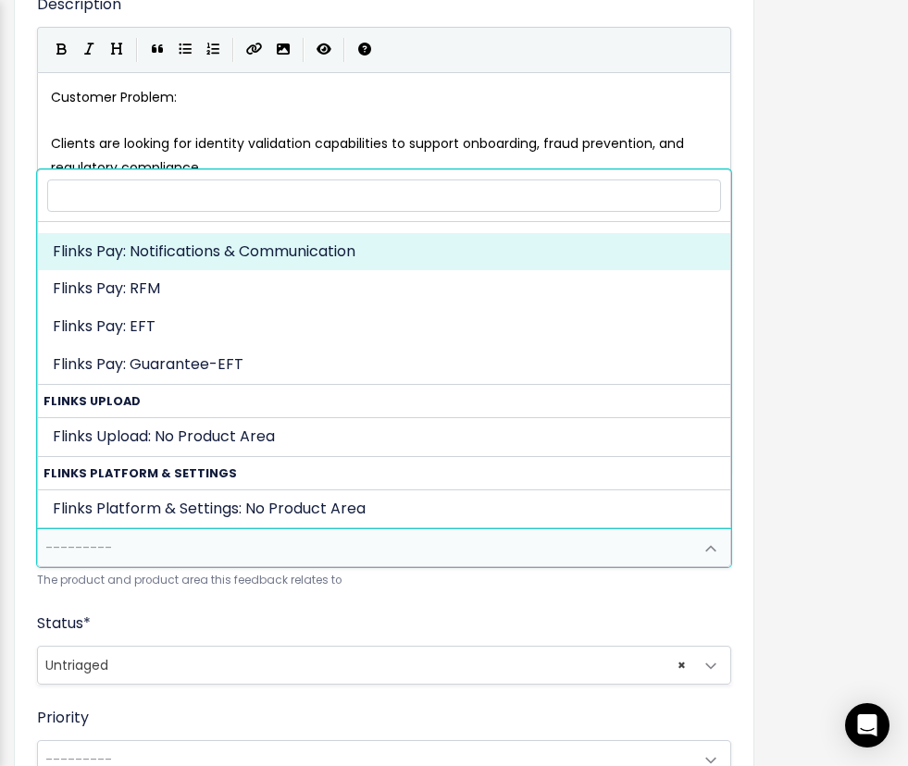
click at [754, 266] on div "Feature Request Title * New Use Case – Identity Validation (Multi-ID Support) A…" at bounding box center [454, 569] width 908 height 1413
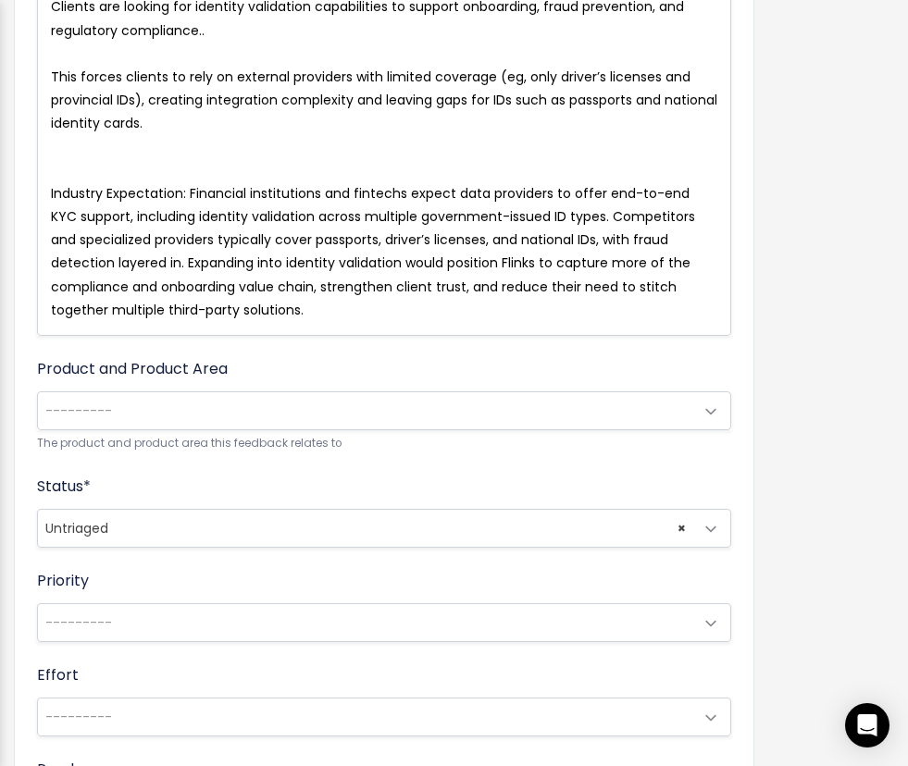
scroll to position [803, 0]
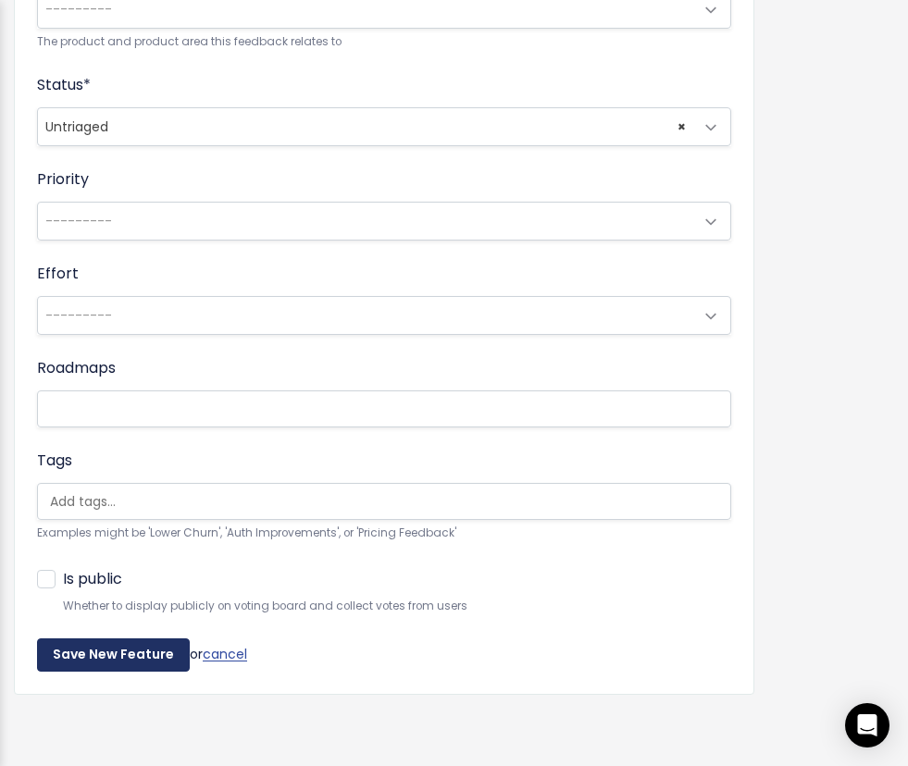
click at [123, 663] on input "Save New Feature" at bounding box center [113, 654] width 153 height 33
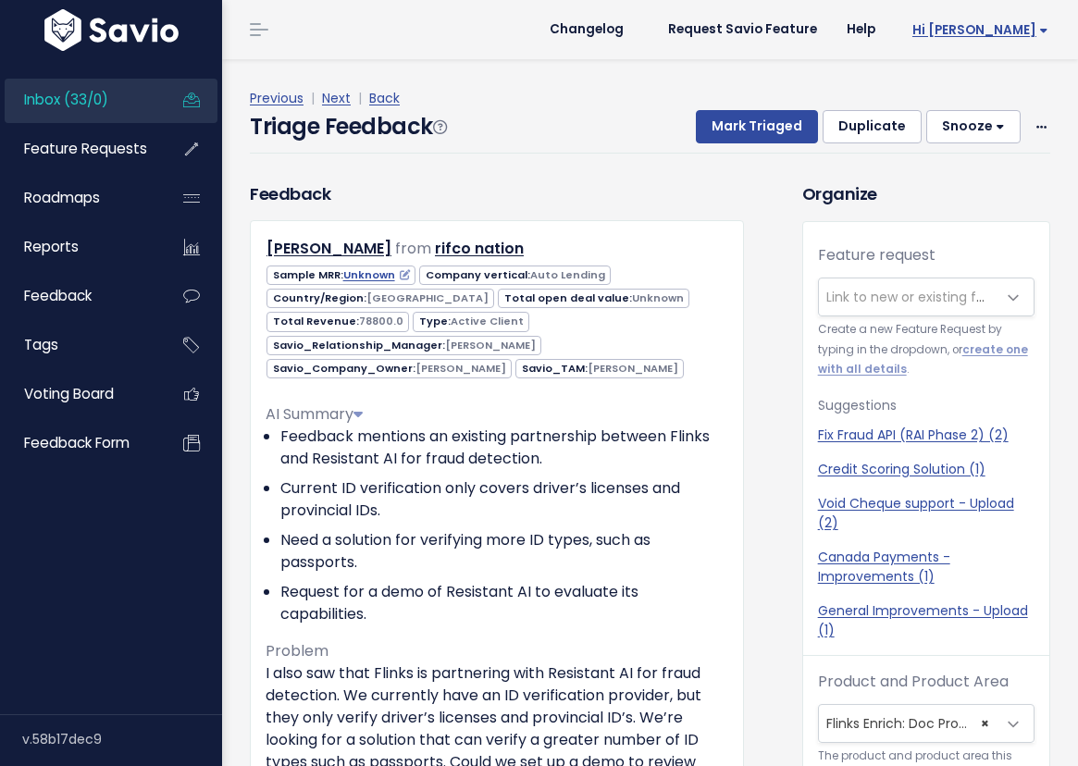
click at [1020, 41] on link "Hi [PERSON_NAME]" at bounding box center [976, 30] width 173 height 29
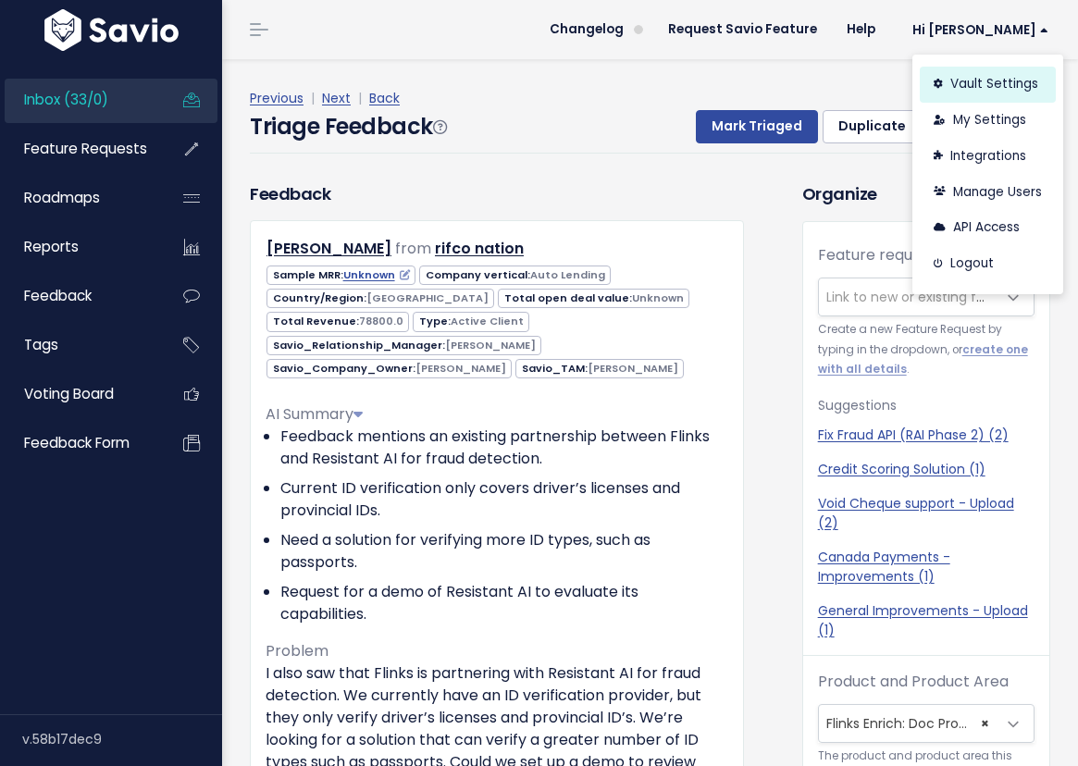
click at [993, 80] on link "Vault Settings" at bounding box center [988, 85] width 136 height 36
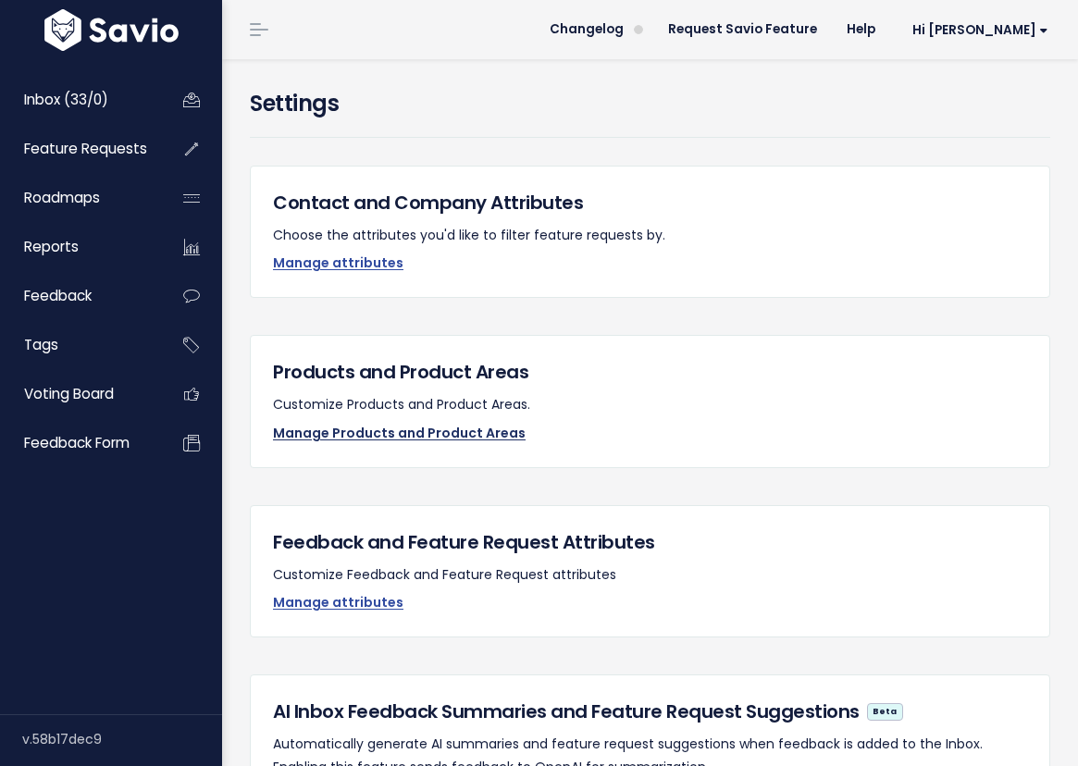
click at [366, 437] on link "Manage Products and Product Areas" at bounding box center [399, 433] width 253 height 19
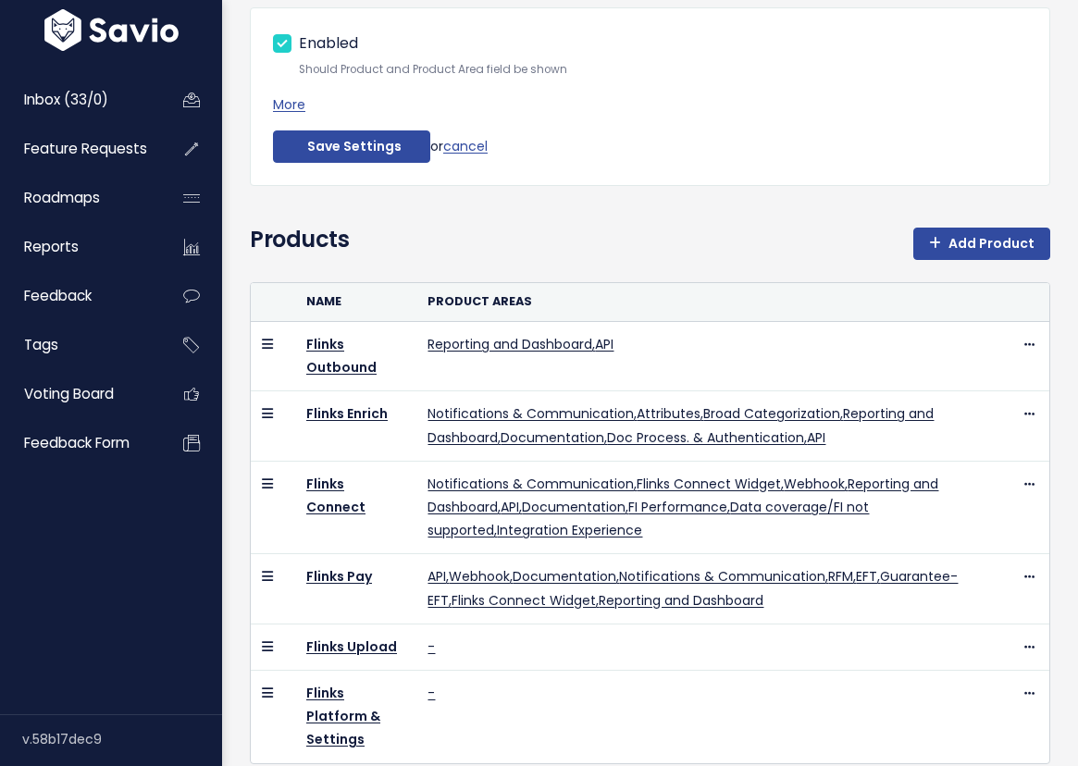
scroll to position [278, 0]
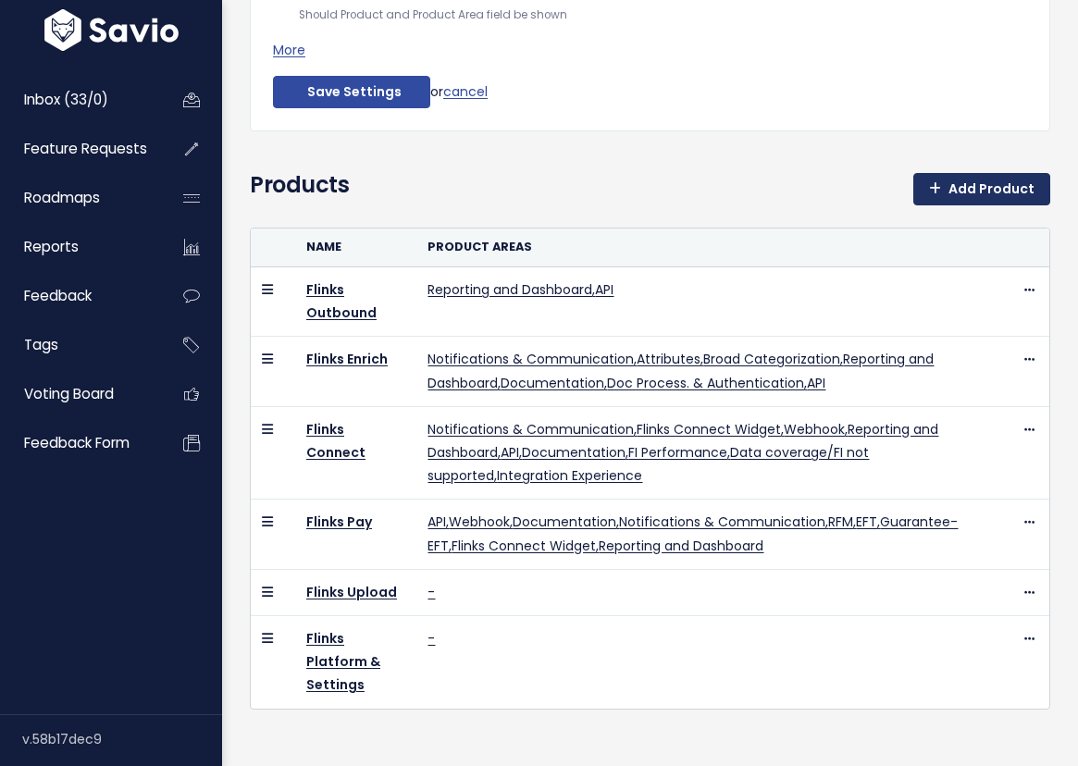
click at [990, 179] on link "Add Product" at bounding box center [981, 189] width 137 height 33
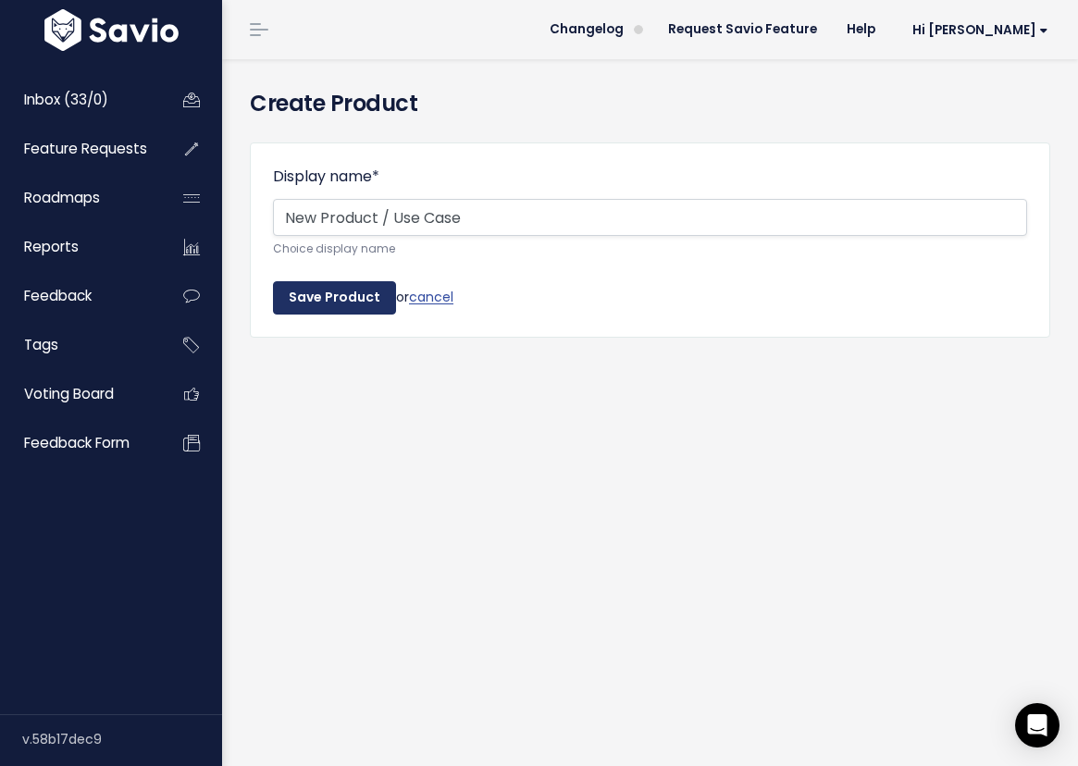
type input "New Product / Use Case"
click at [354, 308] on input "Save Product" at bounding box center [334, 297] width 123 height 33
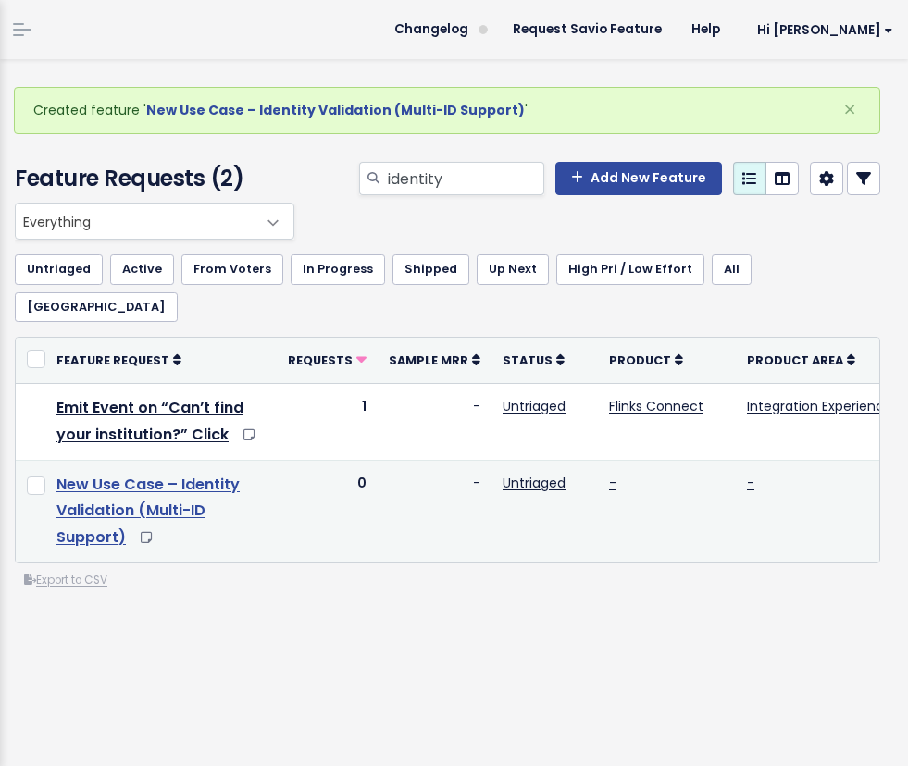
click at [120, 474] on link "New Use Case – Identity Validation (Multi-ID Support)" at bounding box center [147, 511] width 183 height 75
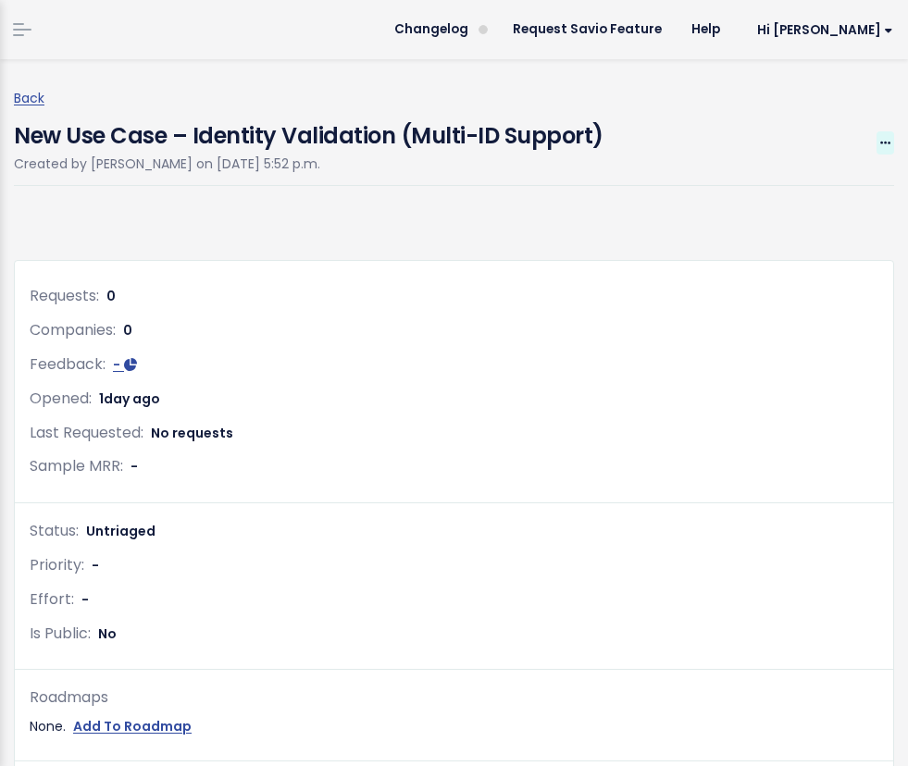
click at [886, 142] on icon at bounding box center [885, 144] width 10 height 12
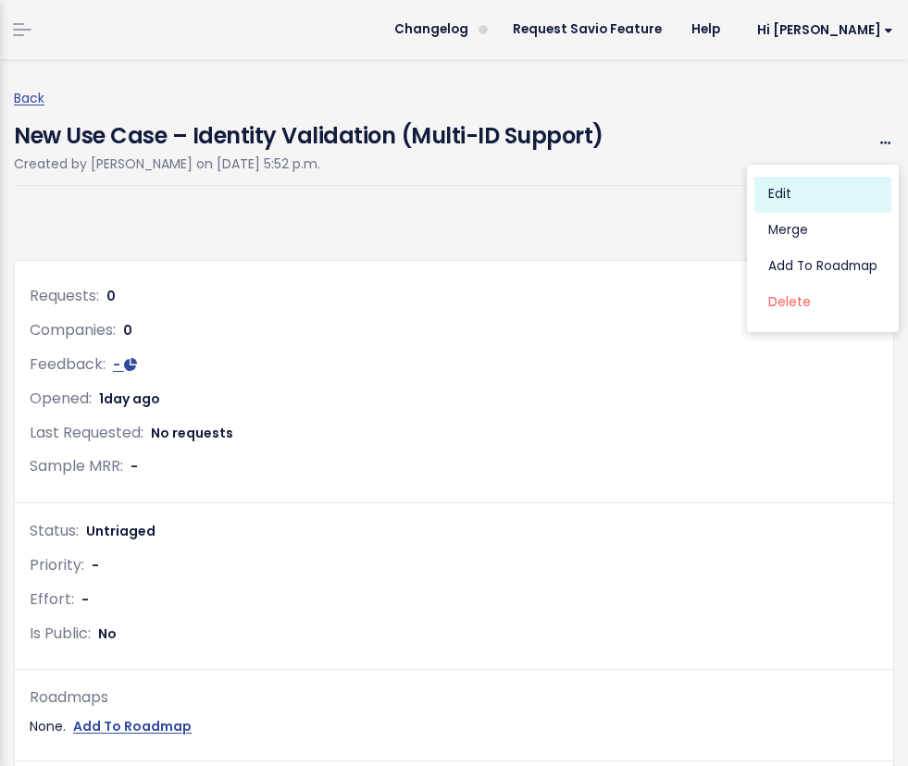
click at [793, 188] on link "Edit" at bounding box center [822, 195] width 137 height 36
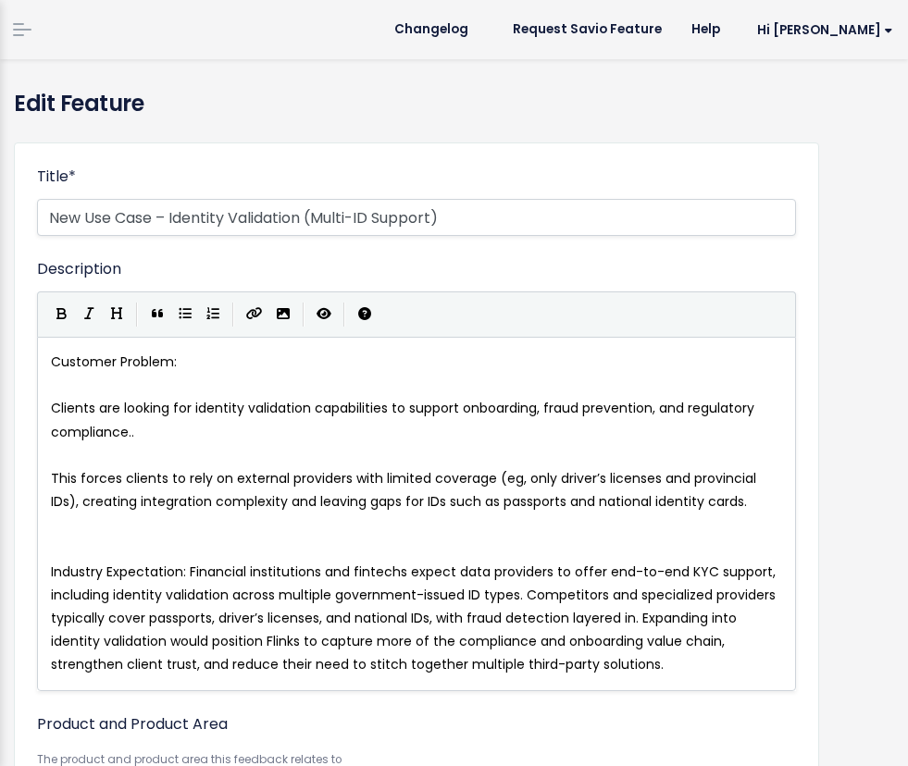
select select
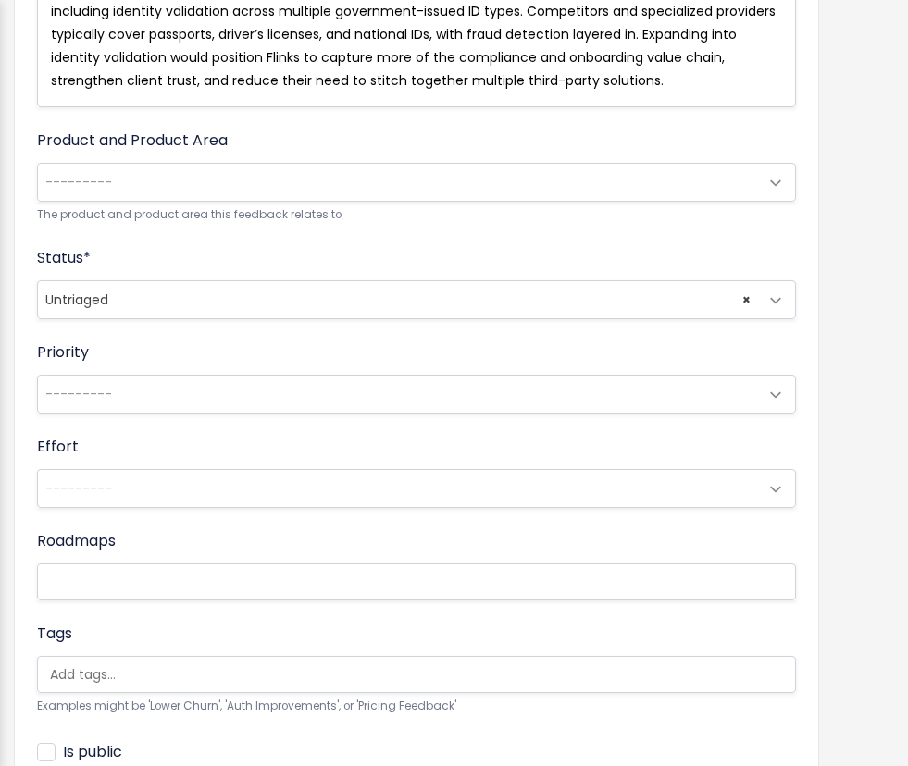
scroll to position [558, 0]
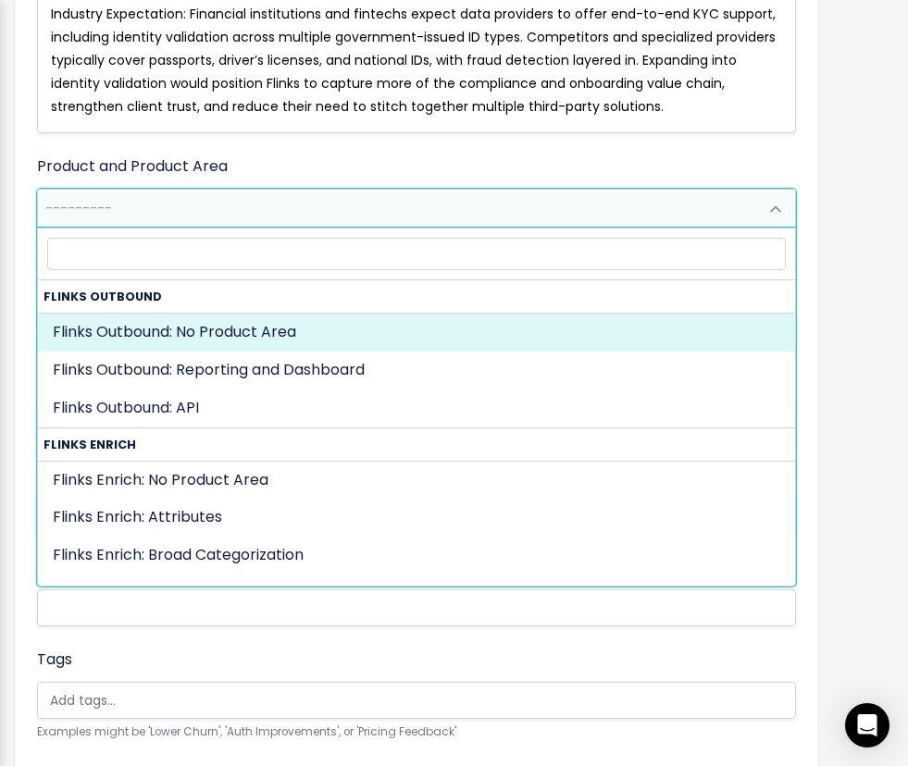
click at [91, 207] on span "---------" at bounding box center [78, 208] width 67 height 19
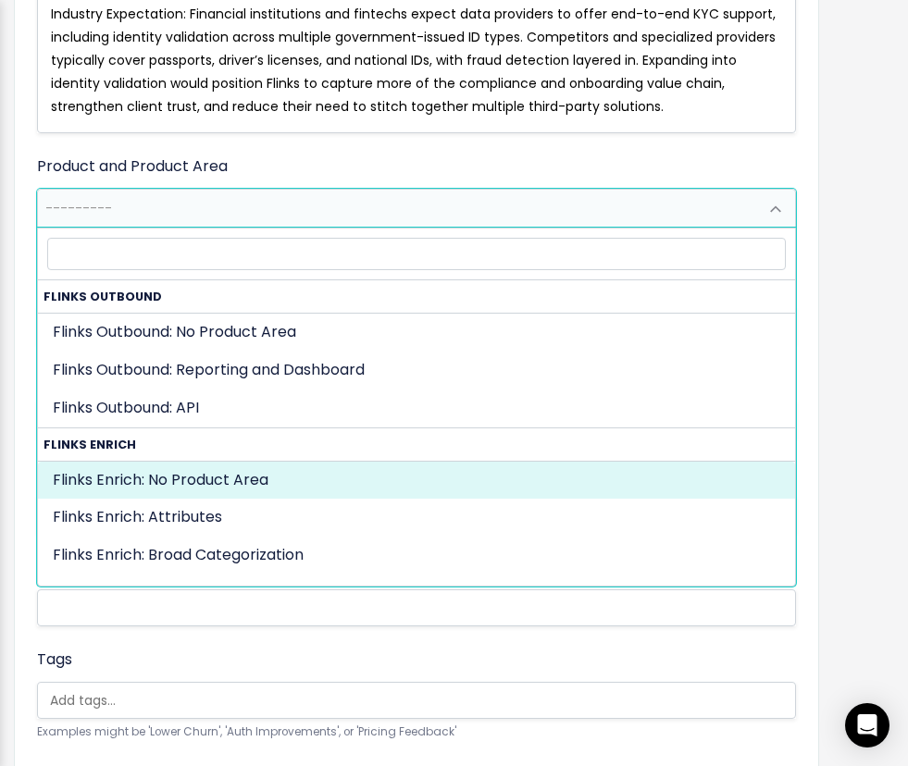
scroll to position [1217, 0]
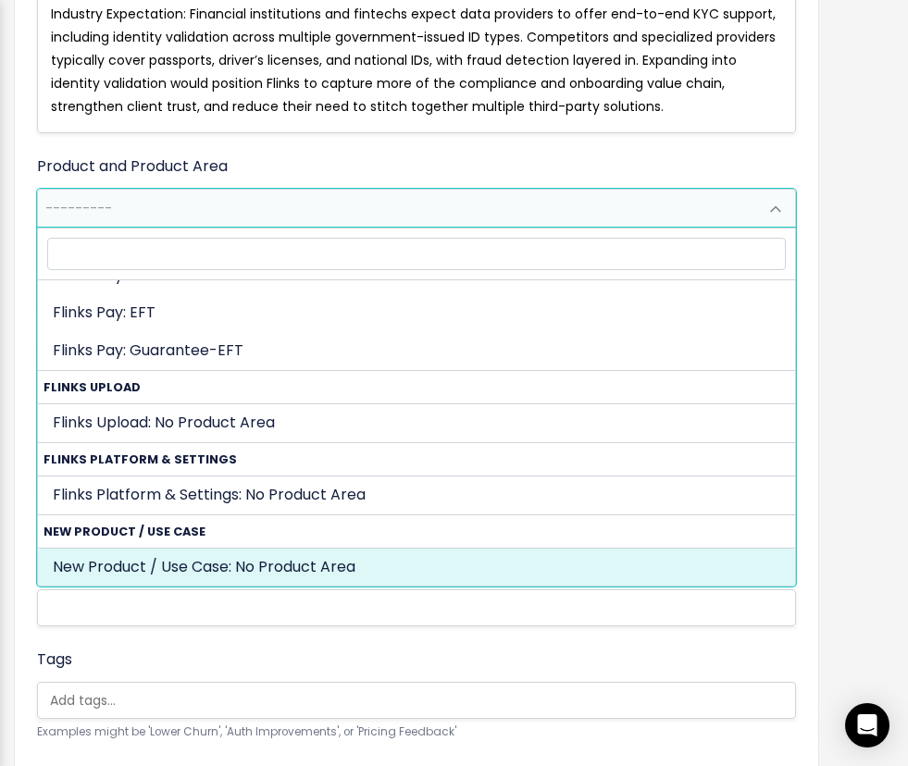
select select "NEW_PRODUCT_USE_CASE:"
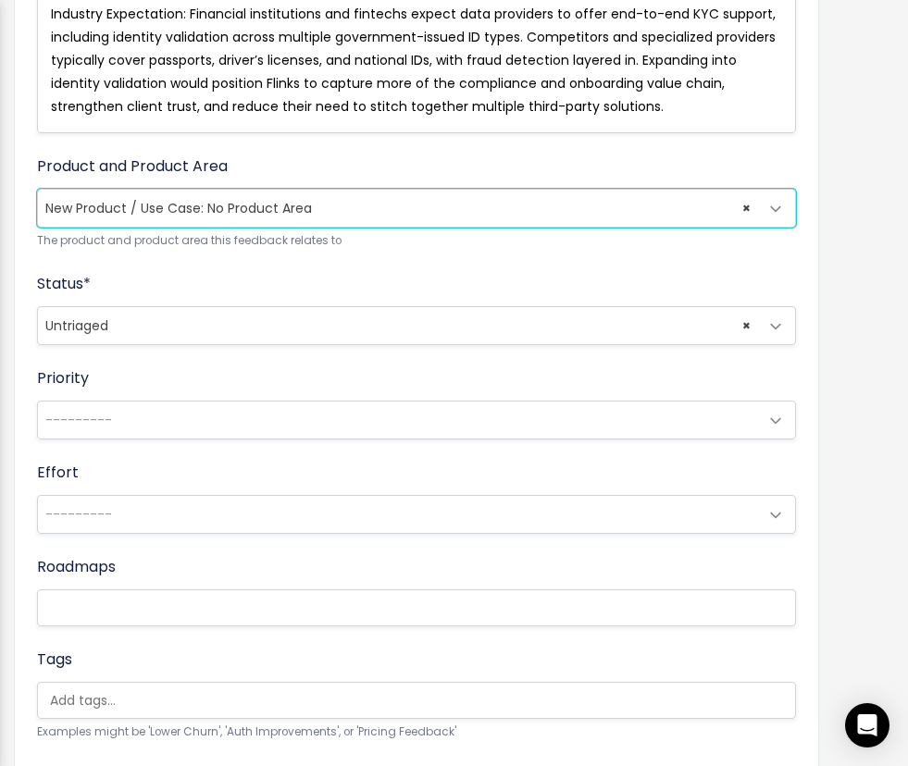
scroll to position [757, 0]
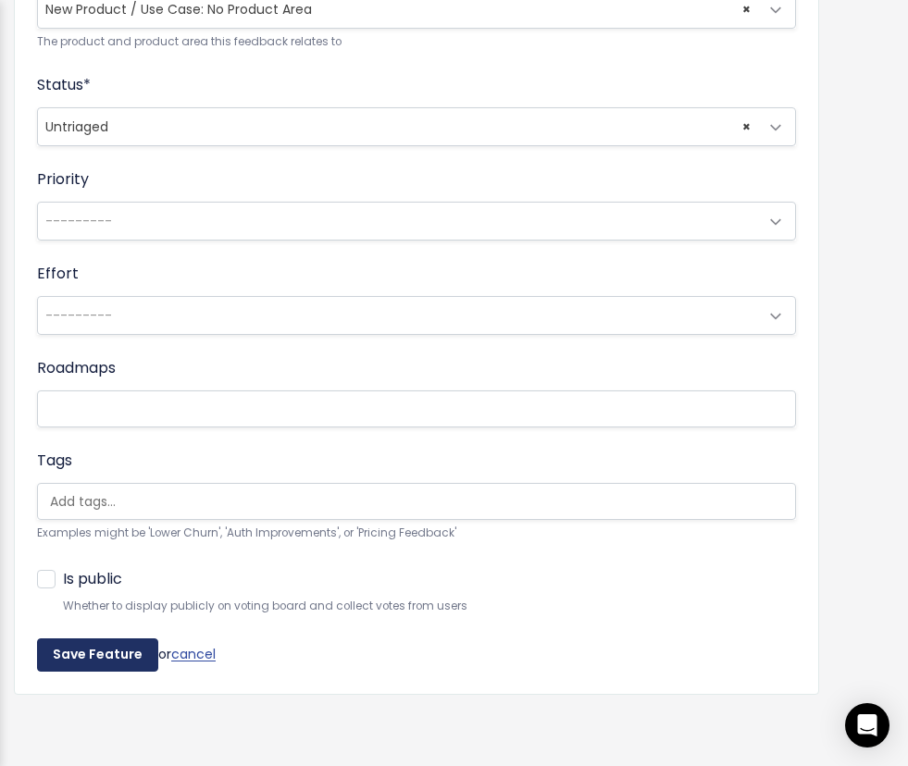
click at [96, 666] on input "Save Feature" at bounding box center [97, 654] width 121 height 33
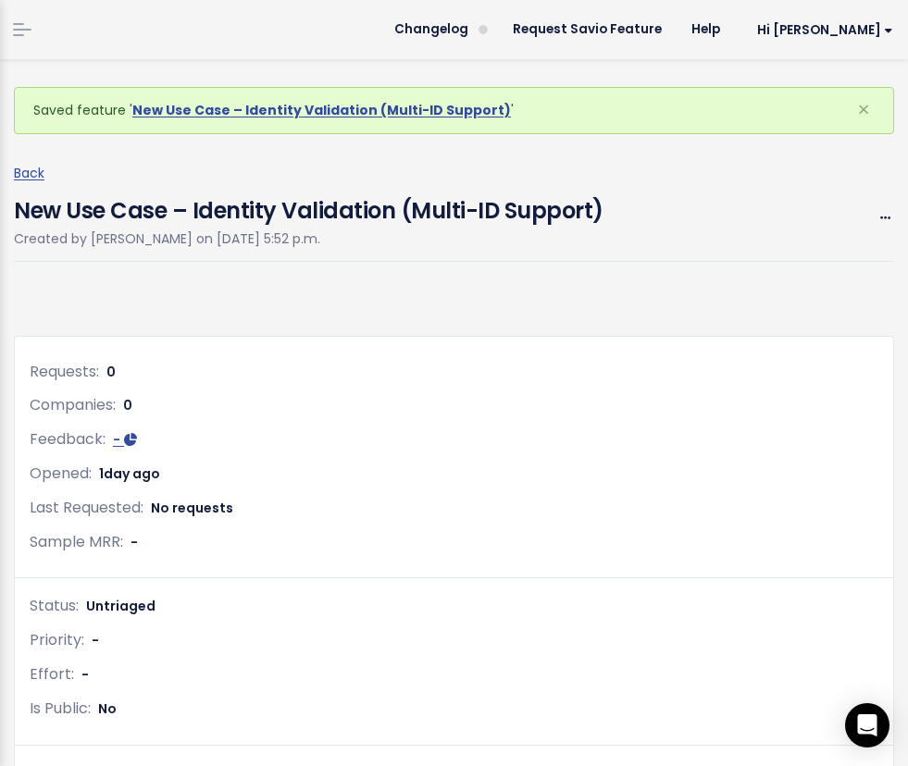
click at [248, 192] on h4 "New Use Case – Identity Validation (Multi-ID Support)" at bounding box center [308, 206] width 589 height 43
click at [885, 216] on icon at bounding box center [885, 219] width 10 height 12
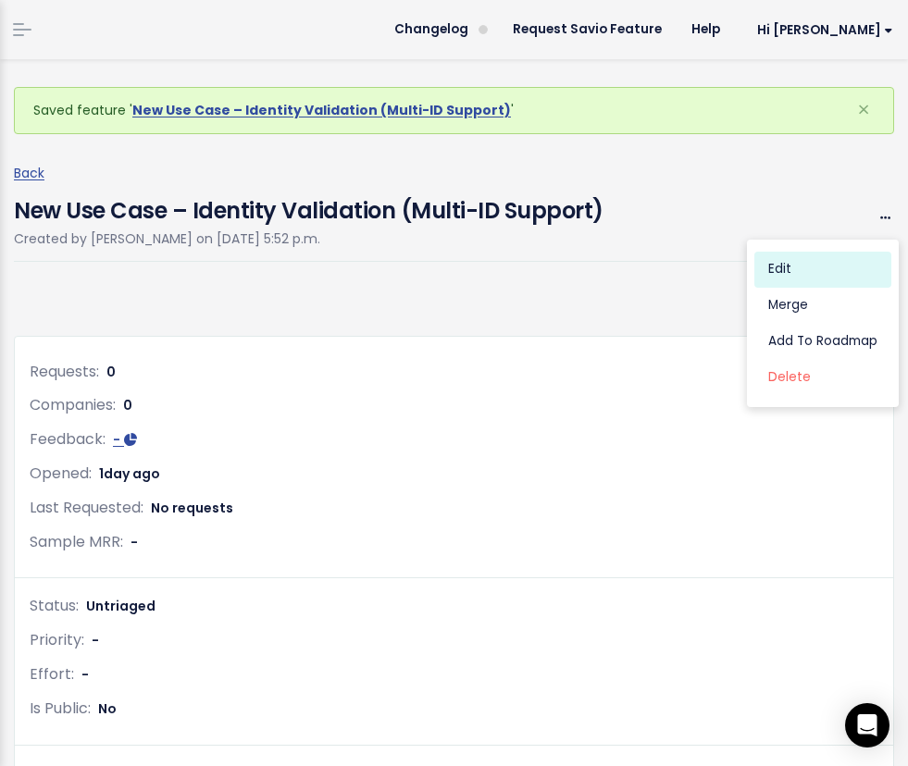
click at [816, 262] on link "Edit" at bounding box center [822, 270] width 137 height 36
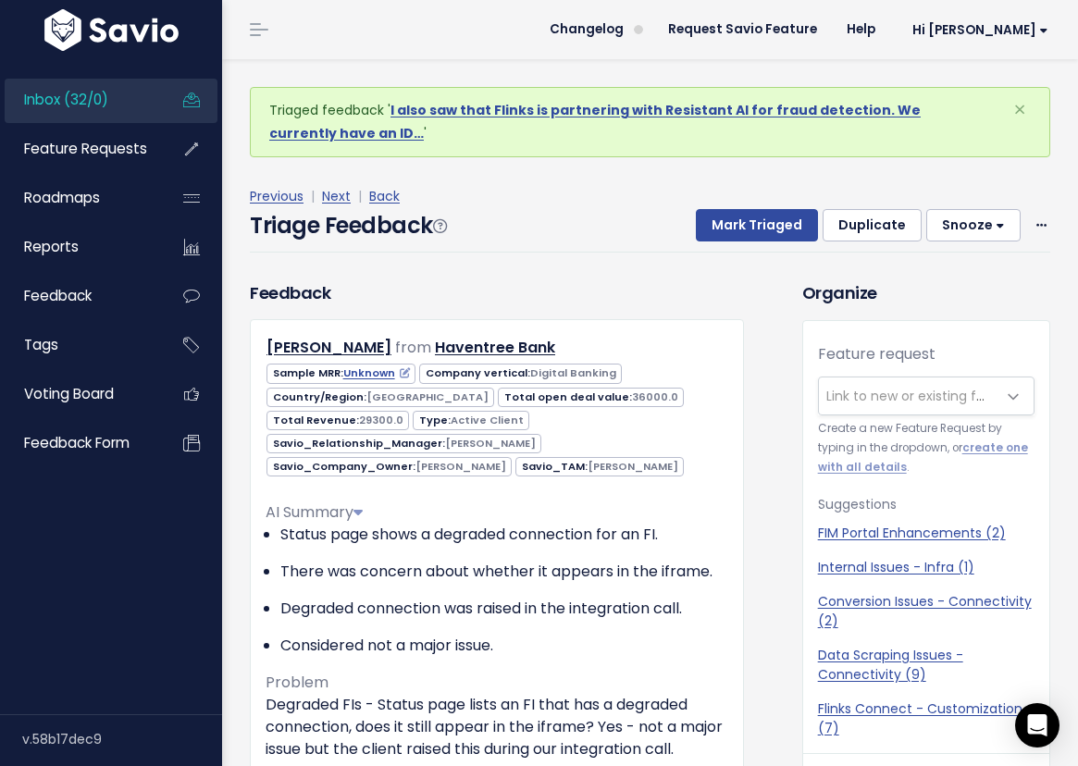
click at [100, 105] on span "Inbox (32/0)" at bounding box center [66, 99] width 84 height 19
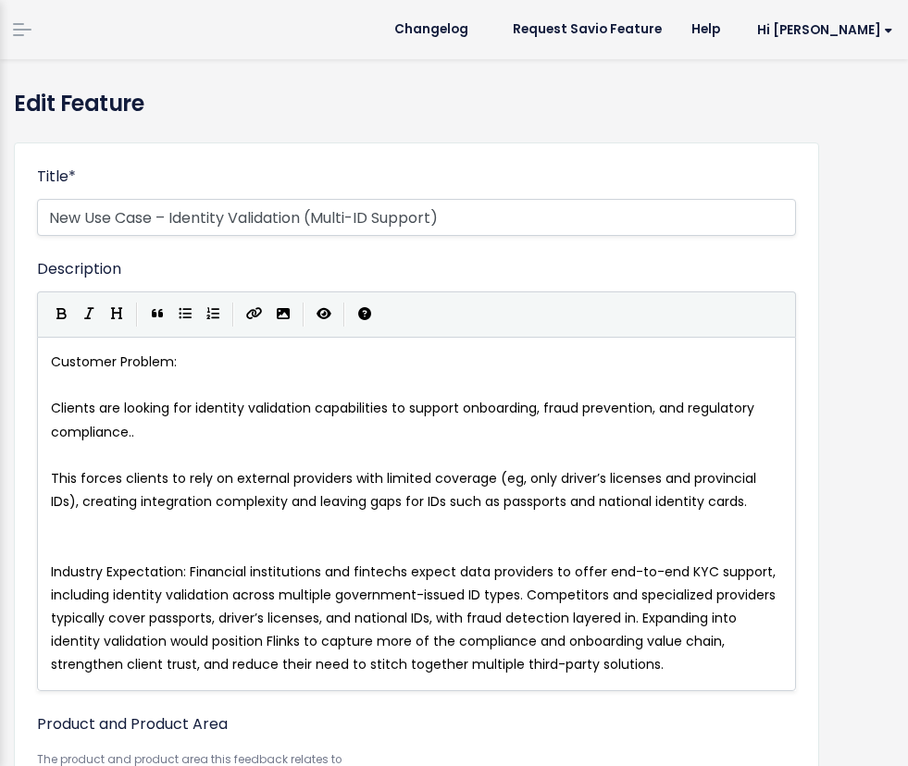
select select
drag, startPoint x: 171, startPoint y: 222, endPoint x: -35, endPoint y: 221, distance: 206.3
click at [0, 221] on html "Inbox (32/0) Feature Requests Roadmaps" at bounding box center [454, 383] width 908 height 766
type input "Identity Validation (Multi-ID Support)"
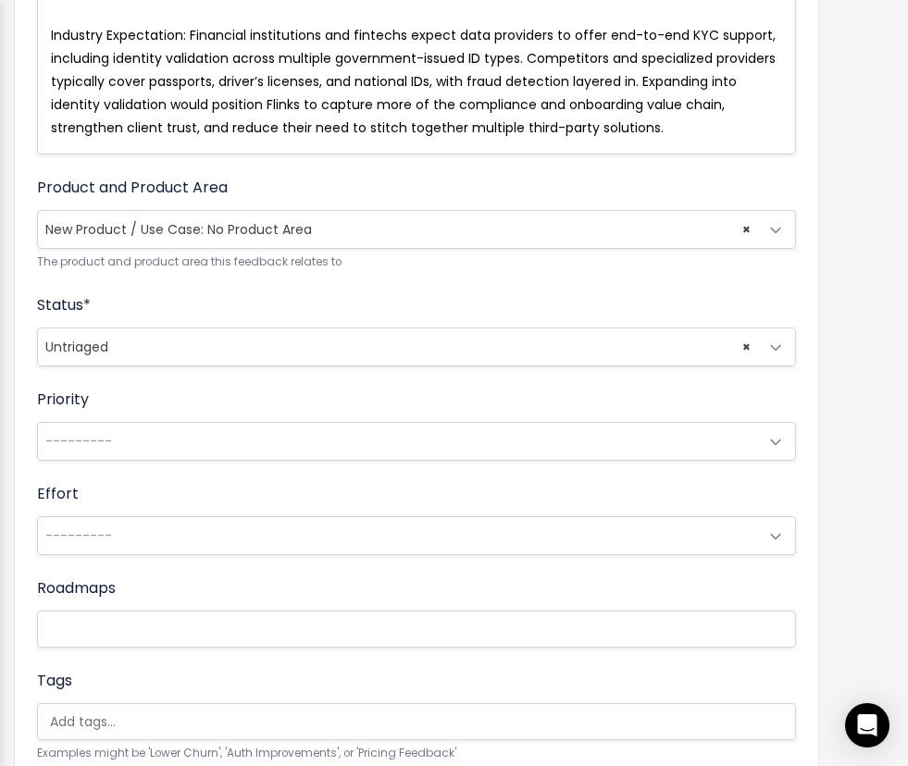
scroll to position [757, 0]
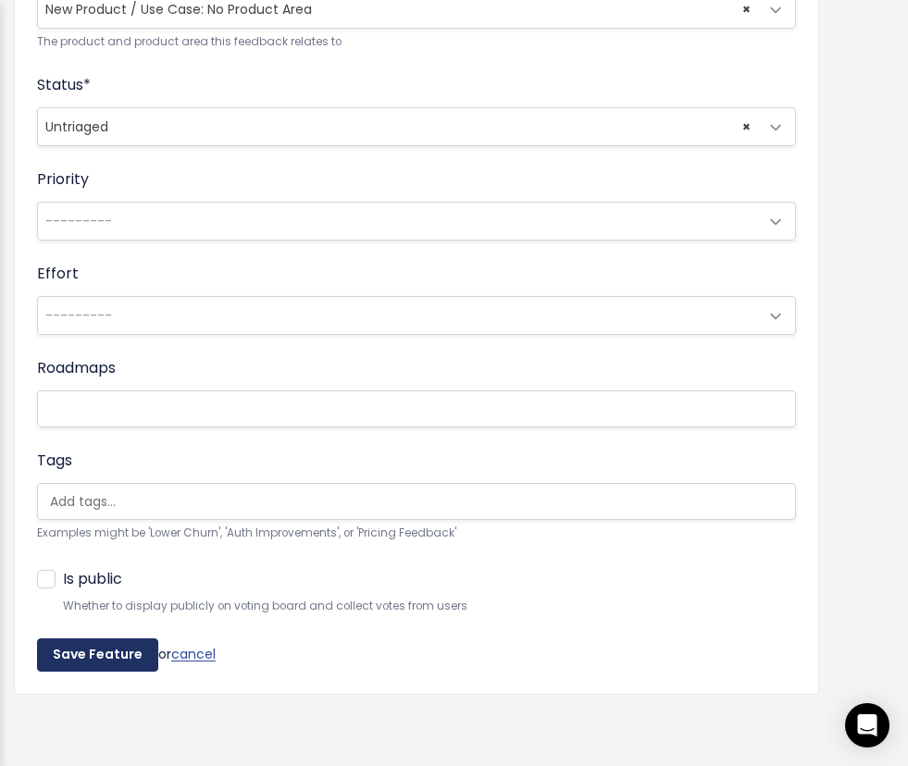
click at [98, 649] on input "Save Feature" at bounding box center [97, 654] width 121 height 33
